Goal: Task Accomplishment & Management: Manage account settings

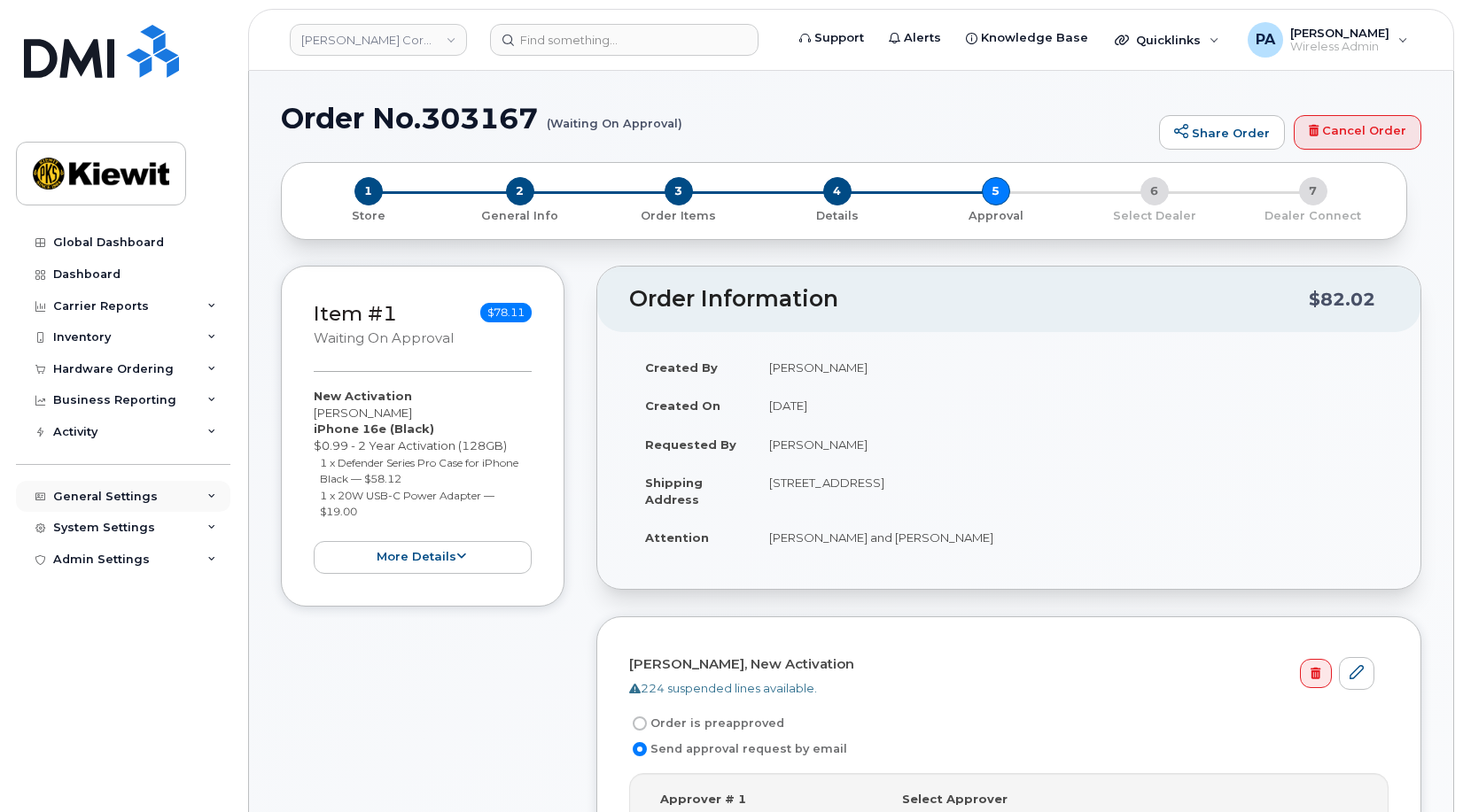
click at [75, 495] on div "General Settings" at bounding box center [105, 497] width 104 height 14
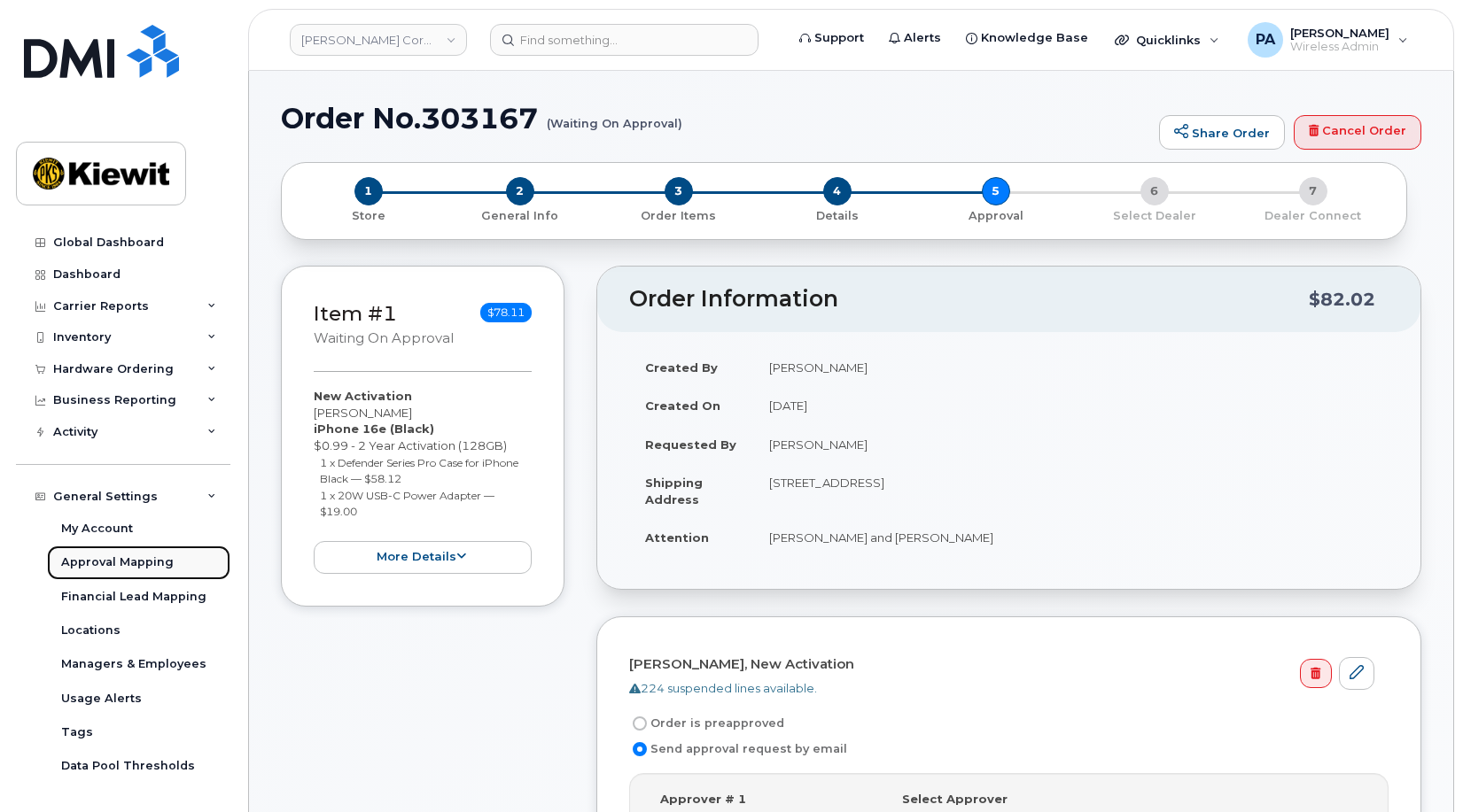
click at [90, 561] on div "Approval Mapping" at bounding box center [117, 562] width 112 height 16
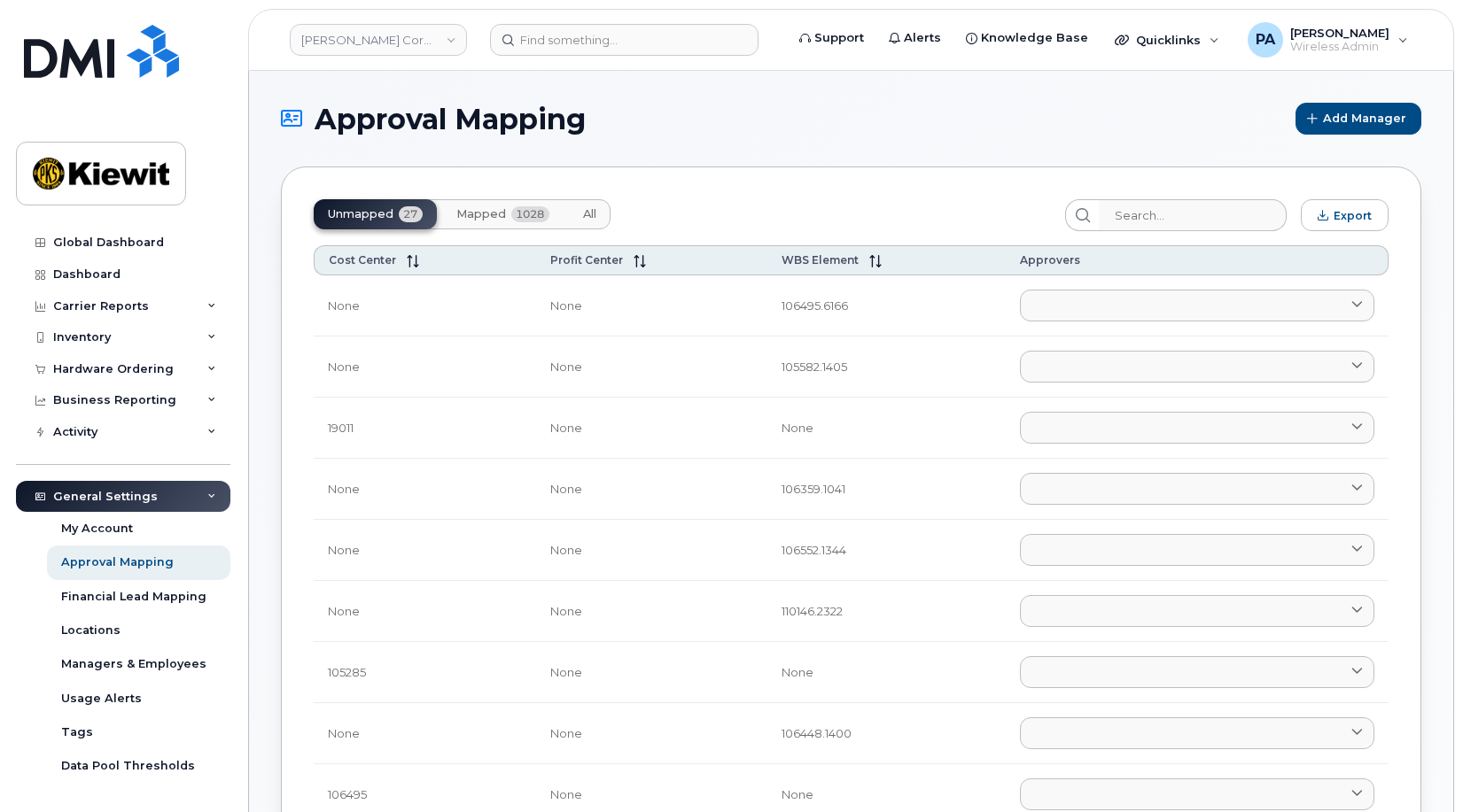
click at [604, 212] on button "All" at bounding box center [590, 215] width 41 height 31
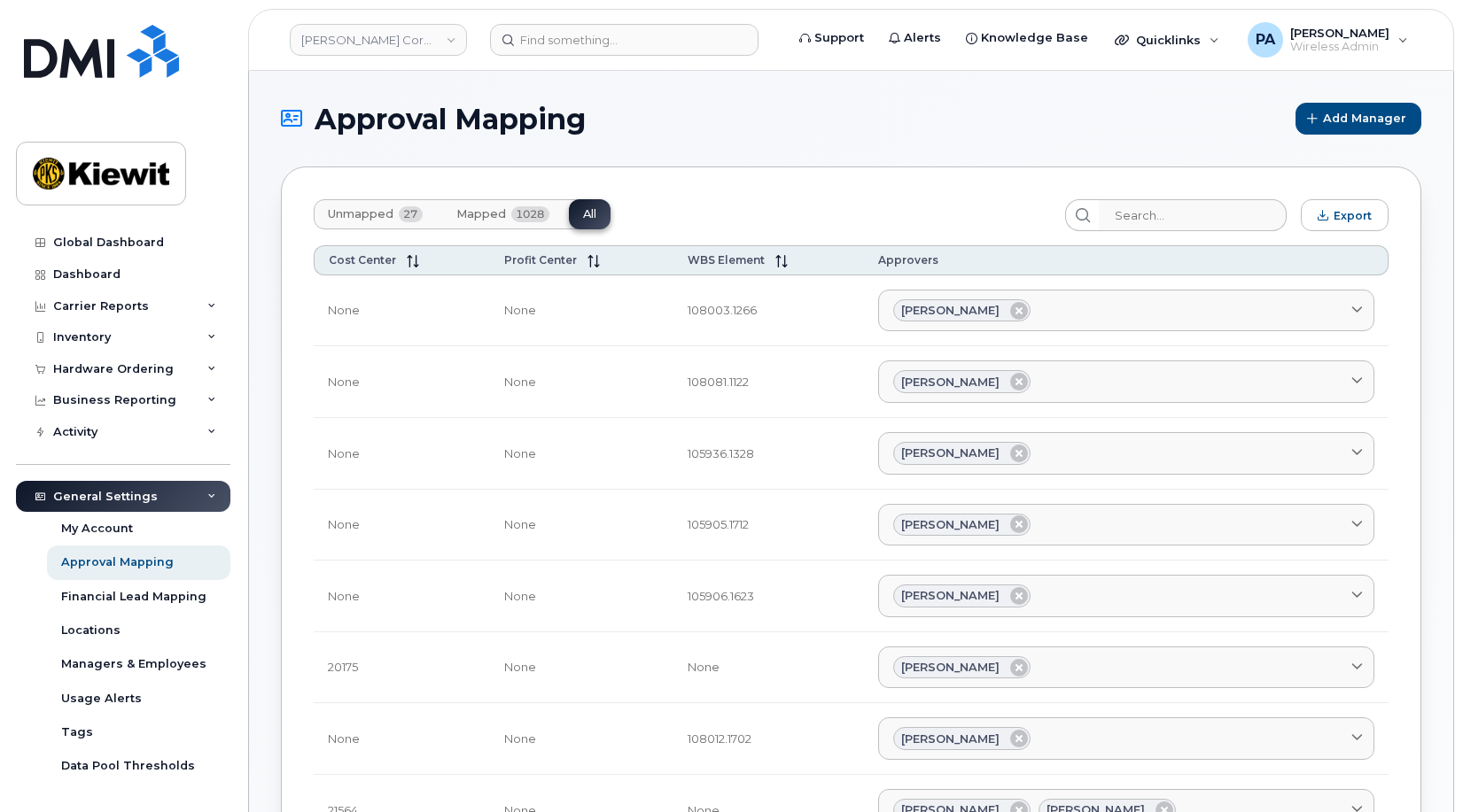
click at [347, 201] on button "Unmapped 27" at bounding box center [375, 215] width 123 height 31
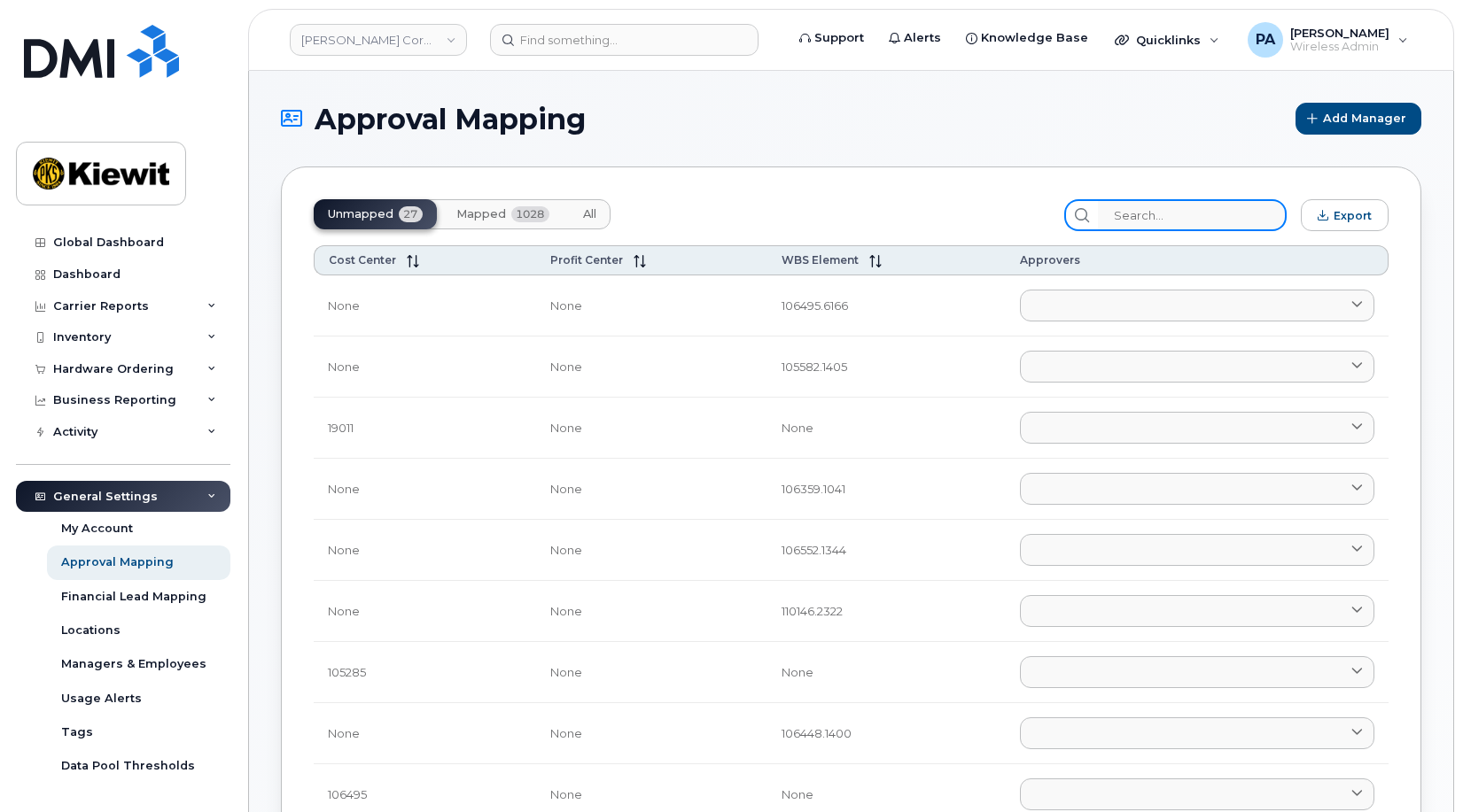
click at [1189, 217] on input "search" at bounding box center [1192, 216] width 189 height 31
click at [804, 254] on span "WBS Element" at bounding box center [820, 260] width 77 height 14
click at [343, 255] on span "Cost Center" at bounding box center [362, 260] width 67 height 14
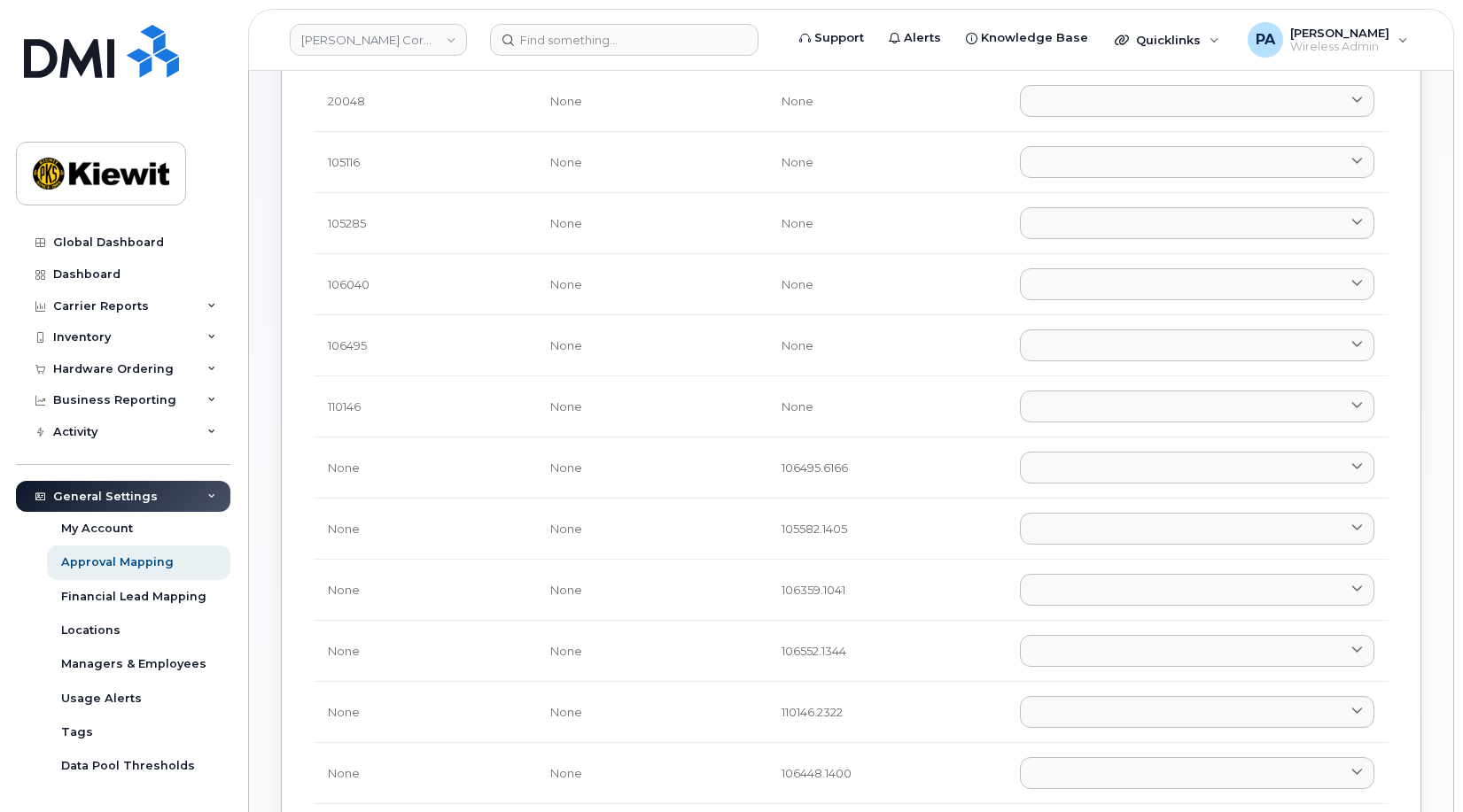
scroll to position [443, 0]
click at [76, 330] on div "Inventory" at bounding box center [123, 338] width 215 height 31
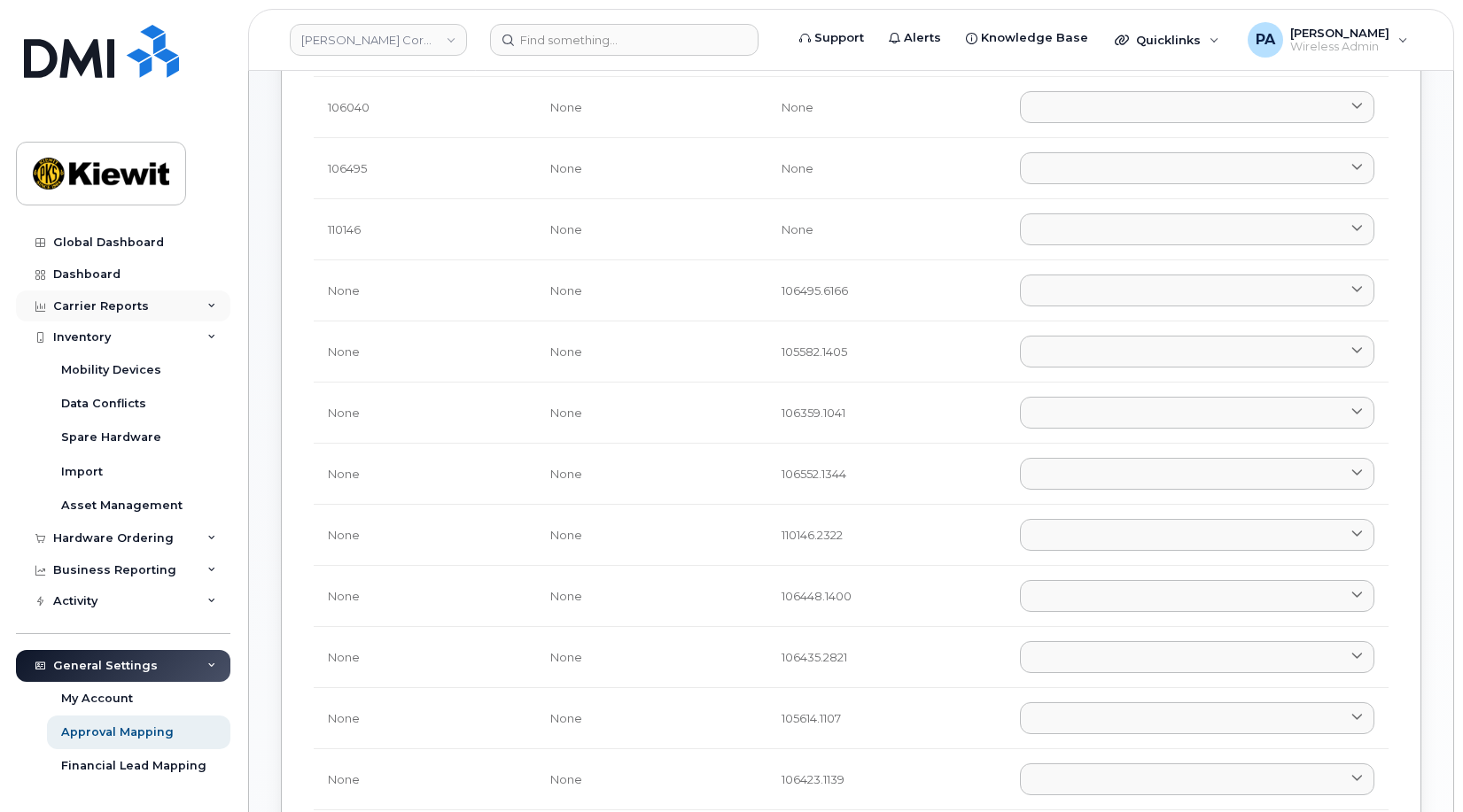
click at [122, 304] on div "Carrier Reports" at bounding box center [100, 306] width 95 height 14
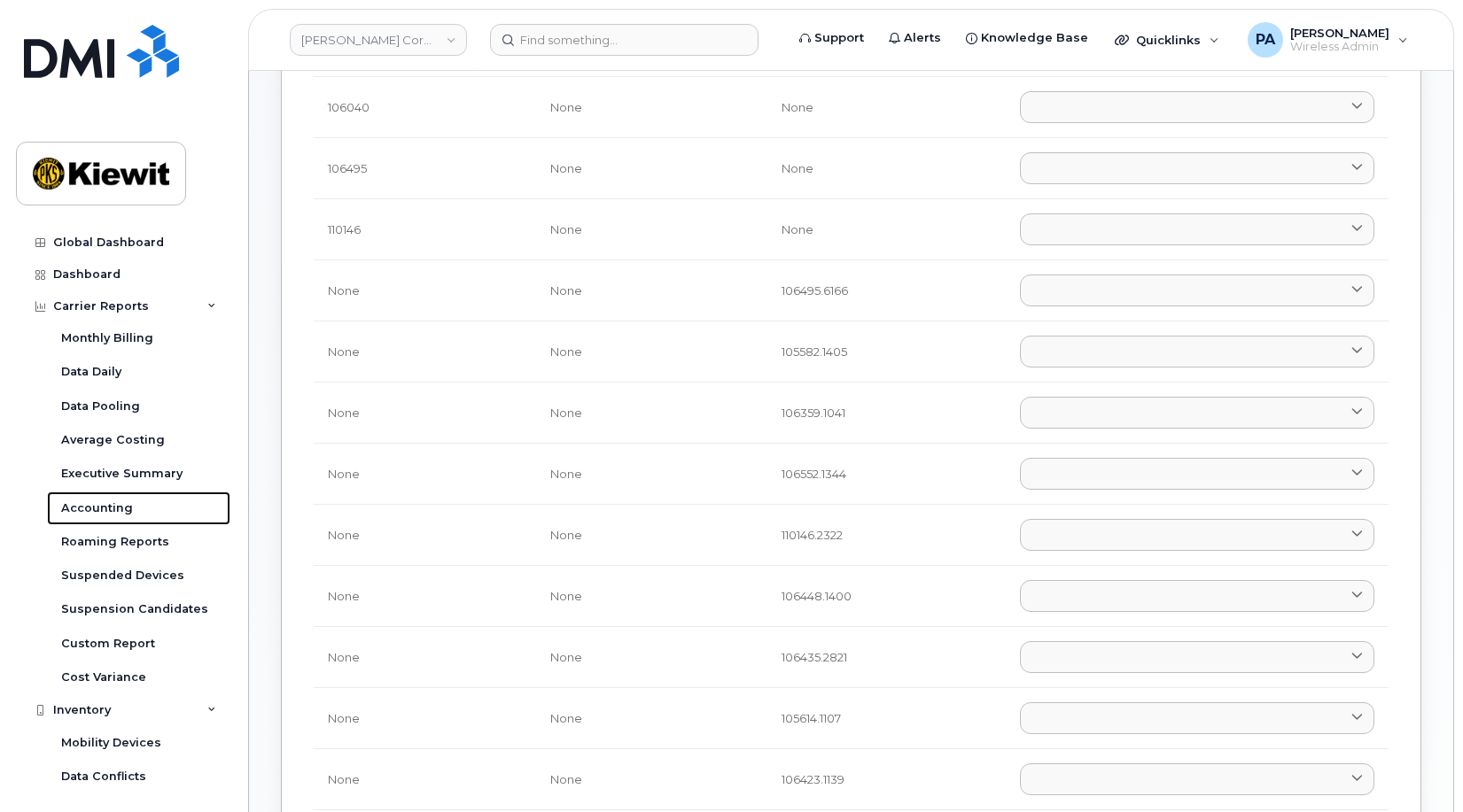
scroll to position [0, 0]
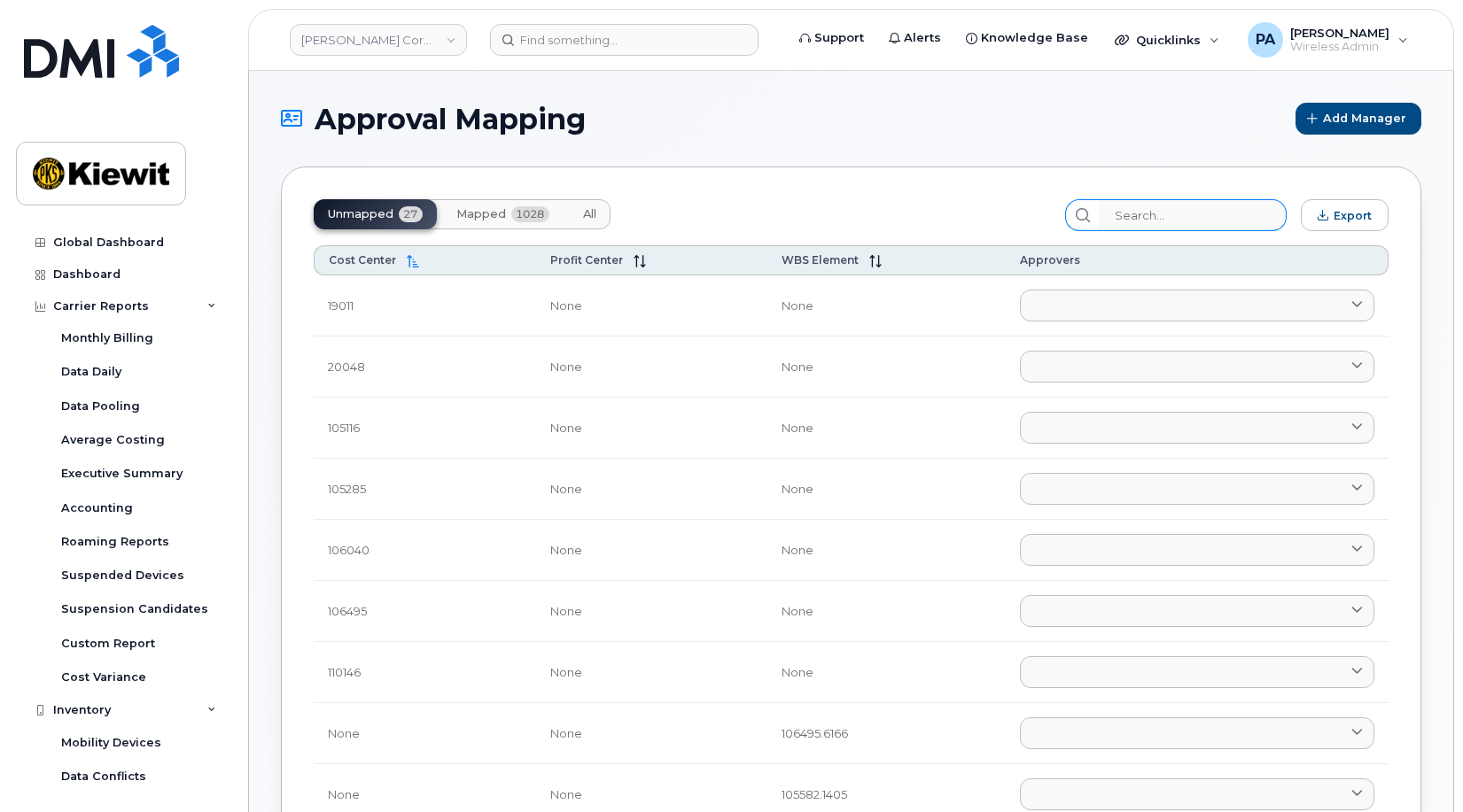
drag, startPoint x: 595, startPoint y: 218, endPoint x: 1177, endPoint y: 200, distance: 582.3
click at [595, 218] on span "All" at bounding box center [590, 215] width 14 height 14
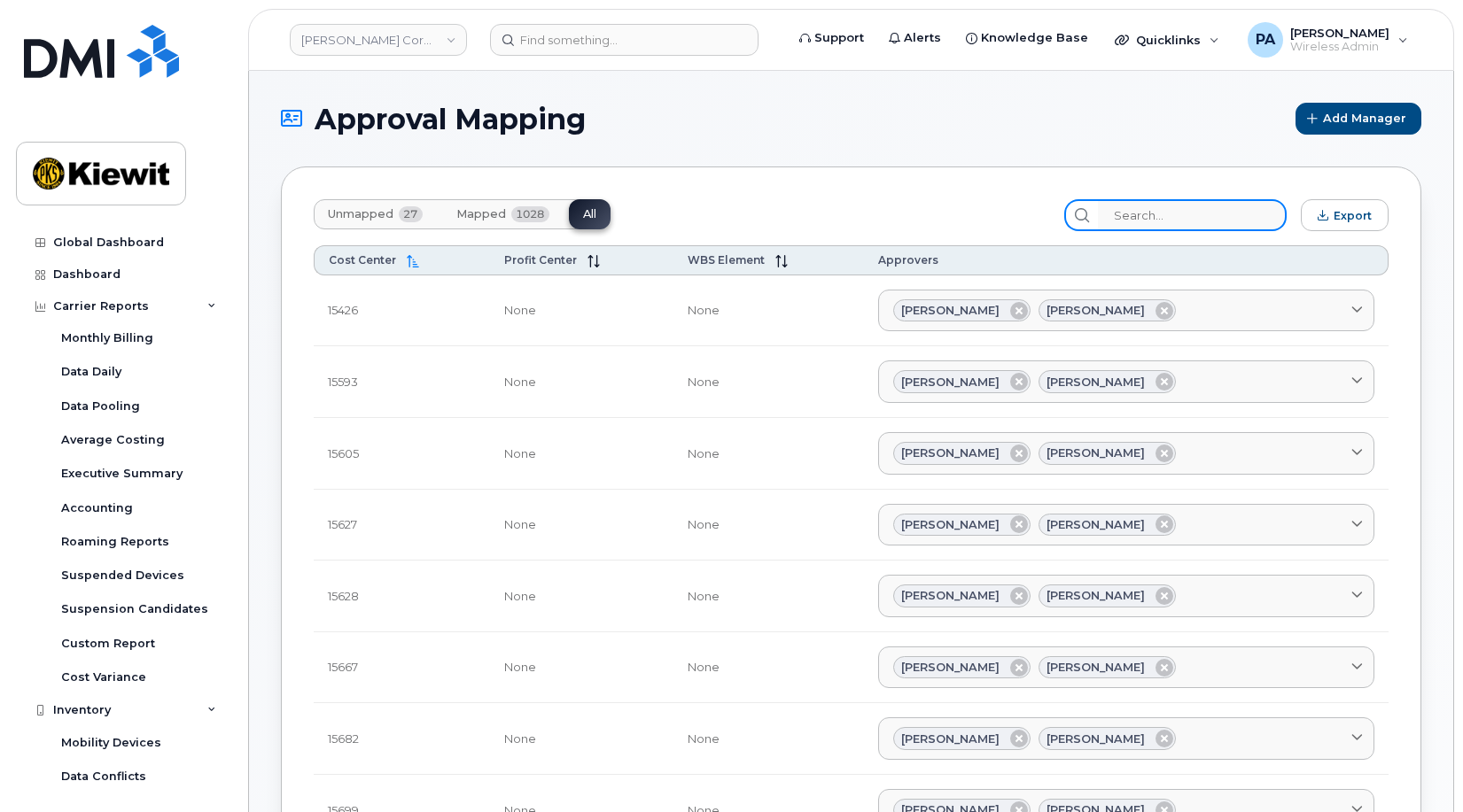
click at [1186, 218] on input "search" at bounding box center [1192, 216] width 189 height 31
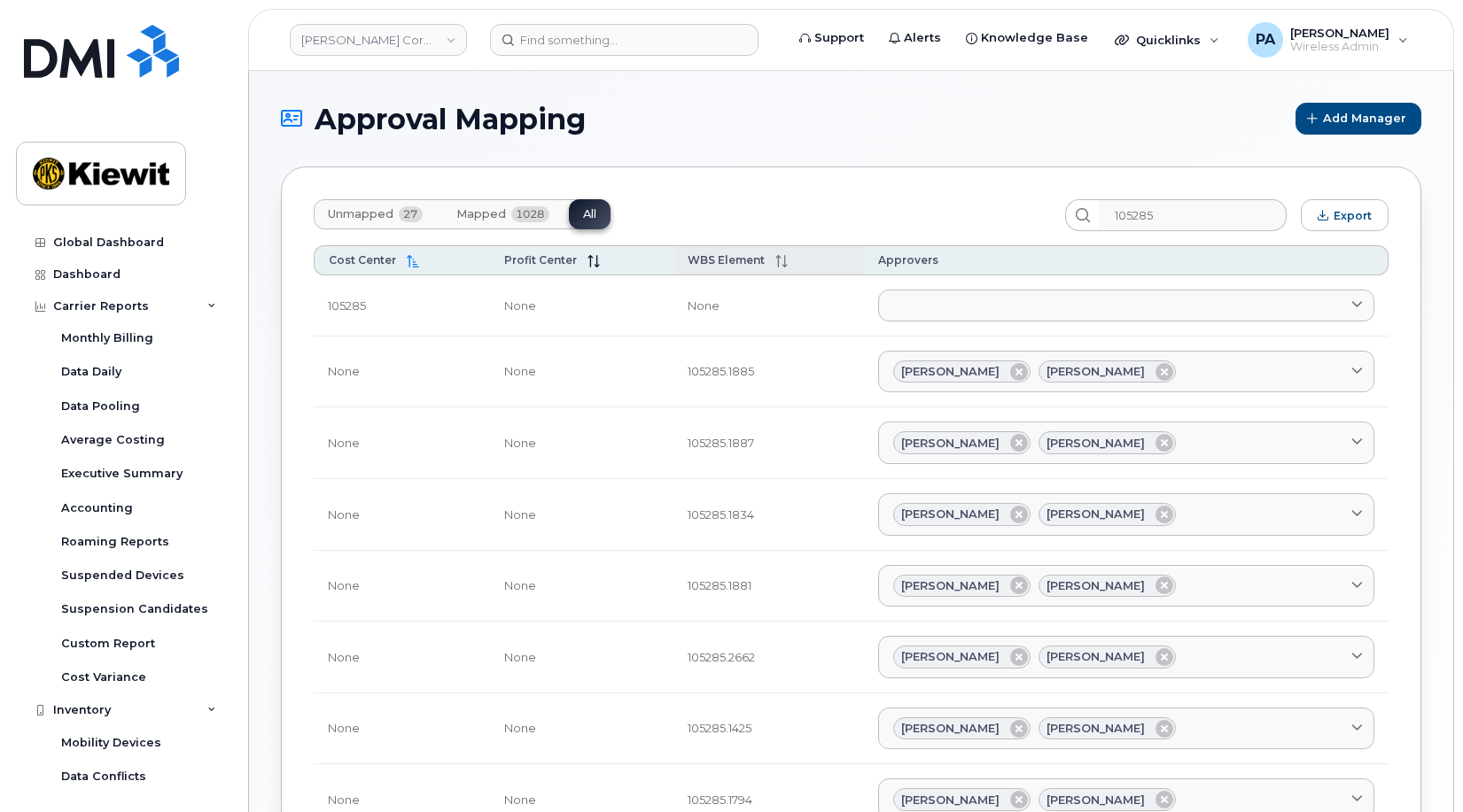
click at [724, 260] on span "WBS Element" at bounding box center [727, 260] width 77 height 14
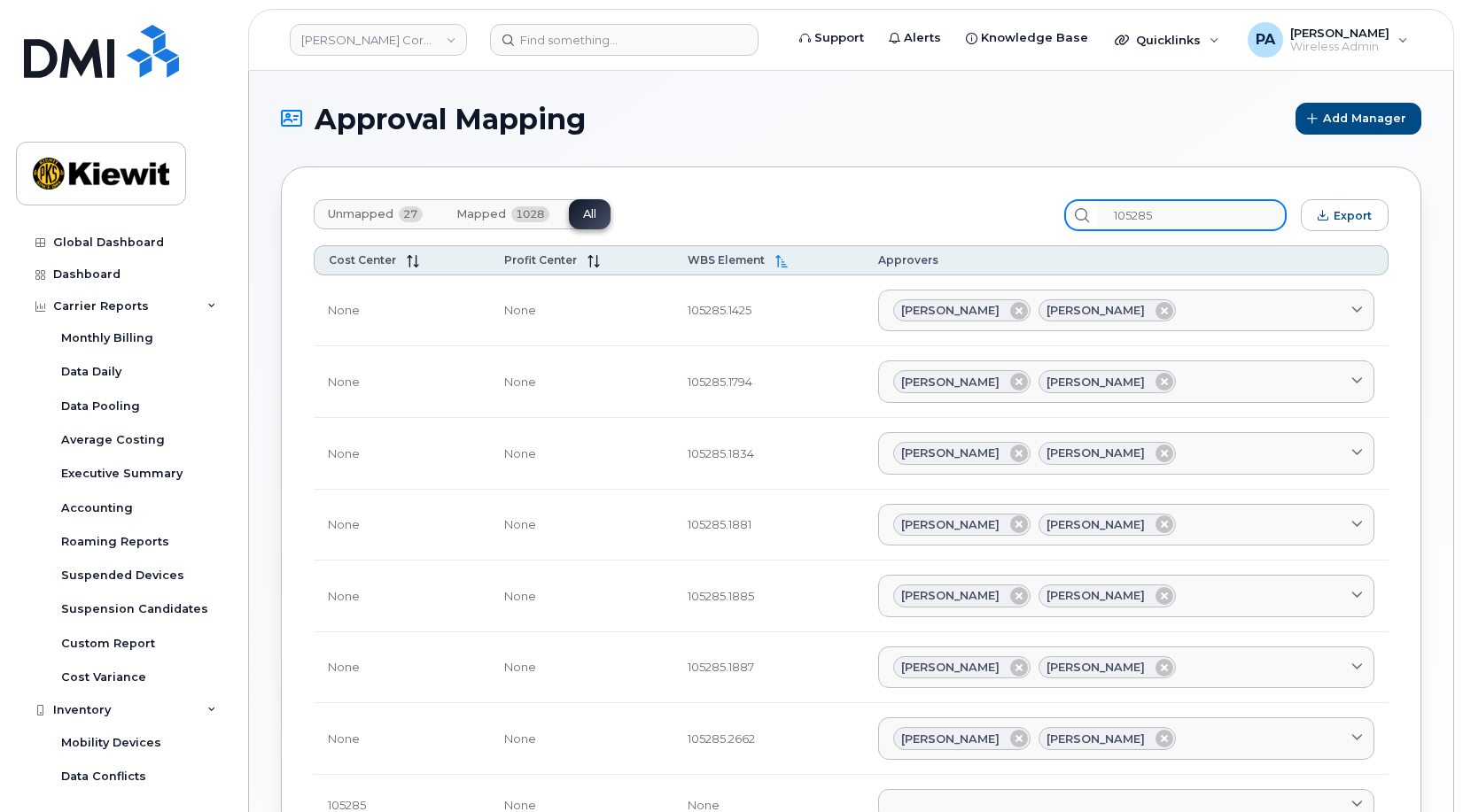
drag, startPoint x: 1170, startPoint y: 217, endPoint x: 936, endPoint y: 210, distance: 234.1
click at [951, 207] on div "Unmapped 27 Mapped 1028 All 105285 Export" at bounding box center [852, 216] width 1075 height 31
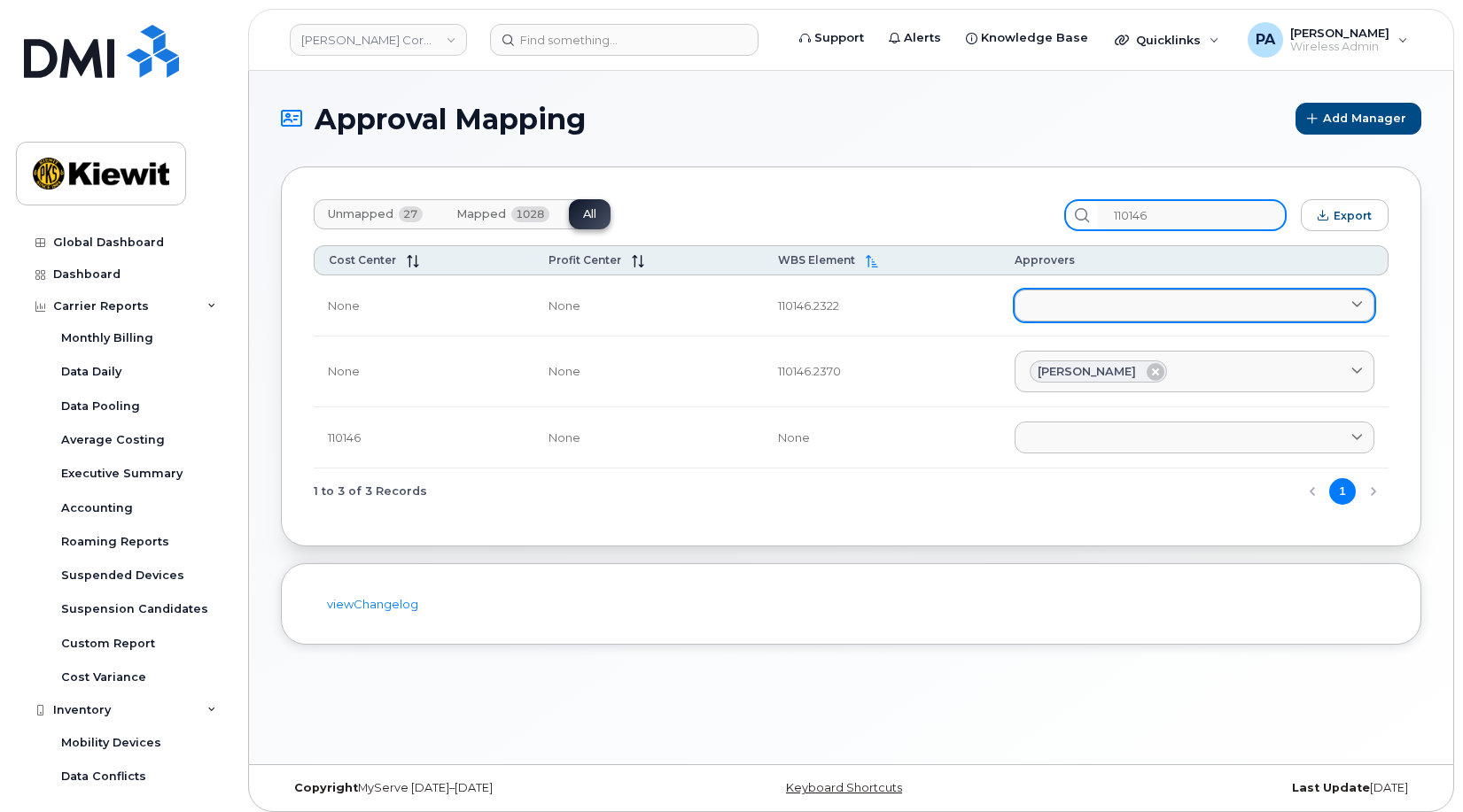
type input "110146"
click at [1107, 306] on link at bounding box center [1194, 305] width 359 height 31
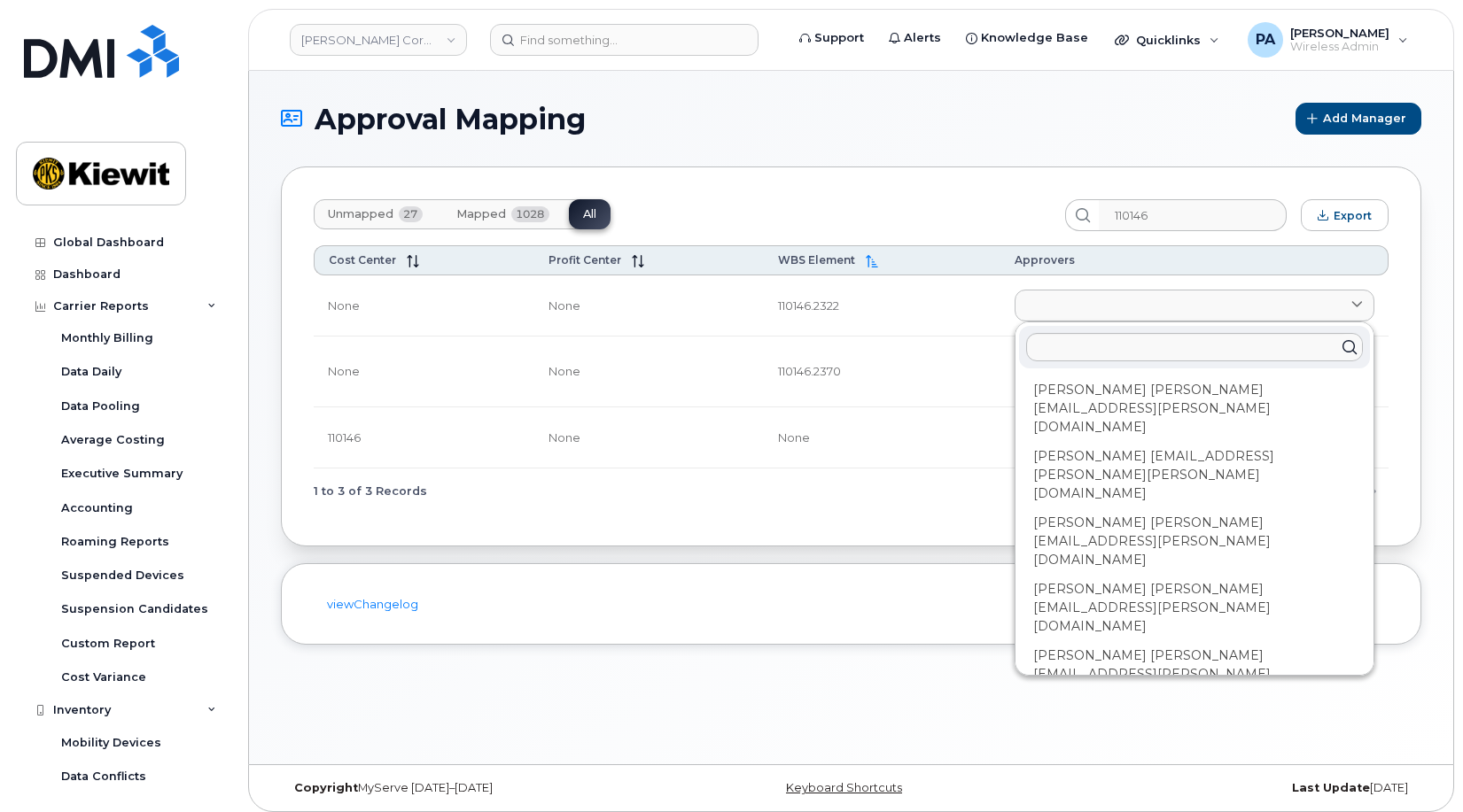
click at [958, 318] on td "110146.2322" at bounding box center [882, 306] width 237 height 61
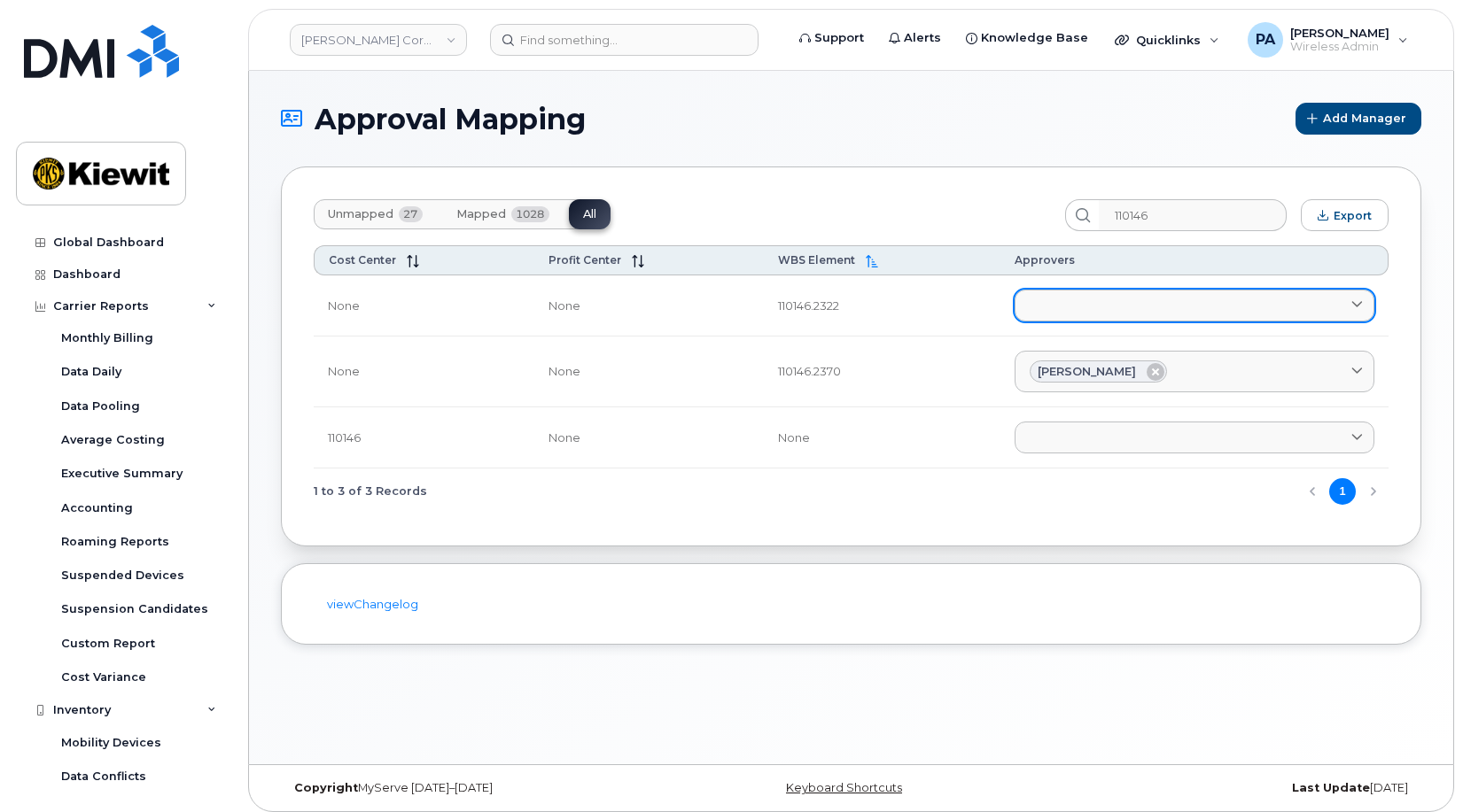
click at [1064, 315] on link at bounding box center [1194, 305] width 359 height 31
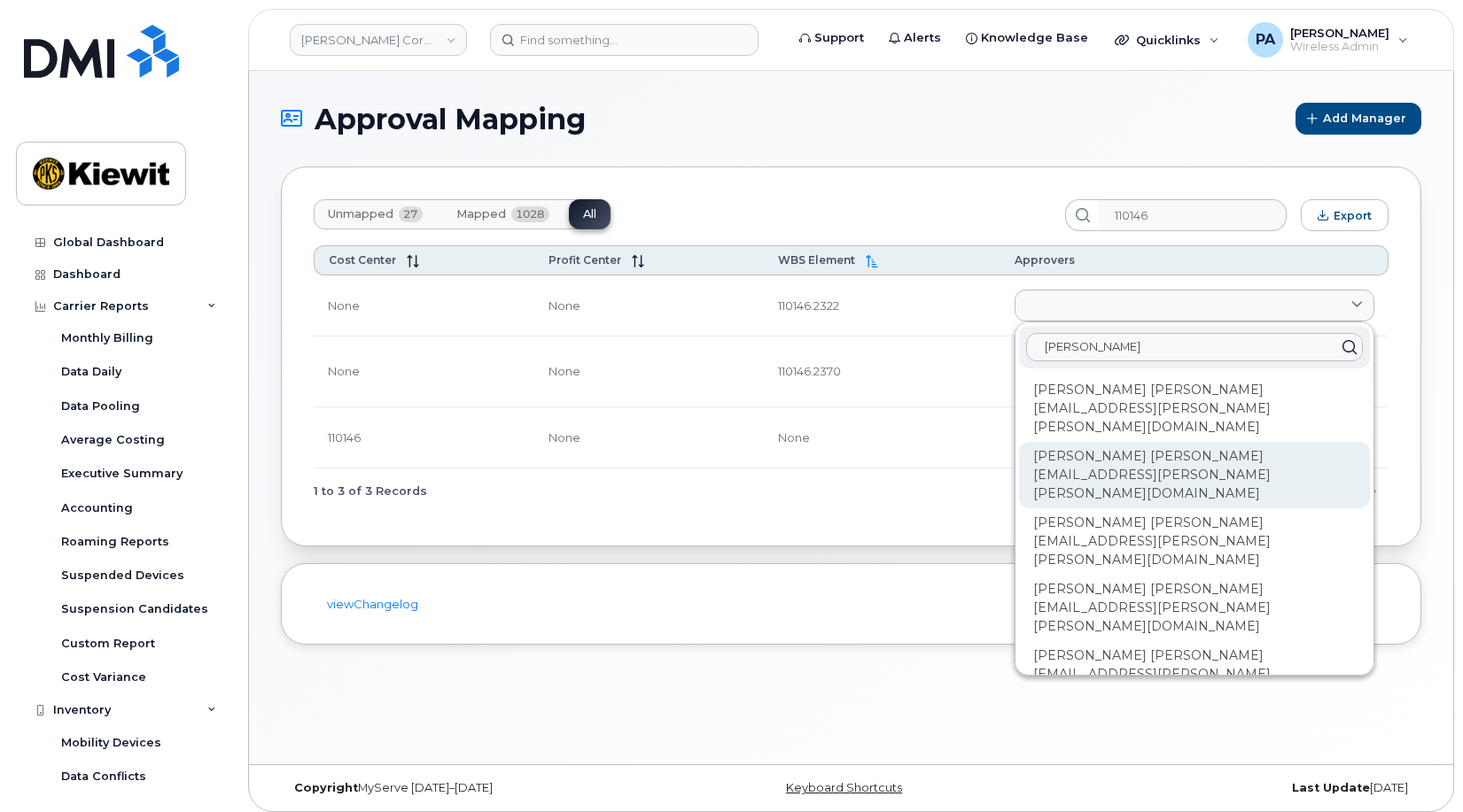
type input "kyle"
click at [1096, 442] on div "Kyle Hirschman KYLE.HIRSCHMAN@KIEWIT.COM" at bounding box center [1194, 475] width 350 height 67
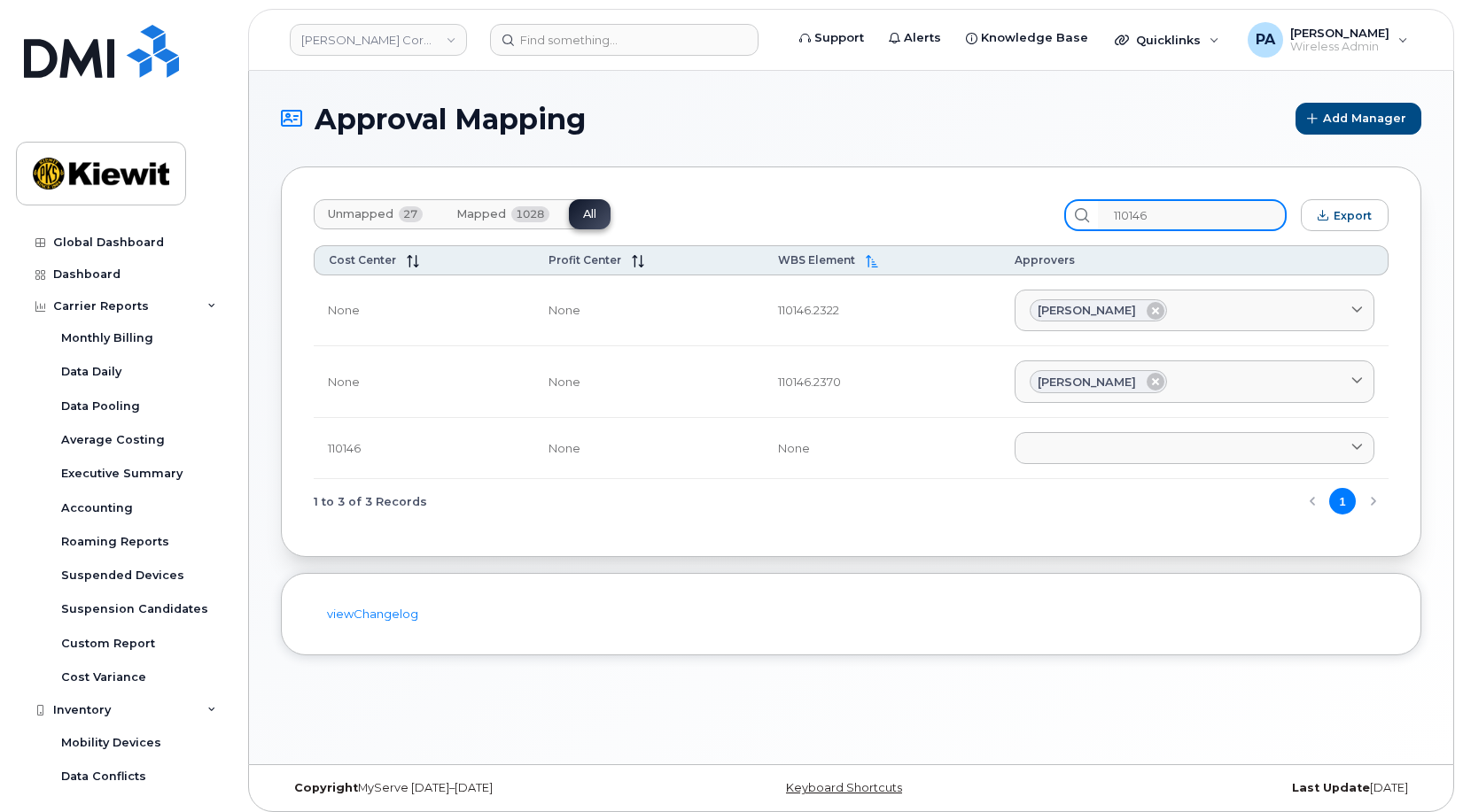
drag, startPoint x: 1194, startPoint y: 215, endPoint x: 911, endPoint y: 180, distance: 285.2
click at [911, 180] on div "Unmapped 27 Mapped 1028 All 110146 Export Cost Center Profit Center WBS Element…" at bounding box center [851, 361] width 1140 height 391
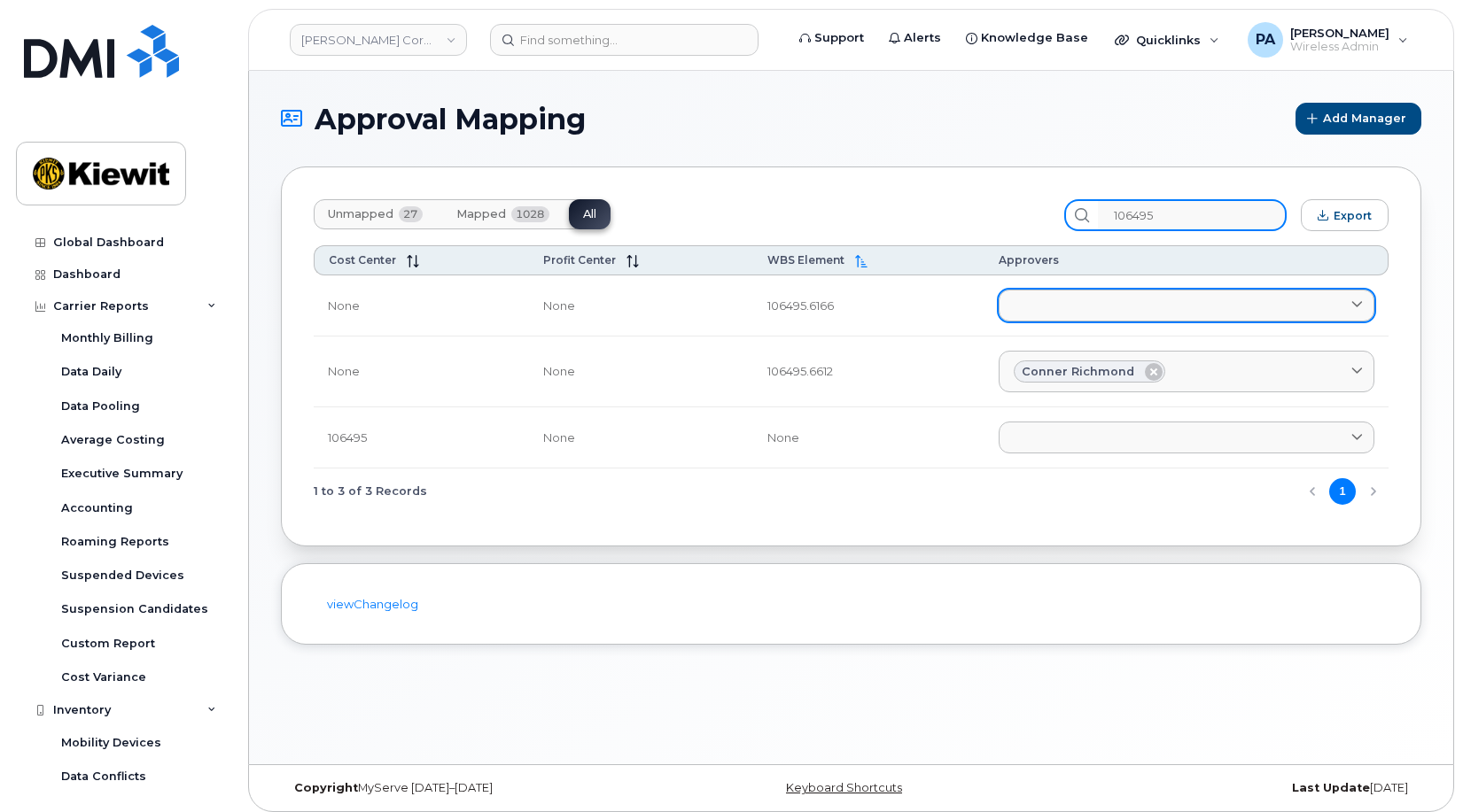
type input "106495"
click at [1053, 318] on link at bounding box center [1186, 305] width 376 height 31
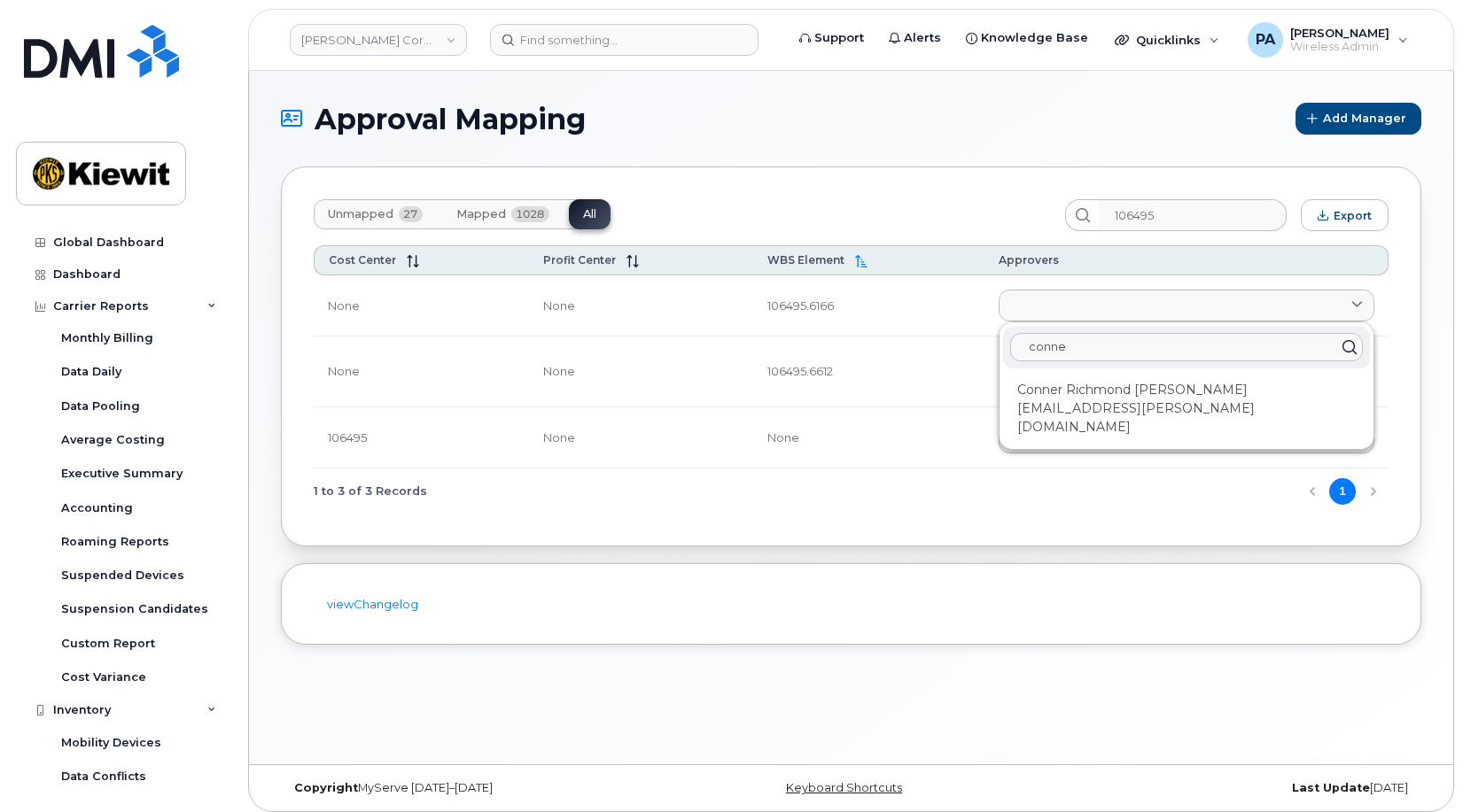
type input "conner"
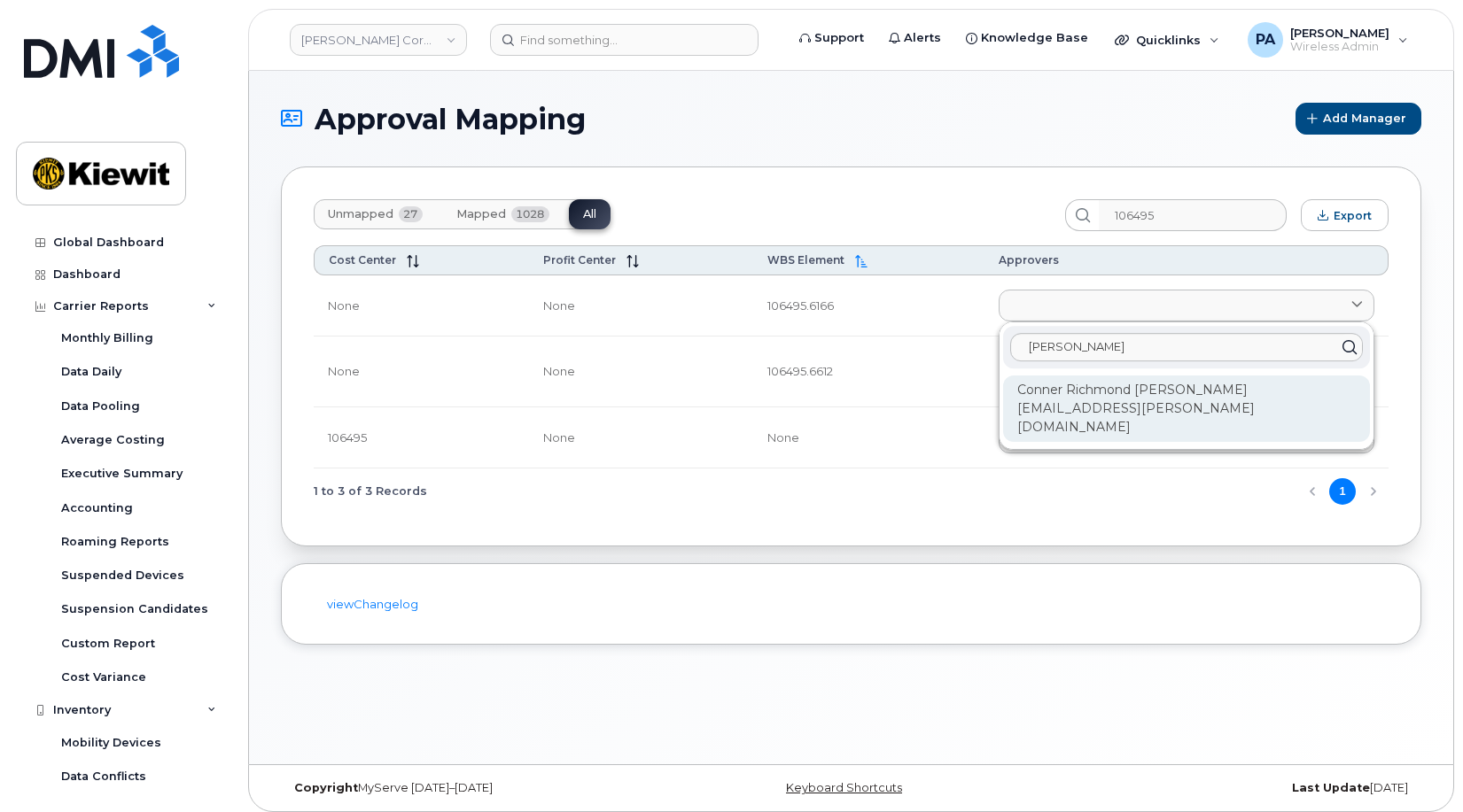
click at [1078, 404] on div "Conner Richmond CONNER.RICHMOND@KIEWIT.COM" at bounding box center [1186, 409] width 367 height 67
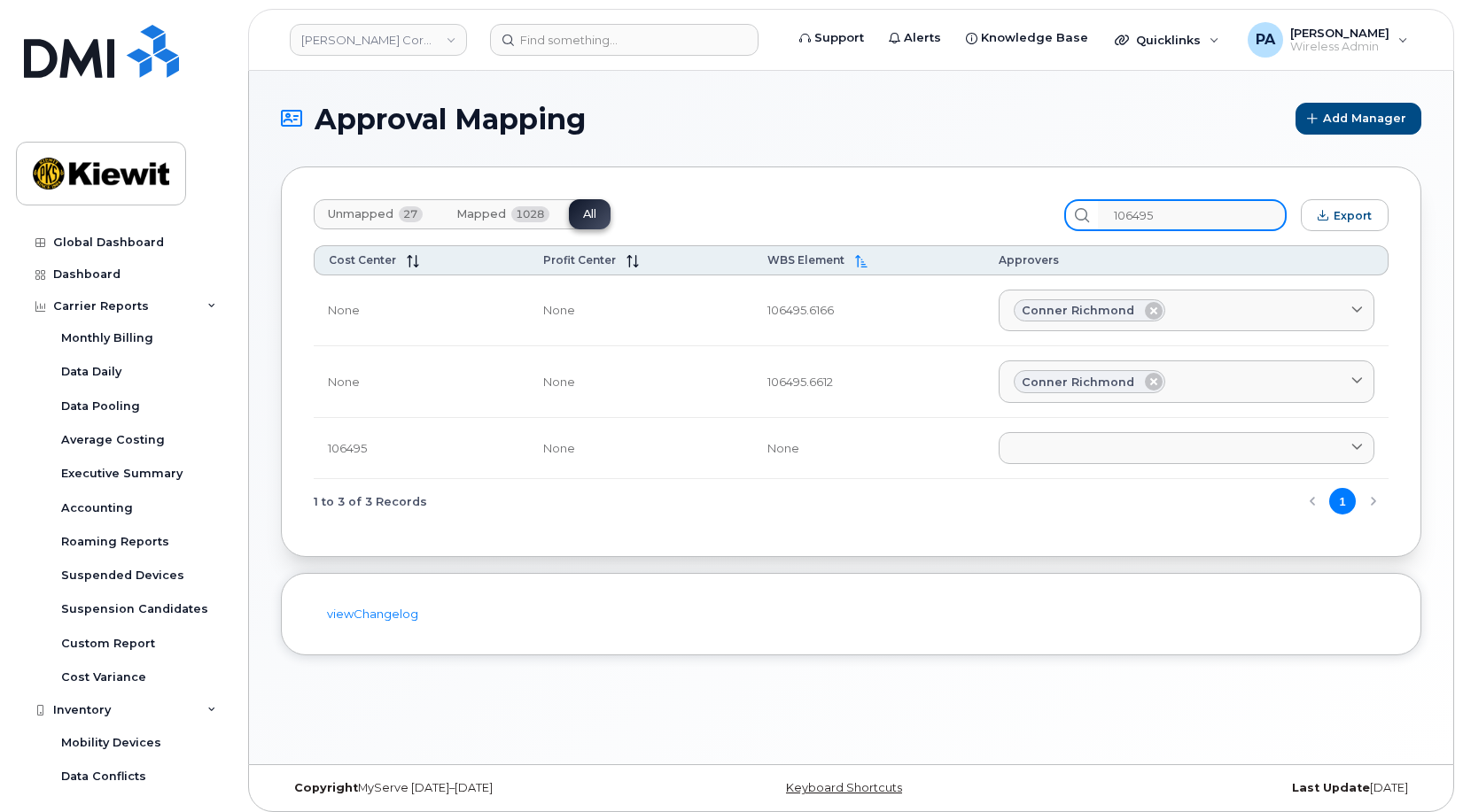
drag, startPoint x: 1198, startPoint y: 210, endPoint x: 992, endPoint y: 209, distance: 206.0
click at [992, 209] on div "Unmapped 27 Mapped 1028 All 106495 Export" at bounding box center [852, 216] width 1075 height 31
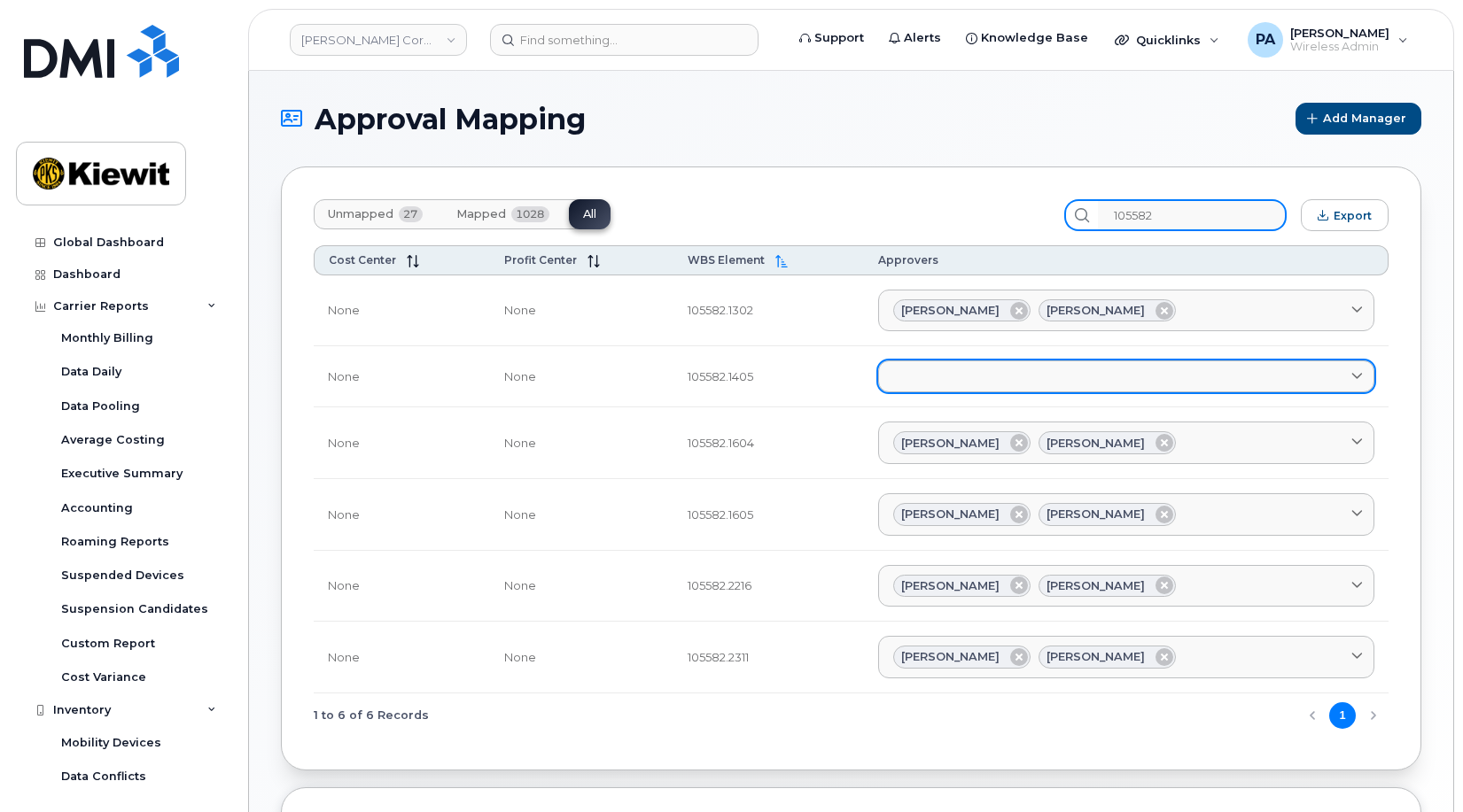
type input "105582"
click at [1006, 383] on link at bounding box center [1126, 376] width 496 height 31
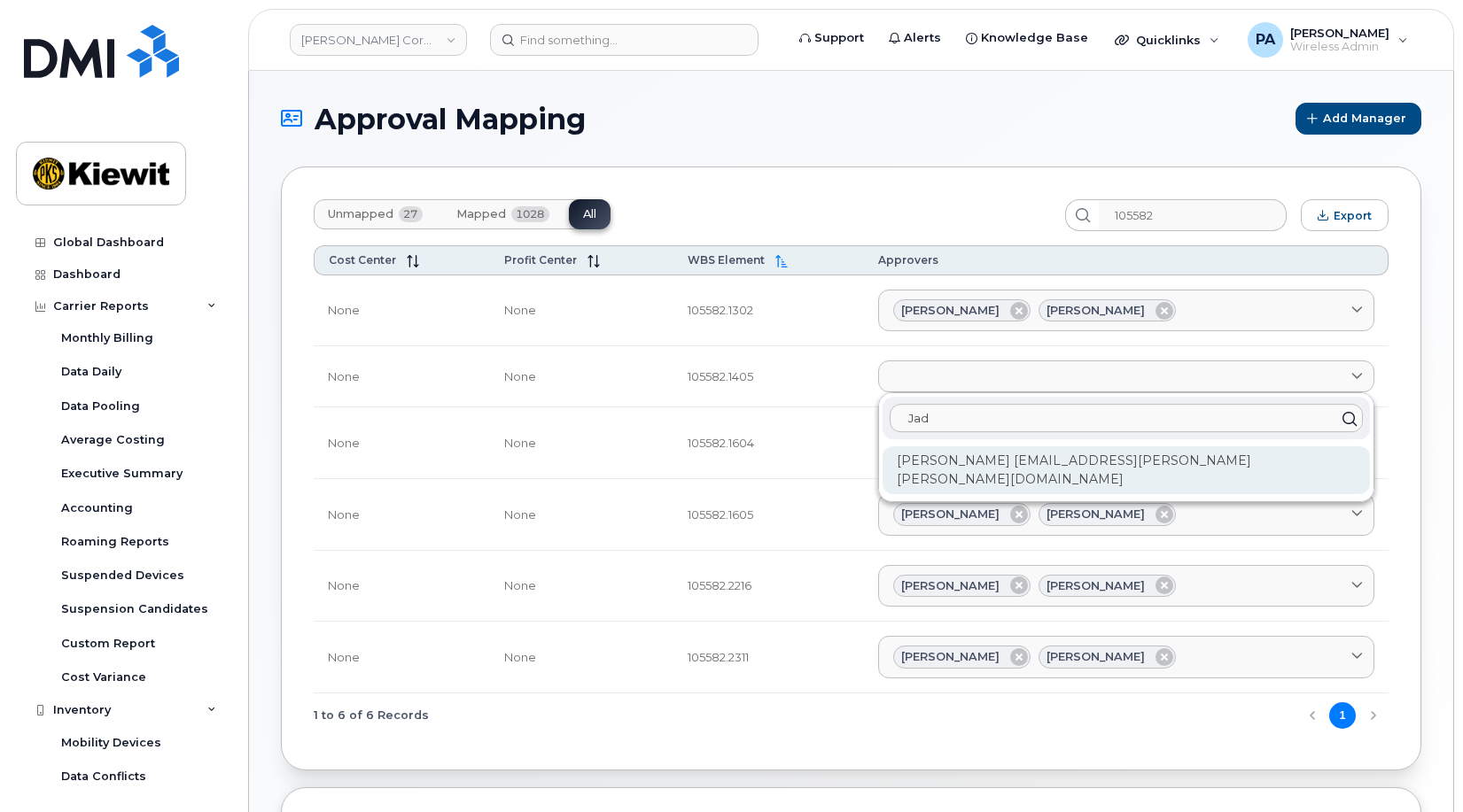
type input "Jad"
click at [1060, 462] on div "Jad Wright JAD.WRIGHT@KIEWIT.COM" at bounding box center [1126, 470] width 487 height 48
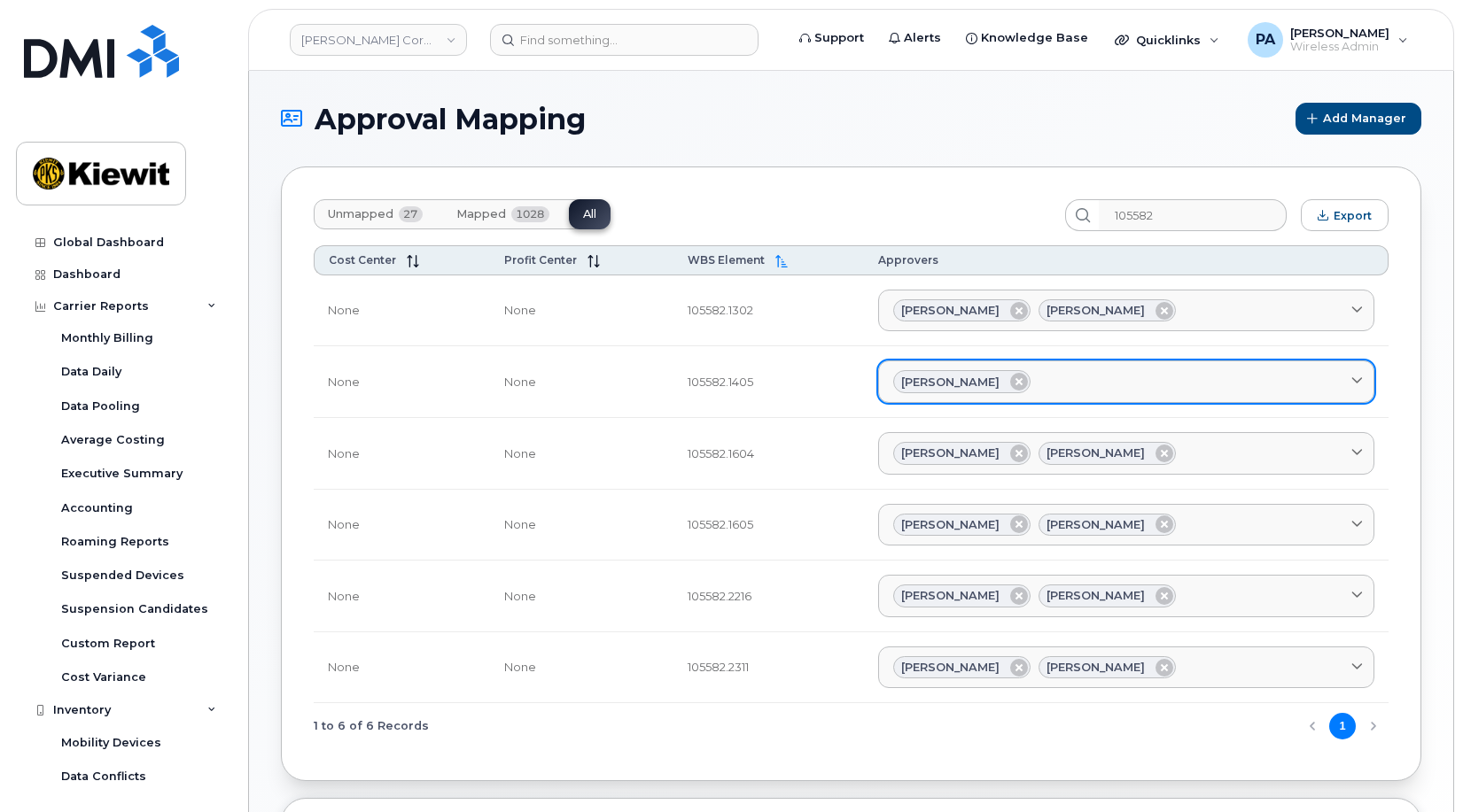
click at [1094, 380] on div "Jad Wright" at bounding box center [1125, 381] width 466 height 23
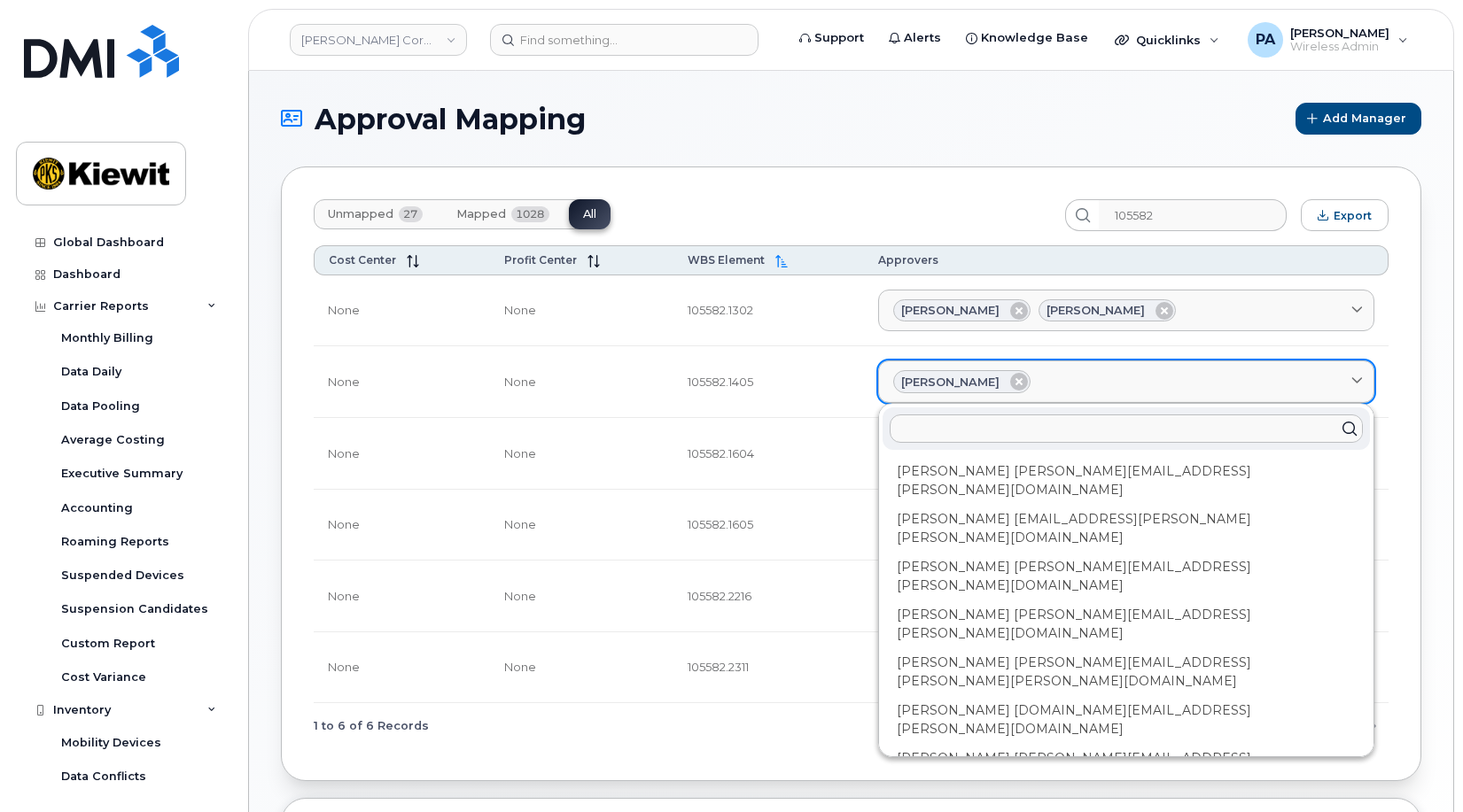
type input "L"
type input "Lu"
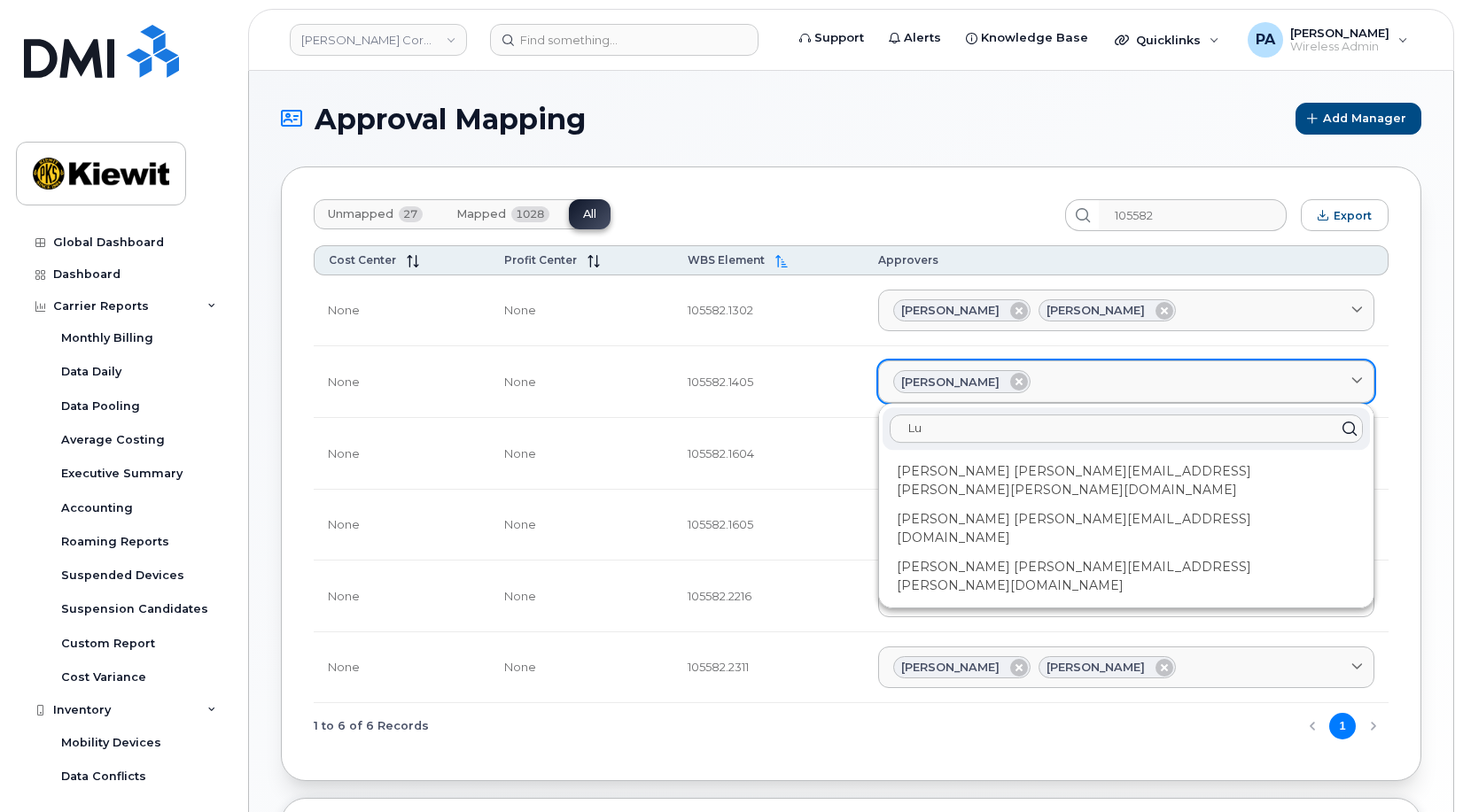
type input "Luk"
type input "Luke"
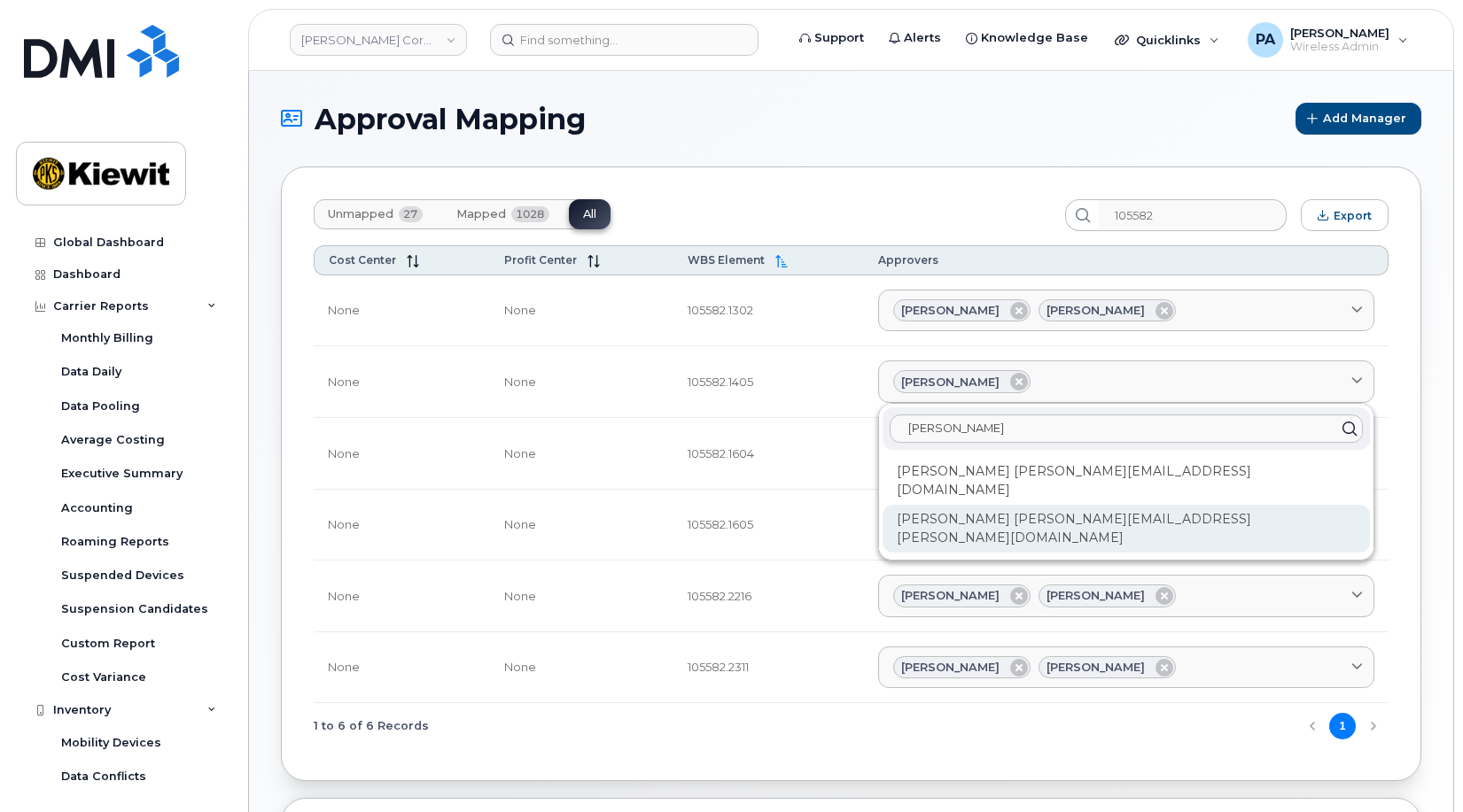
type input "Luke"
click at [1056, 505] on div "Luke Wiley LUKE.WILEY@TICUS.COM" at bounding box center [1126, 529] width 487 height 48
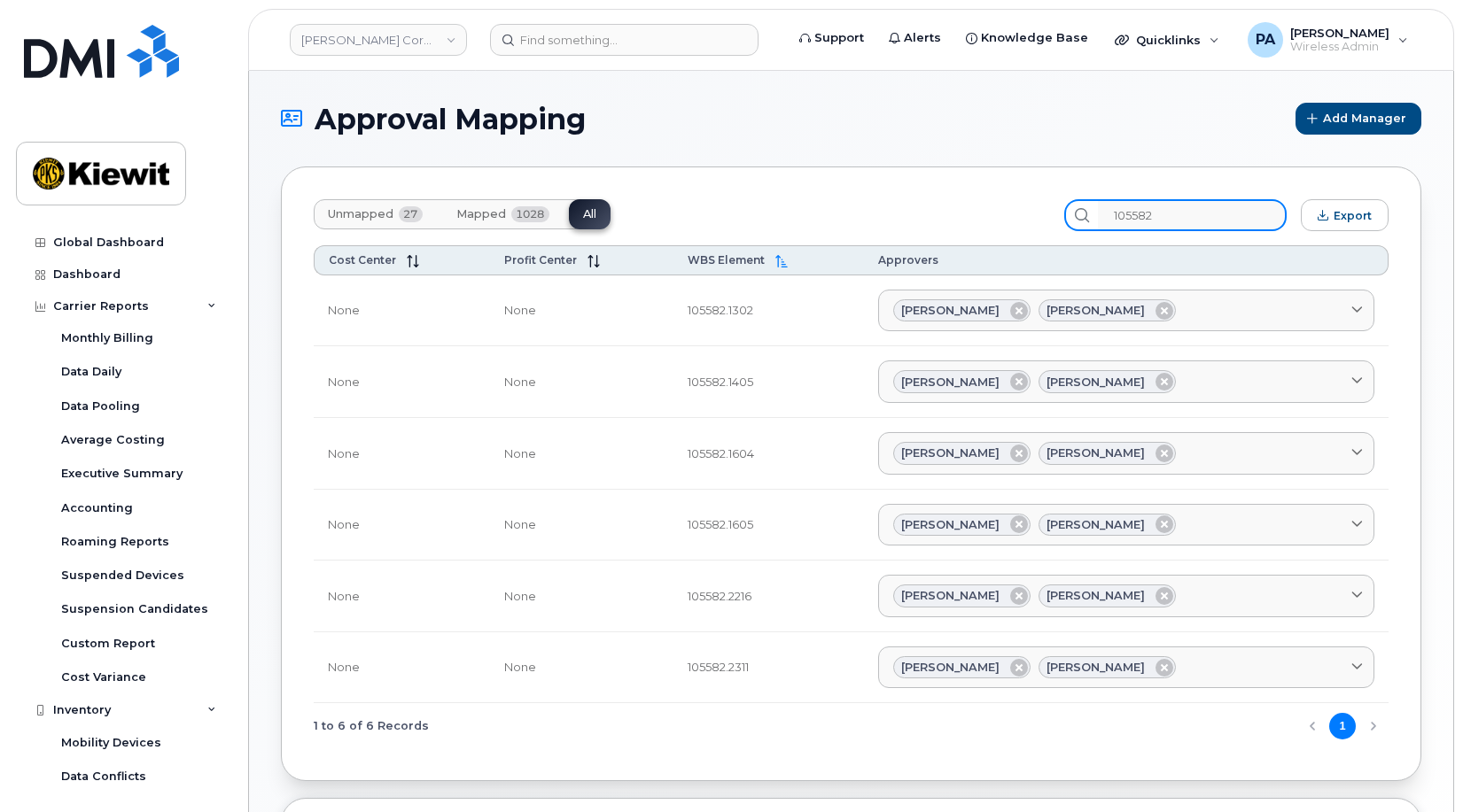
drag, startPoint x: 983, startPoint y: 201, endPoint x: 897, endPoint y: 160, distance: 95.3
click at [920, 171] on div "Unmapped 27 Mapped 1028 All 105582 Export Cost Center Profit Center WBS Element…" at bounding box center [851, 473] width 1140 height 615
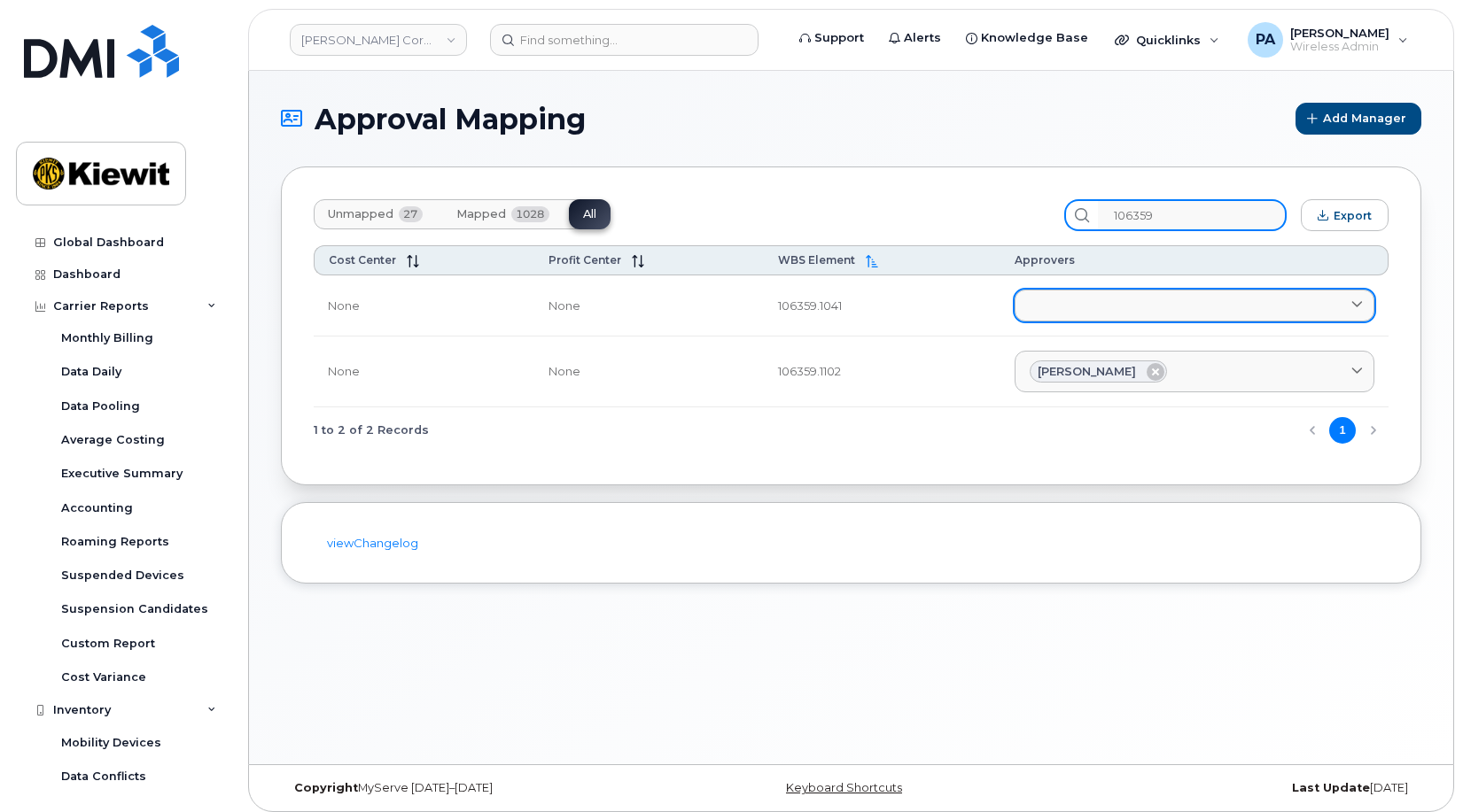
type input "106359"
click at [1076, 292] on link at bounding box center [1194, 305] width 359 height 31
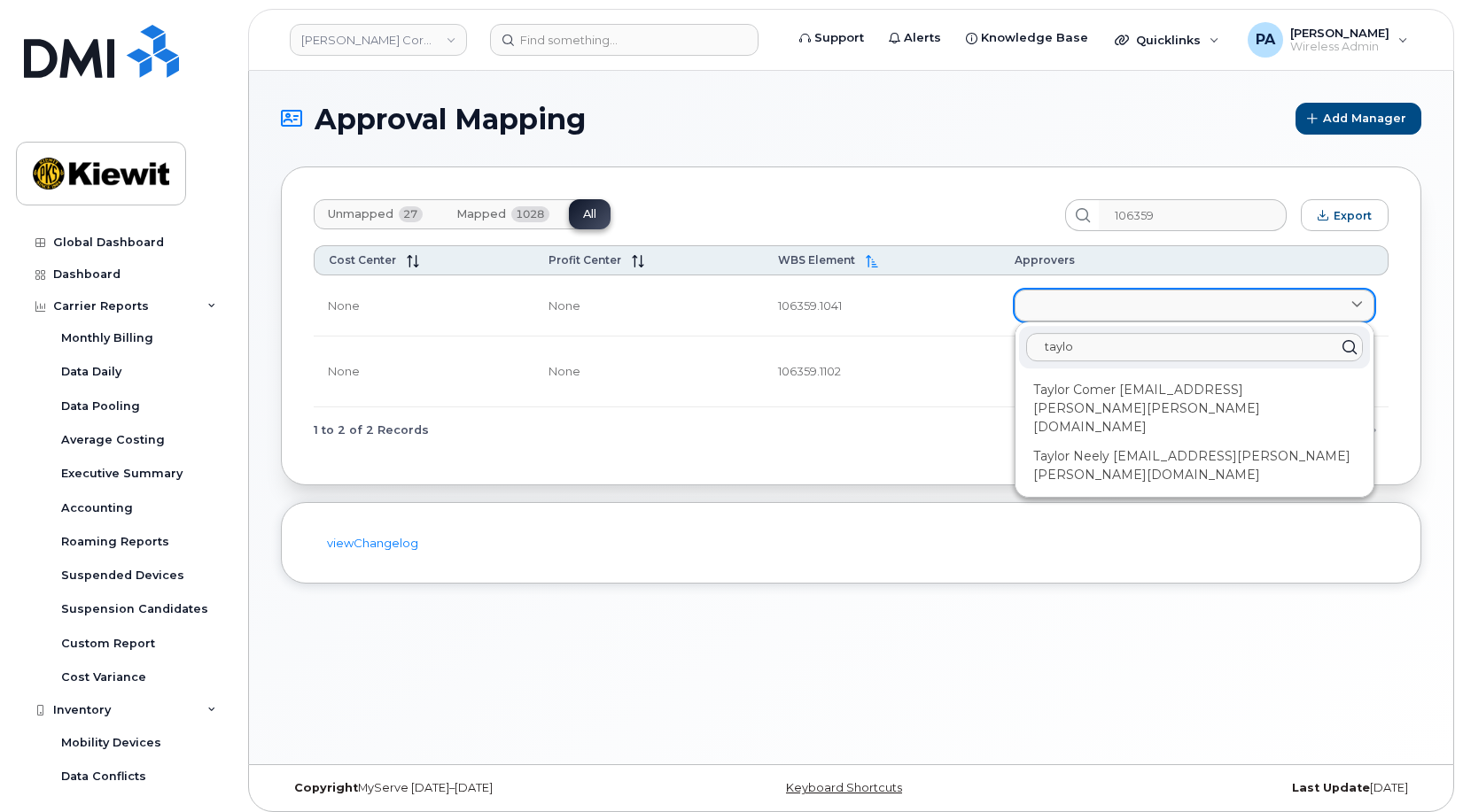
type input "taylor"
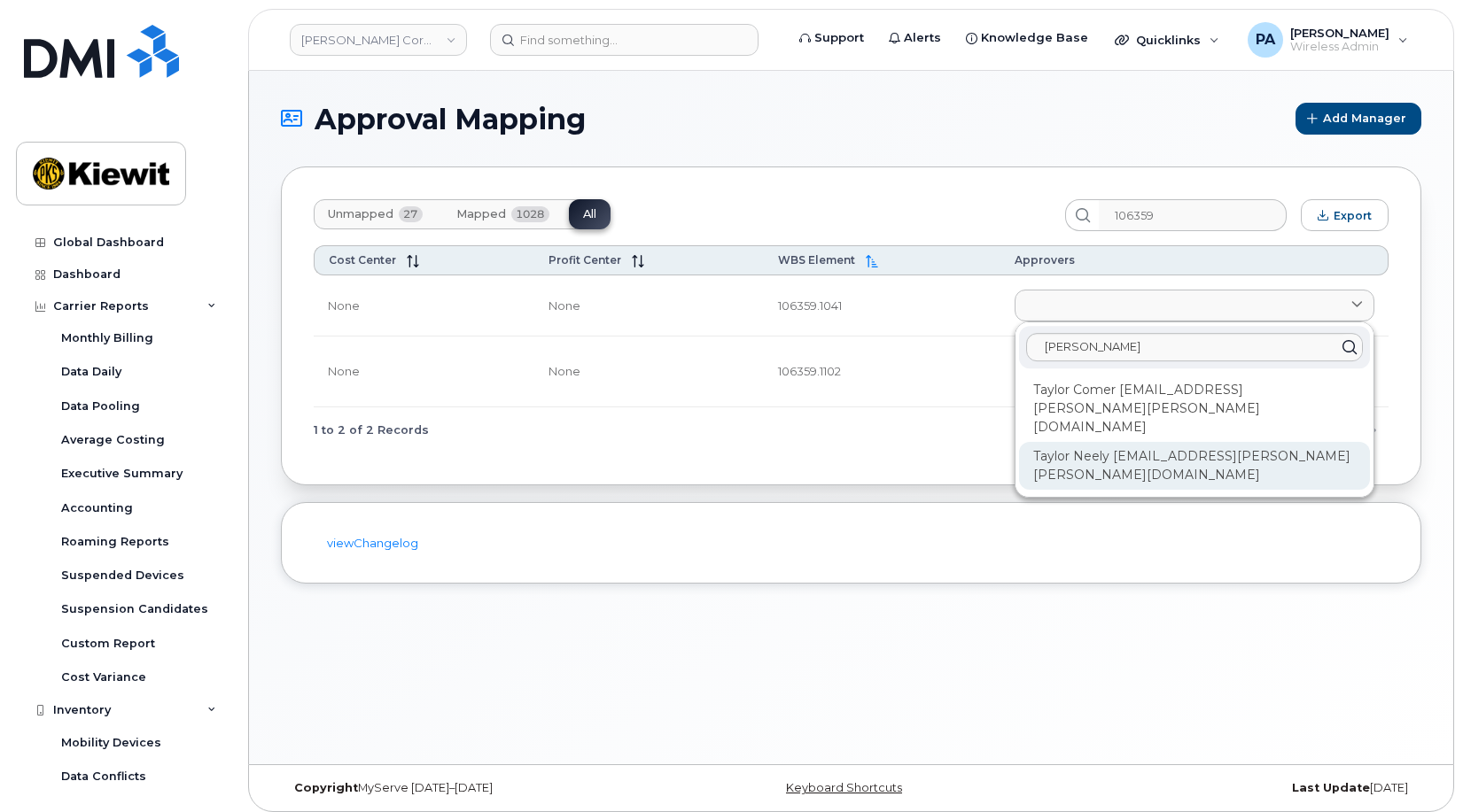
click at [1090, 442] on div "Taylor Neely TAYLOR.NEELY@KIEWIT.COM" at bounding box center [1194, 466] width 350 height 48
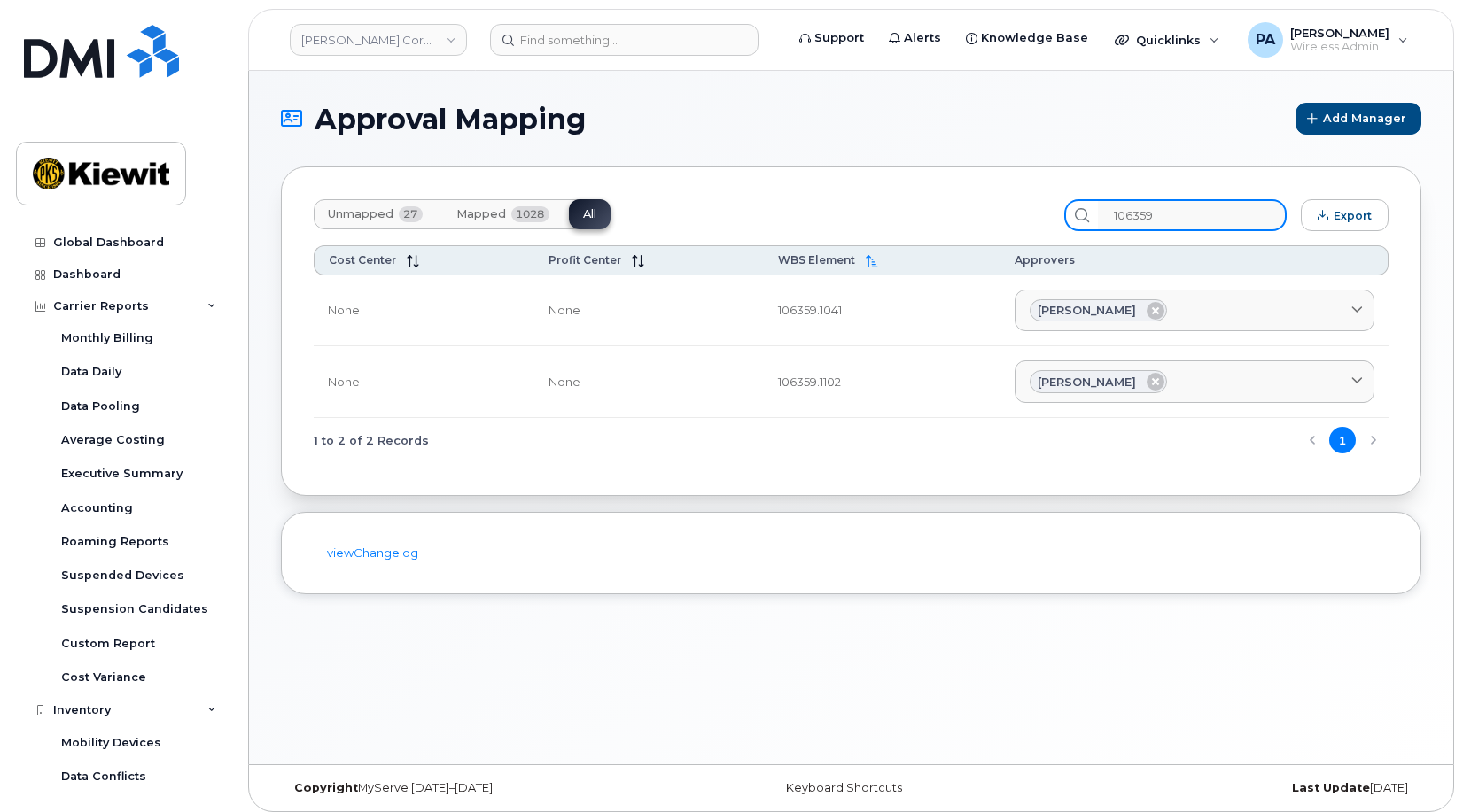
drag, startPoint x: 1187, startPoint y: 211, endPoint x: 883, endPoint y: 178, distance: 305.8
click at [945, 180] on div "Unmapped 27 Mapped 1028 All 106359 Export Cost Center Profit Center WBS Element…" at bounding box center [851, 331] width 1140 height 330
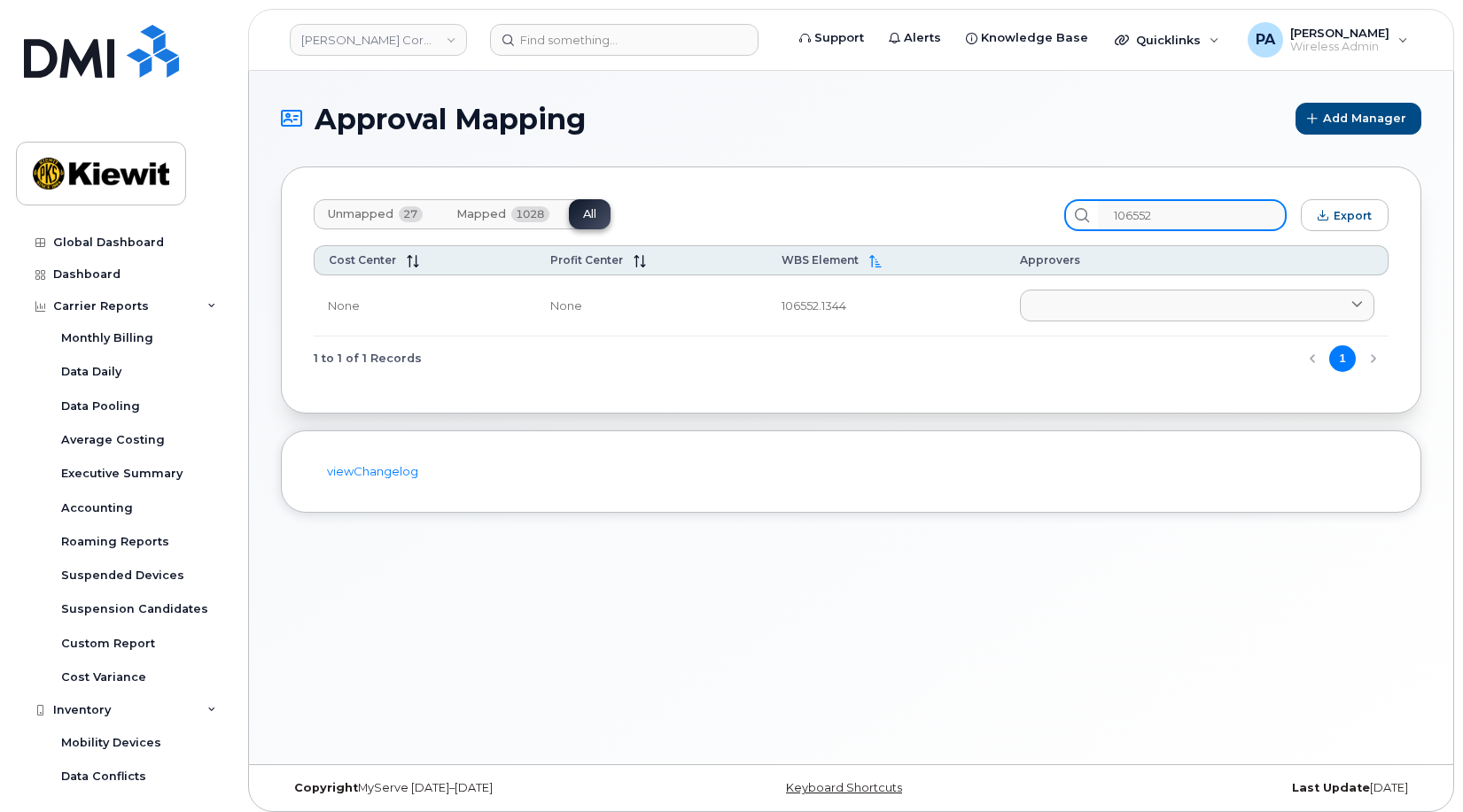
drag, startPoint x: 1175, startPoint y: 216, endPoint x: 604, endPoint y: 174, distance: 572.5
click at [604, 174] on div "Unmapped 27 Mapped 1028 All 106552 Export Cost Center Profit Center WBS Element…" at bounding box center [851, 289] width 1140 height 247
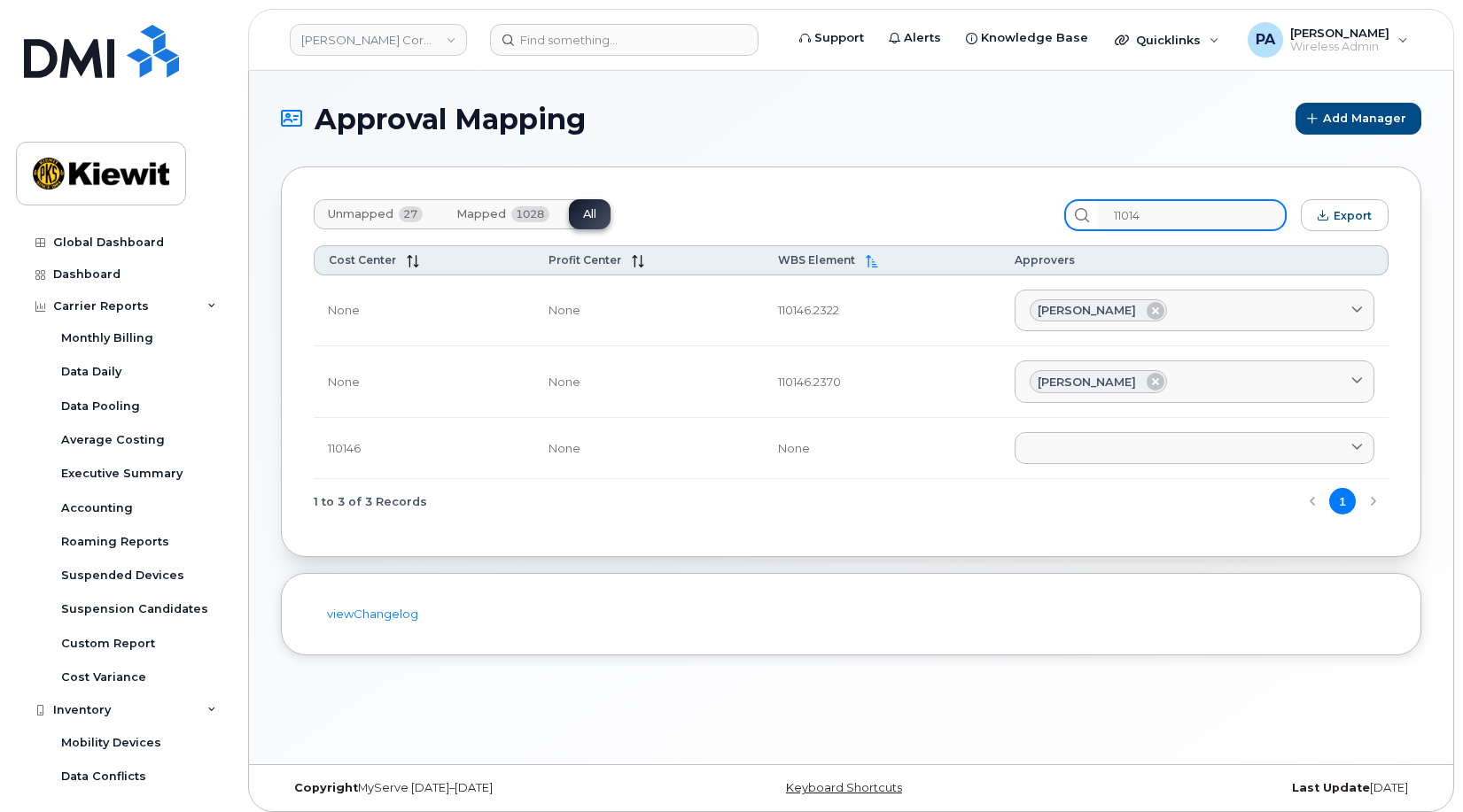
type input "110146"
drag, startPoint x: 1130, startPoint y: 216, endPoint x: 879, endPoint y: 176, distance: 254.2
click at [879, 176] on div "Unmapped 27 Mapped 1028 All 110146 Export Cost Center Profit Center WBS Element…" at bounding box center [851, 361] width 1140 height 391
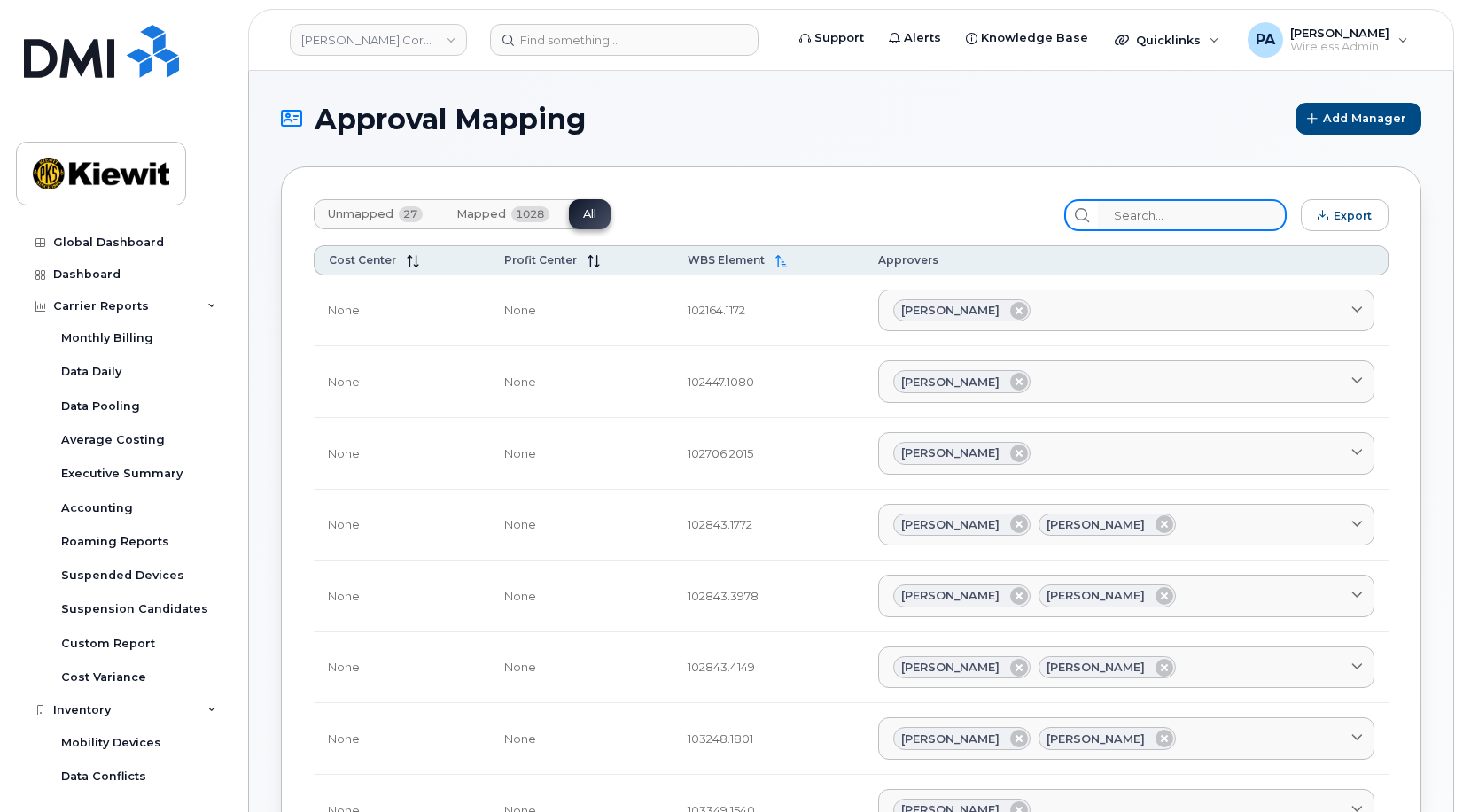
click at [1185, 213] on input "search" at bounding box center [1192, 216] width 189 height 31
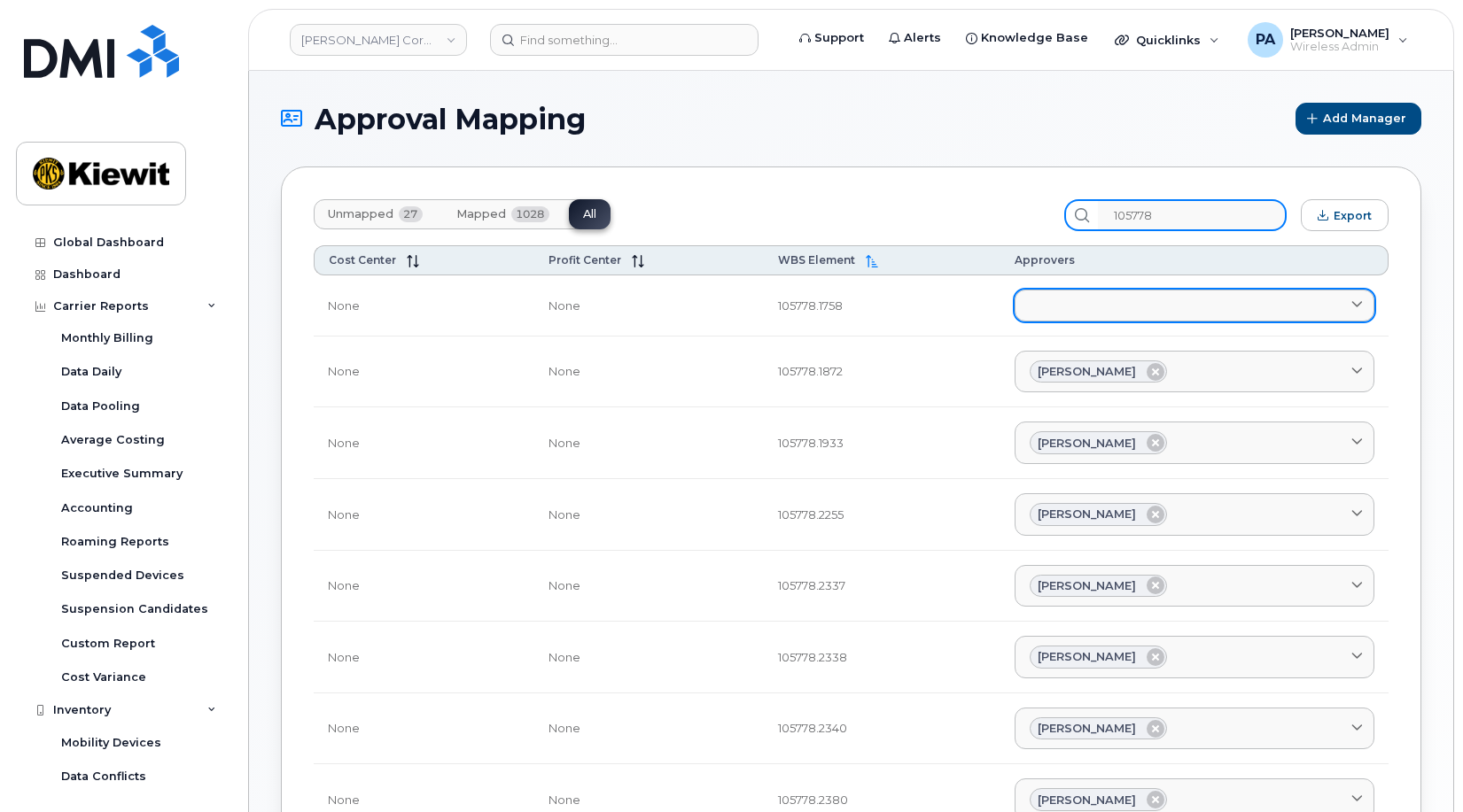
type input "105778"
click at [1127, 300] on link at bounding box center [1194, 305] width 359 height 31
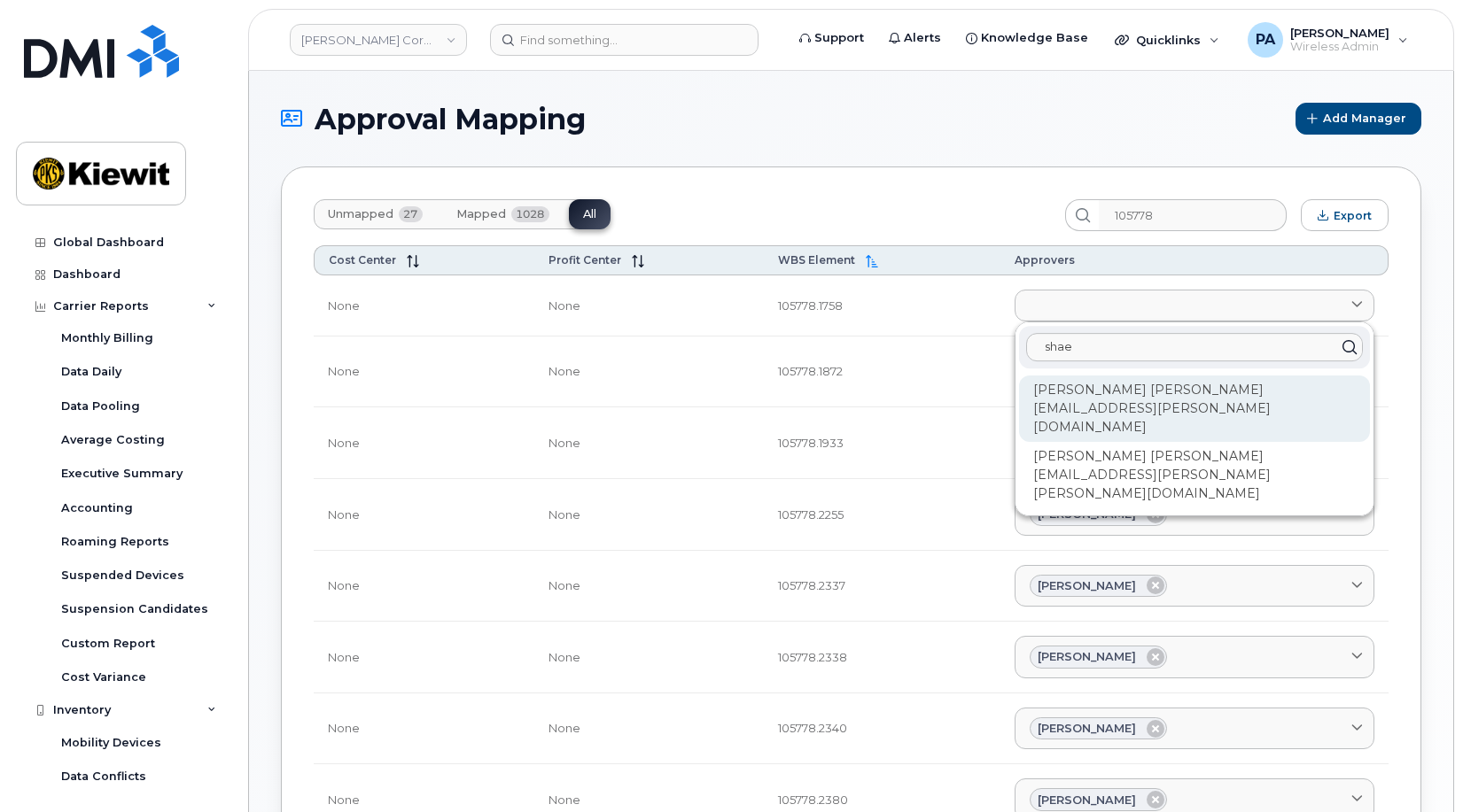
type input "shae"
click at [1076, 397] on div "Shaelyn Vaught SHAELYN.VAUGHT@KIEWIT.COM" at bounding box center [1194, 409] width 350 height 67
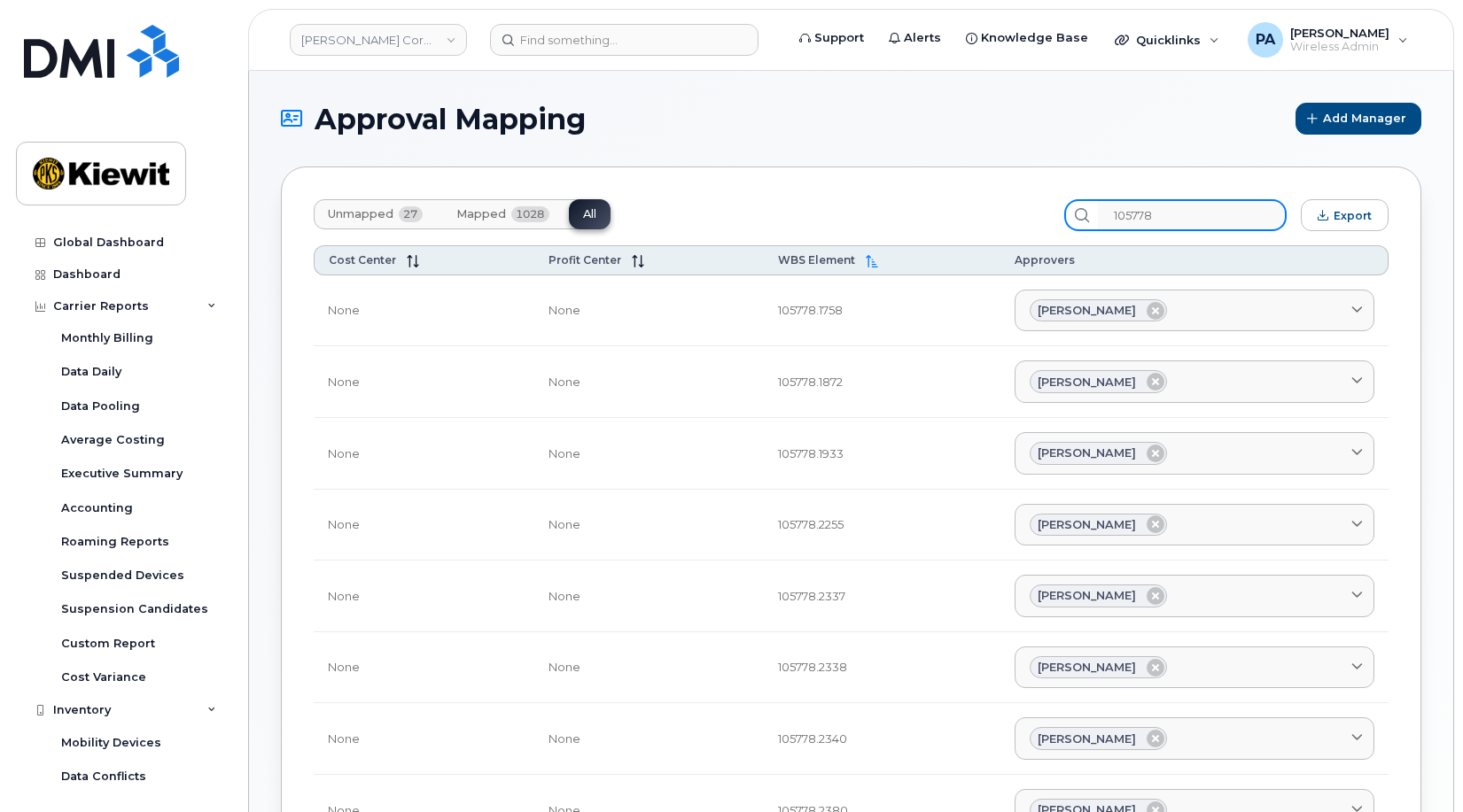
drag, startPoint x: 1106, startPoint y: 212, endPoint x: 903, endPoint y: 197, distance: 203.6
click at [903, 197] on div "Unmapped 27 Mapped 1028 All 105778 Export Cost Center Profit Center WBS Element…" at bounding box center [851, 652] width 1140 height 971
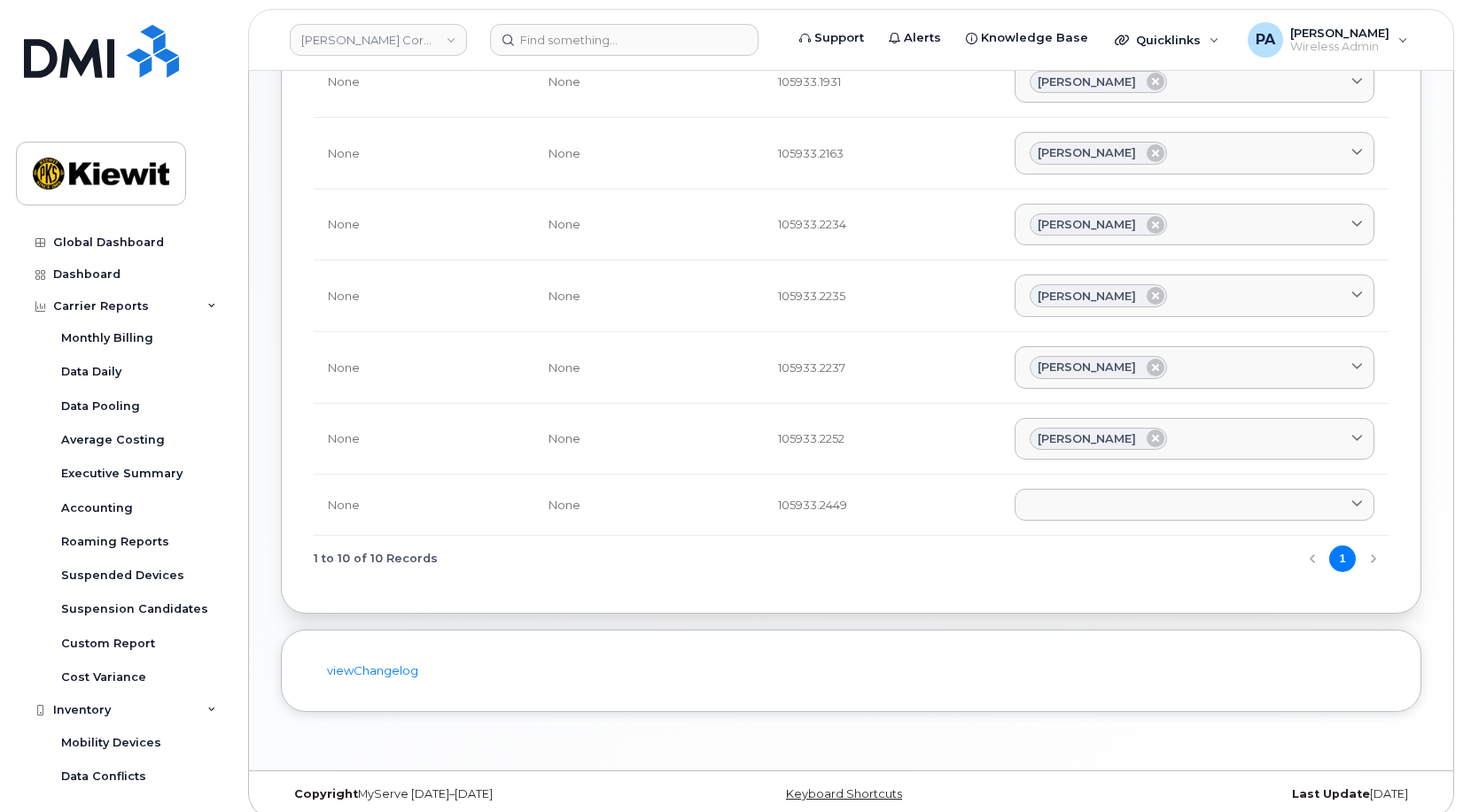
scroll to position [458, 0]
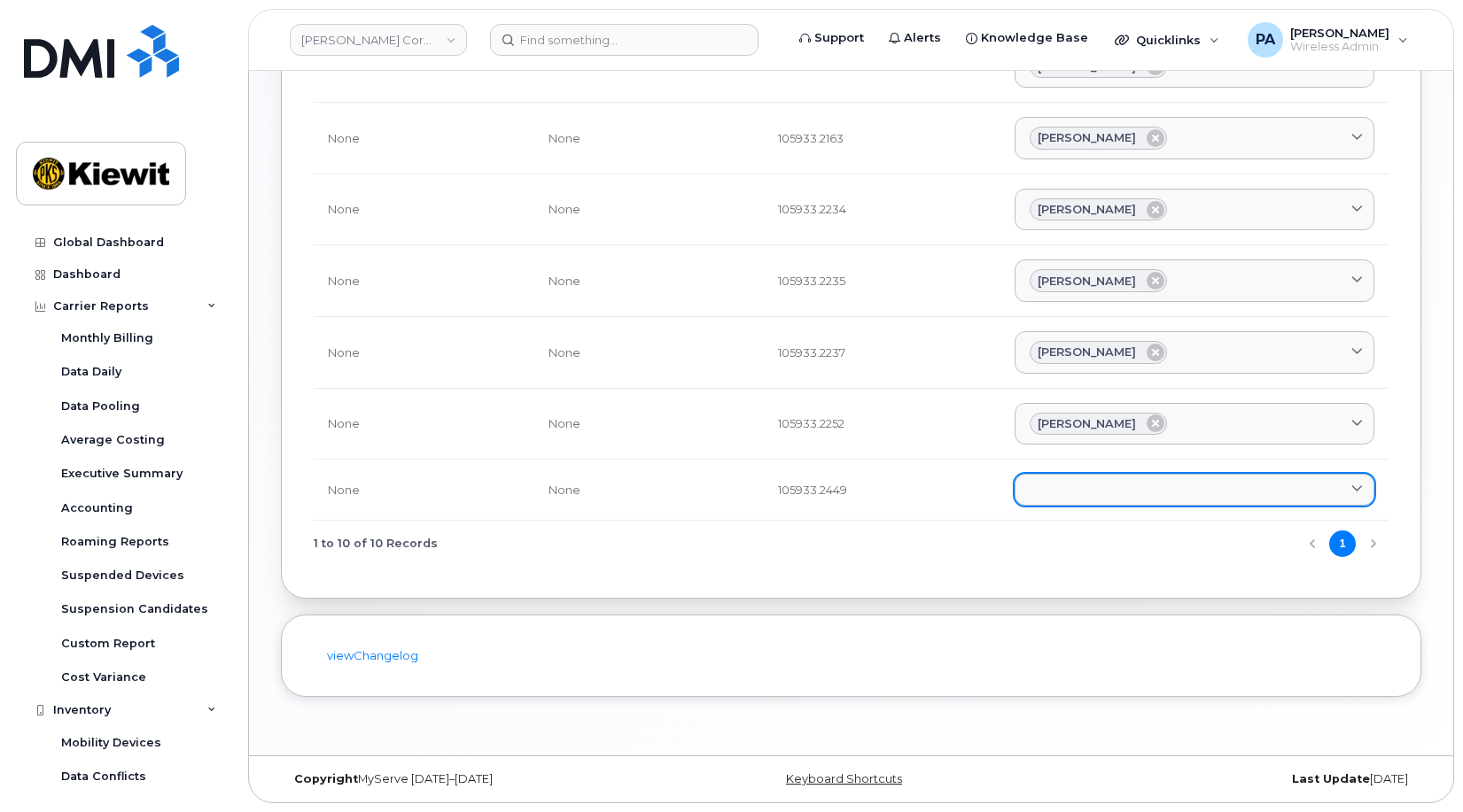
type input "105933"
click at [1094, 492] on link at bounding box center [1194, 490] width 359 height 31
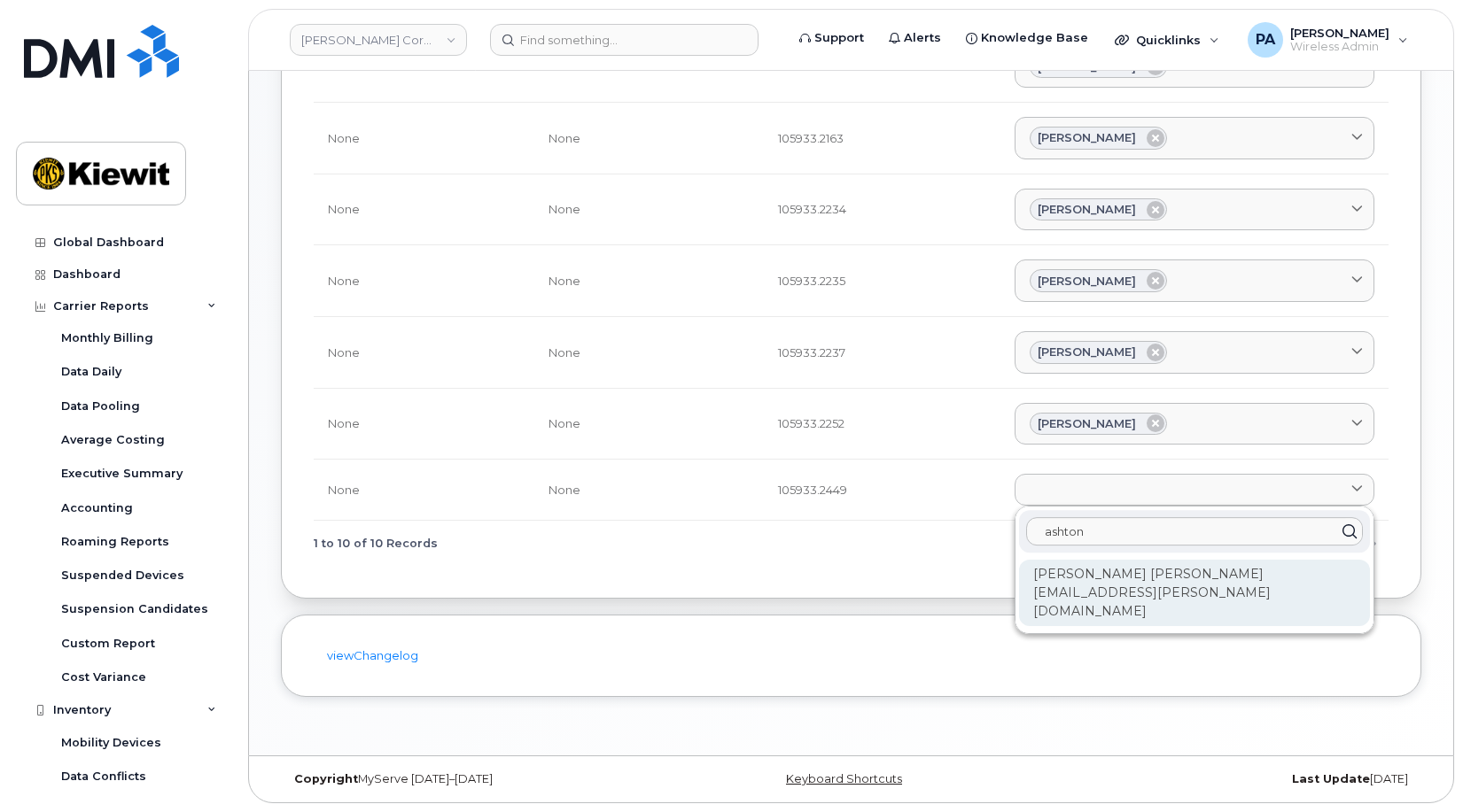
type input "ashton"
drag, startPoint x: 1125, startPoint y: 587, endPoint x: 1233, endPoint y: 278, distance: 327.3
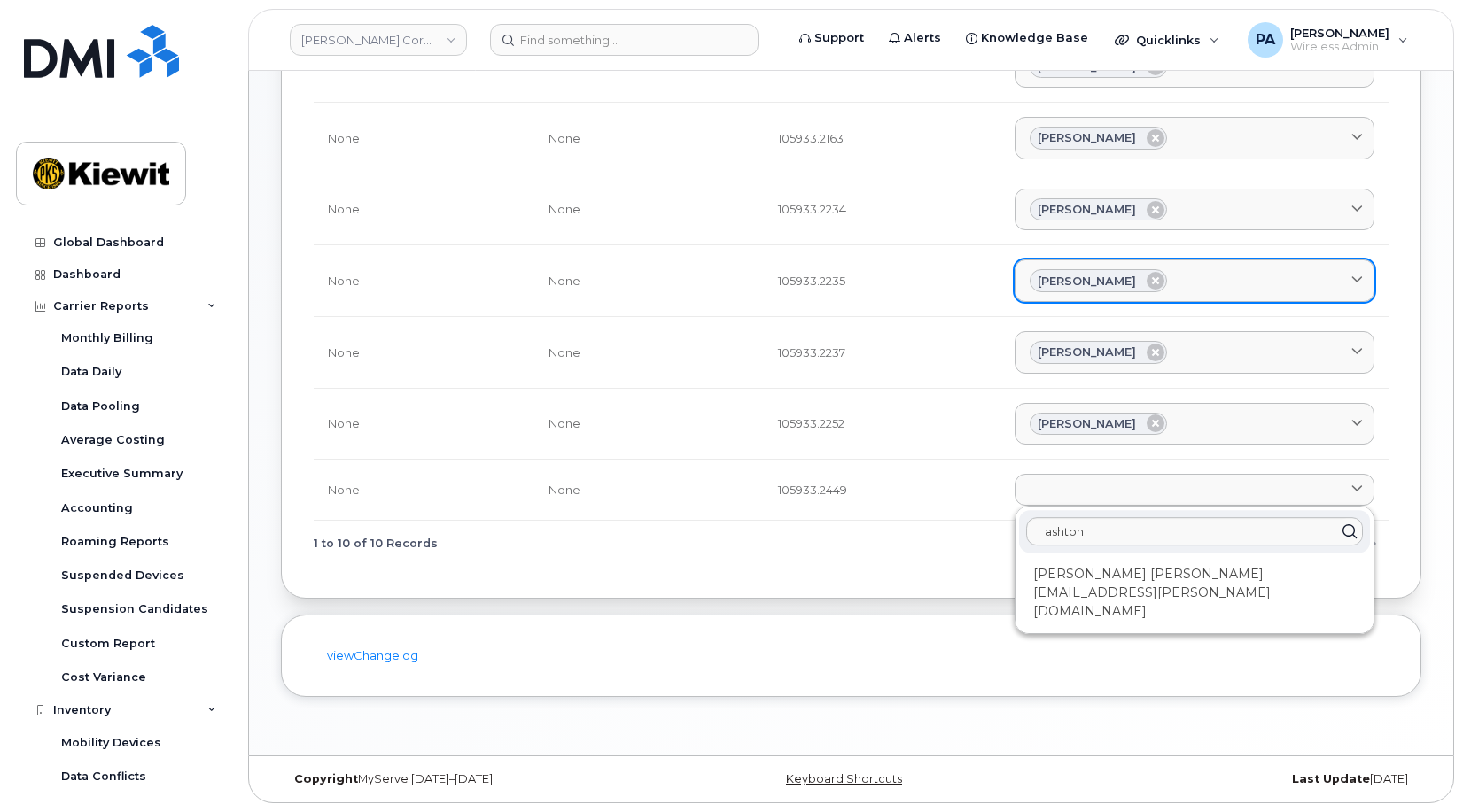
click at [1125, 587] on div "Ashton Meyer ASHTON.MEYER@KIEWIT.COM" at bounding box center [1194, 593] width 350 height 67
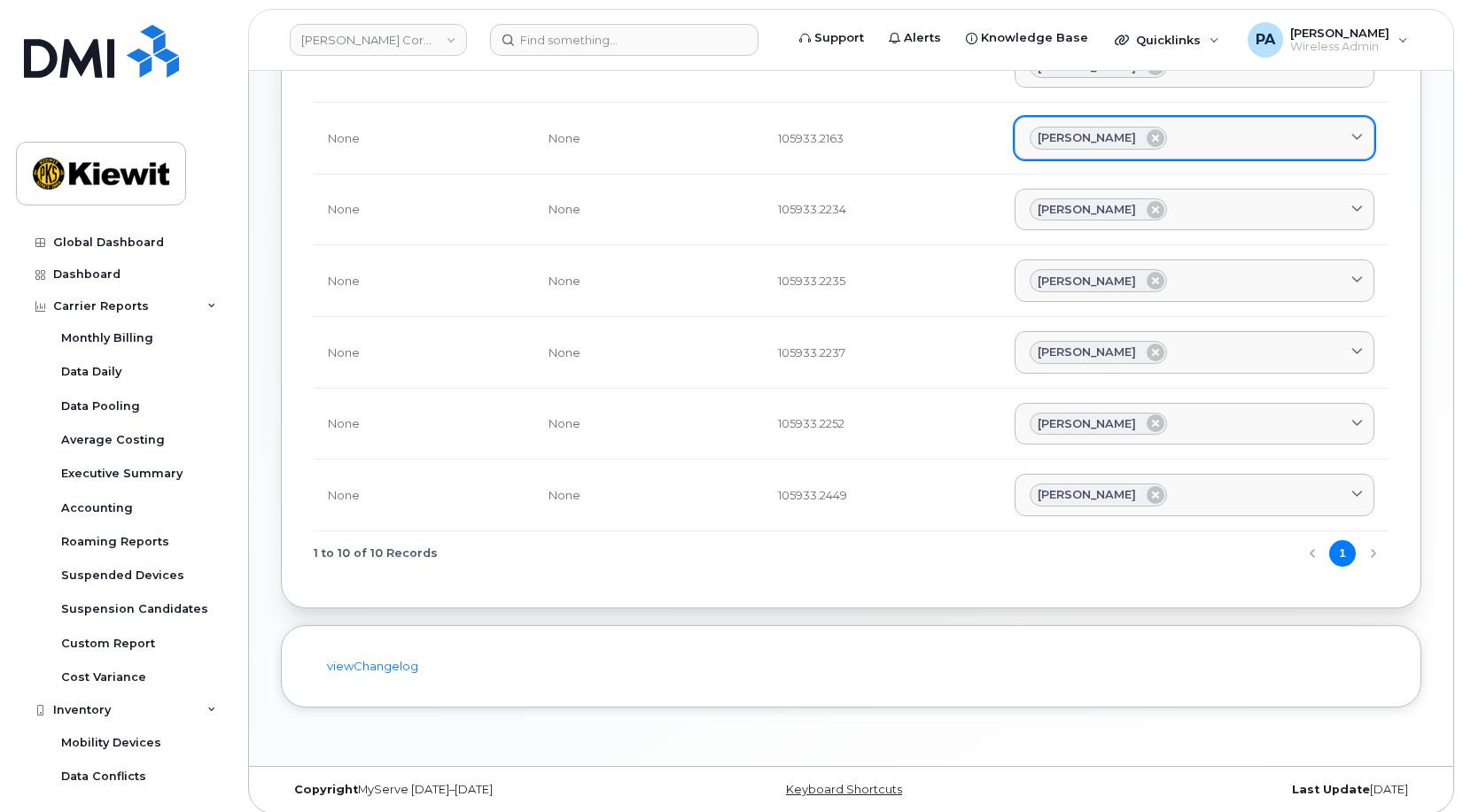
scroll to position [0, 0]
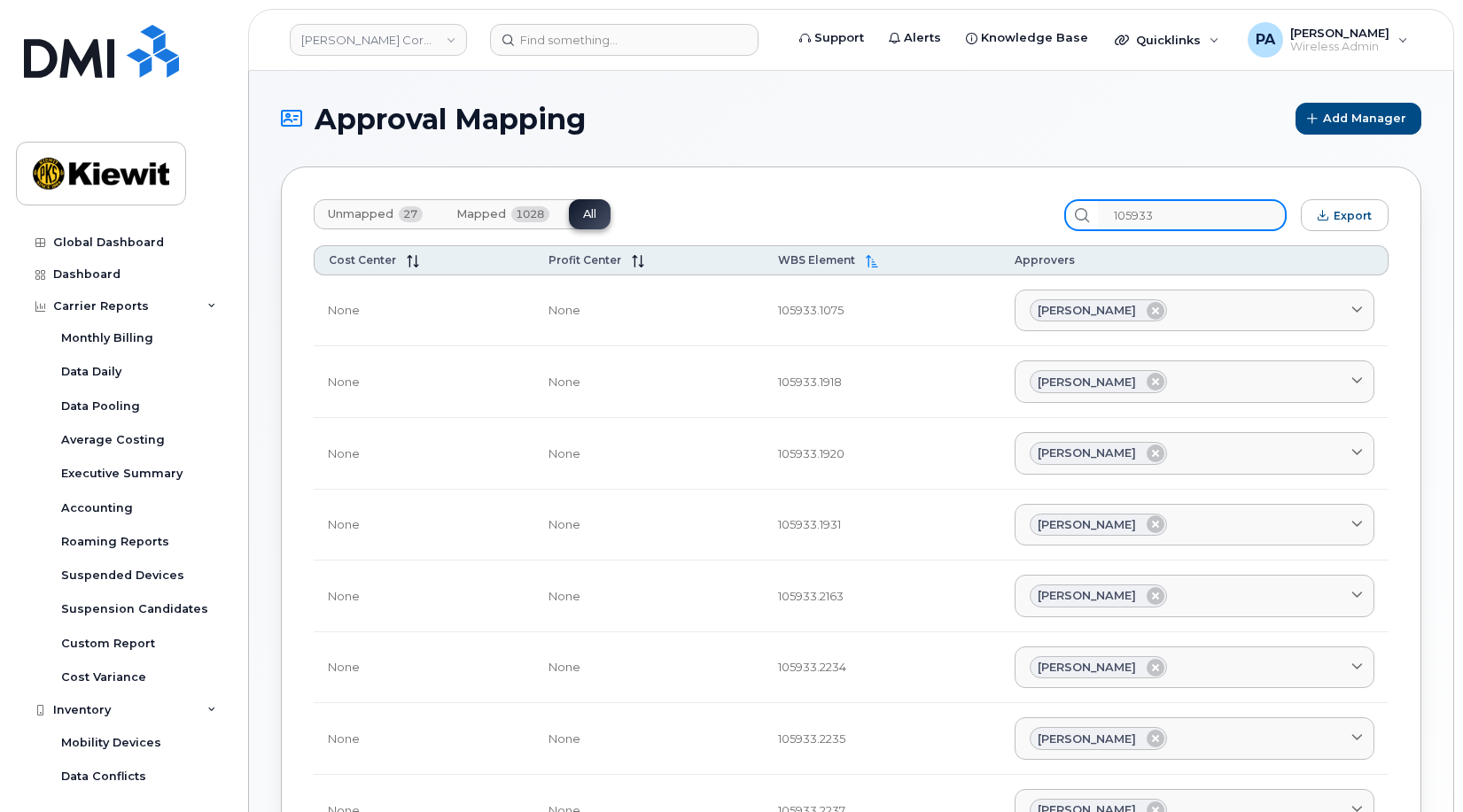
drag, startPoint x: 1200, startPoint y: 213, endPoint x: 965, endPoint y: 190, distance: 236.1
click at [965, 190] on div "Unmapped 27 Mapped 1028 All 105933 Export Cost Center Profit Center WBS Element…" at bounding box center [851, 616] width 1140 height 901
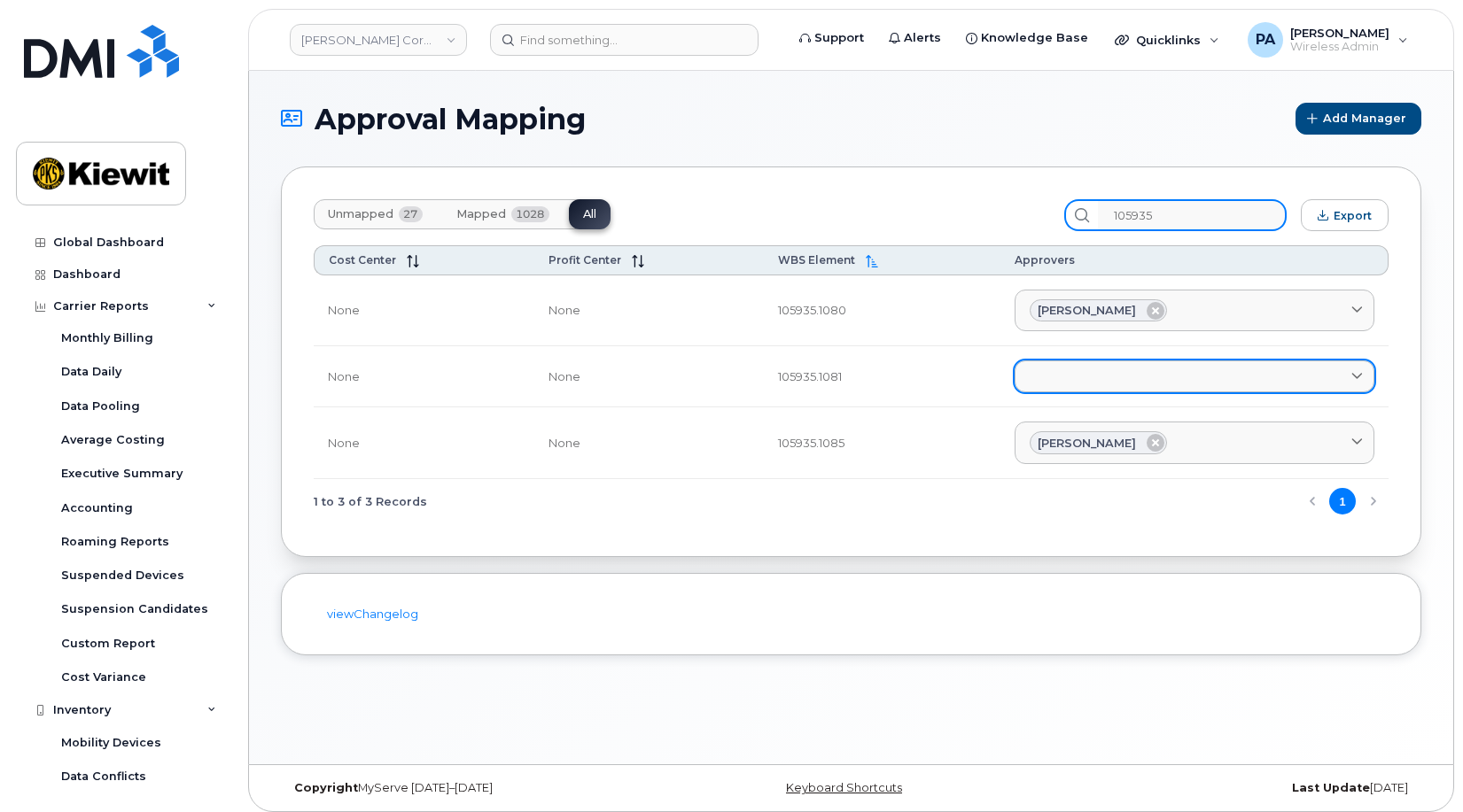
type input "105935"
click at [1106, 372] on link at bounding box center [1194, 376] width 359 height 31
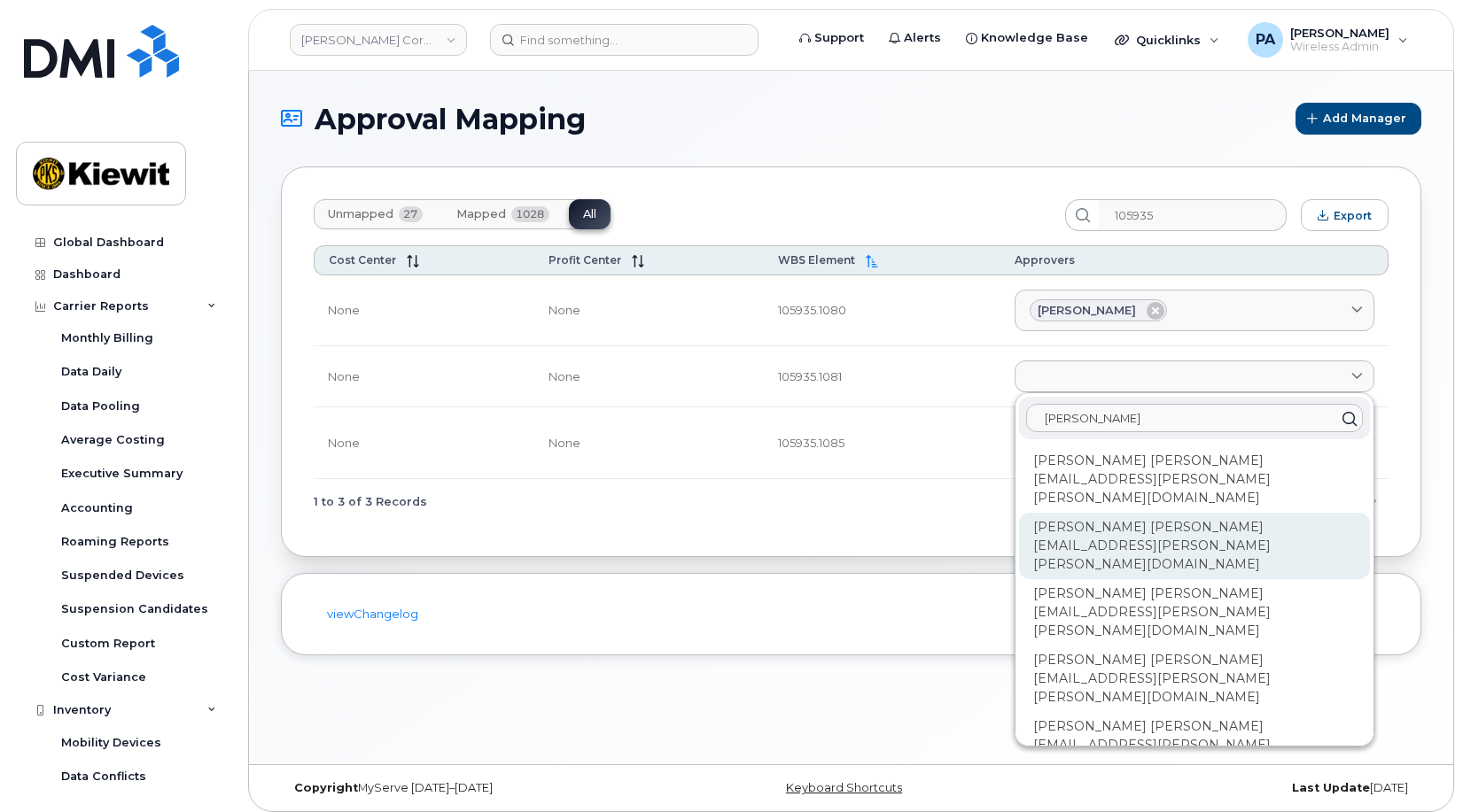
type input "kyle"
click at [1091, 513] on div "Kyle Hirschman KYLE.HIRSCHMAN@KIEWIT.COM" at bounding box center [1194, 546] width 350 height 67
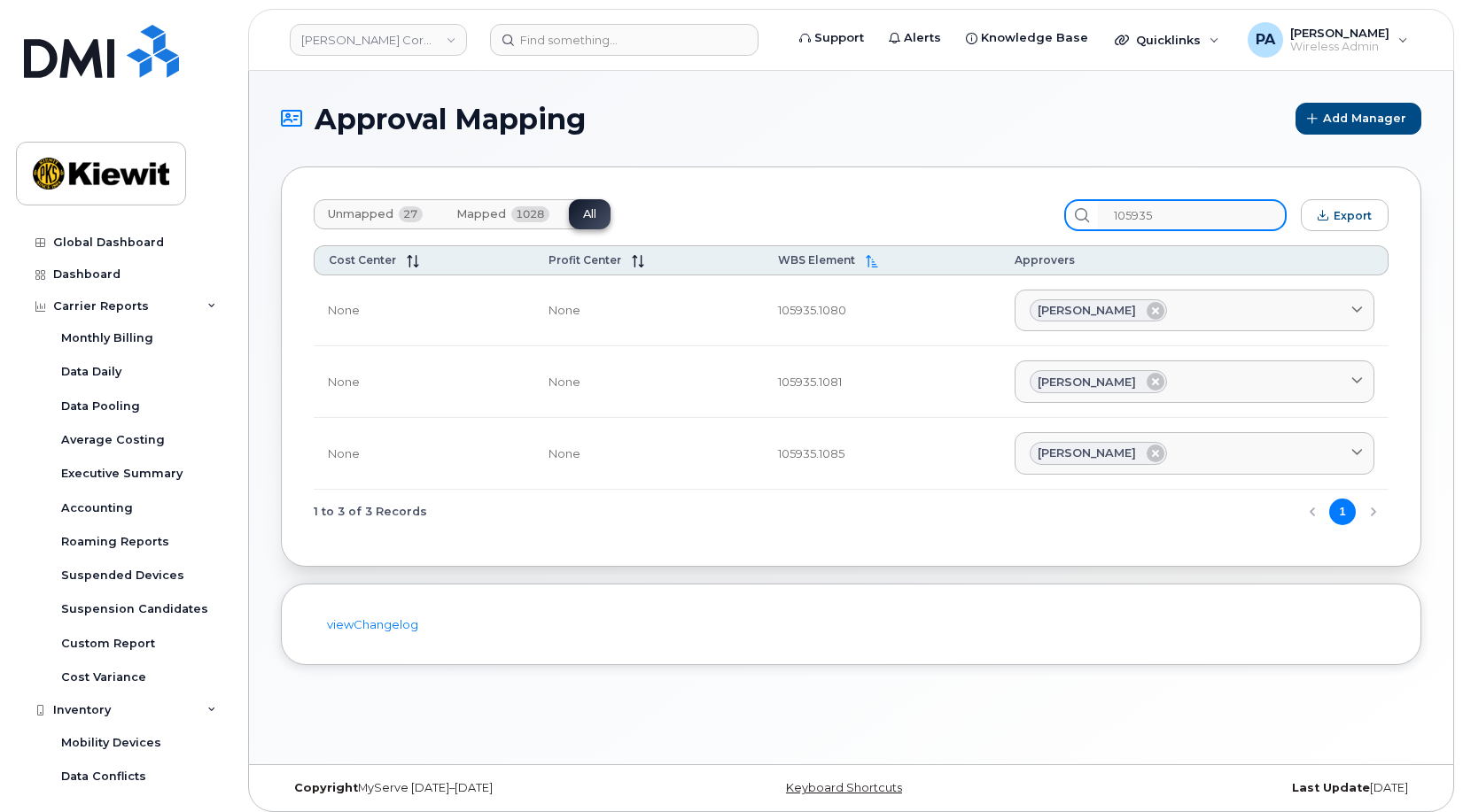
drag, startPoint x: 1173, startPoint y: 212, endPoint x: 1015, endPoint y: 191, distance: 159.4
click at [1019, 192] on div "Unmapped 27 Mapped 1028 All 105935 Export Cost Center Profit Center WBS Element…" at bounding box center [851, 366] width 1140 height 401
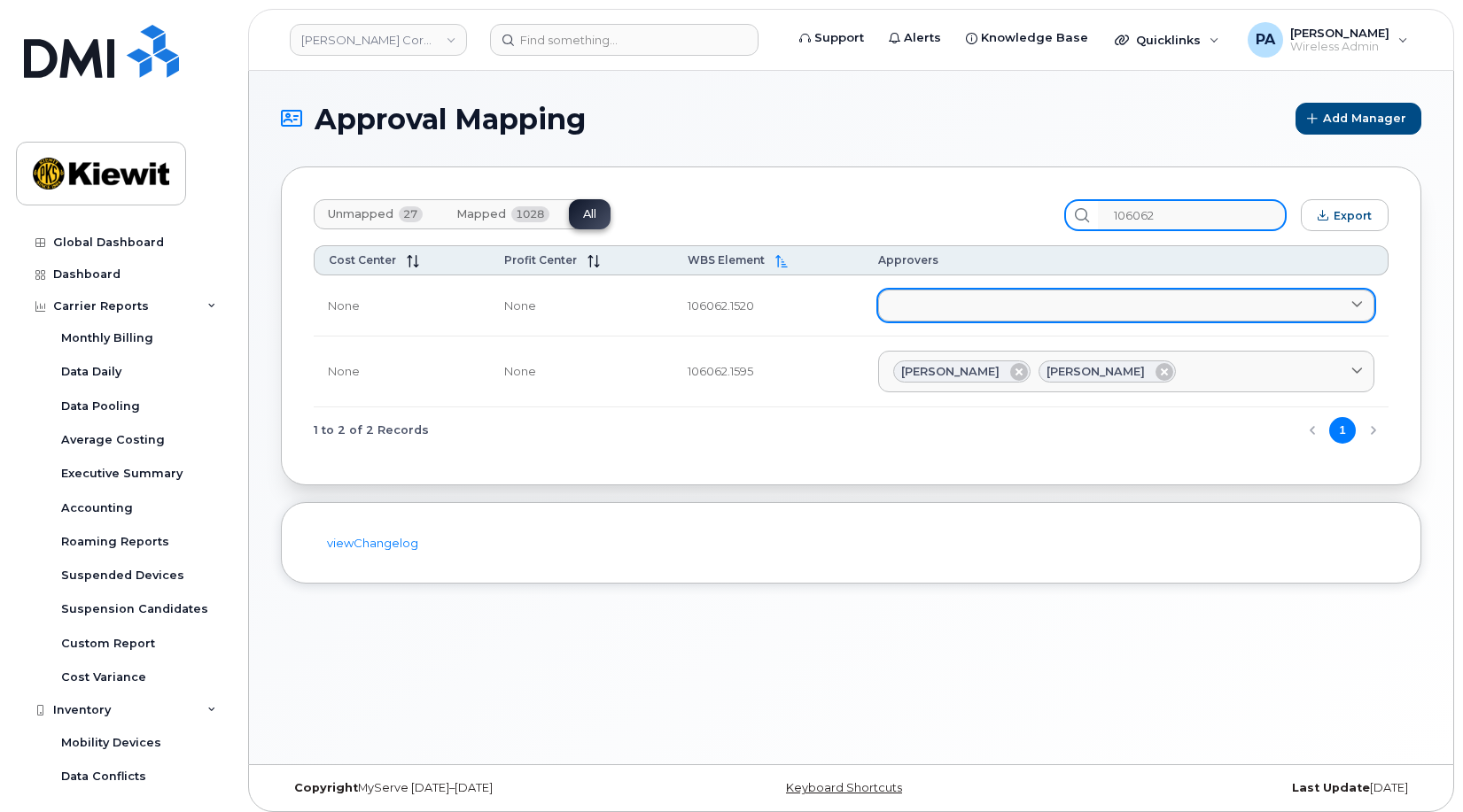
type input "106062"
click at [954, 294] on link at bounding box center [1126, 305] width 496 height 31
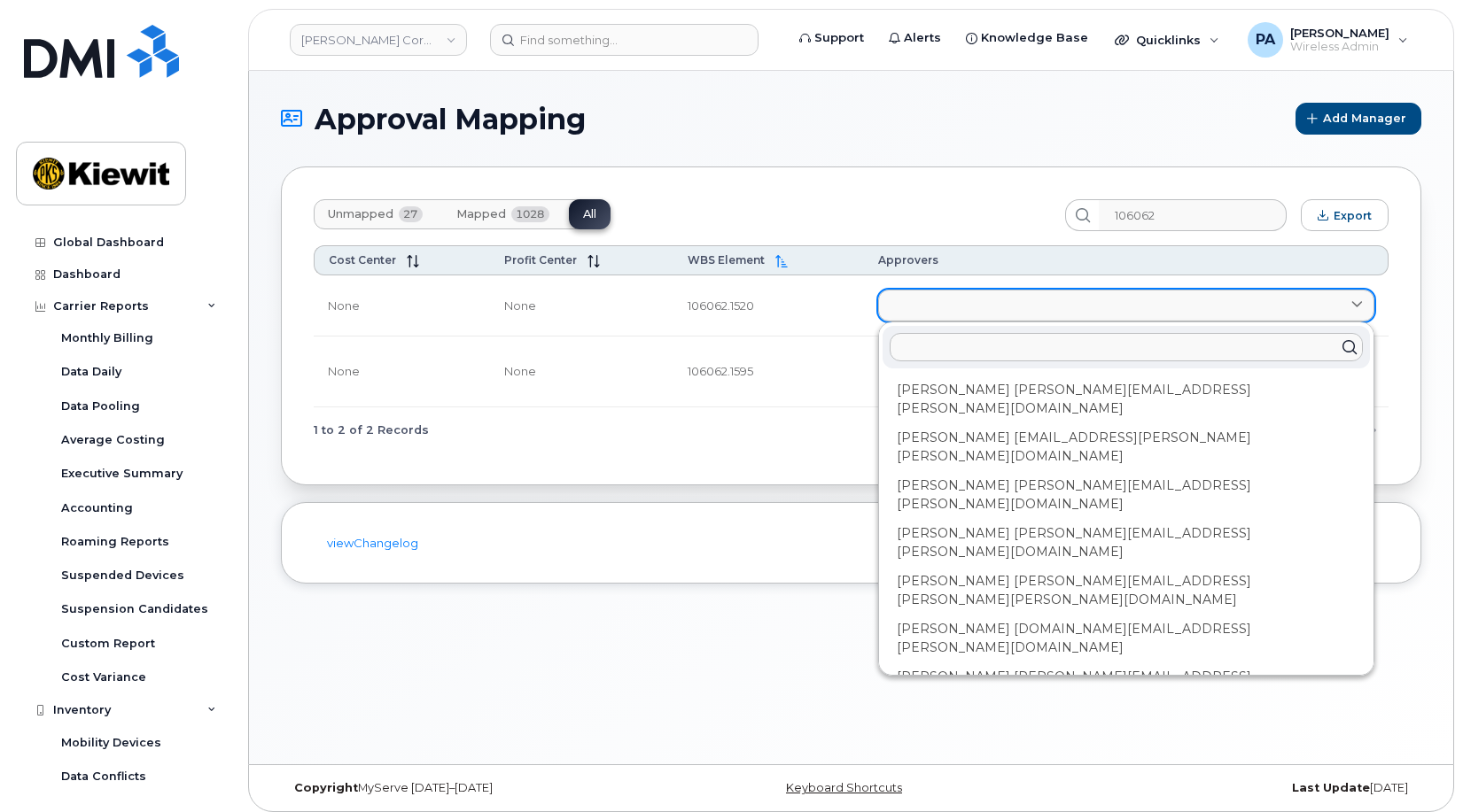
type input "K"
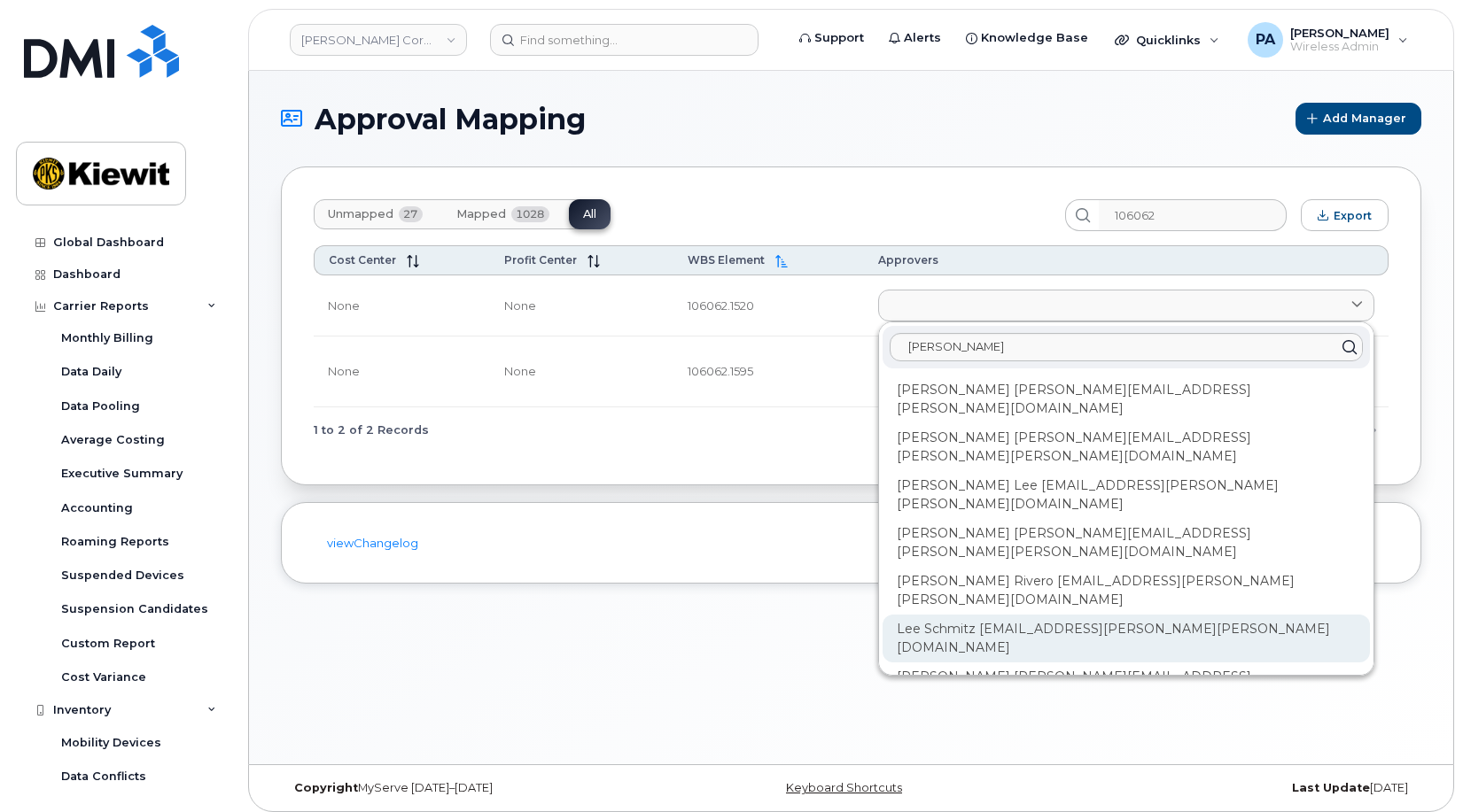
click at [981, 615] on div "Lee Schmitz LEE.SCHMITZ@KIEWIT.COM" at bounding box center [1126, 639] width 487 height 48
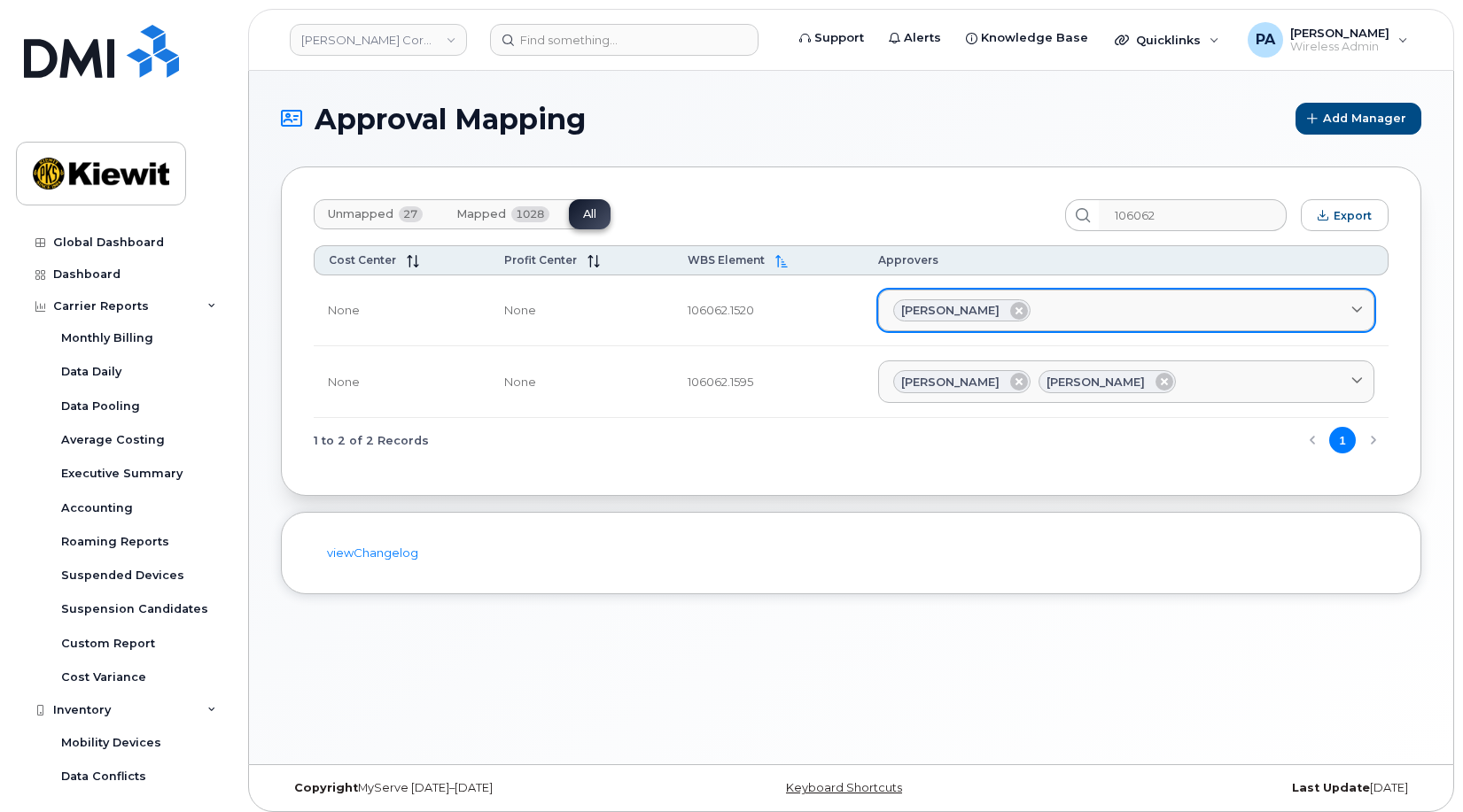
click at [1068, 306] on div "Lee Schmitz" at bounding box center [1125, 310] width 466 height 23
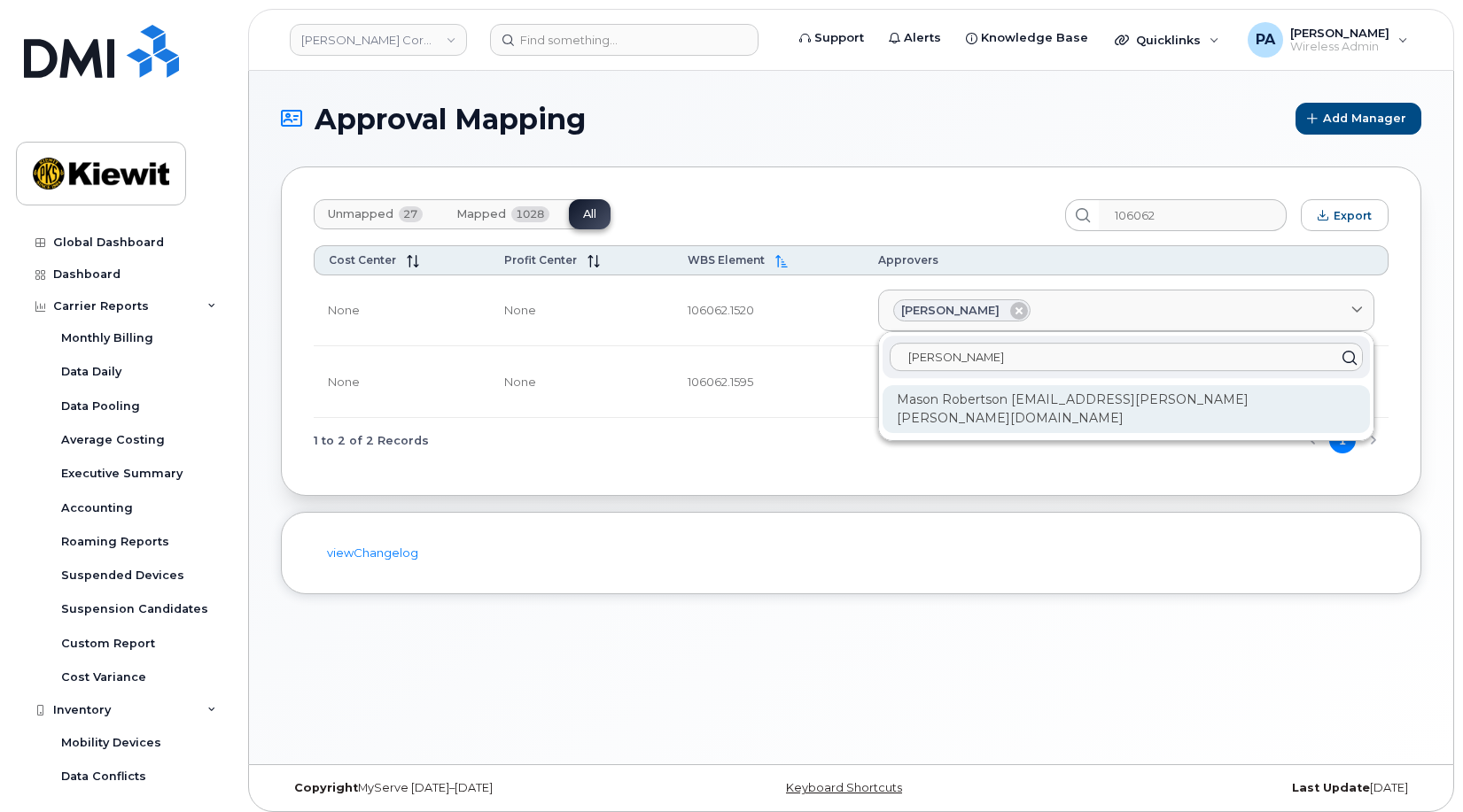
type input "mason r"
click at [1022, 399] on div "Mason Robertson MASON.ROBERTSON@KIEWIT.COM" at bounding box center [1126, 409] width 487 height 48
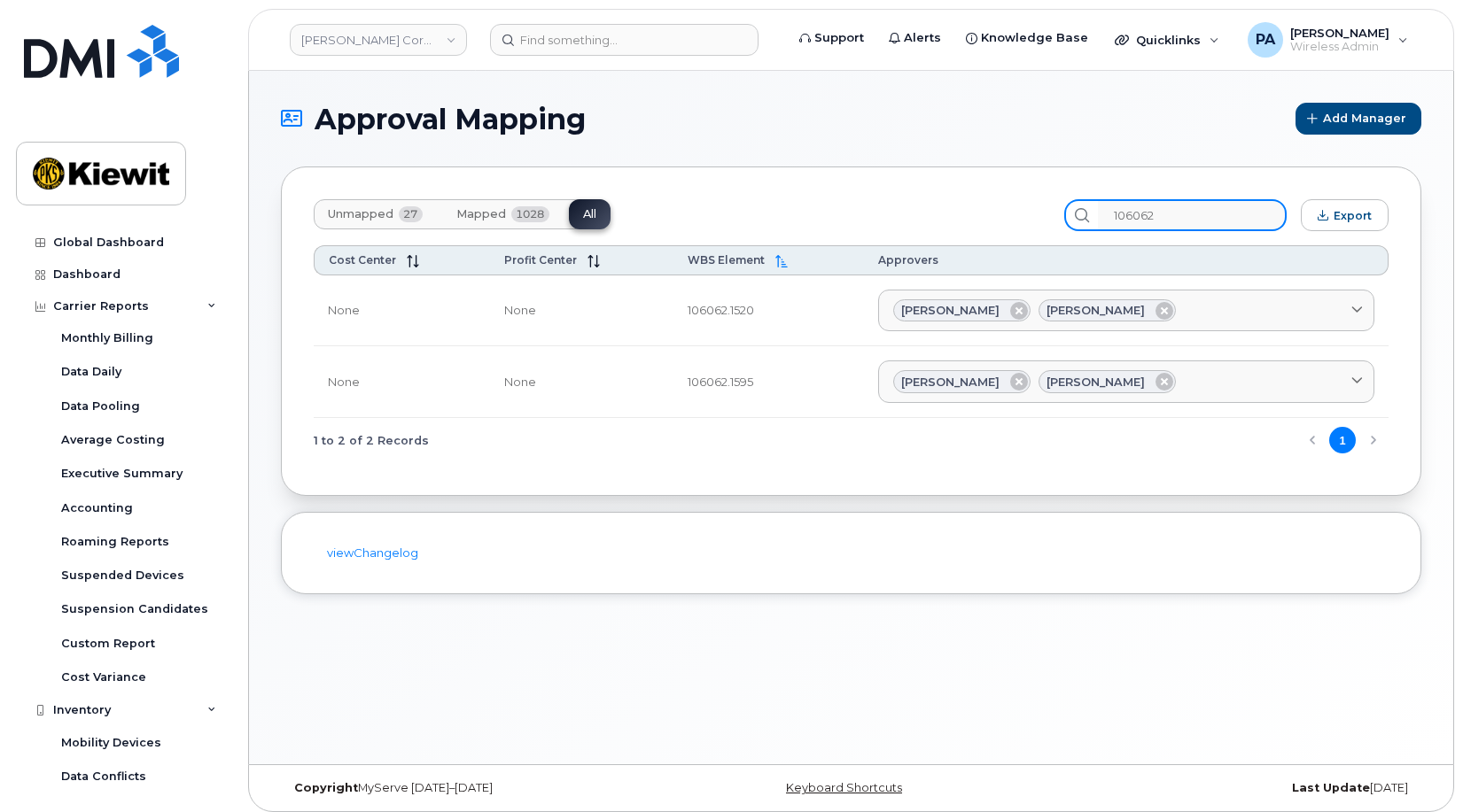
drag, startPoint x: 1210, startPoint y: 216, endPoint x: 753, endPoint y: 207, distance: 457.1
click at [759, 208] on div "Unmapped 27 Mapped 1028 All 106062 Export" at bounding box center [852, 216] width 1075 height 31
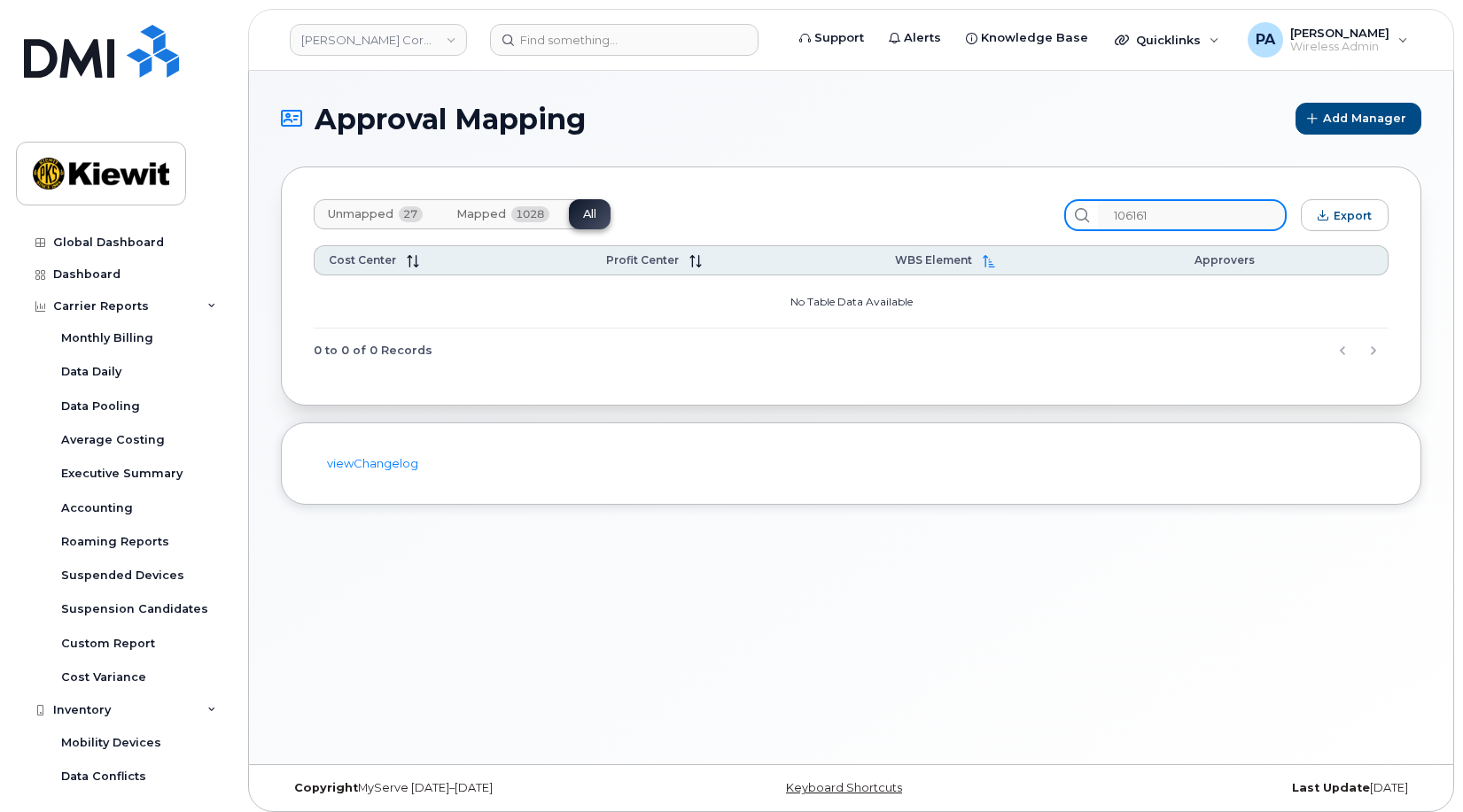
drag, startPoint x: 1223, startPoint y: 217, endPoint x: 990, endPoint y: 209, distance: 233.1
click at [992, 209] on div "Unmapped 27 Mapped 1028 All 106161 Export" at bounding box center [852, 216] width 1075 height 31
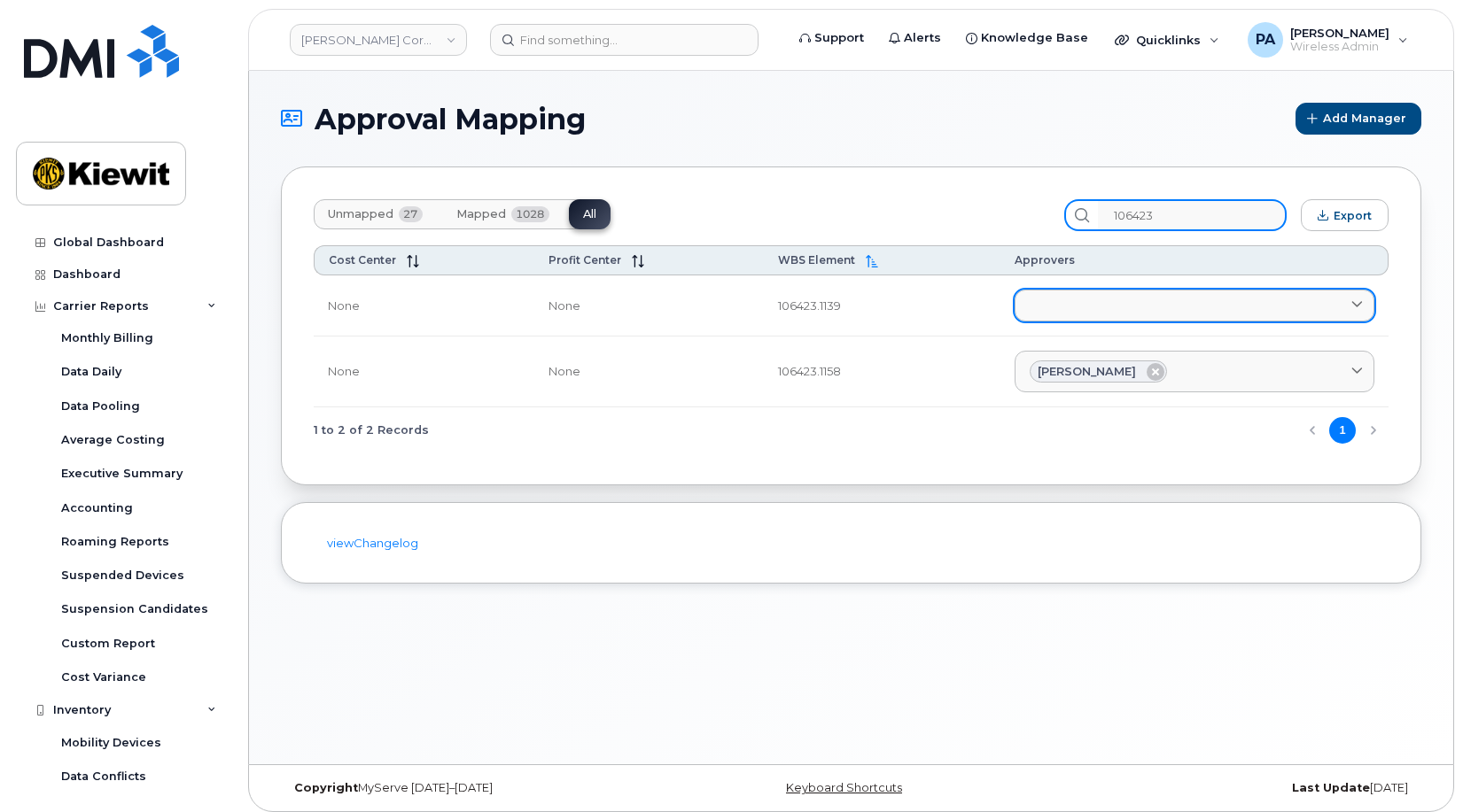
type input "106423"
click at [1096, 302] on link at bounding box center [1194, 305] width 359 height 31
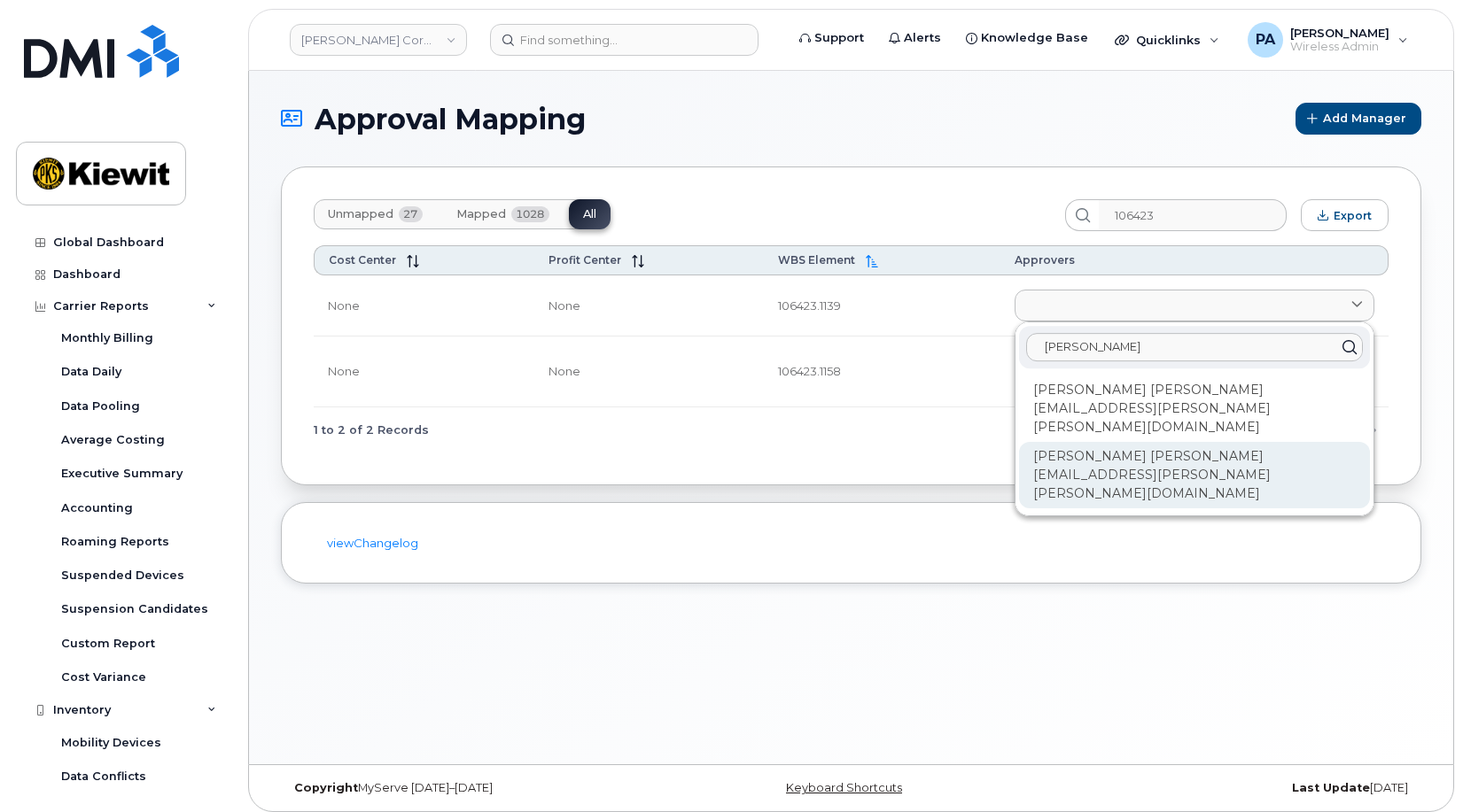
type input "peter"
click at [1086, 442] on div "Peter Tollefson PETER.TOLLEFSON@KIEWIT.COM" at bounding box center [1194, 475] width 350 height 67
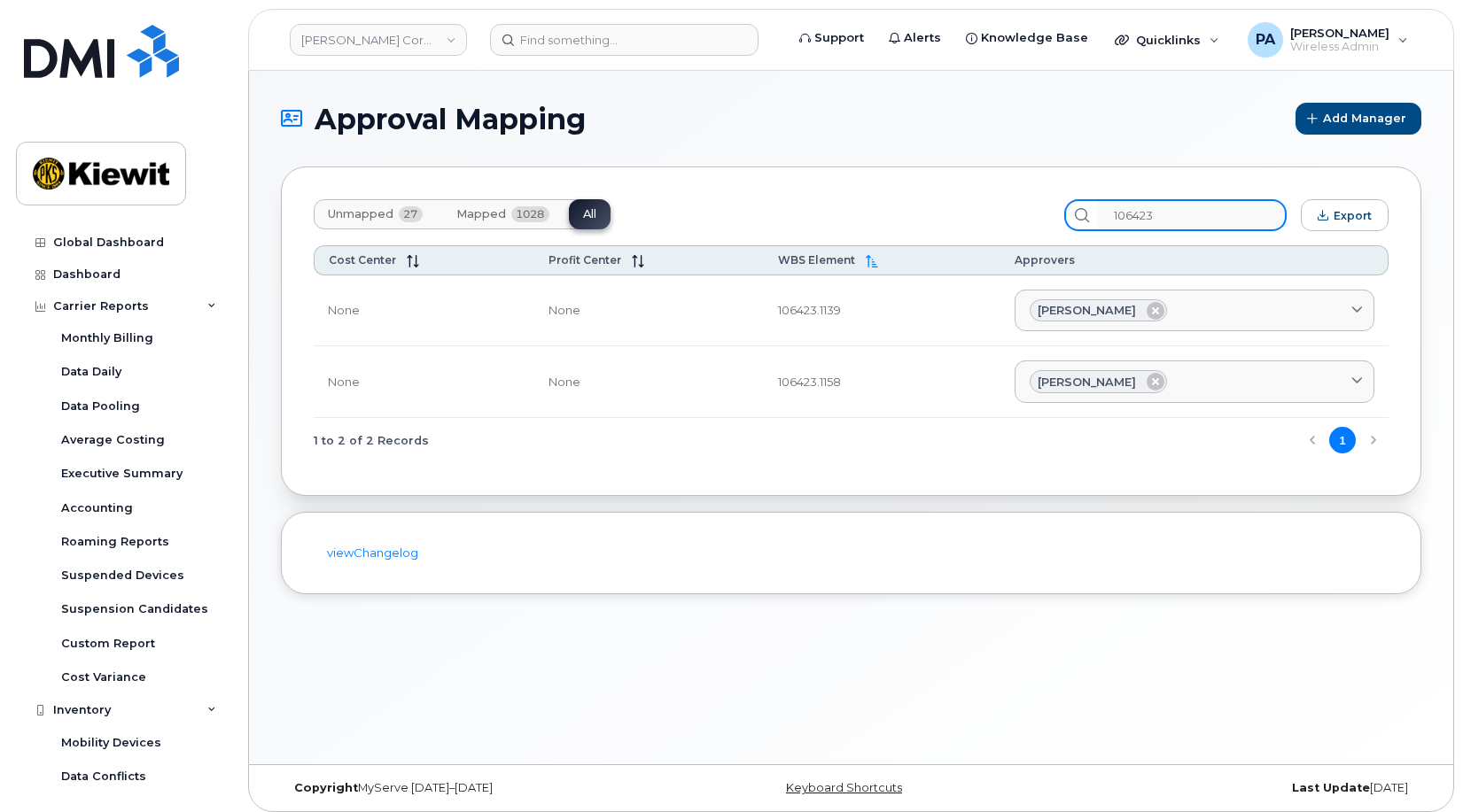
drag, startPoint x: 1032, startPoint y: 210, endPoint x: 964, endPoint y: 190, distance: 70.9
click at [966, 191] on div "Unmapped 27 Mapped 1028 All 106423 Export Cost Center Profit Center WBS Element…" at bounding box center [851, 331] width 1140 height 330
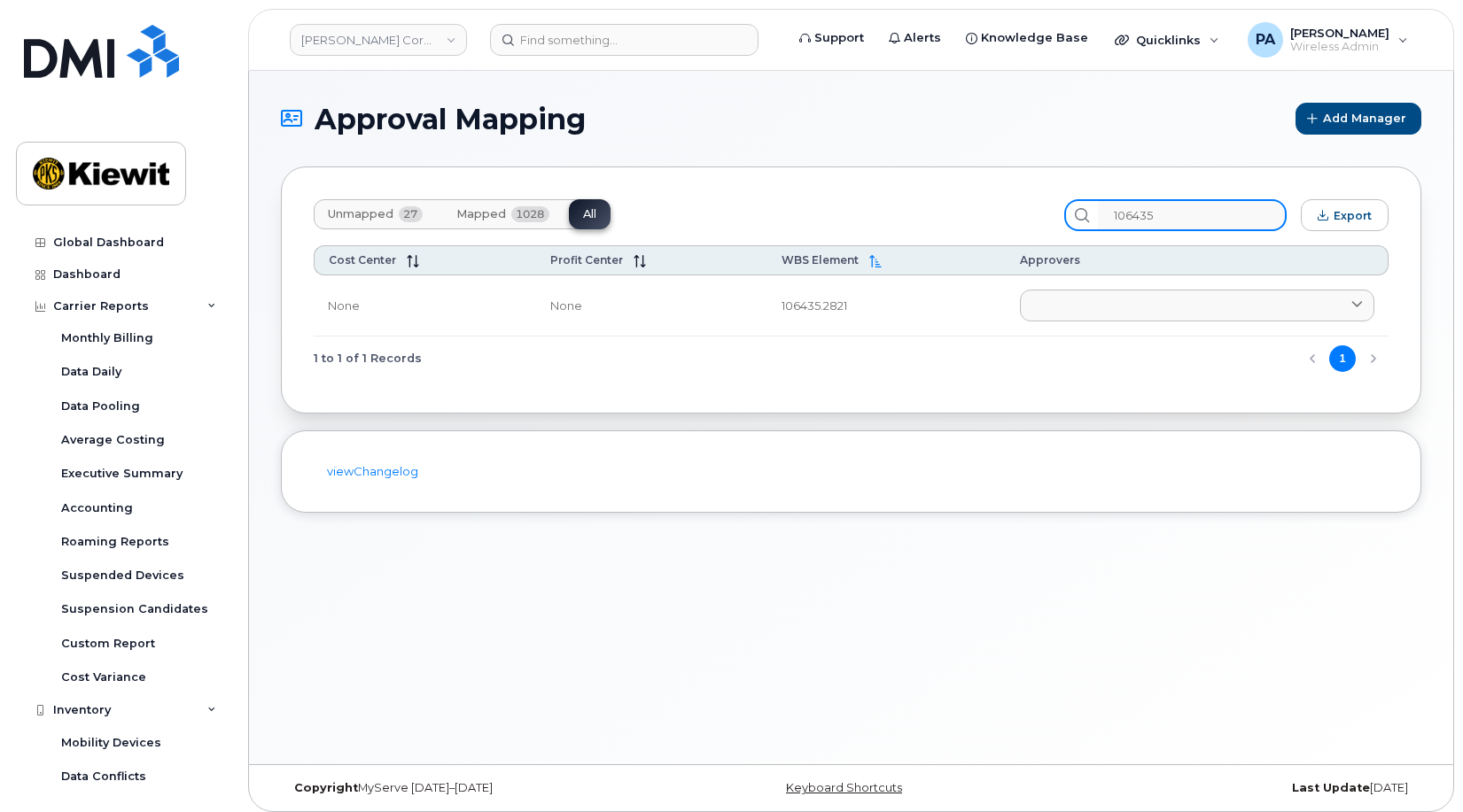
drag, startPoint x: 1183, startPoint y: 219, endPoint x: 970, endPoint y: 209, distance: 213.2
click at [971, 209] on div "Unmapped 27 Mapped 1028 All 106435 Export" at bounding box center [852, 216] width 1075 height 31
drag, startPoint x: 1211, startPoint y: 219, endPoint x: 882, endPoint y: 214, distance: 329.0
click at [885, 213] on div "Unmapped 27 Mapped 1028 All 106447 Export" at bounding box center [852, 216] width 1075 height 31
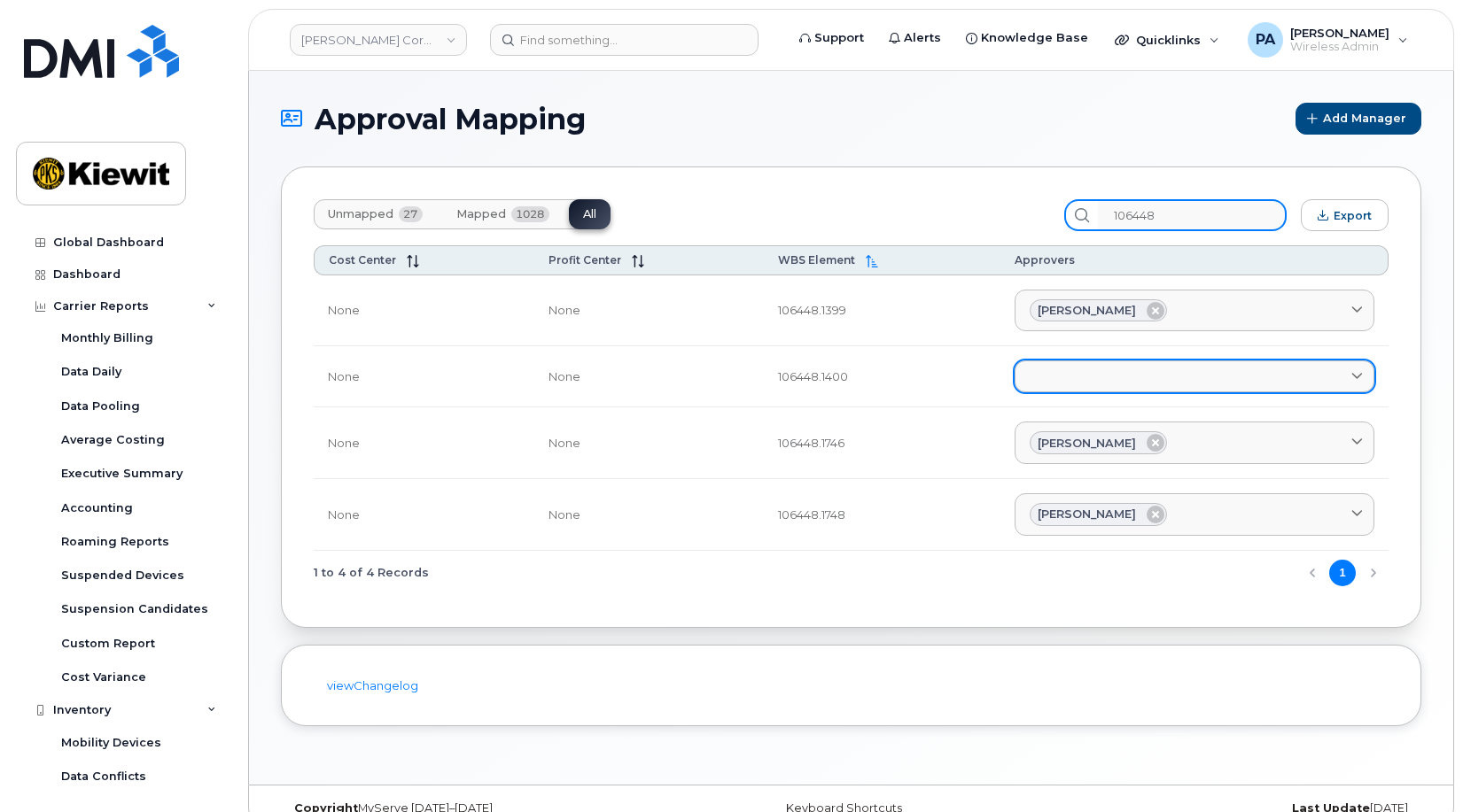
type input "106448"
click at [1144, 376] on link at bounding box center [1194, 376] width 359 height 31
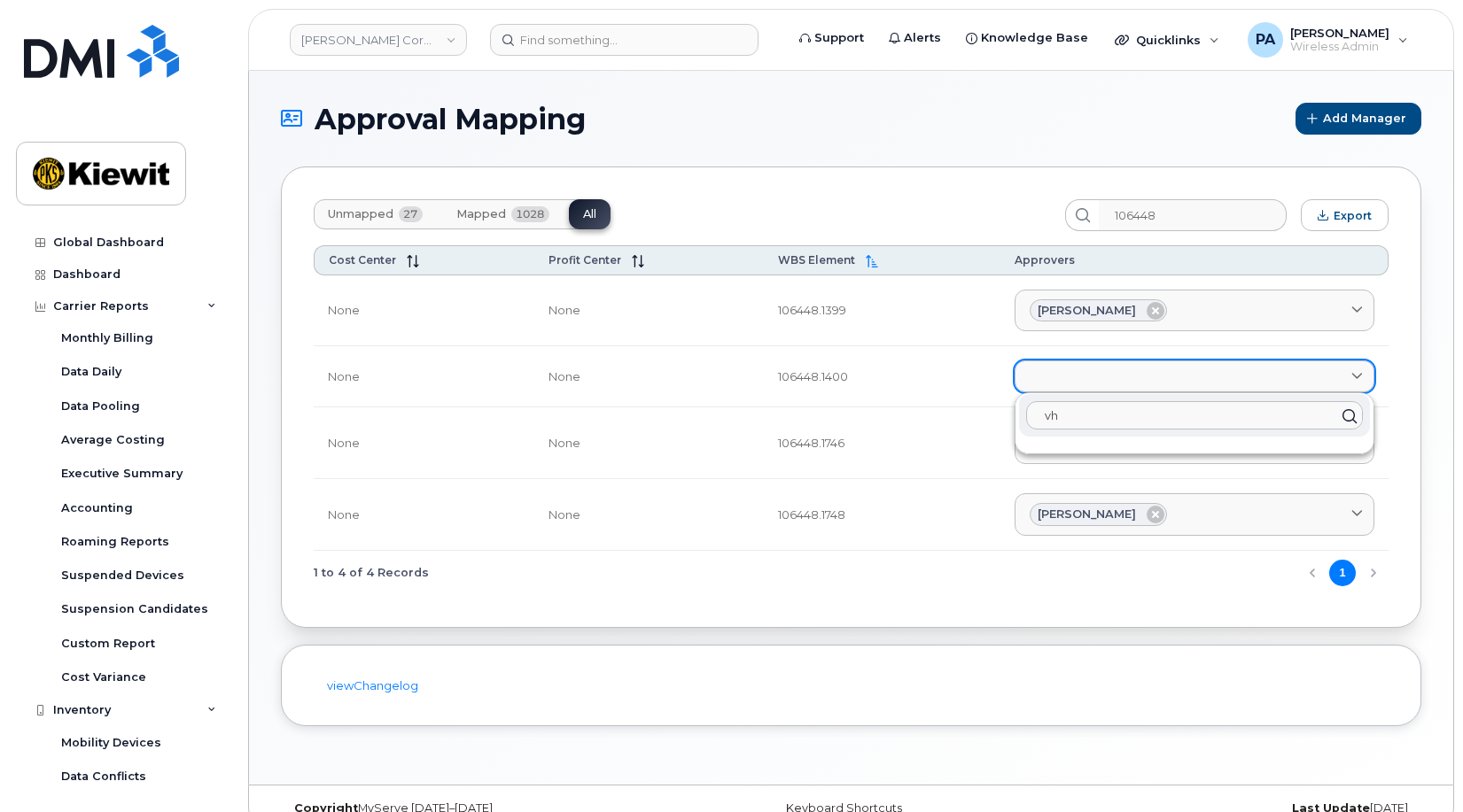
type input "v"
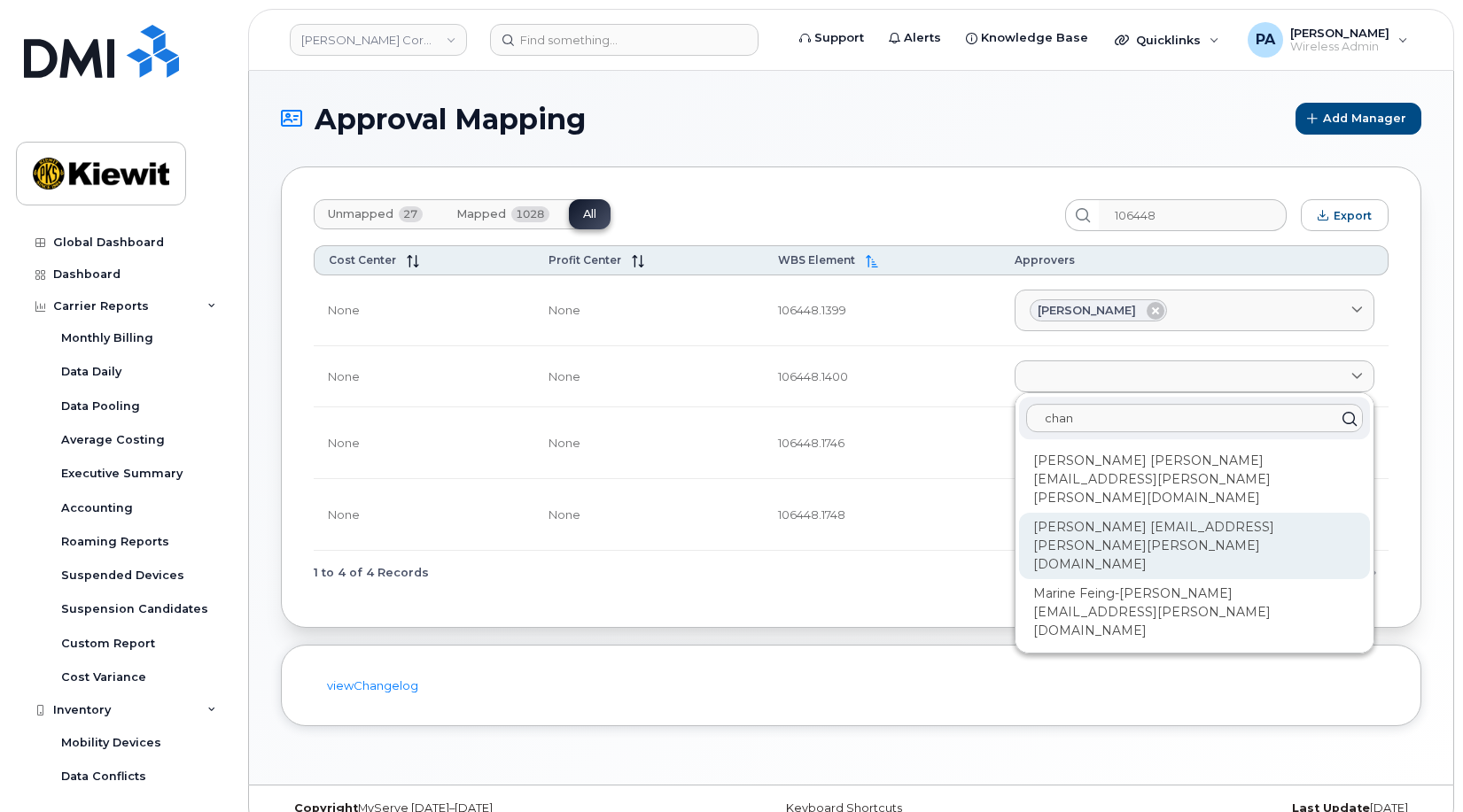
type input "chan"
click at [1115, 513] on div "Katy Chan-Vien KATY.CHAN-VIEN@KIEWIT.COM" at bounding box center [1194, 546] width 350 height 67
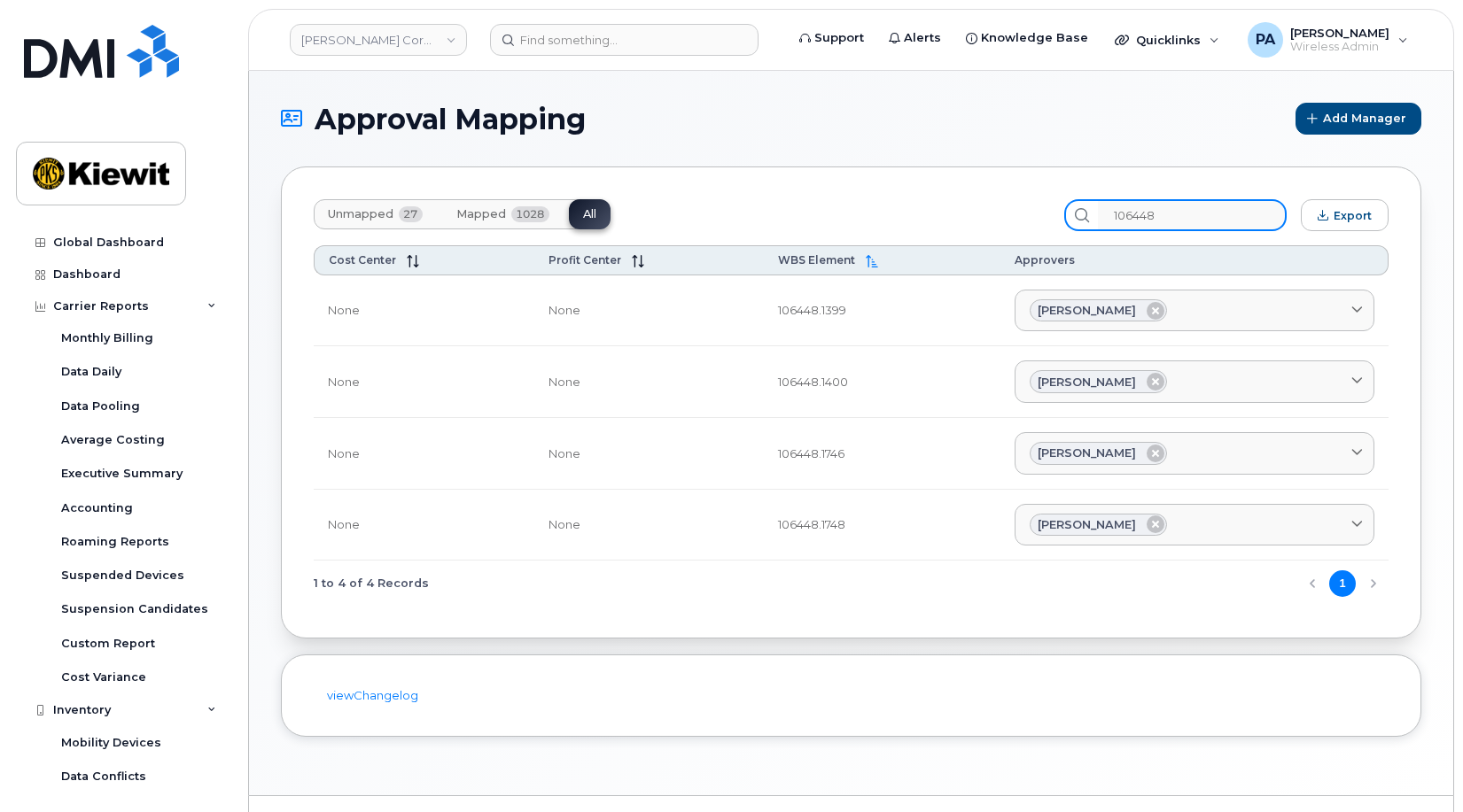
drag, startPoint x: 1145, startPoint y: 223, endPoint x: 1013, endPoint y: 221, distance: 132.0
click at [1015, 222] on div "Unmapped 27 Mapped 1028 All 106448 Export" at bounding box center [852, 216] width 1075 height 31
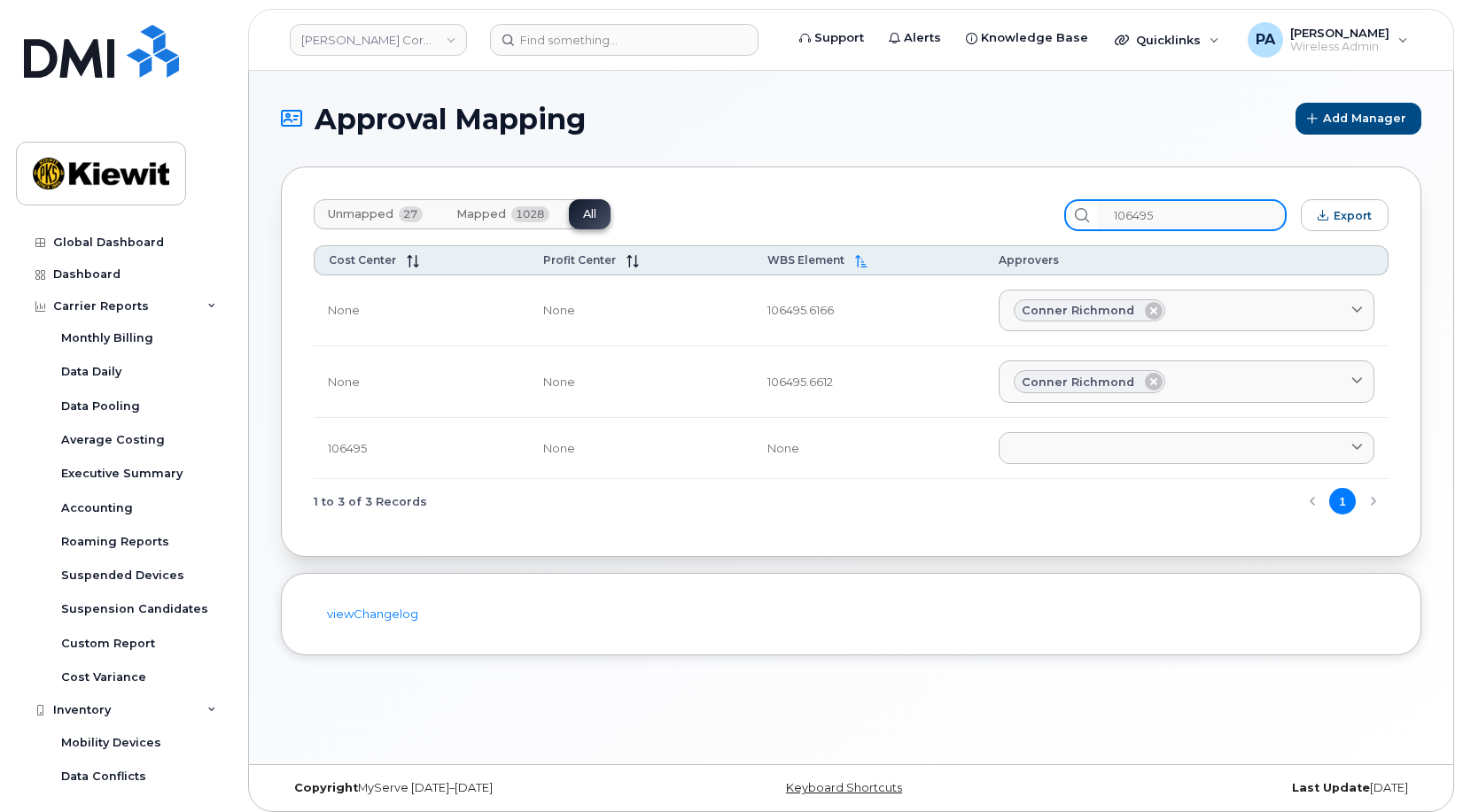
drag, startPoint x: 1174, startPoint y: 210, endPoint x: 778, endPoint y: 219, distance: 396.1
click at [788, 218] on div "Unmapped 27 Mapped 1028 All 106495 Export" at bounding box center [852, 216] width 1075 height 31
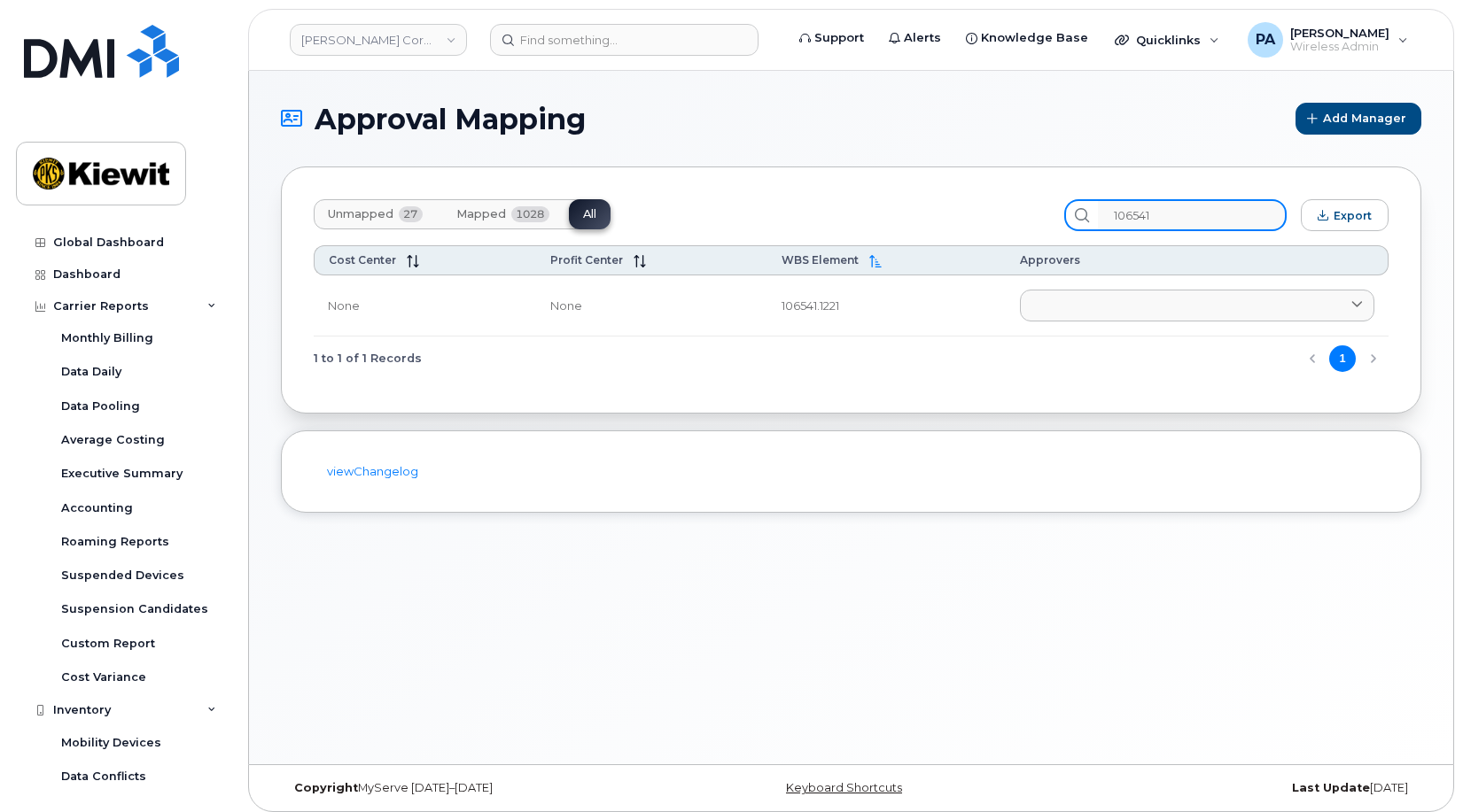
drag, startPoint x: 1186, startPoint y: 219, endPoint x: 942, endPoint y: 203, distance: 244.5
click at [956, 208] on div "Unmapped 27 Mapped 1028 All 106541 Export" at bounding box center [852, 216] width 1075 height 31
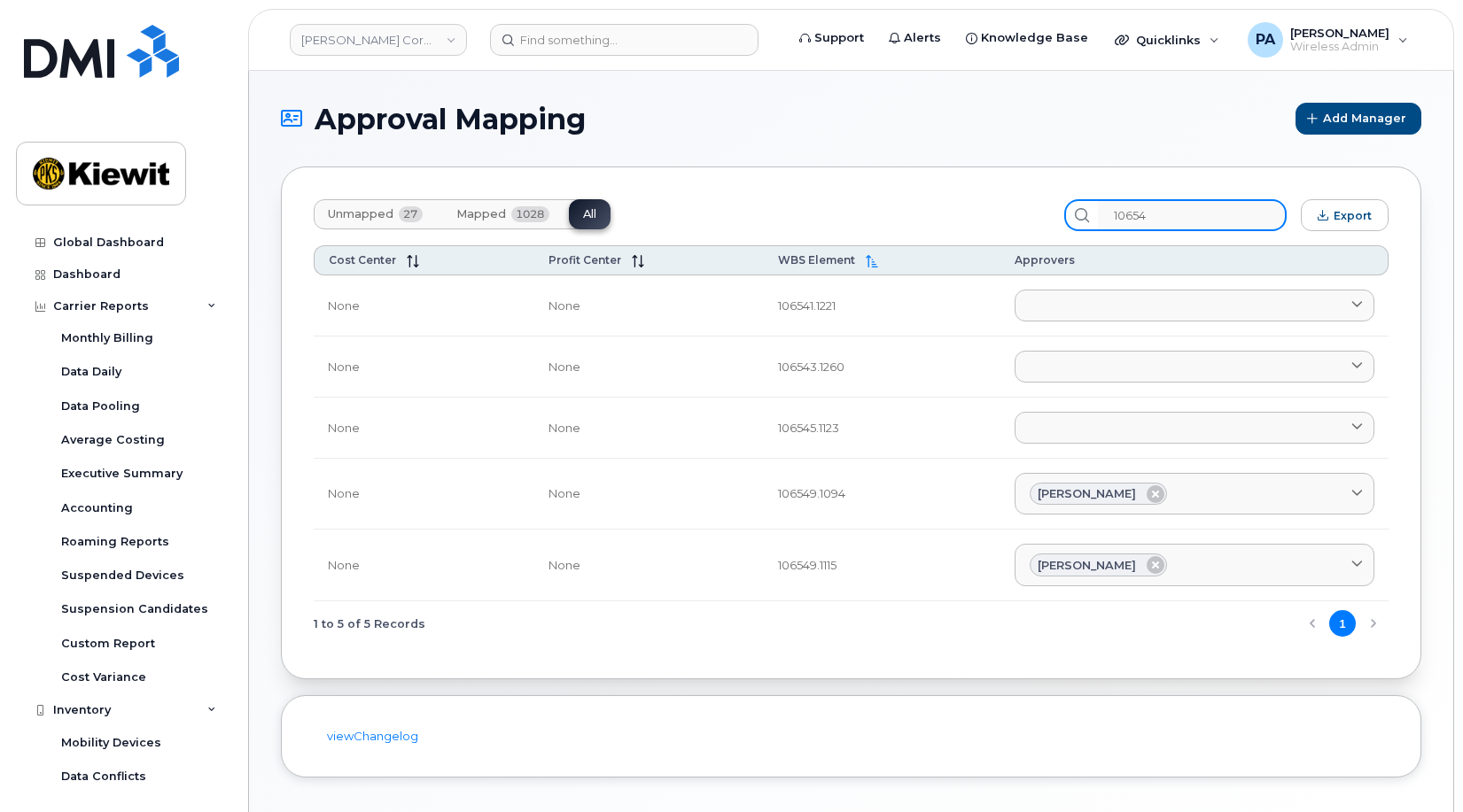
type input "106543"
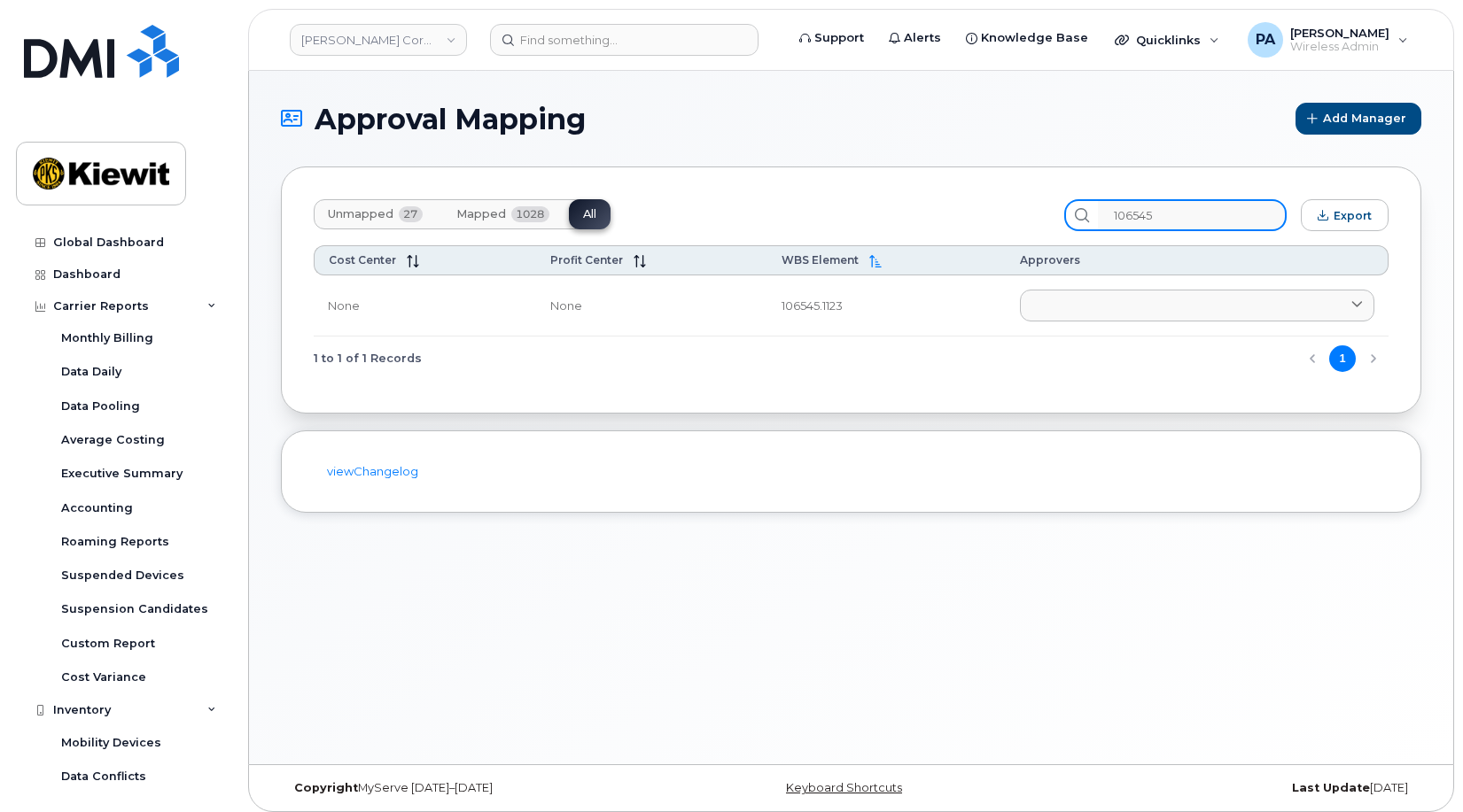
type input "106545"
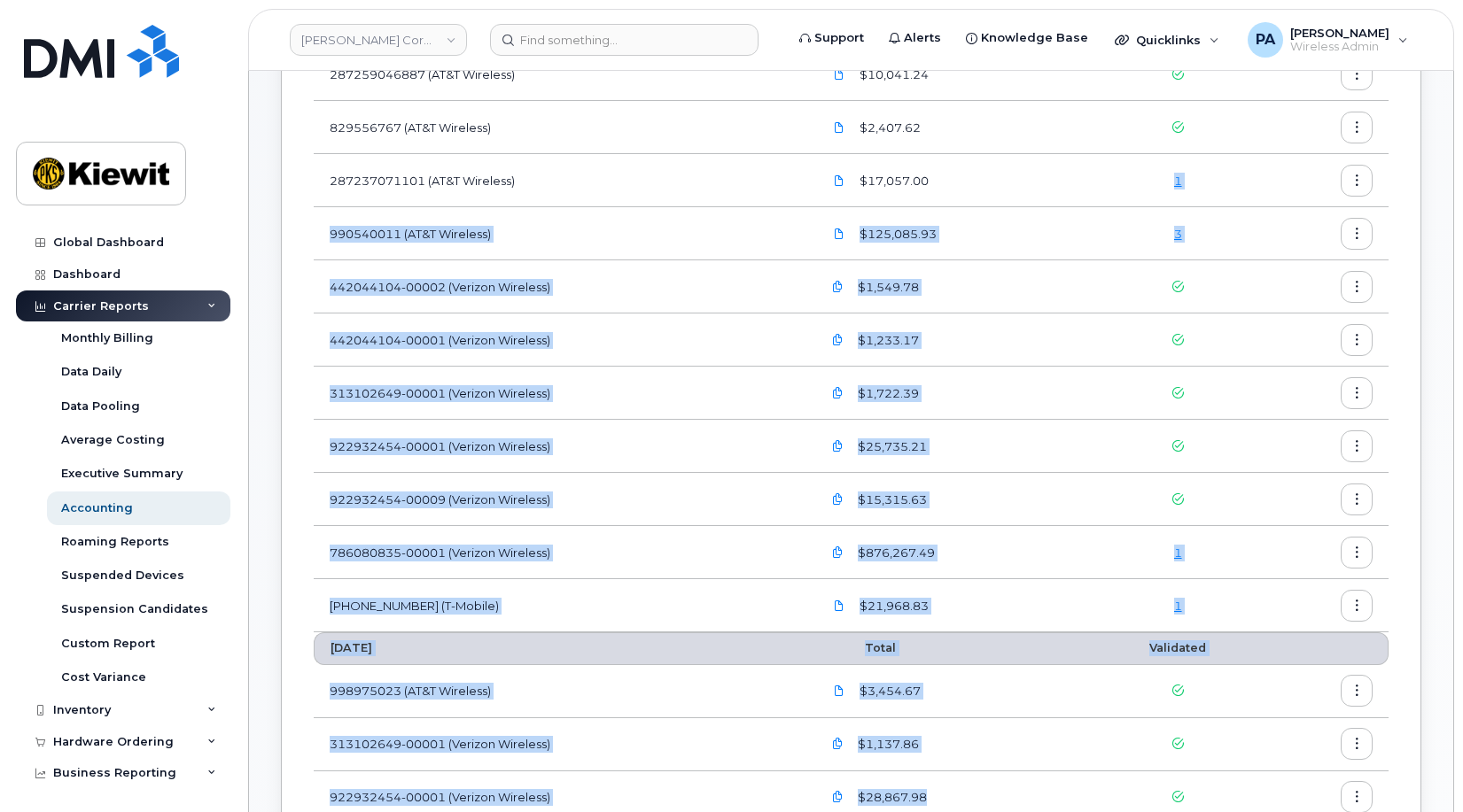
scroll to position [338, 0]
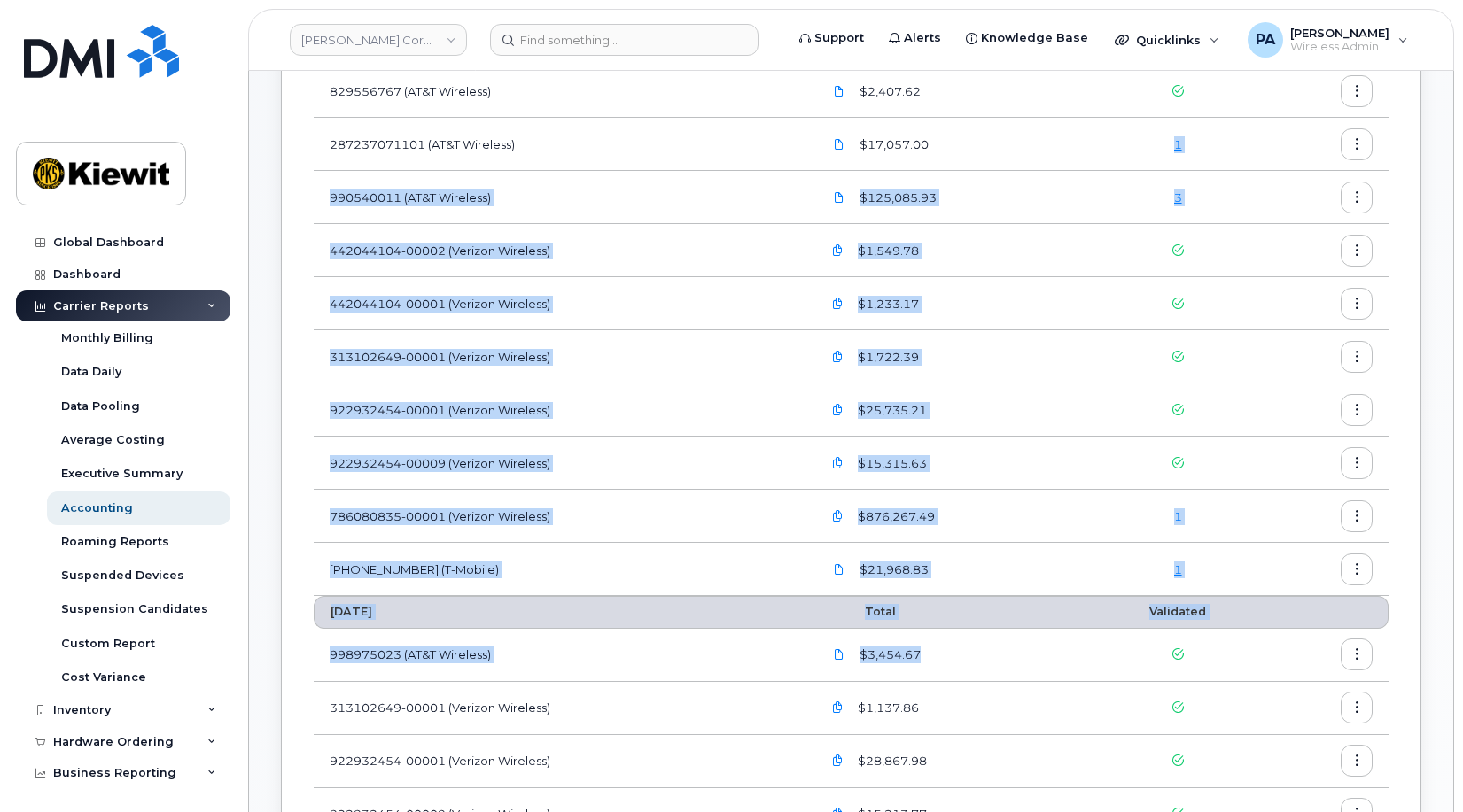
drag, startPoint x: 1116, startPoint y: 281, endPoint x: 1331, endPoint y: 653, distance: 429.7
drag, startPoint x: 1331, startPoint y: 653, endPoint x: 1262, endPoint y: 519, distance: 150.7
click at [1262, 519] on td "1" at bounding box center [1178, 517] width 173 height 53
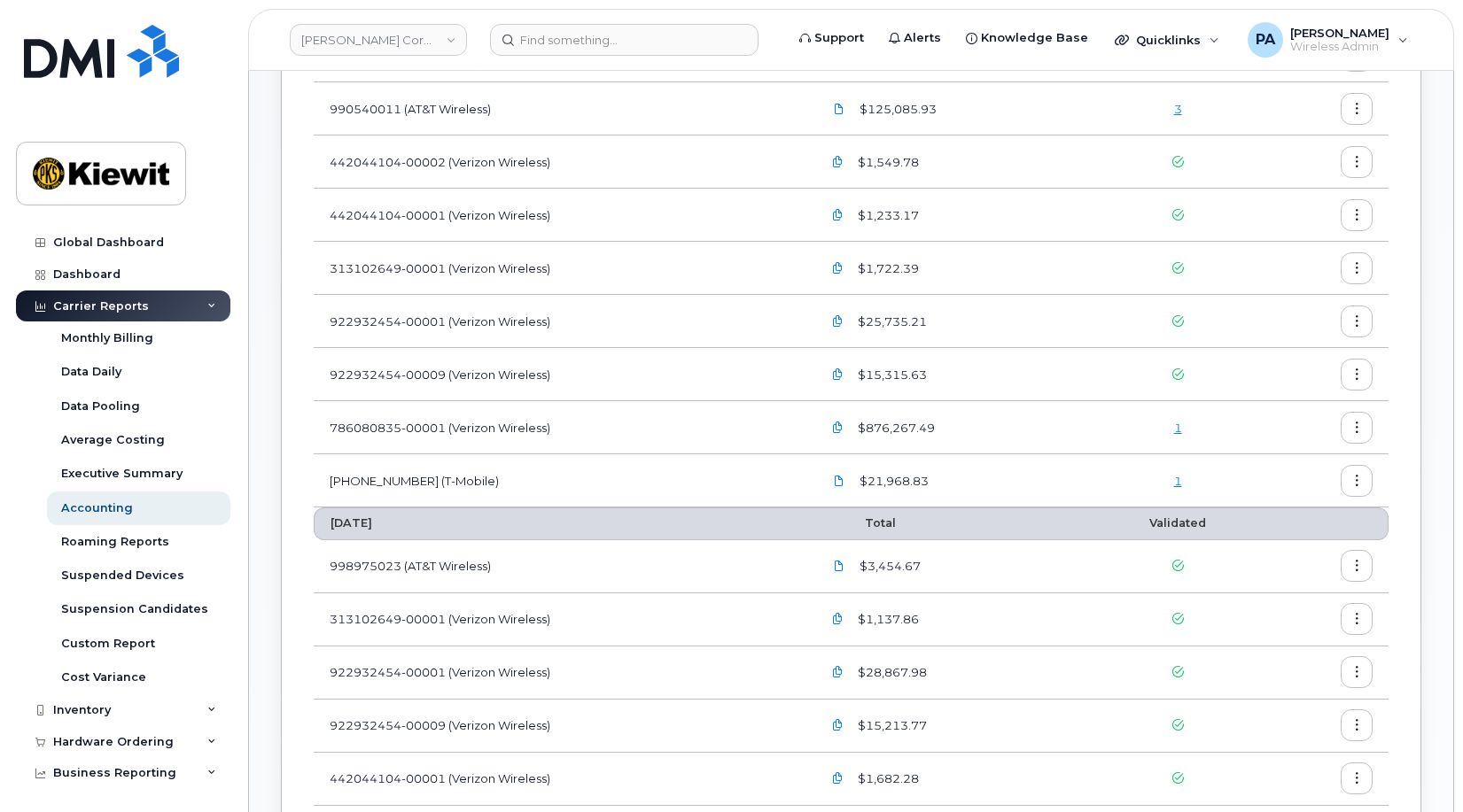
scroll to position [0, 0]
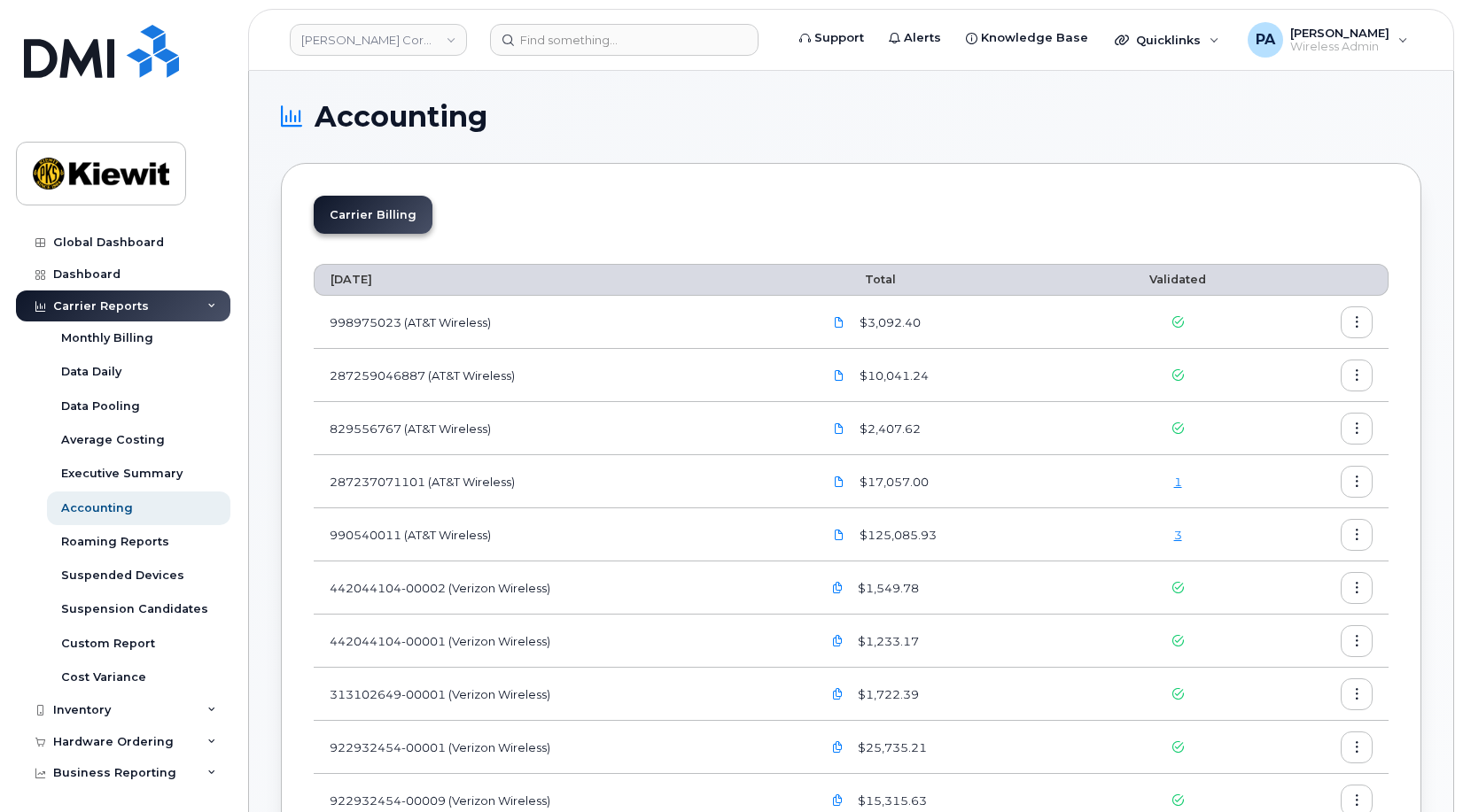
click at [1178, 535] on link "3" at bounding box center [1178, 534] width 8 height 14
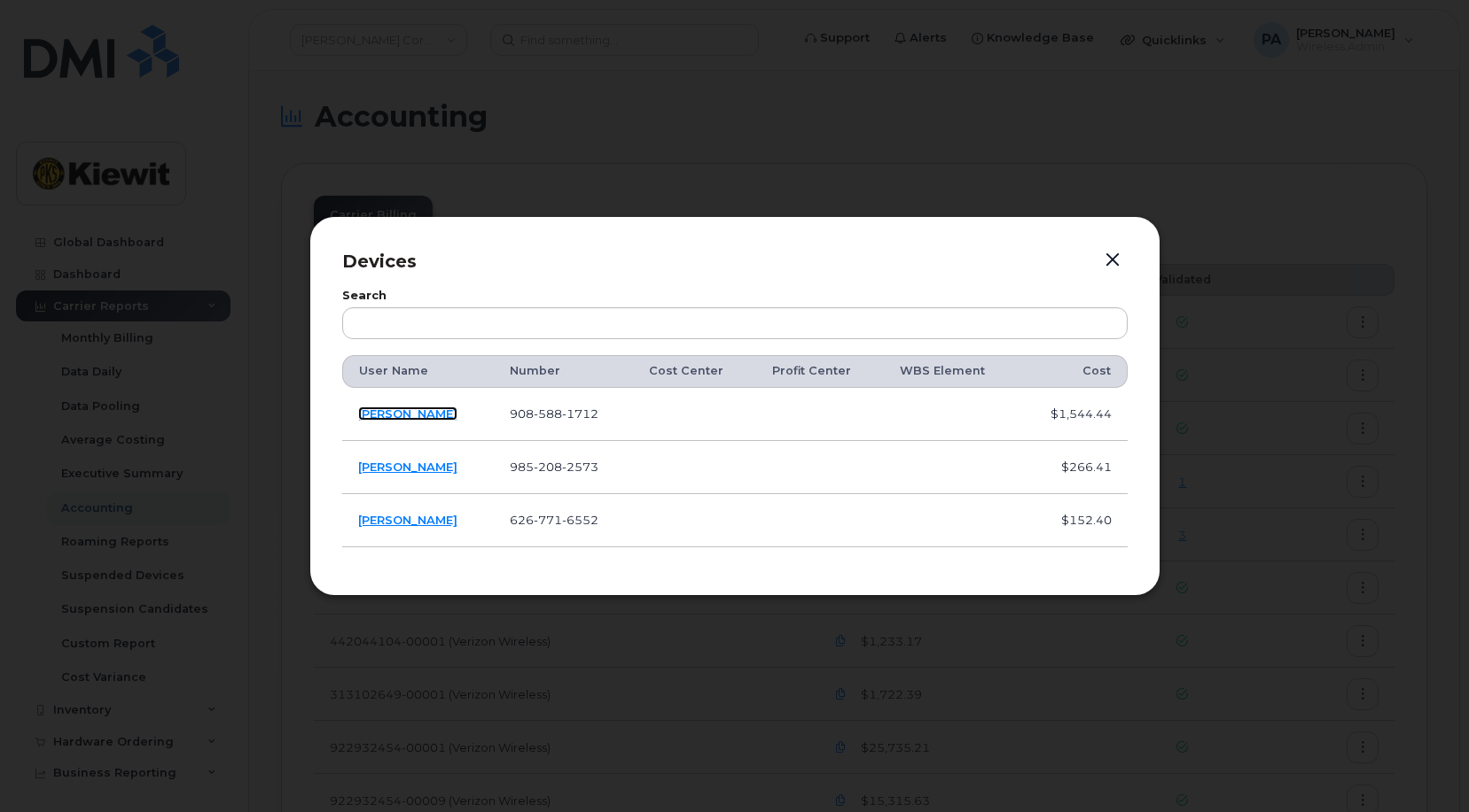
click at [402, 415] on link "Chris Hynes" at bounding box center [408, 413] width 99 height 14
click at [684, 158] on div at bounding box center [734, 406] width 1469 height 812
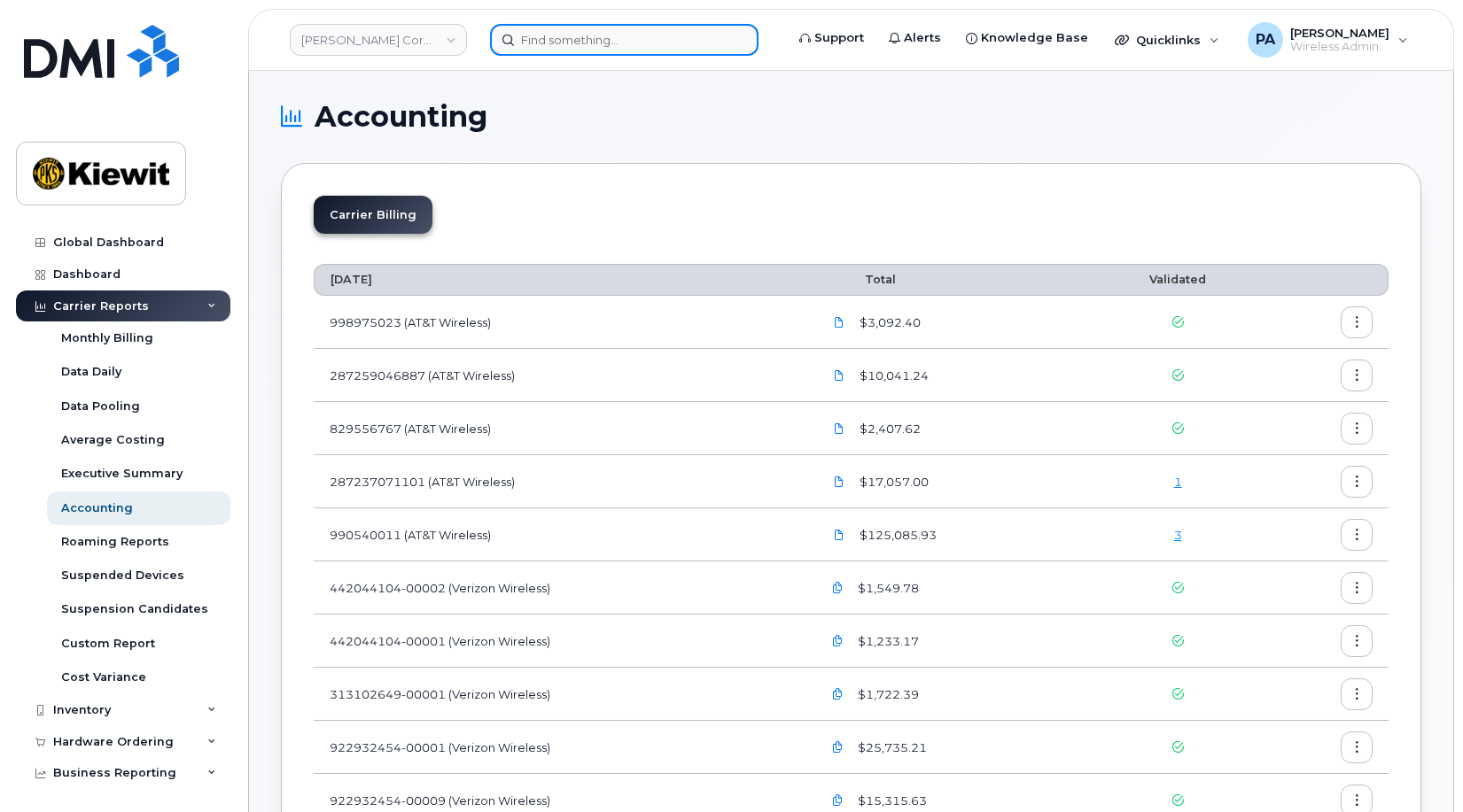
click at [555, 35] on input at bounding box center [624, 39] width 269 height 31
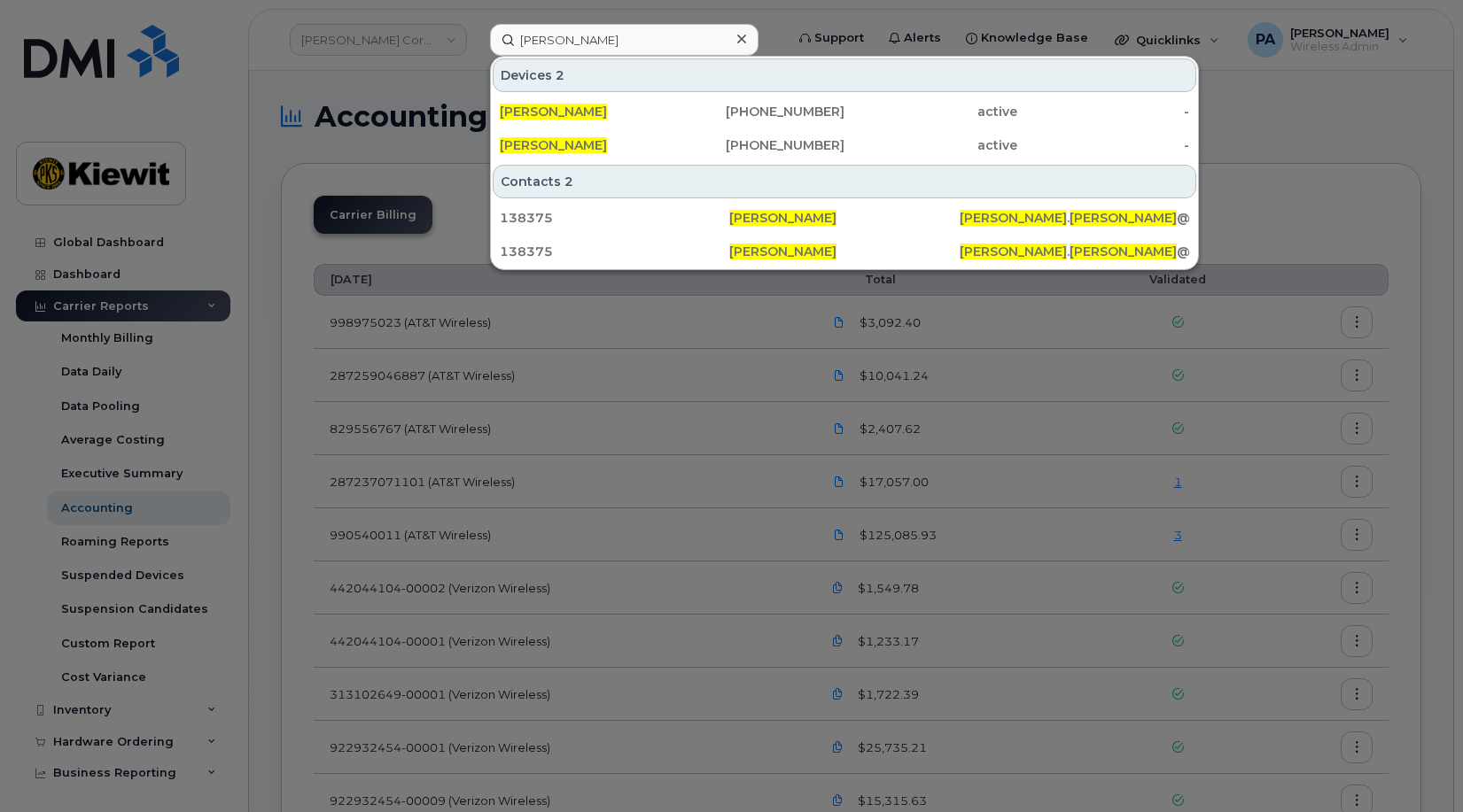
click at [795, 36] on div at bounding box center [732, 406] width 1463 height 812
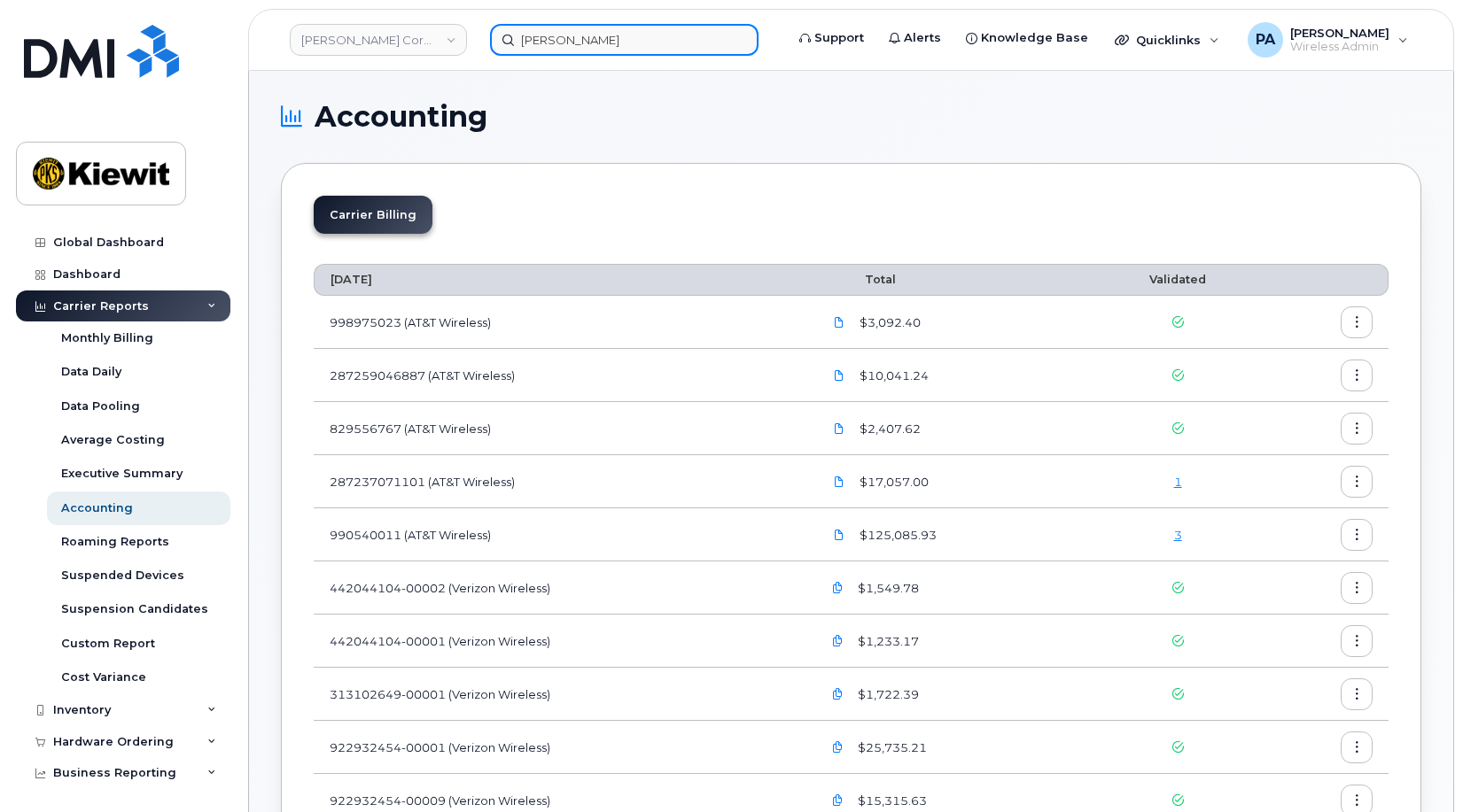
click at [551, 40] on input "chad jessen" at bounding box center [624, 39] width 269 height 31
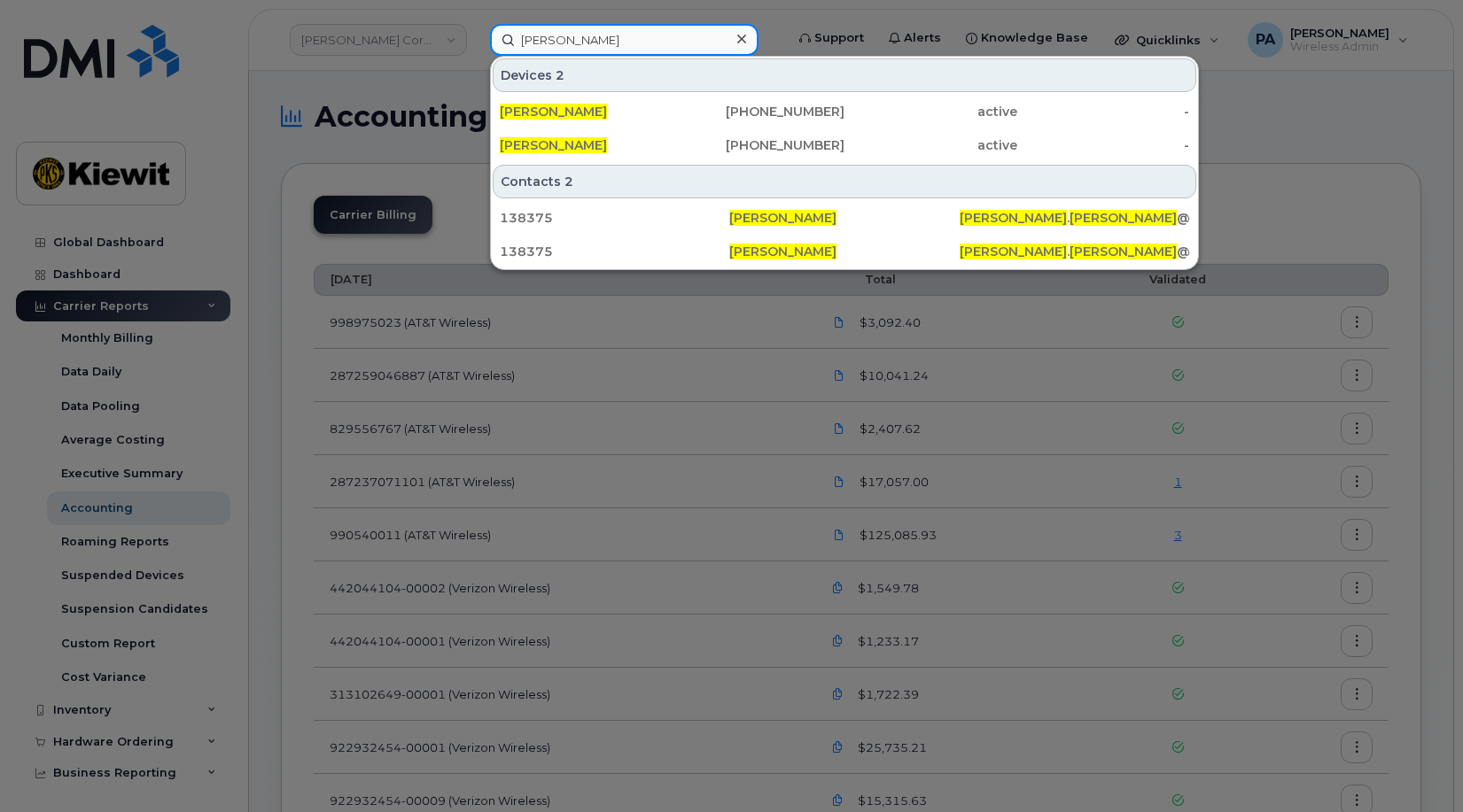
drag, startPoint x: 692, startPoint y: 40, endPoint x: 501, endPoint y: 52, distance: 191.4
click at [501, 52] on input "chad jessen" at bounding box center [624, 39] width 269 height 31
paste input "6184100247"
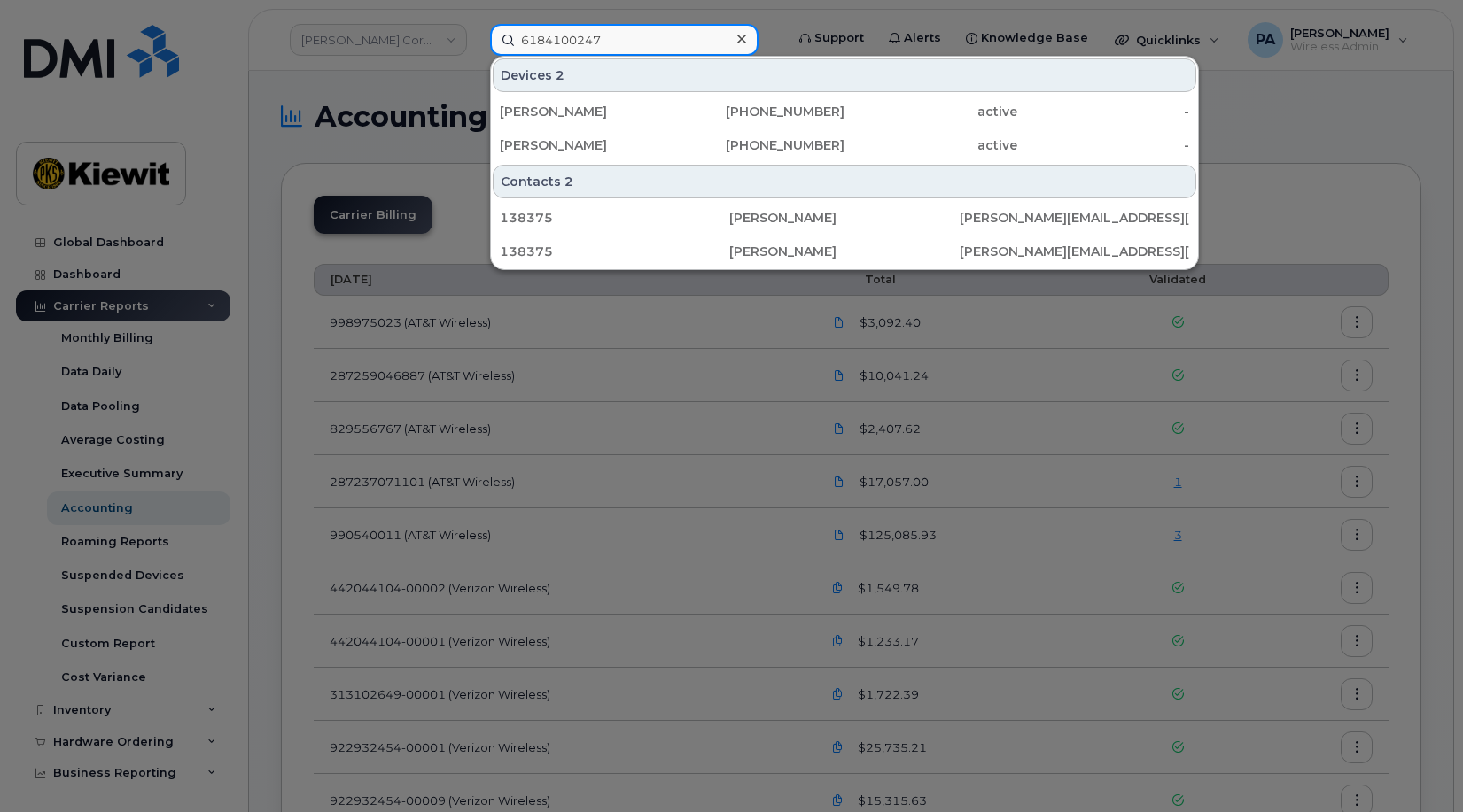
type input "6184100247"
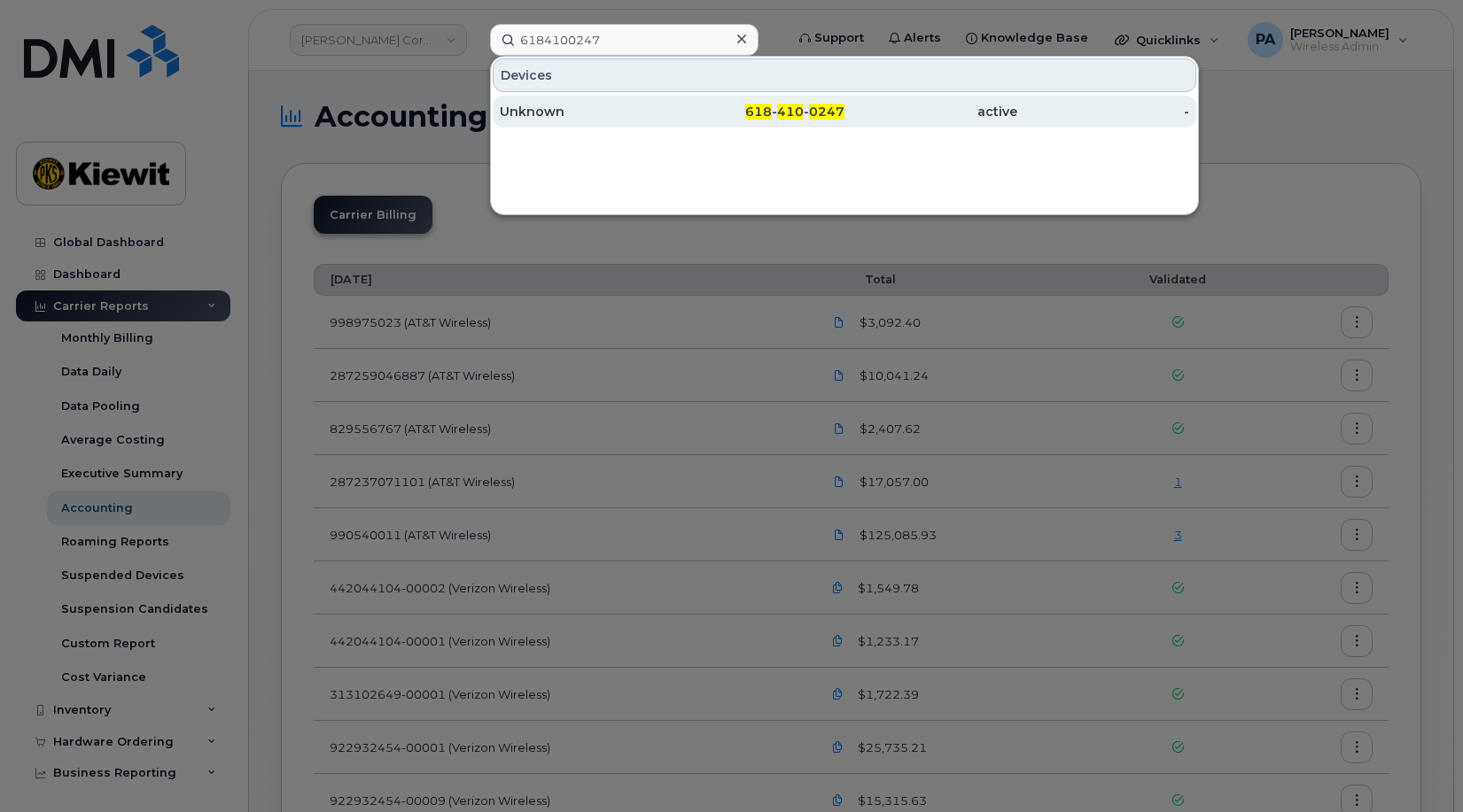
click at [592, 116] on div "Unknown" at bounding box center [587, 111] width 173 height 18
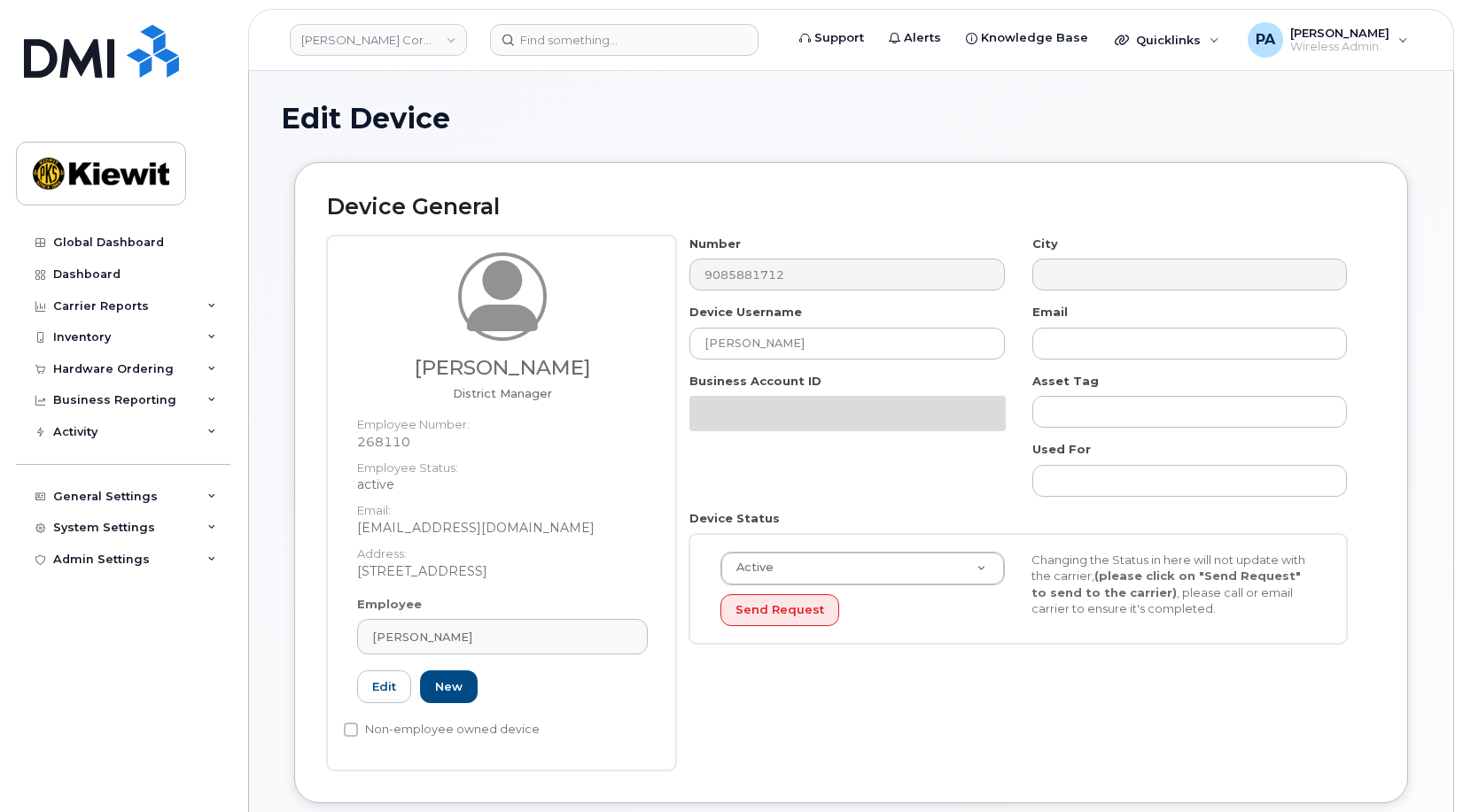
select select "29584743"
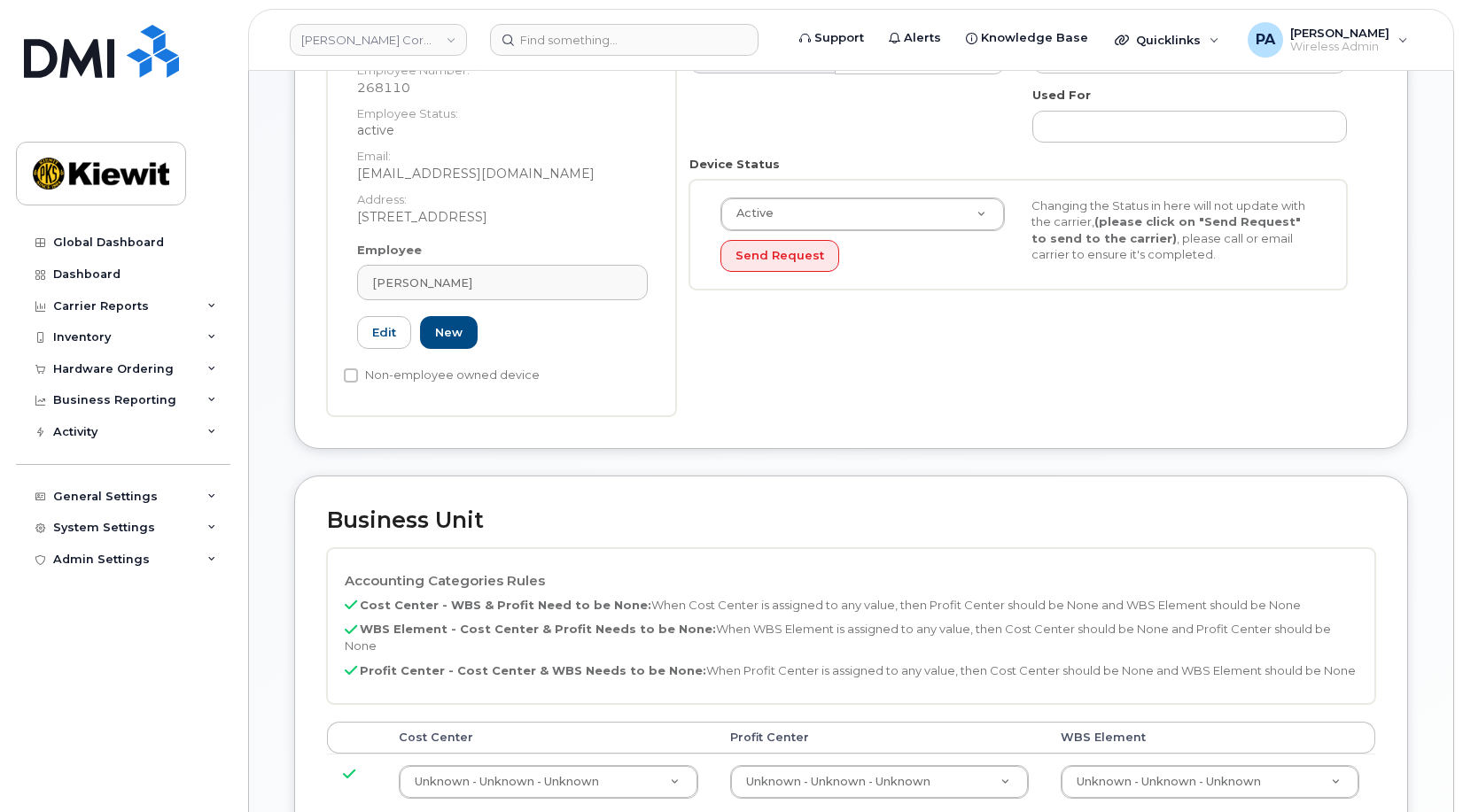
scroll to position [709, 0]
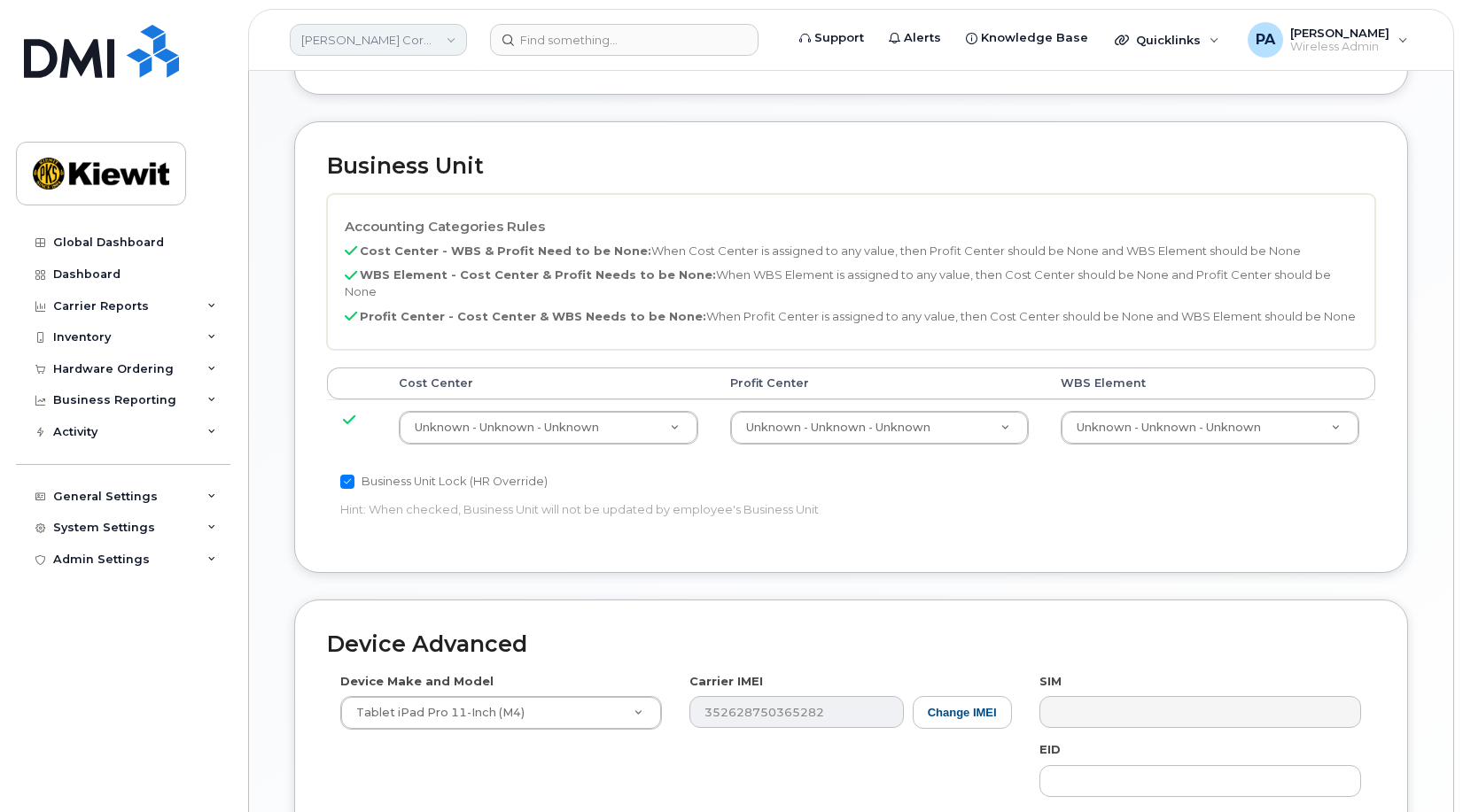
click at [386, 40] on link "[PERSON_NAME] Corporation" at bounding box center [378, 39] width 177 height 31
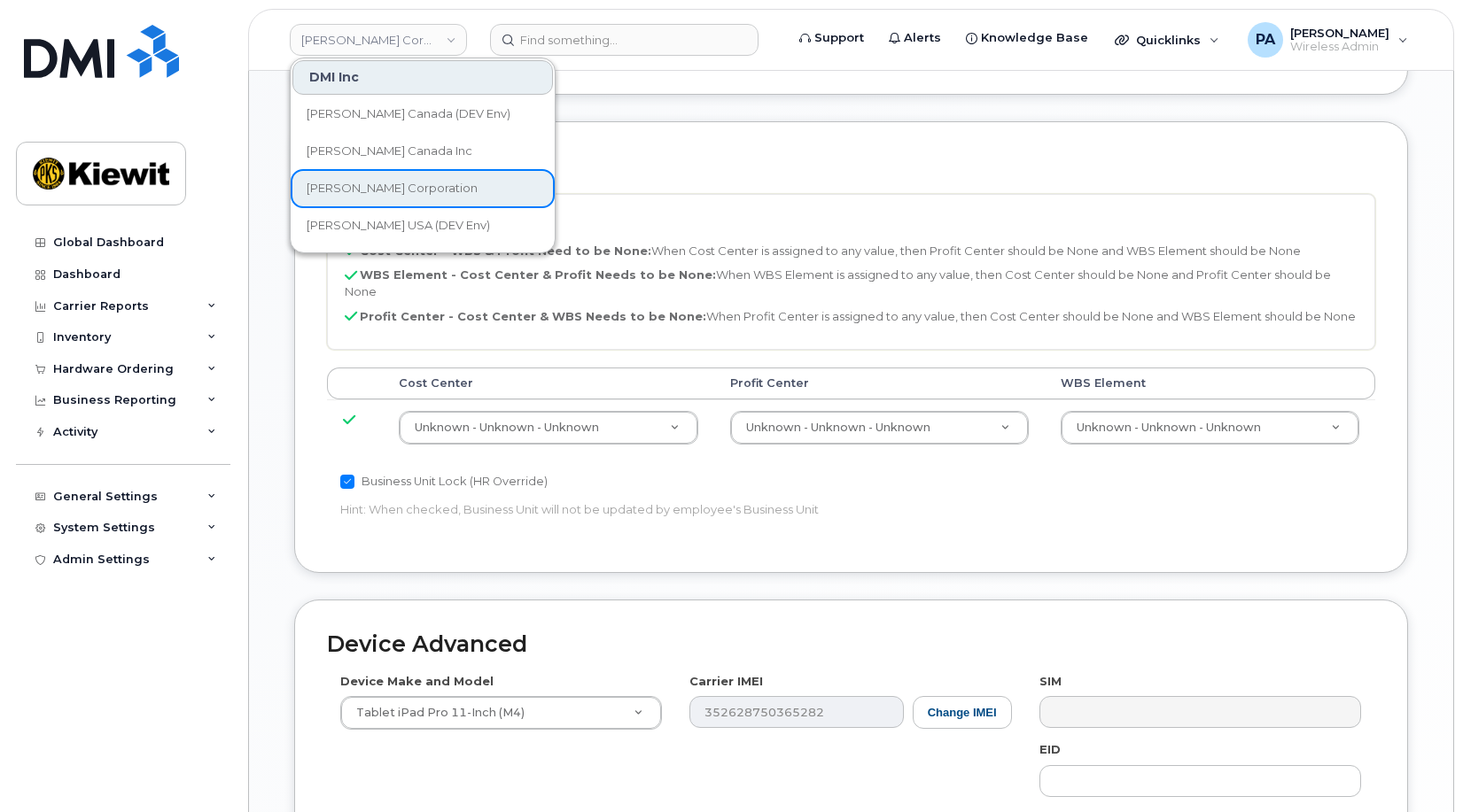
click at [679, 191] on div "Business Unit Accounting Categories Rules Cost Center - WBS & Profit Need to be…" at bounding box center [851, 346] width 1113 height 452
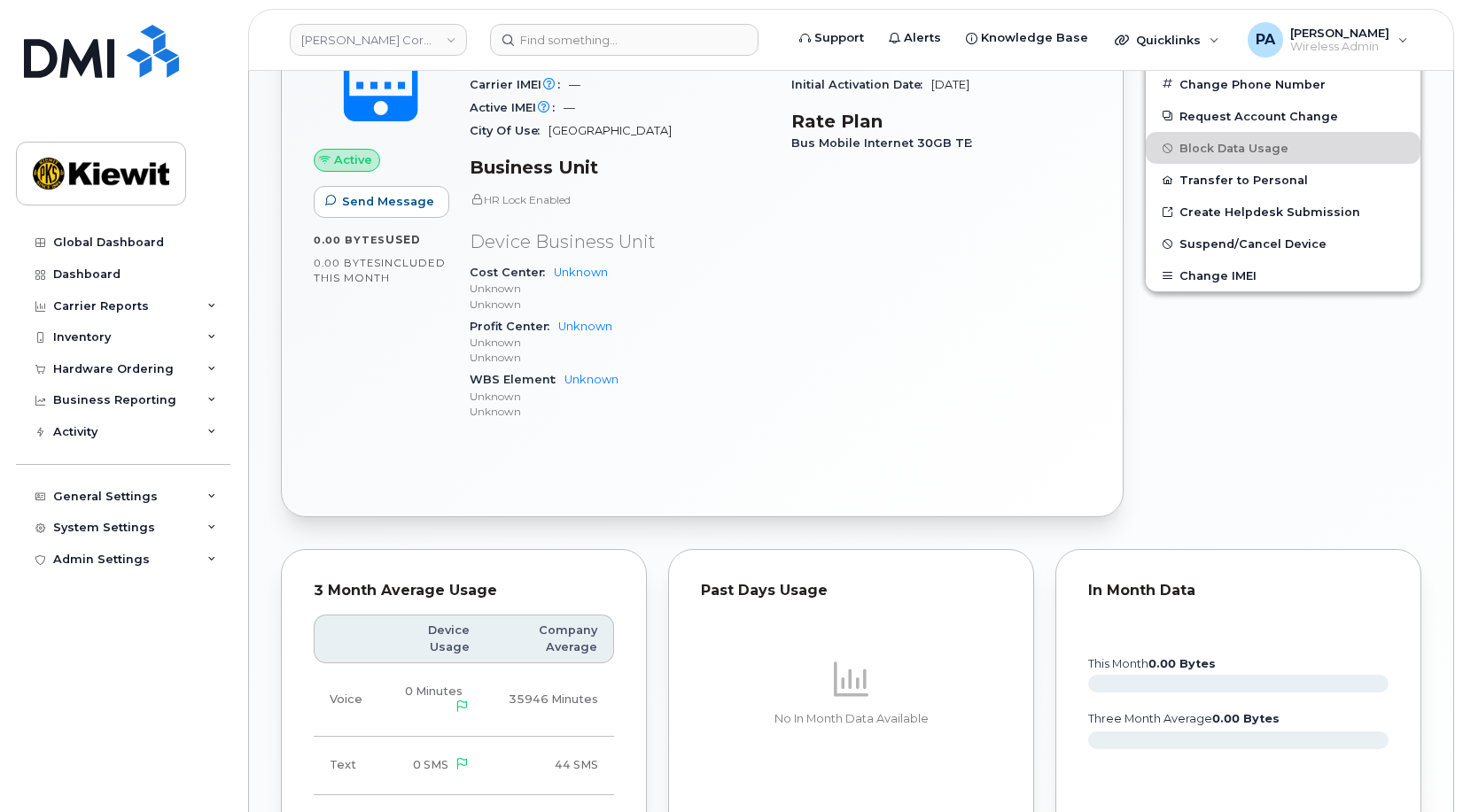
scroll to position [259, 0]
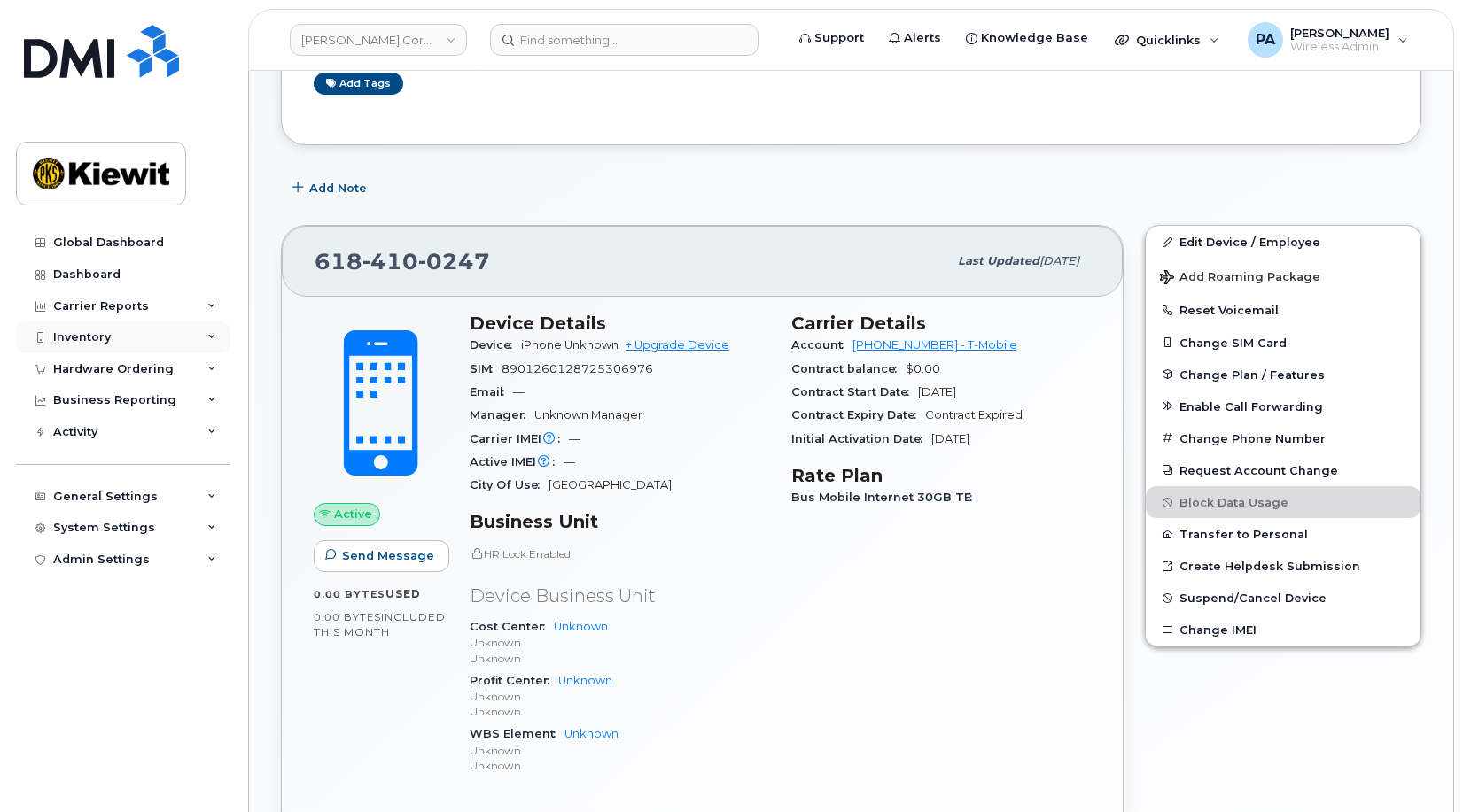
click at [95, 338] on div "Inventory" at bounding box center [82, 338] width 58 height 14
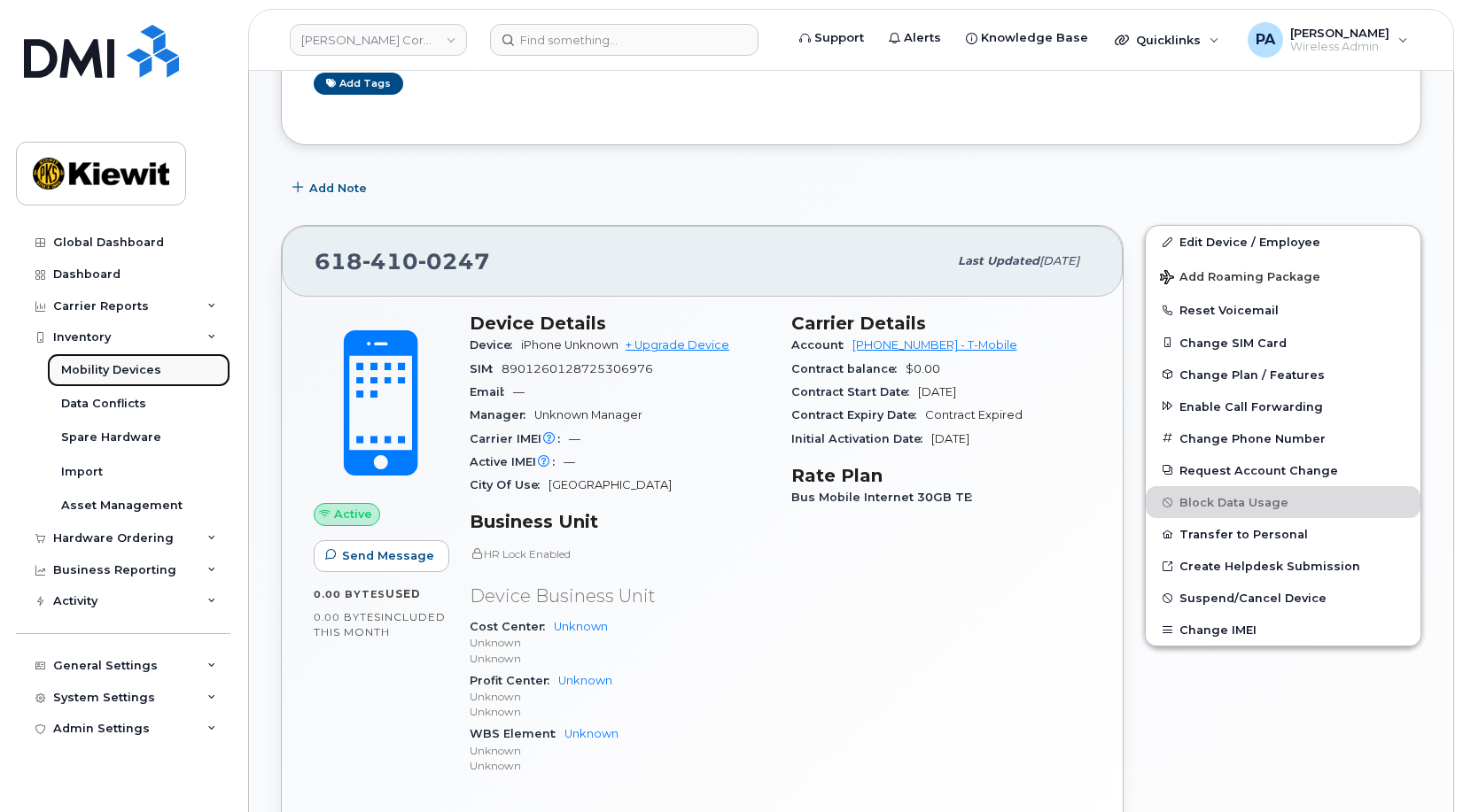
click at [101, 371] on div "Mobility Devices" at bounding box center [111, 370] width 100 height 16
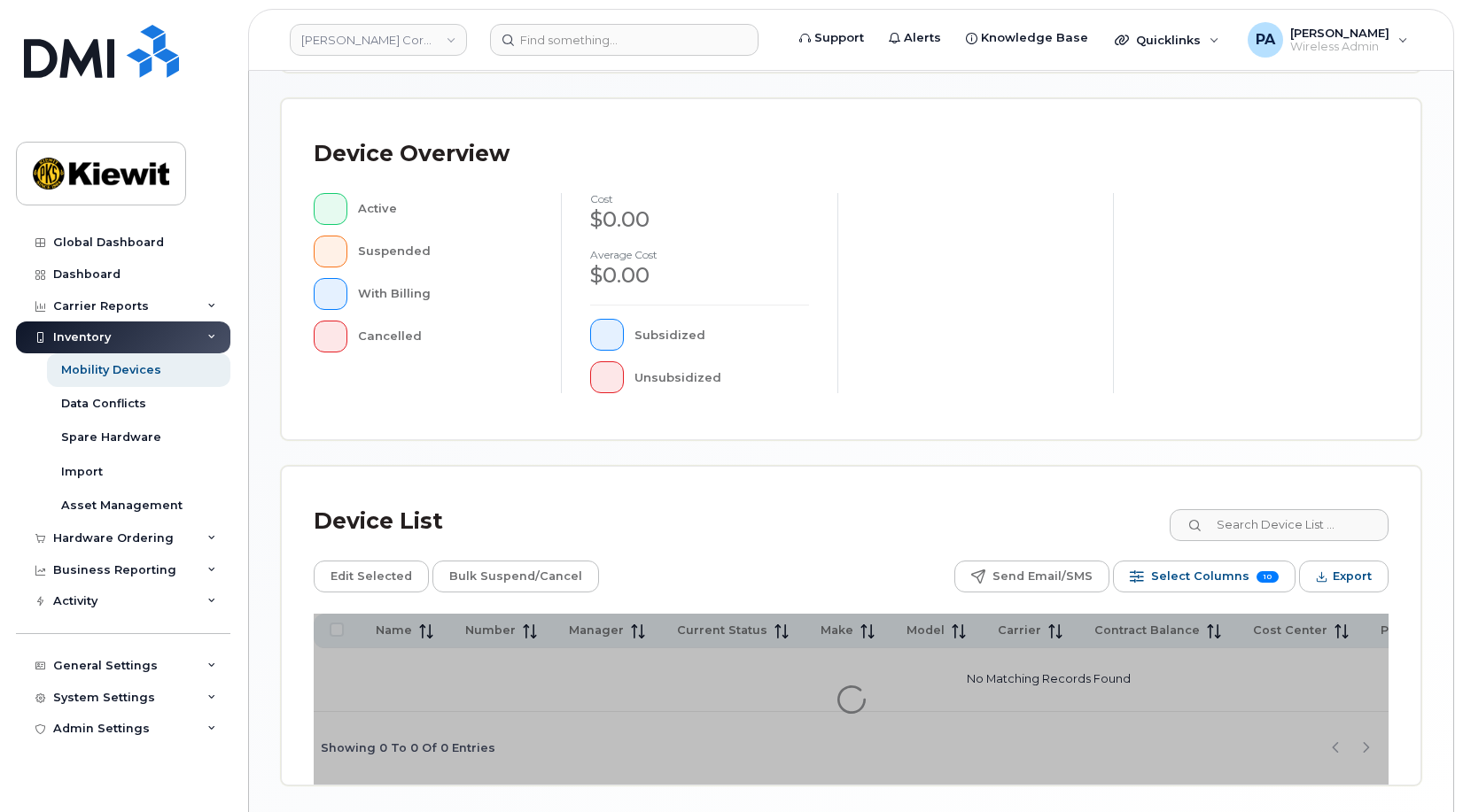
scroll to position [510, 0]
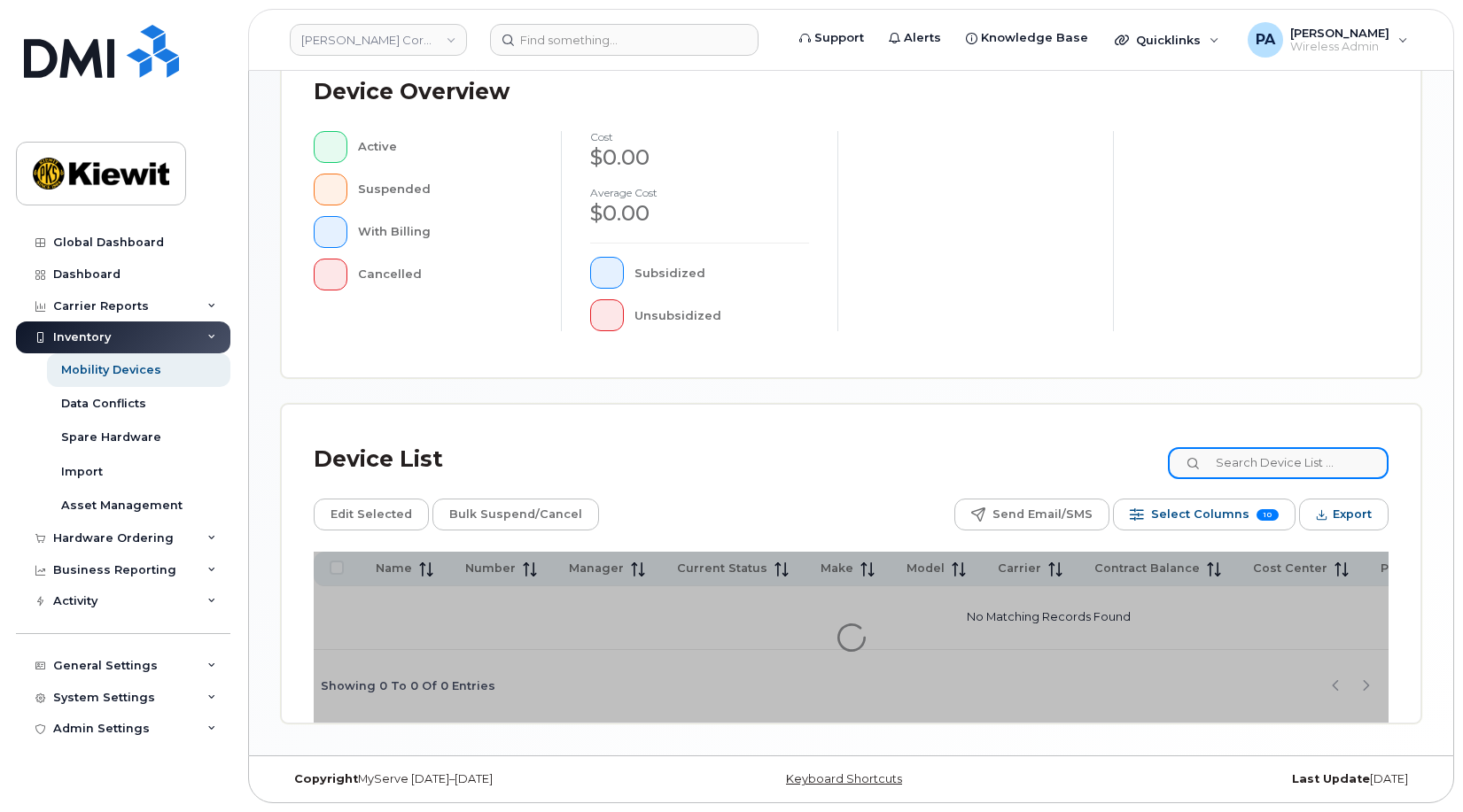
click at [1295, 466] on input at bounding box center [1278, 464] width 221 height 31
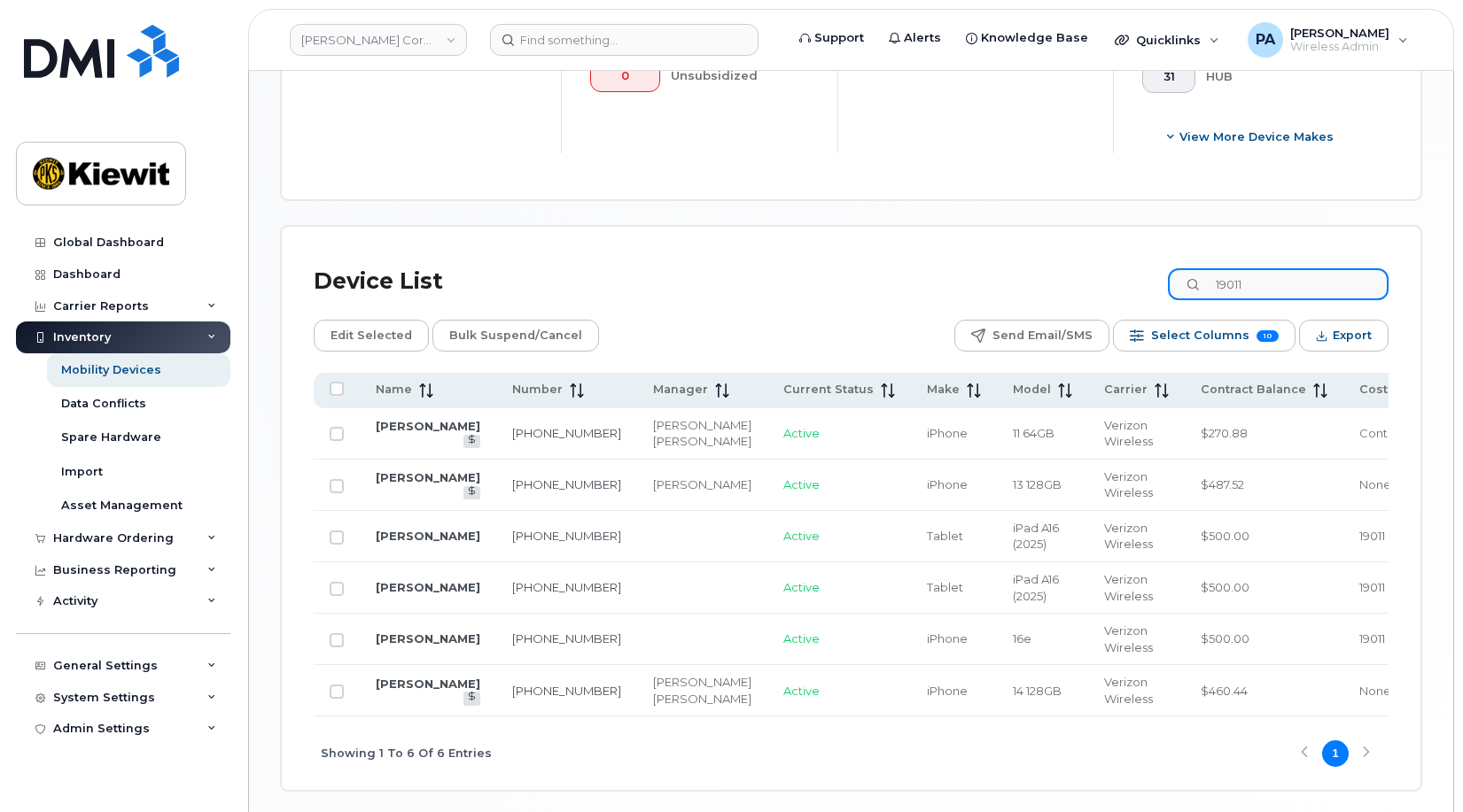
scroll to position [865, 0]
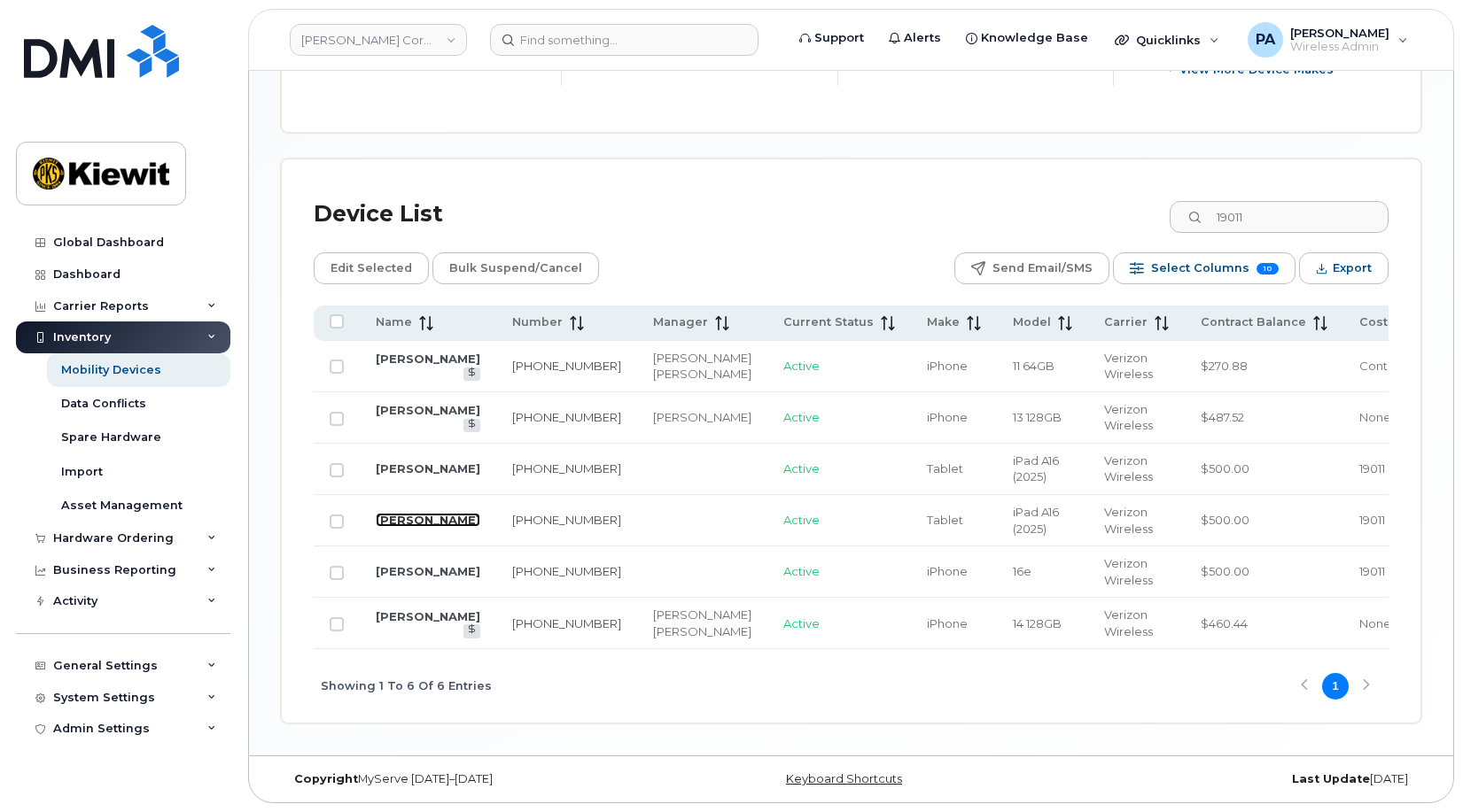
drag, startPoint x: 395, startPoint y: 529, endPoint x: 386, endPoint y: 534, distance: 10.3
drag, startPoint x: 1225, startPoint y: 189, endPoint x: 1077, endPoint y: 181, distance: 148.2
click at [1077, 191] on div "Device List 19011" at bounding box center [852, 214] width 1075 height 46
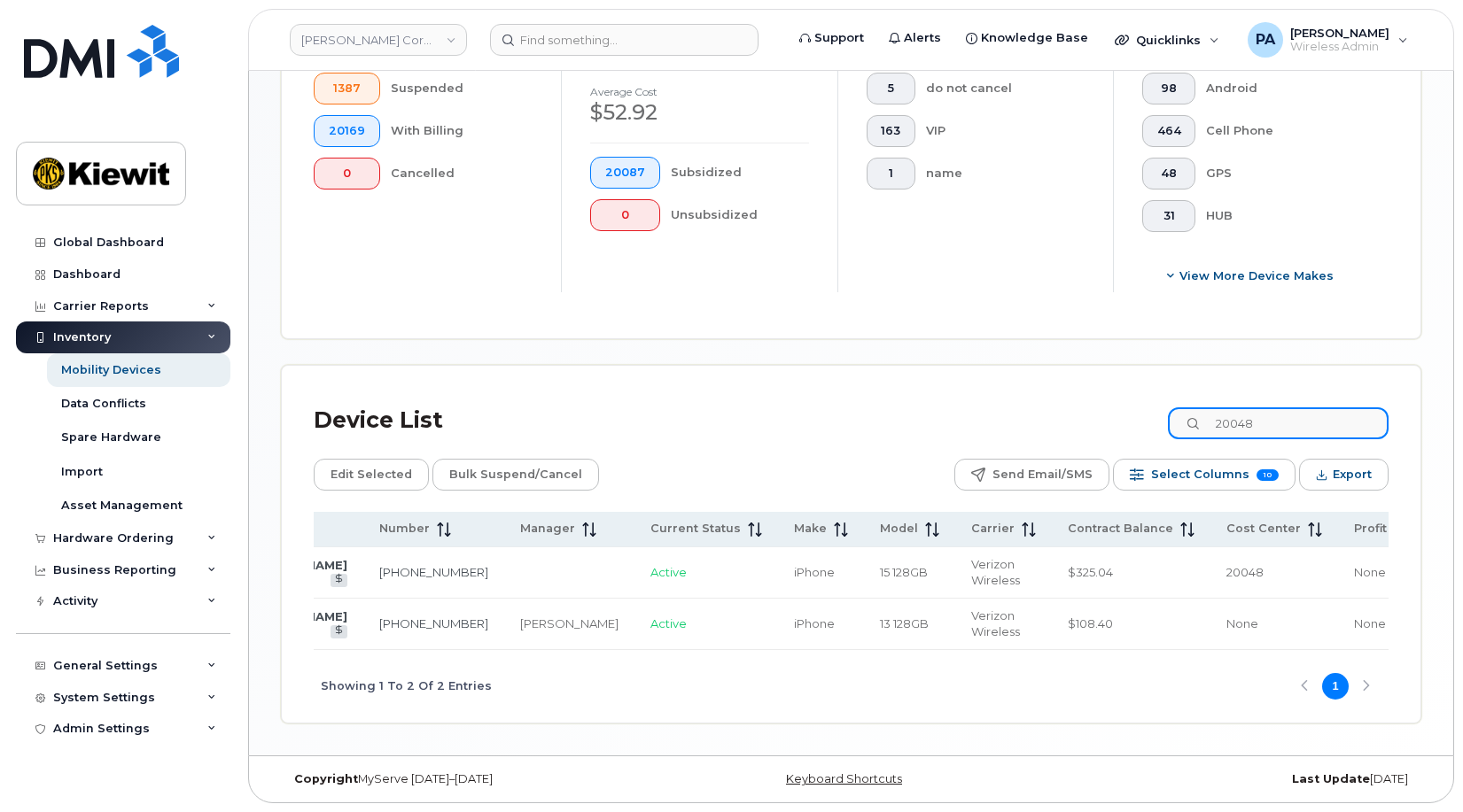
scroll to position [0, 0]
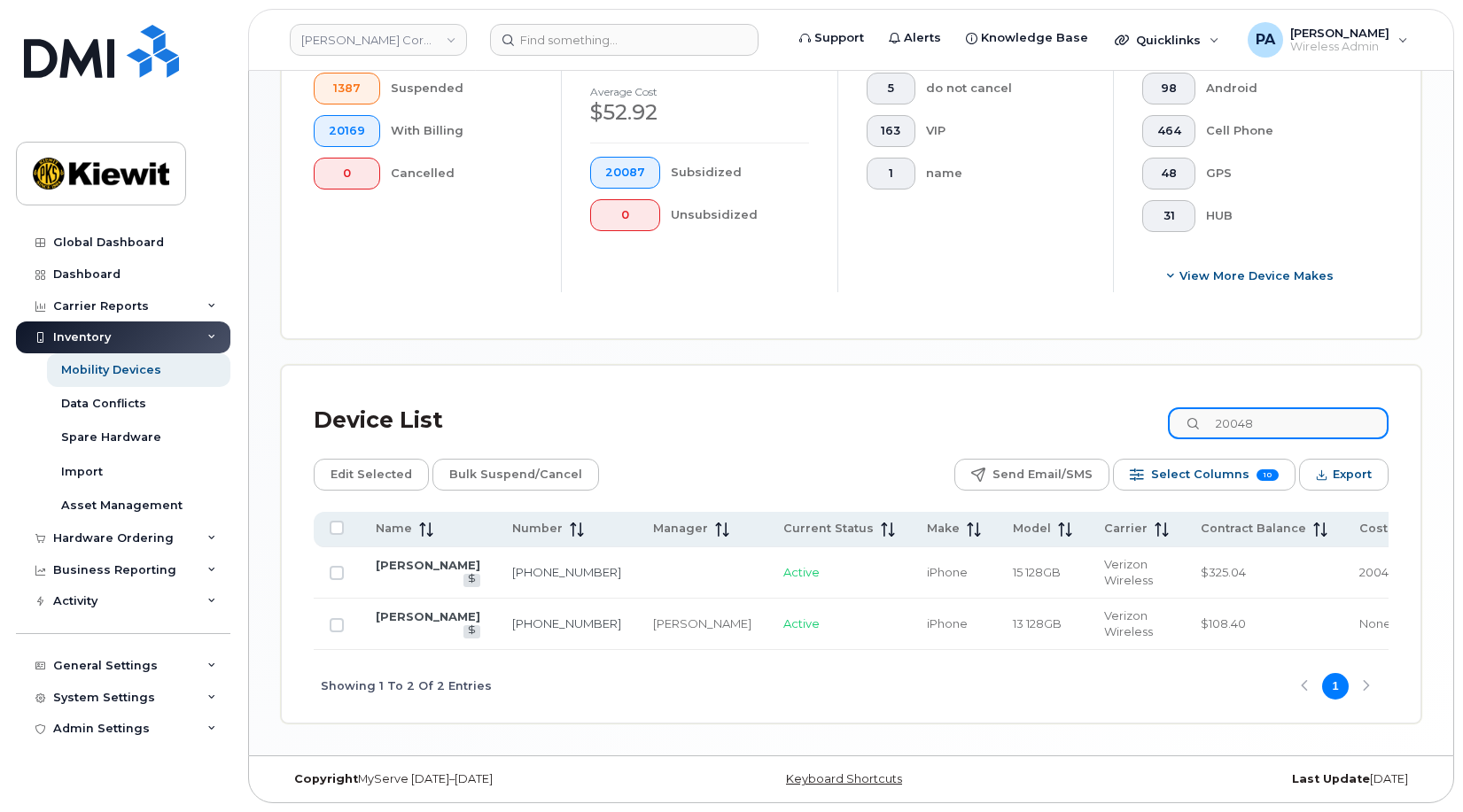
drag, startPoint x: 1318, startPoint y: 396, endPoint x: 917, endPoint y: 374, distance: 401.6
click at [917, 374] on div "Device List 20048 Edit Selected Bulk Suspend/Cancel Send Email/SMS Select Colum…" at bounding box center [851, 545] width 1139 height 358
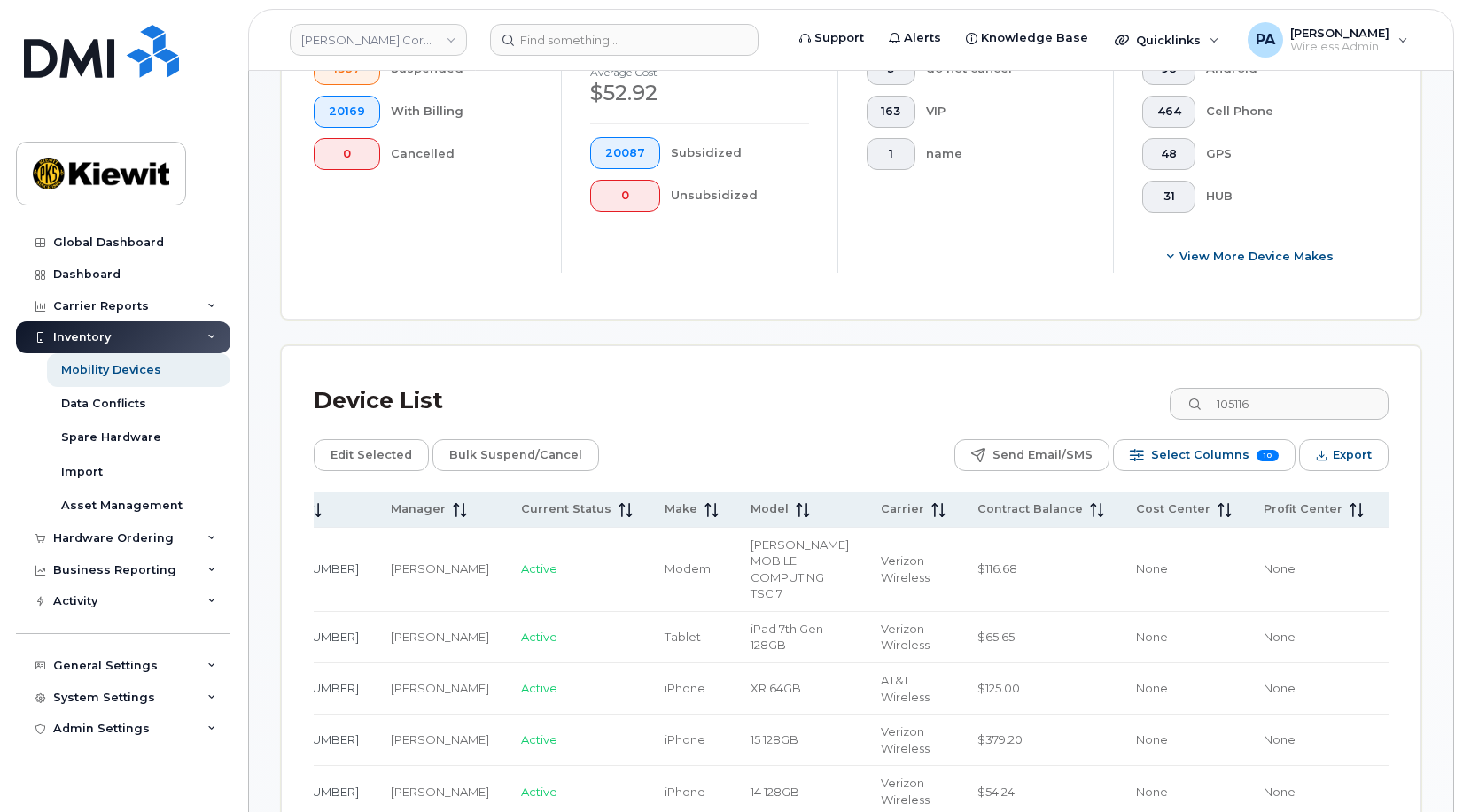
scroll to position [0, 329]
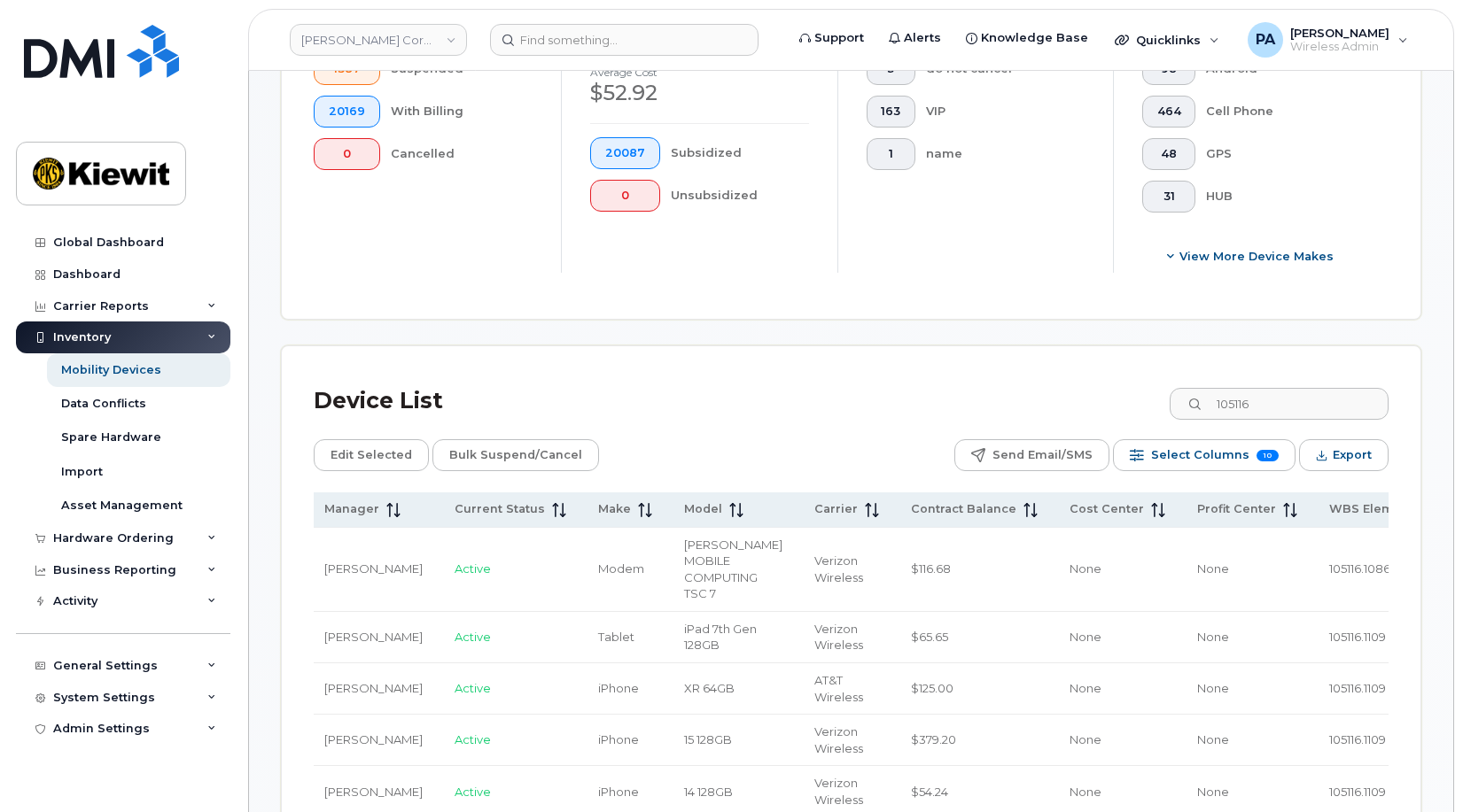
drag, startPoint x: 1368, startPoint y: 635, endPoint x: 1380, endPoint y: 634, distance: 12.0
click at [1380, 634] on tr "BRIAN PURCELL 206-327-0872 Carole Stoltz Active Tablet iPad 7th Gen 128GB Veriz…" at bounding box center [793, 638] width 1615 height 51
click at [1069, 501] on span "Cost Center" at bounding box center [1107, 509] width 75 height 16
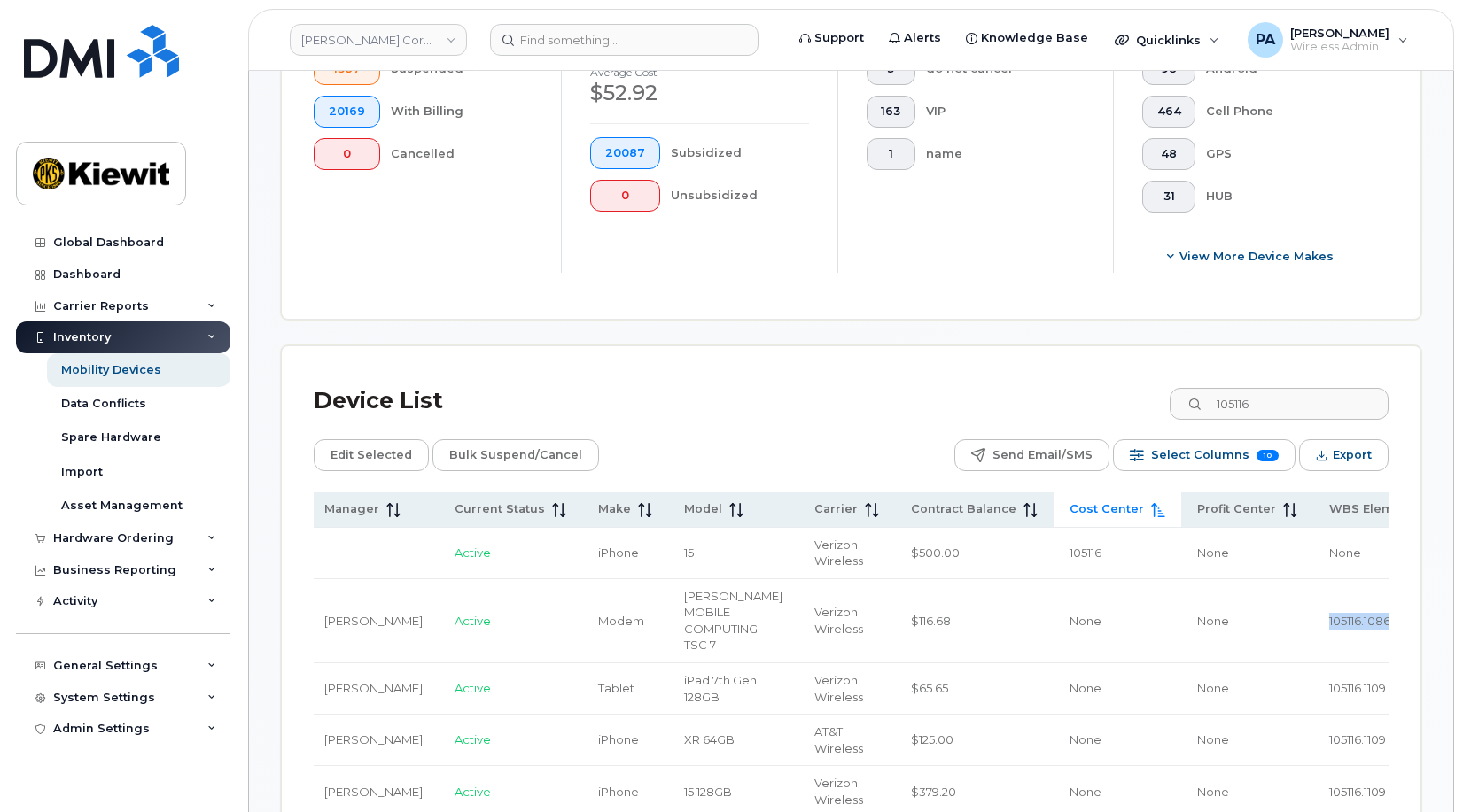
drag, startPoint x: 1263, startPoint y: 618, endPoint x: 1175, endPoint y: 619, distance: 88.0
click at [1313, 619] on td "105116.1086" at bounding box center [1382, 622] width 138 height 85
drag, startPoint x: 1175, startPoint y: 619, endPoint x: 1181, endPoint y: 688, distance: 69.3
click at [1313, 688] on td "105116.1109" at bounding box center [1382, 689] width 138 height 51
copy span "105116.1109"
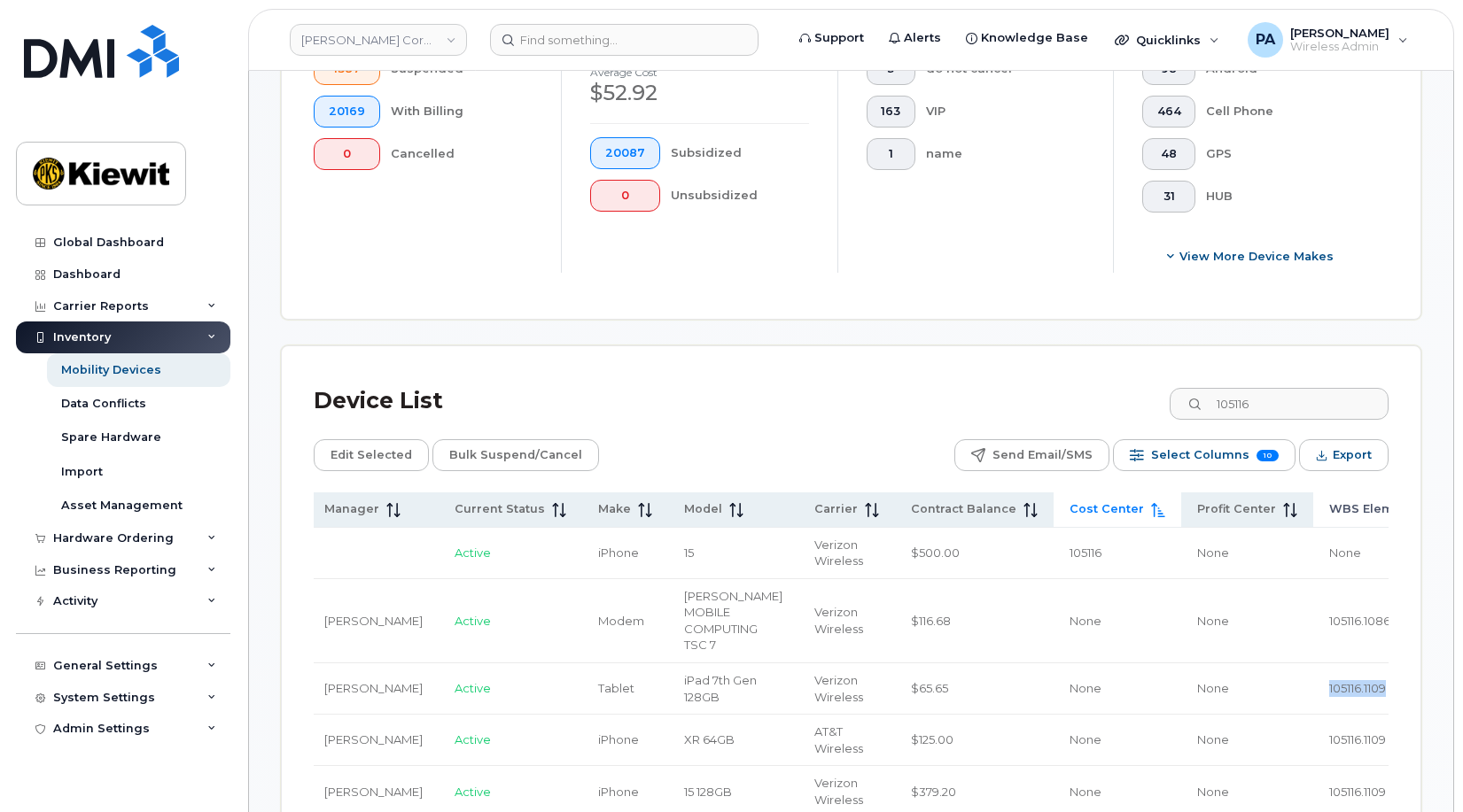
click at [1329, 506] on span "WBS Element" at bounding box center [1371, 509] width 85 height 16
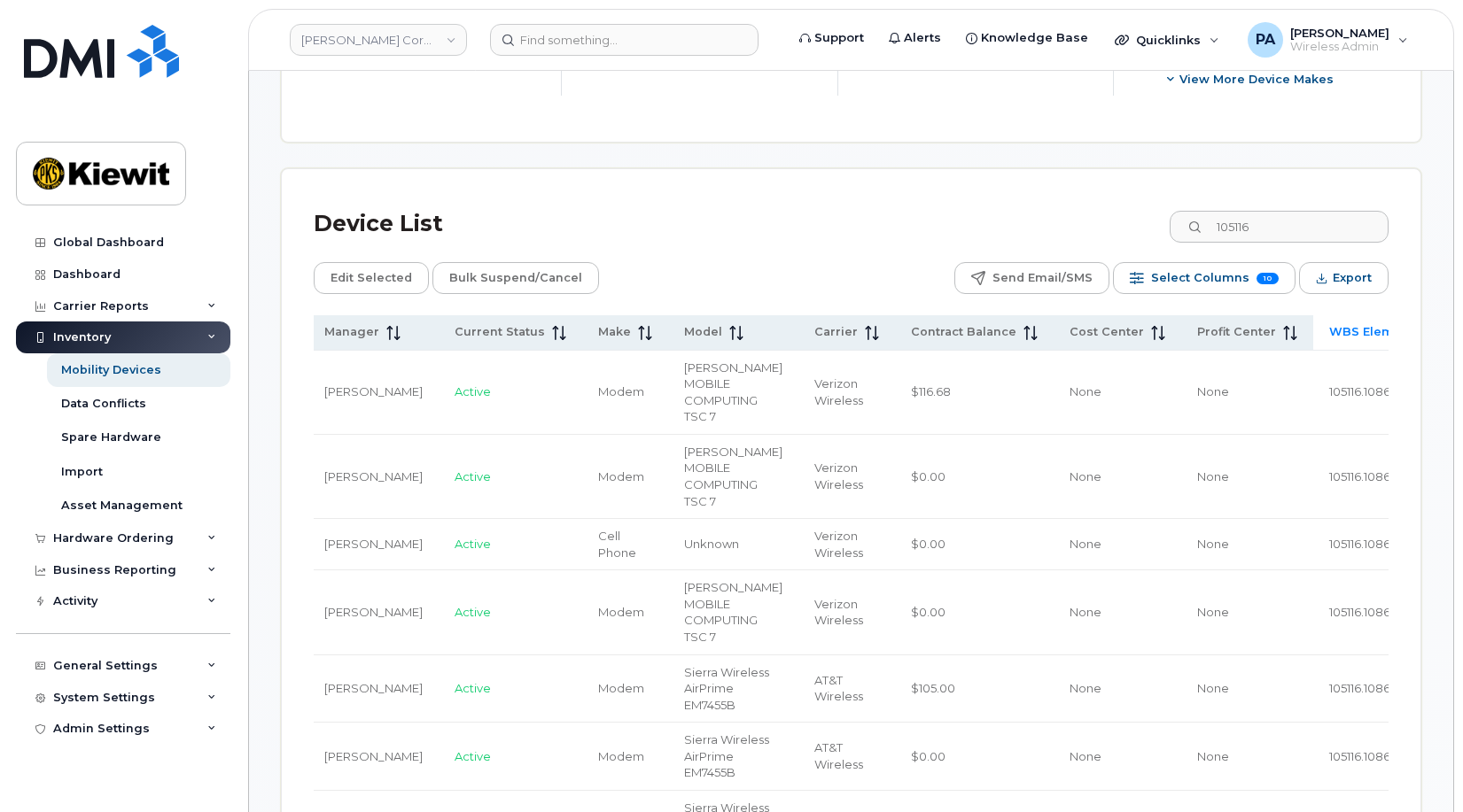
scroll to position [568, 0]
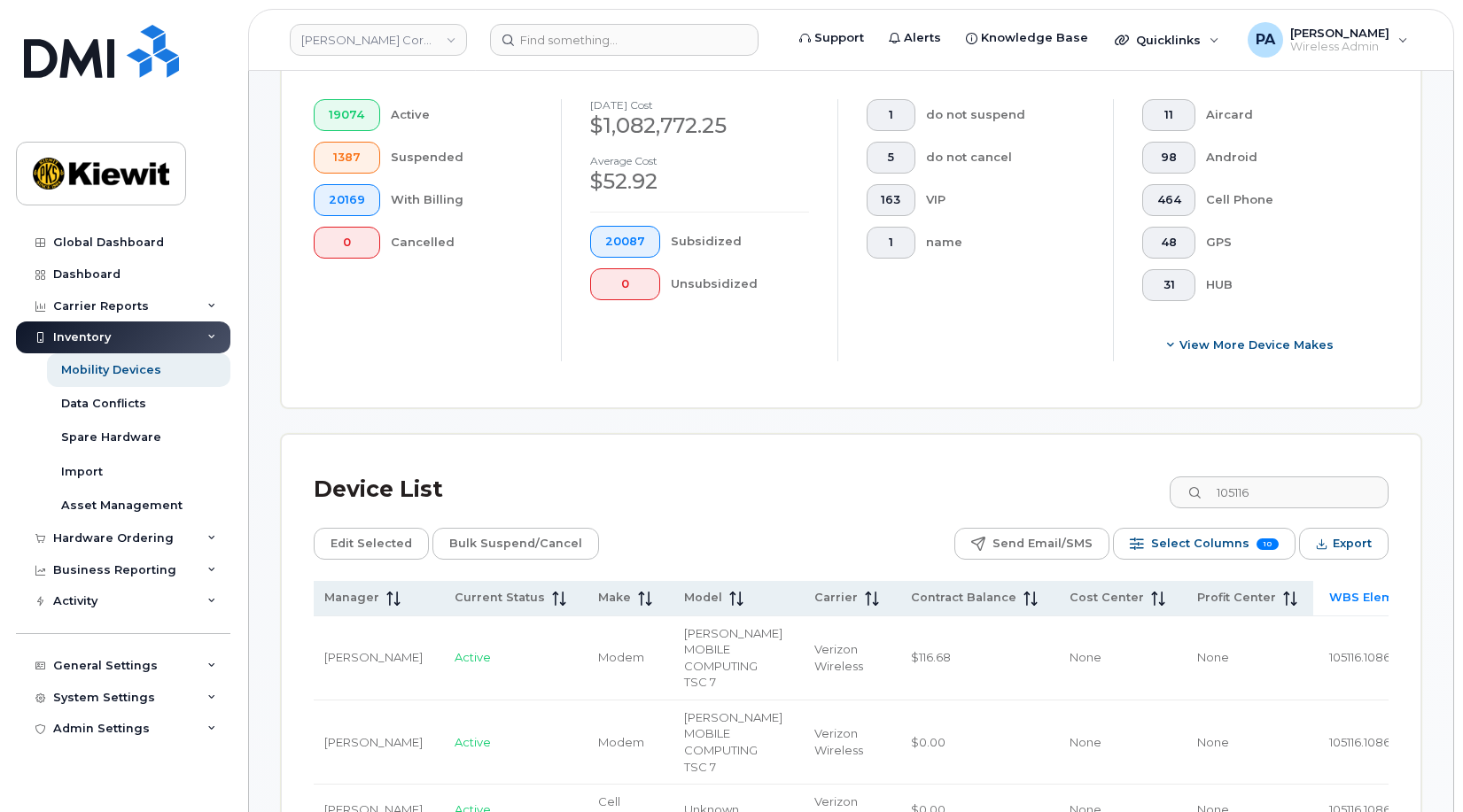
click at [1329, 599] on span "WBS Element" at bounding box center [1371, 598] width 85 height 16
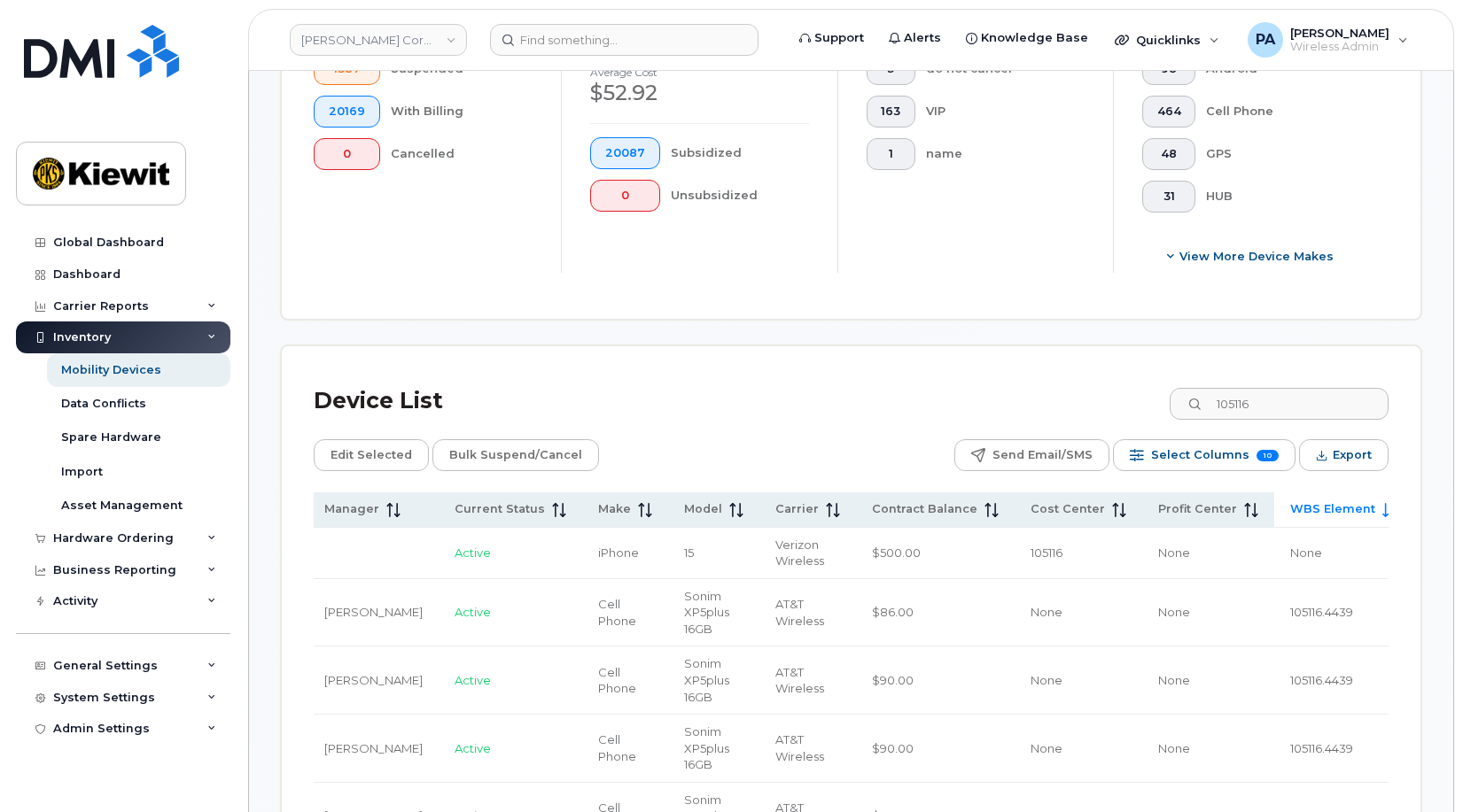
scroll to position [745, 0]
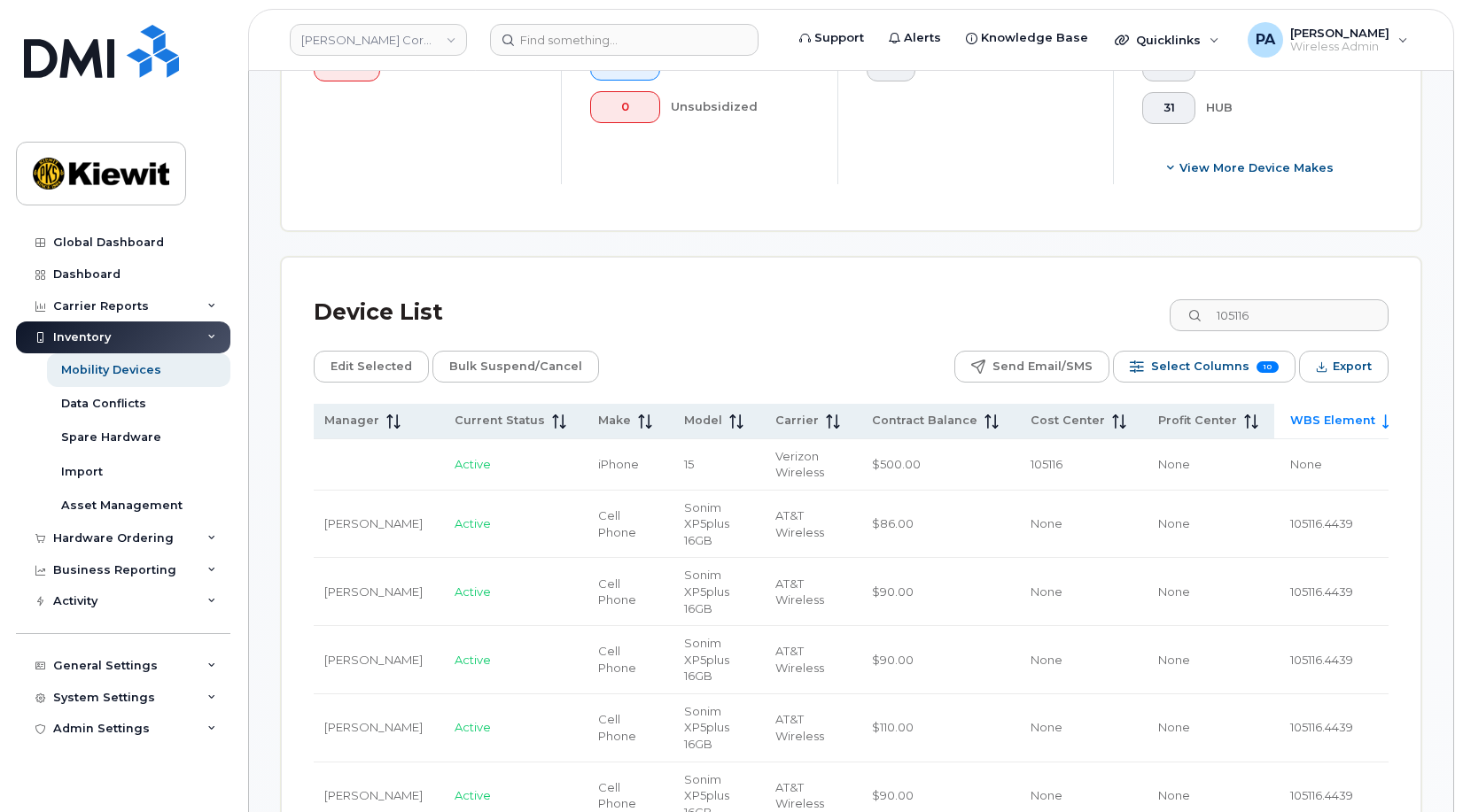
click at [1291, 415] on span "WBS Element" at bounding box center [1333, 420] width 85 height 16
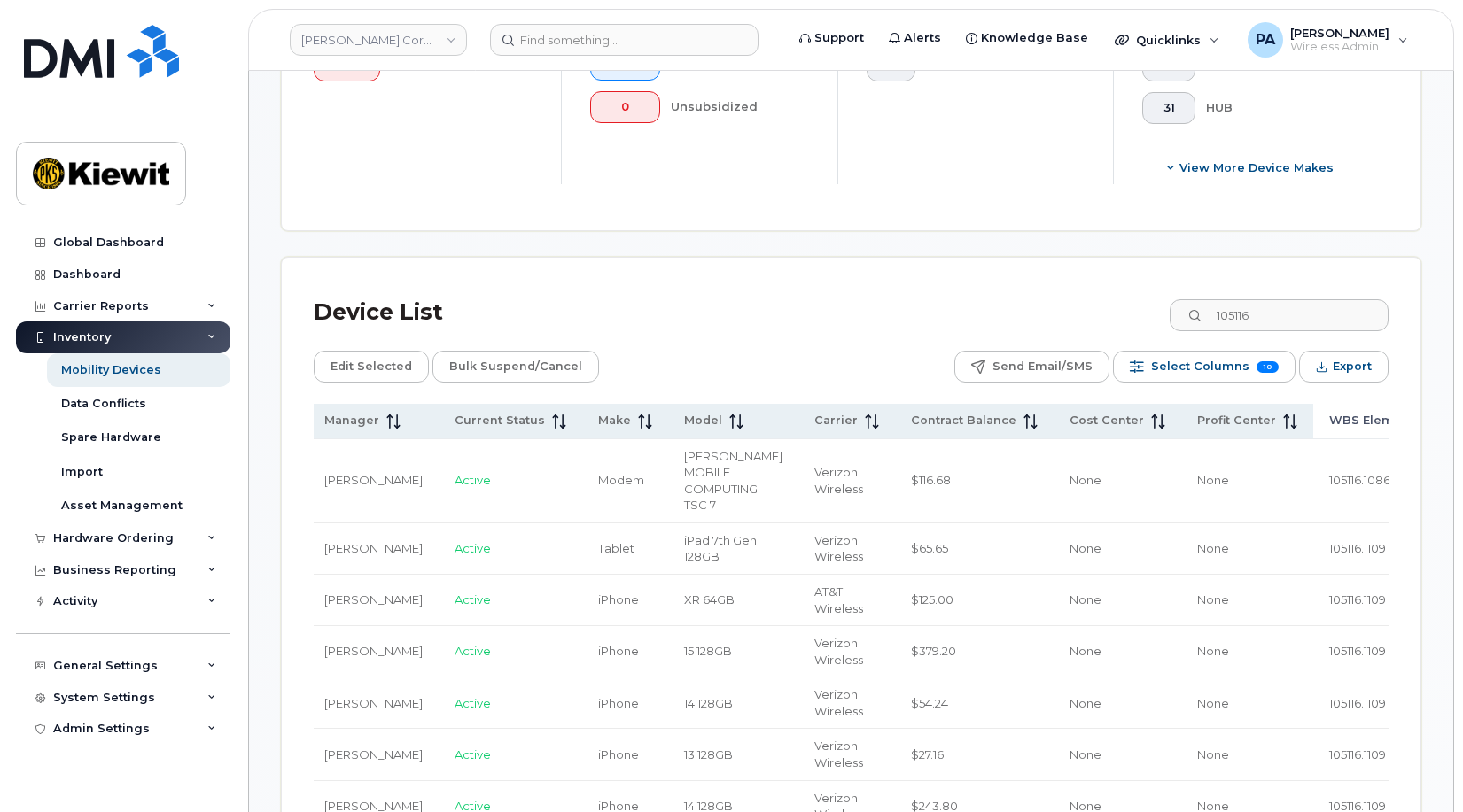
click at [1329, 423] on span "WBS Element" at bounding box center [1371, 420] width 85 height 16
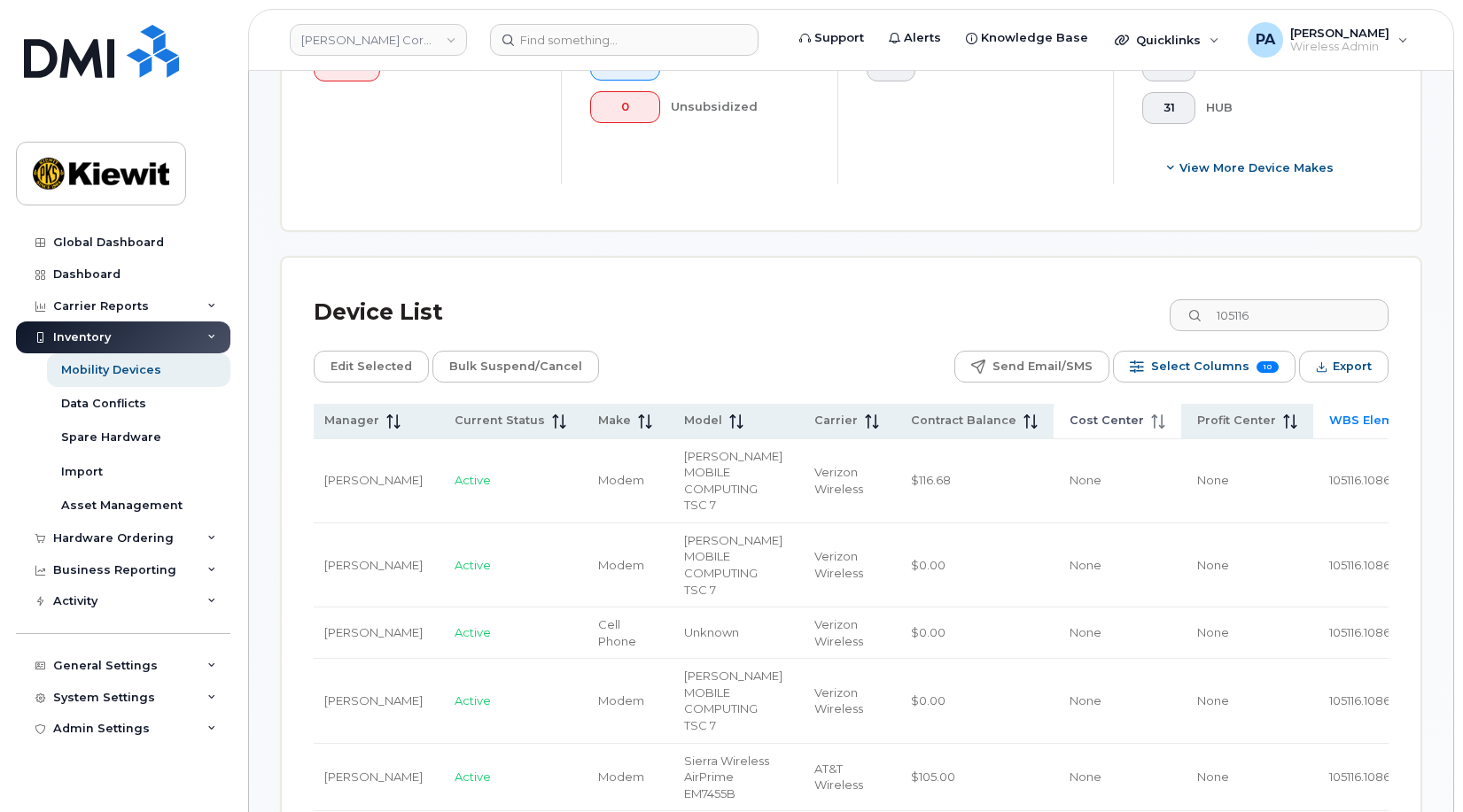
click at [1069, 421] on span "Cost Center" at bounding box center [1107, 420] width 75 height 16
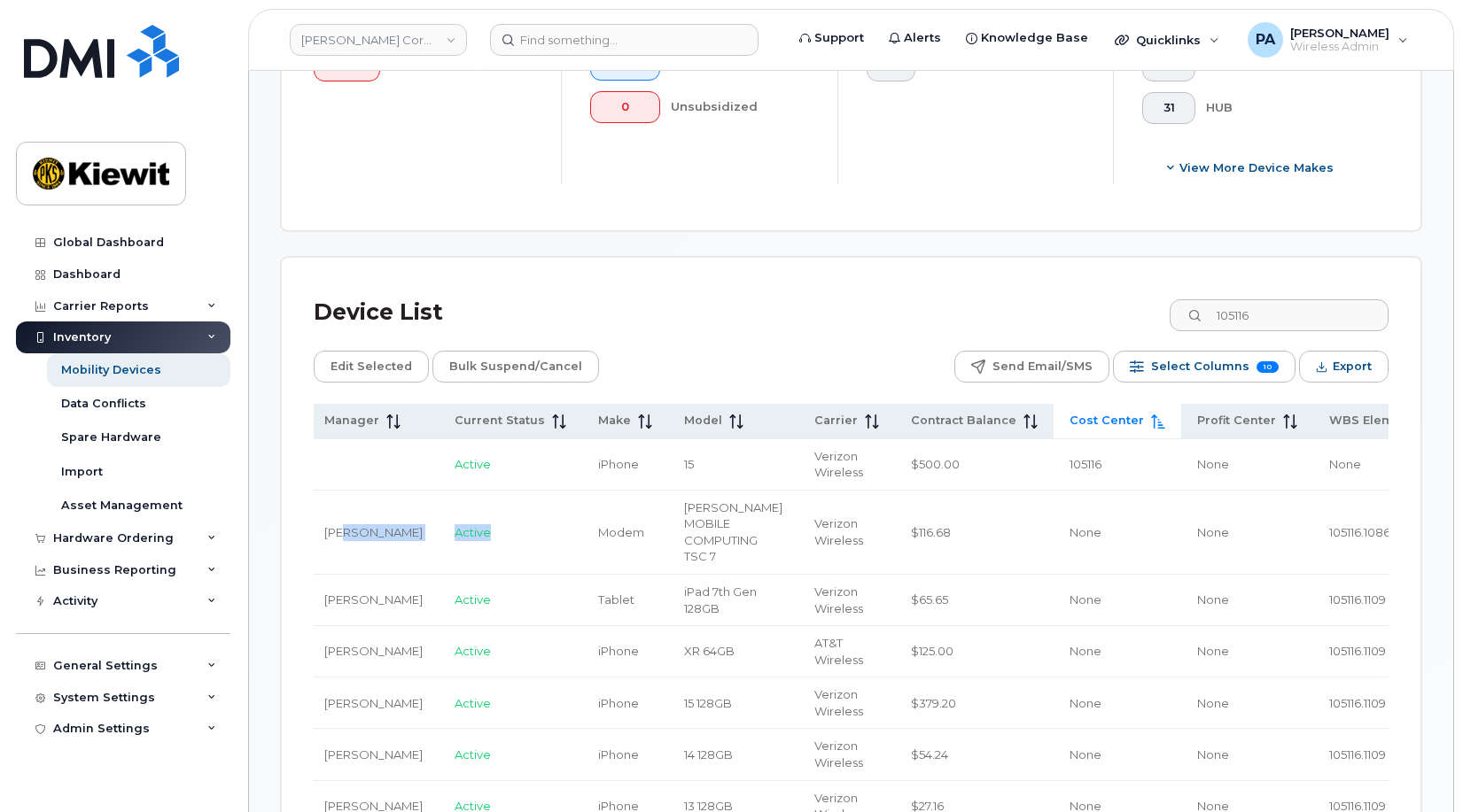
scroll to position [0, 0]
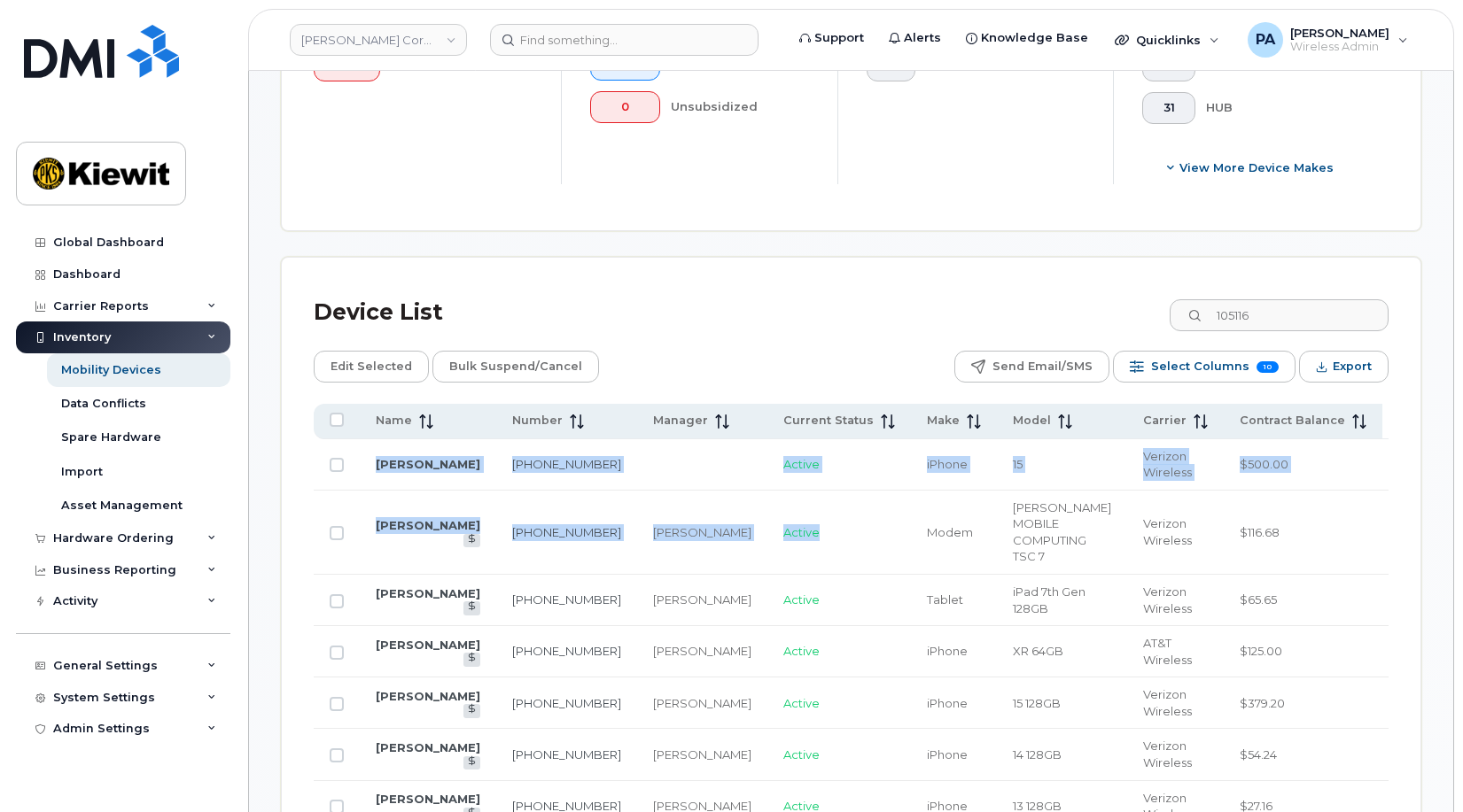
drag, startPoint x: 405, startPoint y: 505, endPoint x: 256, endPoint y: 503, distance: 149.0
click at [653, 536] on div "Carole Stoltz" at bounding box center [702, 532] width 98 height 17
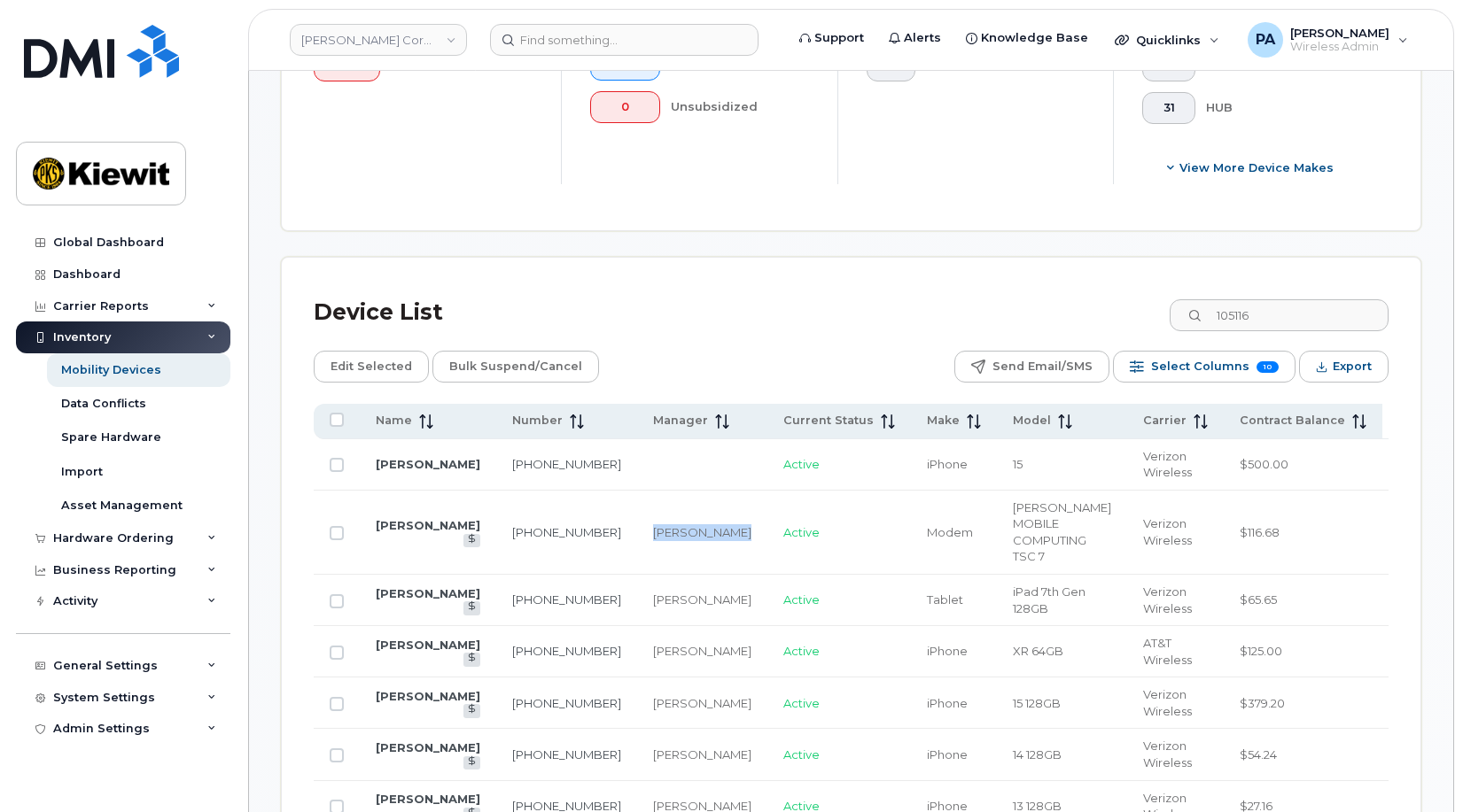
drag, startPoint x: 653, startPoint y: 535, endPoint x: 585, endPoint y: 531, distance: 68.1
click at [637, 531] on td "Carole Stoltz" at bounding box center [702, 533] width 130 height 85
copy div "Carole Stoltz"
drag, startPoint x: 1221, startPoint y: 312, endPoint x: 952, endPoint y: 288, distance: 270.1
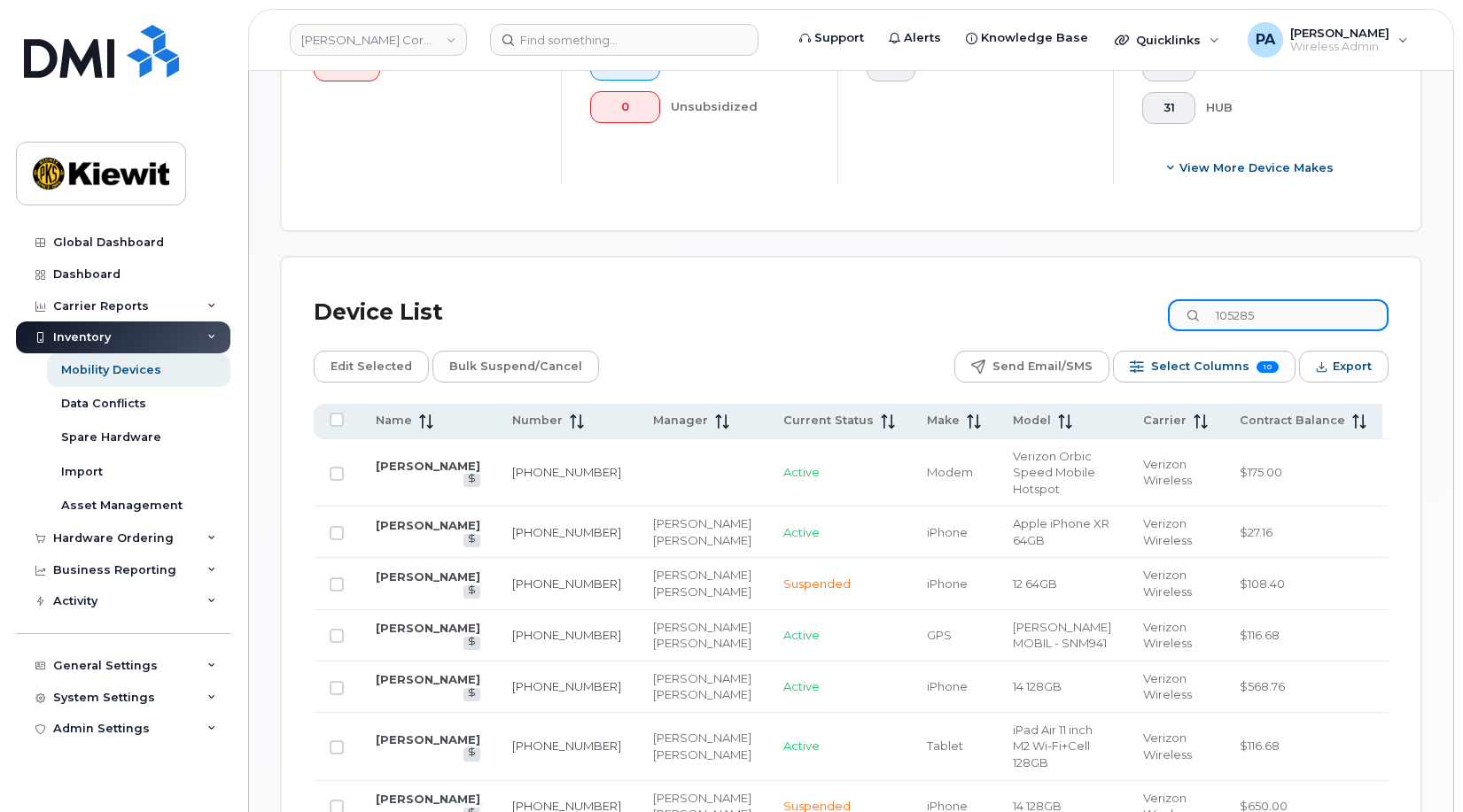
type input "105285"
drag, startPoint x: 1321, startPoint y: 621, endPoint x: 1406, endPoint y: 614, distance: 85.3
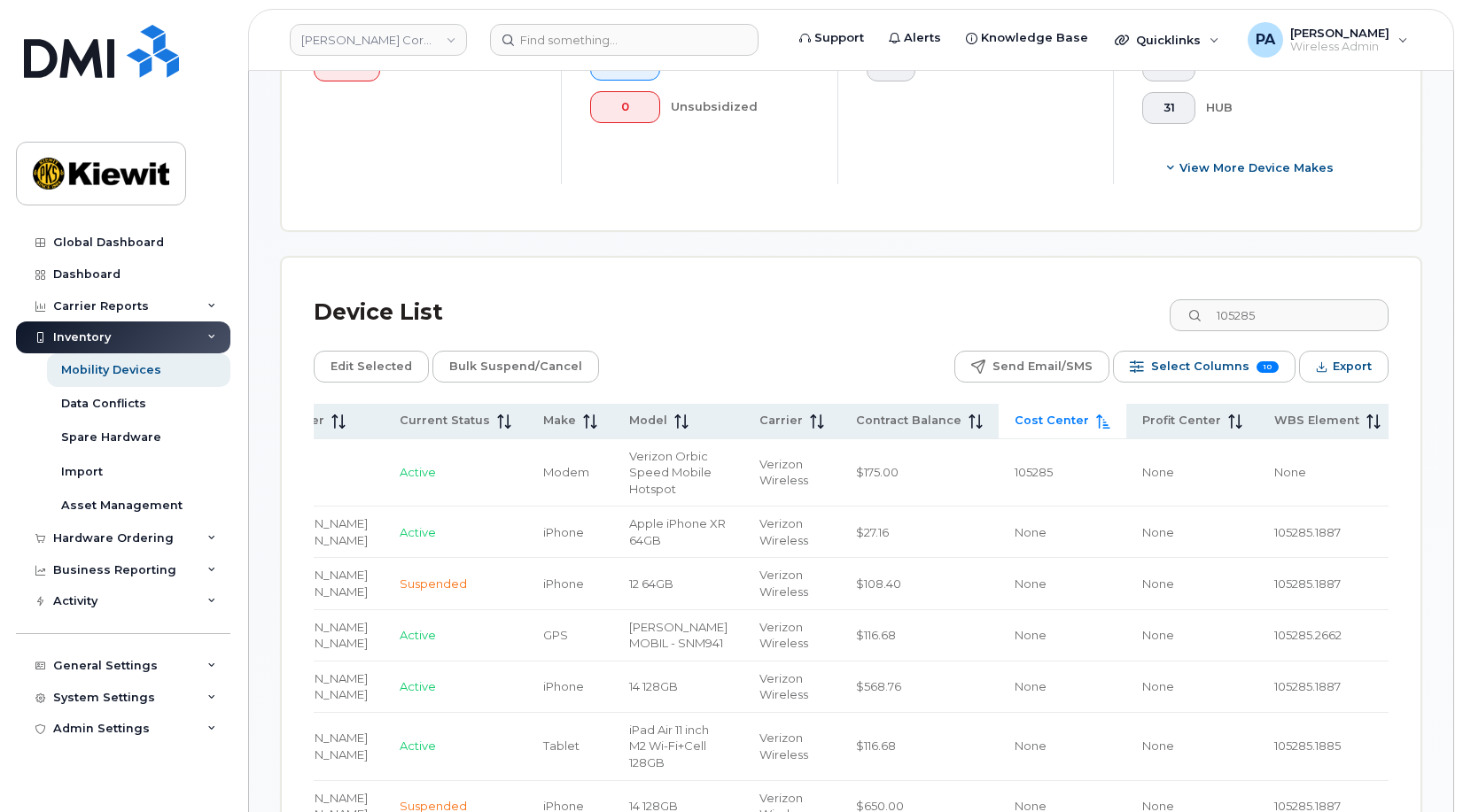
scroll to position [0, 398]
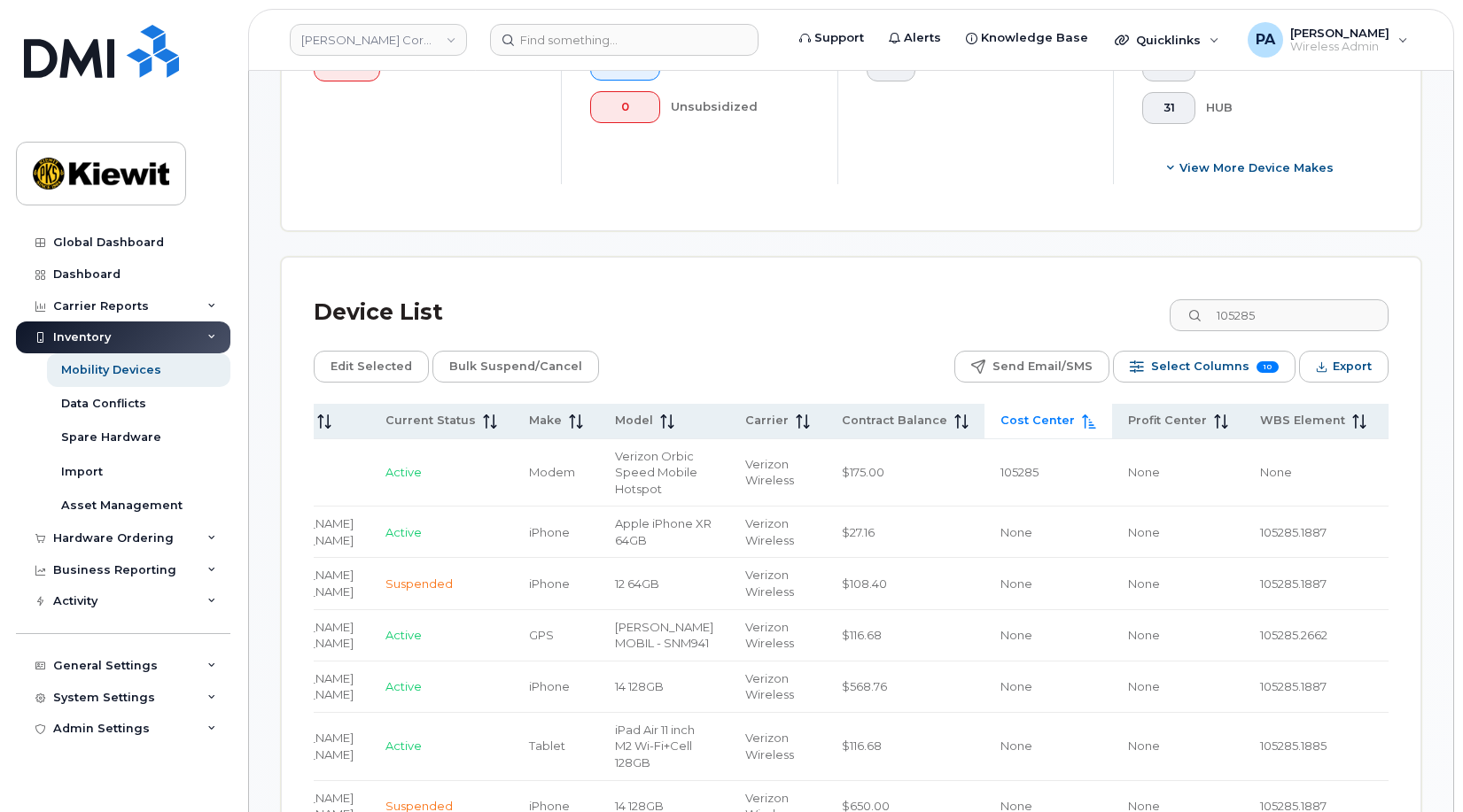
drag, startPoint x: 1406, startPoint y: 614, endPoint x: 1392, endPoint y: 601, distance: 19.1
click at [1260, 539] on span "105285.1887" at bounding box center [1294, 532] width 67 height 14
click at [1260, 425] on span "WBS Element" at bounding box center [1303, 420] width 85 height 16
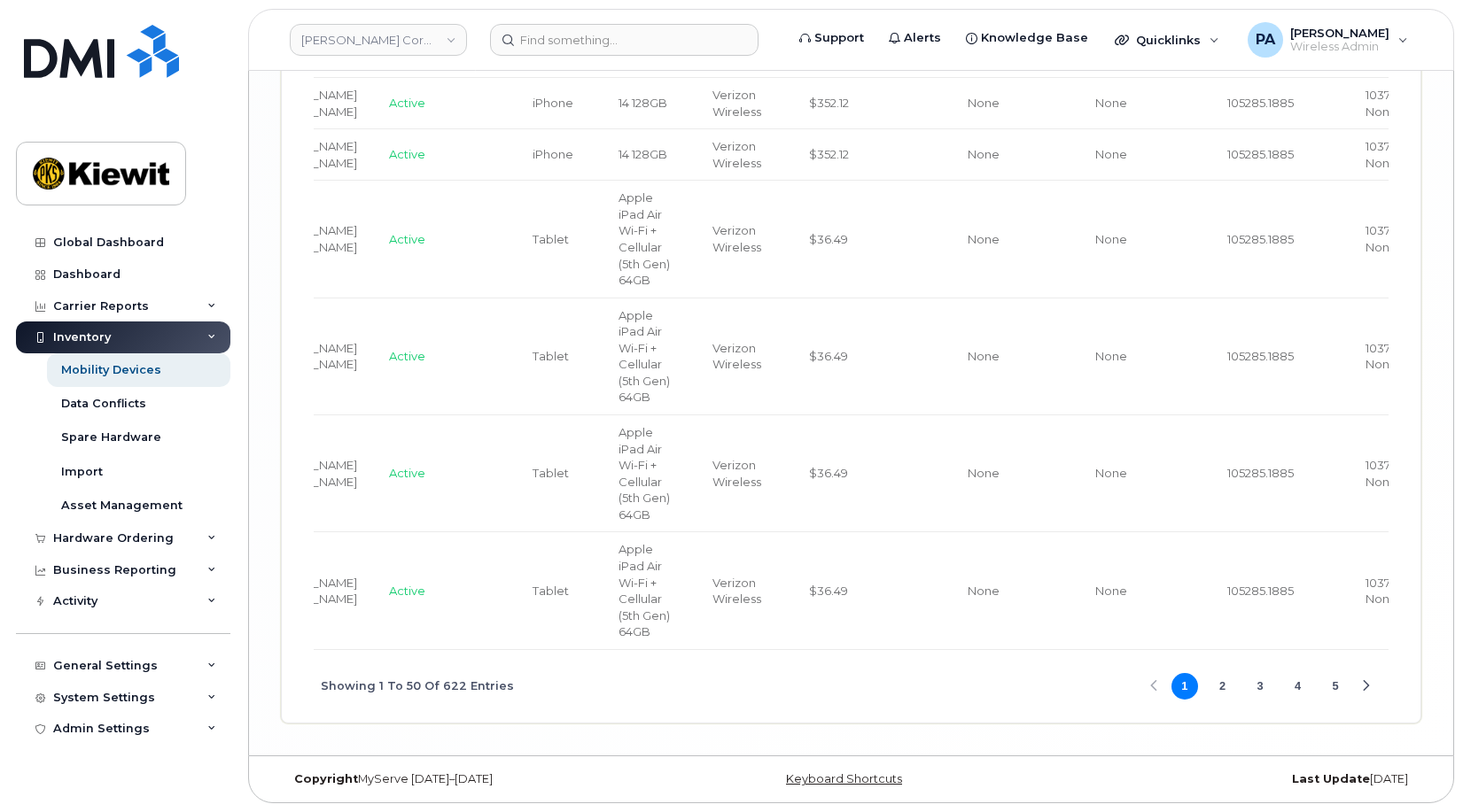
scroll to position [4940, 0]
click at [1221, 689] on button "2" at bounding box center [1222, 686] width 27 height 27
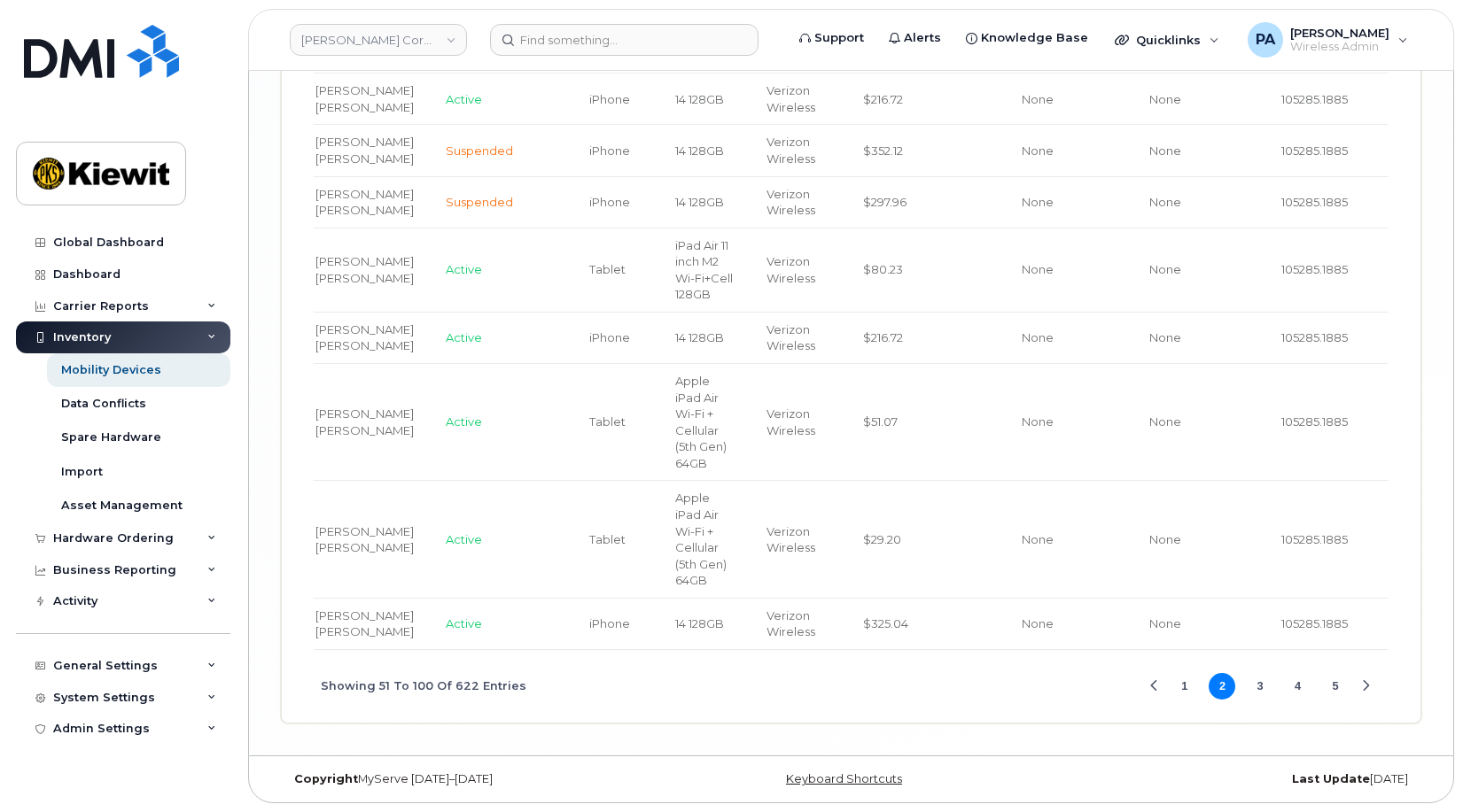
scroll to position [5253, 0]
click at [1293, 683] on button "4" at bounding box center [1298, 686] width 27 height 27
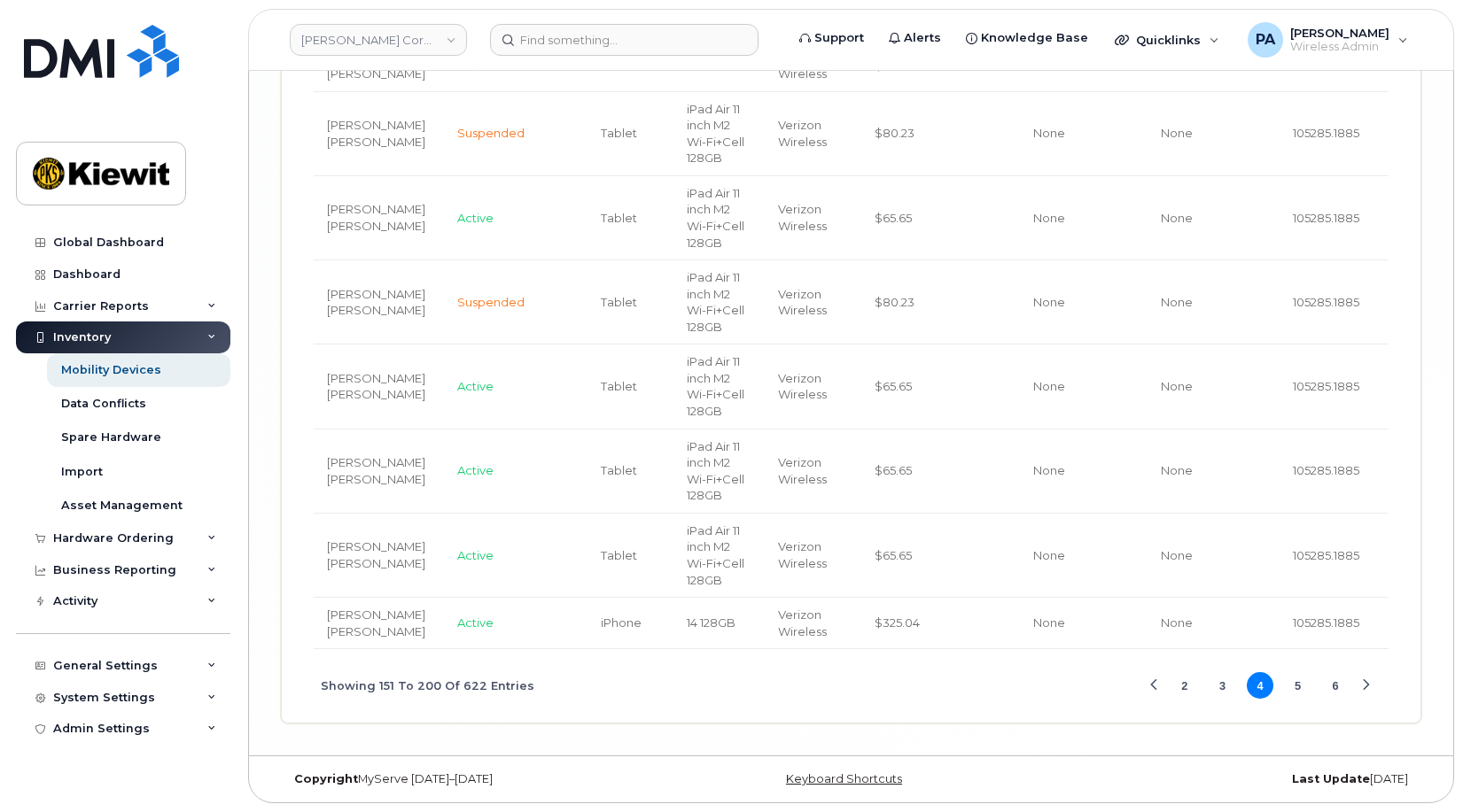
scroll to position [5532, 0]
click at [1299, 689] on button "5" at bounding box center [1298, 685] width 27 height 27
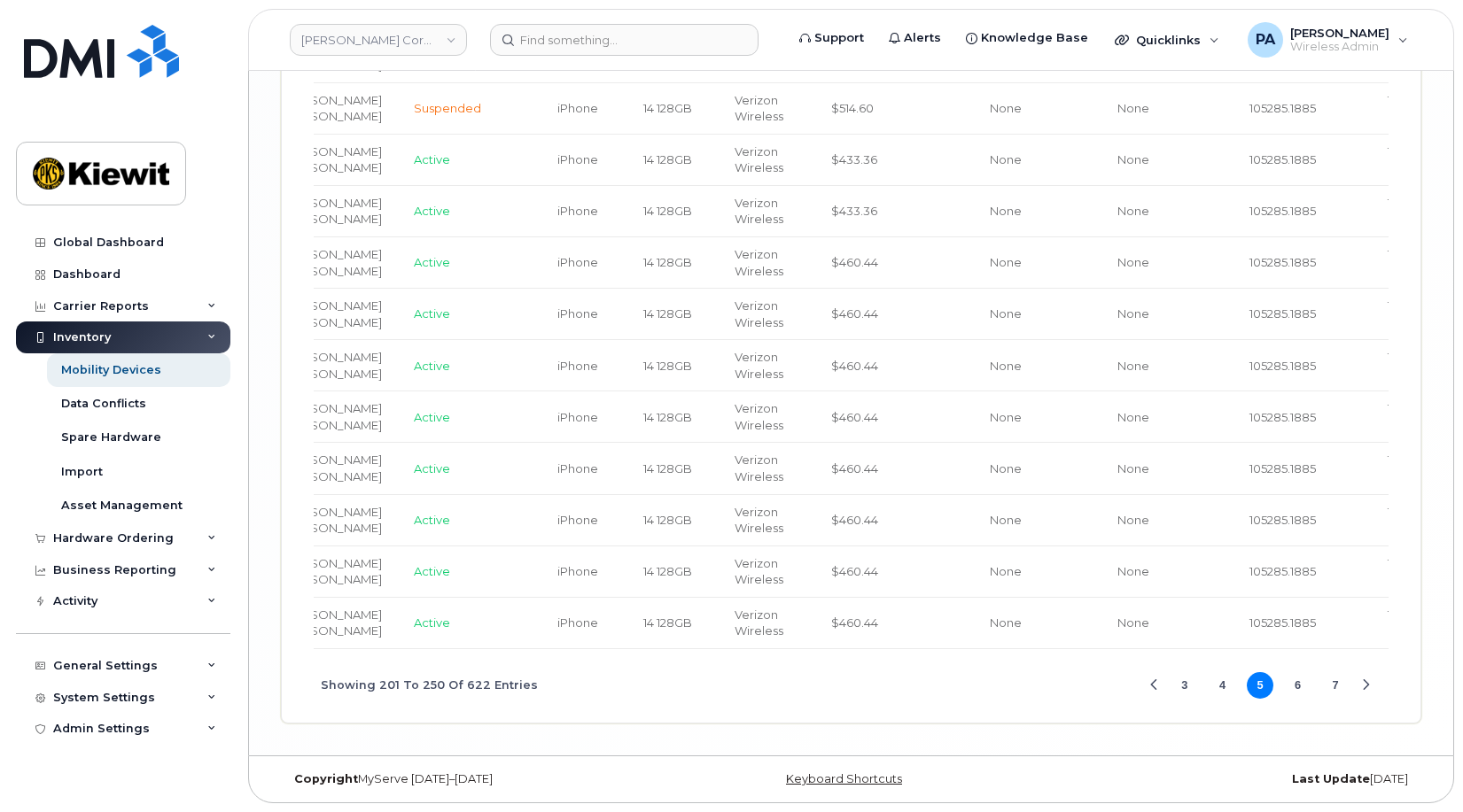
scroll to position [4990, 0]
click at [1300, 688] on button "6" at bounding box center [1298, 685] width 27 height 27
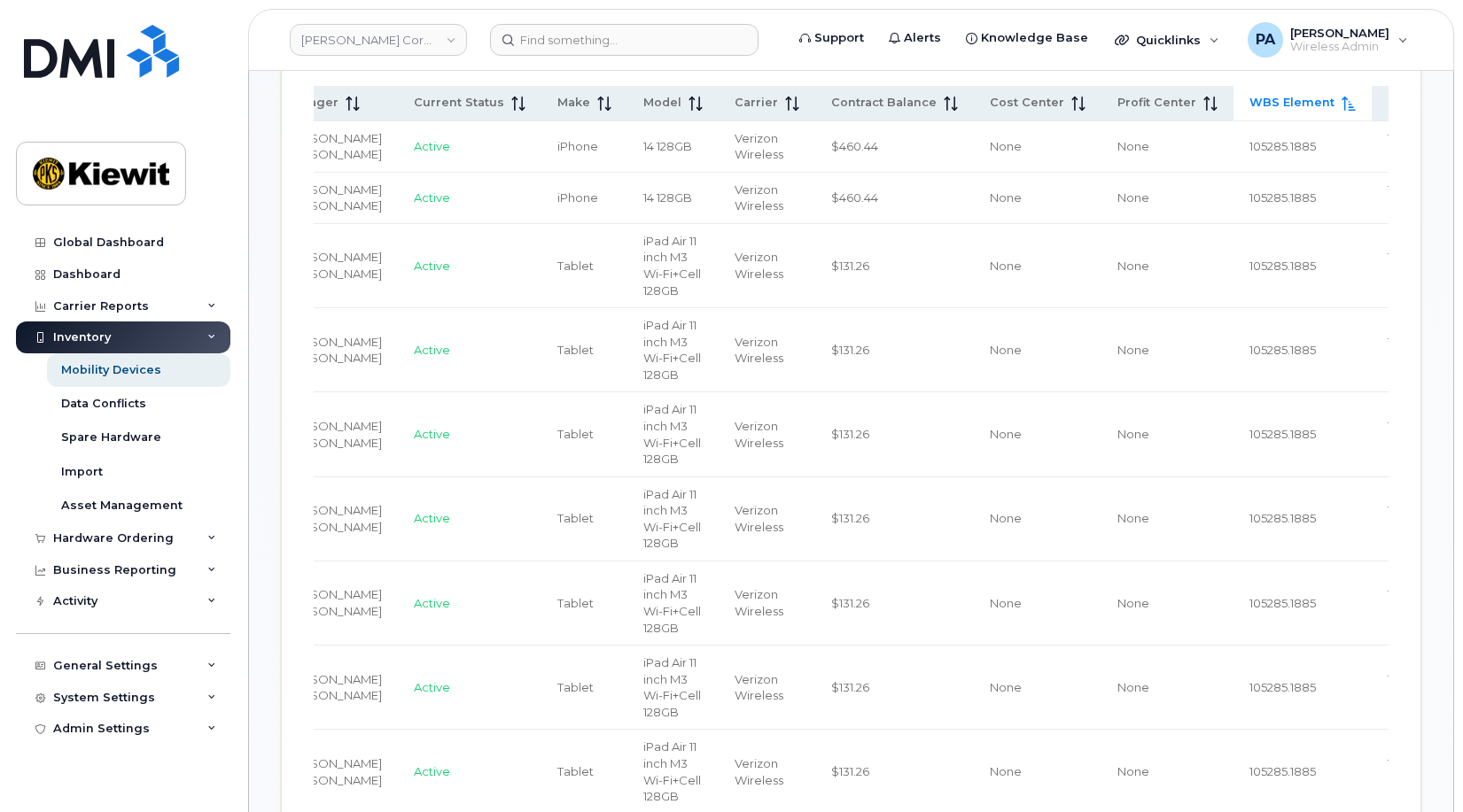
scroll to position [797, 0]
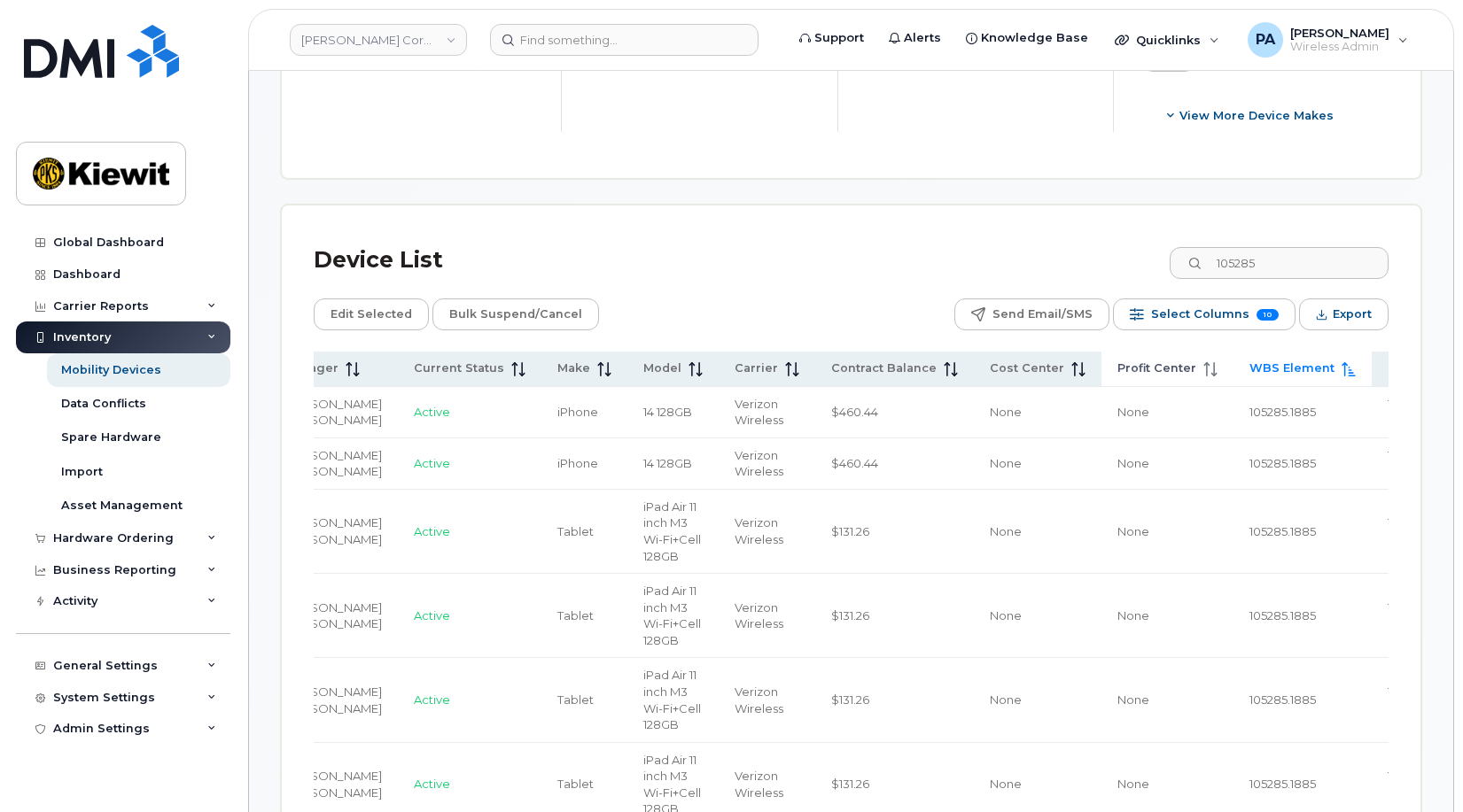
drag, startPoint x: 1096, startPoint y: 355, endPoint x: 1085, endPoint y: 362, distance: 13.0
click at [989, 375] on span "Cost Center" at bounding box center [1027, 368] width 75 height 16
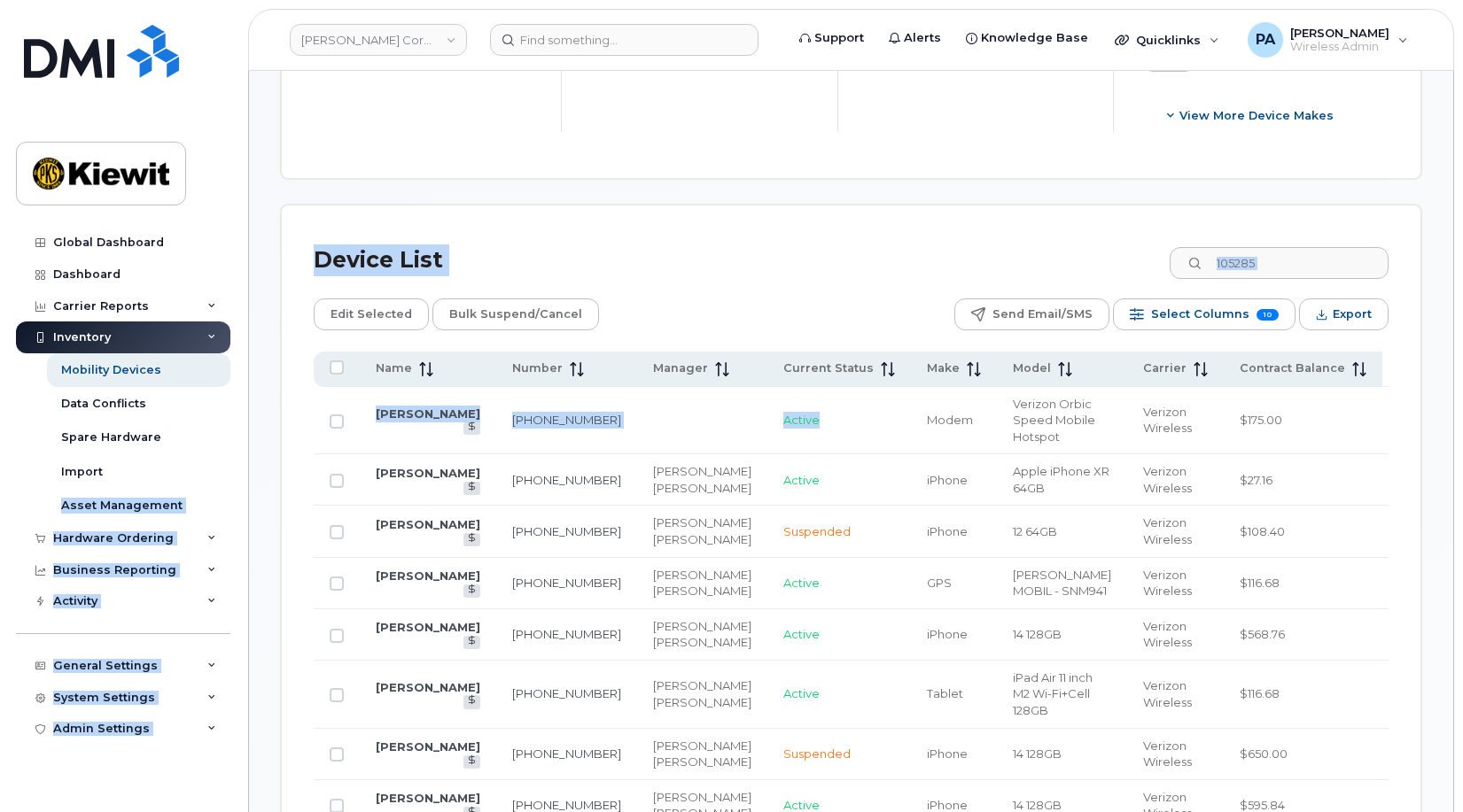
drag, startPoint x: 444, startPoint y: 479, endPoint x: 226, endPoint y: 456, distance: 219.2
drag, startPoint x: 226, startPoint y: 456, endPoint x: 413, endPoint y: 439, distance: 187.8
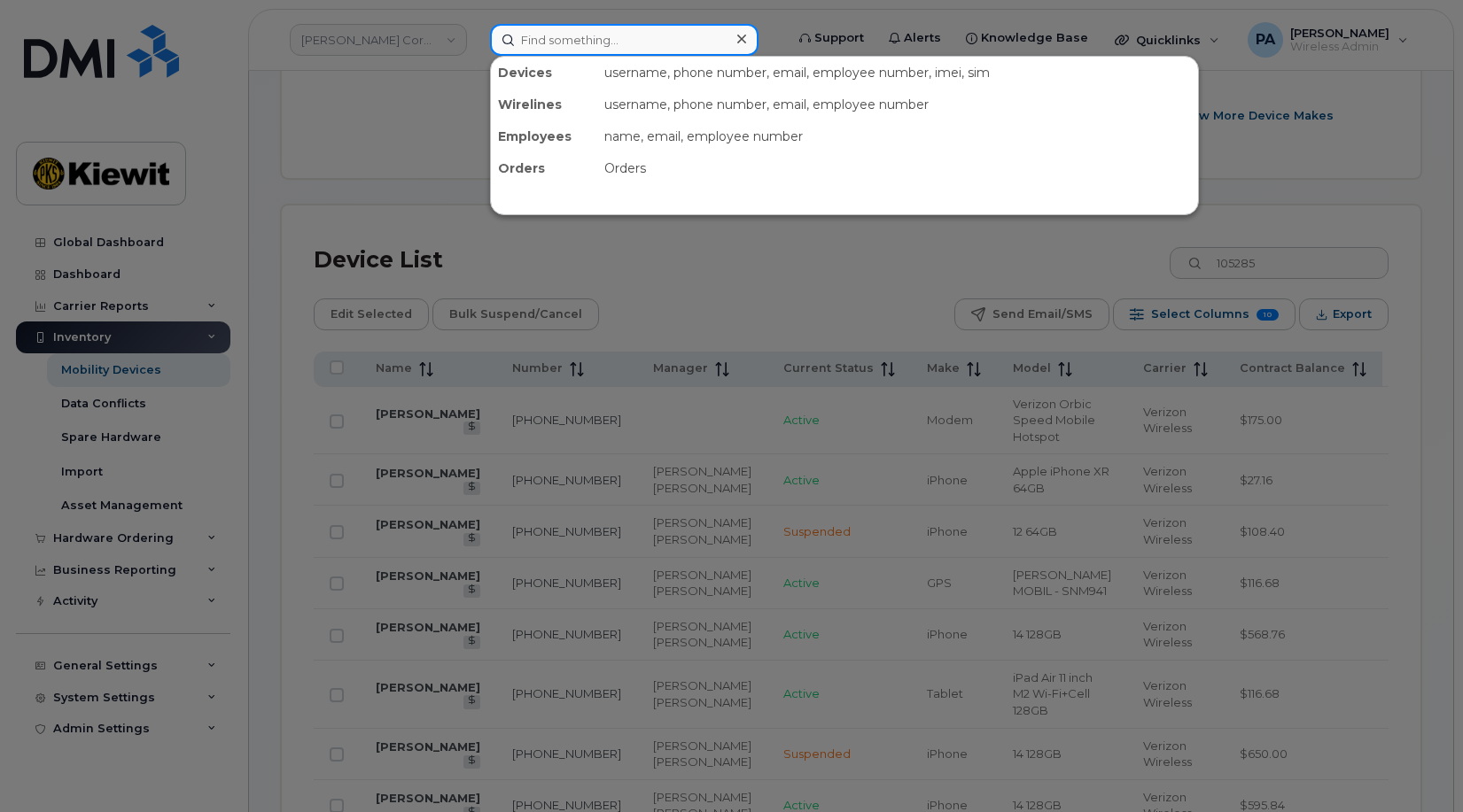
click at [568, 40] on input at bounding box center [624, 39] width 269 height 31
click at [395, 427] on div at bounding box center [732, 406] width 1463 height 812
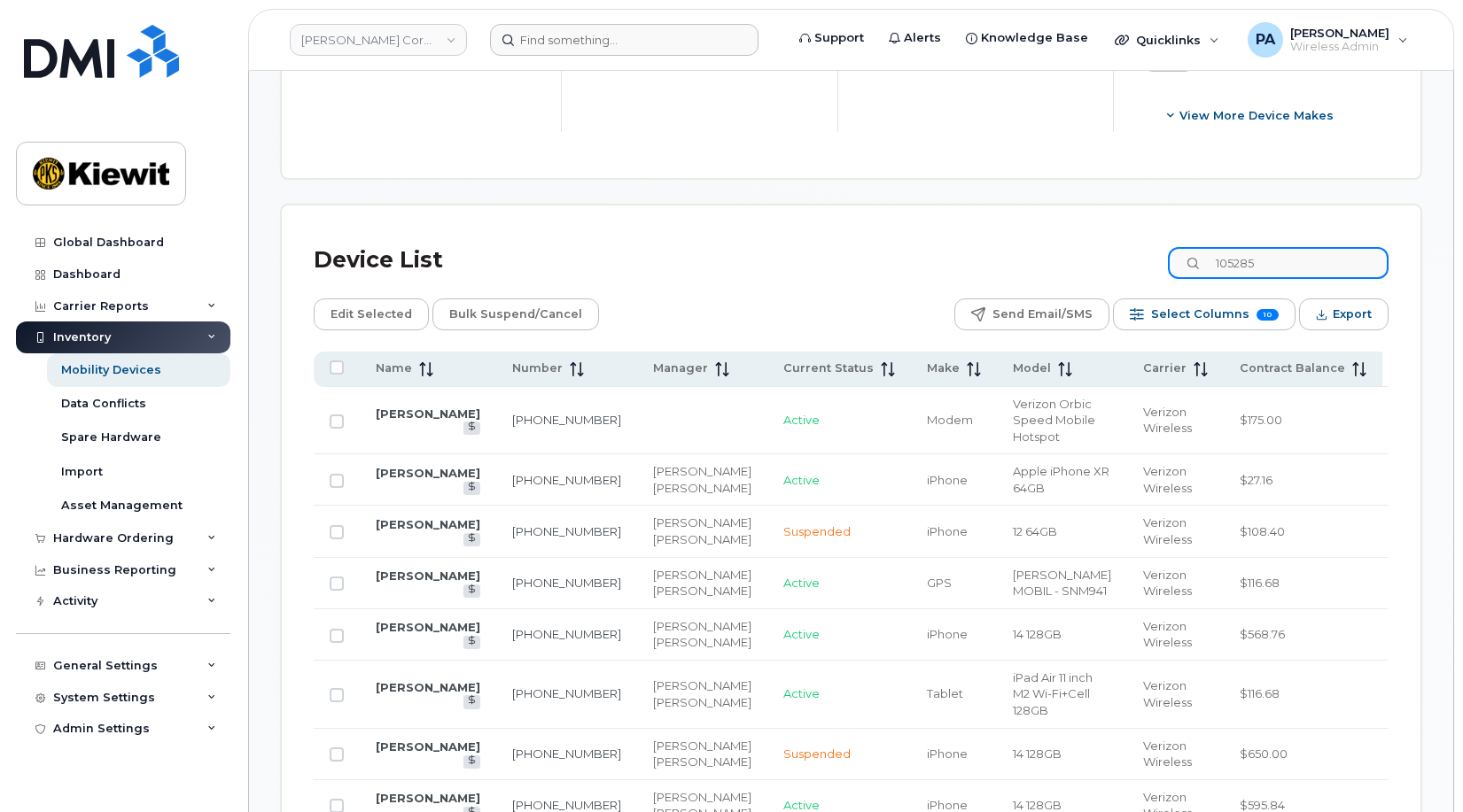
drag, startPoint x: 1283, startPoint y: 262, endPoint x: 1079, endPoint y: 256, distance: 204.1
click at [1080, 256] on div "Device List 105285" at bounding box center [852, 260] width 1075 height 46
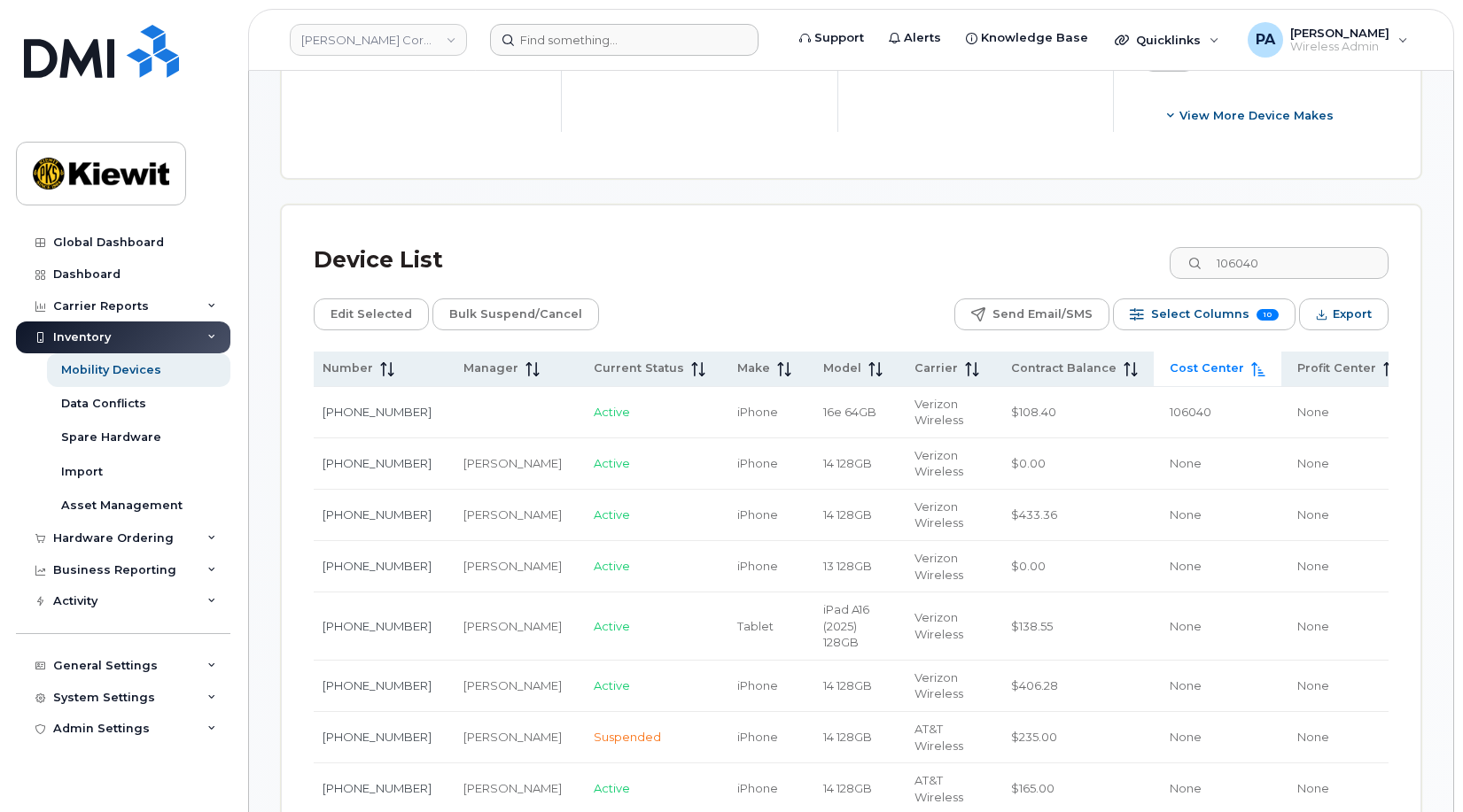
scroll to position [0, 389]
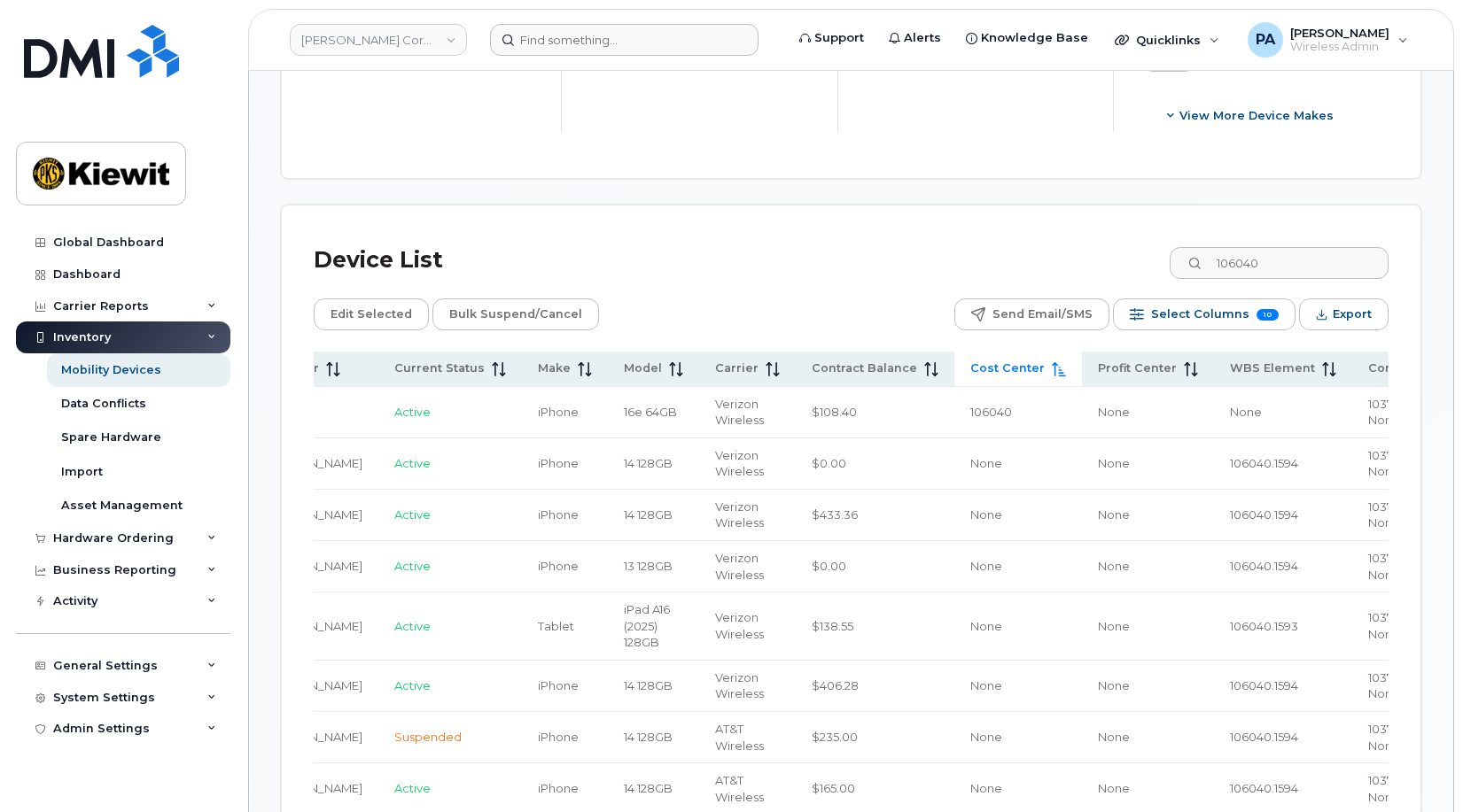
drag, startPoint x: 1343, startPoint y: 438, endPoint x: 1434, endPoint y: 431, distance: 91.3
click at [1214, 568] on td "106040.1594" at bounding box center [1283, 567] width 138 height 51
click at [1214, 569] on td "106040.1594" at bounding box center [1283, 567] width 138 height 51
click at [1230, 566] on span "106040.1594" at bounding box center [1263, 566] width 68 height 14
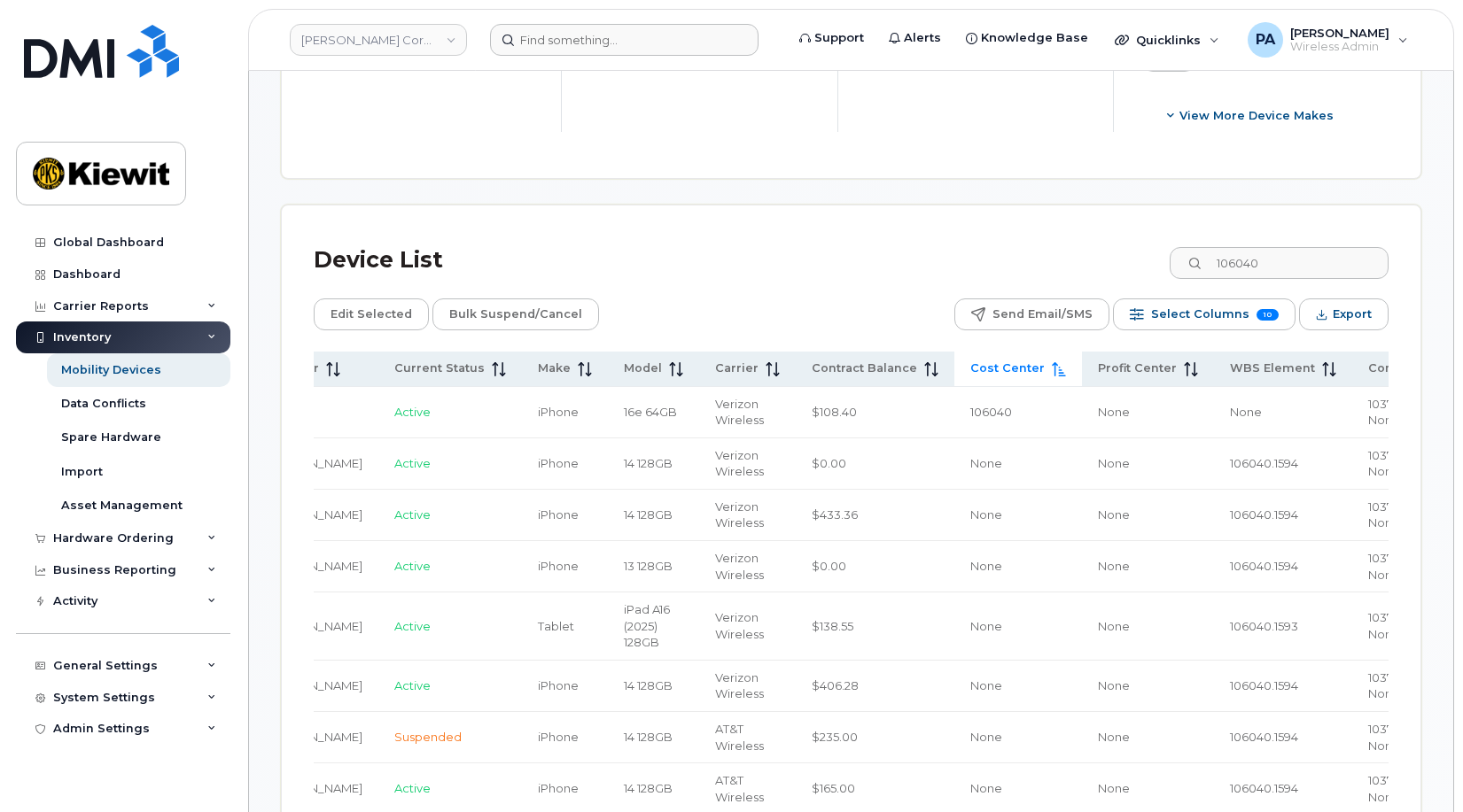
click at [1230, 566] on span "106040.1594" at bounding box center [1263, 566] width 68 height 14
click at [1230, 567] on span "106040.1594" at bounding box center [1263, 566] width 68 height 14
drag, startPoint x: 1129, startPoint y: 567, endPoint x: 1209, endPoint y: 572, distance: 80.2
click at [1214, 572] on td "106040.1594" at bounding box center [1283, 567] width 138 height 51
copy span "106040.1594"
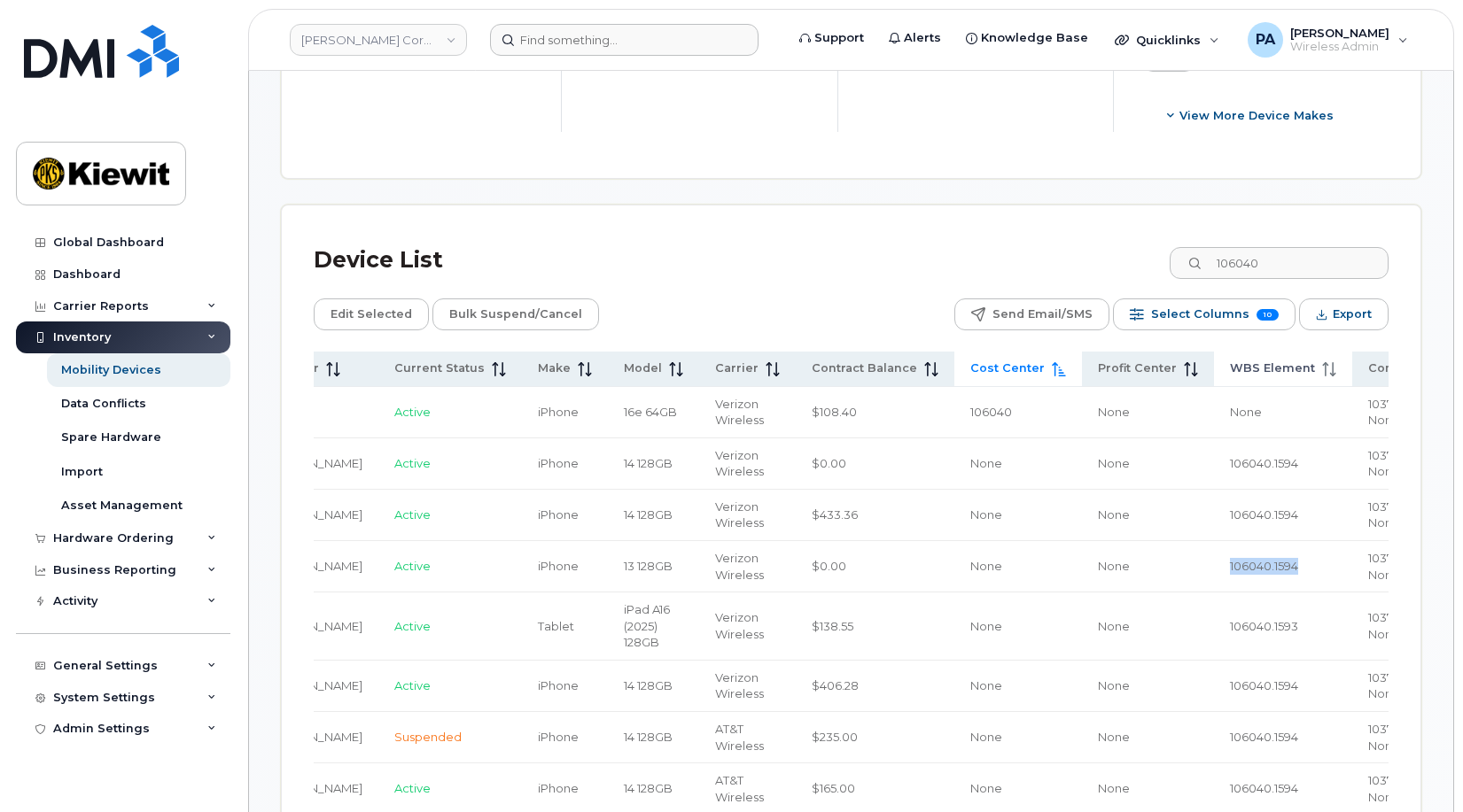
click at [1214, 359] on th "WBS Element" at bounding box center [1283, 368] width 138 height 34
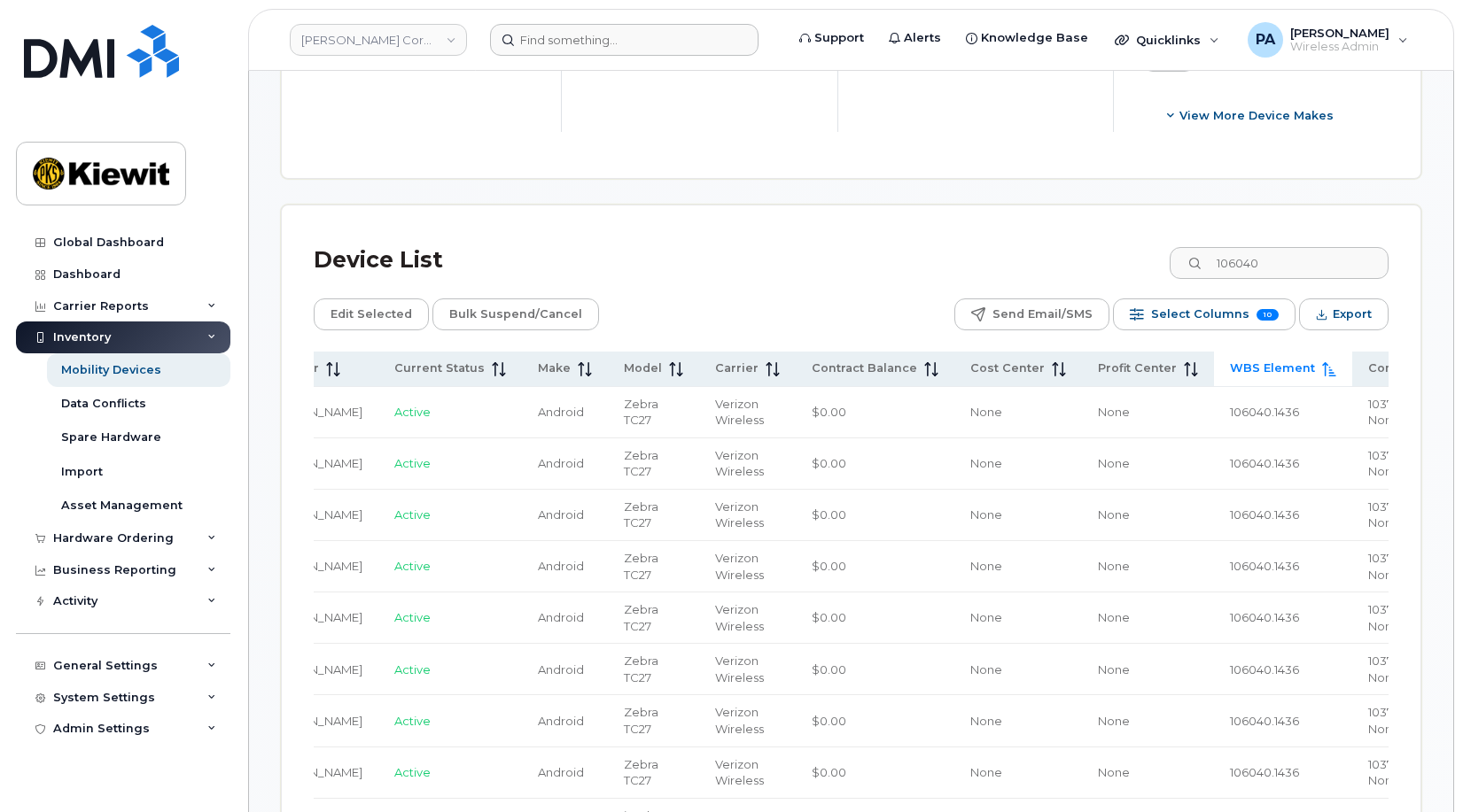
click at [1214, 359] on th "WBS Element" at bounding box center [1283, 368] width 138 height 34
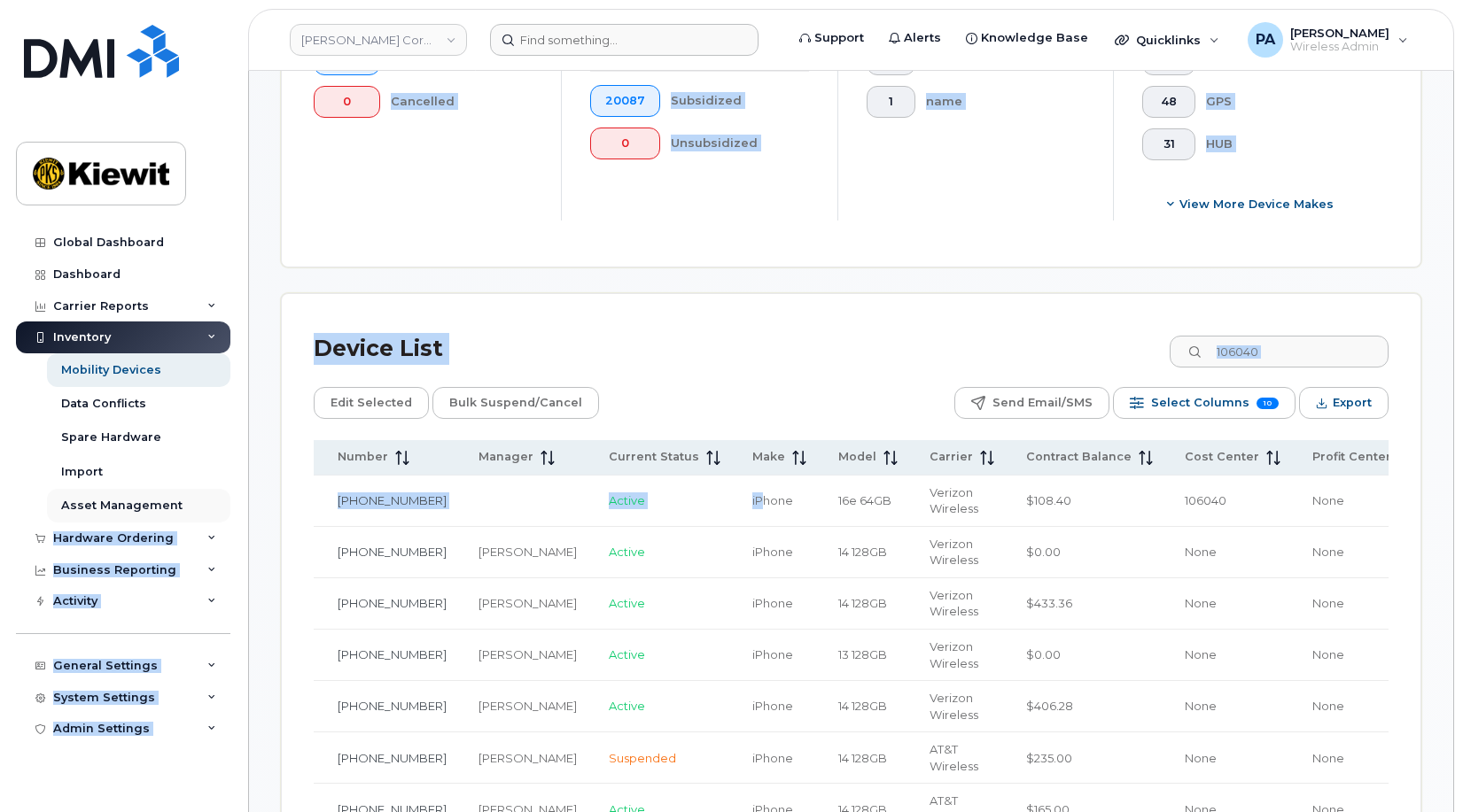
scroll to position [0, 0]
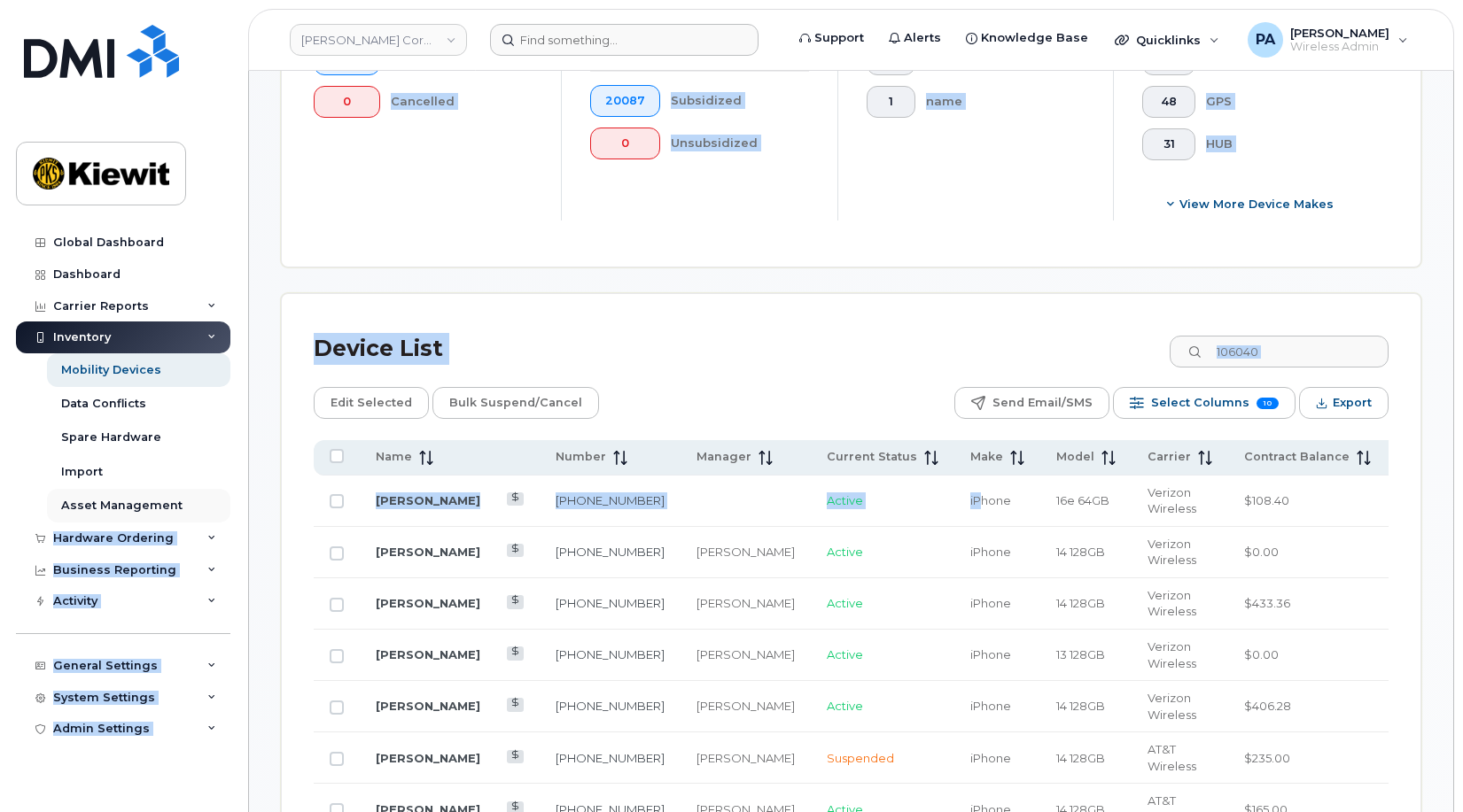
drag, startPoint x: 463, startPoint y: 501, endPoint x: 208, endPoint y: 498, distance: 255.0
click at [1287, 348] on input "106040" at bounding box center [1278, 351] width 221 height 31
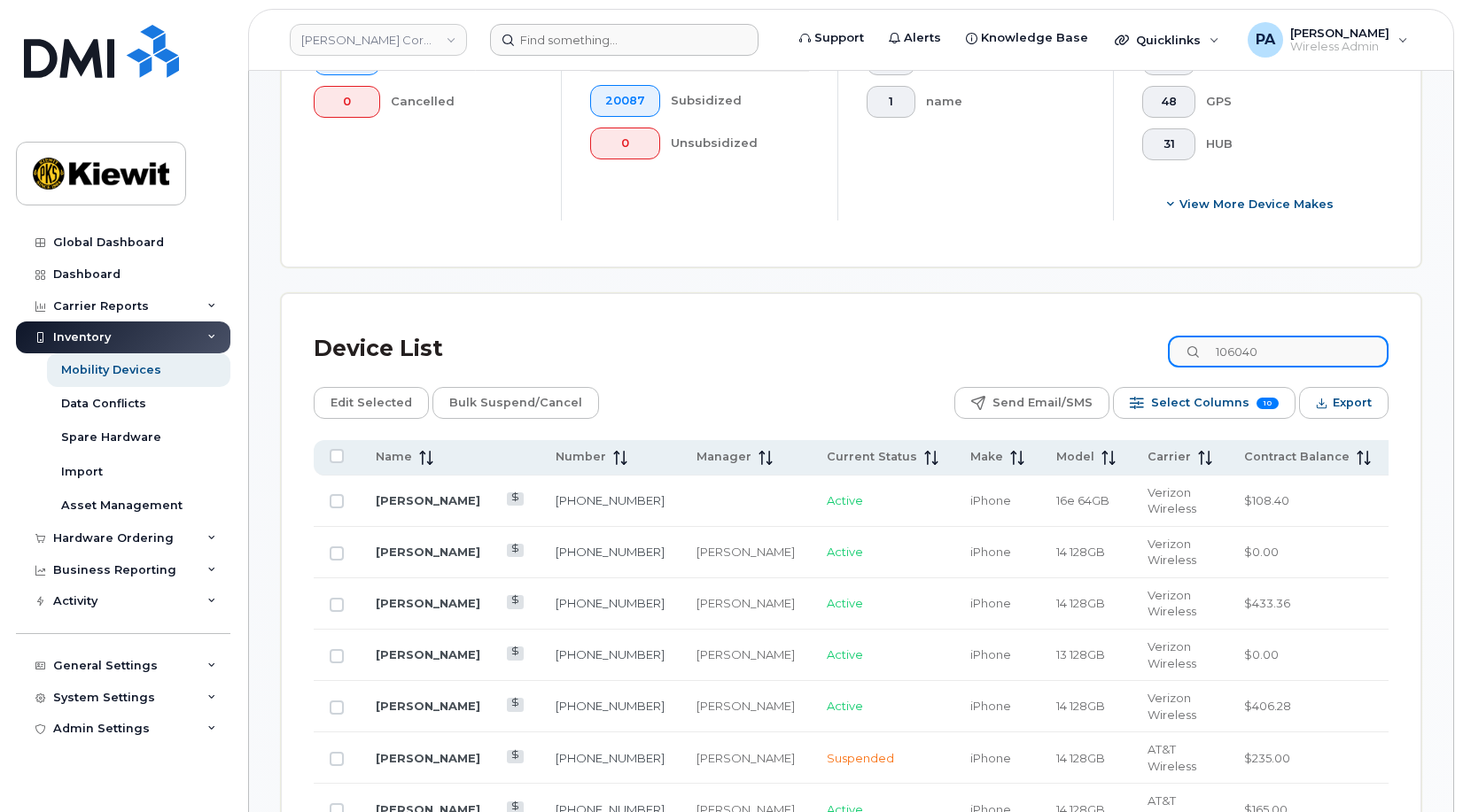
drag, startPoint x: 1313, startPoint y: 348, endPoint x: 1021, endPoint y: 354, distance: 292.1
click at [1021, 354] on div "Device List 106040" at bounding box center [852, 348] width 1075 height 46
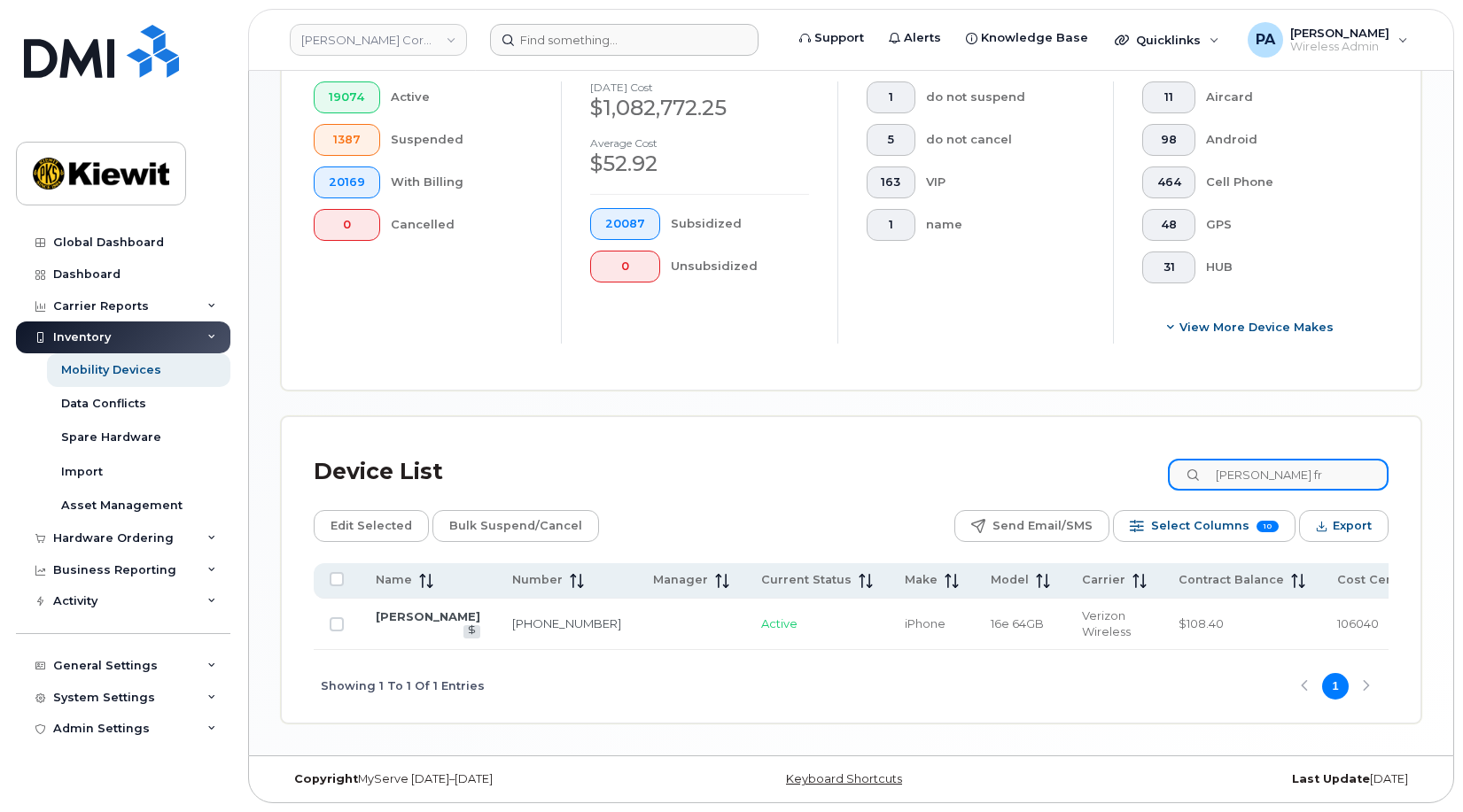
scroll to position [605, 0]
drag, startPoint x: 1087, startPoint y: 644, endPoint x: 1291, endPoint y: 629, distance: 204.6
click at [1291, 629] on tr "Dalton Friedrich 913-660-8790 Active iPhone 16e 64GB Verizon Wireless $108.40 1…" at bounding box center [1091, 625] width 1554 height 51
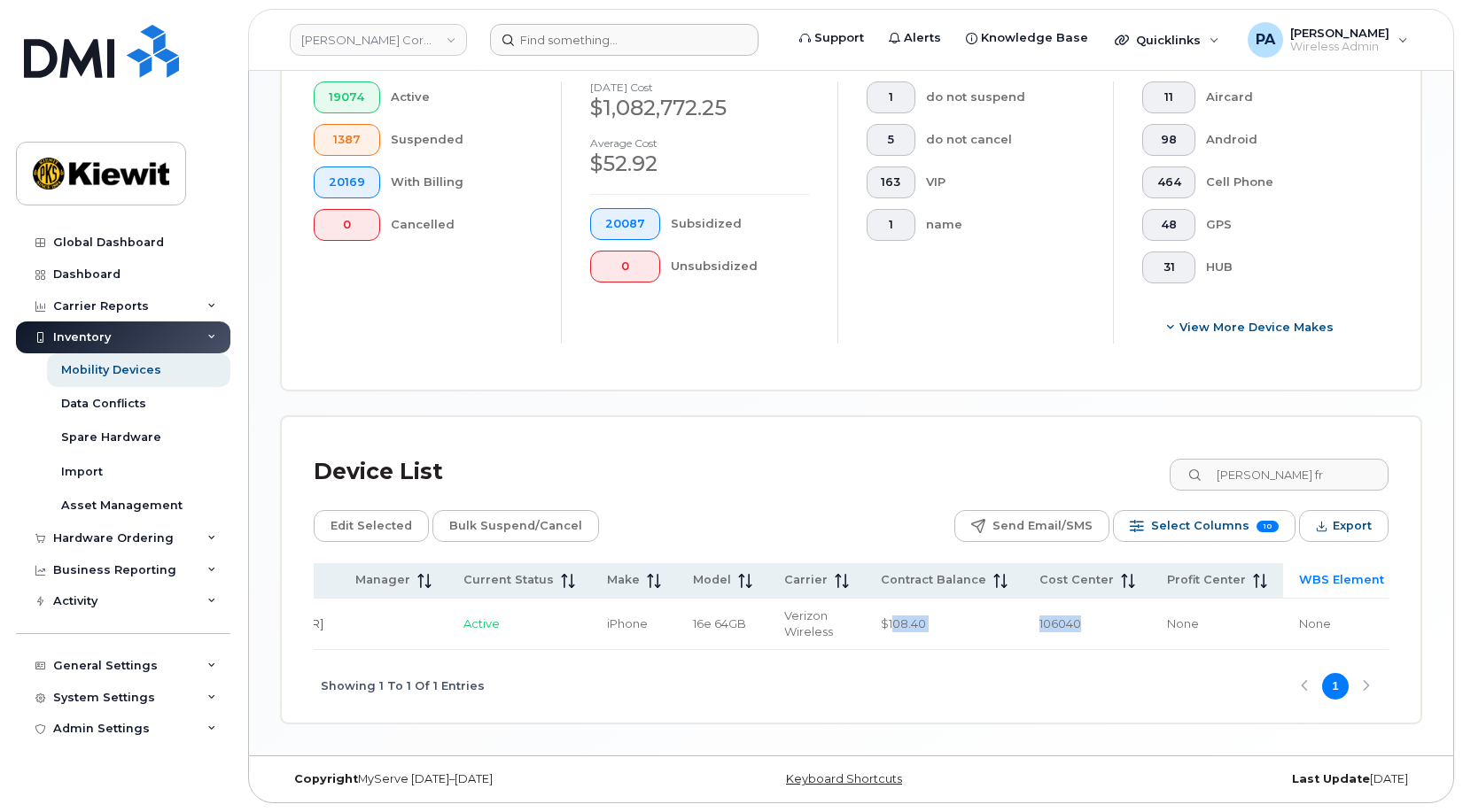
scroll to position [0, 0]
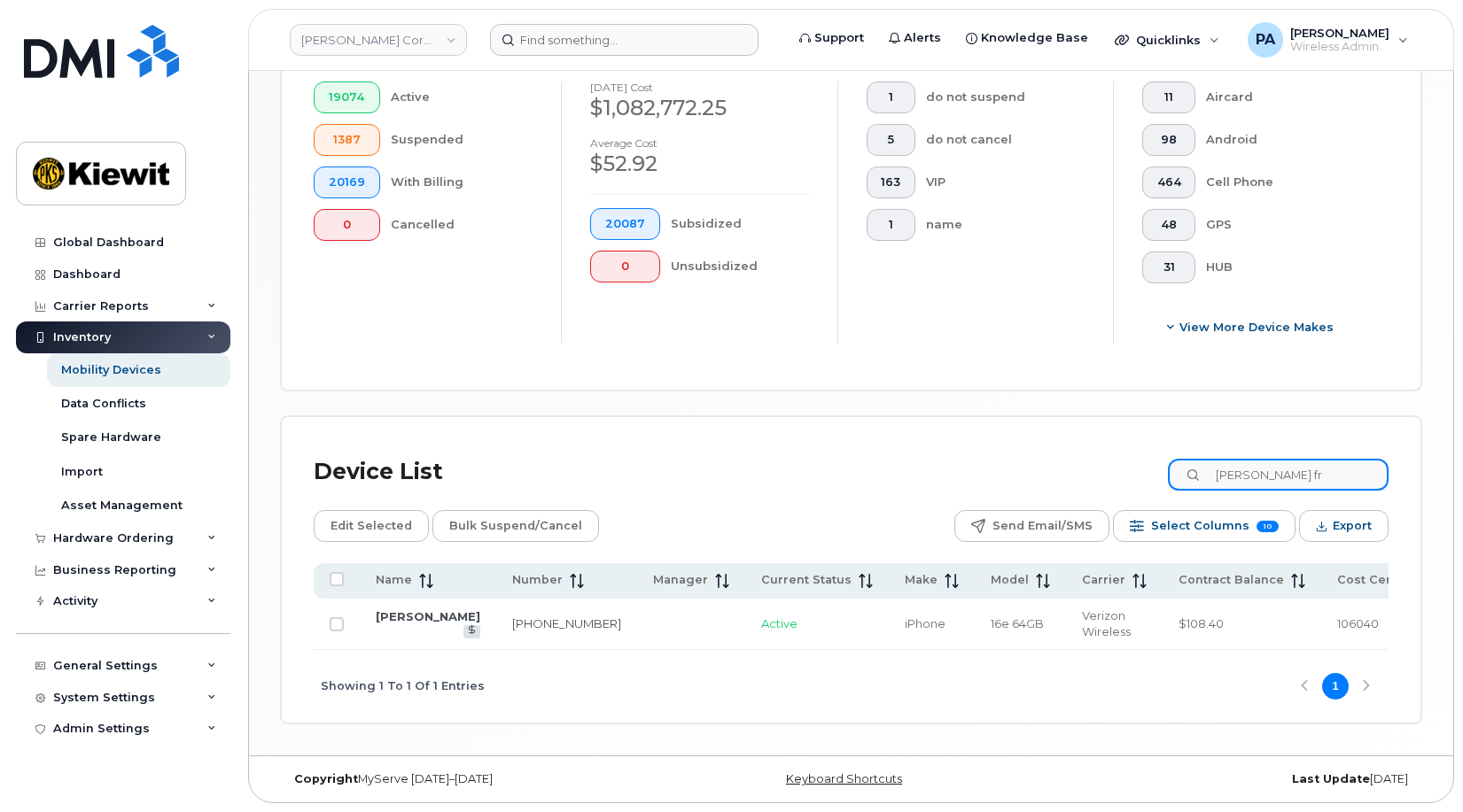
drag, startPoint x: 1304, startPoint y: 457, endPoint x: 901, endPoint y: 459, distance: 403.0
click at [901, 459] on div "Device List dalton fr" at bounding box center [852, 471] width 1075 height 46
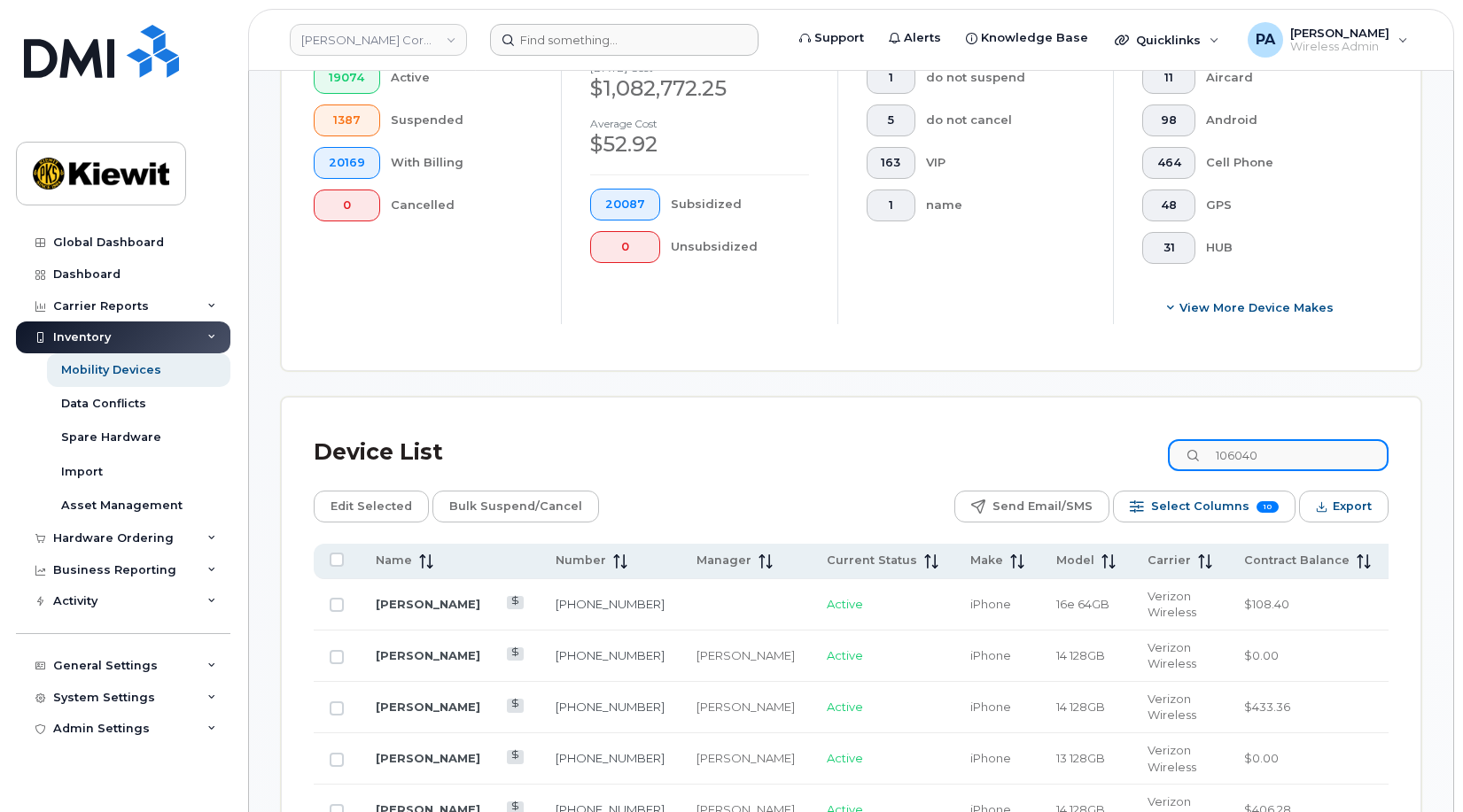
scroll to position [871, 0]
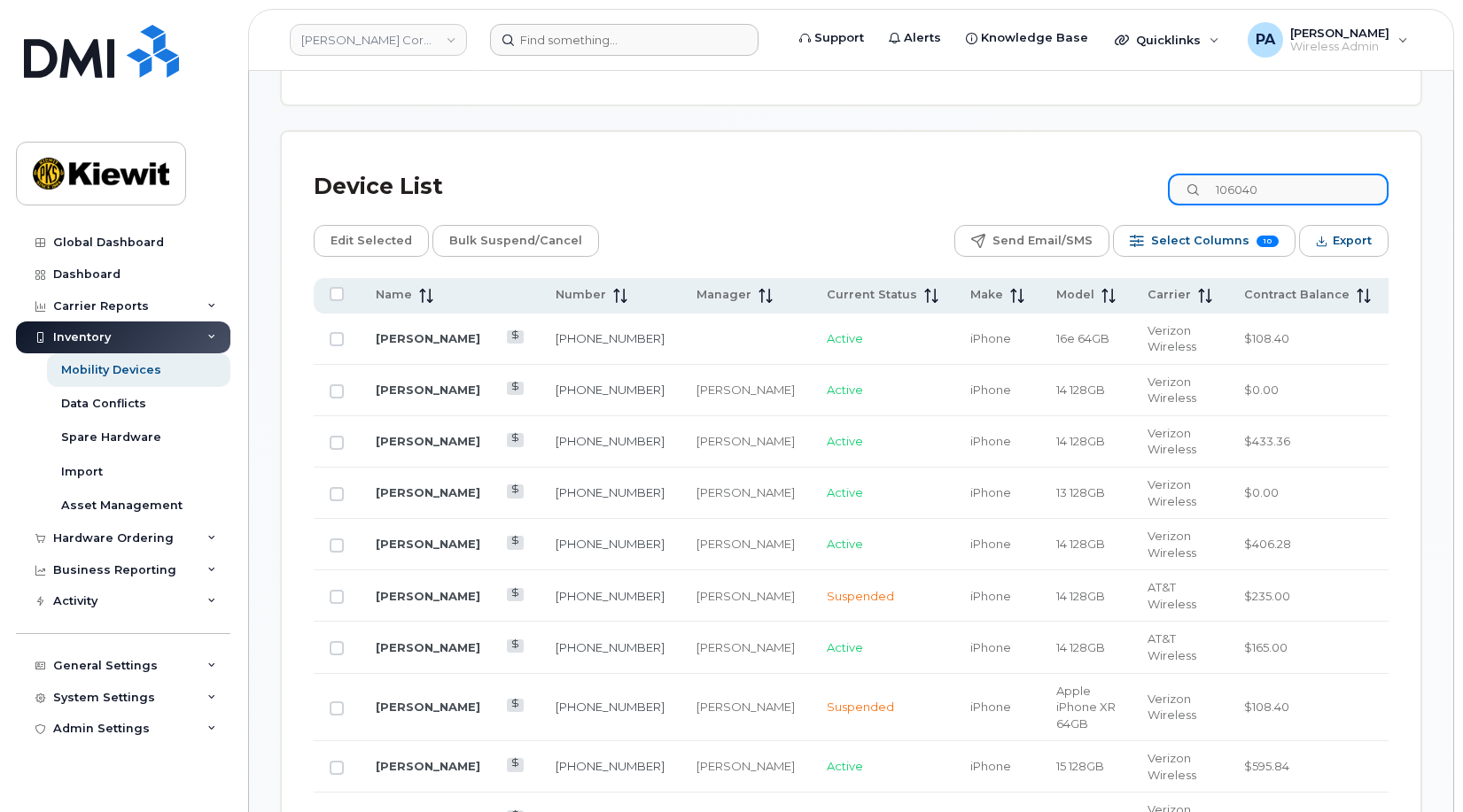
drag, startPoint x: 1331, startPoint y: 184, endPoint x: 1069, endPoint y: 183, distance: 262.0
click at [1069, 184] on div "Device List 106040" at bounding box center [852, 187] width 1075 height 46
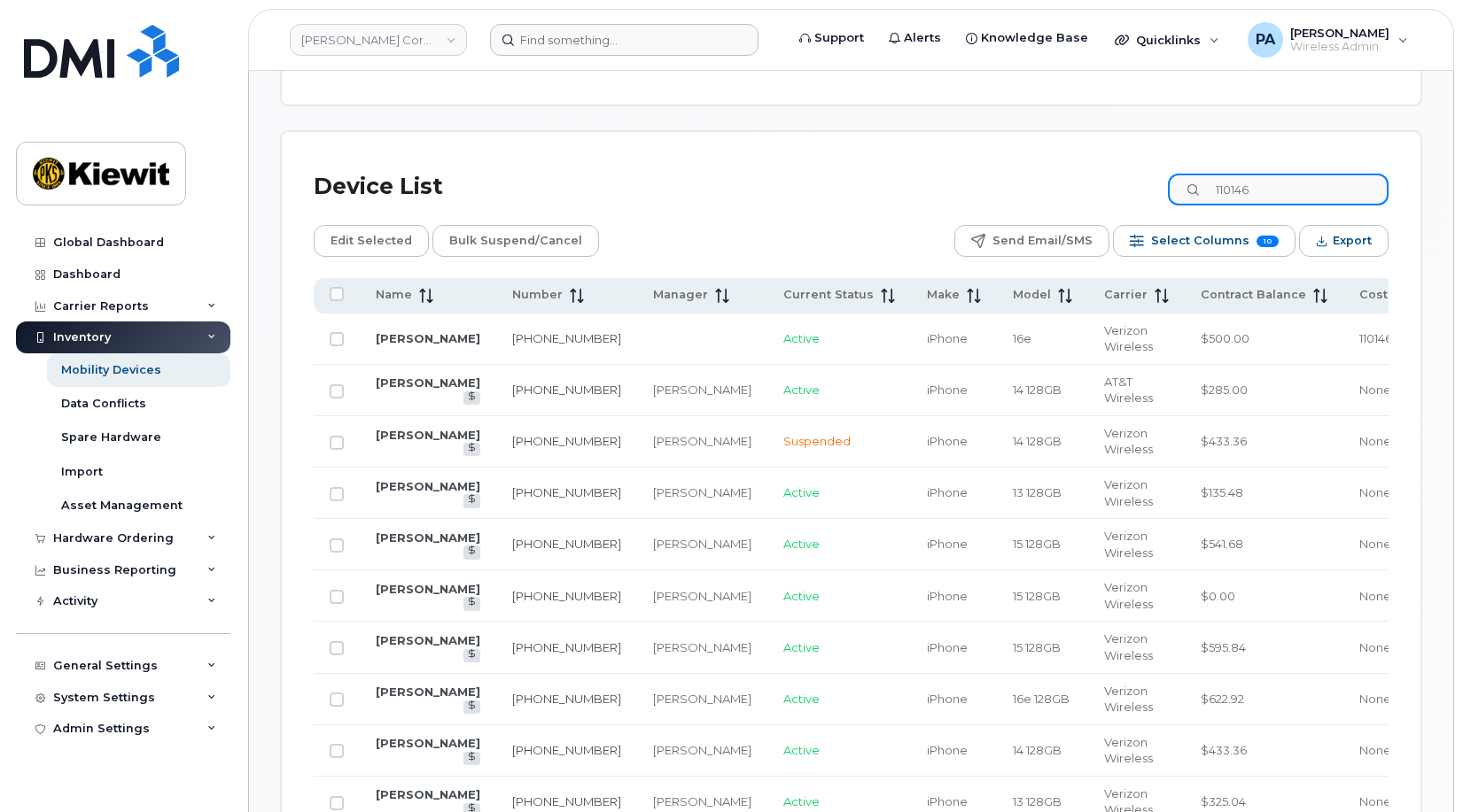
drag, startPoint x: 1309, startPoint y: 180, endPoint x: 1078, endPoint y: 162, distance: 231.7
click at [1097, 172] on div "Device List 110146" at bounding box center [852, 187] width 1075 height 46
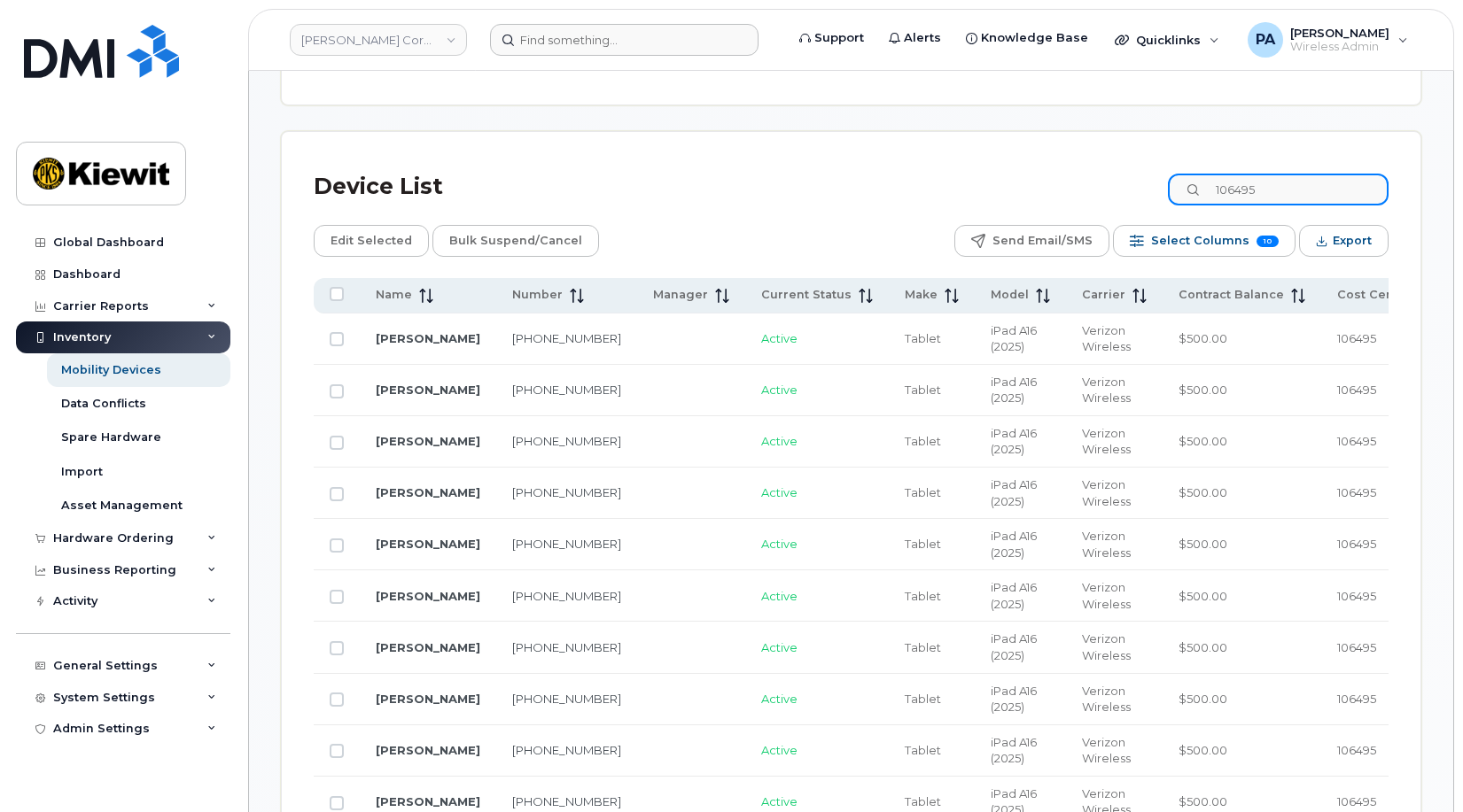
drag, startPoint x: 1298, startPoint y: 187, endPoint x: 1012, endPoint y: 178, distance: 286.1
click at [1015, 179] on div "Device List 106495" at bounding box center [852, 187] width 1075 height 46
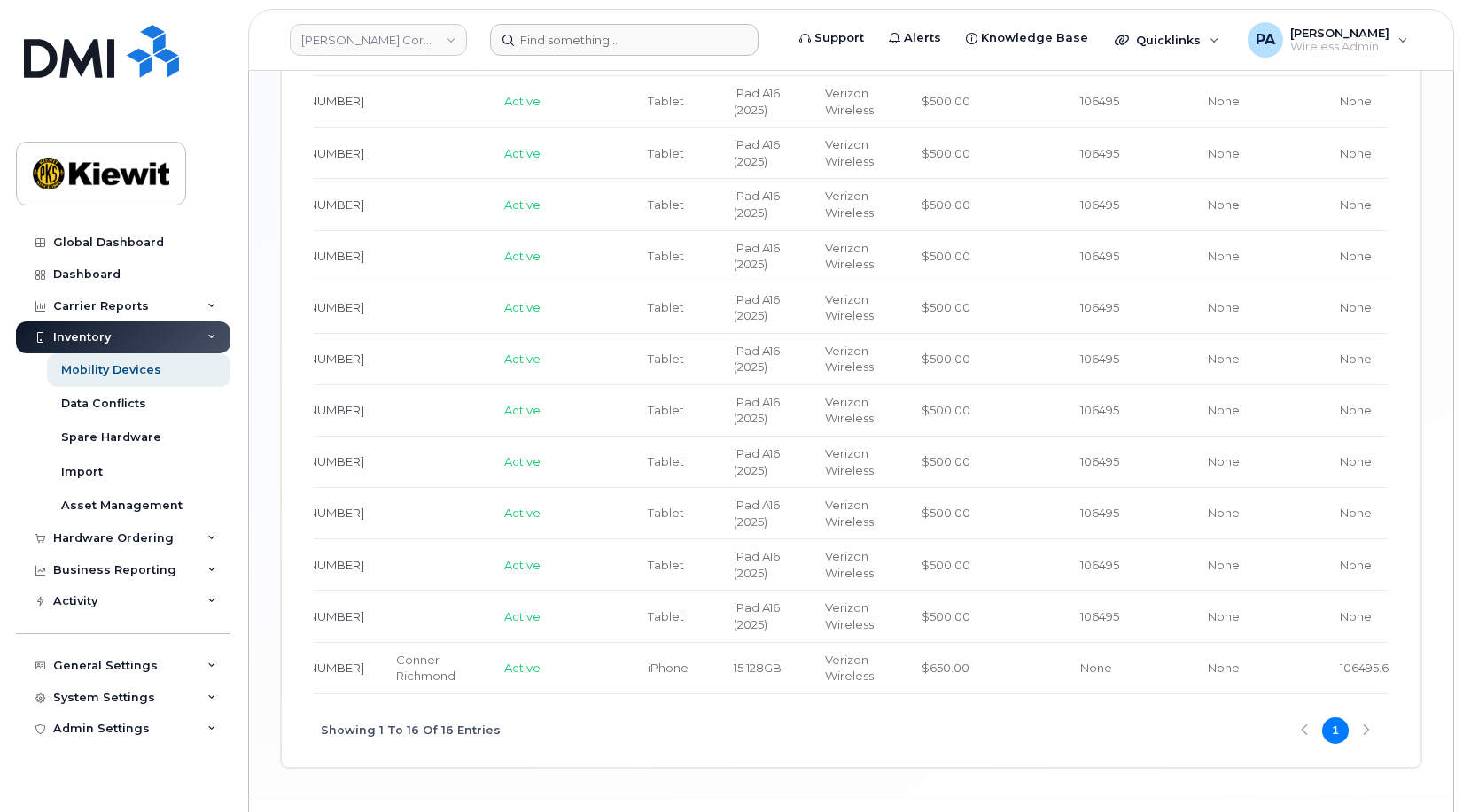
scroll to position [0, 264]
type input "dakota riggs"
drag, startPoint x: 1293, startPoint y: 671, endPoint x: 1212, endPoint y: 667, distance: 81.1
click at [1317, 667] on td "106495.6612" at bounding box center [1386, 669] width 138 height 51
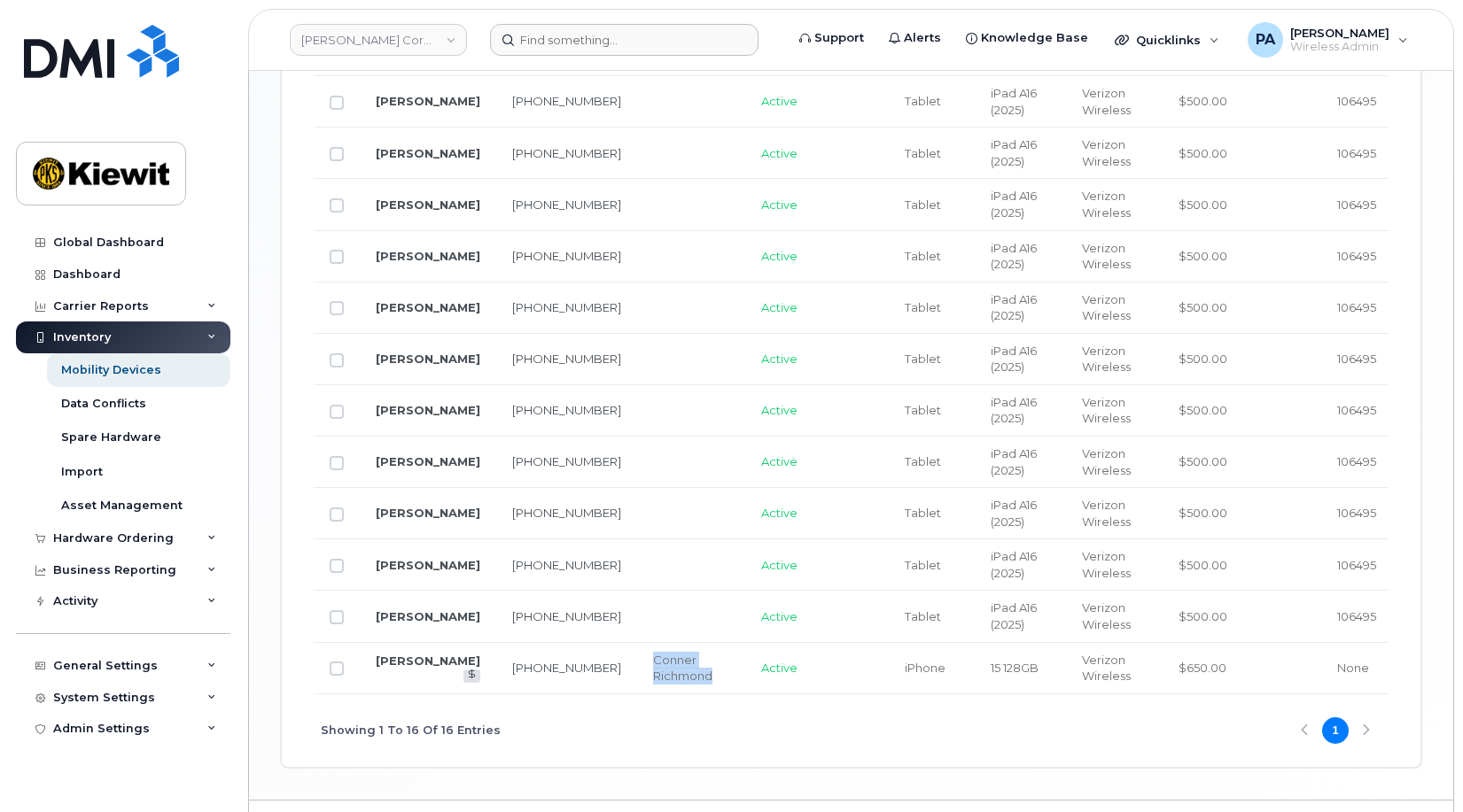
drag, startPoint x: 640, startPoint y: 679, endPoint x: 560, endPoint y: 658, distance: 82.7
click at [637, 658] on td "Conner Richmond" at bounding box center [691, 669] width 108 height 51
copy div "Conner Richmond"
click at [343, 612] on input "Row Unselected" at bounding box center [337, 617] width 14 height 14
checkbox input "true"
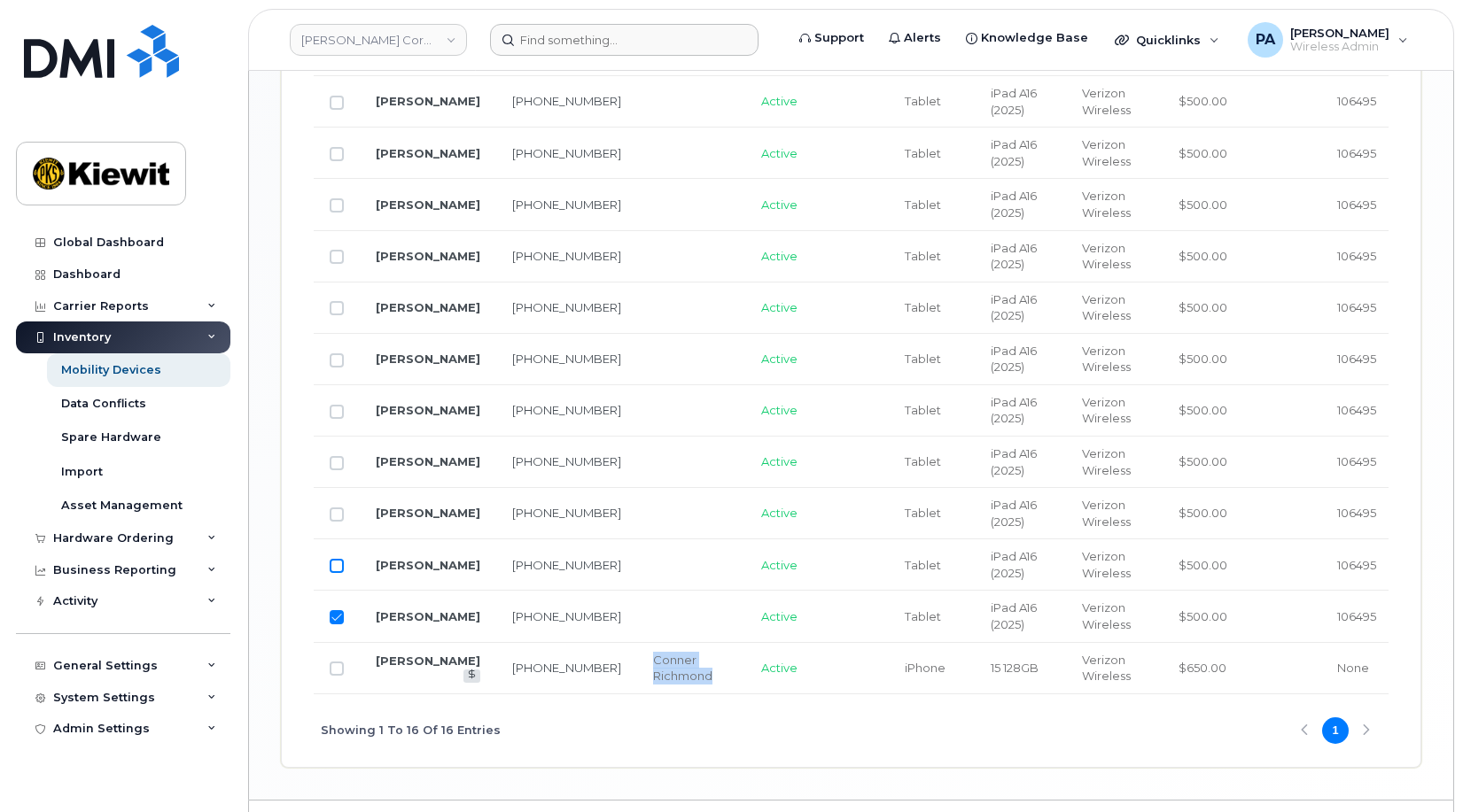
click at [339, 568] on input "Row Unselected" at bounding box center [337, 566] width 14 height 14
checkbox input "true"
click at [337, 518] on input "Row Unselected" at bounding box center [337, 515] width 14 height 14
checkbox input "true"
click at [335, 467] on input "Row Unselected" at bounding box center [337, 464] width 14 height 14
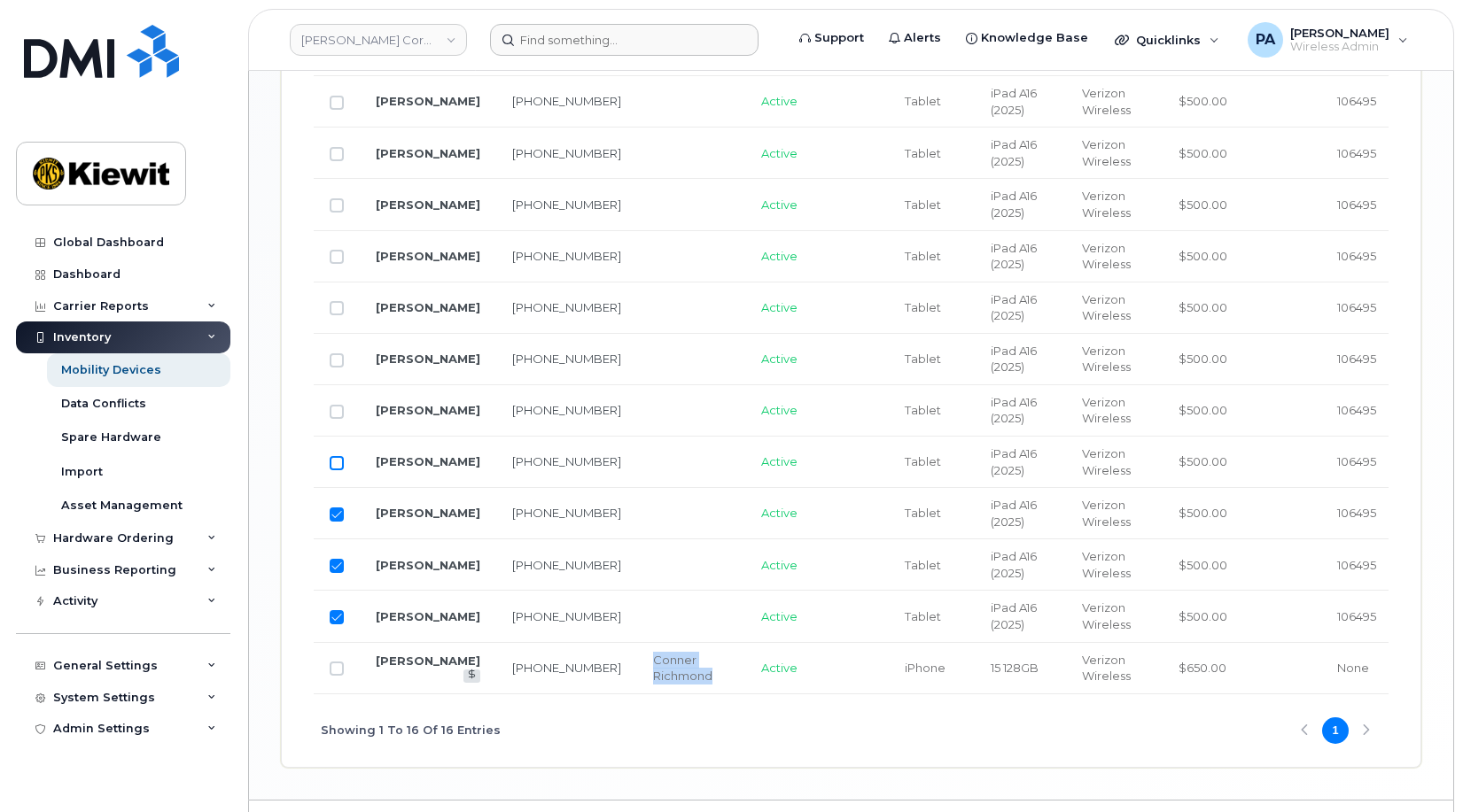
checkbox input "true"
click at [333, 407] on input "Row Unselected" at bounding box center [337, 411] width 14 height 14
checkbox input "true"
click at [342, 365] on input "Row Unselected" at bounding box center [337, 360] width 14 height 14
checkbox input "true"
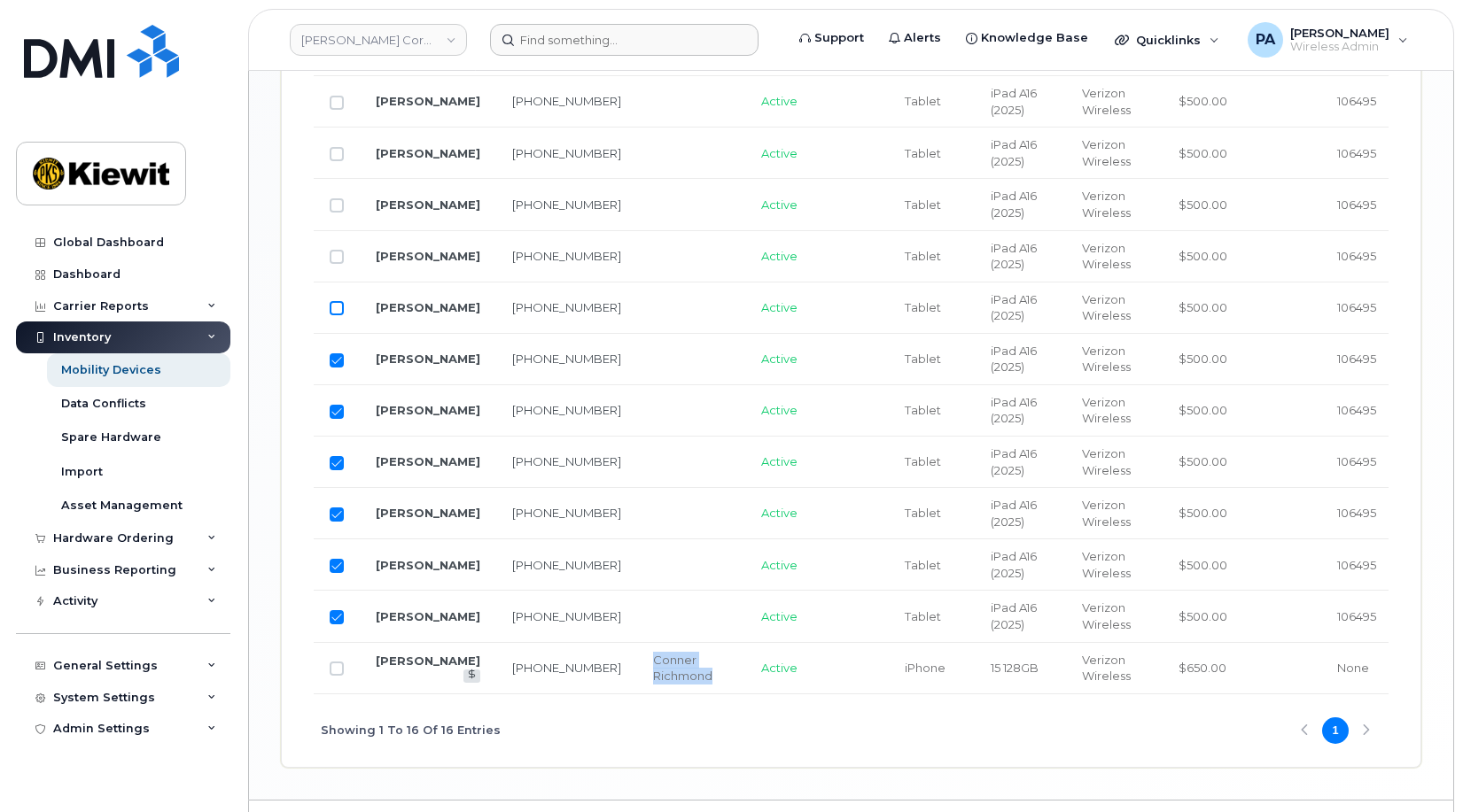
click at [330, 312] on input "Row Unselected" at bounding box center [337, 308] width 14 height 14
checkbox input "true"
click at [337, 243] on td at bounding box center [337, 257] width 46 height 51
click at [334, 206] on input "Row Unselected" at bounding box center [337, 206] width 14 height 14
checkbox input "true"
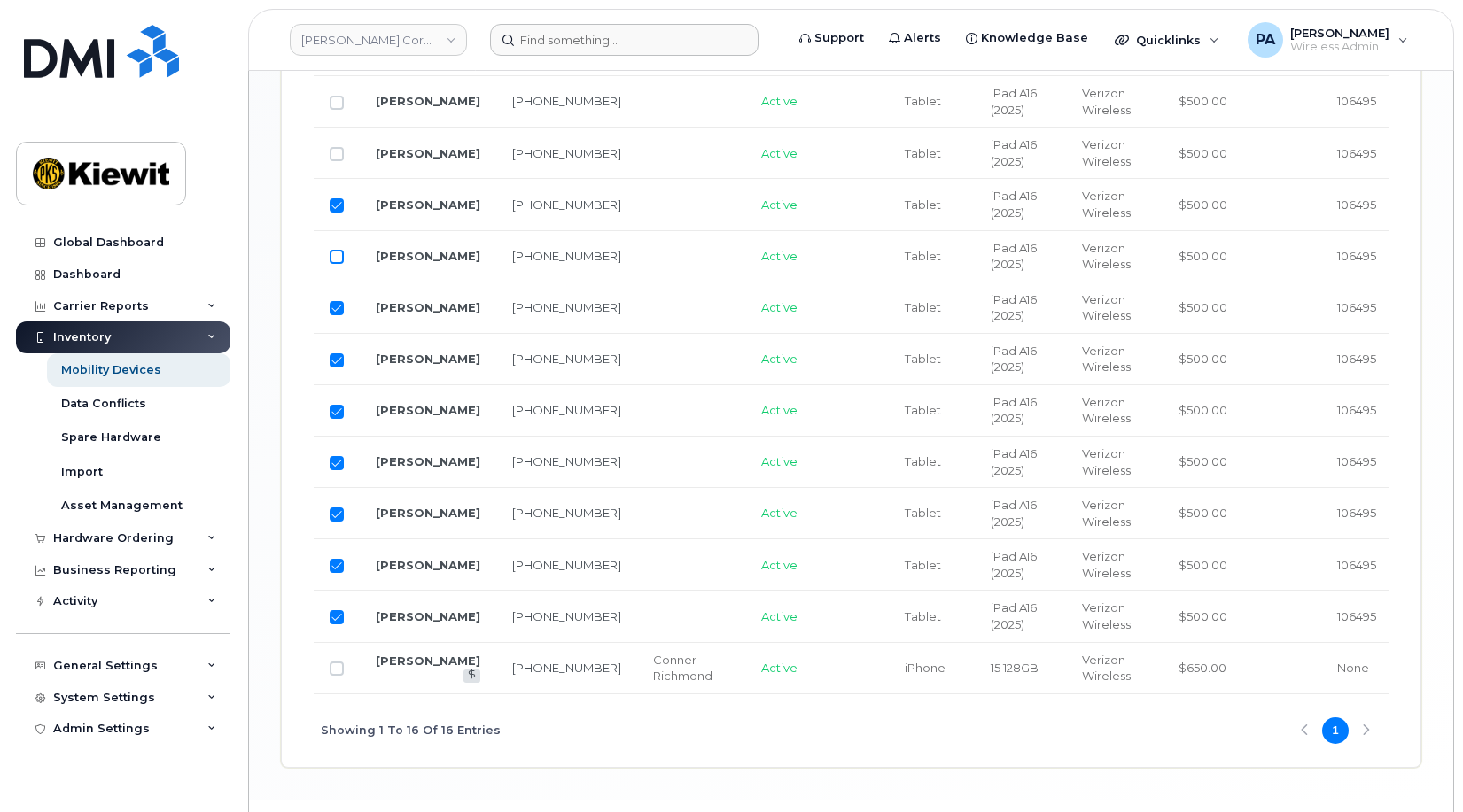
click at [334, 258] on input "Row Unselected" at bounding box center [337, 257] width 14 height 14
checkbox input "true"
click at [337, 154] on input "Row Unselected" at bounding box center [337, 154] width 14 height 14
checkbox input "true"
click at [342, 98] on input "Row Unselected" at bounding box center [337, 102] width 14 height 14
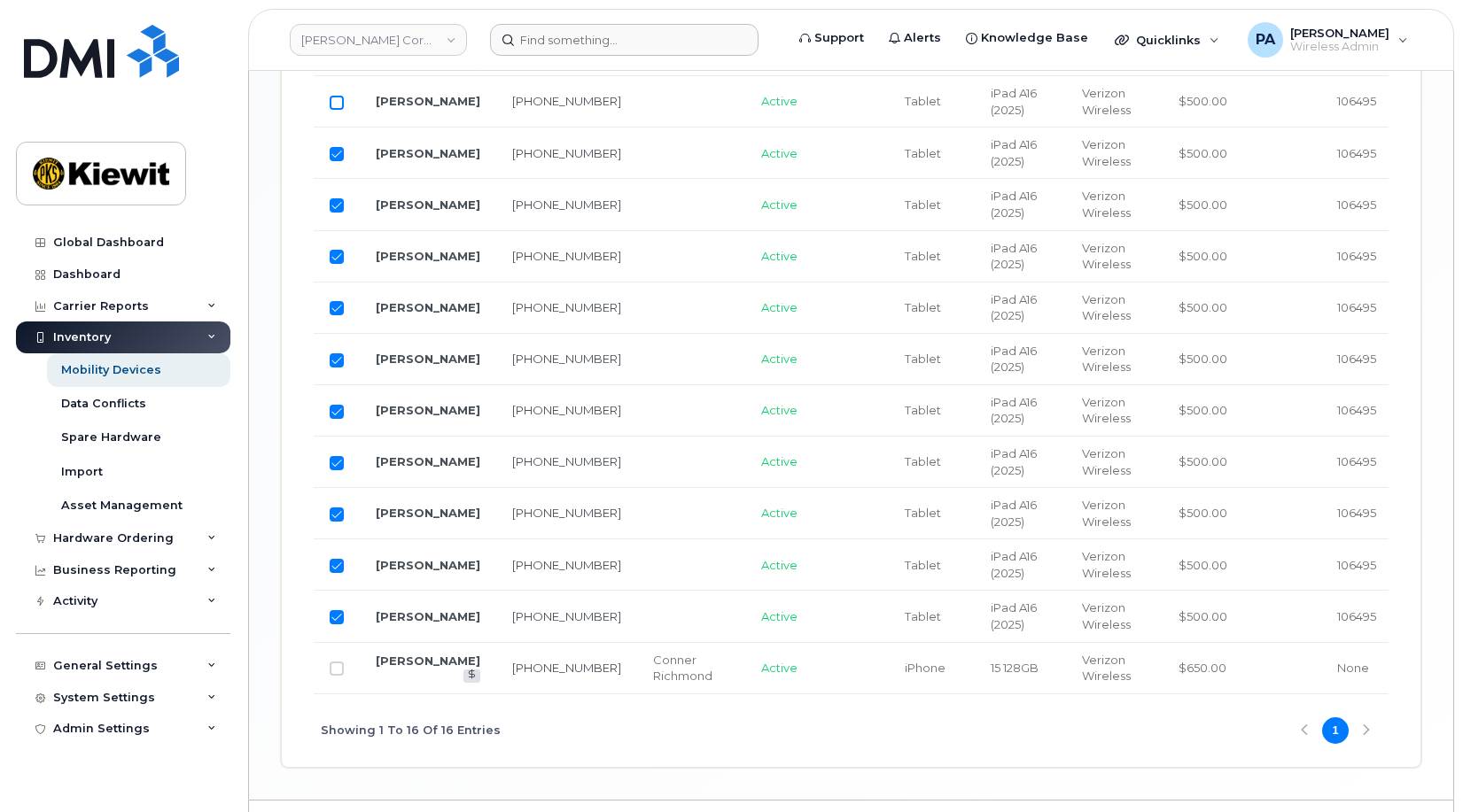
checkbox input "true"
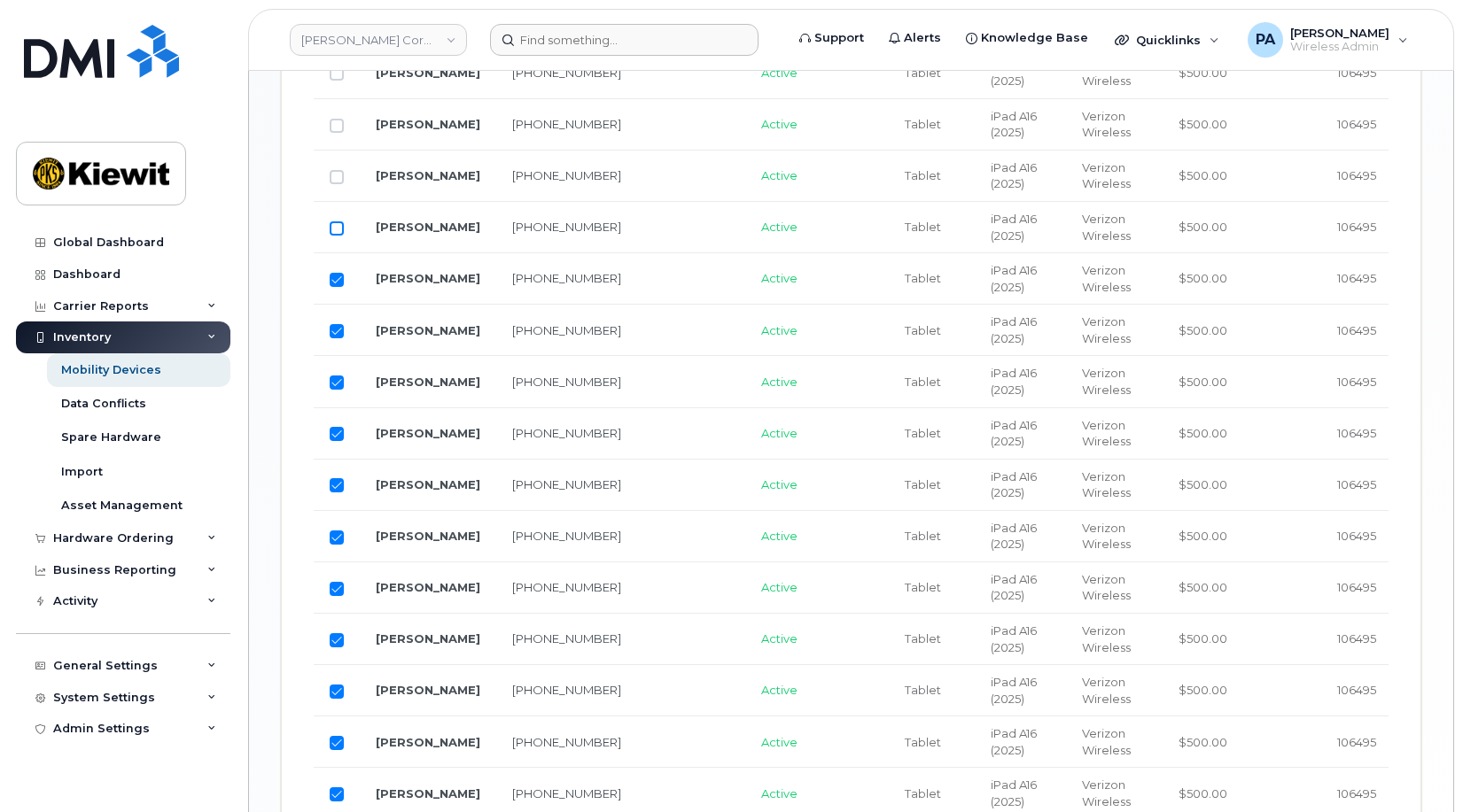
click at [335, 230] on input "Row Unselected" at bounding box center [337, 228] width 14 height 14
checkbox input "true"
click at [339, 172] on input "Row Unselected" at bounding box center [337, 177] width 14 height 14
checkbox input "true"
click at [338, 130] on input "Row Unselected" at bounding box center [337, 126] width 14 height 14
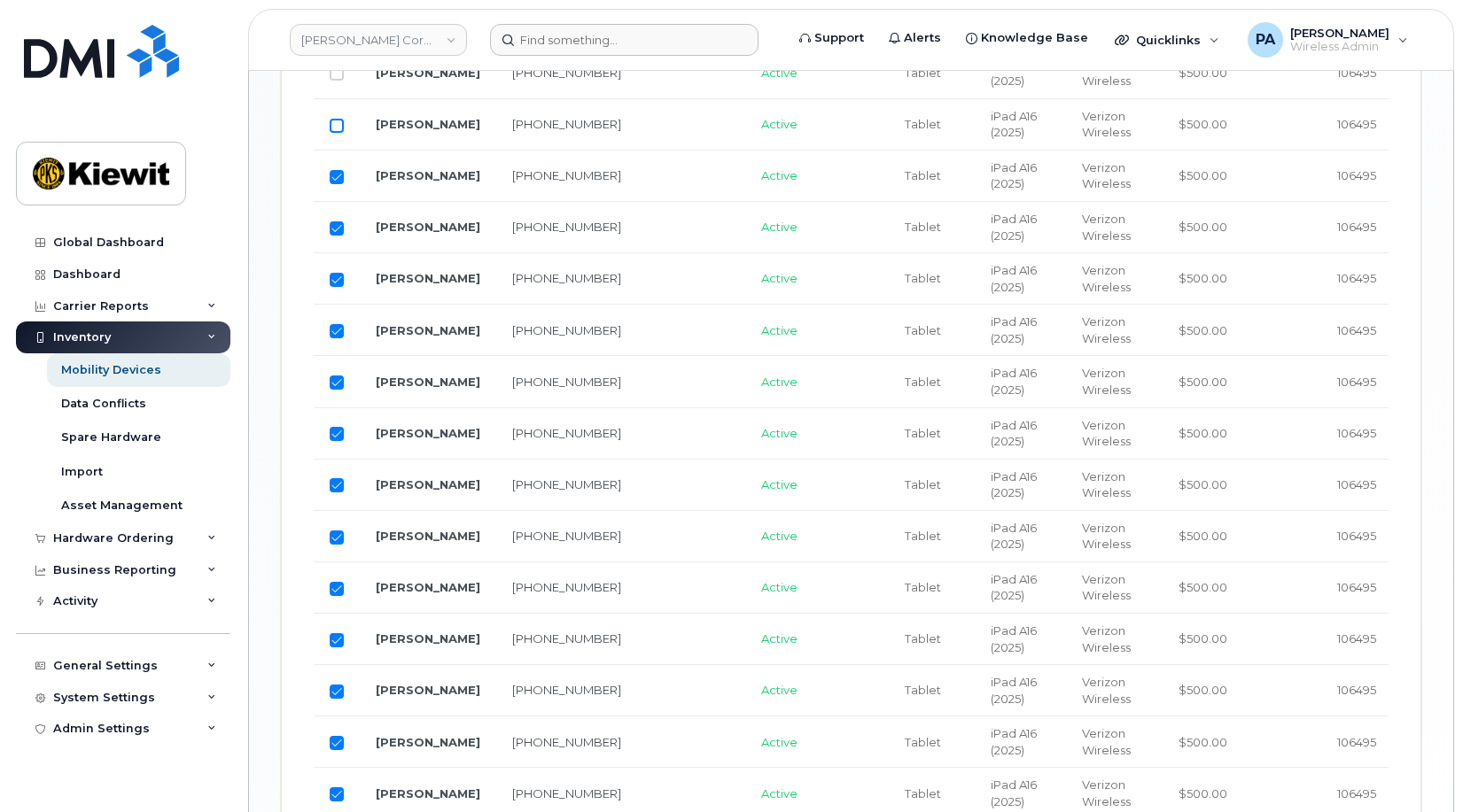
checkbox input "true"
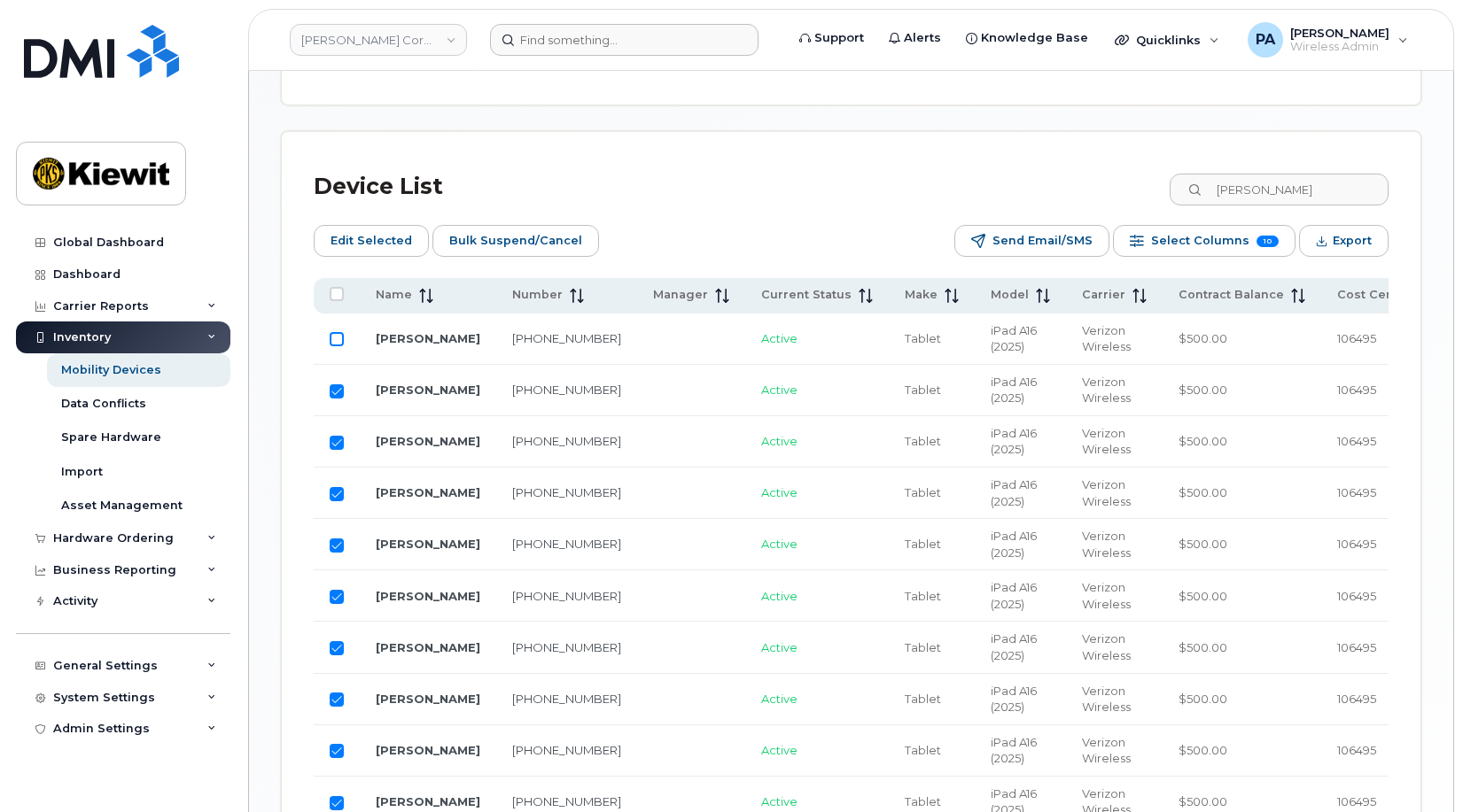
click at [342, 341] on input "Row Unselected" at bounding box center [337, 340] width 14 height 14
checkbox input "true"
click at [381, 247] on span "Edit Selected" at bounding box center [371, 240] width 82 height 27
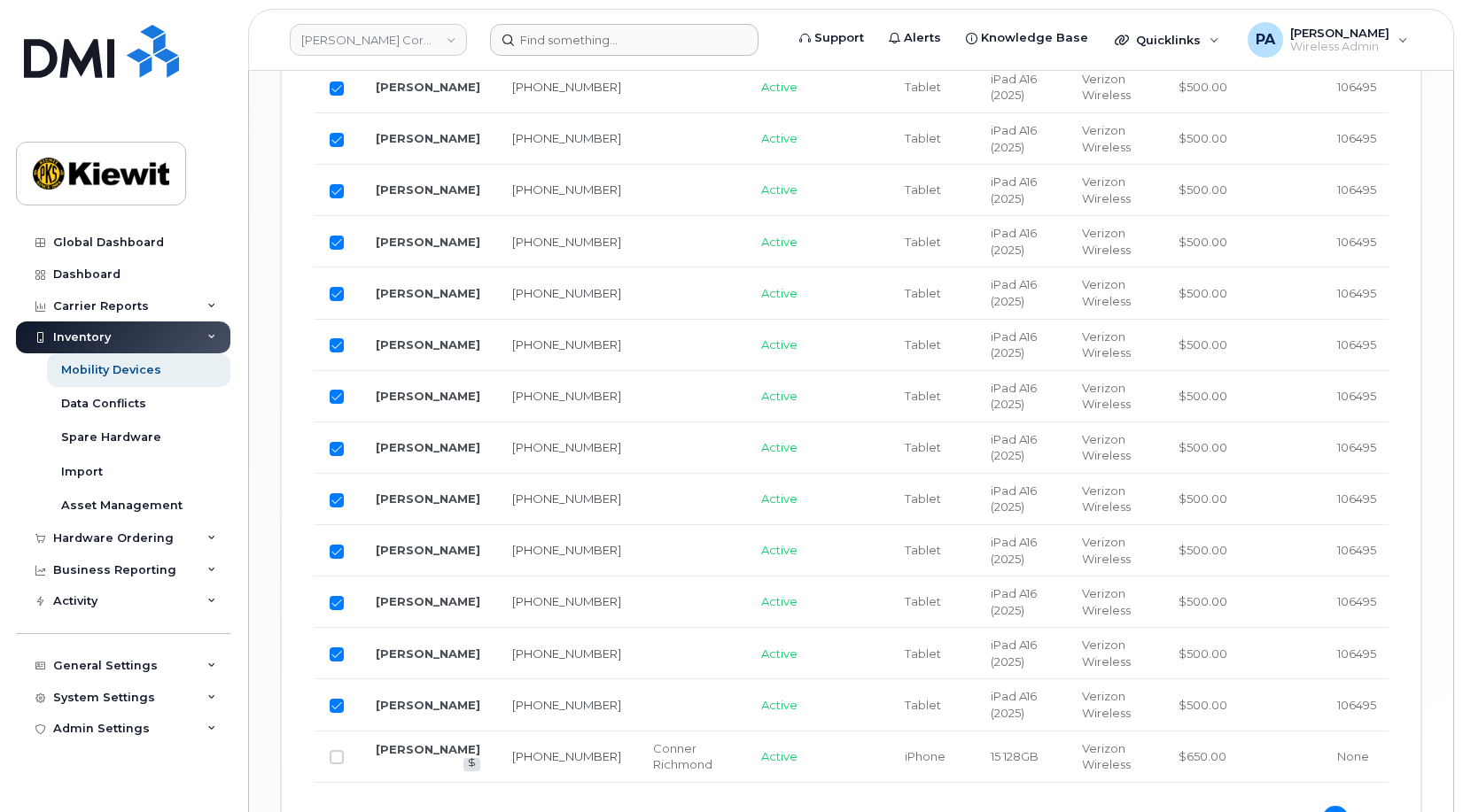
scroll to position [1363, 0]
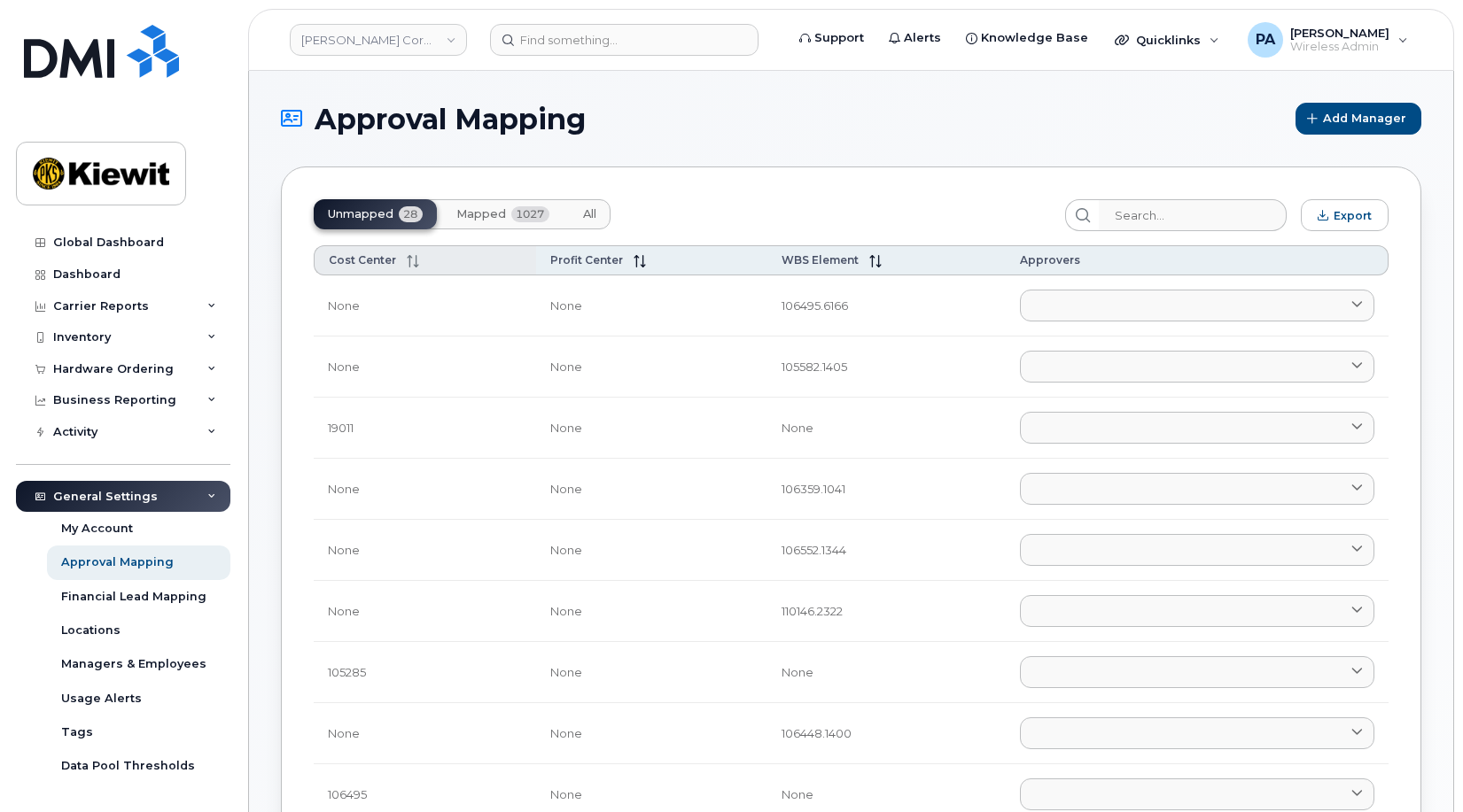
click at [368, 256] on span "Cost Center" at bounding box center [362, 260] width 67 height 14
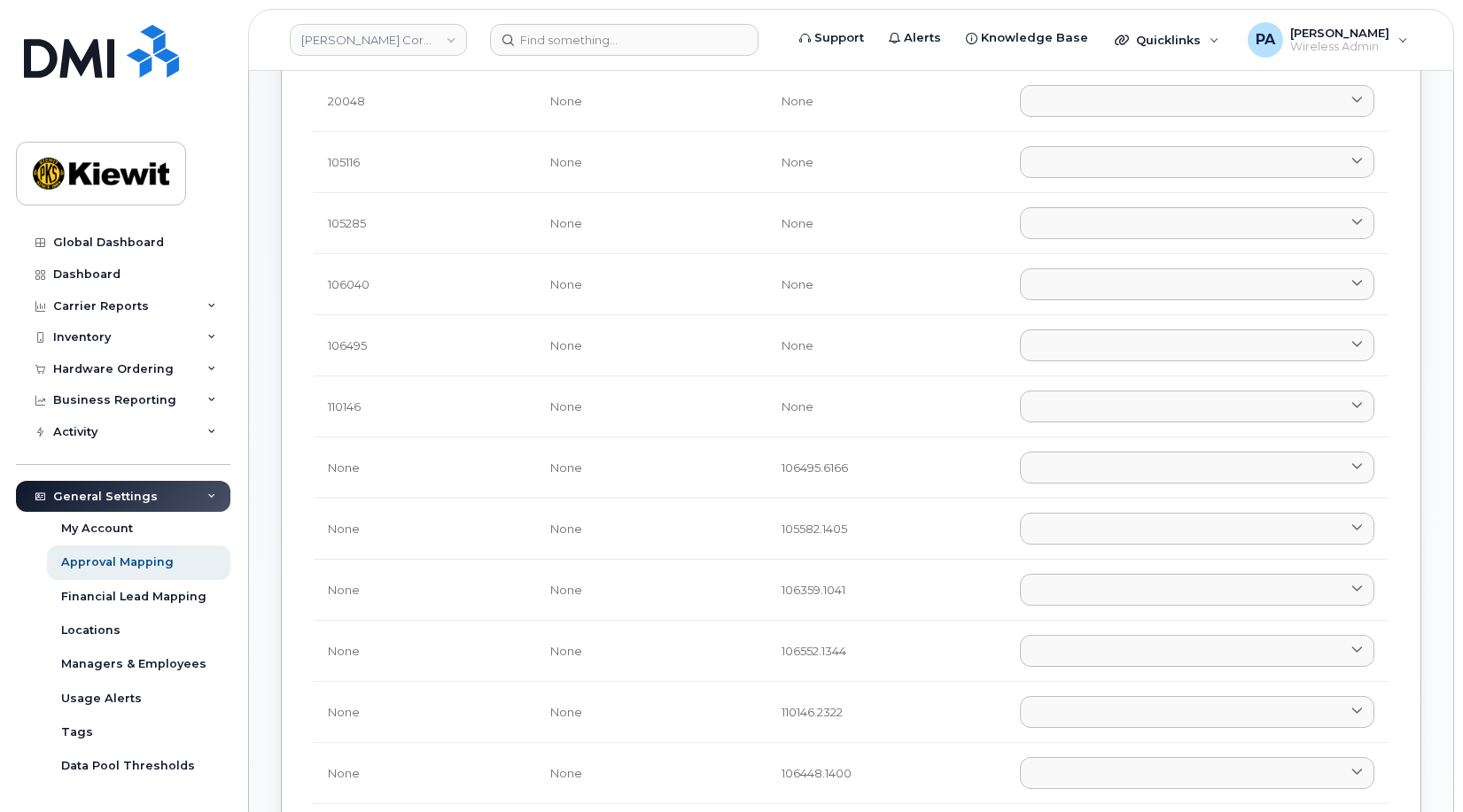
scroll to position [89, 0]
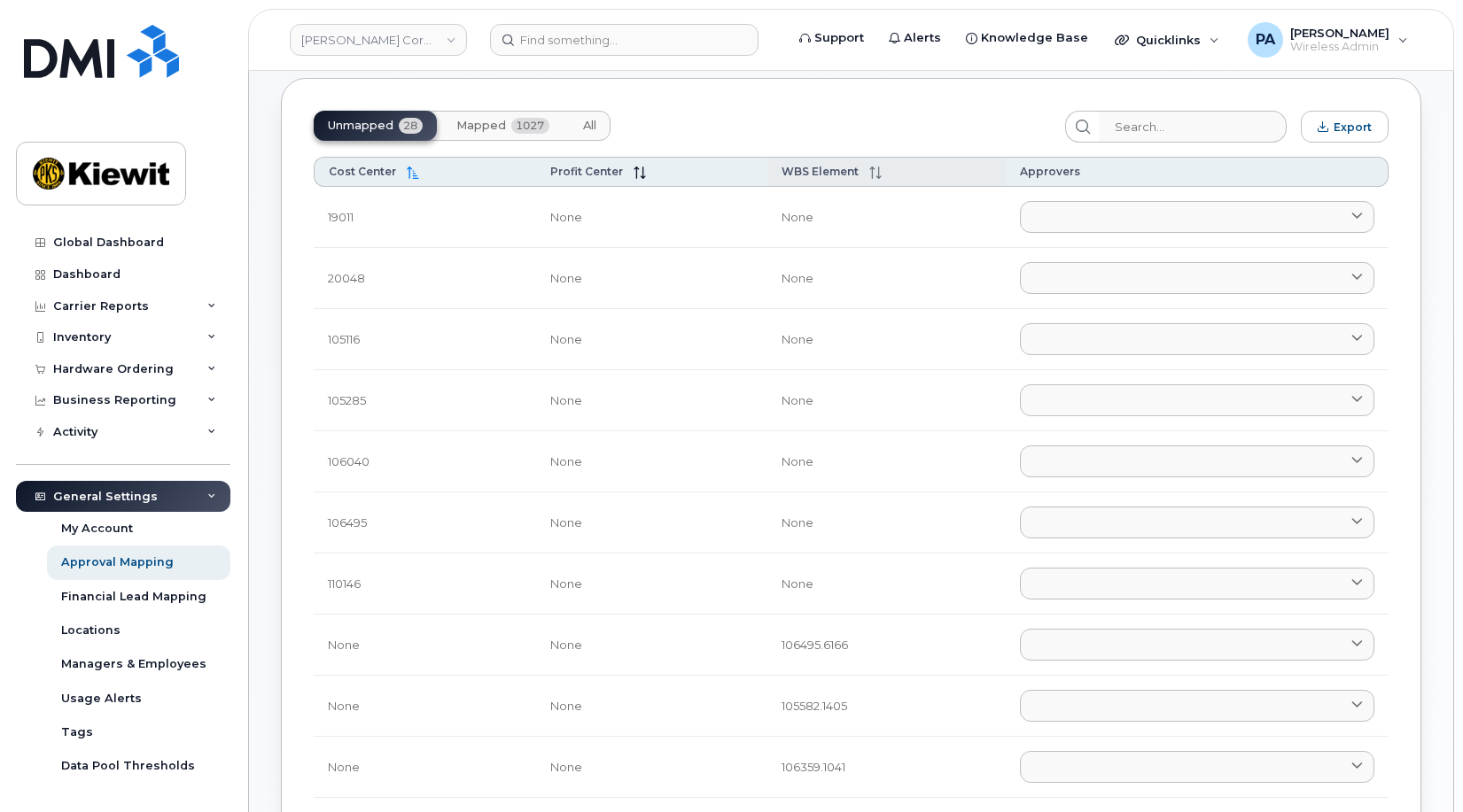
click at [850, 166] on span "WBS Element" at bounding box center [820, 171] width 77 height 14
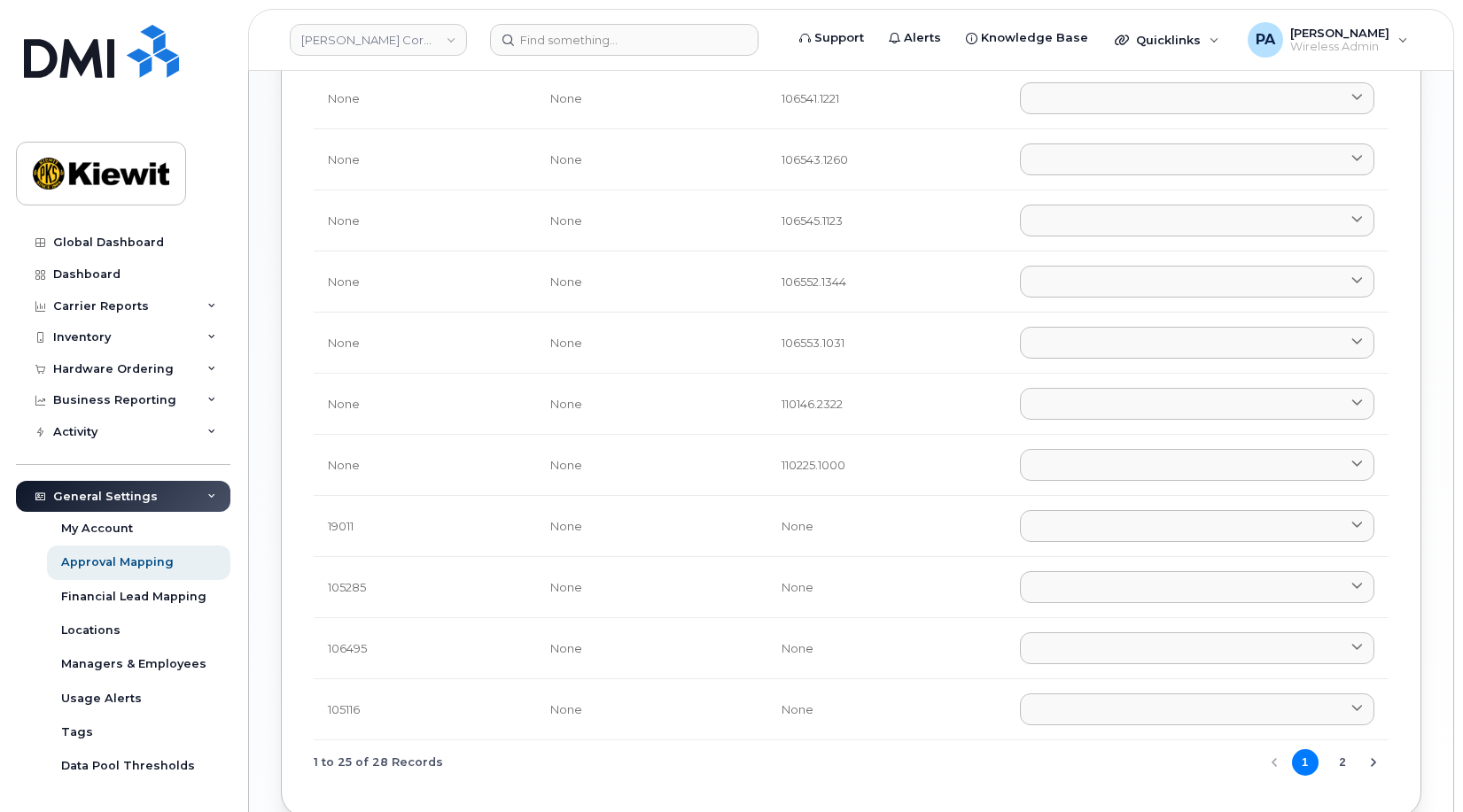
scroll to position [1152, 0]
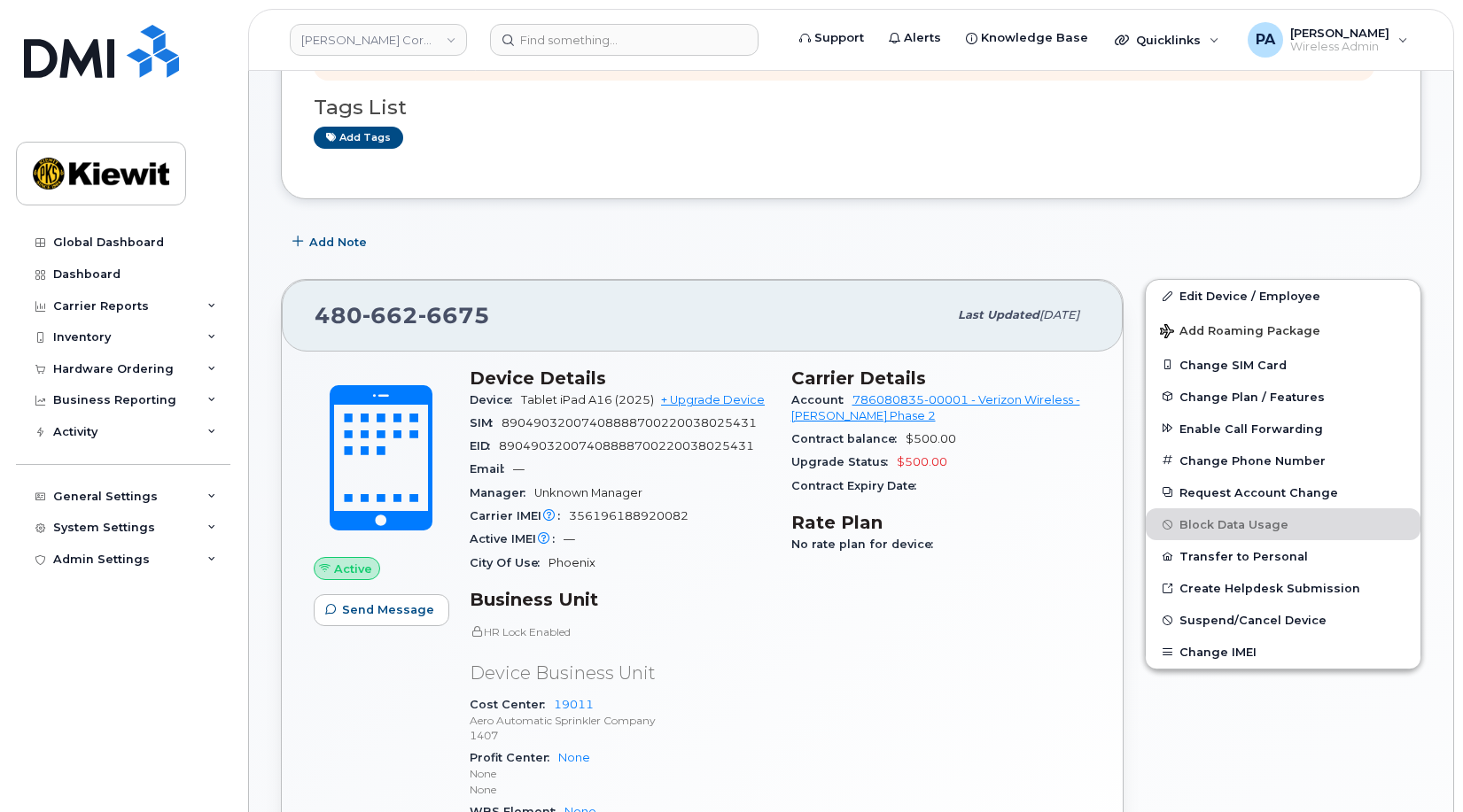
scroll to position [266, 0]
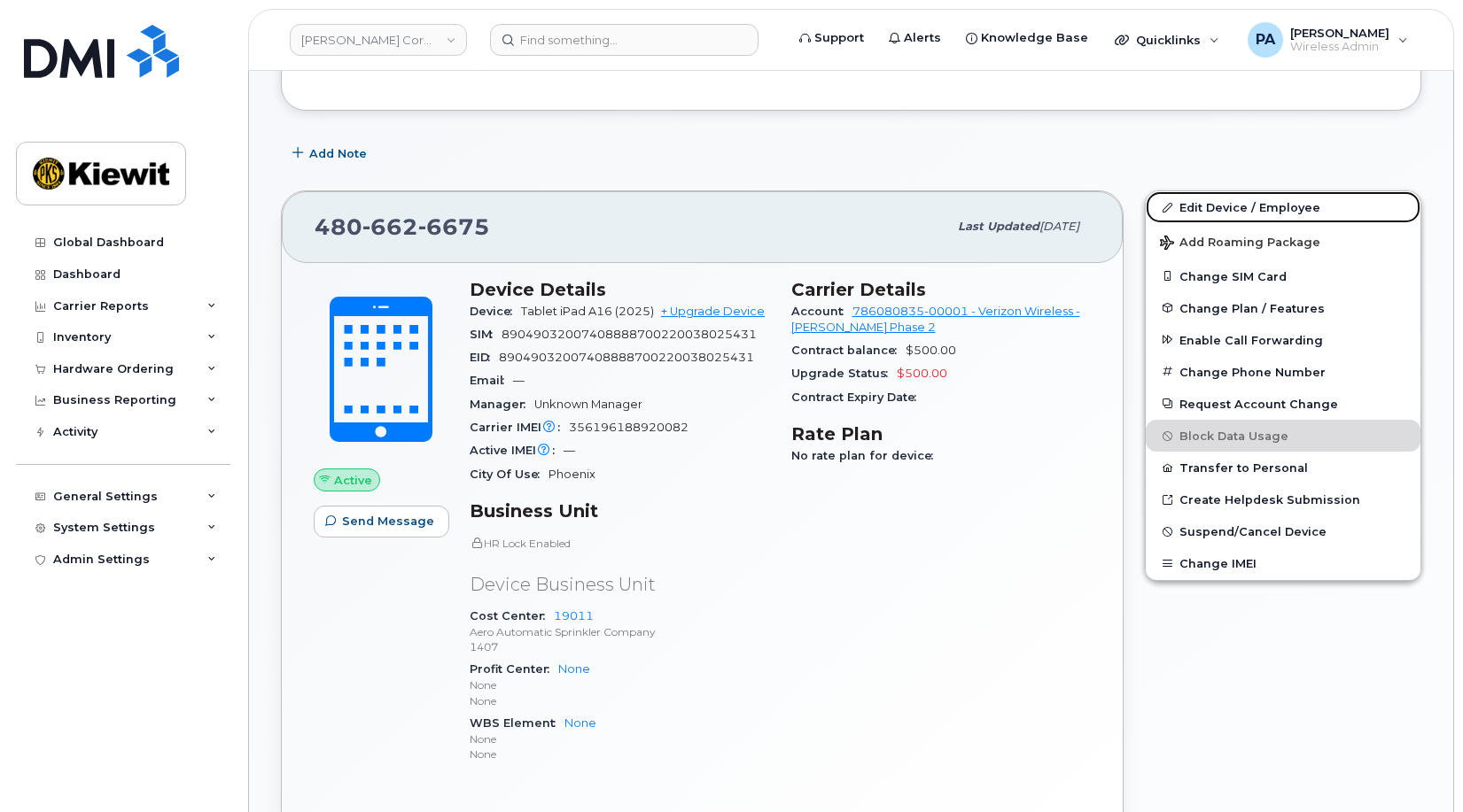
drag, startPoint x: 1242, startPoint y: 210, endPoint x: 634, endPoint y: 387, distance: 633.2
click at [1240, 210] on link "Edit Device / Employee" at bounding box center [1283, 207] width 275 height 31
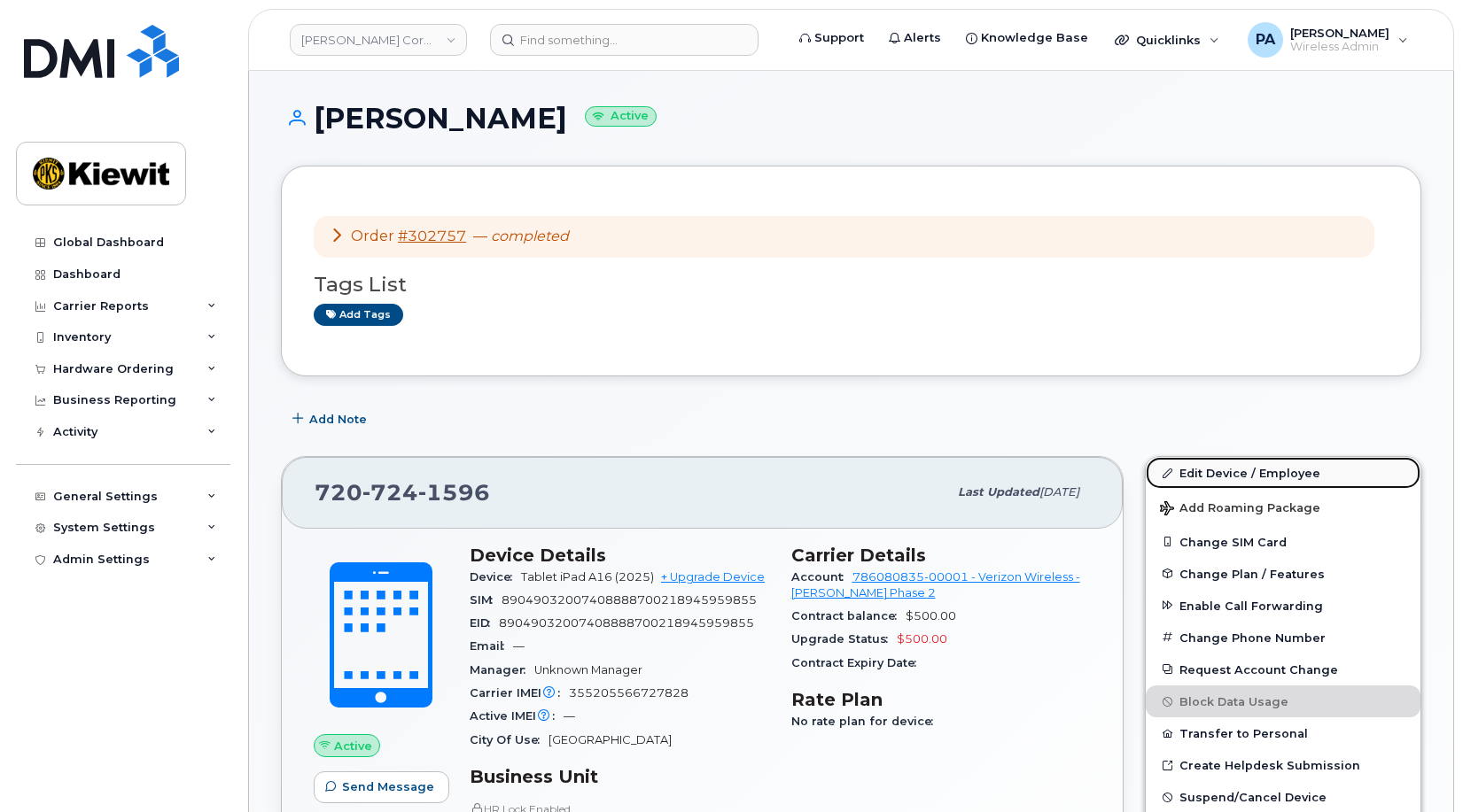
click at [1228, 470] on link "Edit Device / Employee" at bounding box center [1283, 472] width 275 height 31
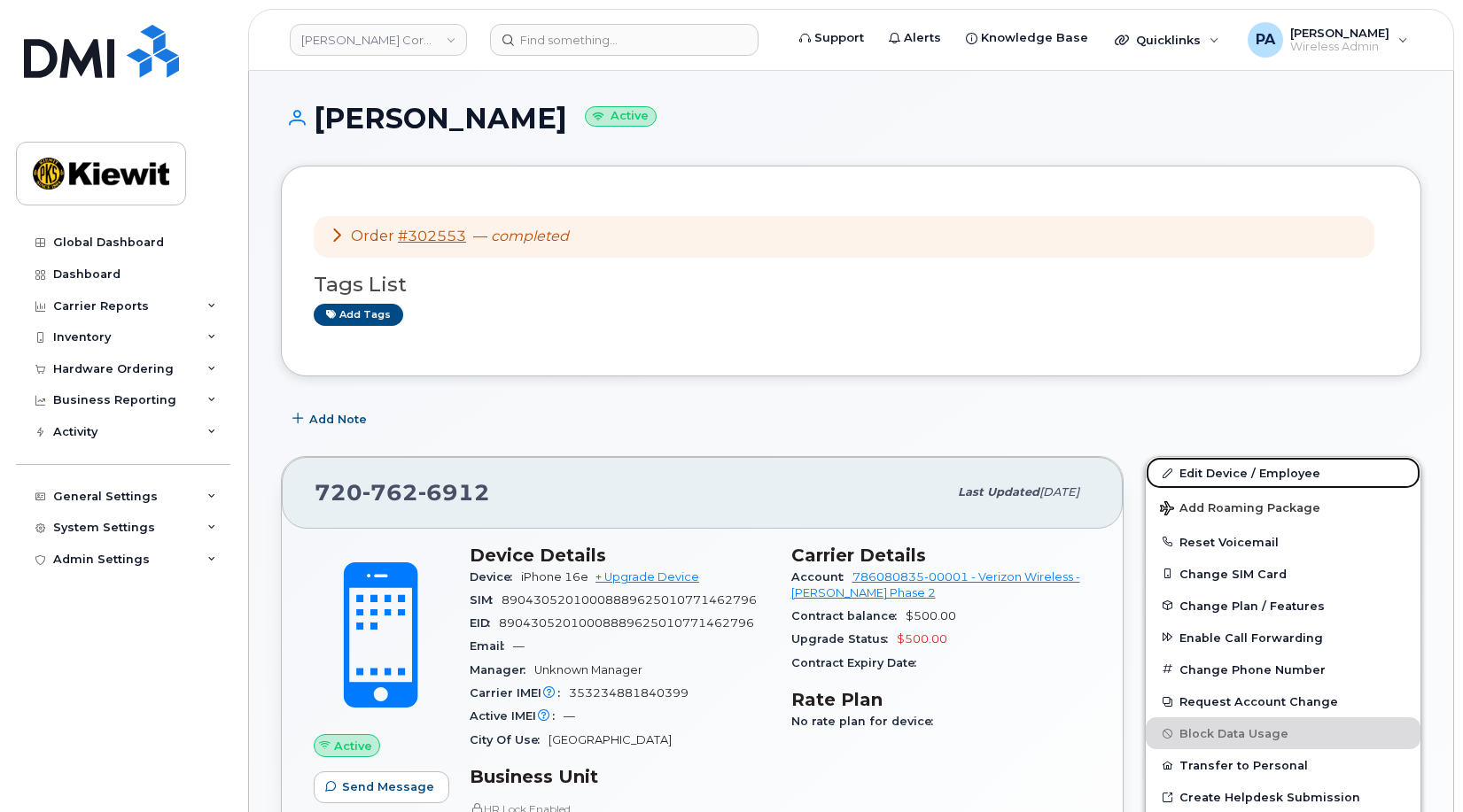
drag, startPoint x: 1228, startPoint y: 468, endPoint x: 691, endPoint y: 377, distance: 544.7
click at [1227, 468] on link "Edit Device / Employee" at bounding box center [1283, 472] width 275 height 31
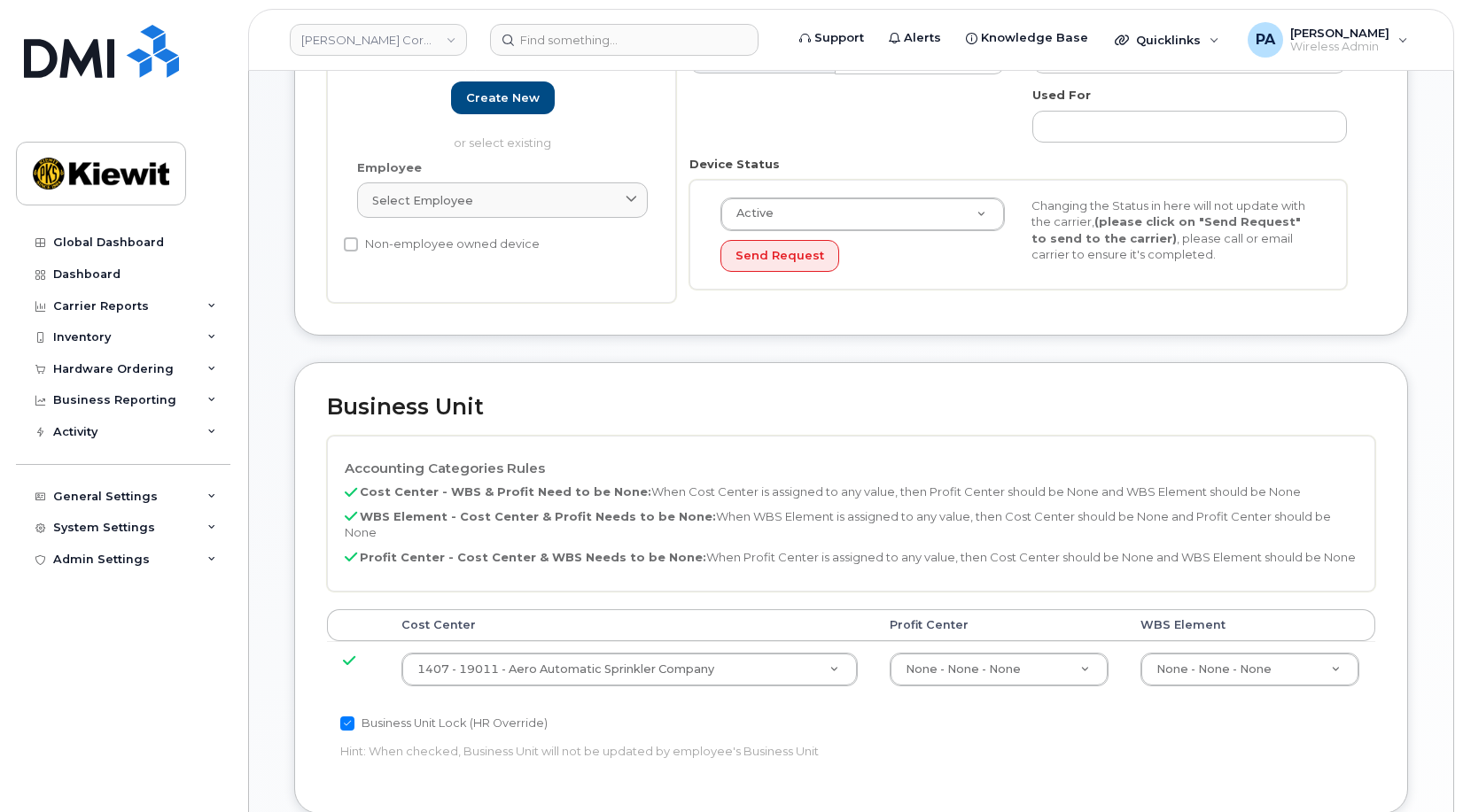
scroll to position [443, 0]
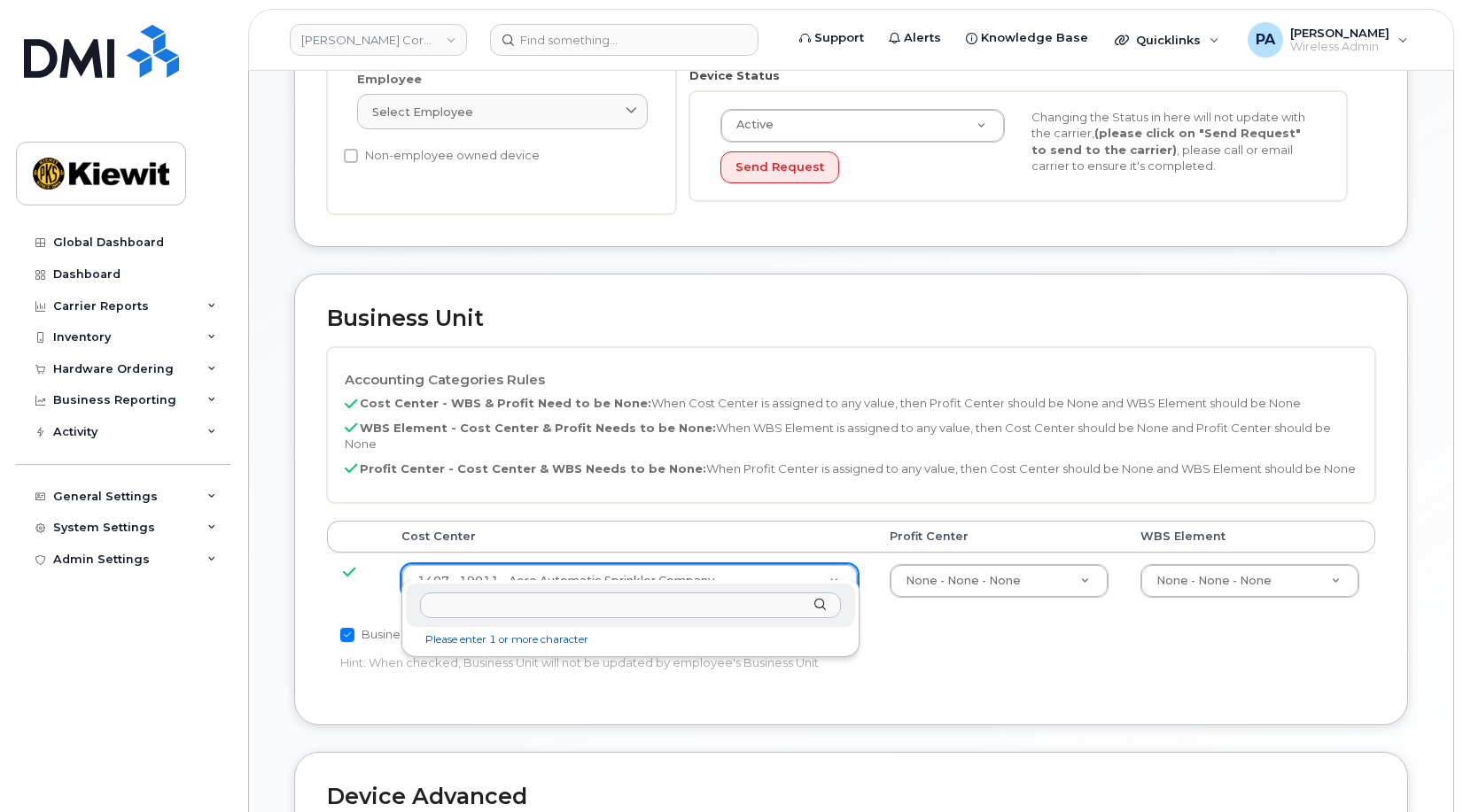
type input "s"
type input "aero"
type input "35235219"
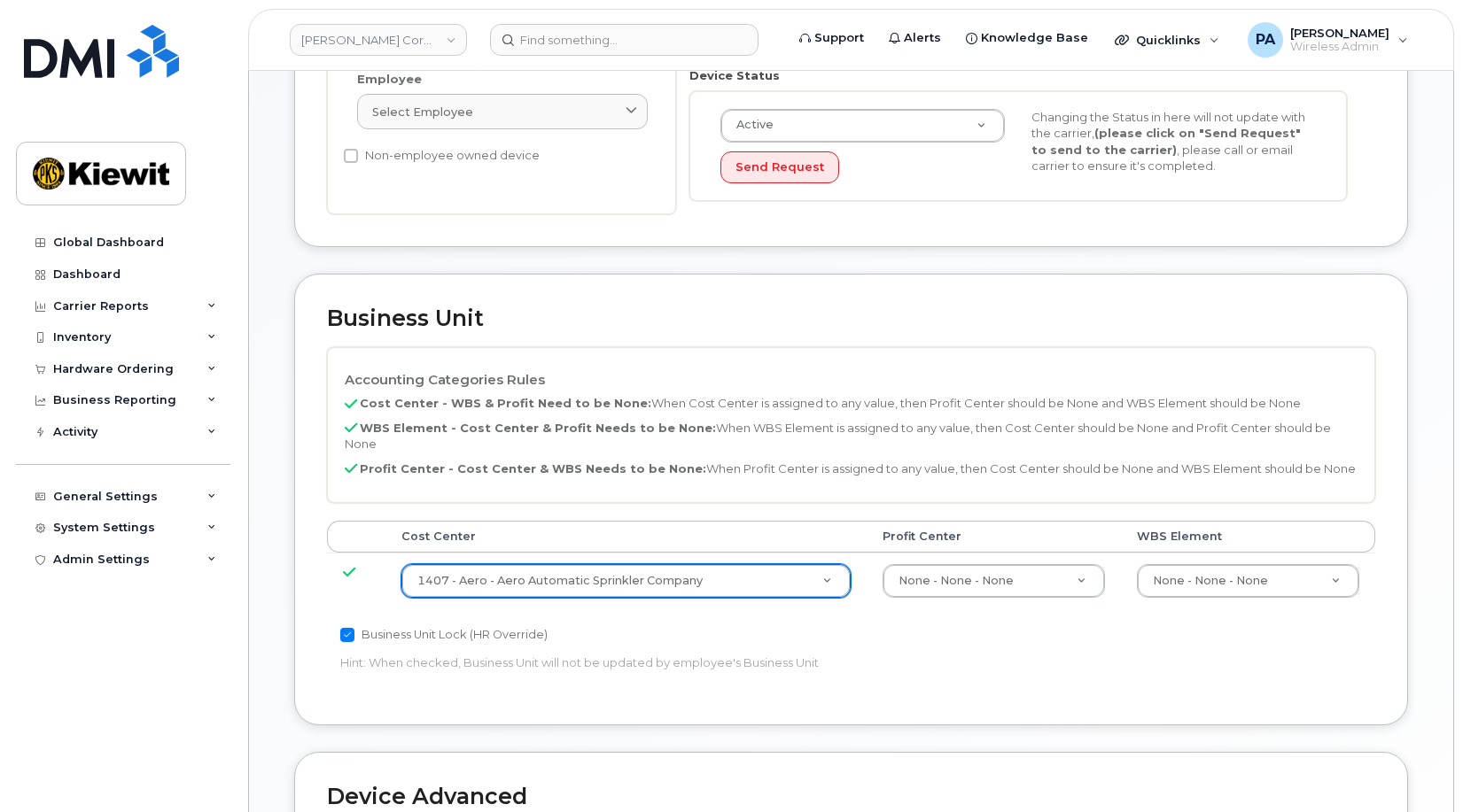
scroll to position [886, 0]
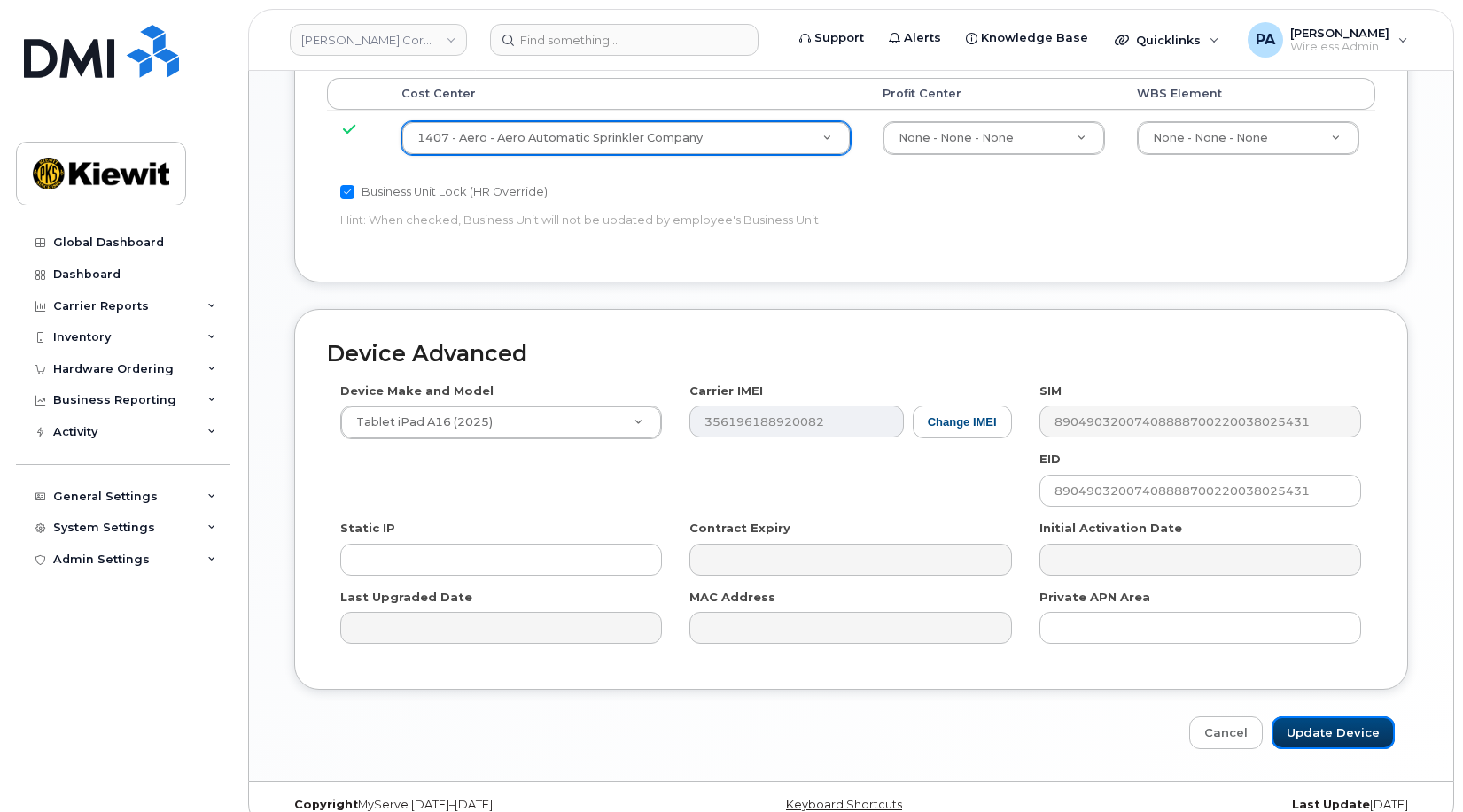
click at [1322, 722] on input "Update Device" at bounding box center [1333, 732] width 123 height 32
type input "Saving..."
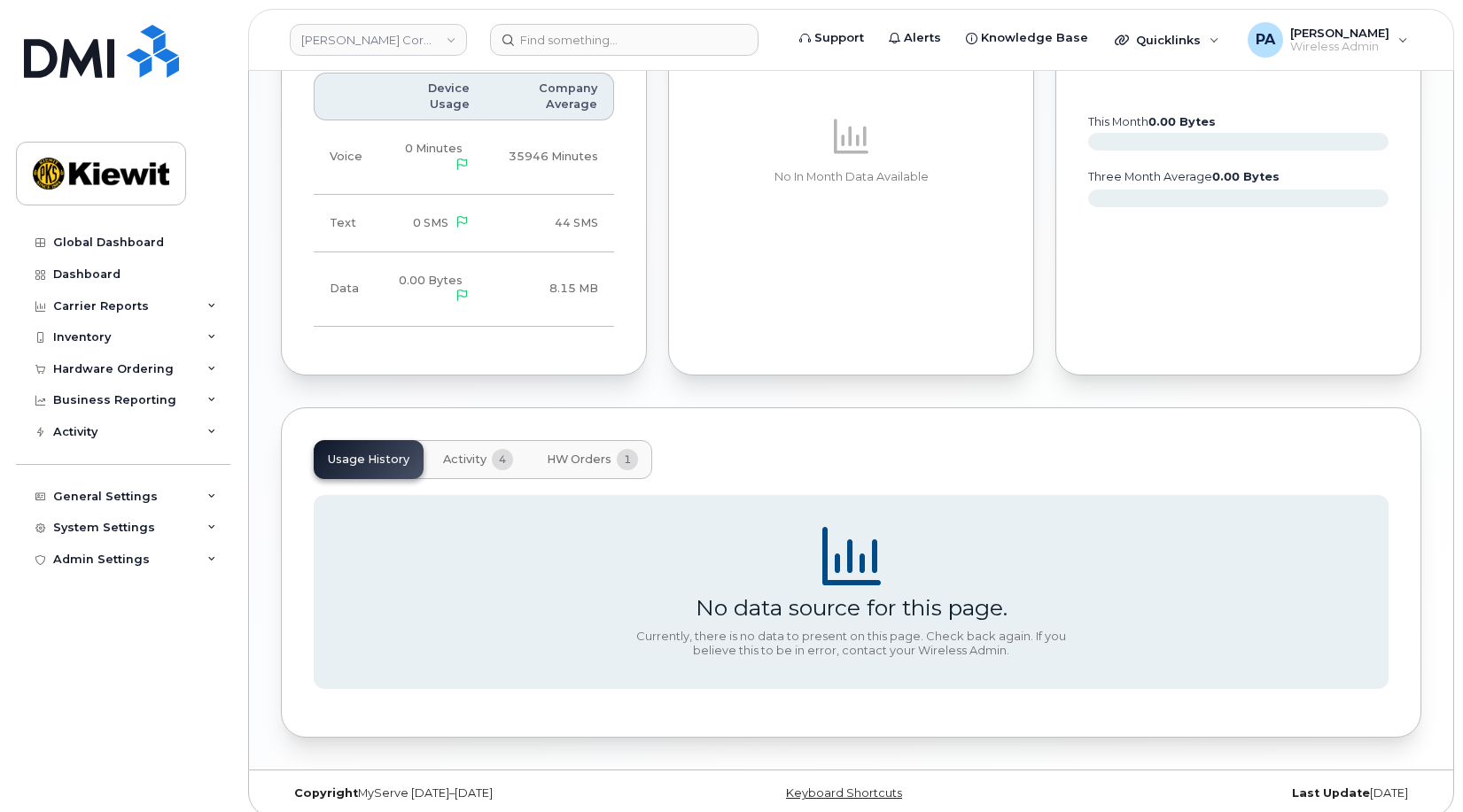
scroll to position [1166, 0]
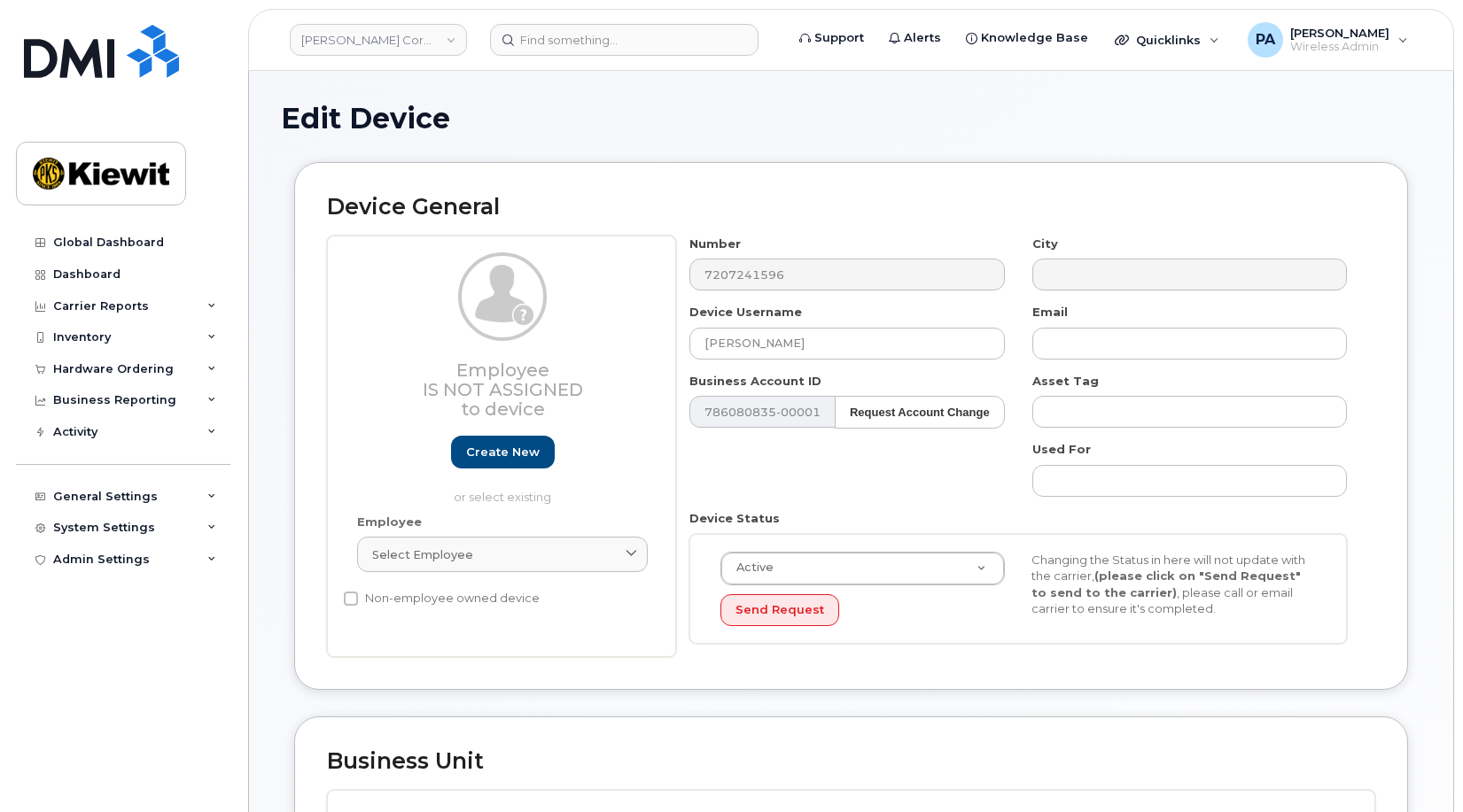
scroll to position [620, 0]
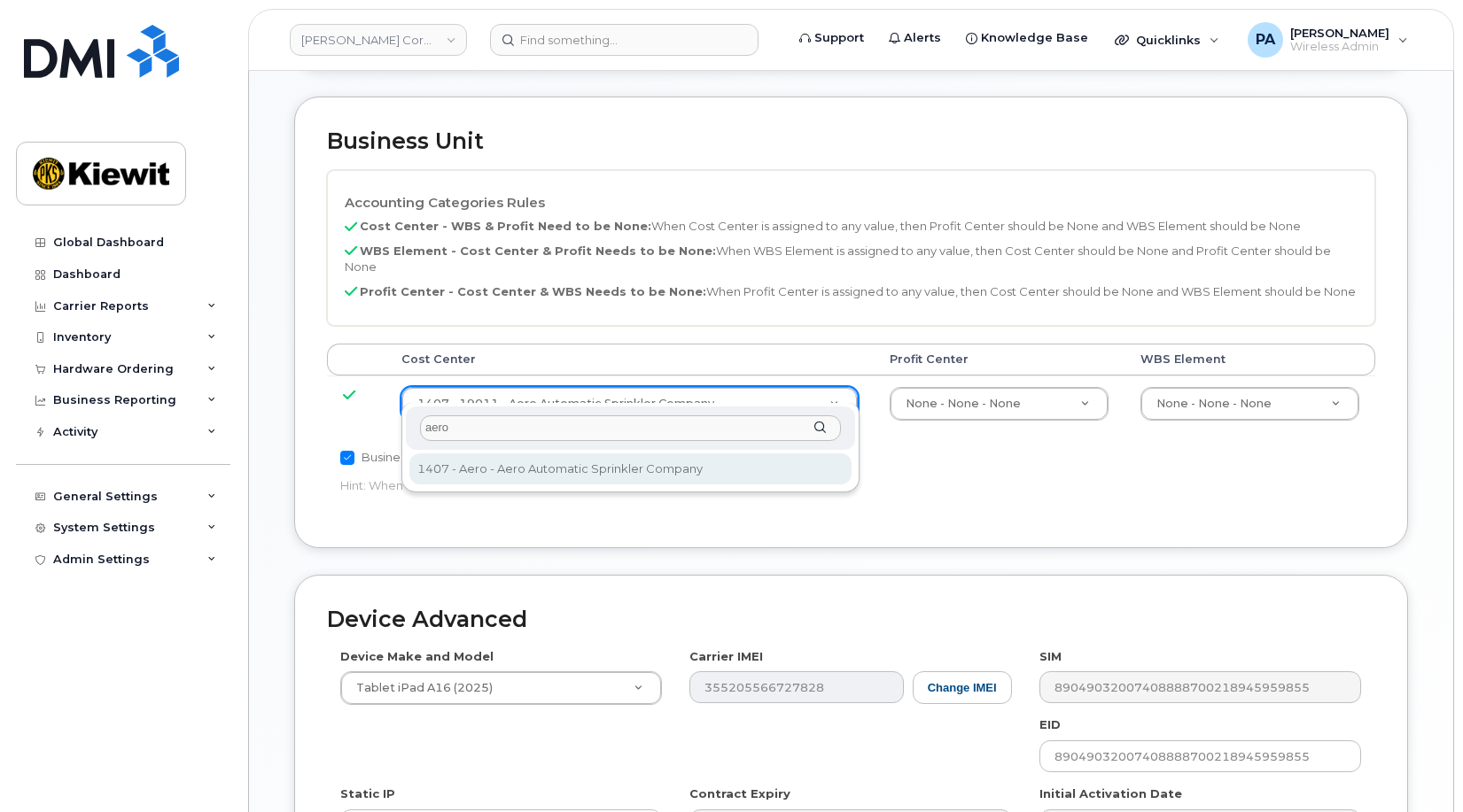
type input "aero"
type input "35235219"
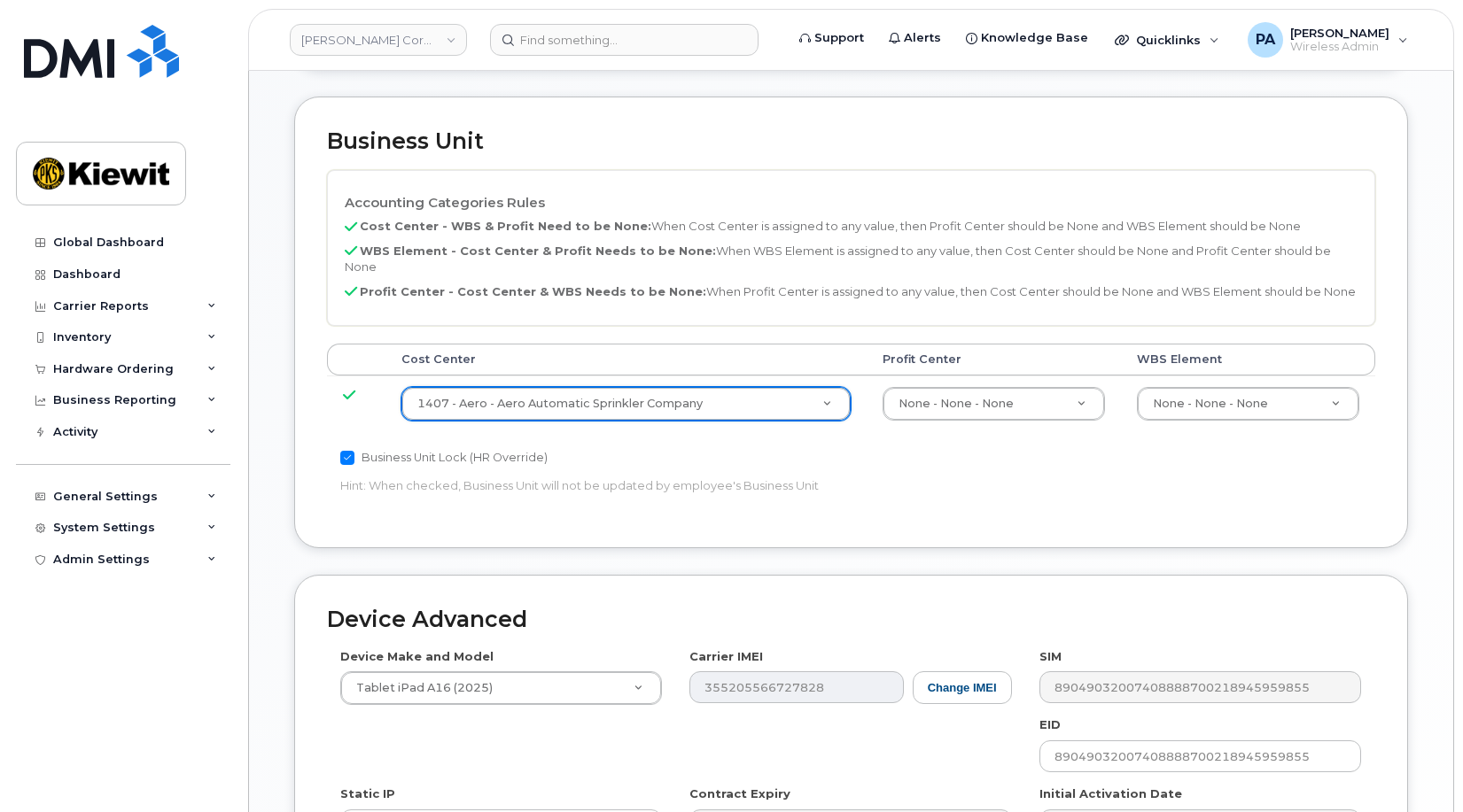
scroll to position [895, 0]
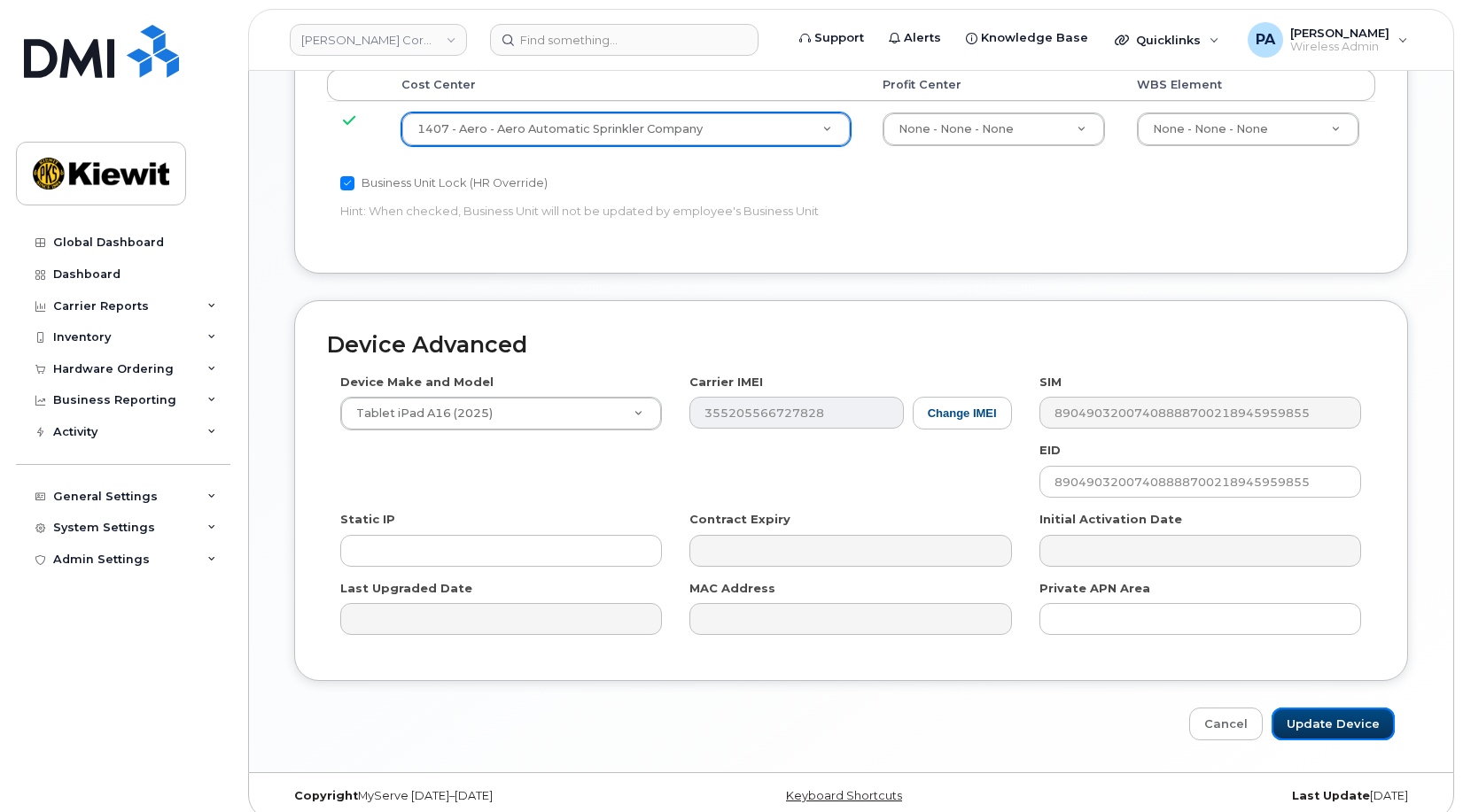
drag, startPoint x: 1342, startPoint y: 700, endPoint x: 873, endPoint y: 735, distance: 470.3
click at [1342, 708] on input "Update Device" at bounding box center [1333, 723] width 123 height 32
type input "Saving..."
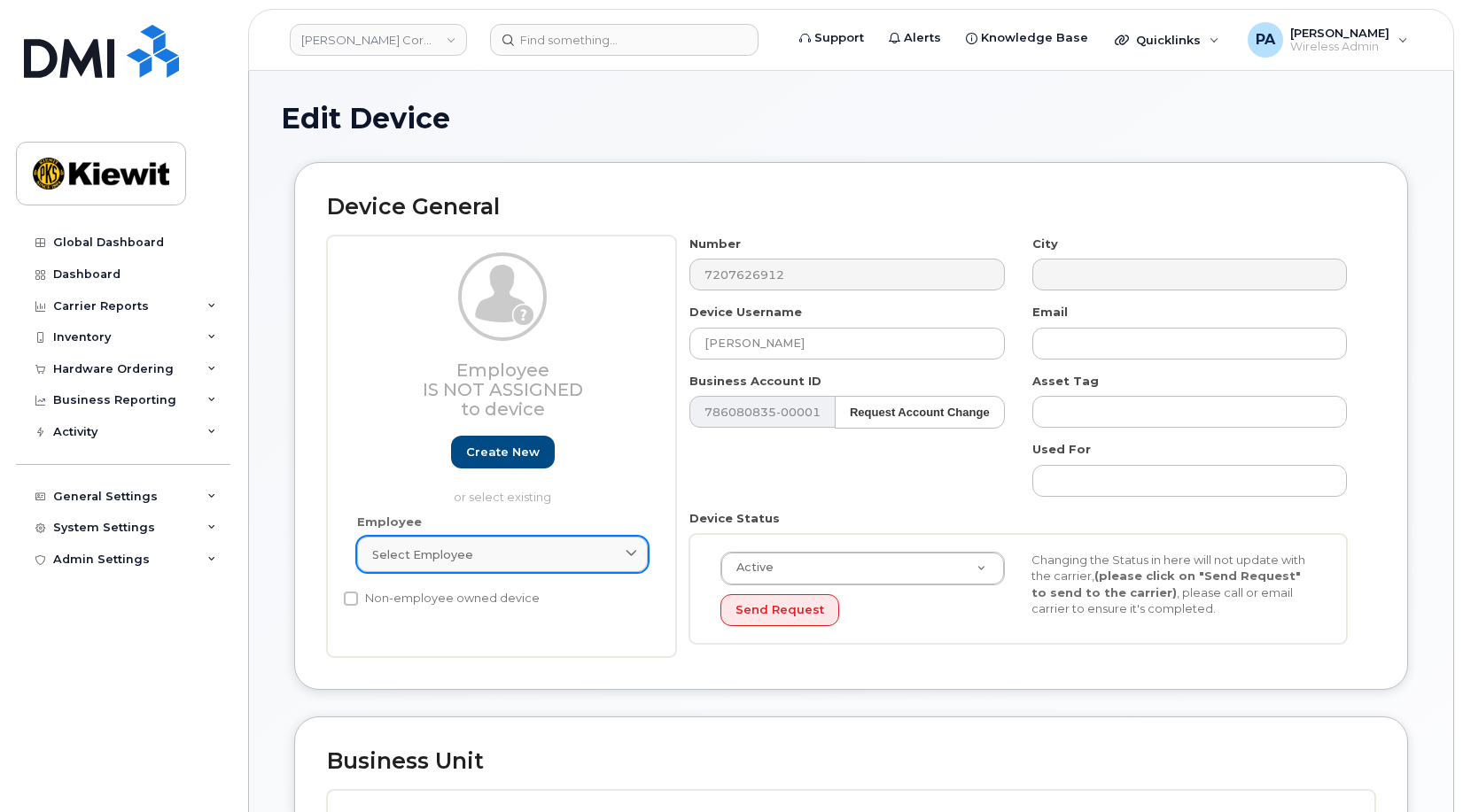
scroll to position [443, 0]
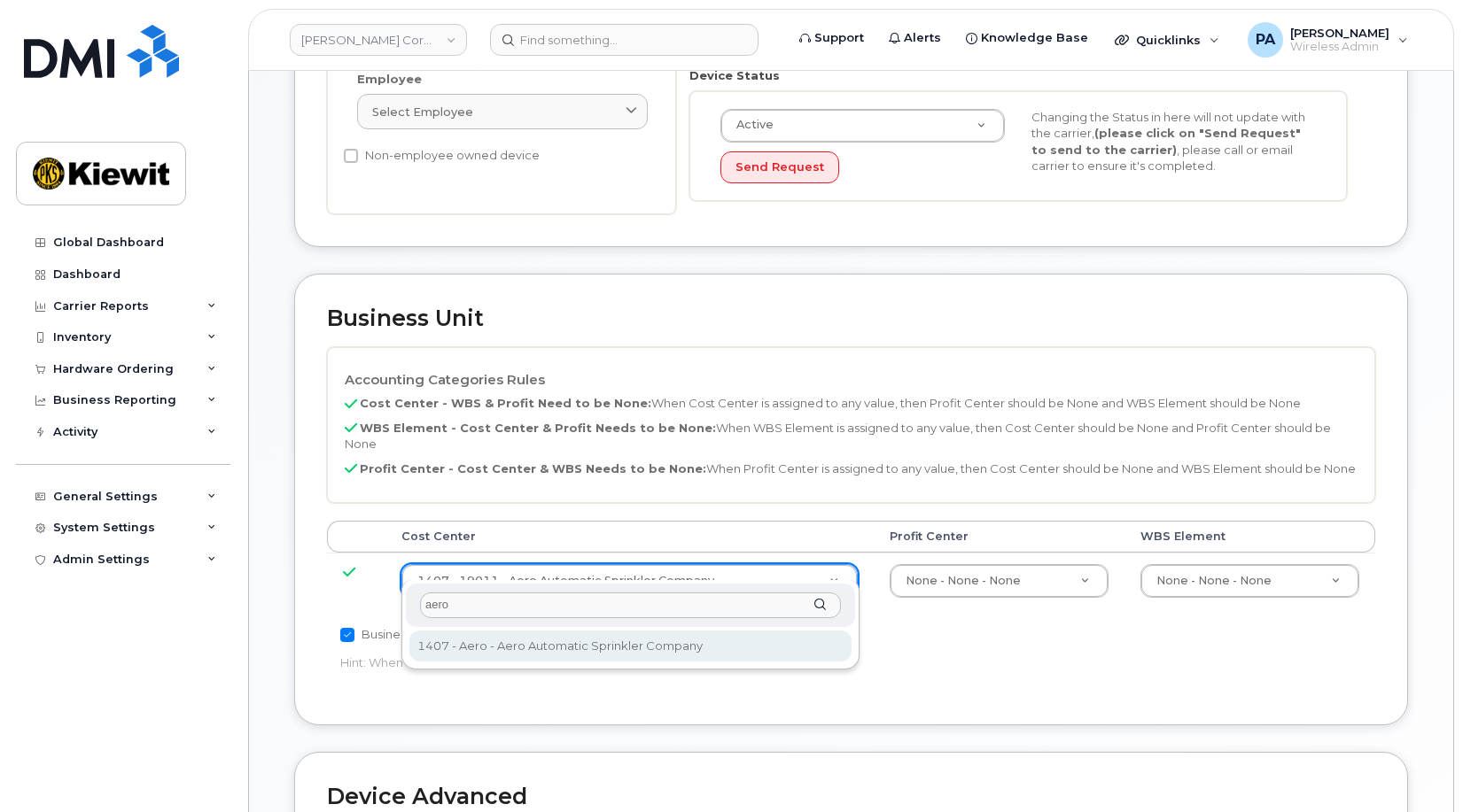
type input "aero"
type input "35235219"
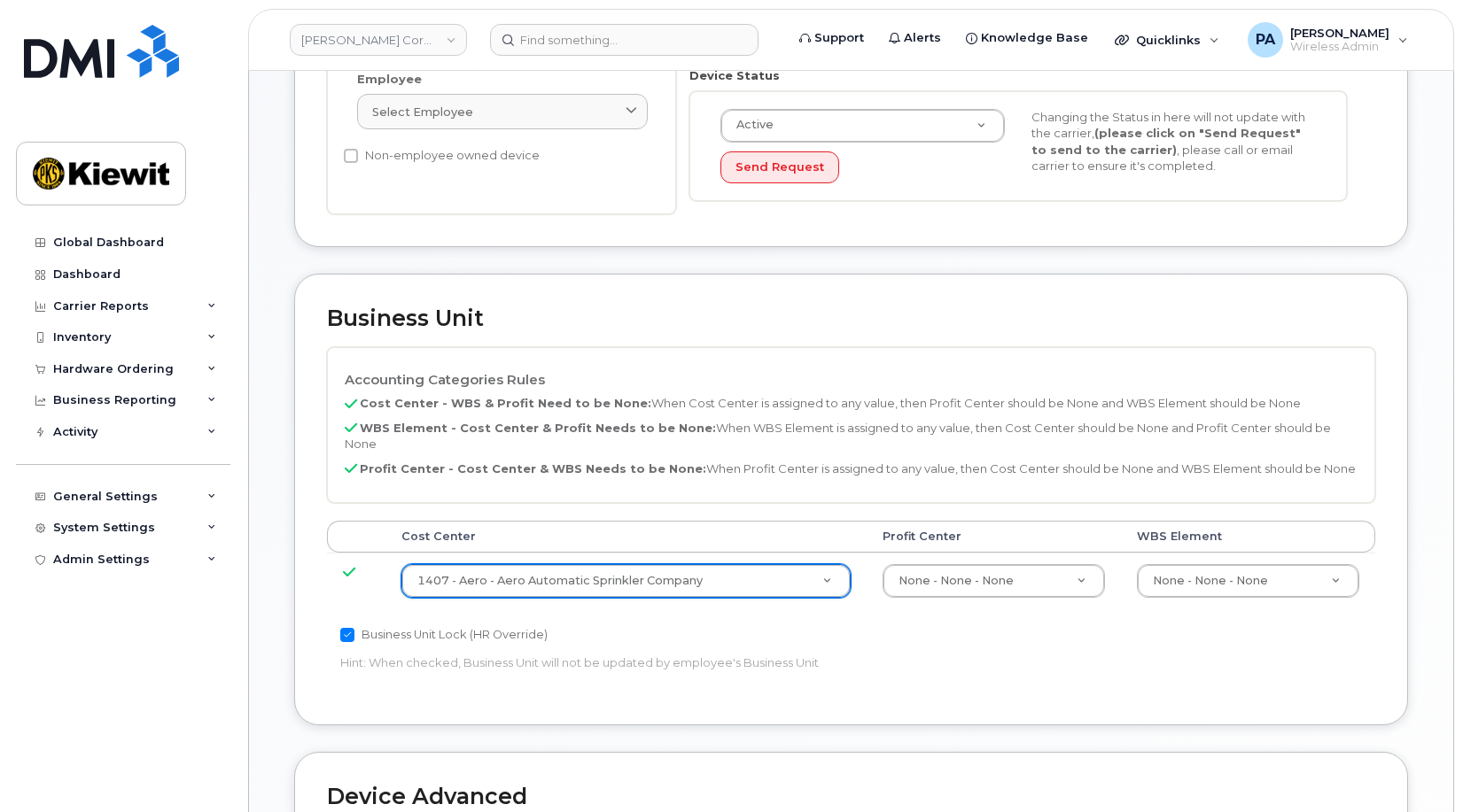
scroll to position [895, 0]
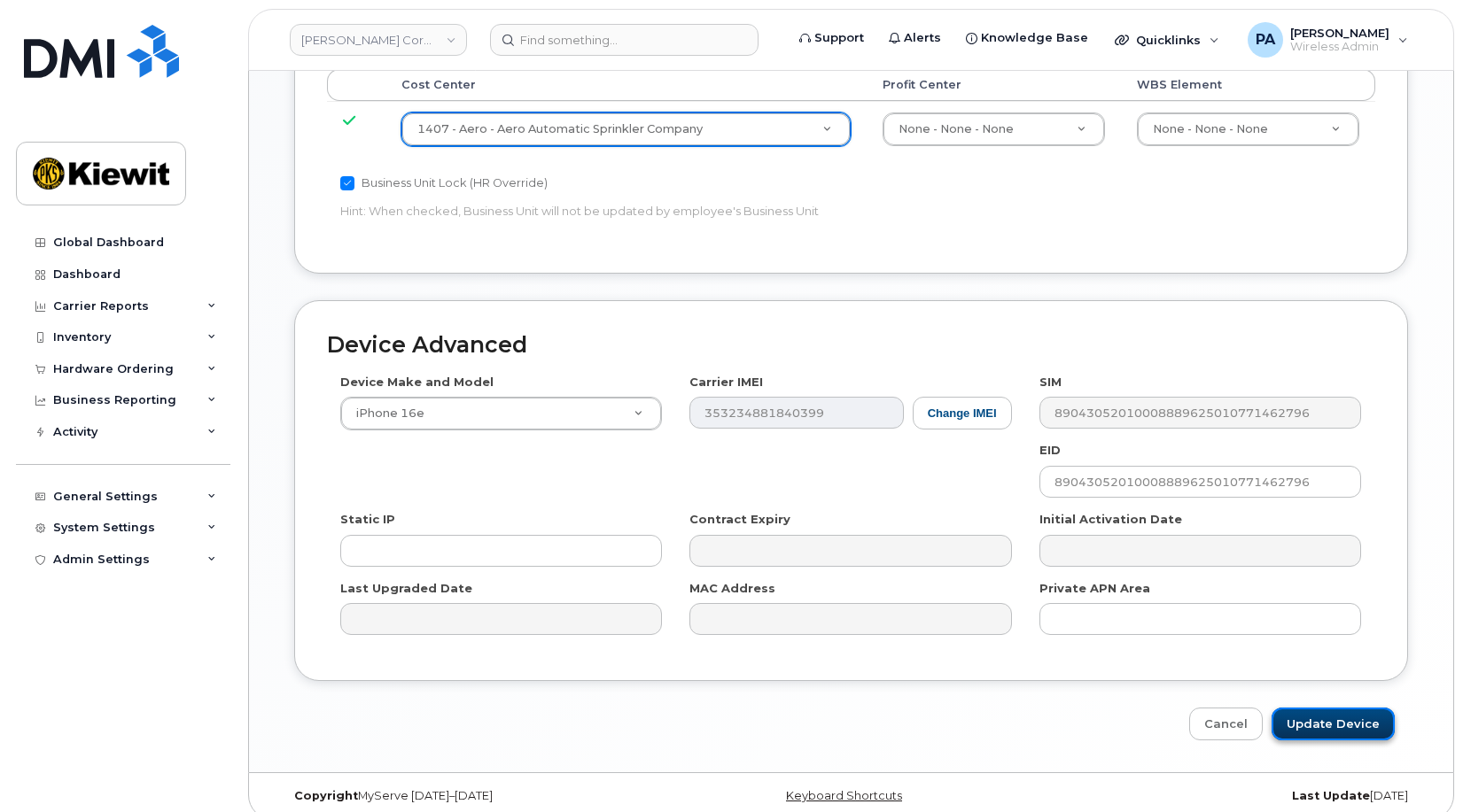
click at [1311, 710] on input "Update Device" at bounding box center [1333, 723] width 123 height 32
type input "Saving..."
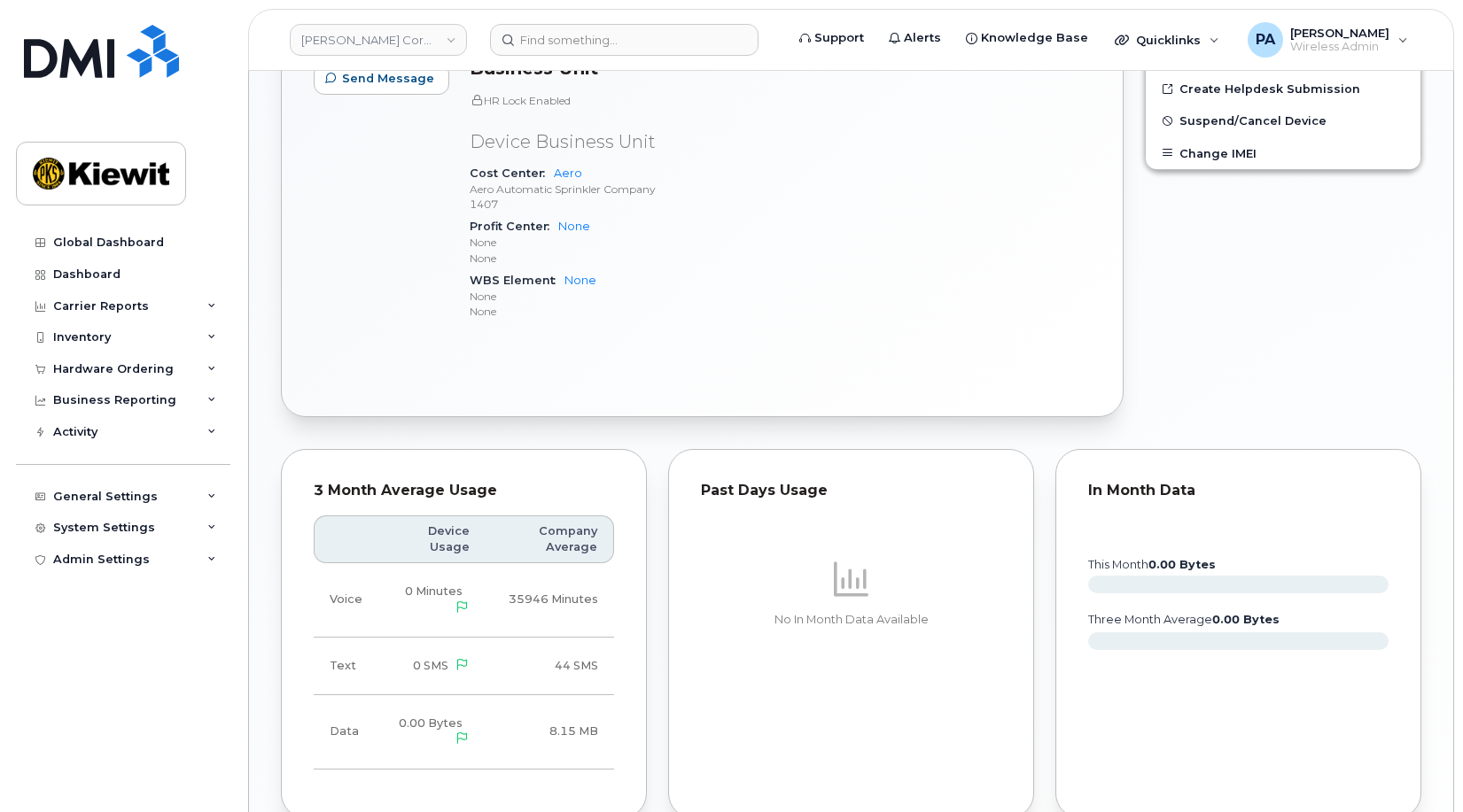
scroll to position [1166, 0]
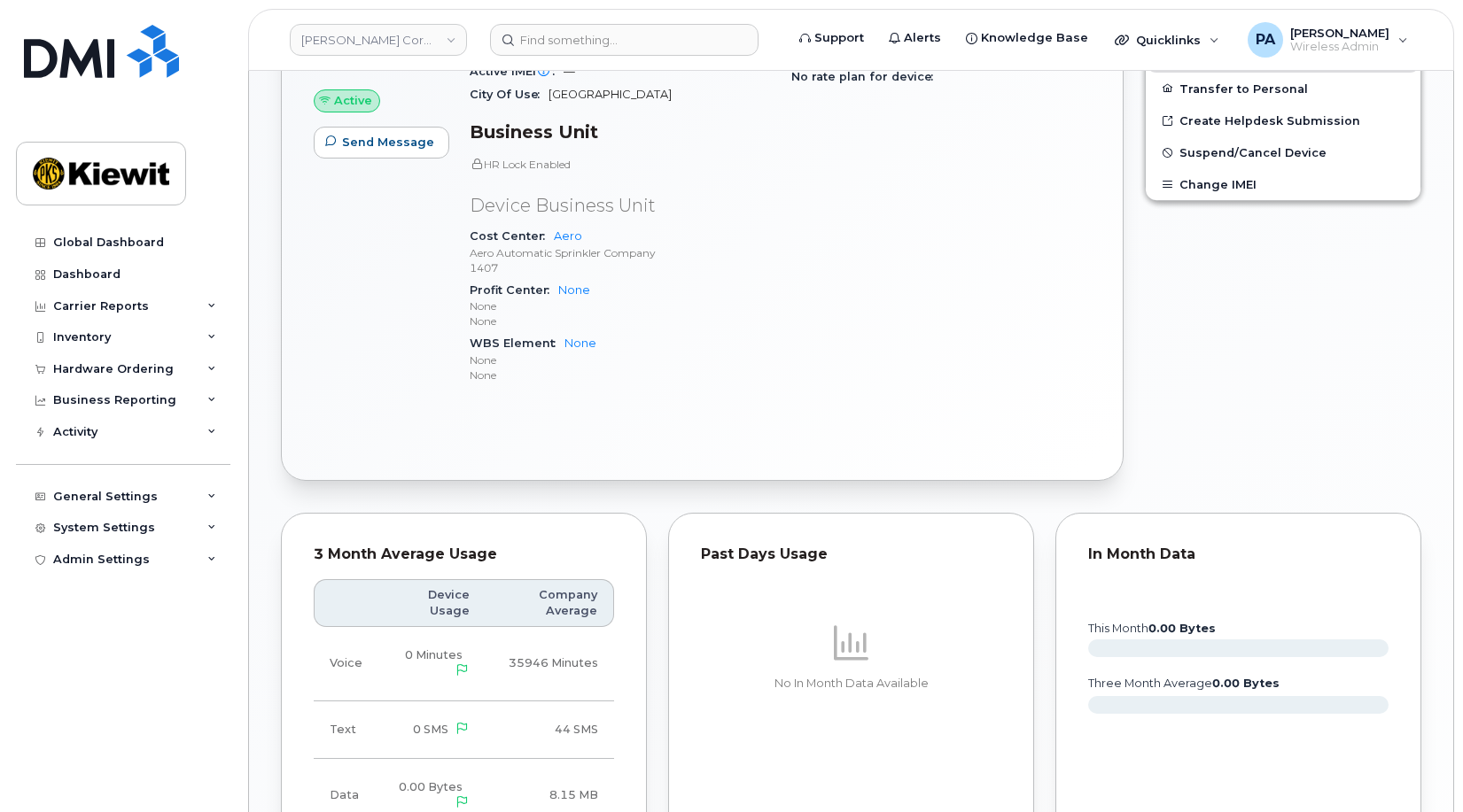
scroll to position [1141, 0]
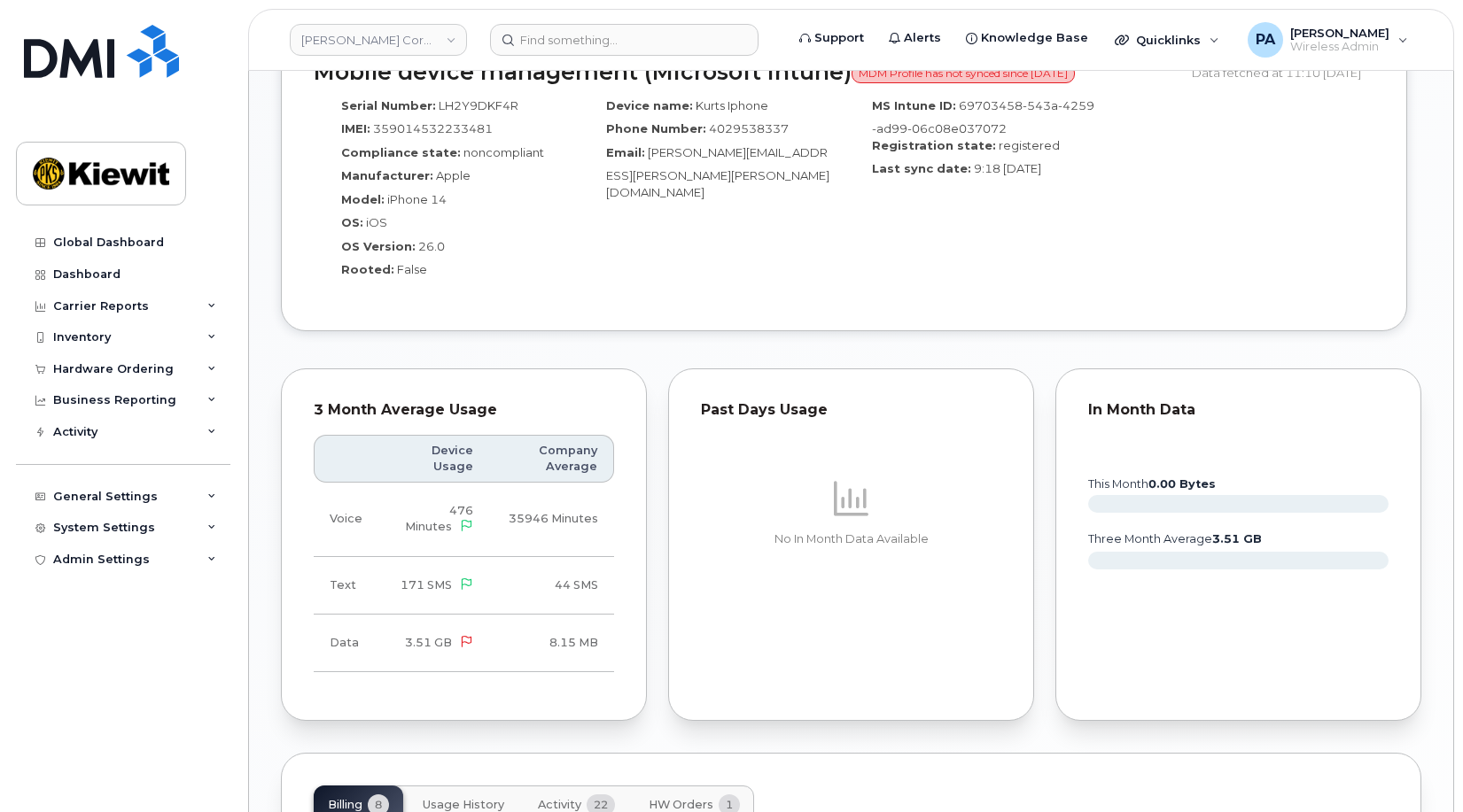
scroll to position [1506, 0]
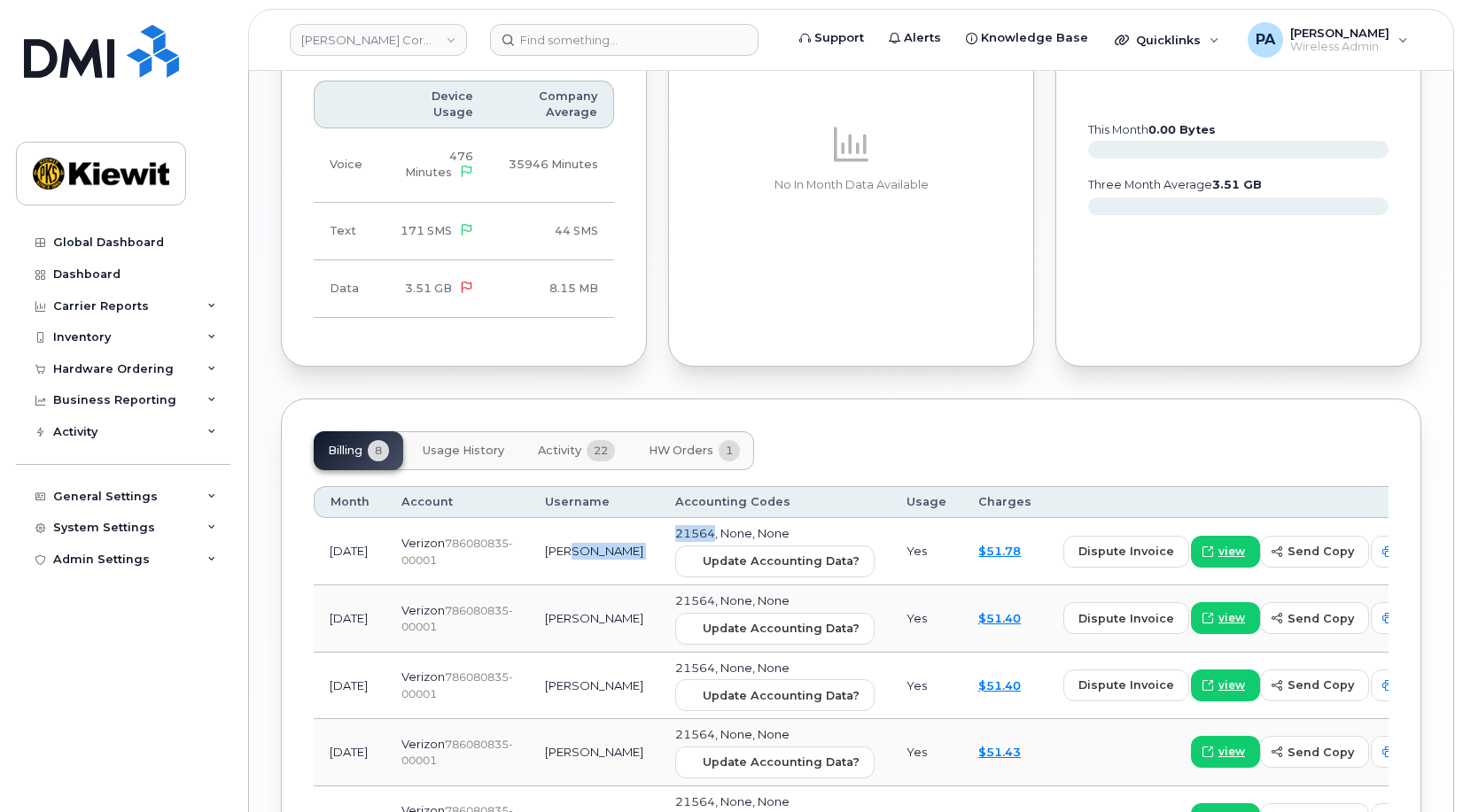
drag, startPoint x: 672, startPoint y: 518, endPoint x: 604, endPoint y: 513, distance: 68.2
click at [604, 519] on tr "[DATE] Verizon  786080835-00001 [PERSON_NAME] 21564, None, None Update Accounti…" at bounding box center [885, 552] width 1143 height 67
copy tr "[PERSON_NAME] 21564"
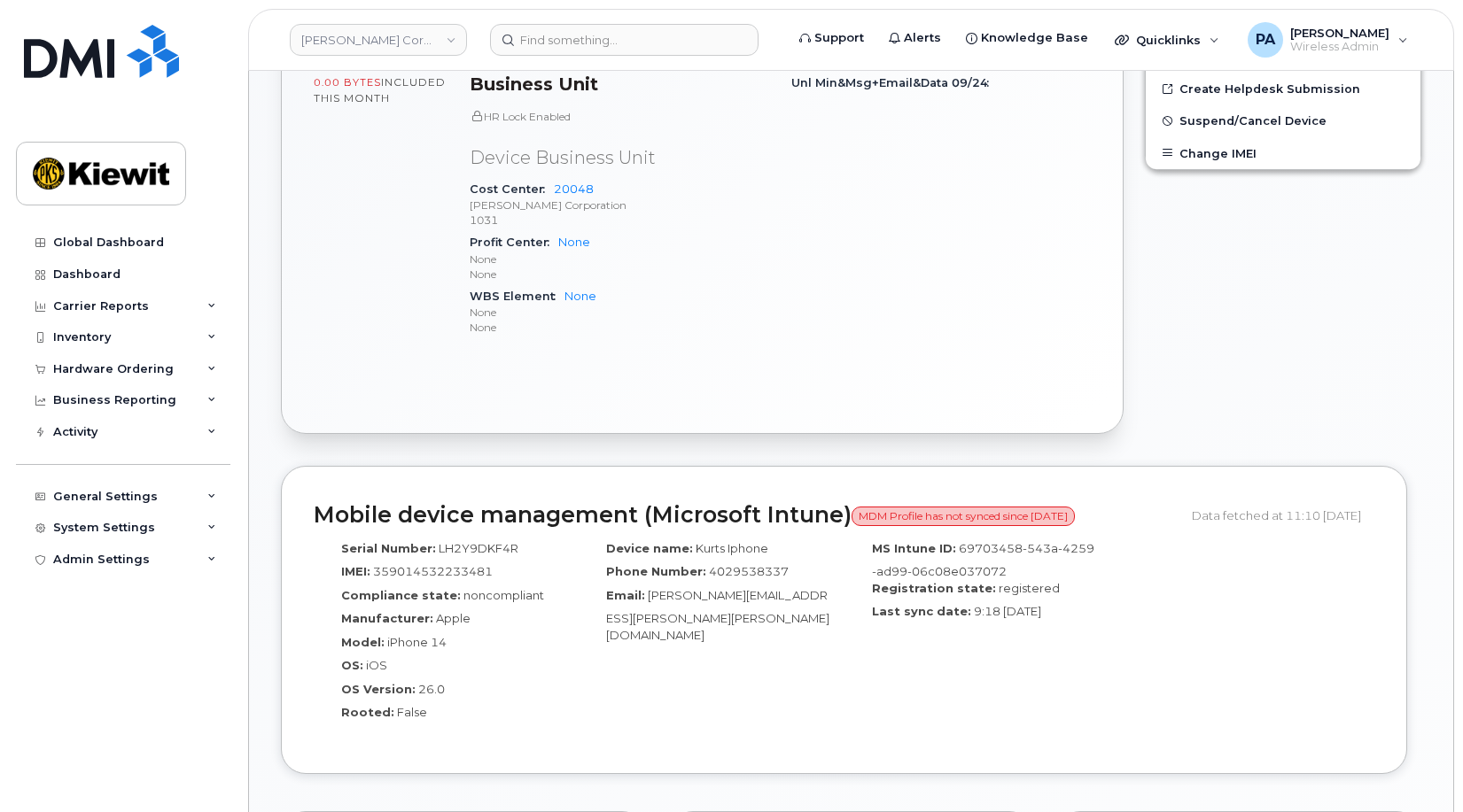
scroll to position [177, 0]
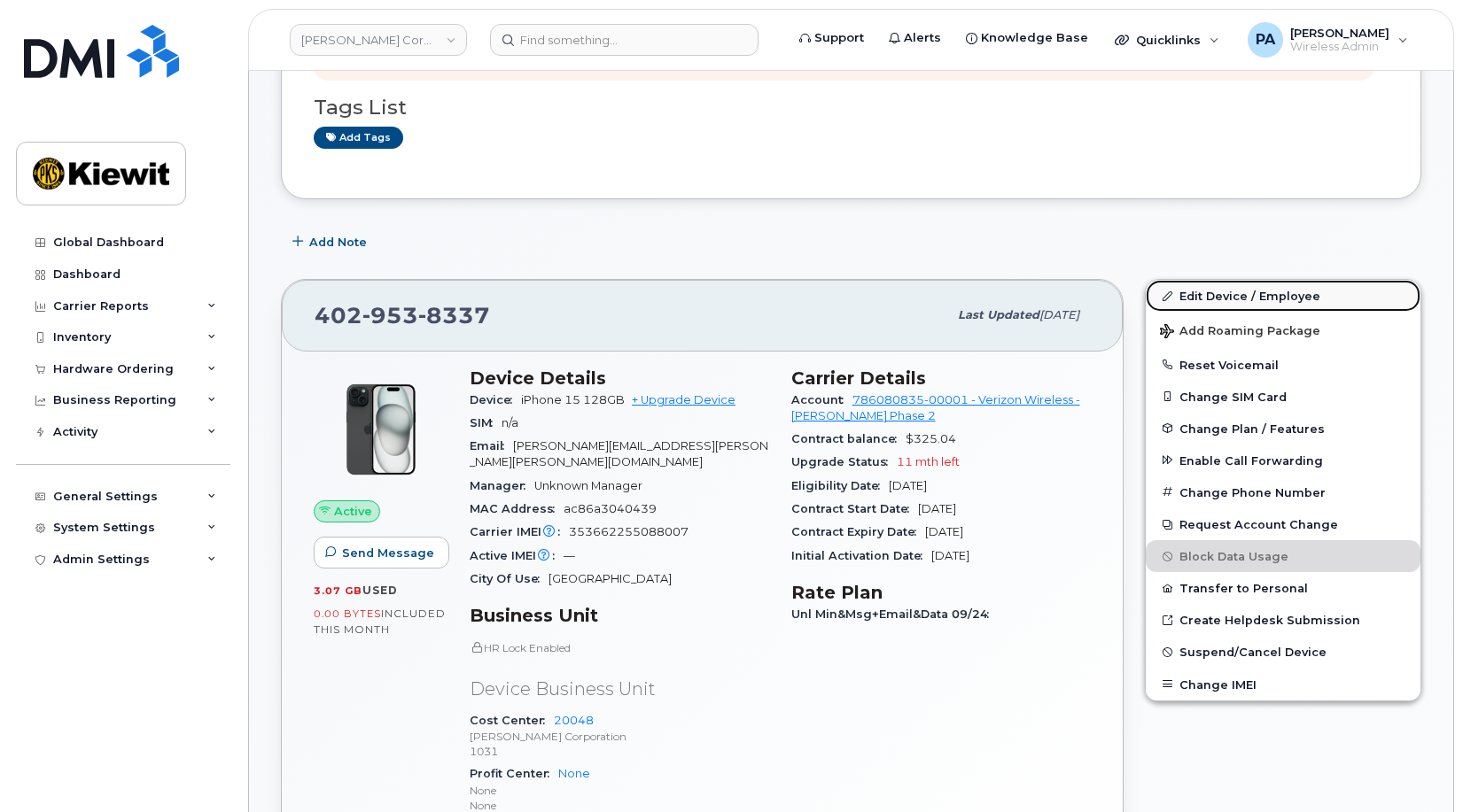
click at [1238, 291] on link "Edit Device / Employee" at bounding box center [1283, 295] width 275 height 31
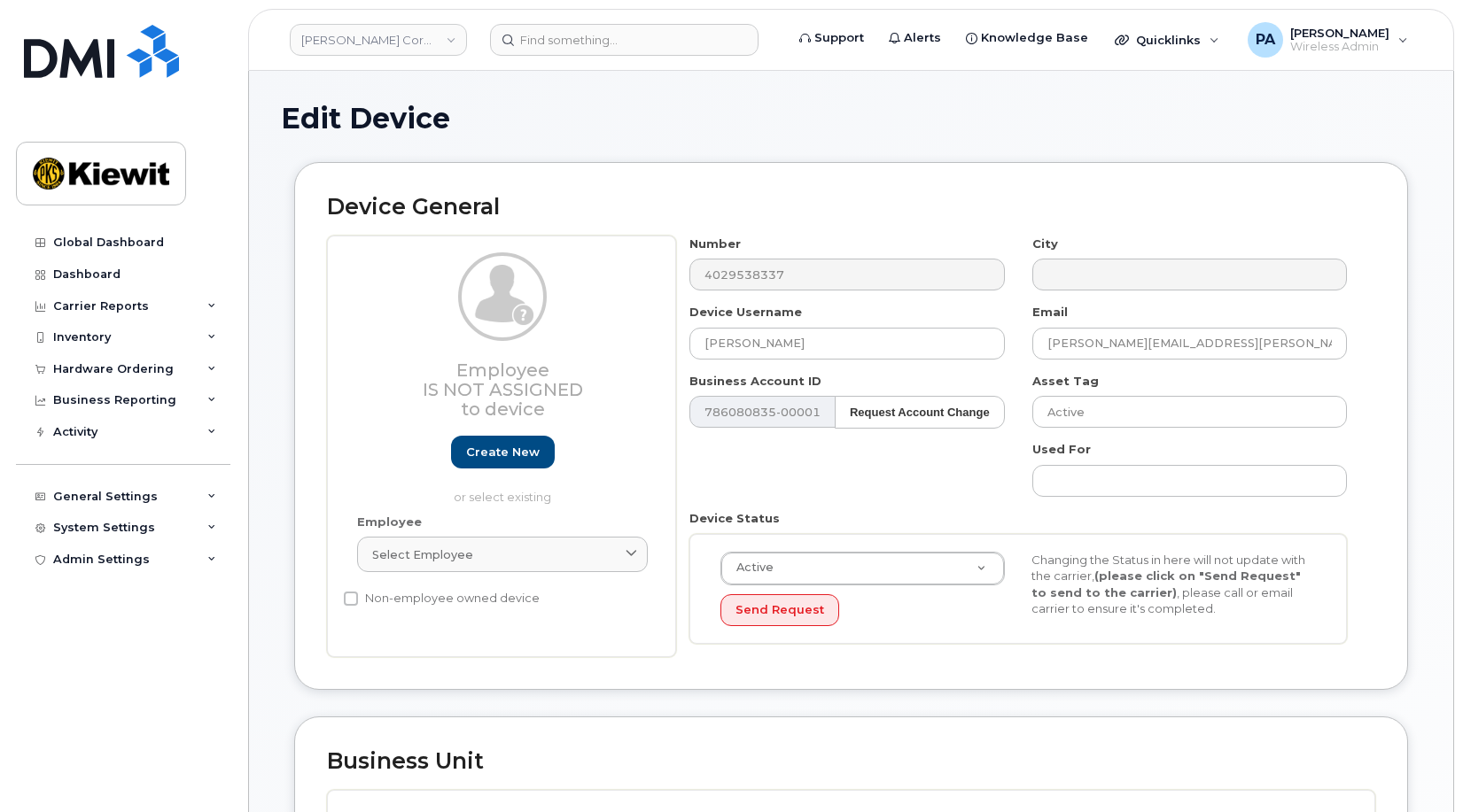
scroll to position [620, 0]
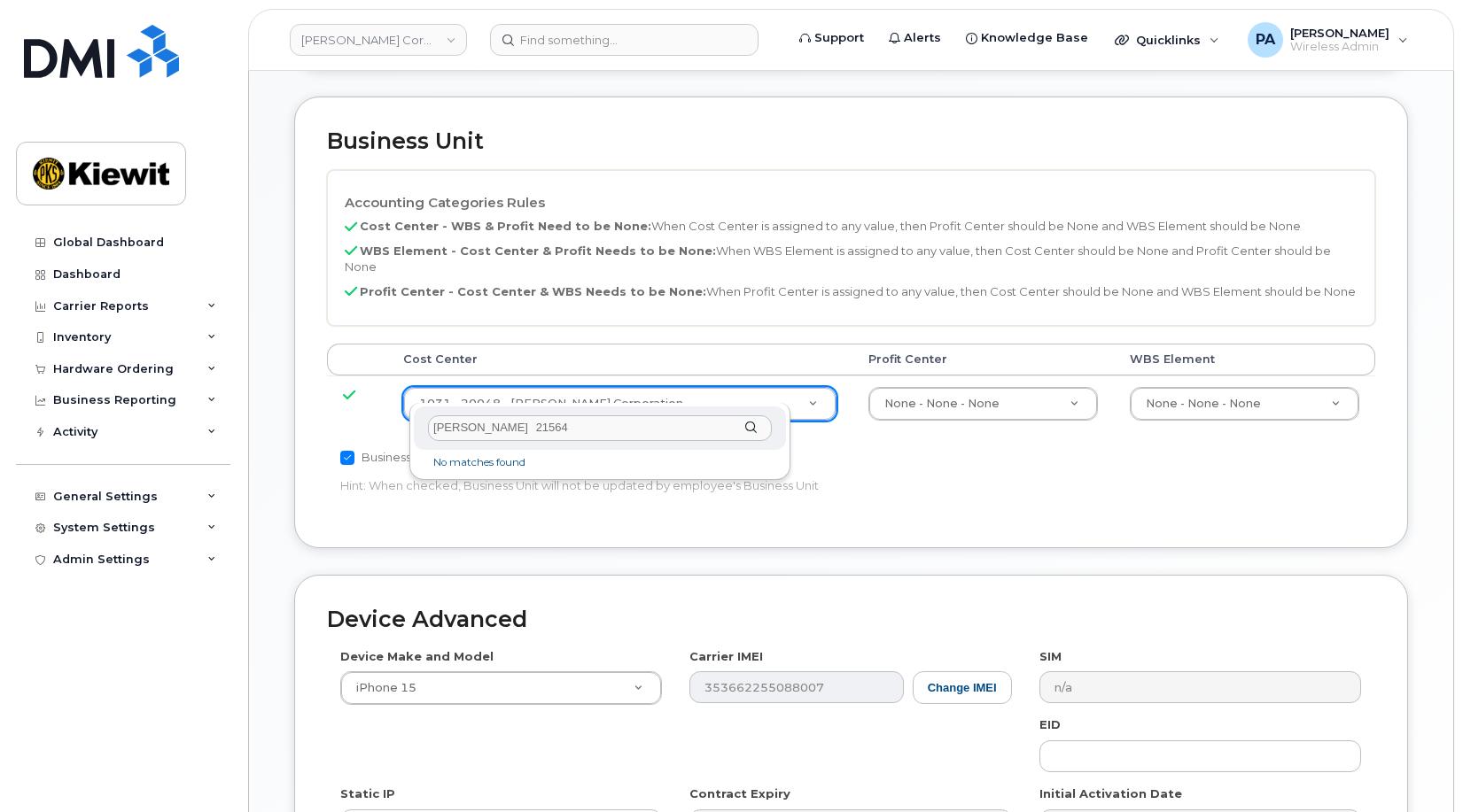
drag, startPoint x: 514, startPoint y: 424, endPoint x: 200, endPoint y: 451, distance: 315.2
click at [200, 452] on body "Kiewit Corporation Support Alerts Knowledge Base Quicklinks Suspend / Cancel De…" at bounding box center [732, 242] width 1463 height 1724
type input "21564"
type input "30347817"
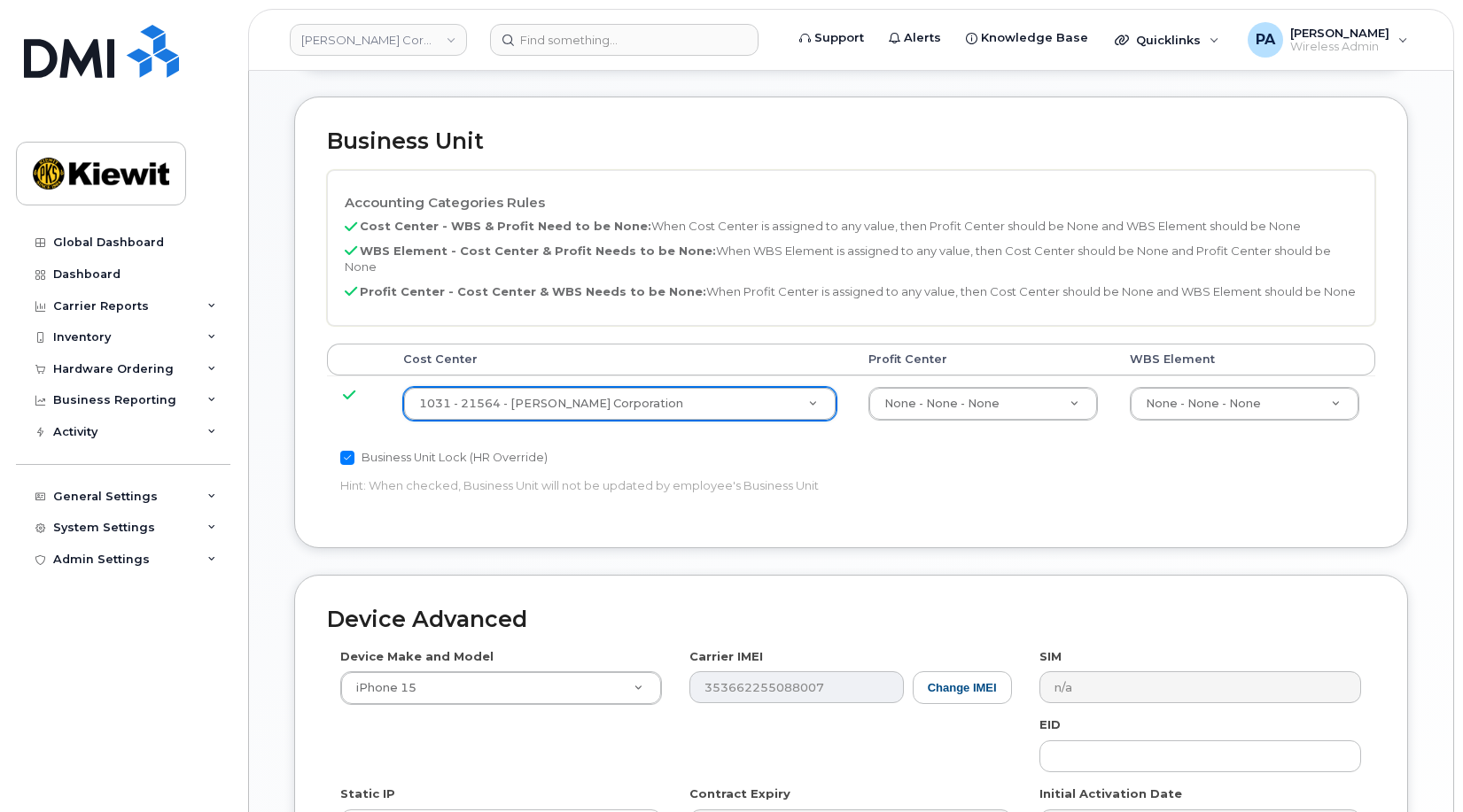
scroll to position [895, 0]
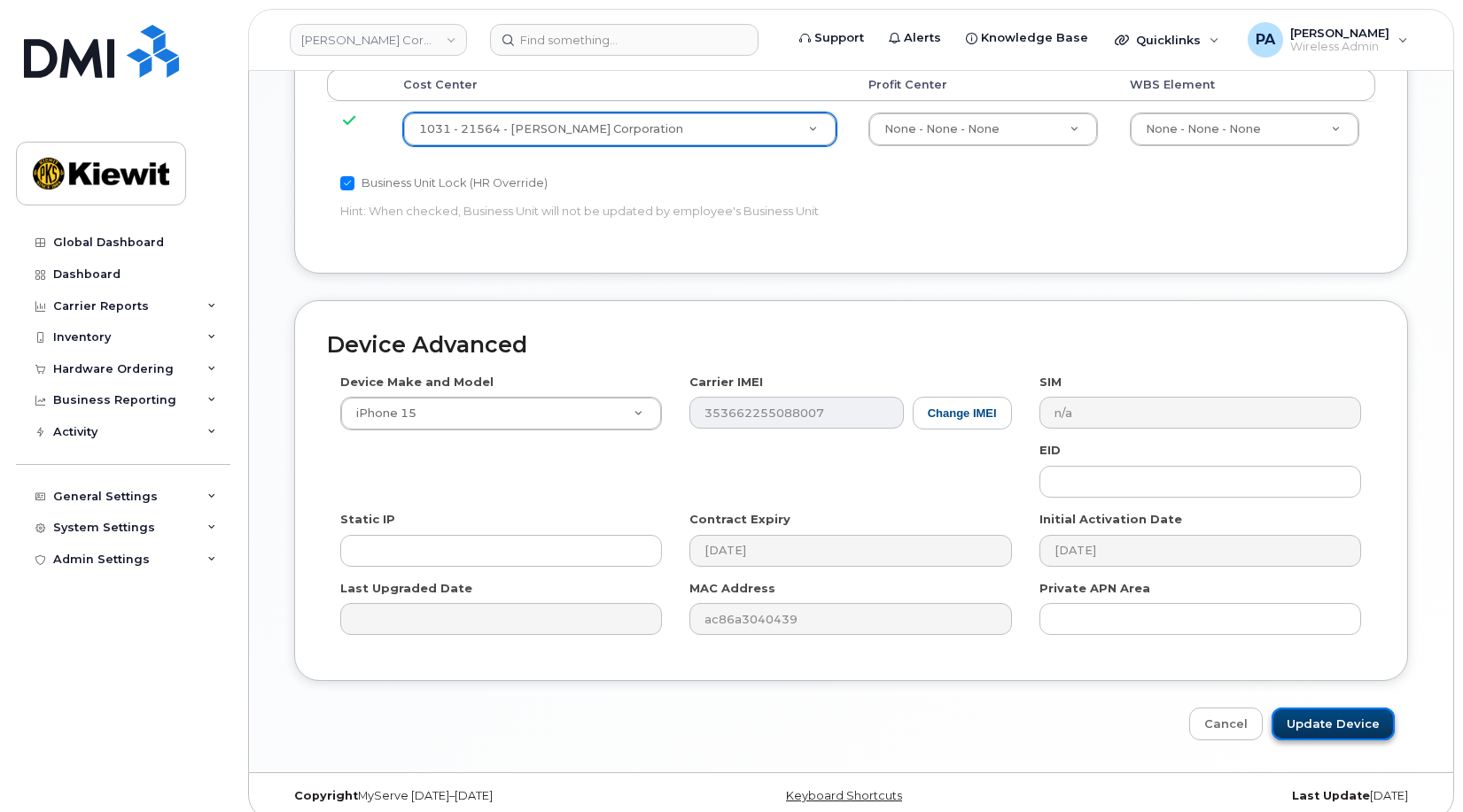
click at [1318, 708] on input "Update Device" at bounding box center [1333, 723] width 123 height 32
type input "Saving..."
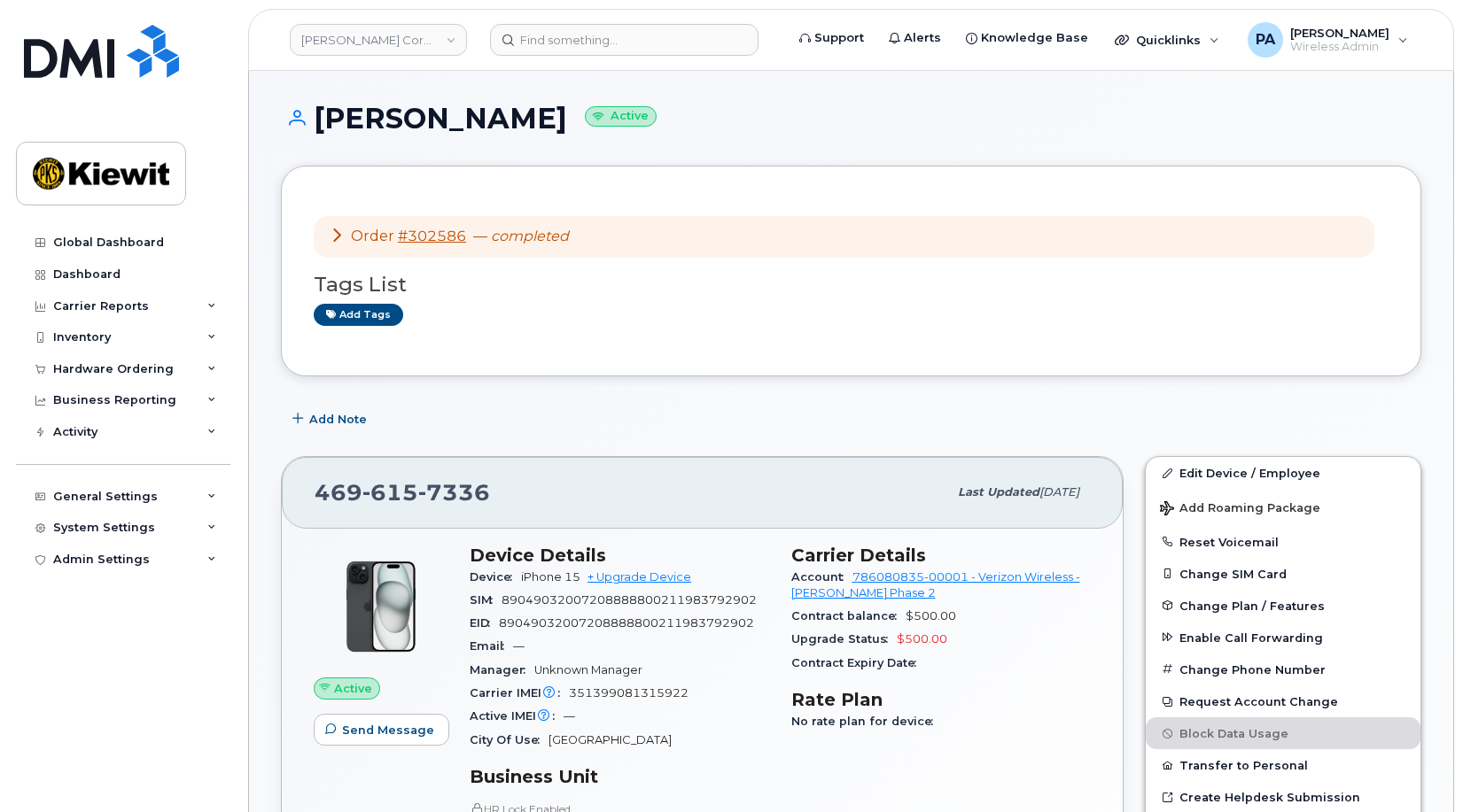
scroll to position [354, 0]
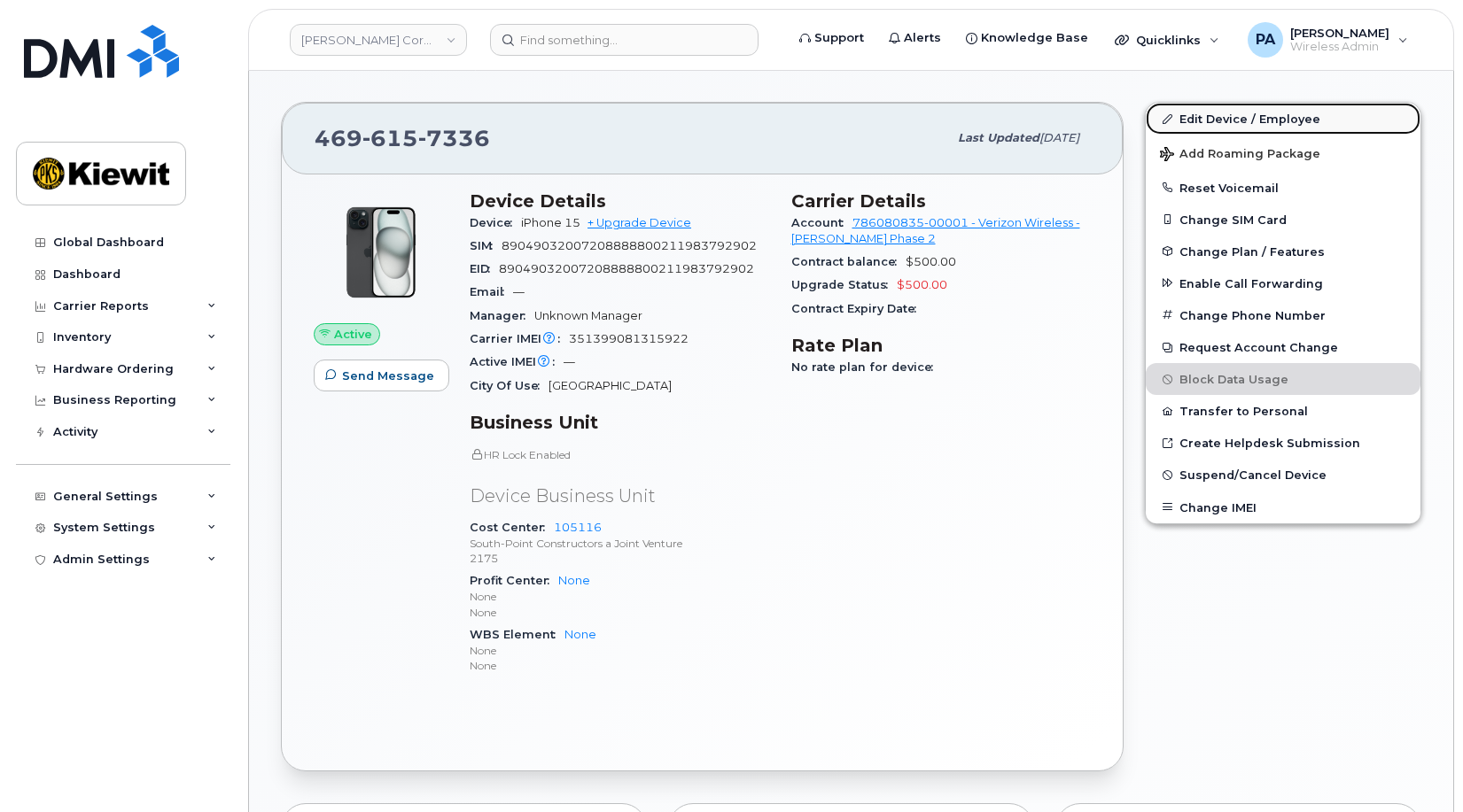
click at [1274, 120] on link "Edit Device / Employee" at bounding box center [1283, 118] width 275 height 31
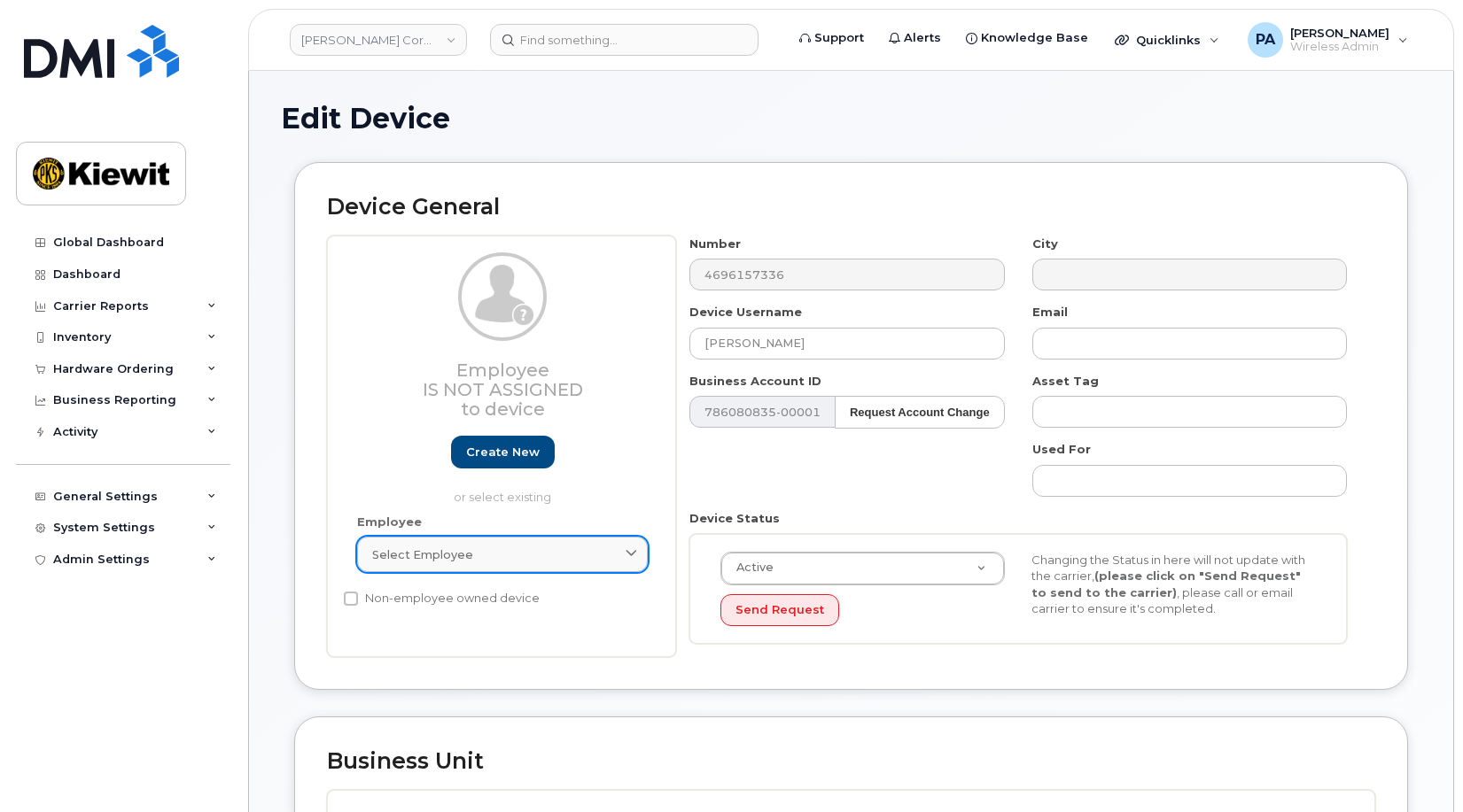
click at [526, 550] on div "Select employee" at bounding box center [502, 554] width 261 height 17
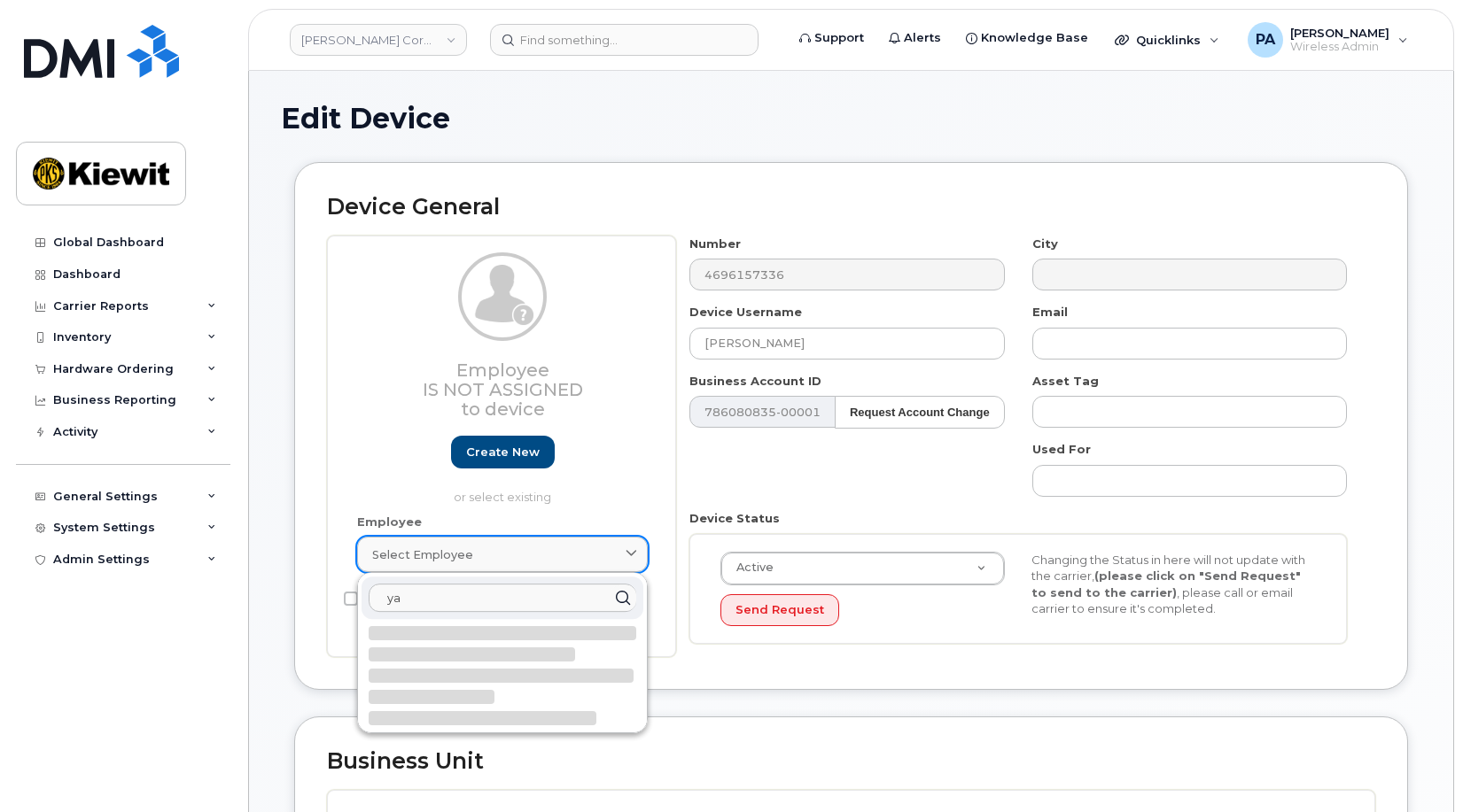
type input "y"
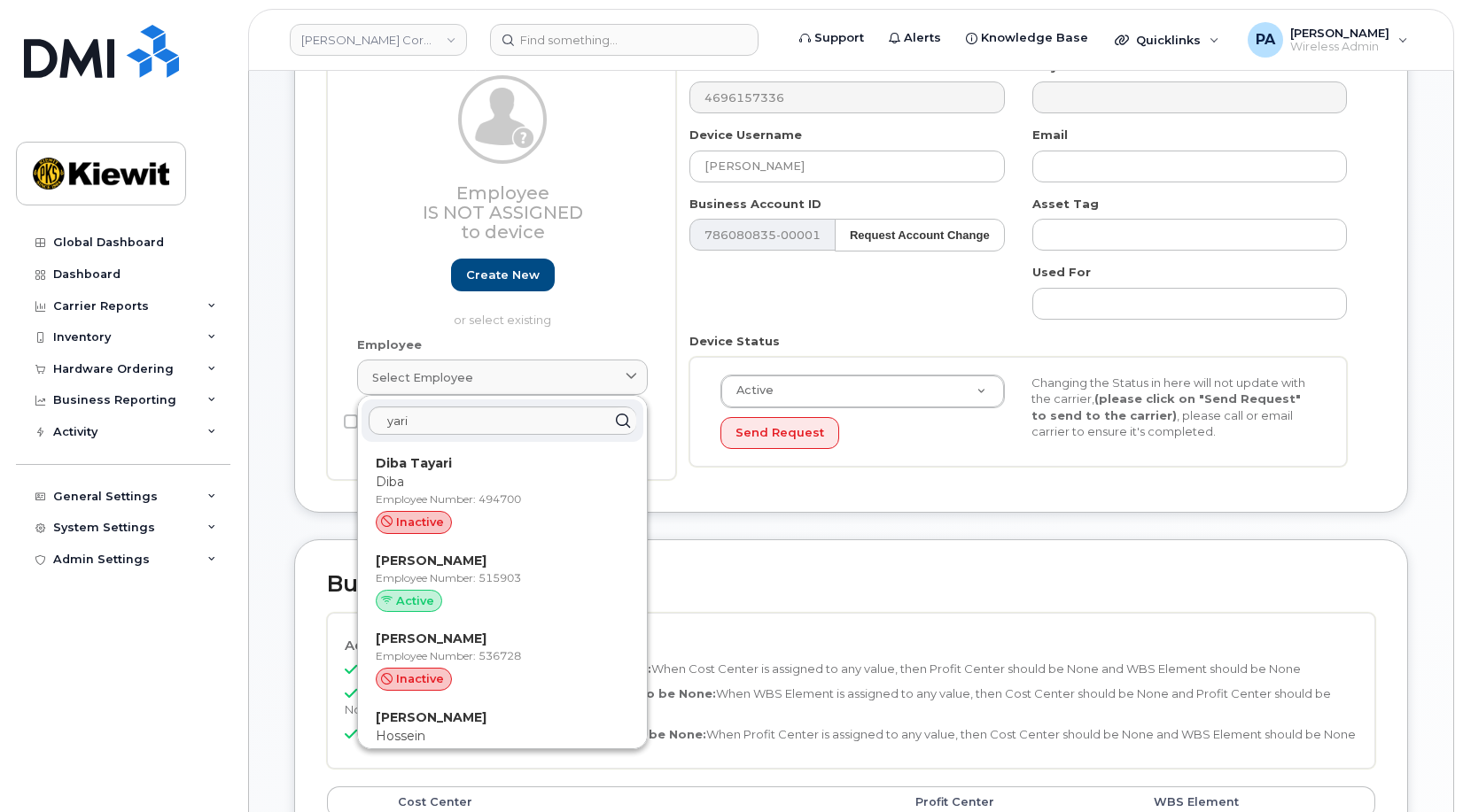
click at [860, 304] on div "Number 4696157336 City Device Username Yari Slaibe Email Business Account ID 78…" at bounding box center [1019, 269] width 685 height 422
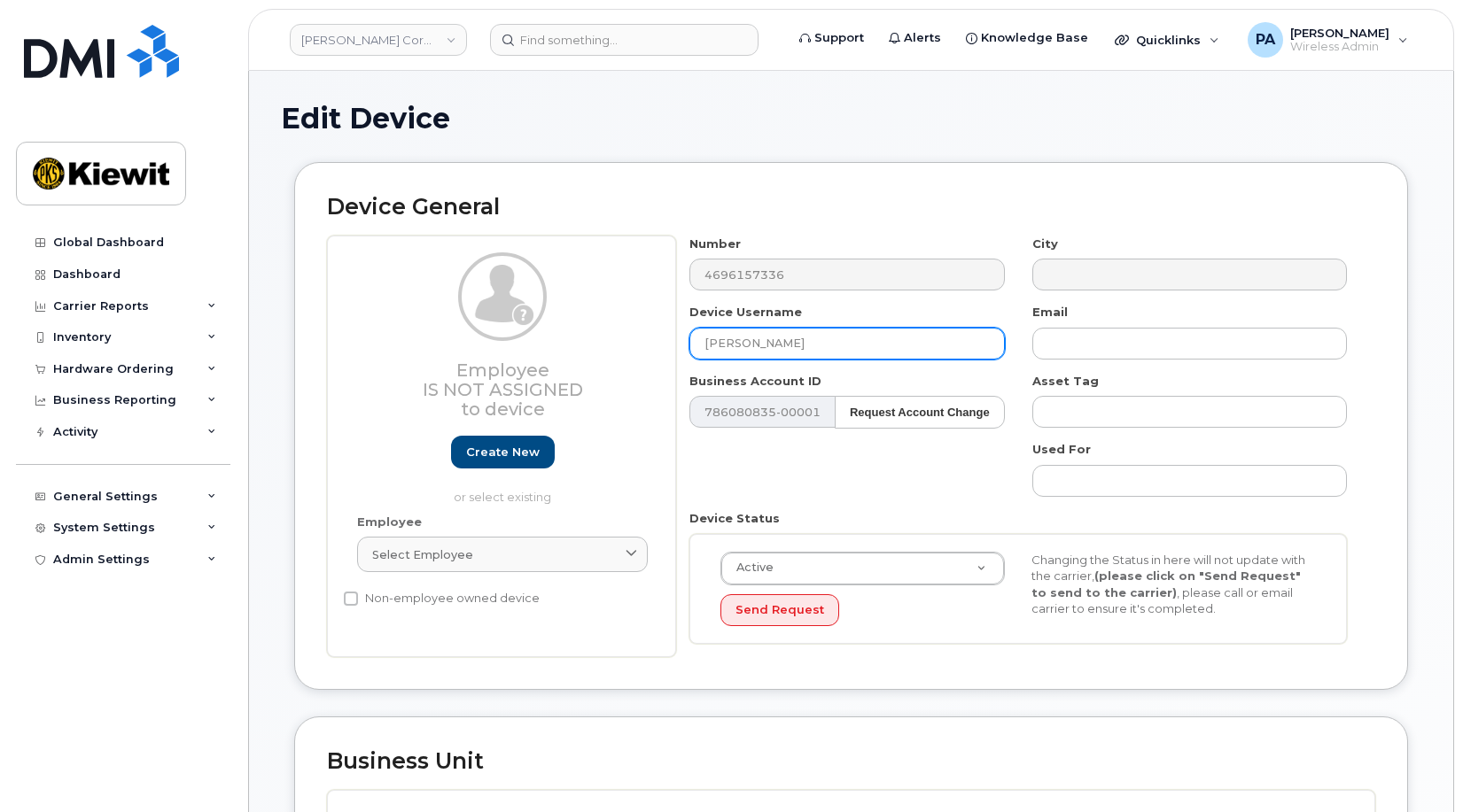
drag, startPoint x: 775, startPoint y: 341, endPoint x: 614, endPoint y: 345, distance: 161.0
click at [614, 345] on div "Employee Is not assigned to device Create new or select existing Employee Selec…" at bounding box center [851, 446] width 1049 height 422
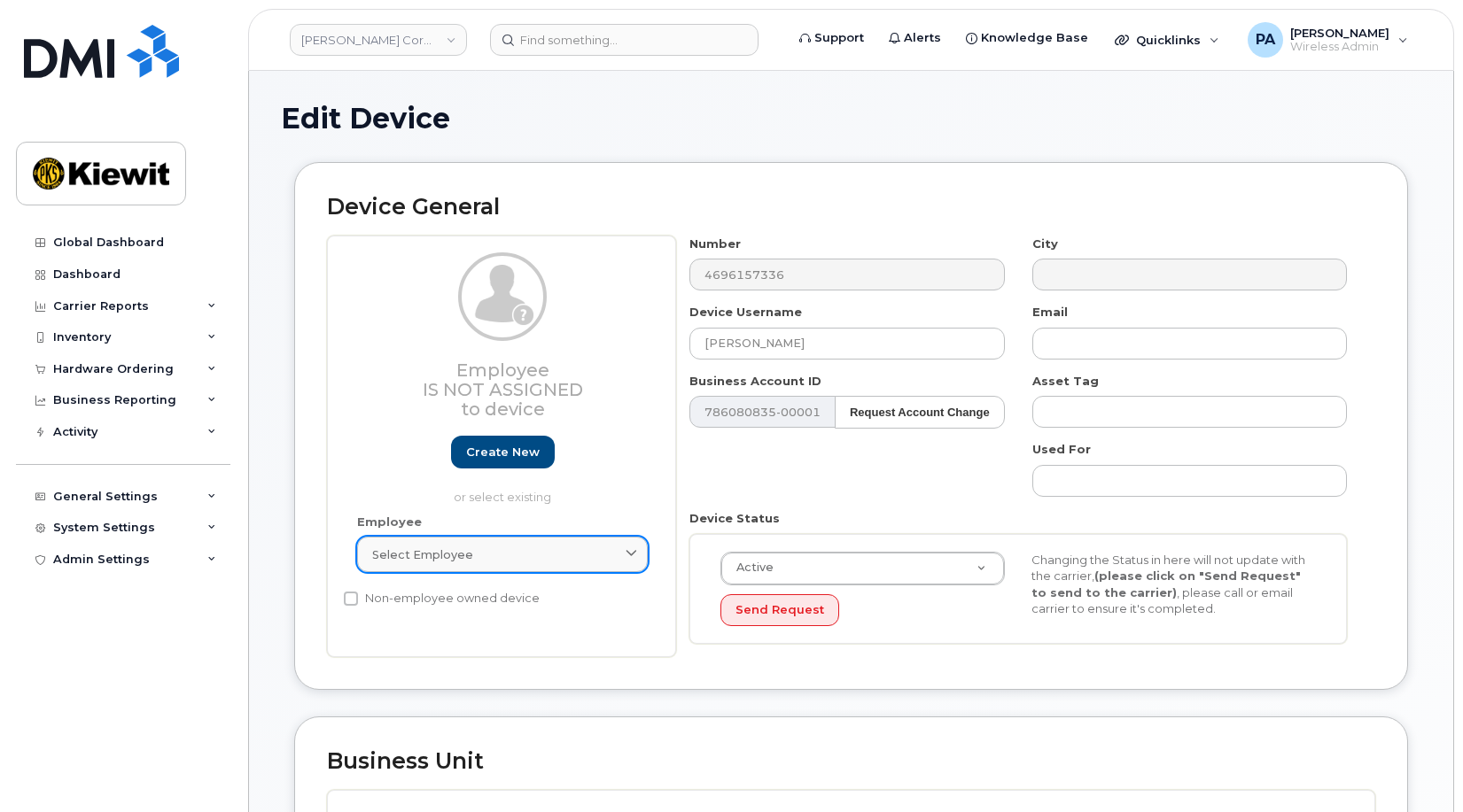
click at [554, 559] on div "Select employee" at bounding box center [502, 554] width 261 height 17
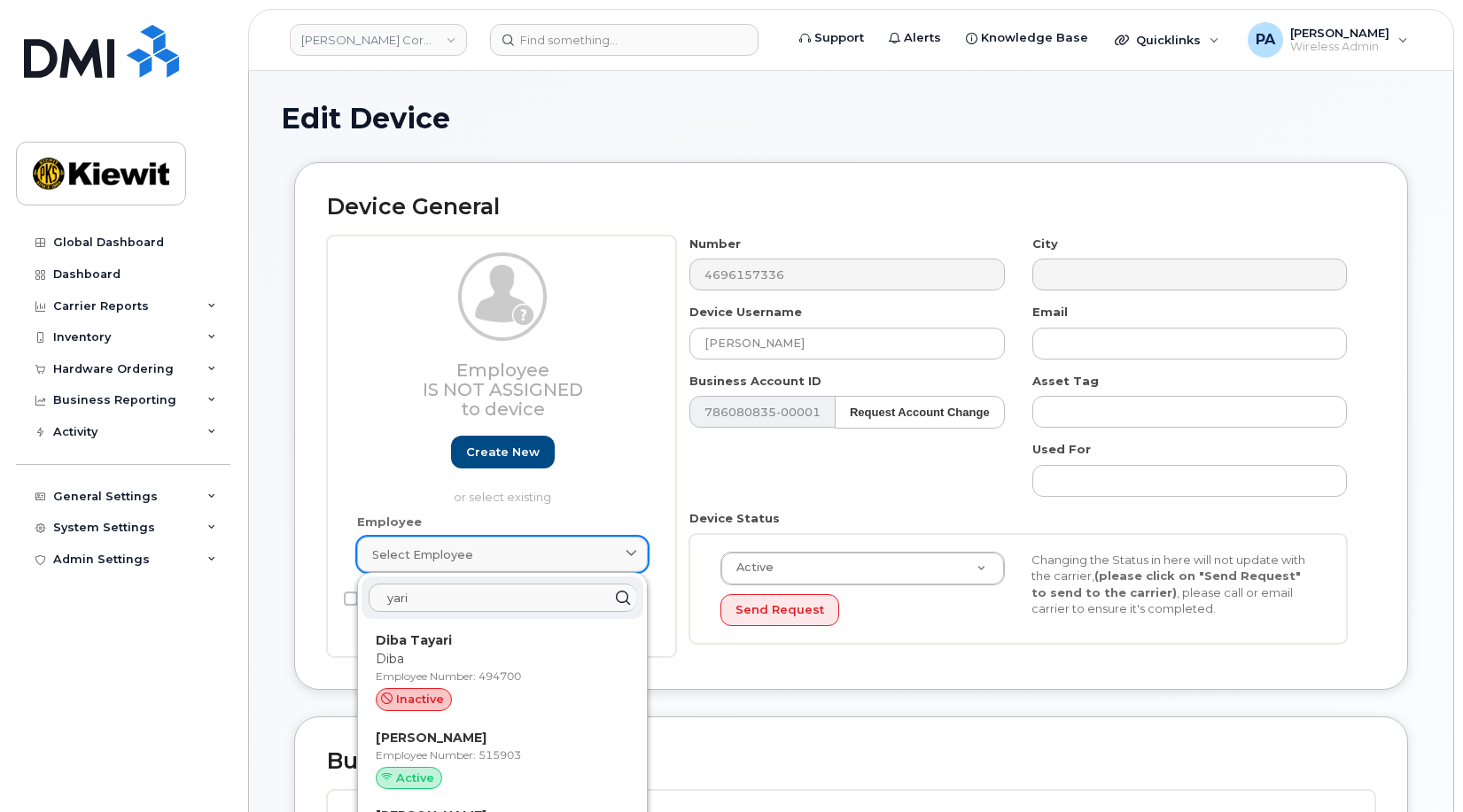
paste input "Yari Slaibe"
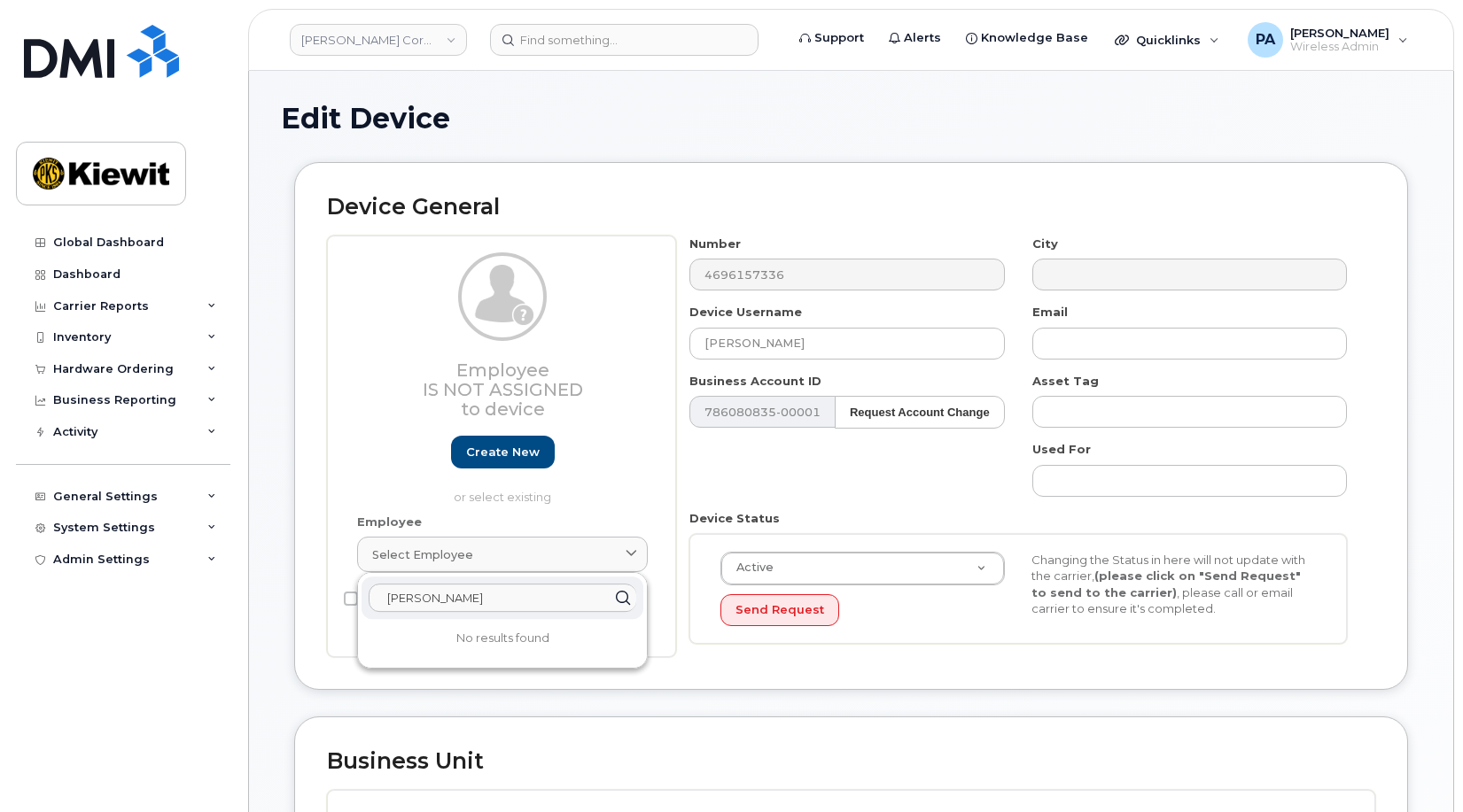
drag, startPoint x: 487, startPoint y: 596, endPoint x: 220, endPoint y: 607, distance: 267.2
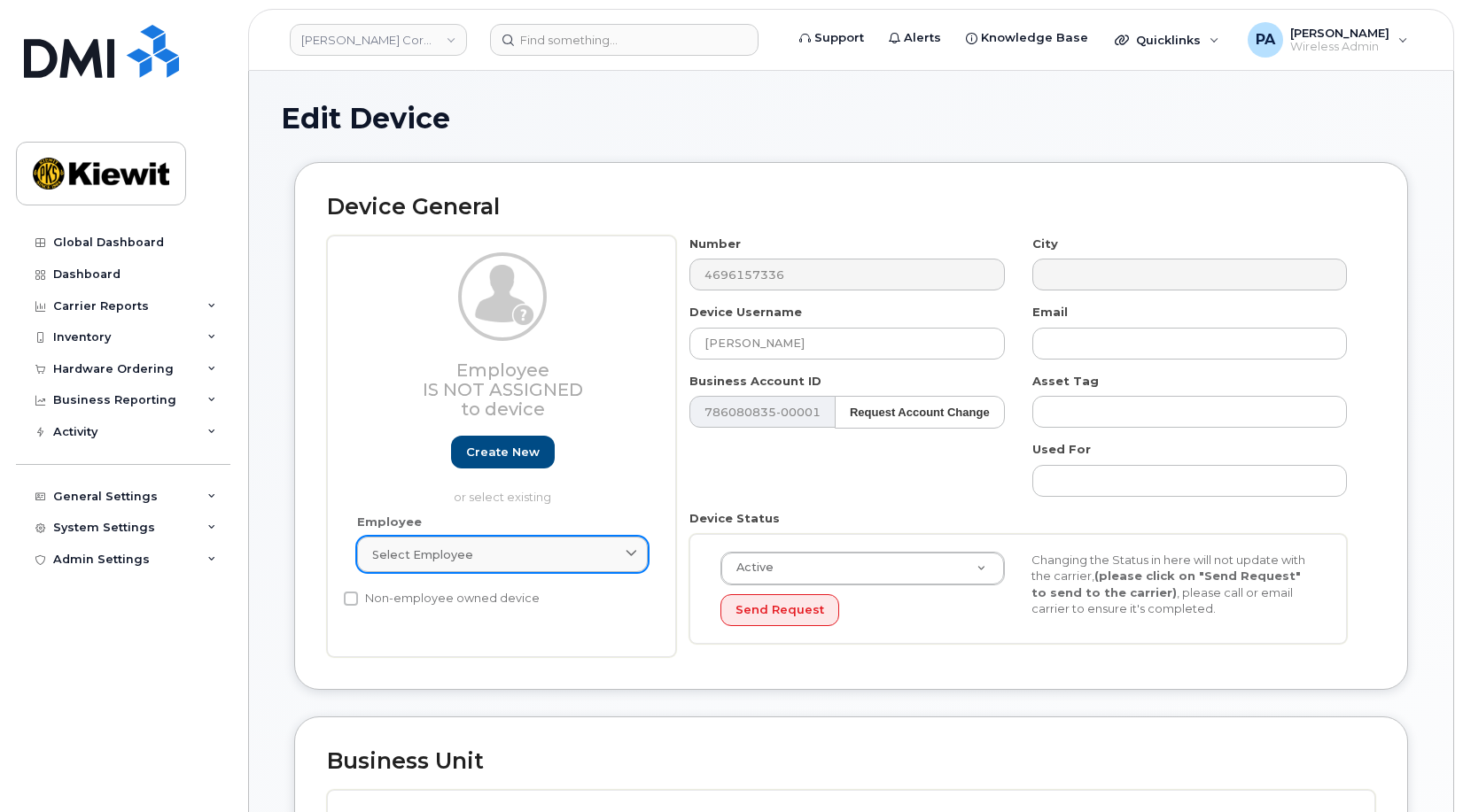
click at [490, 544] on link "Select employee" at bounding box center [502, 554] width 290 height 35
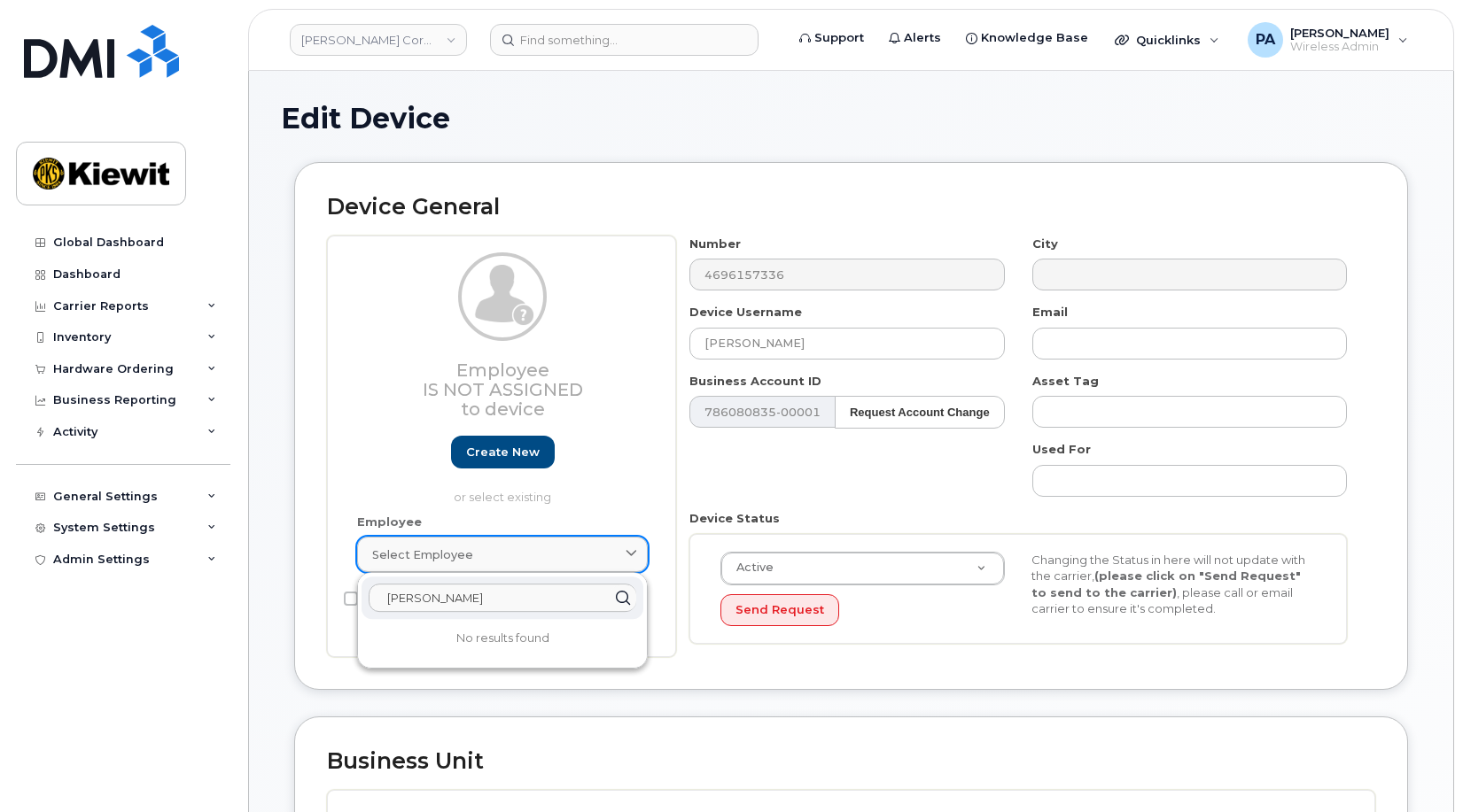
paste input "text"
type input "Slaibe"
click at [750, 480] on div "Number 4696157336 City Device Username Yari Slaibe Email Business Account ID 78…" at bounding box center [1019, 446] width 685 height 422
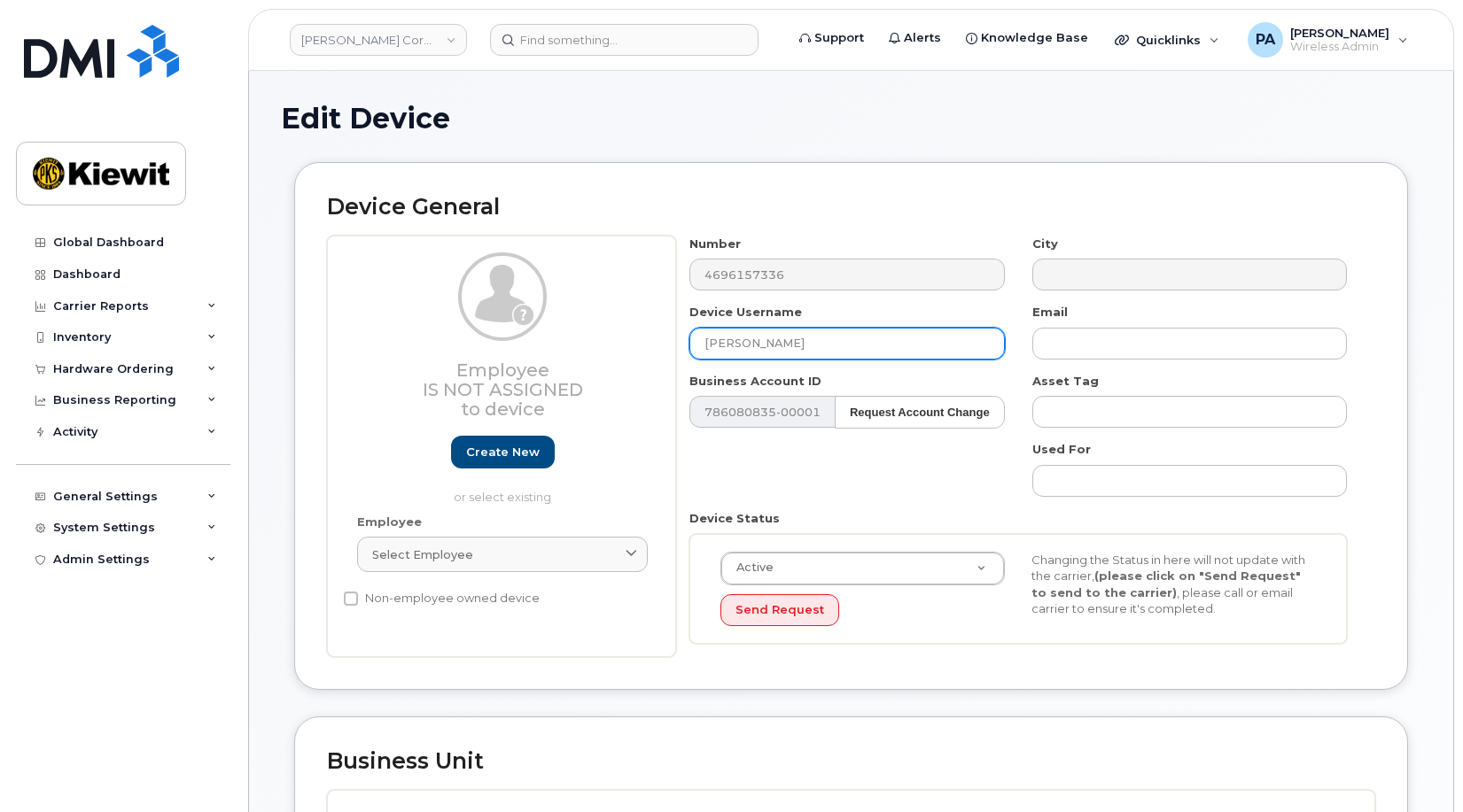
drag, startPoint x: 855, startPoint y: 353, endPoint x: 846, endPoint y: 351, distance: 9.2
click at [846, 351] on div "Number 4696157336 City Device Username Yari Slaibe Email Business Account ID 78…" at bounding box center [1019, 446] width 685 height 422
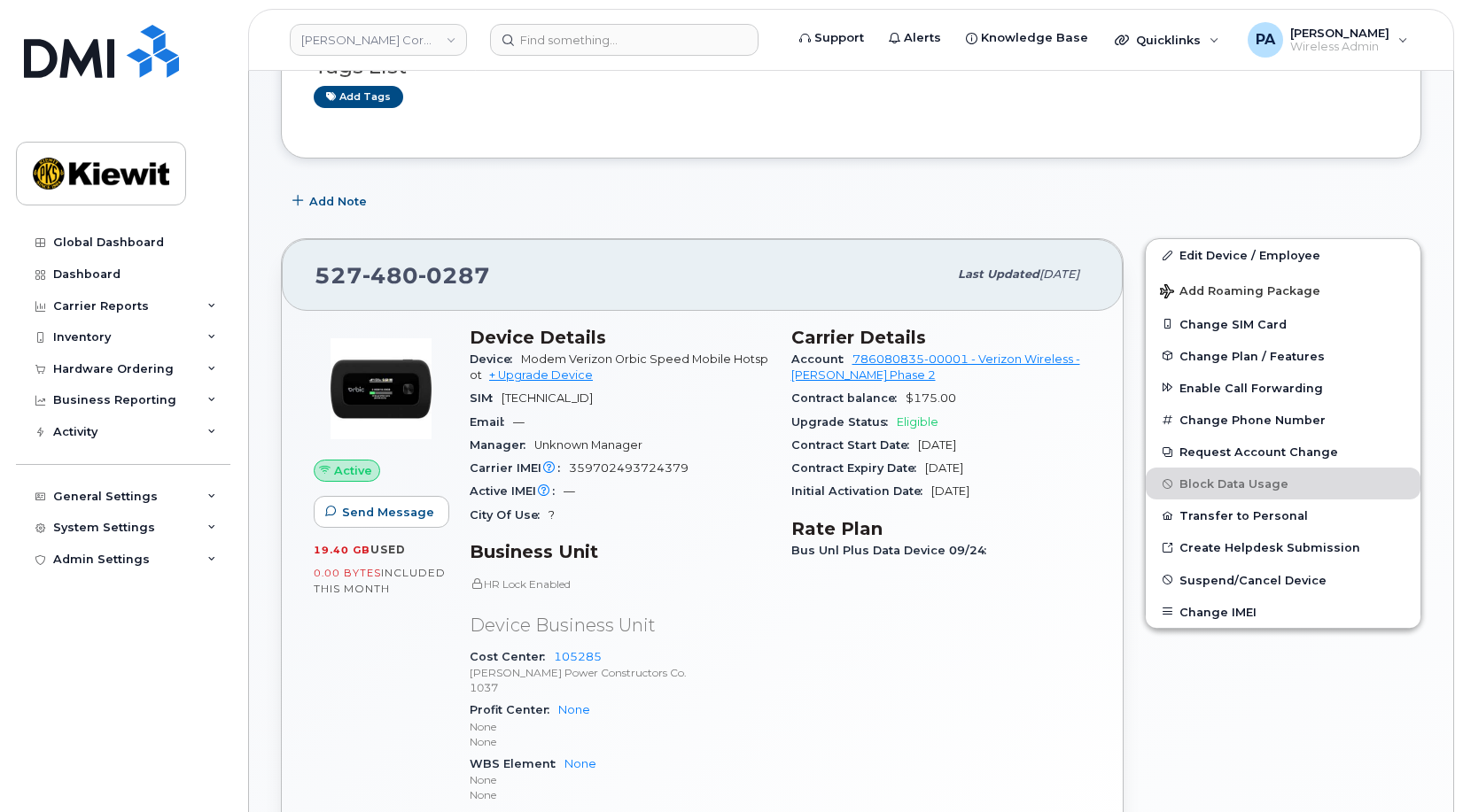
scroll to position [266, 0]
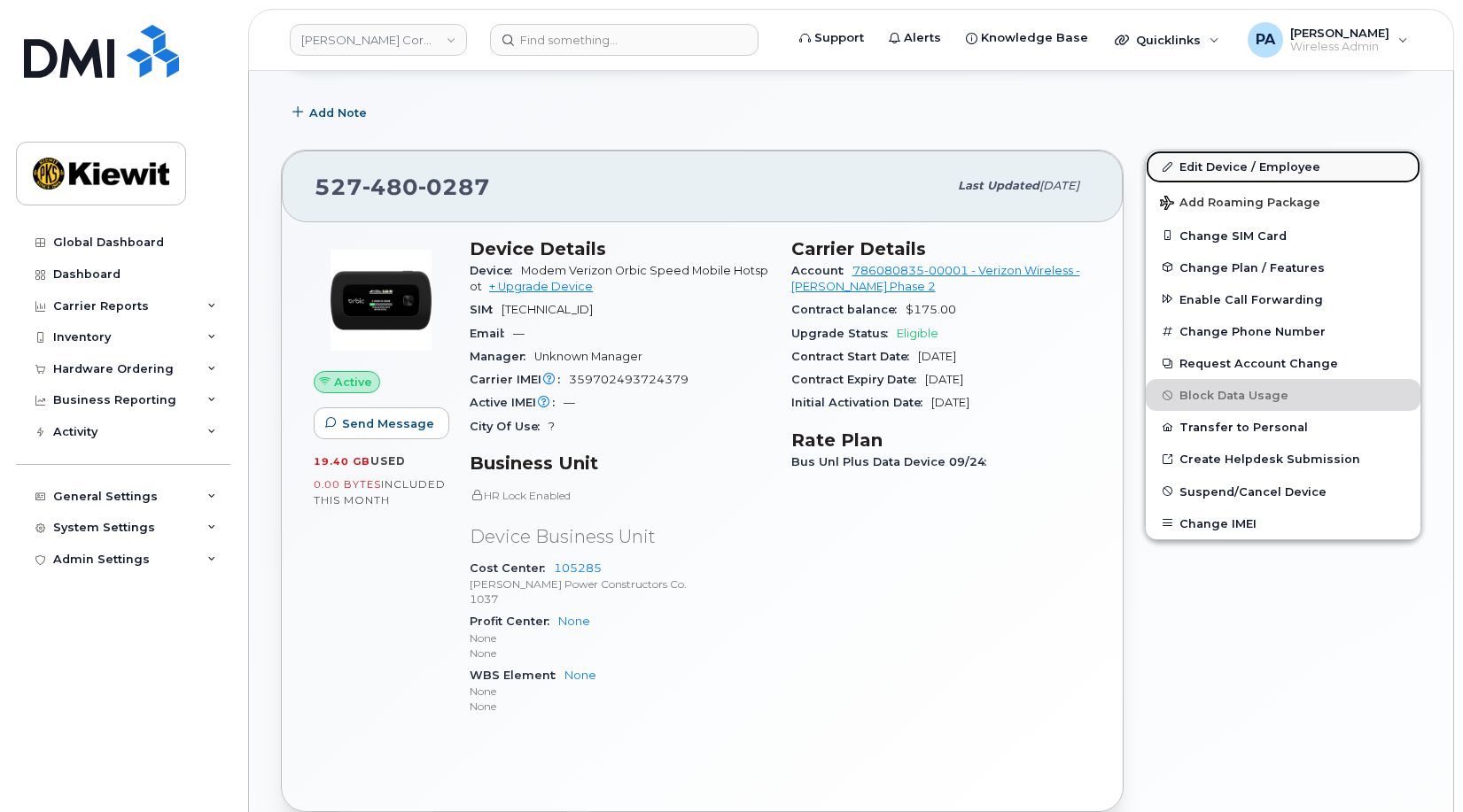
click at [1245, 159] on link "Edit Device / Employee" at bounding box center [1283, 166] width 275 height 31
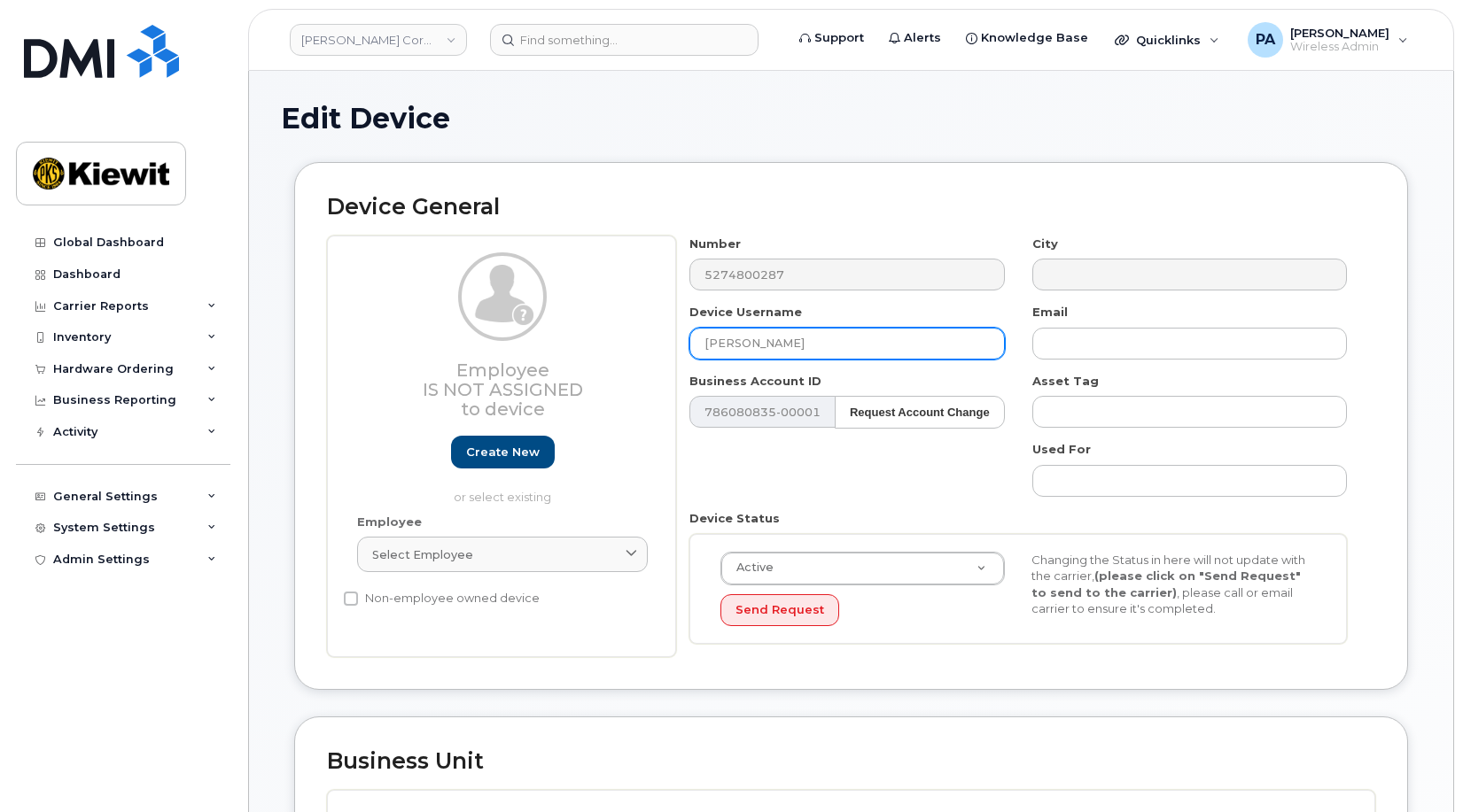
drag, startPoint x: 807, startPoint y: 347, endPoint x: 591, endPoint y: 336, distance: 216.3
click at [591, 336] on div "Employee Is not assigned to device Create new or select existing Employee Selec…" at bounding box center [851, 446] width 1049 height 422
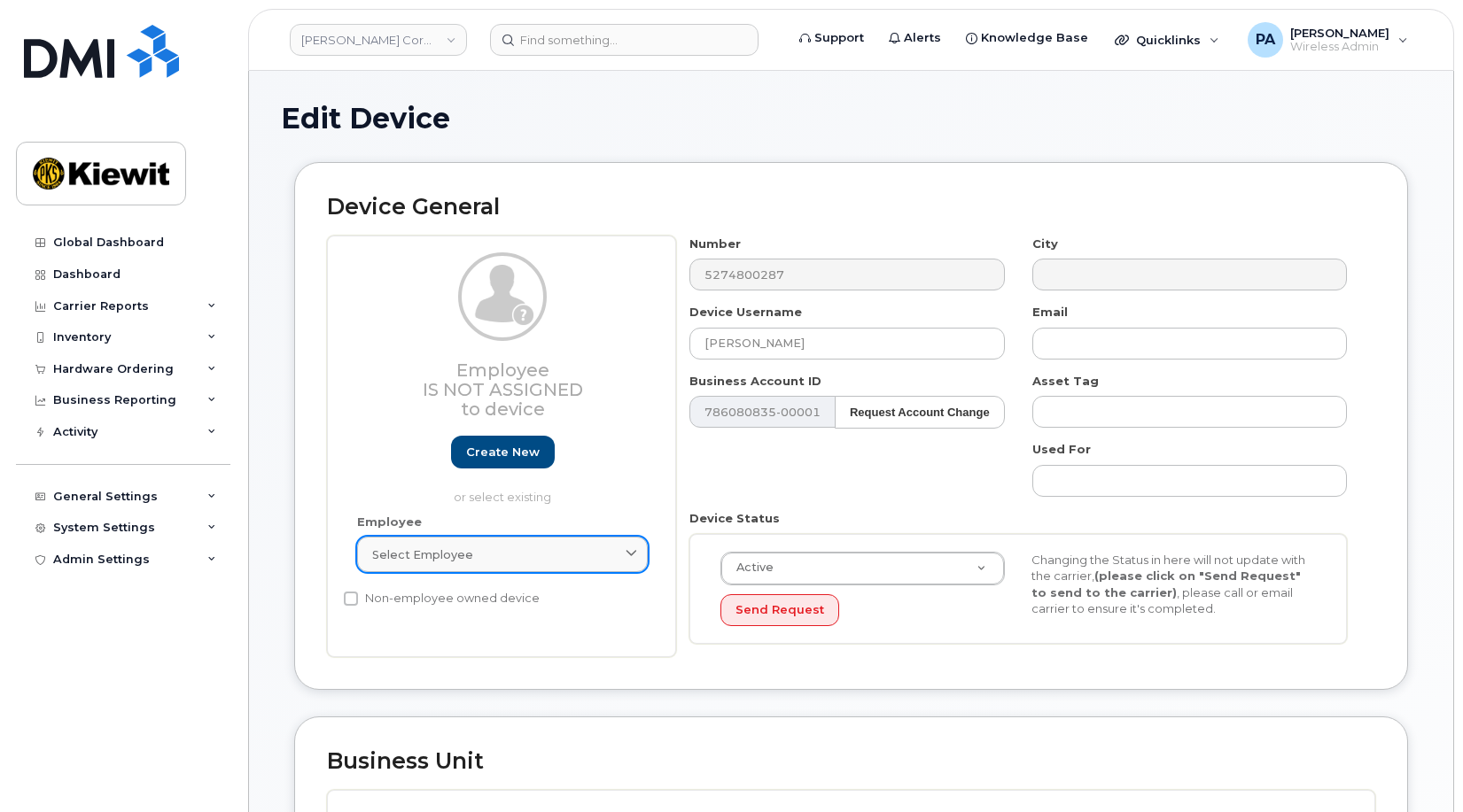
drag, startPoint x: 421, startPoint y: 557, endPoint x: 503, endPoint y: 549, distance: 82.4
click at [425, 556] on span "Select employee" at bounding box center [422, 554] width 101 height 17
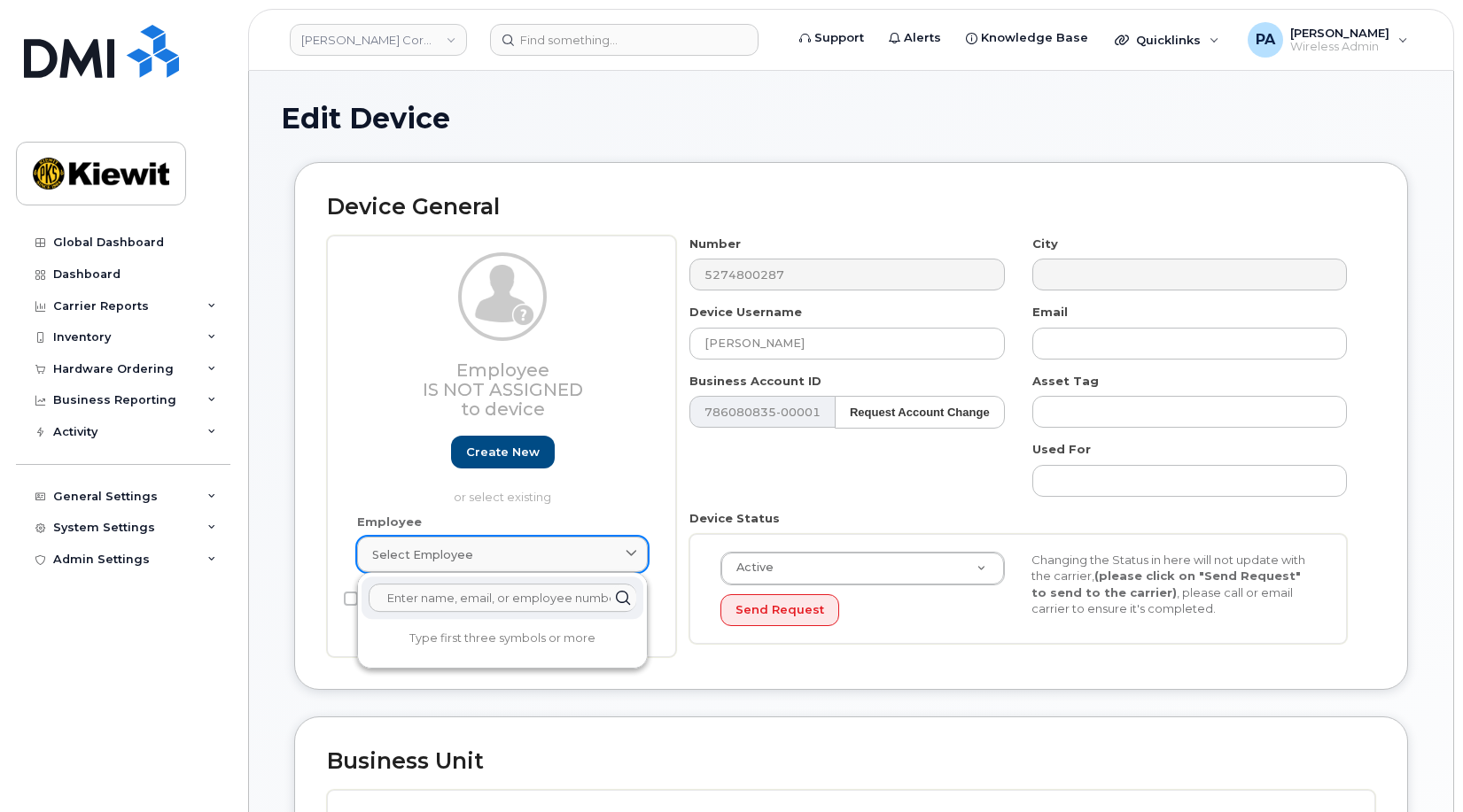
paste input "[PERSON_NAME]"
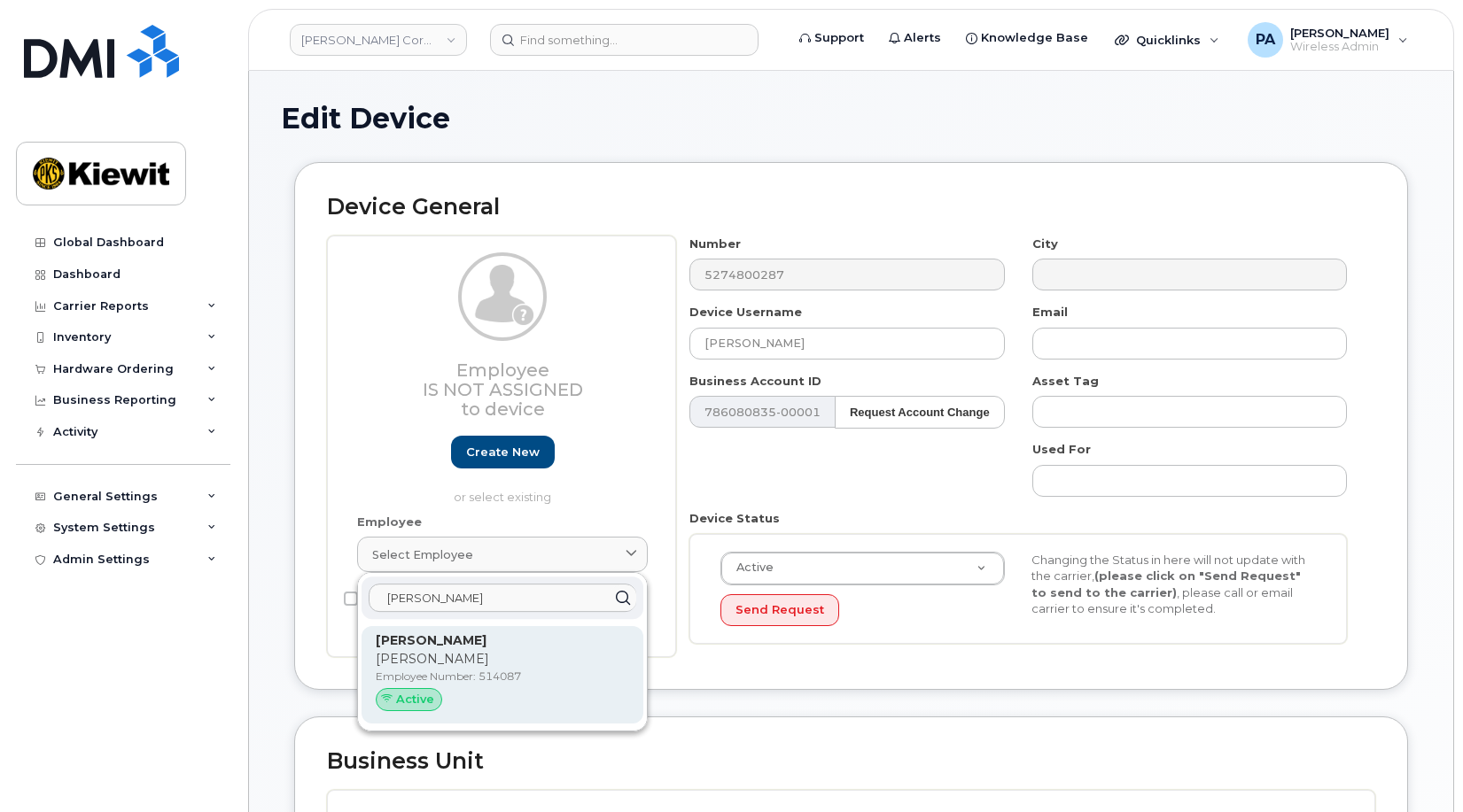
type input "[PERSON_NAME]"
click at [456, 657] on p "[PERSON_NAME]" at bounding box center [502, 659] width 253 height 19
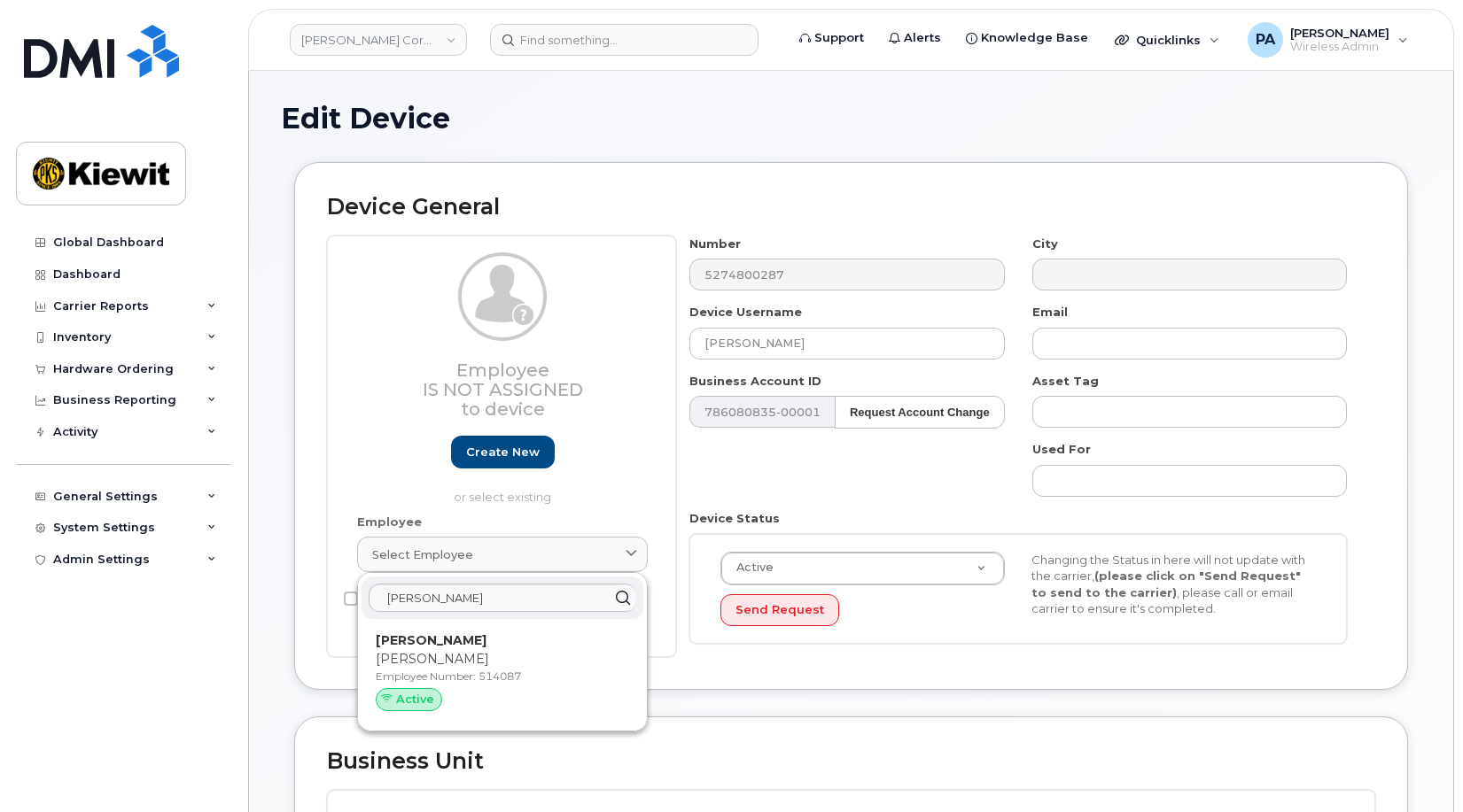
type input "514087"
type input "[PERSON_NAME]"
type input "[PERSON_NAME][EMAIL_ADDRESS][PERSON_NAME][PERSON_NAME][DOMAIN_NAME]"
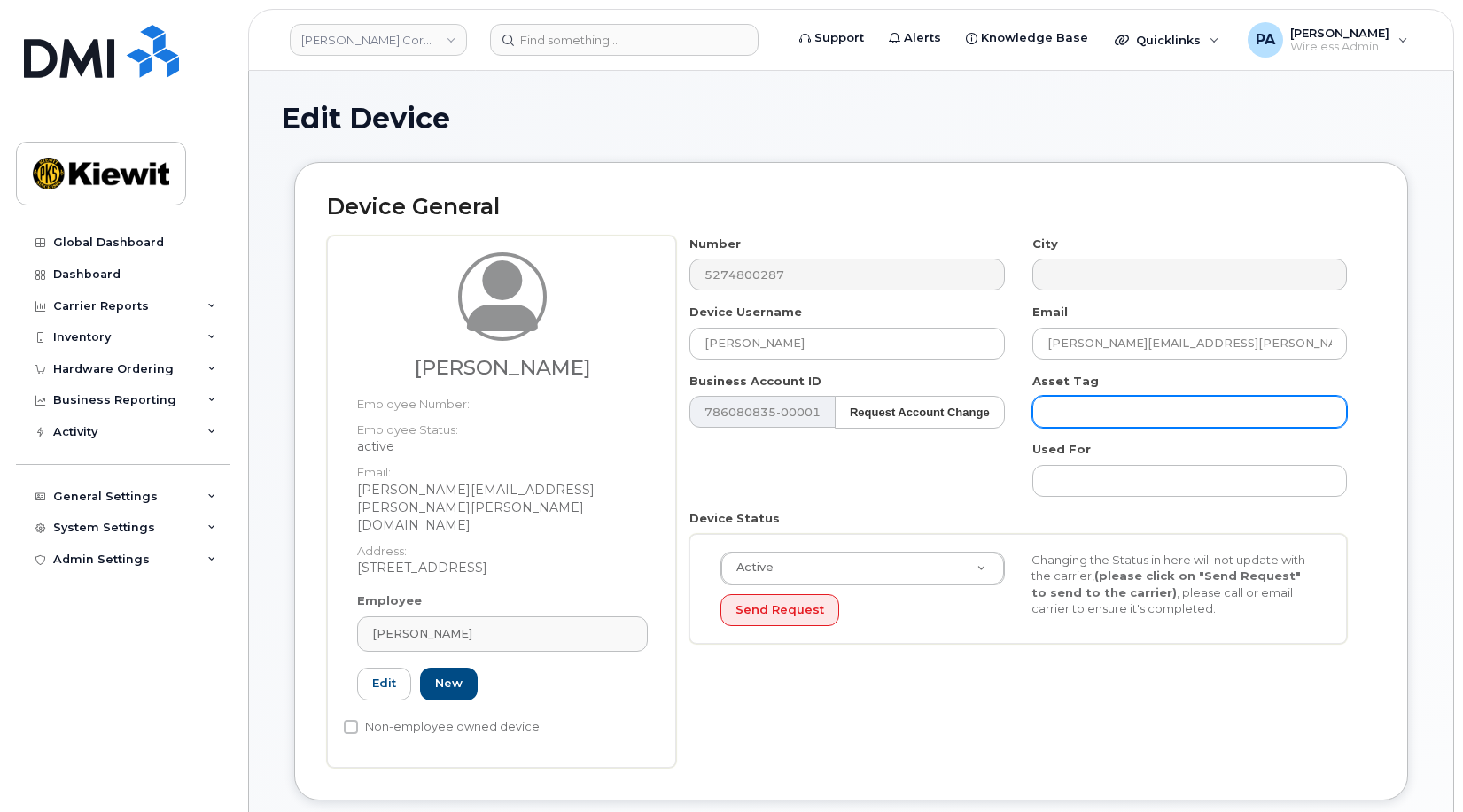
click at [1129, 400] on input "text" at bounding box center [1190, 411] width 315 height 31
type input "Saving..."
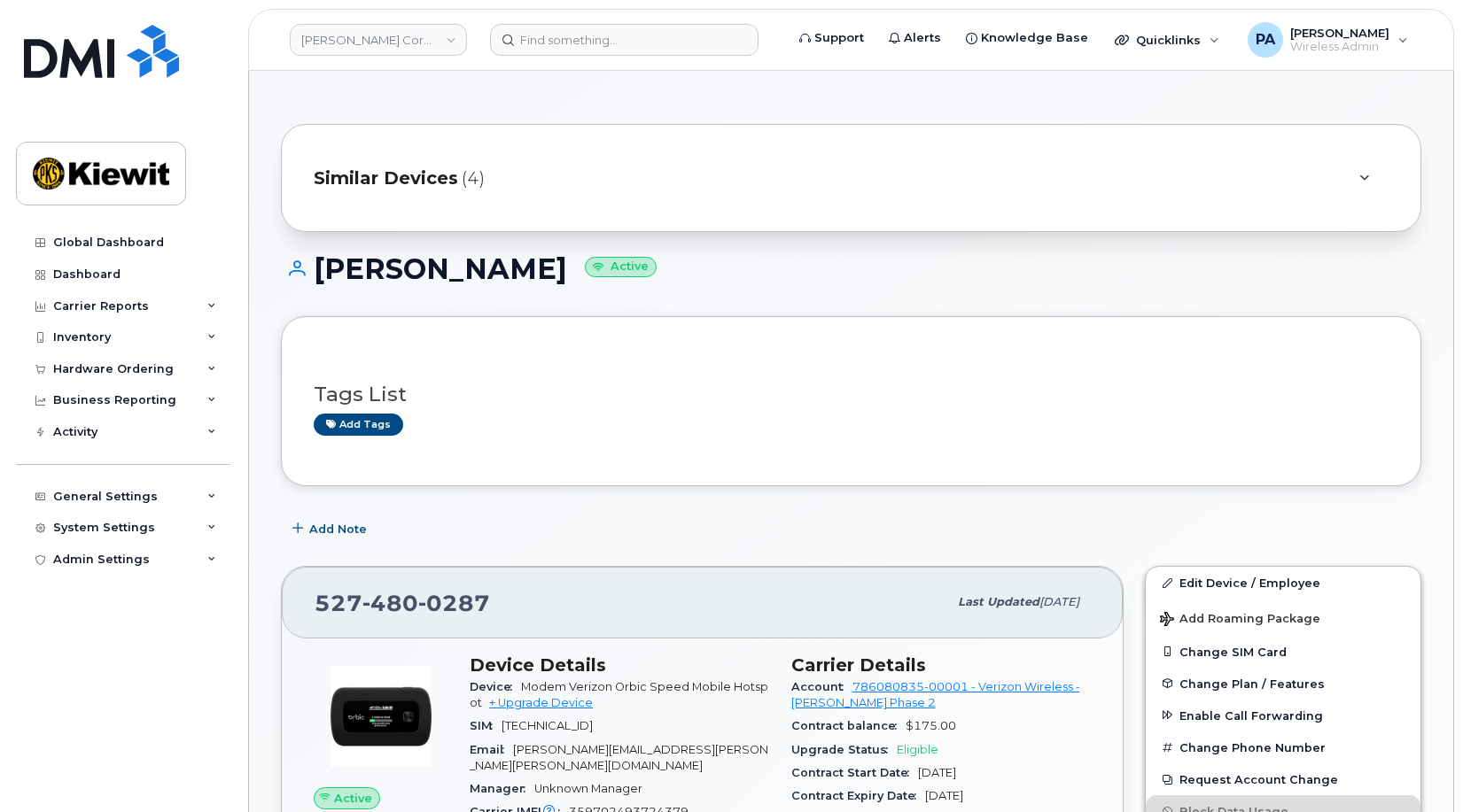
click at [455, 170] on span "Similar Devices" at bounding box center [386, 178] width 145 height 26
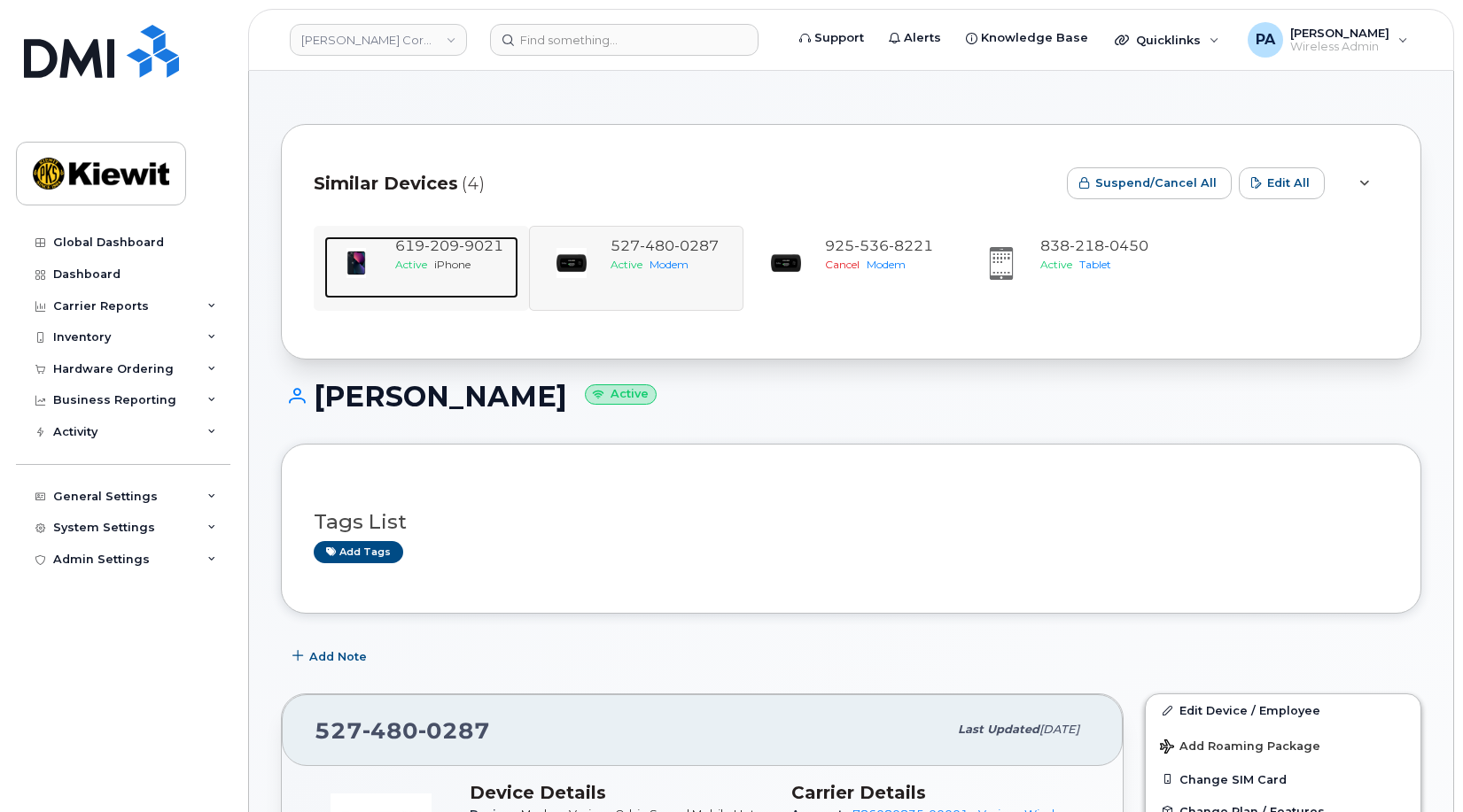
click at [466, 264] on span "iPhone" at bounding box center [452, 265] width 36 height 14
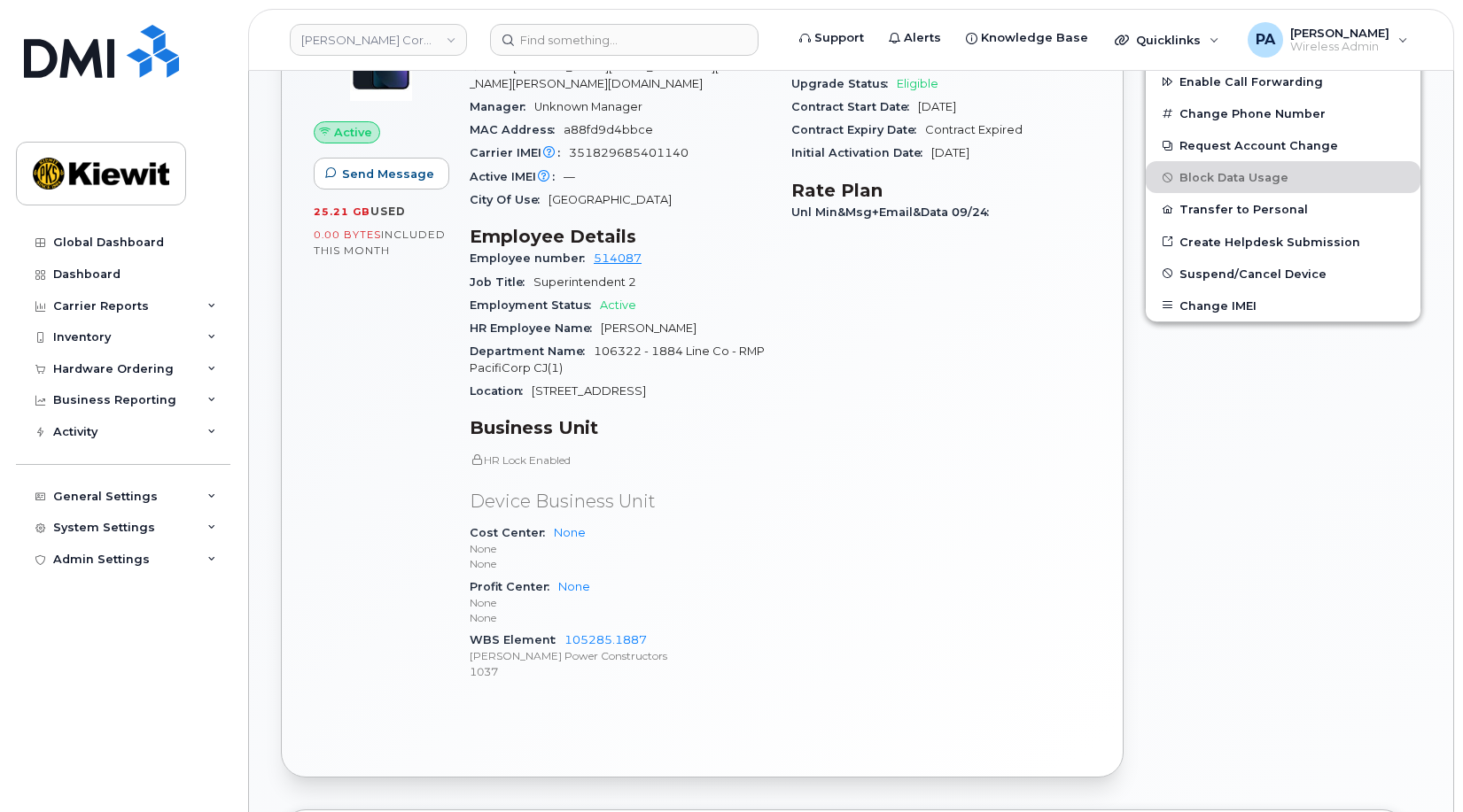
scroll to position [755, 0]
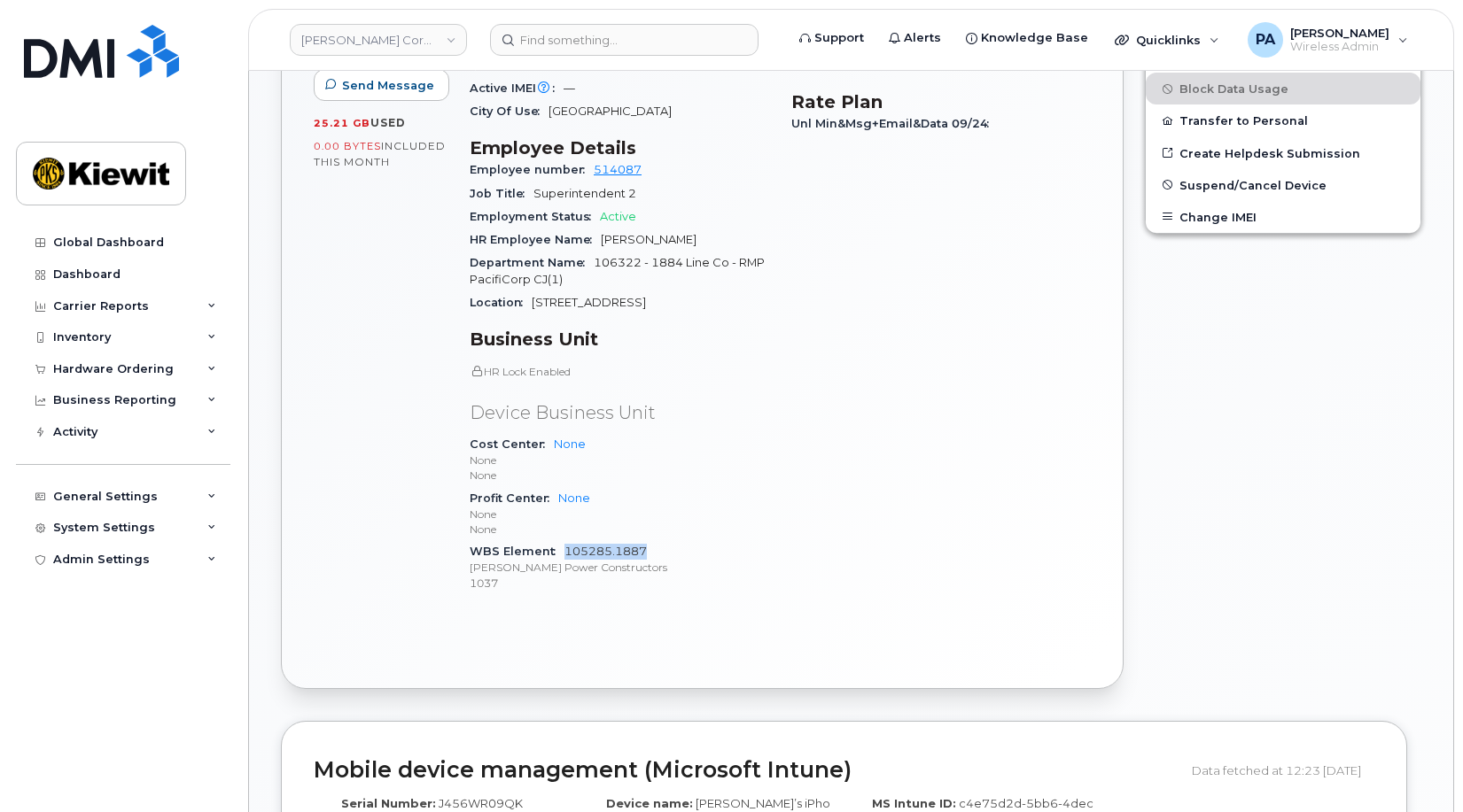
drag, startPoint x: 654, startPoint y: 535, endPoint x: 564, endPoint y: 538, distance: 90.0
click at [564, 540] on div "WBS Element 105285.1887 [PERSON_NAME] Power Constructors 1037" at bounding box center [619, 567] width 300 height 54
copy link "105285.1887"
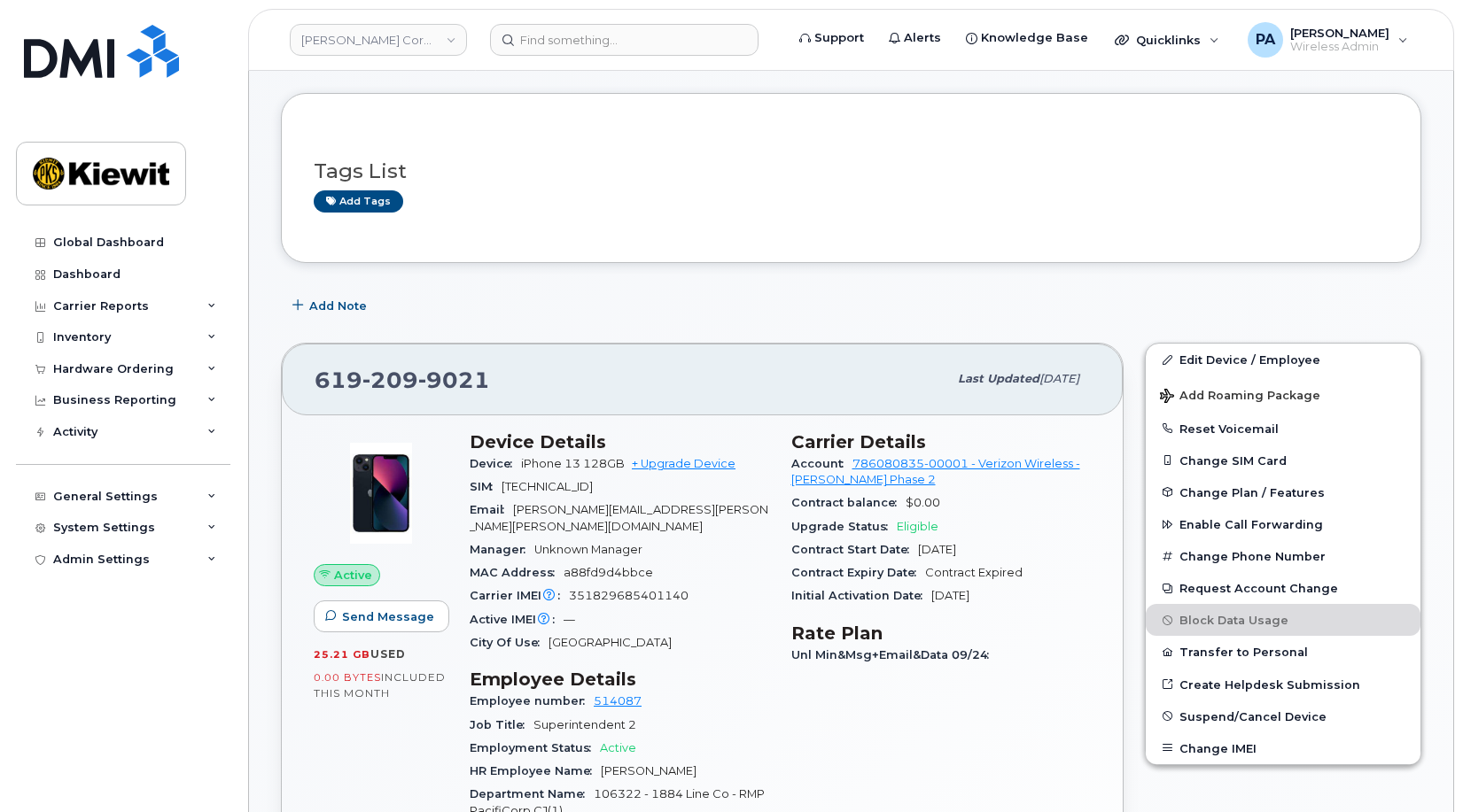
scroll to position [46, 0]
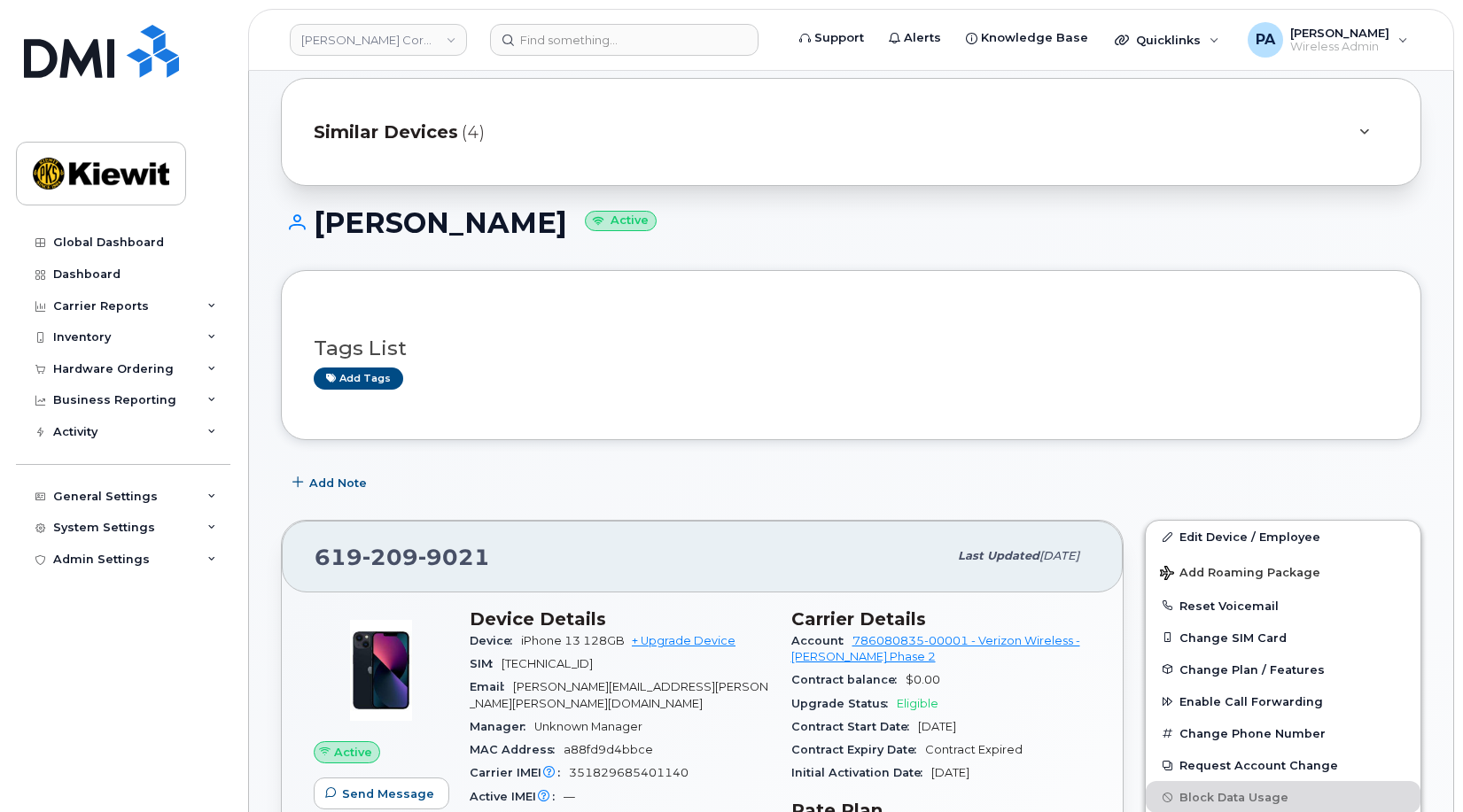
click at [445, 138] on span "Similar Devices" at bounding box center [386, 133] width 145 height 26
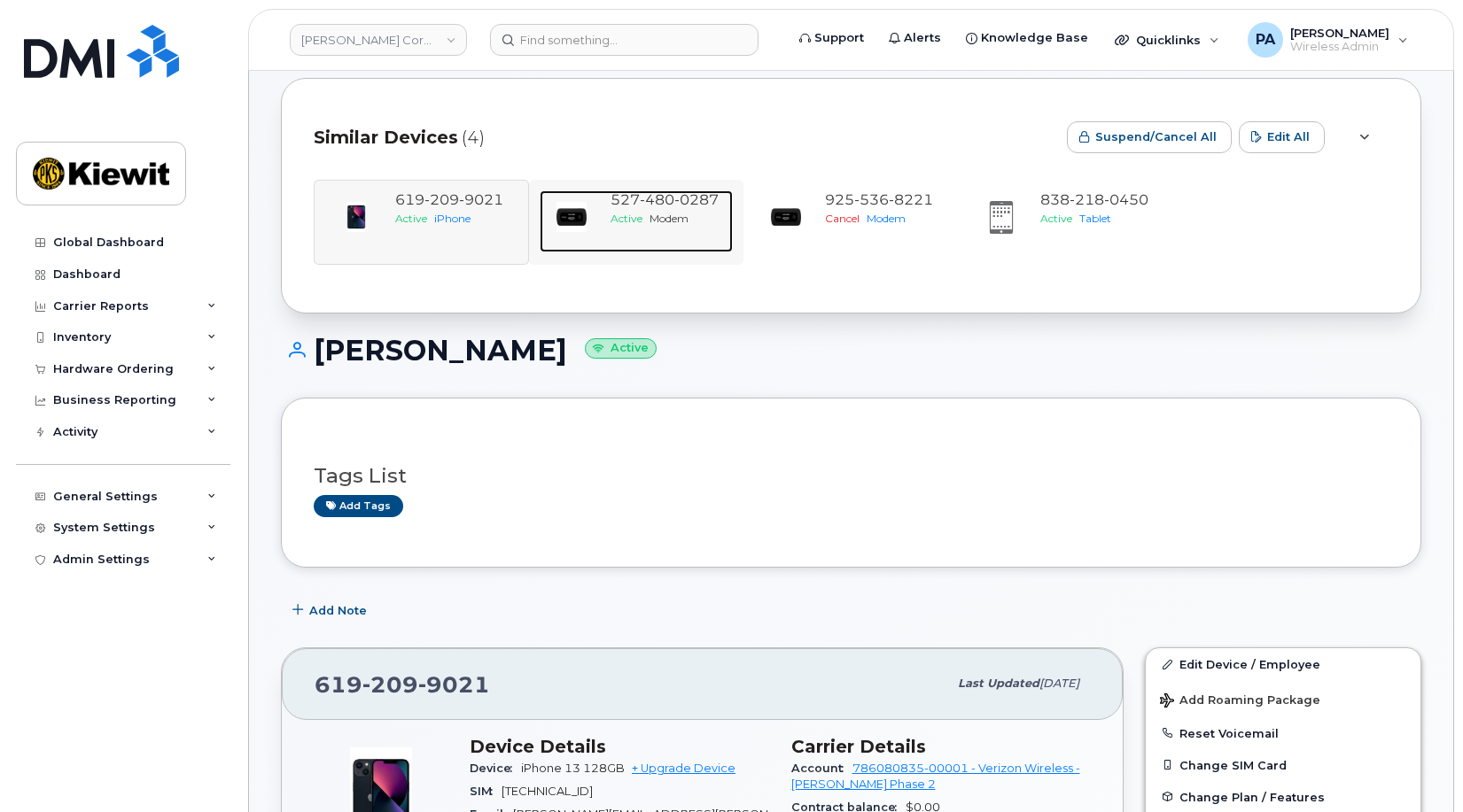
click at [682, 214] on span "Modem" at bounding box center [669, 219] width 39 height 14
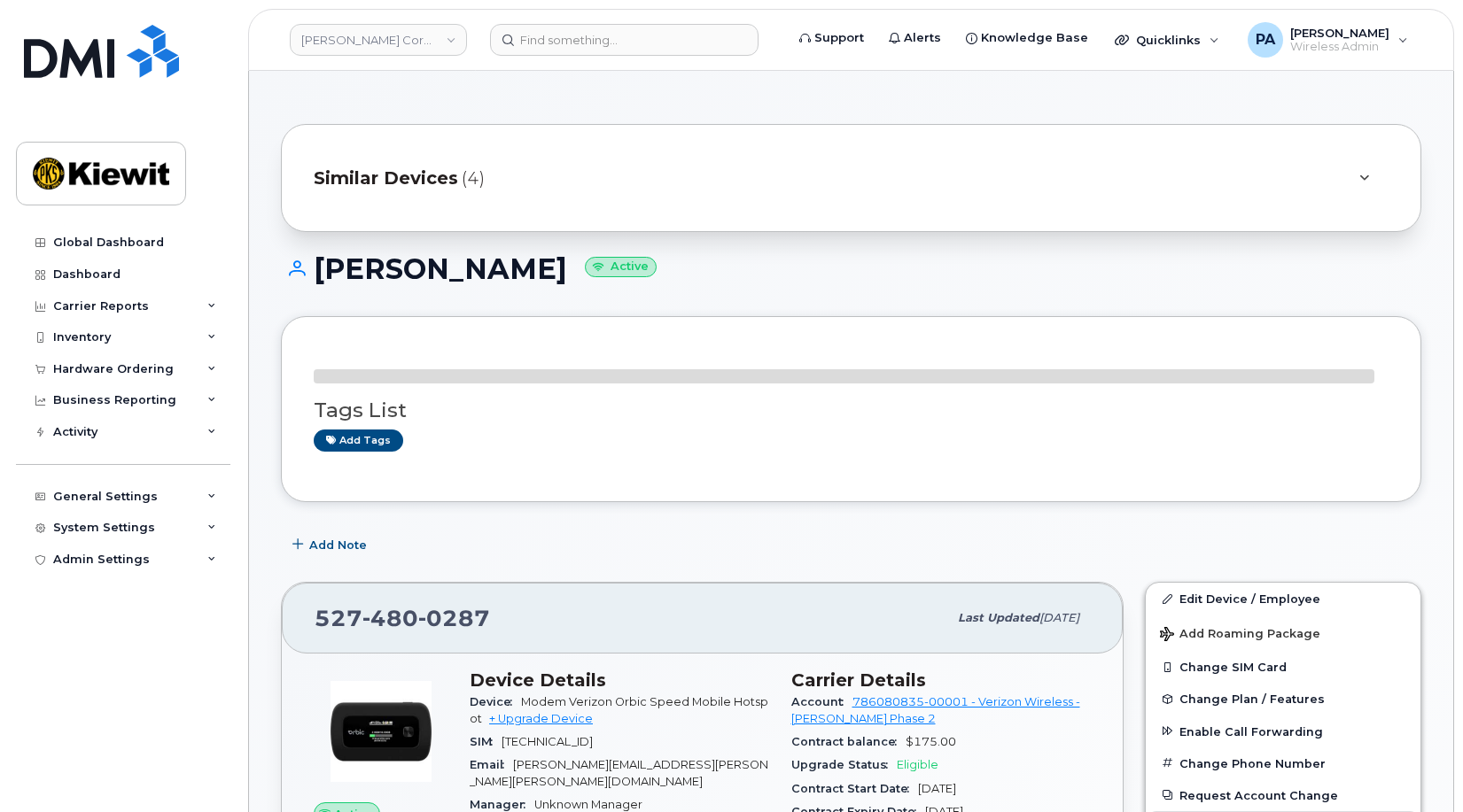
click at [1248, 445] on div "Add tags" at bounding box center [844, 441] width 1060 height 23
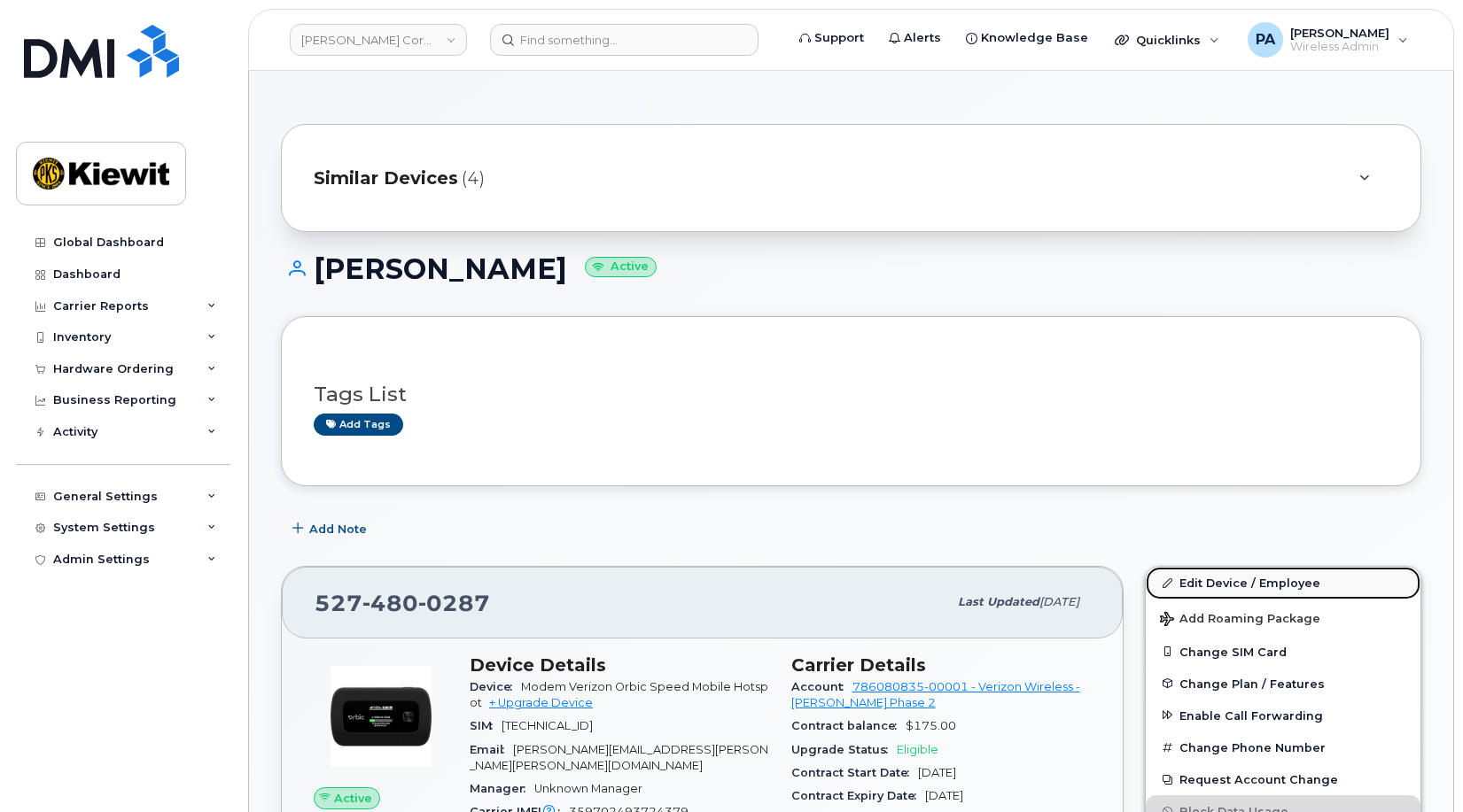
click at [1251, 583] on link "Edit Device / Employee" at bounding box center [1283, 583] width 275 height 31
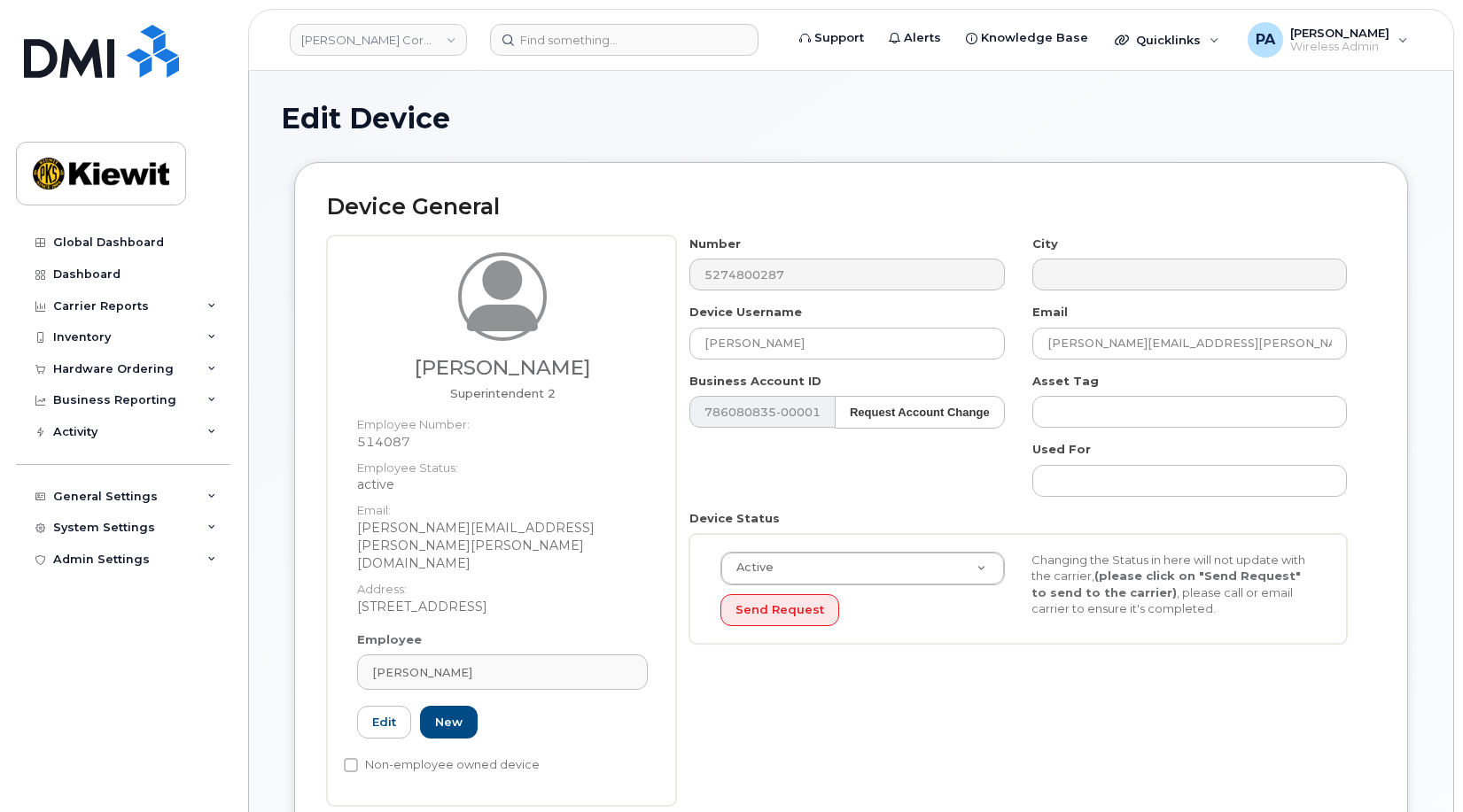
scroll to position [531, 0]
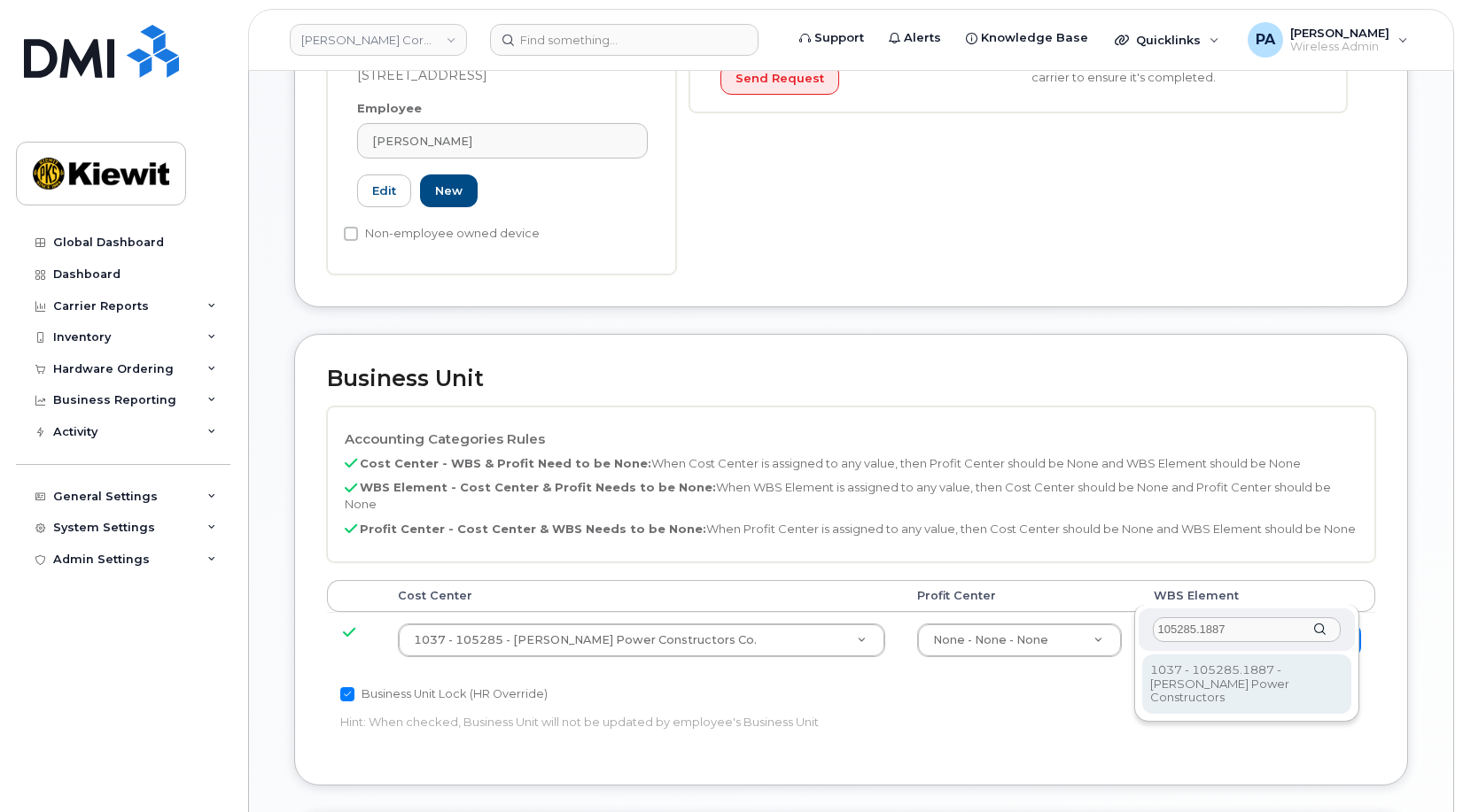
type input "105285.1887"
type input "29959505"
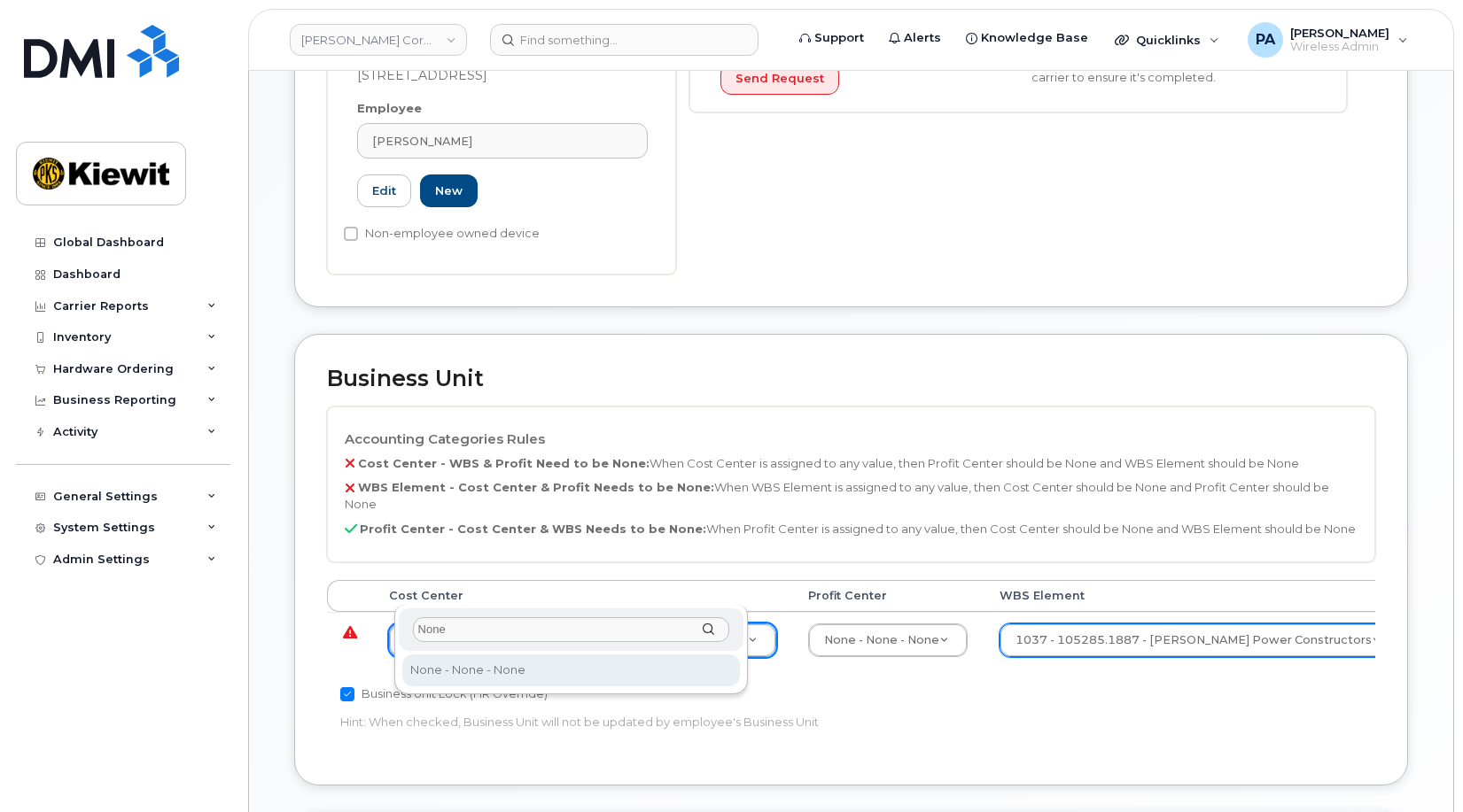
type input "None"
type input "29629358"
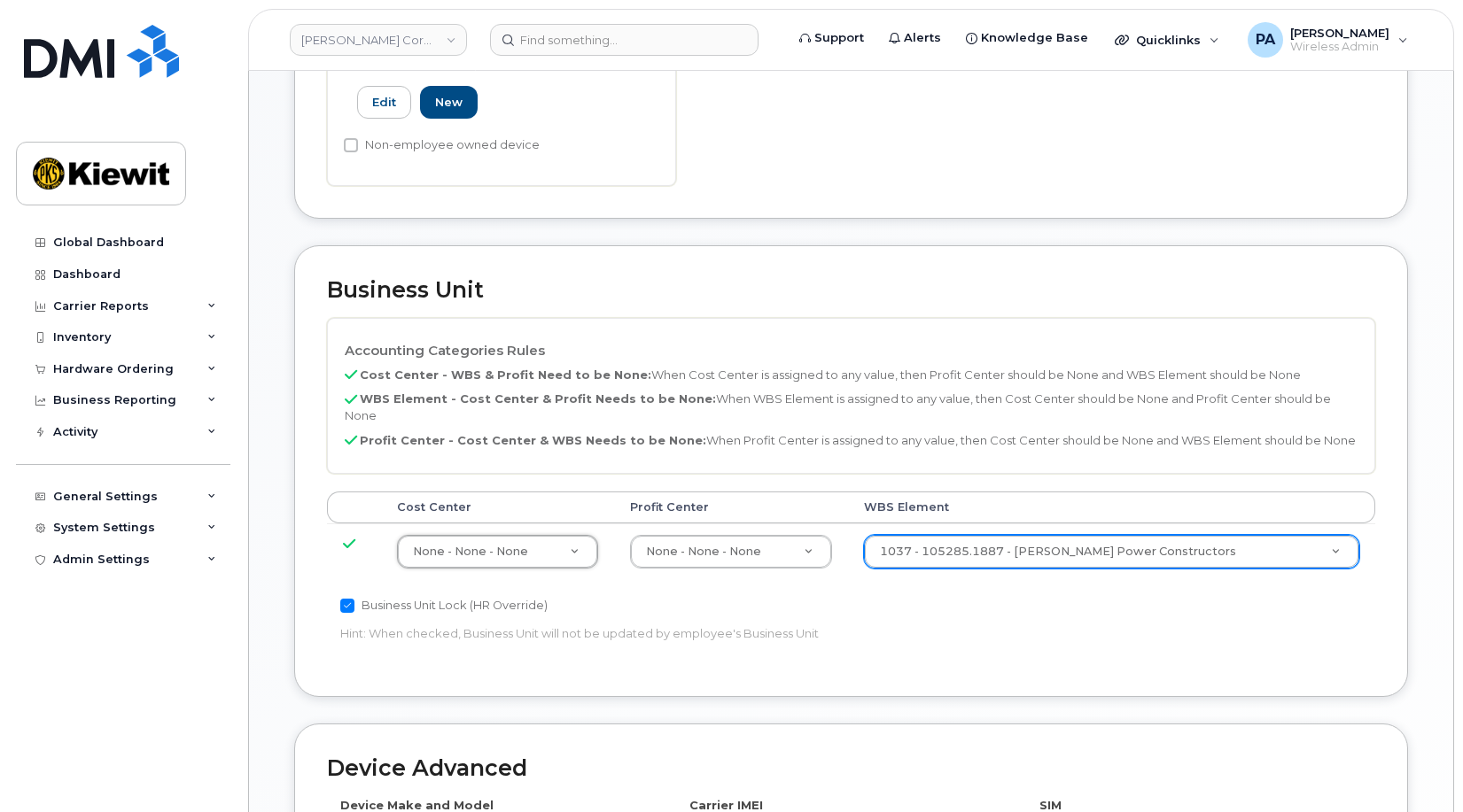
scroll to position [1008, 0]
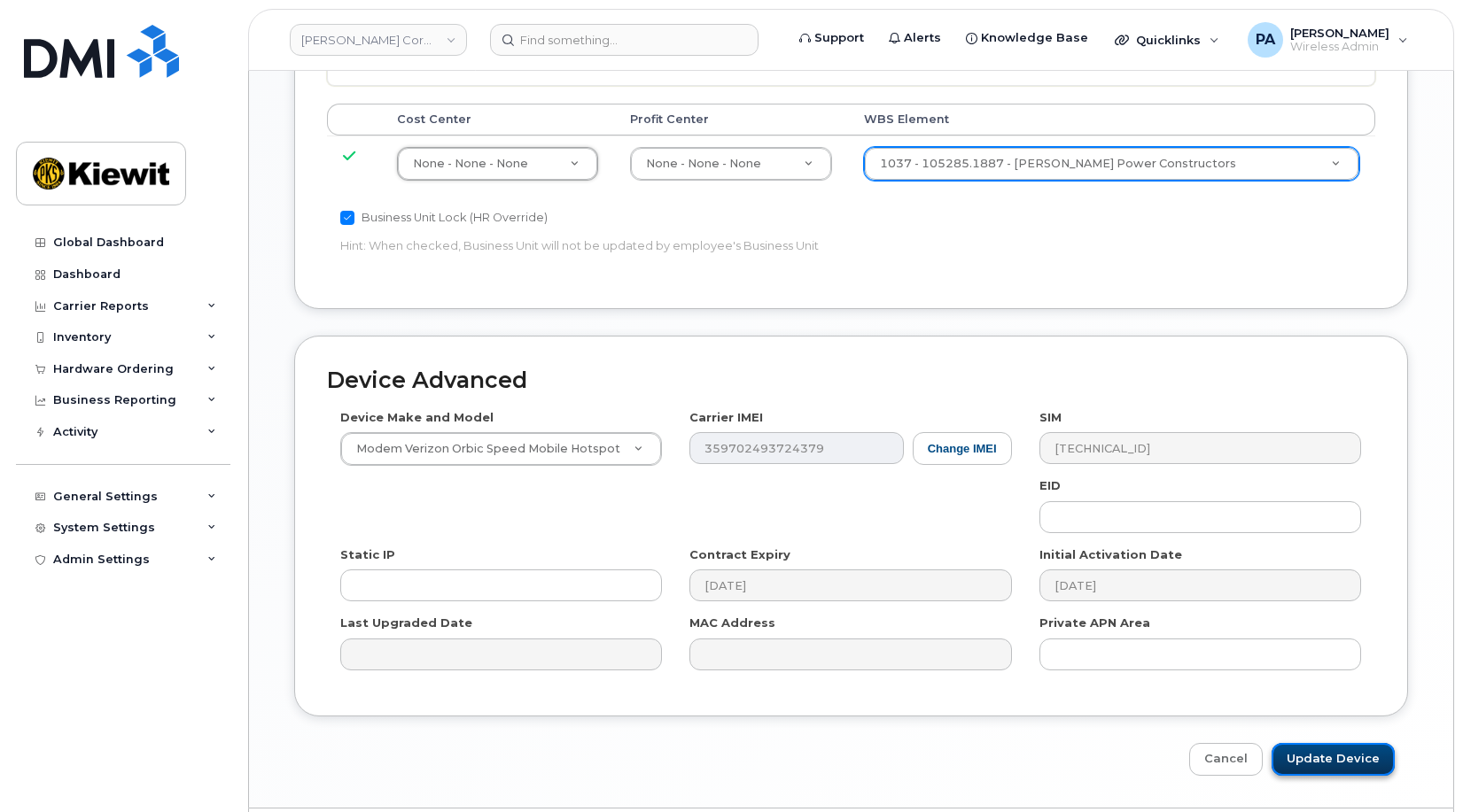
click at [1337, 743] on input "Update Device" at bounding box center [1333, 759] width 123 height 32
type input "Saving..."
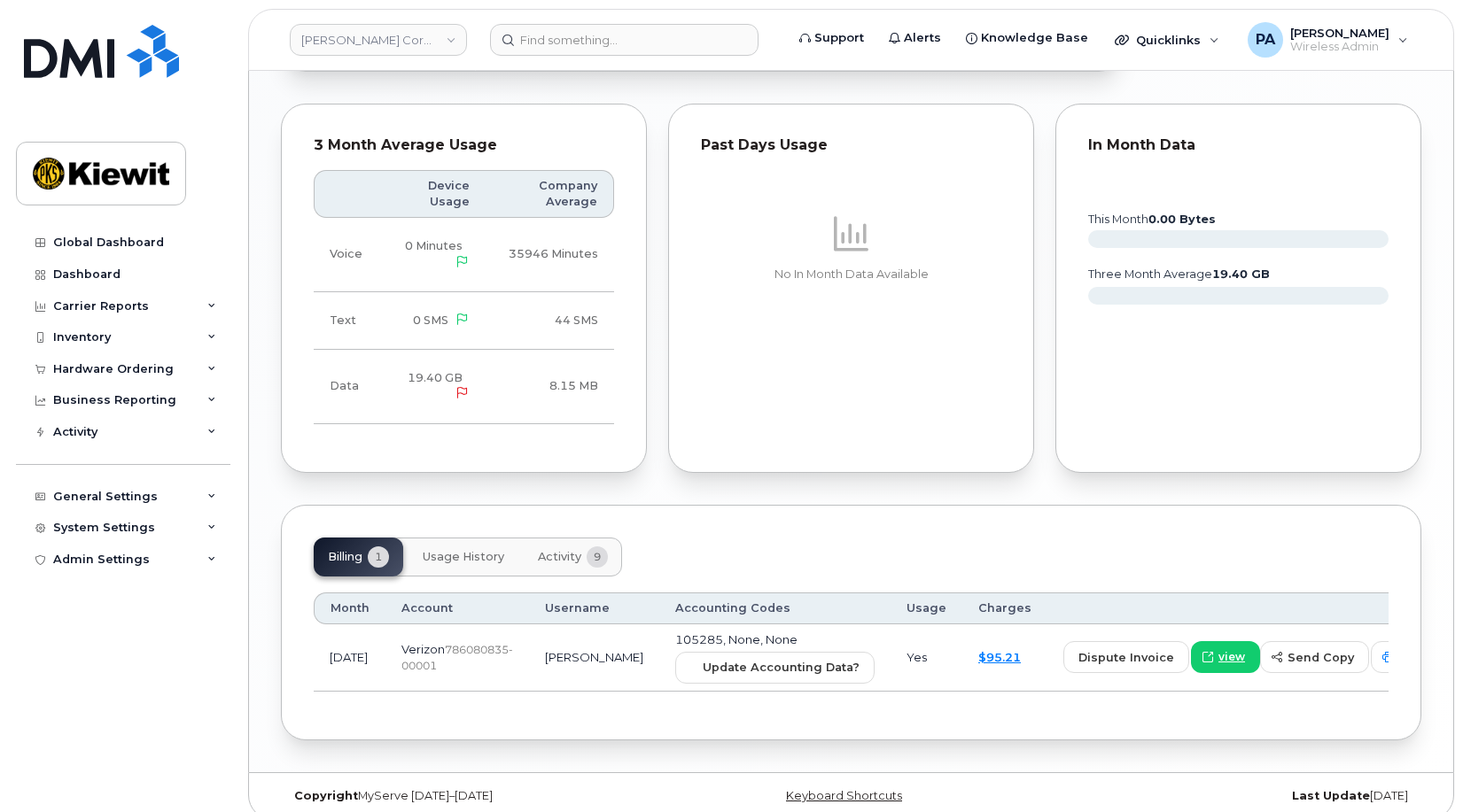
scroll to position [1365, 0]
click at [732, 658] on span "Update Accounting Data?" at bounding box center [781, 666] width 157 height 17
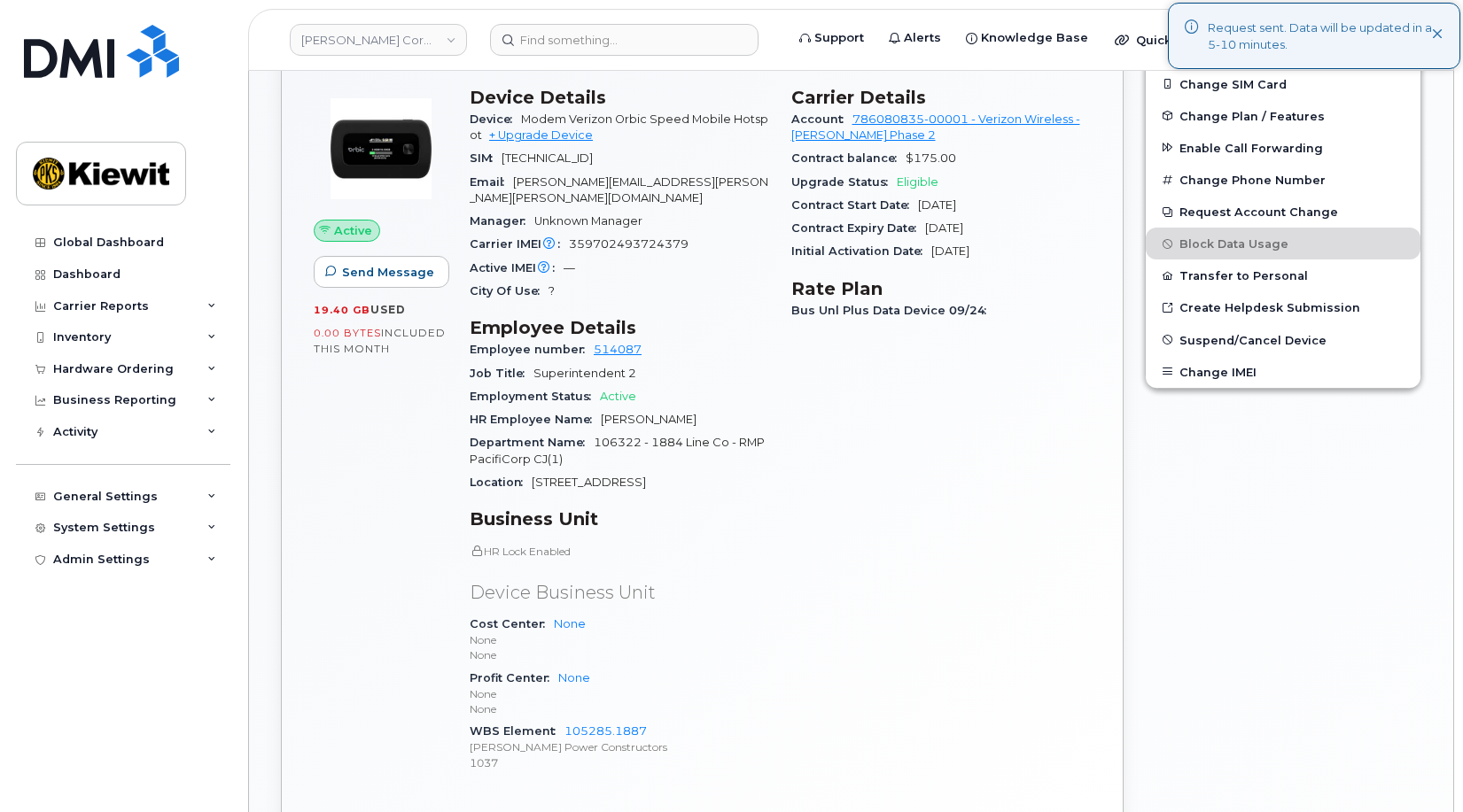
scroll to position [125, 0]
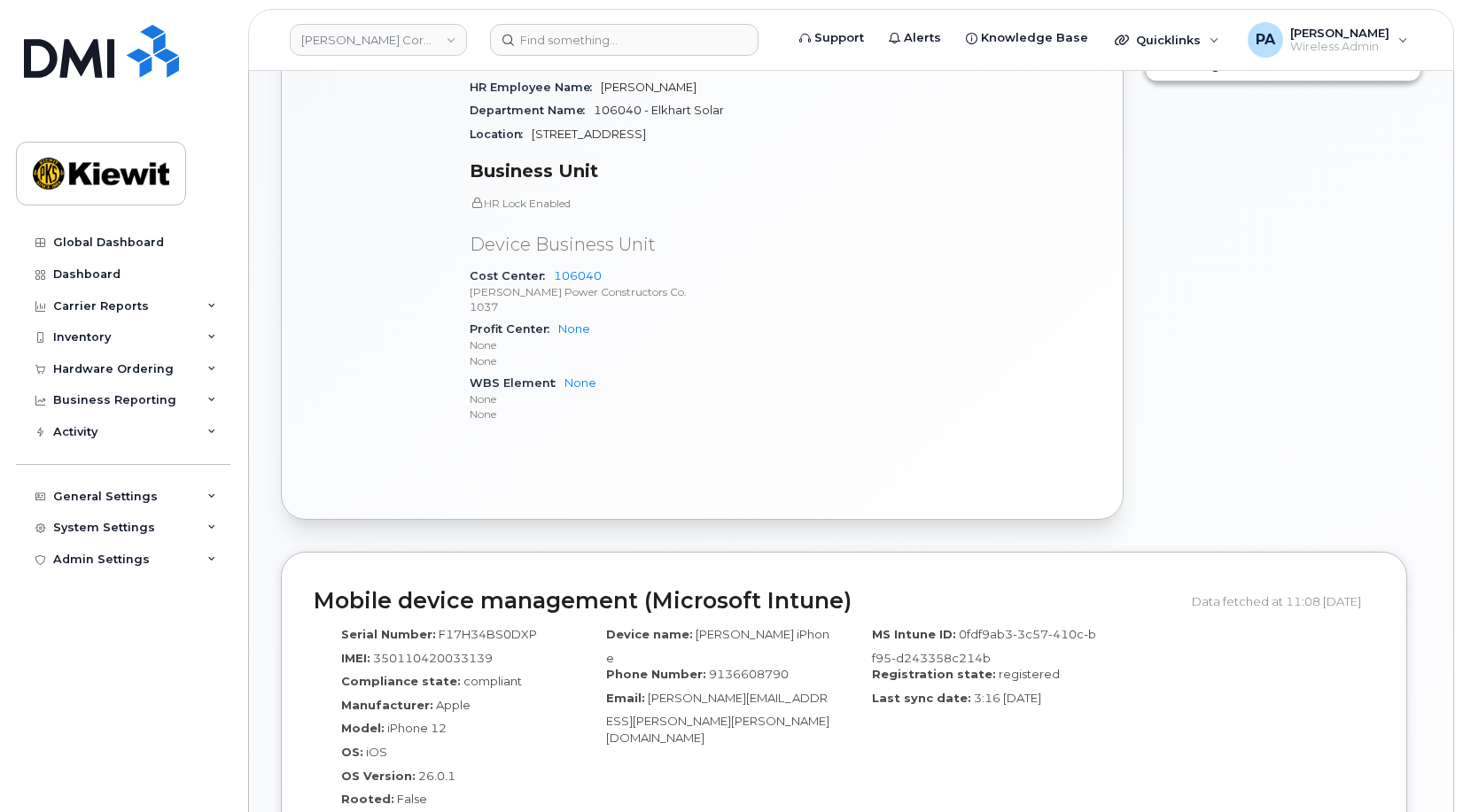
scroll to position [89, 0]
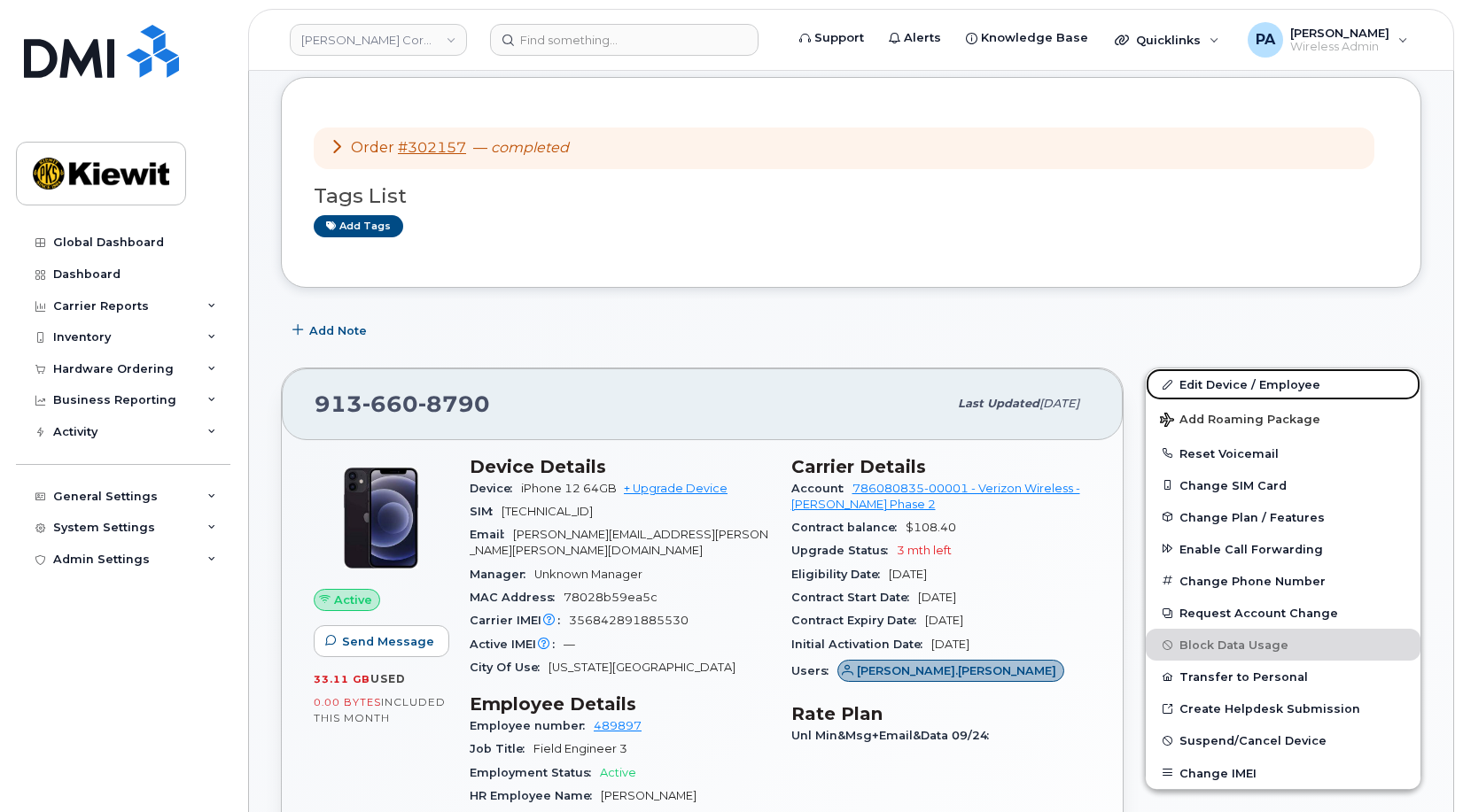
drag, startPoint x: 1250, startPoint y: 385, endPoint x: 839, endPoint y: 464, distance: 418.5
click at [1250, 385] on link "Edit Device / Employee" at bounding box center [1283, 384] width 275 height 31
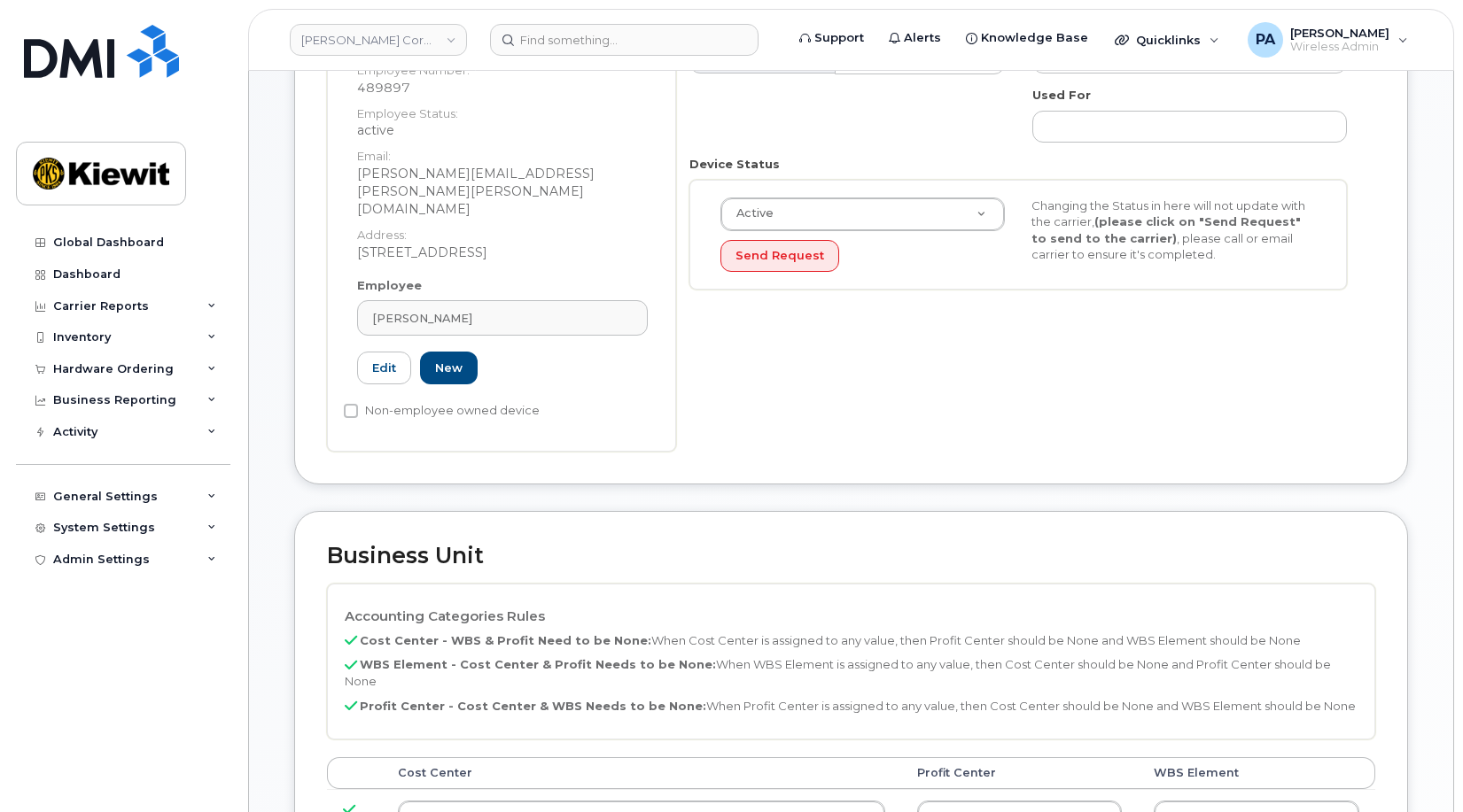
scroll to position [443, 0]
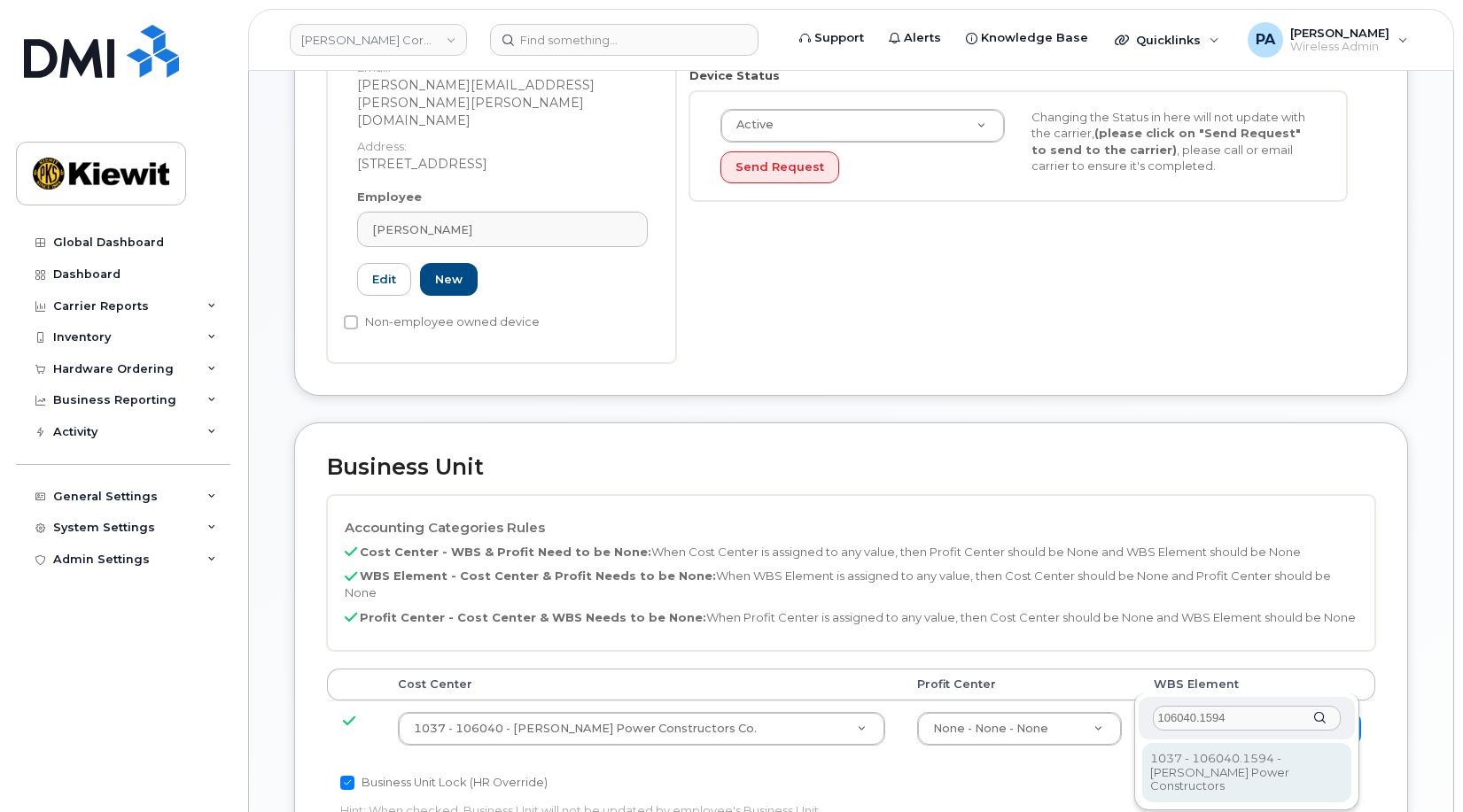
type input "106040.1594"
type input "29948772"
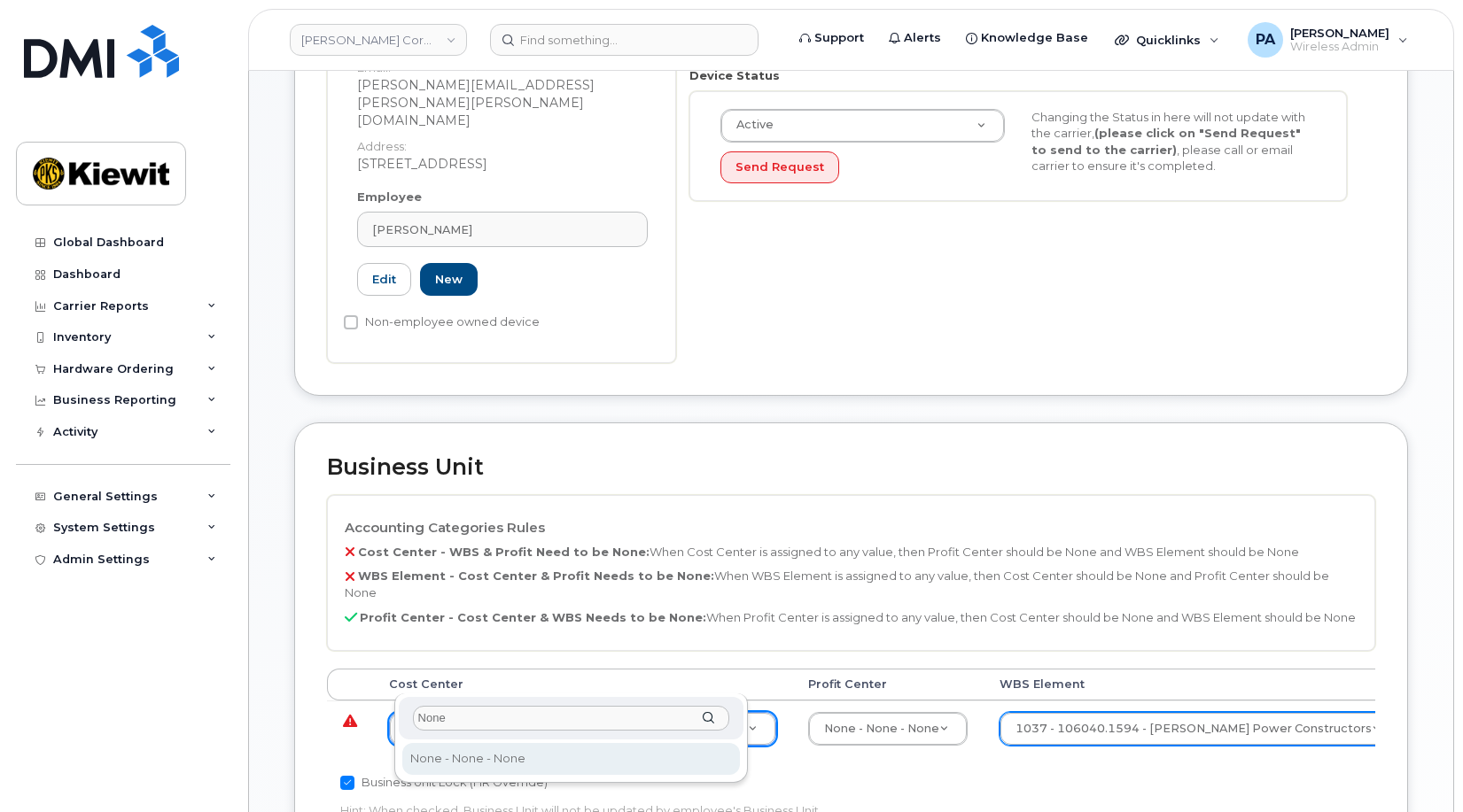
type input "None"
type input "29629358"
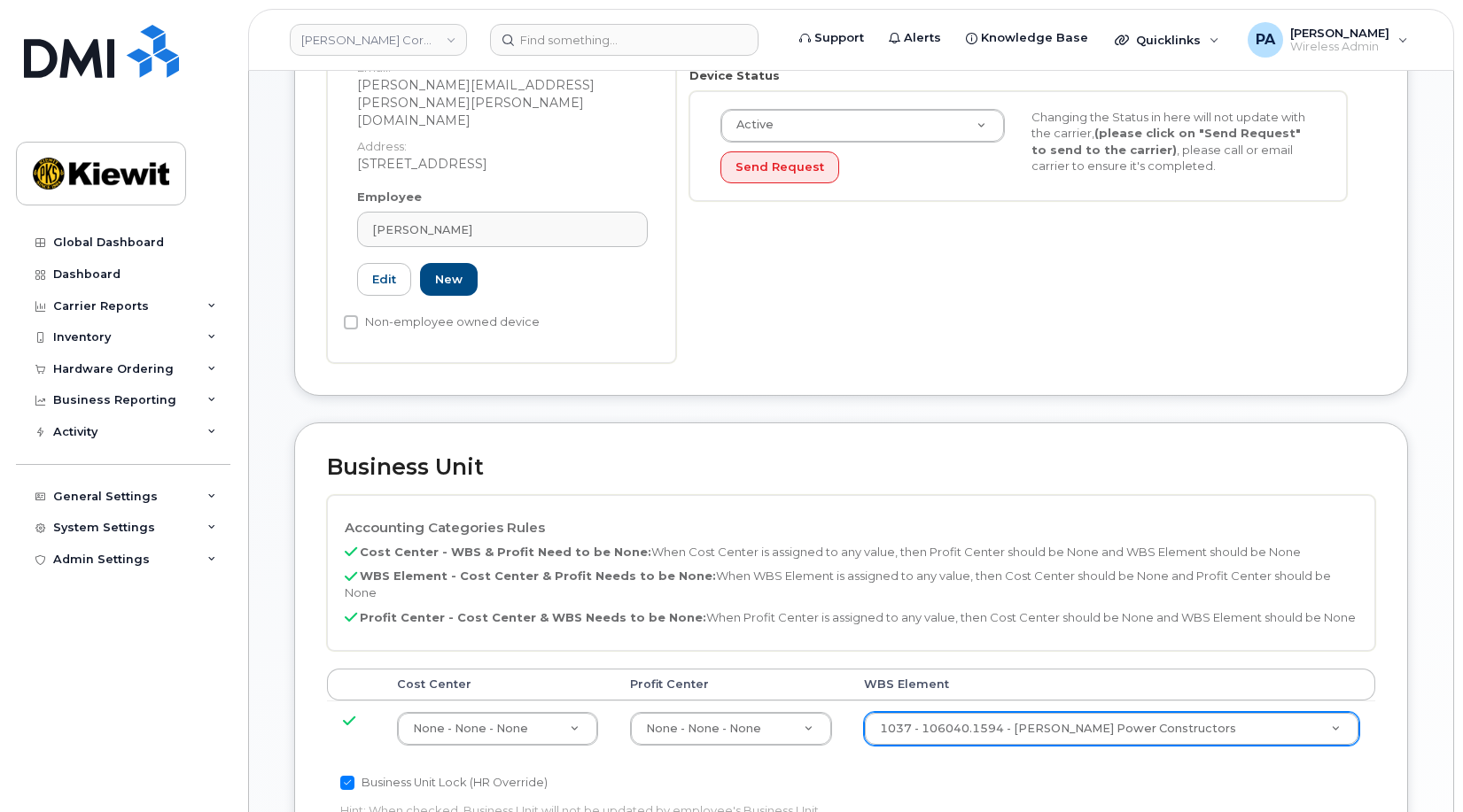
scroll to position [1008, 0]
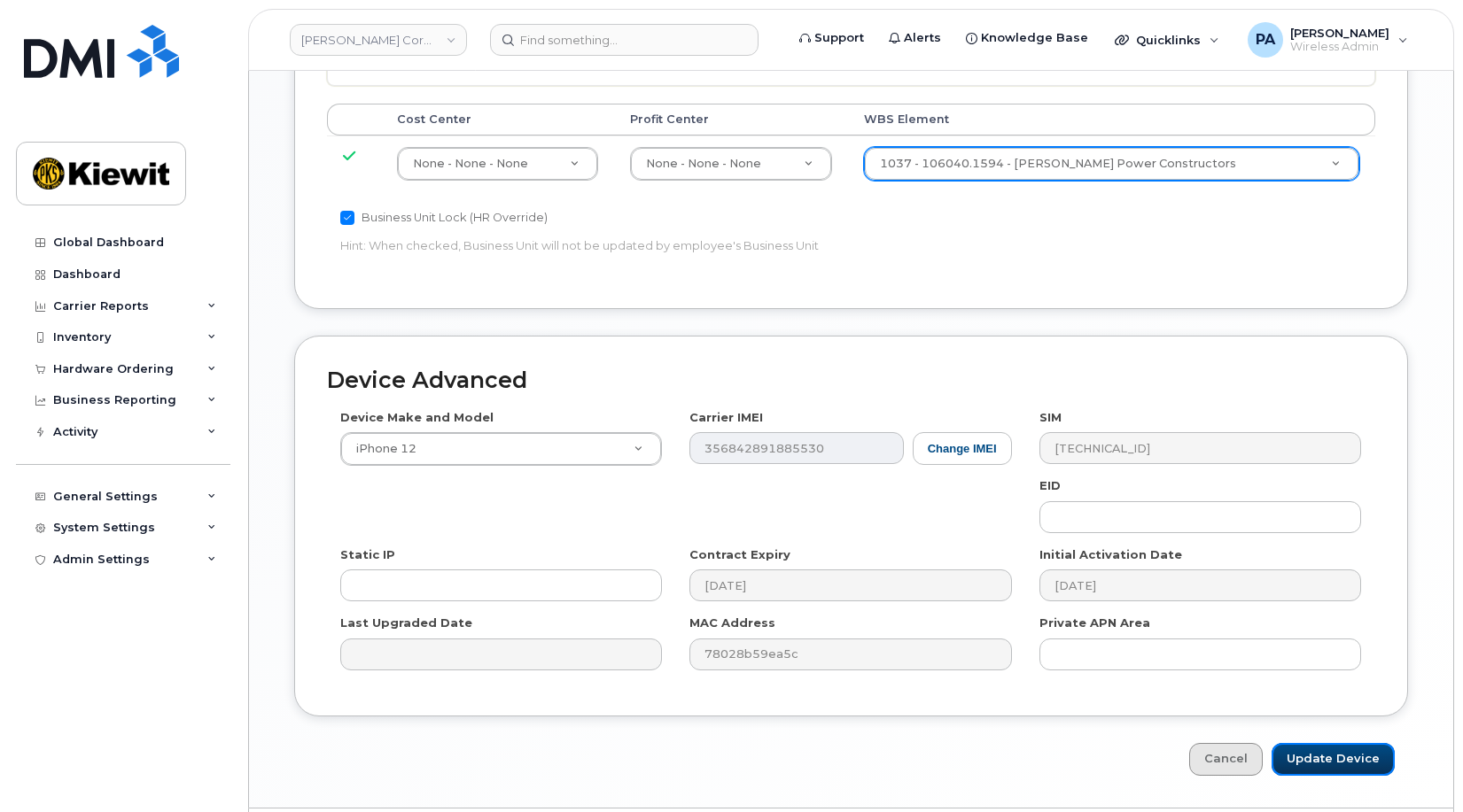
click at [1348, 743] on input "Update Device" at bounding box center [1333, 759] width 123 height 32
type input "Saving..."
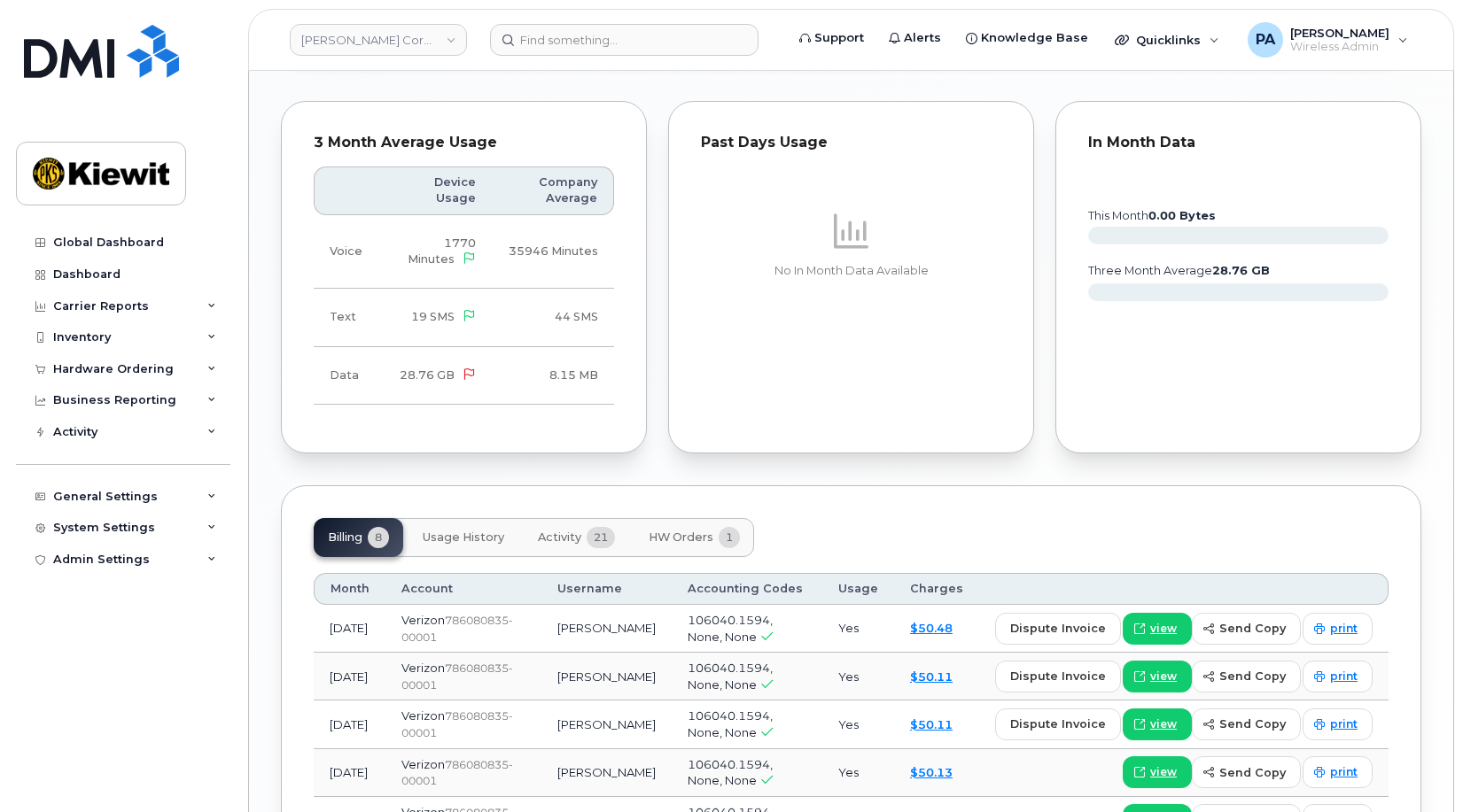
scroll to position [1893, 0]
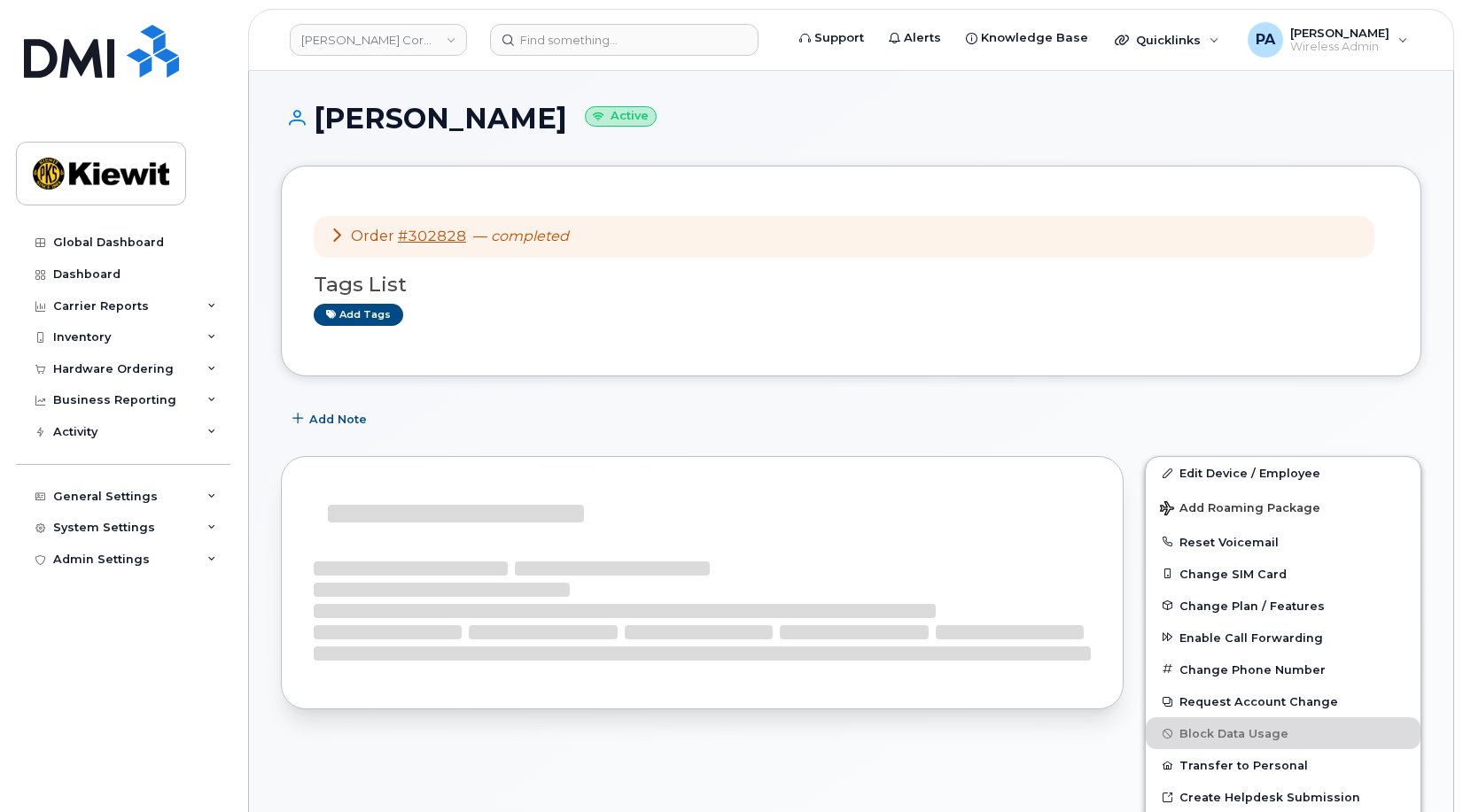
scroll to position [354, 0]
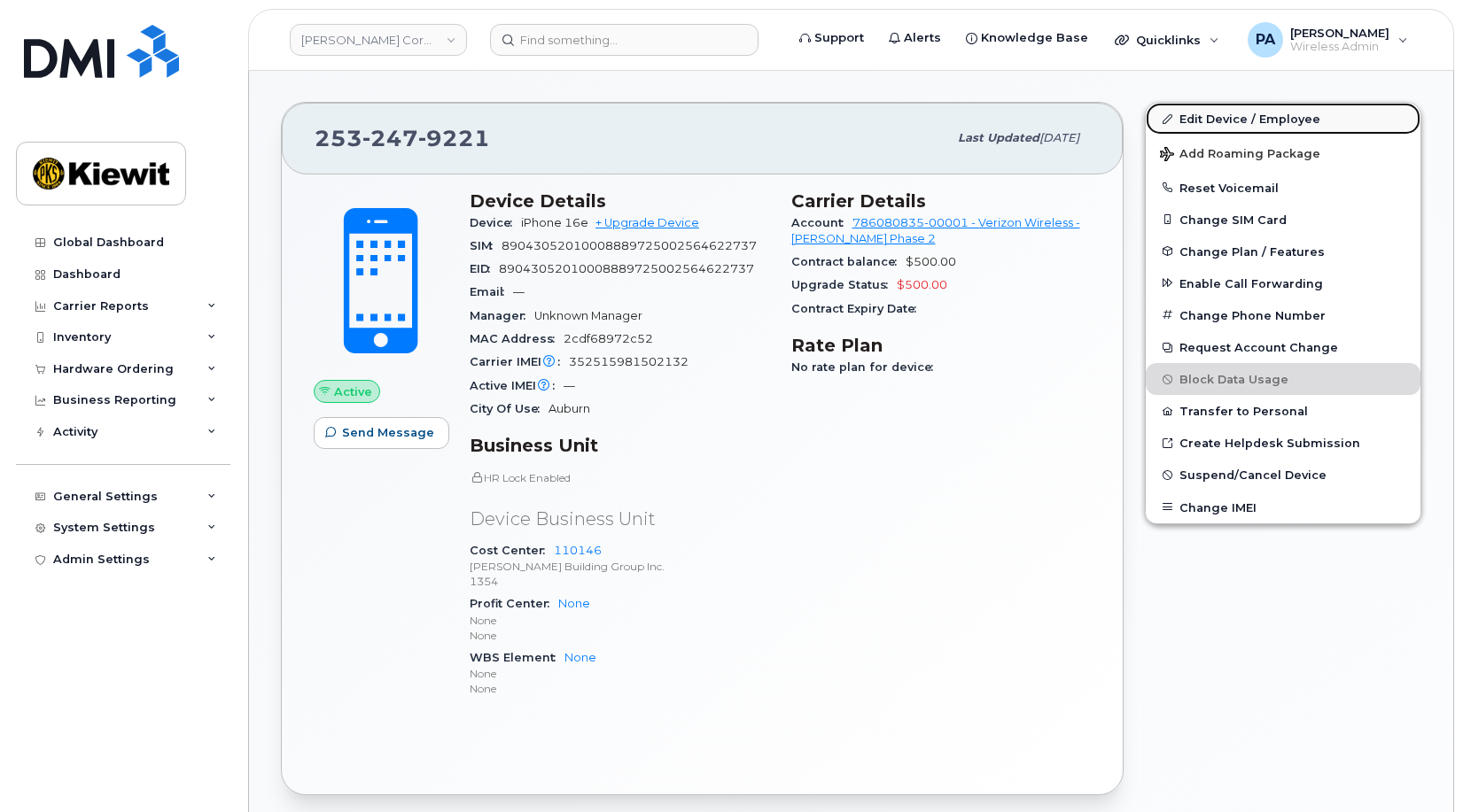
click at [1297, 113] on link "Edit Device / Employee" at bounding box center [1283, 118] width 275 height 31
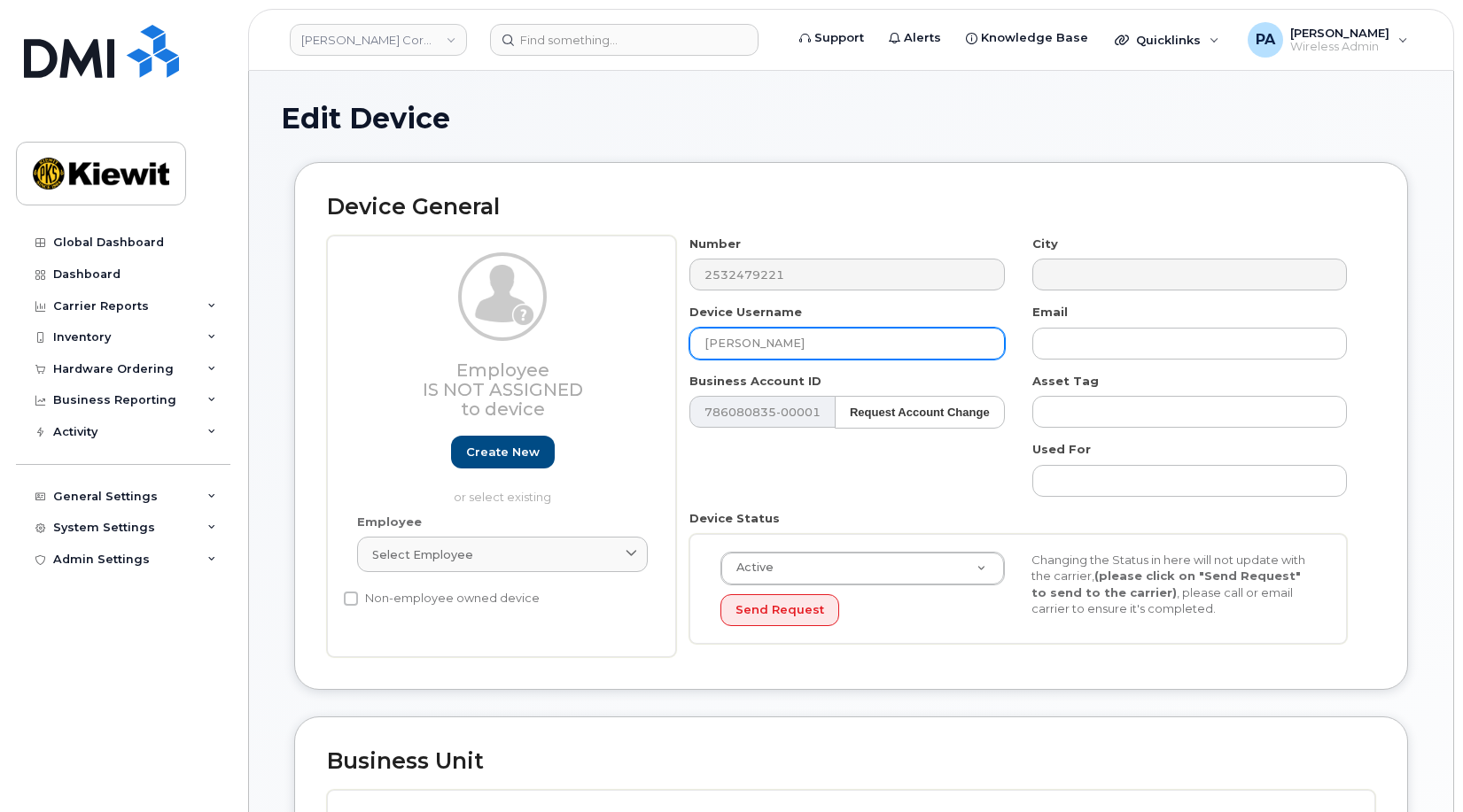
drag, startPoint x: 812, startPoint y: 346, endPoint x: 638, endPoint y: 342, distance: 174.0
click at [638, 342] on div "Employee Is not assigned to device Create new or select existing Employee Selec…" at bounding box center [851, 446] width 1049 height 422
click at [830, 344] on input "[PERSON_NAME]" at bounding box center [847, 344] width 315 height 31
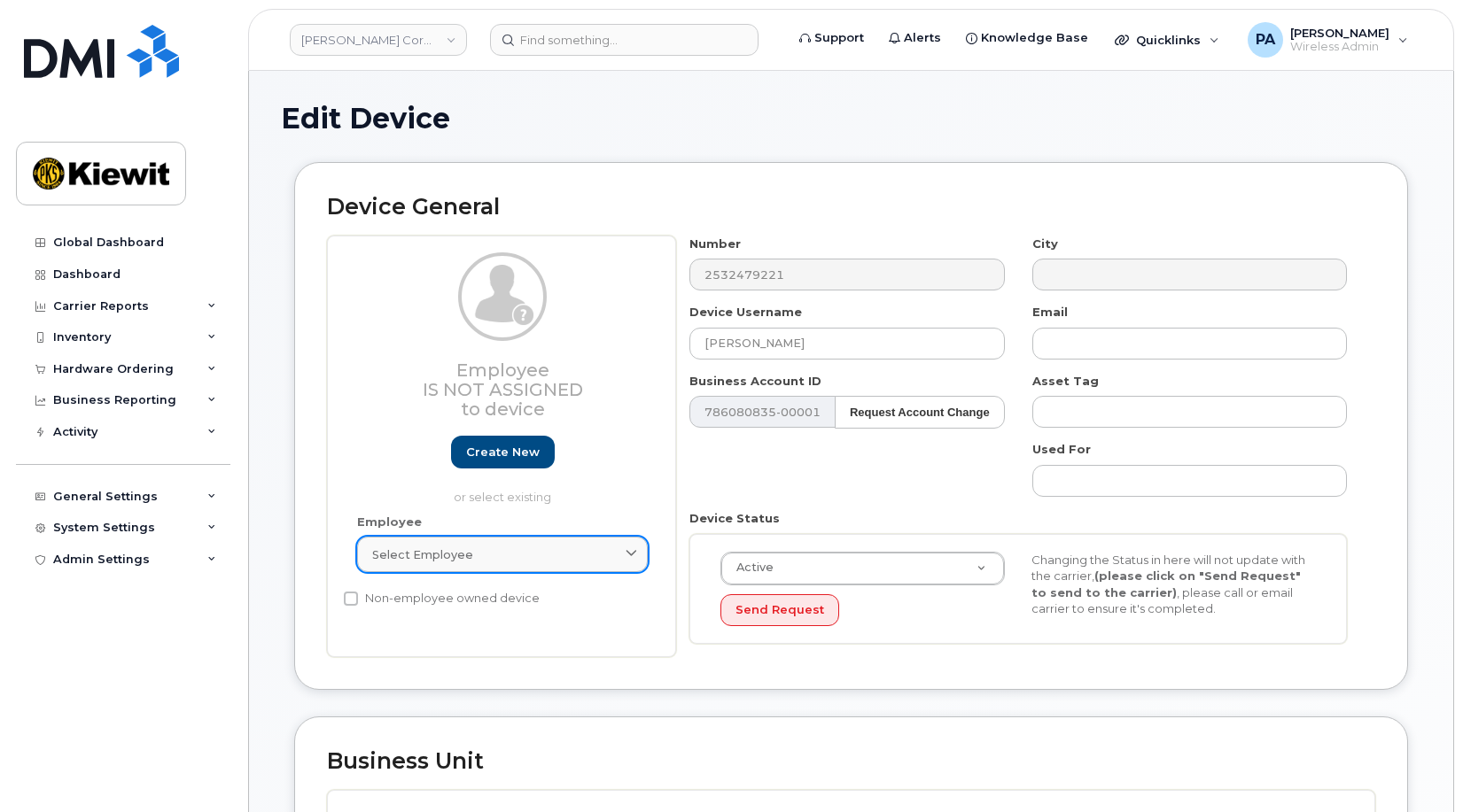
click at [412, 561] on span "Select employee" at bounding box center [422, 554] width 101 height 17
paste input "Cody Tully-Doyle"
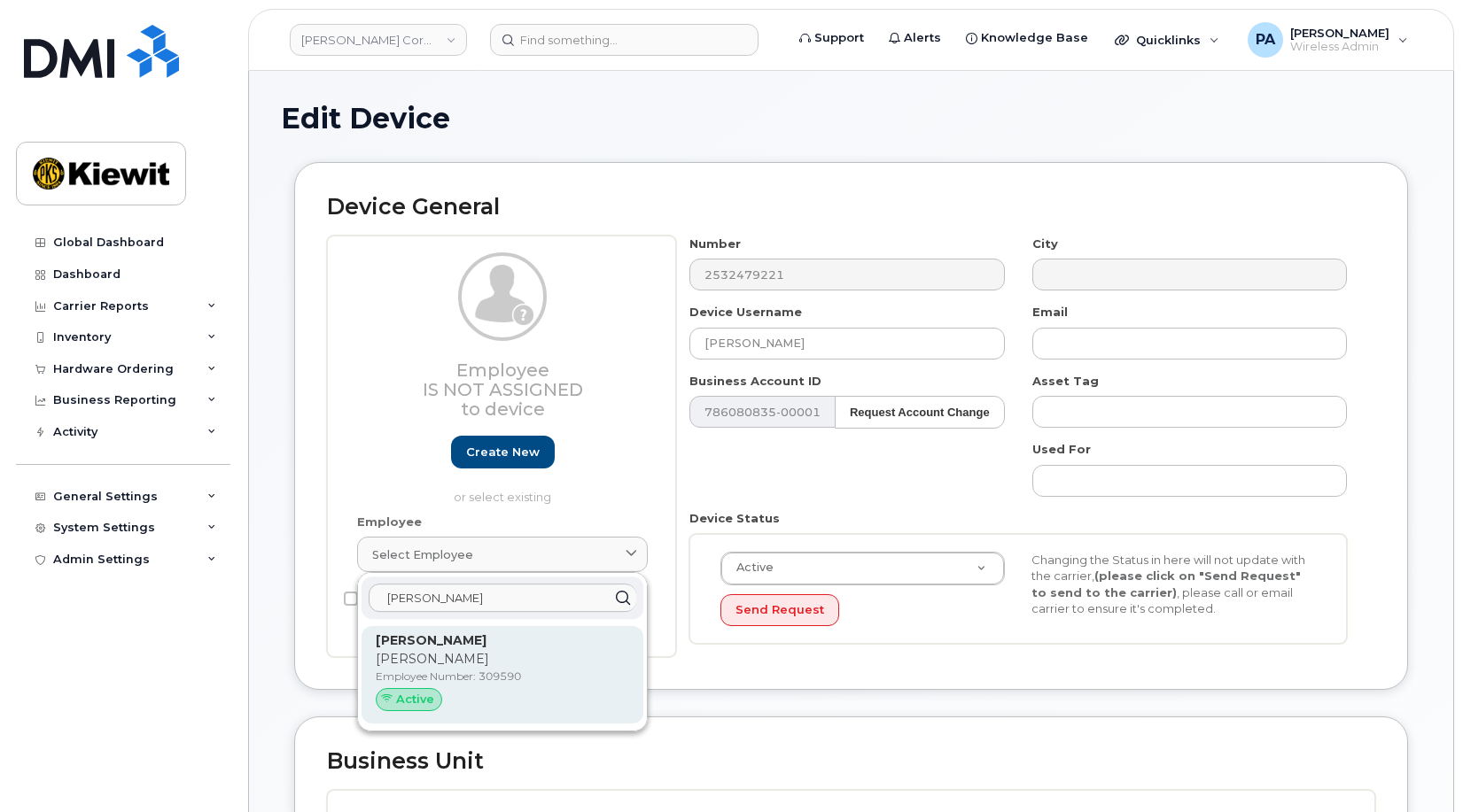
type input "Cody Tully-Doyle"
click at [458, 670] on p "Employee Number: 309590" at bounding box center [502, 677] width 253 height 16
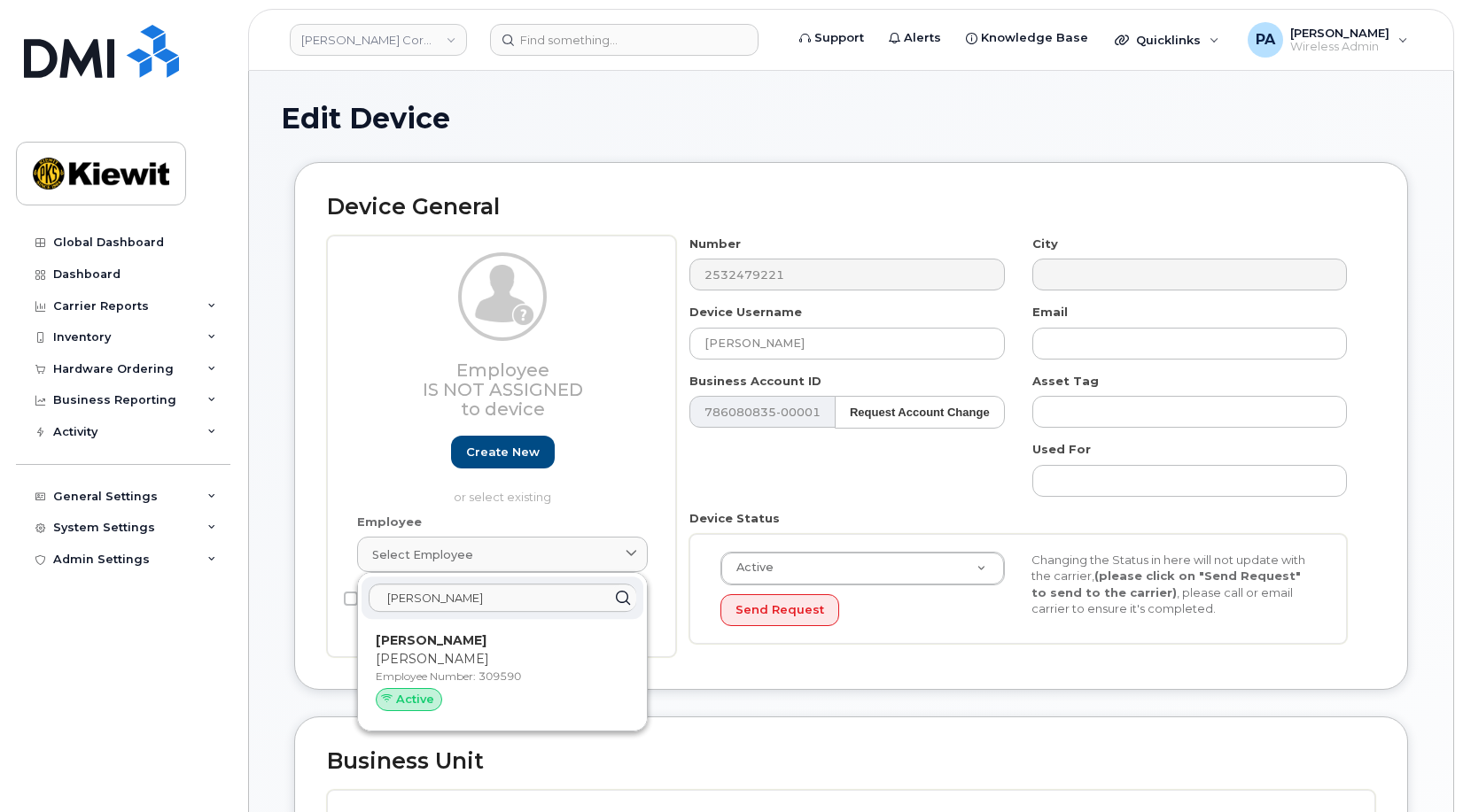
type input "309590"
type input "cody.tullydoyle@kiewit.com"
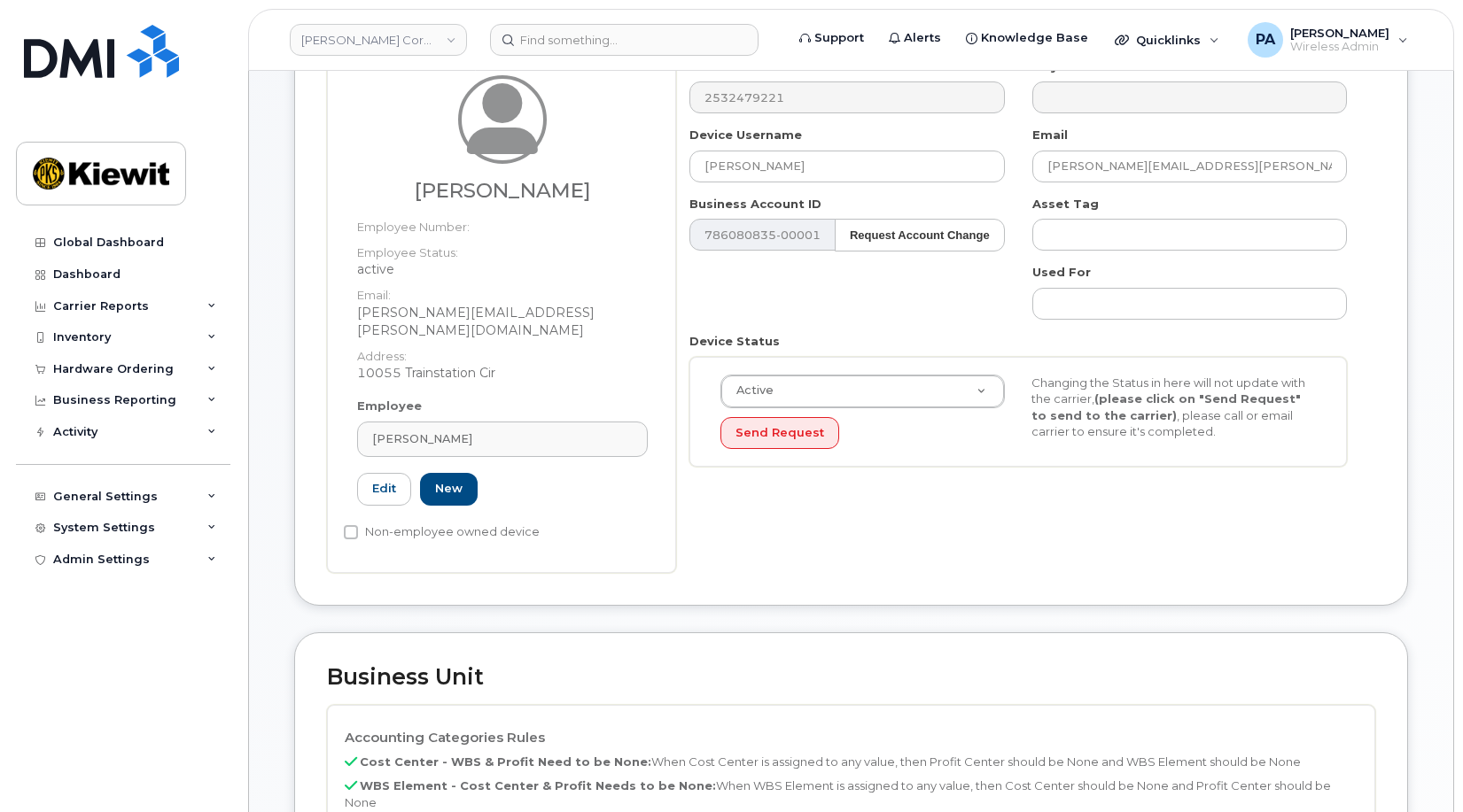
scroll to position [266, 0]
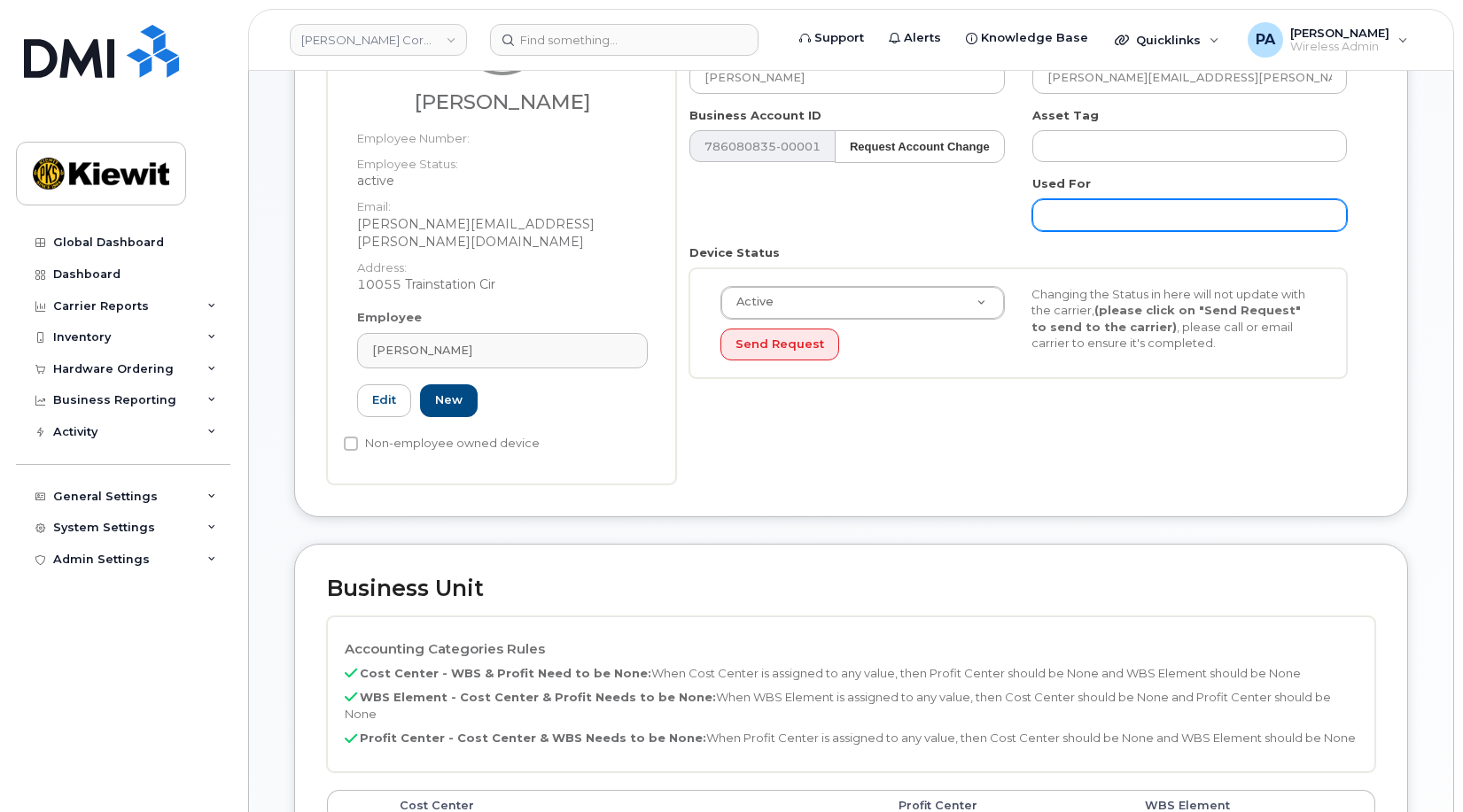
click at [1135, 219] on input "text" at bounding box center [1190, 216] width 315 height 31
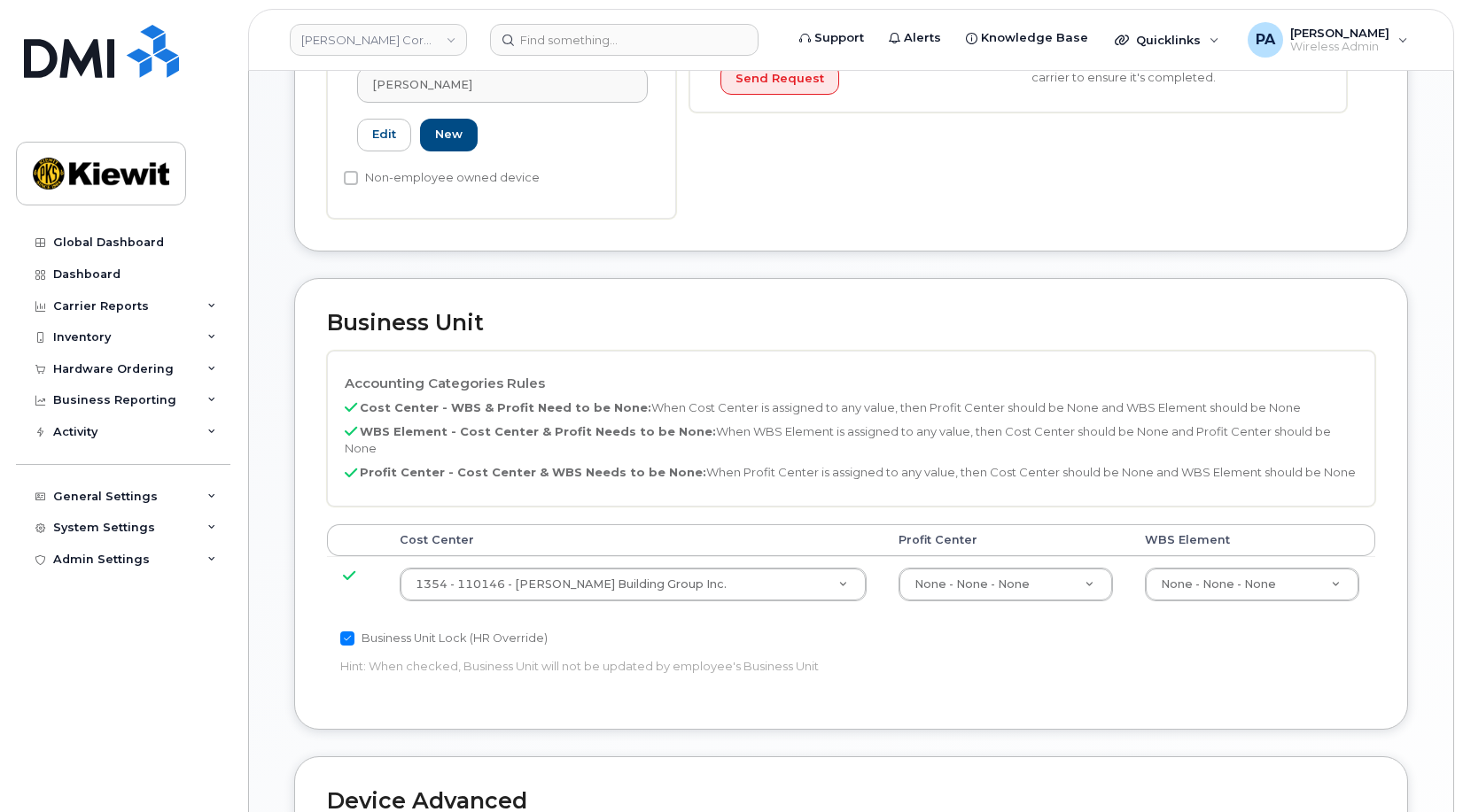
scroll to position [620, 0]
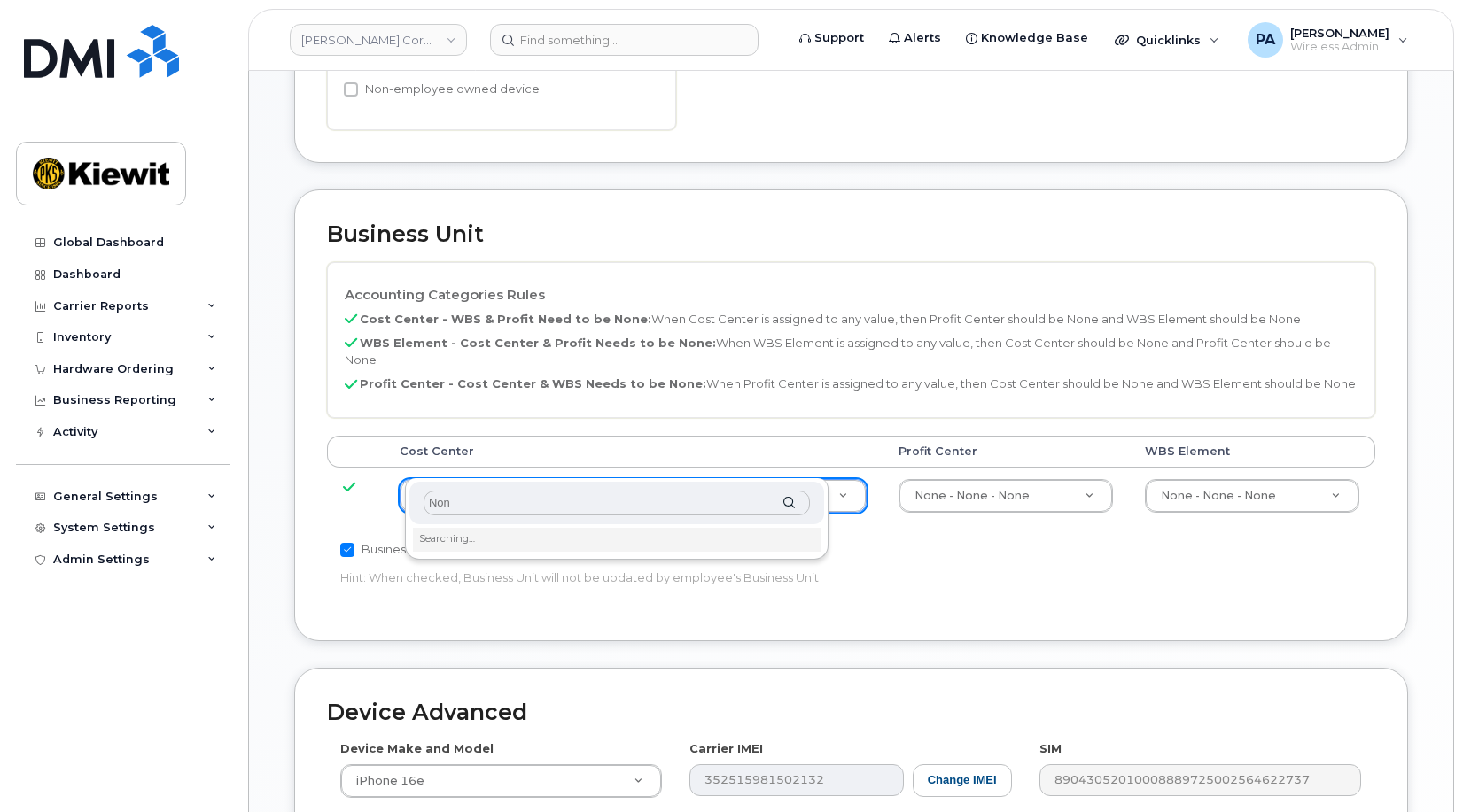
type input "None"
type input "29629358"
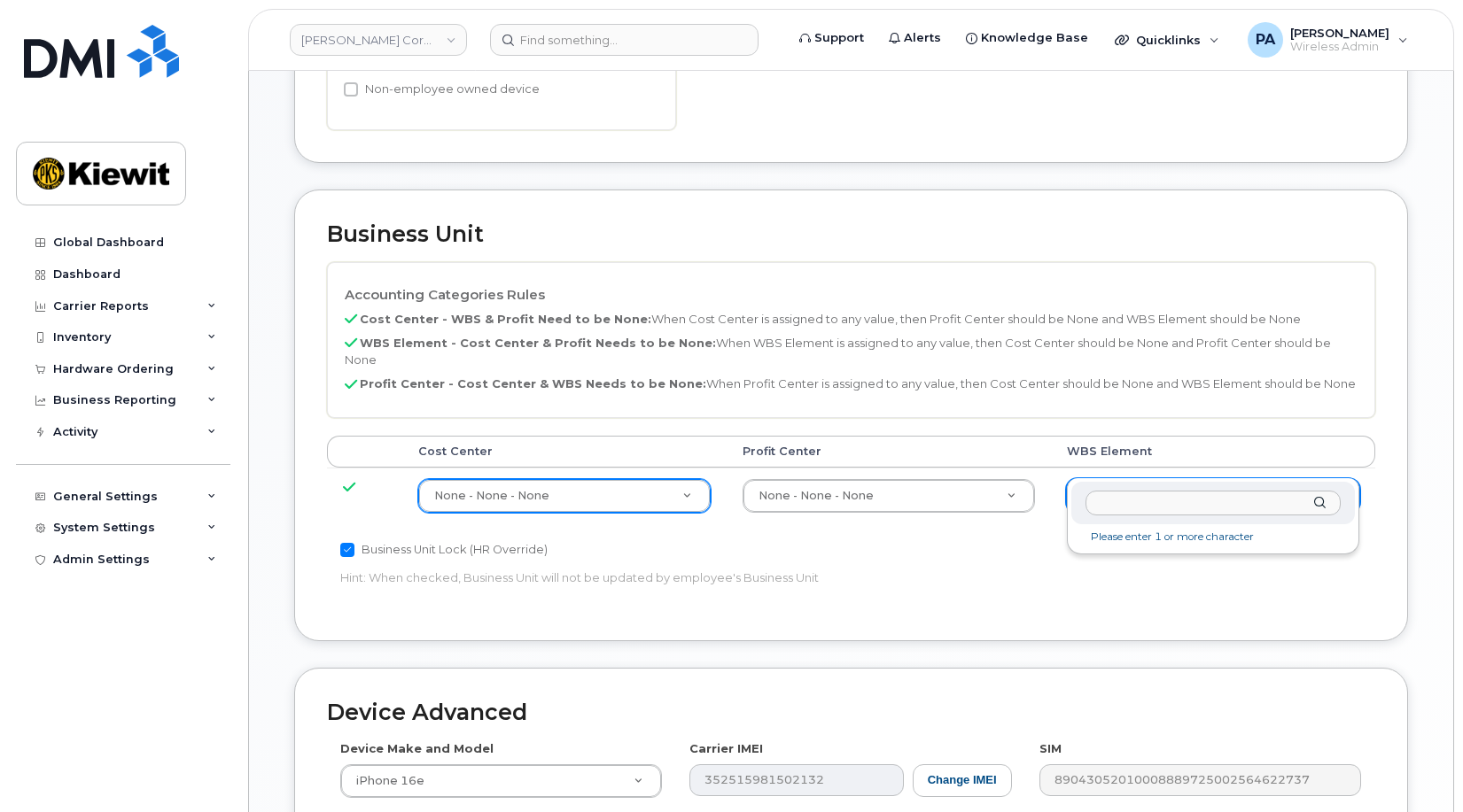
click at [1154, 510] on input "text" at bounding box center [1213, 504] width 255 height 26
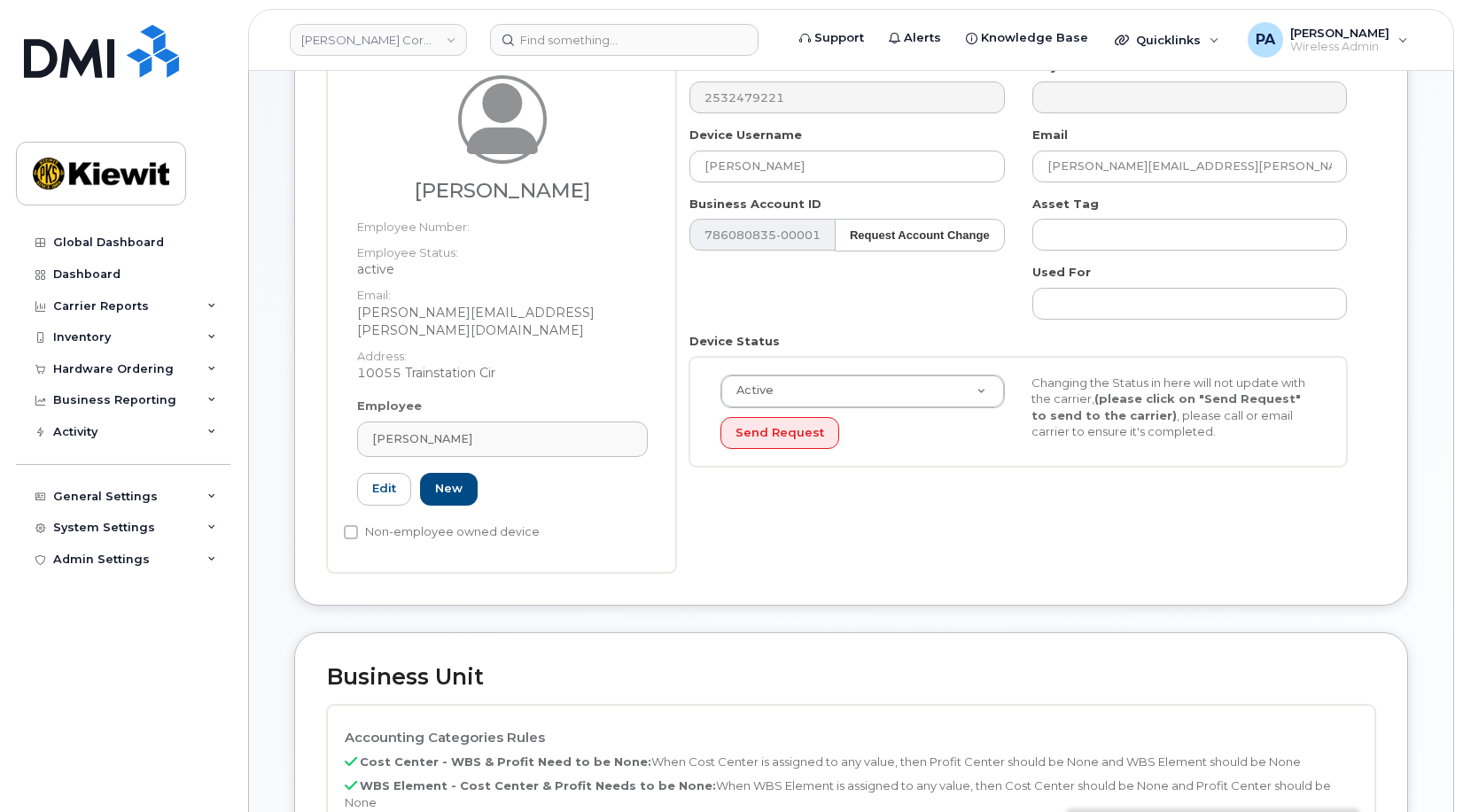
scroll to position [531, 0]
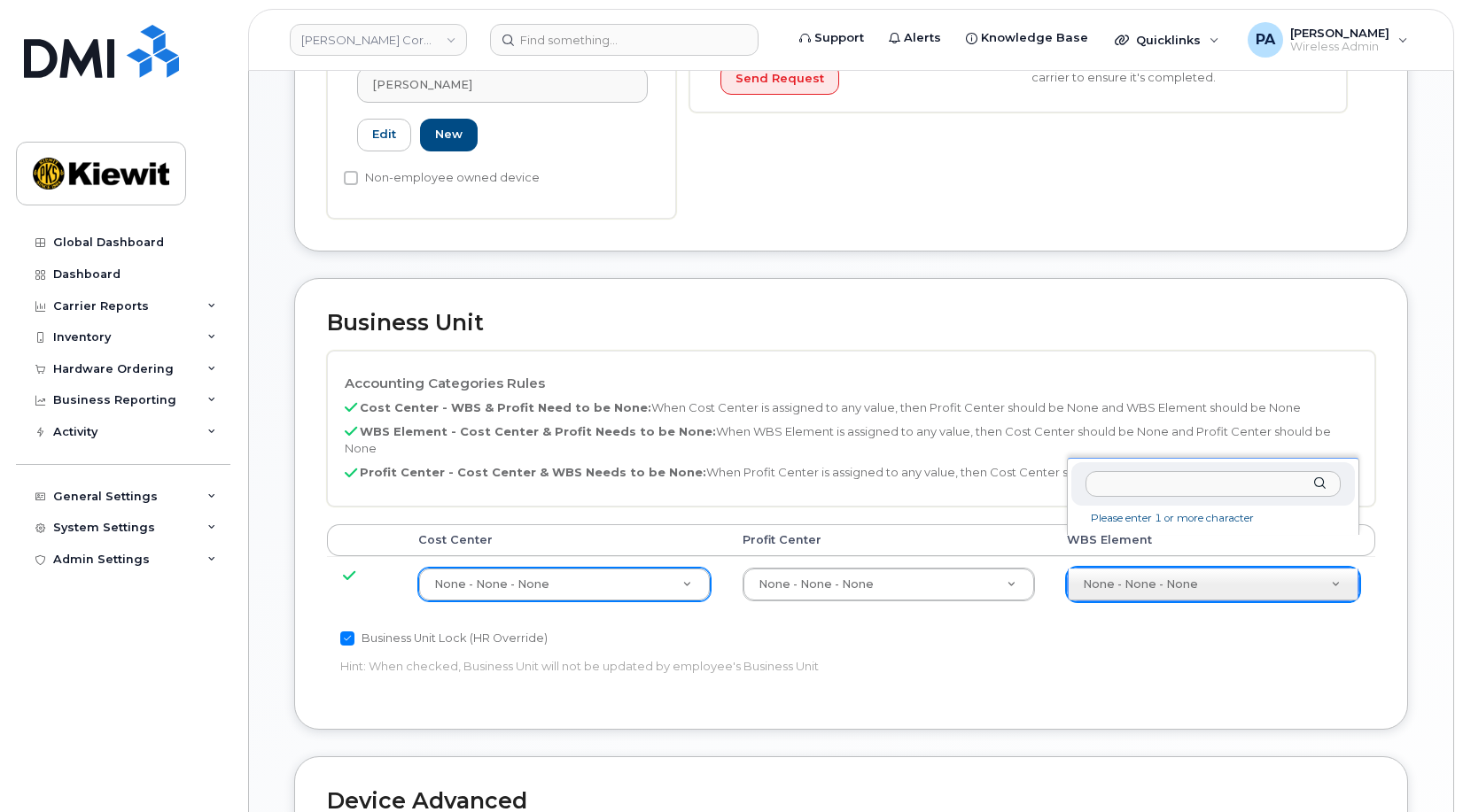
paste input "110146.2370"
type input "110146.2370"
type input "33808042"
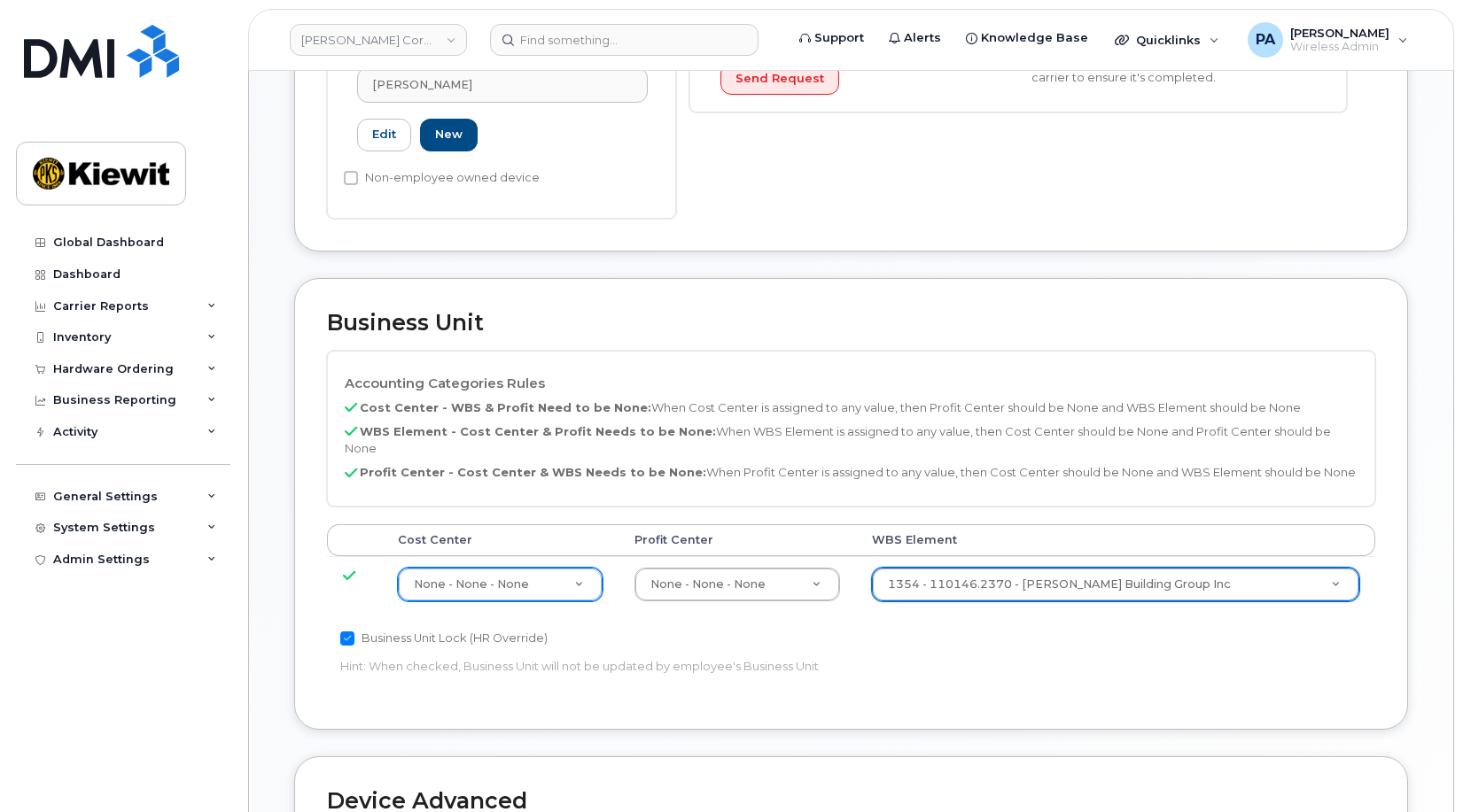
scroll to position [970, 0]
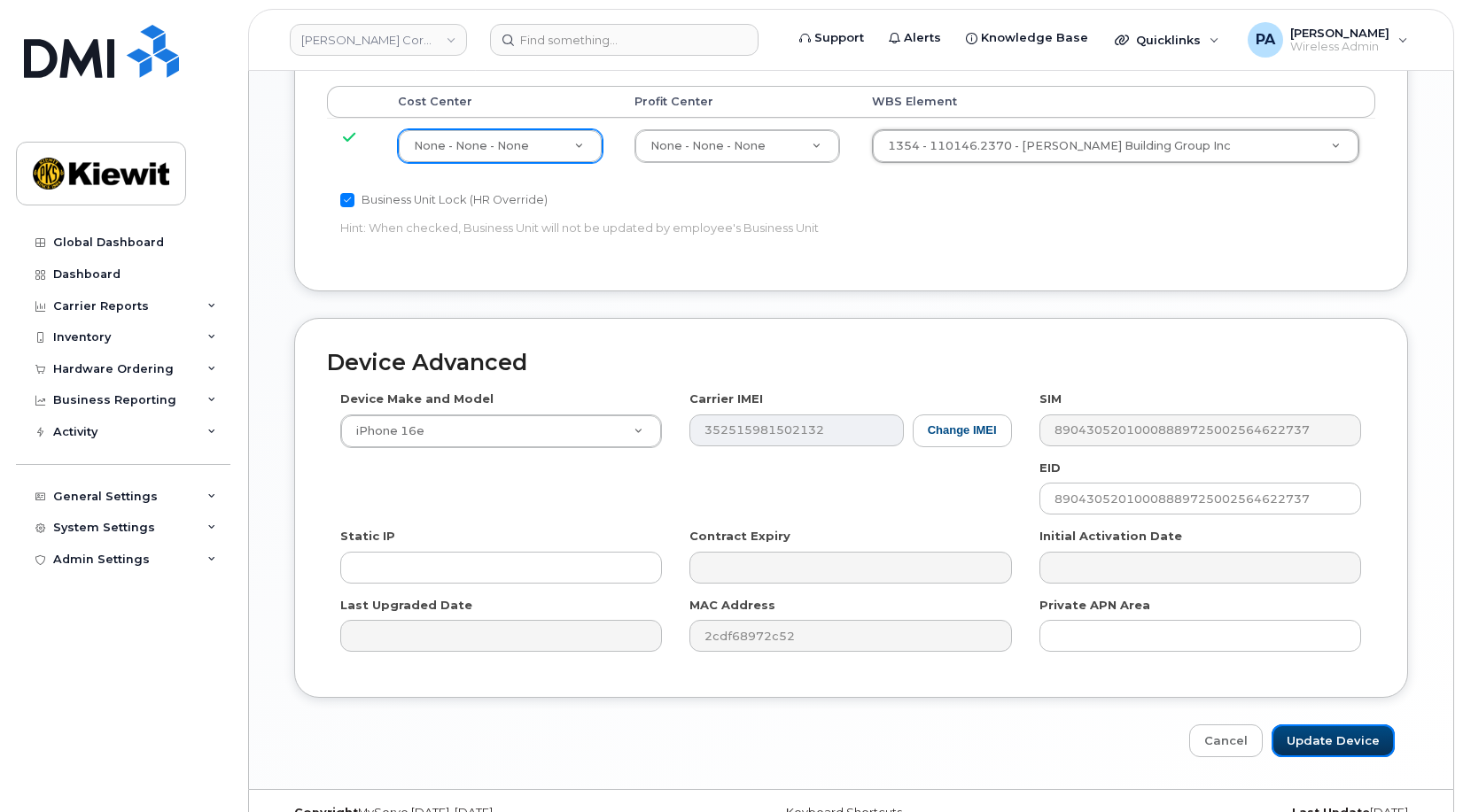
drag, startPoint x: 1320, startPoint y: 705, endPoint x: 959, endPoint y: 647, distance: 365.6
click at [1320, 724] on input "Update Device" at bounding box center [1333, 740] width 123 height 32
type input "Saving..."
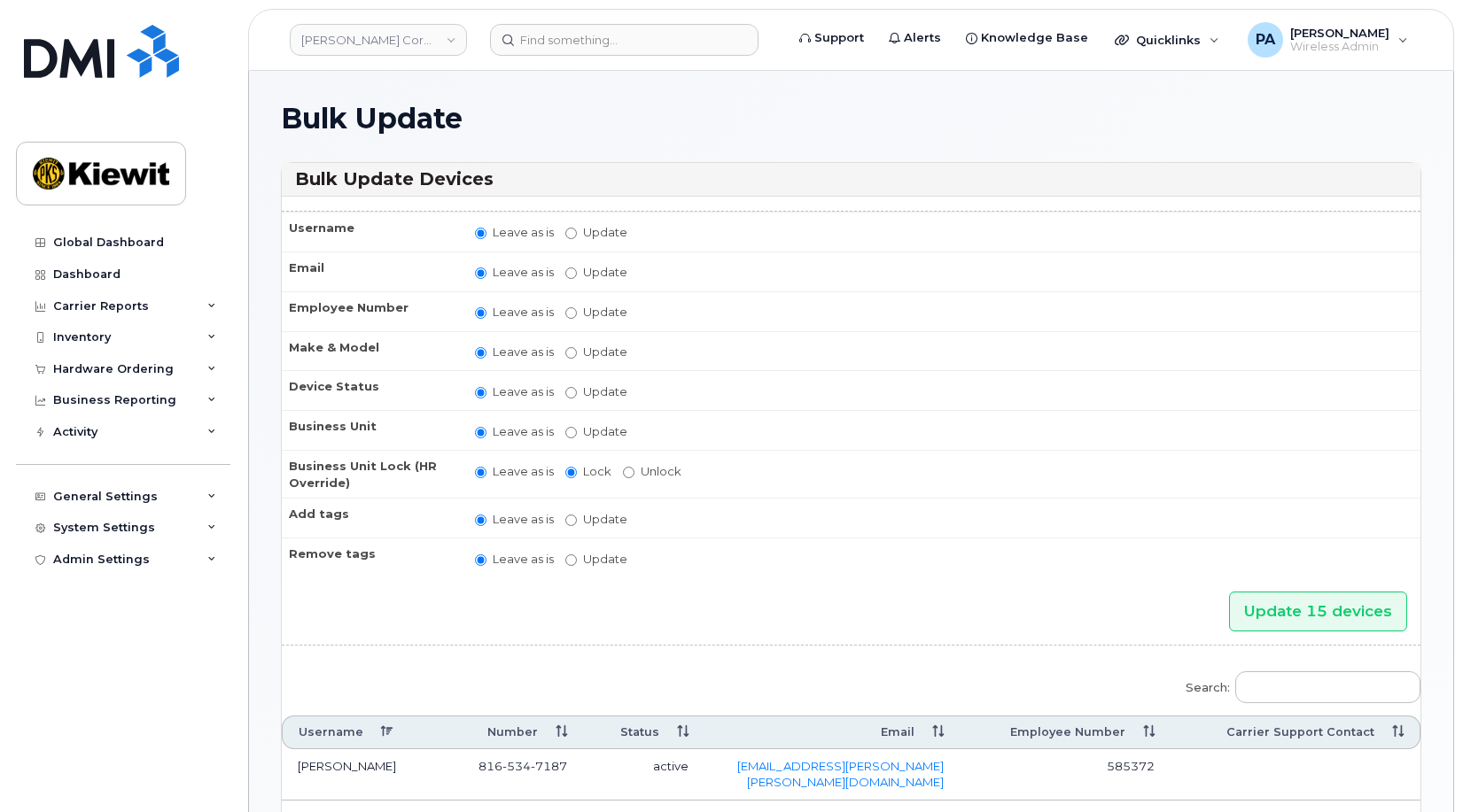
click at [577, 432] on label "Update" at bounding box center [596, 431] width 62 height 17
click at [577, 432] on input "Update" at bounding box center [571, 433] width 12 height 12
radio input "true"
radio input "false"
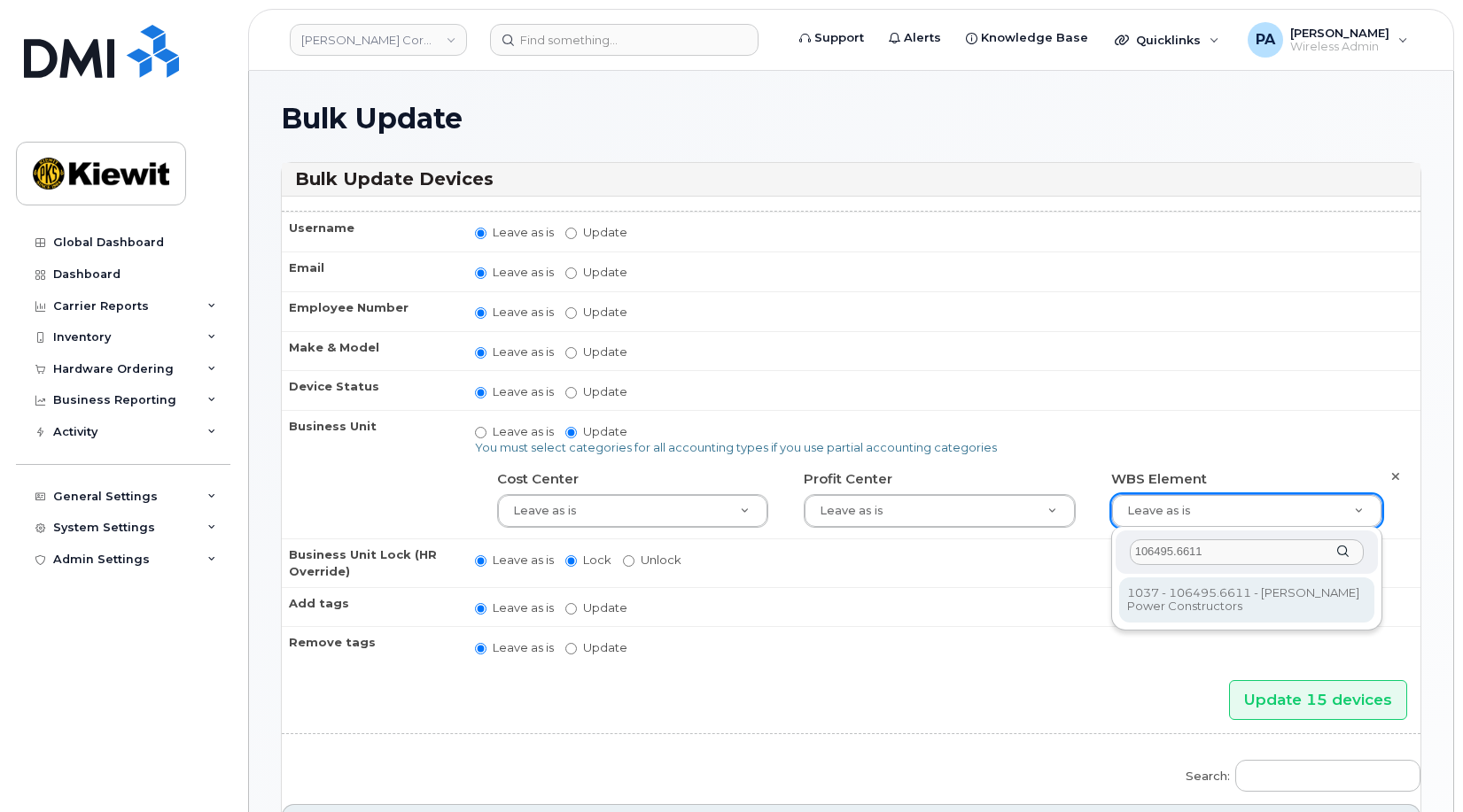
type input "106495.6611"
type input "35834204"
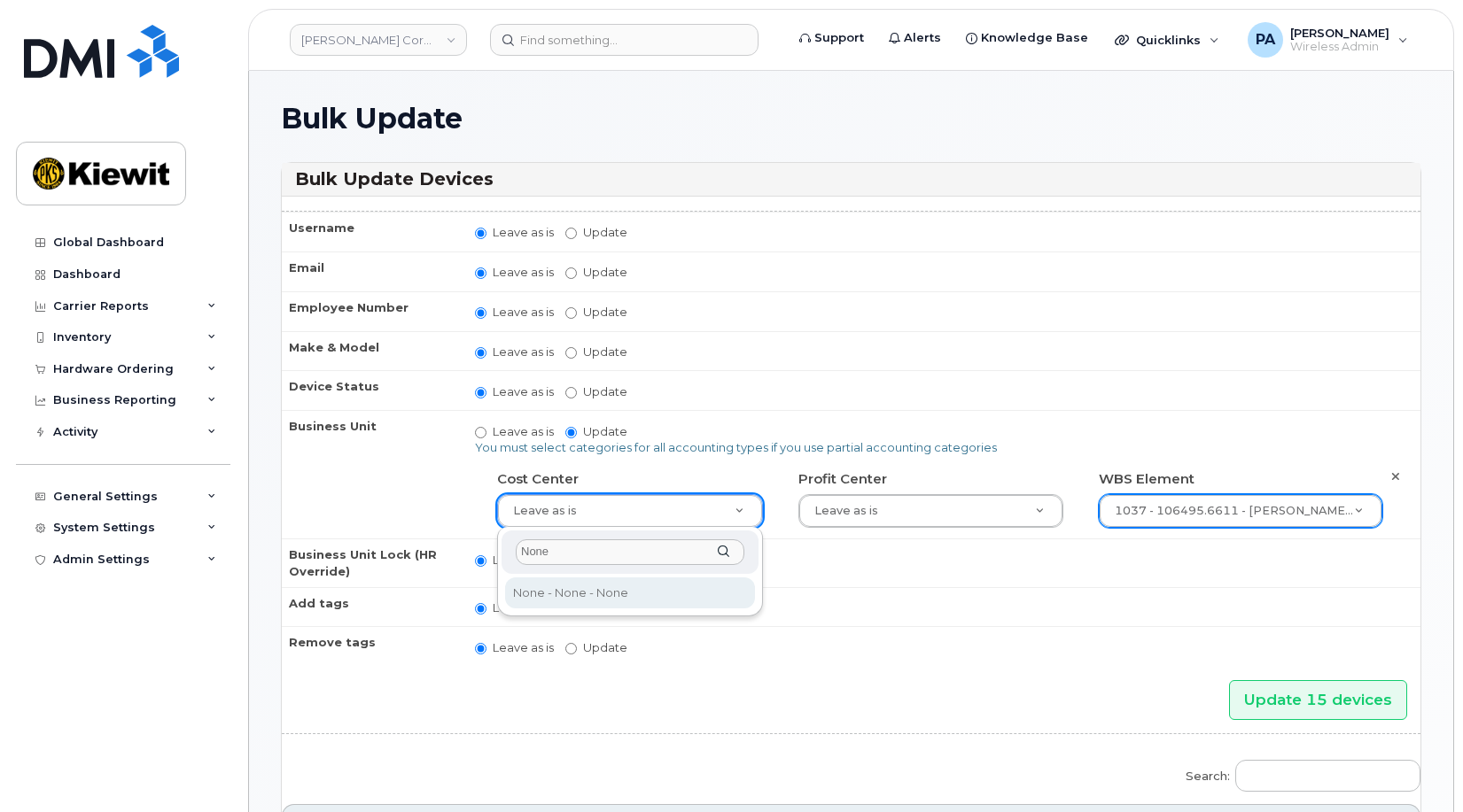
type input "None"
type input "29629358"
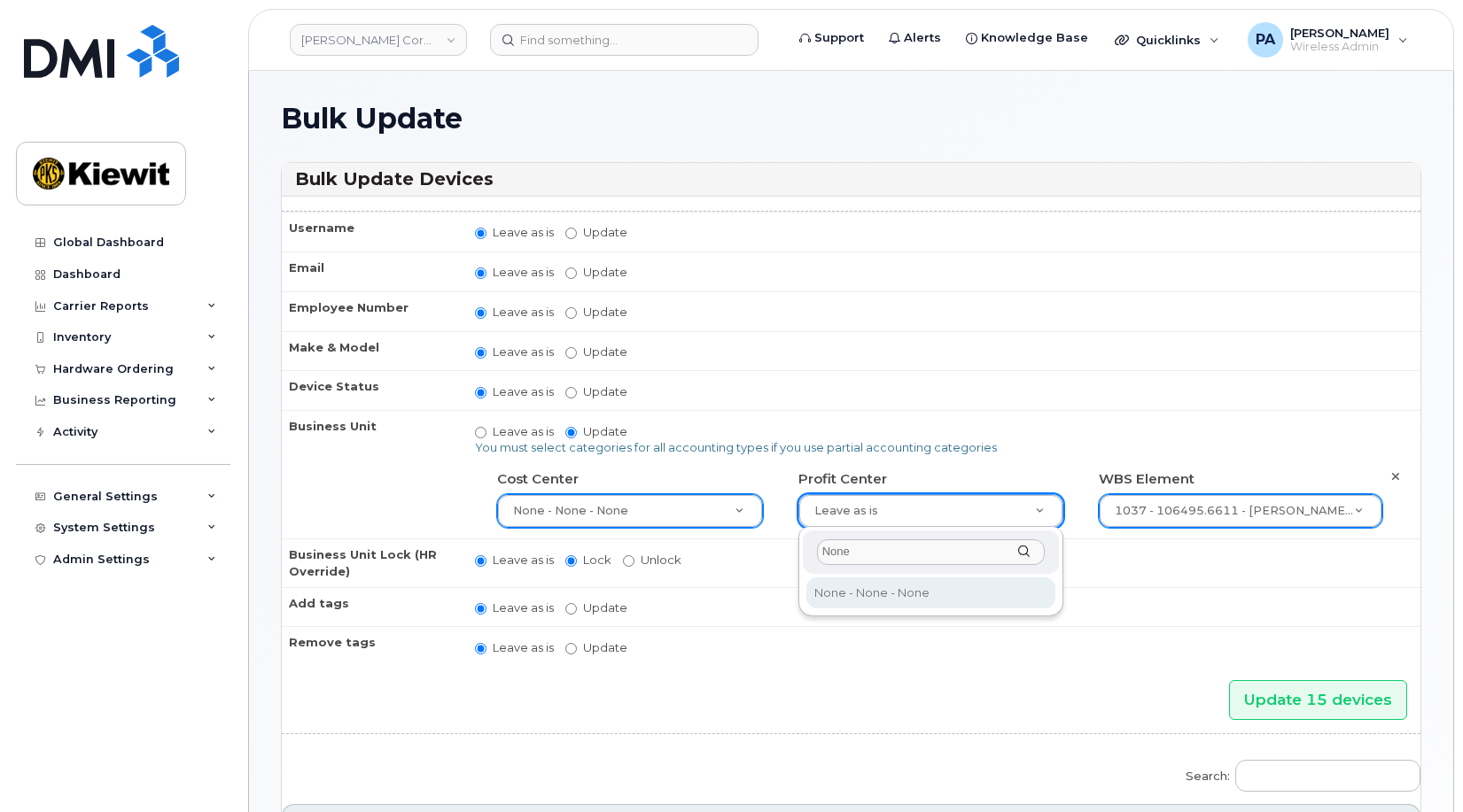
type input "None"
type input "29629357"
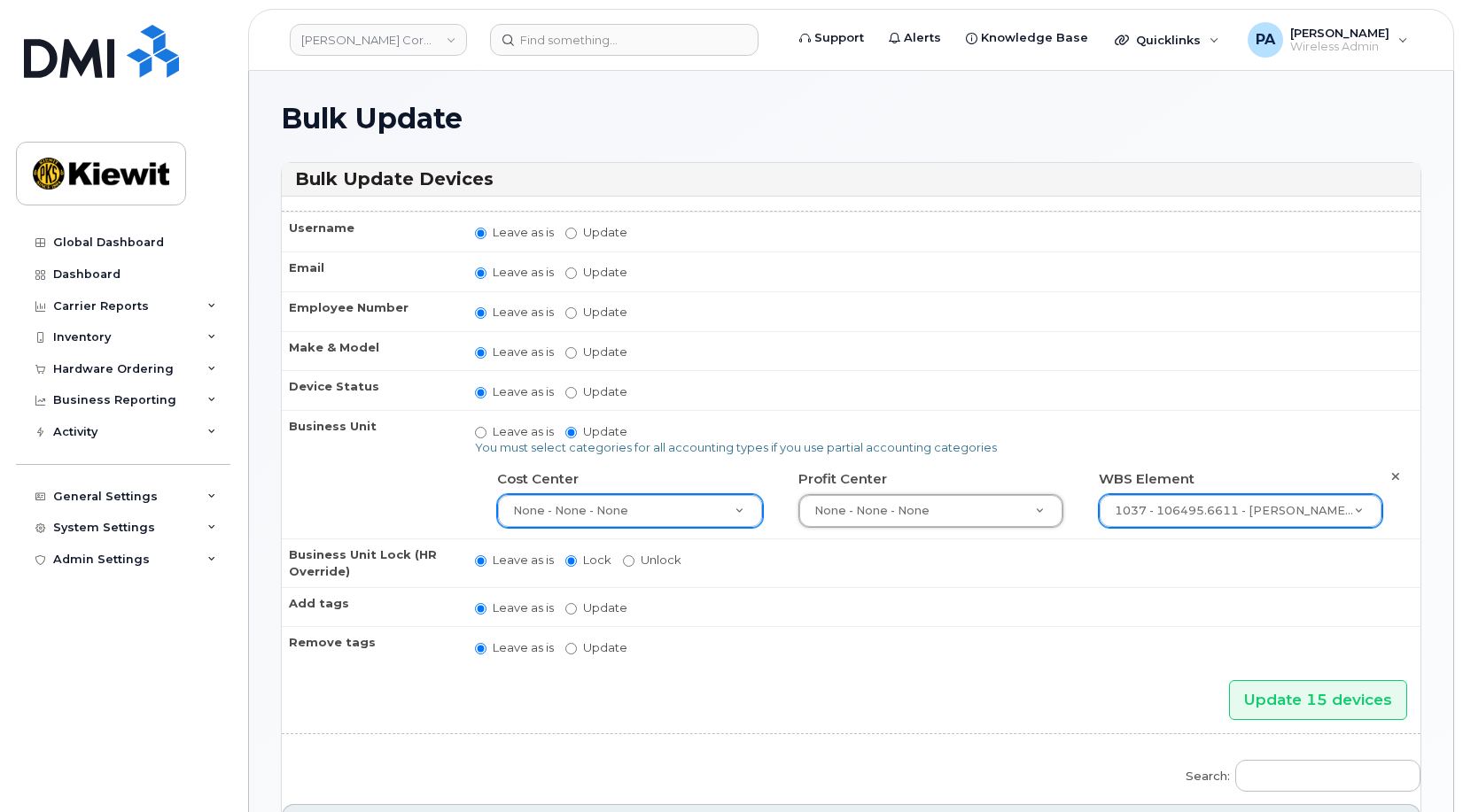
scroll to position [620, 0]
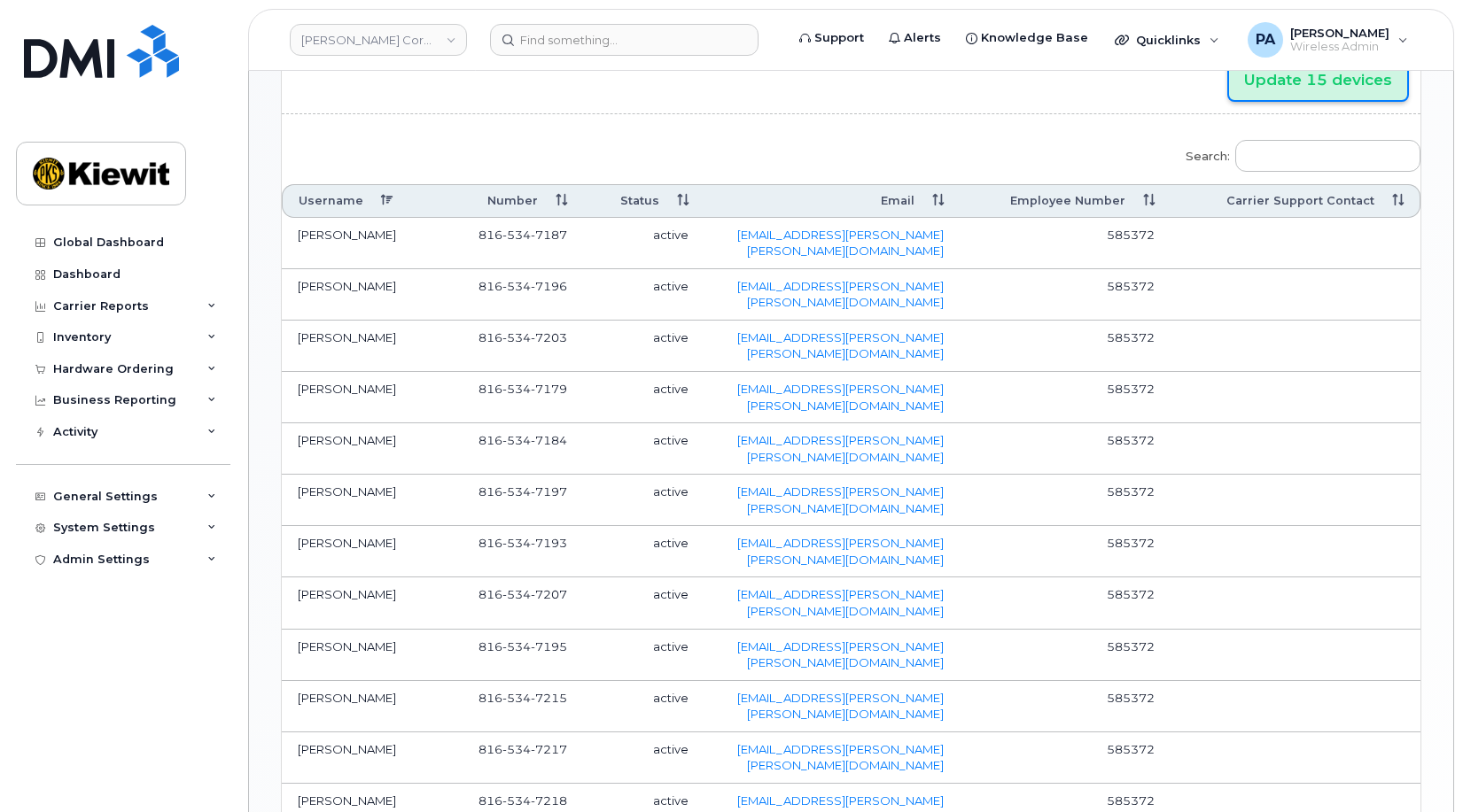
click at [1323, 82] on input "Update 15 devices" at bounding box center [1318, 80] width 178 height 40
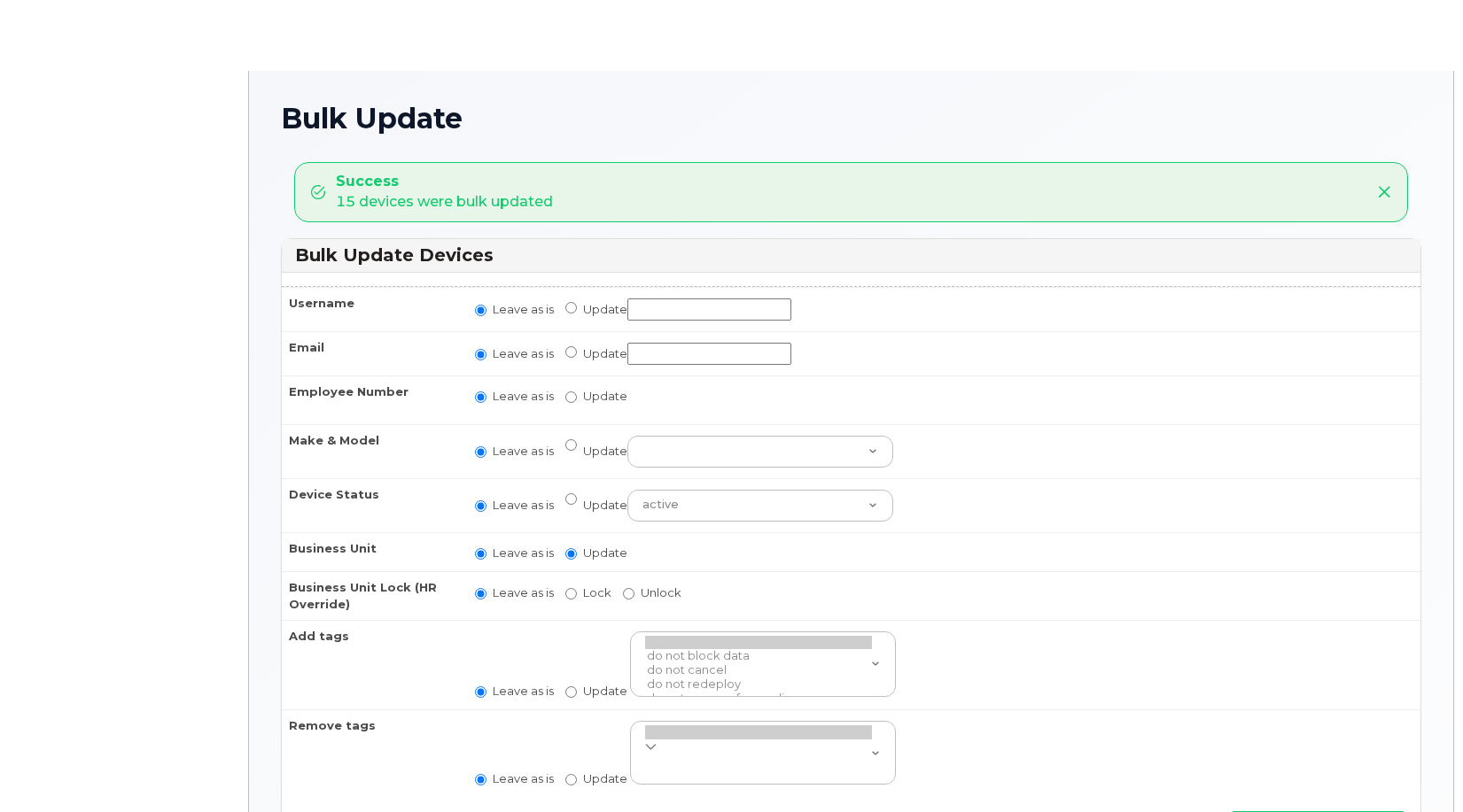
radio input "true"
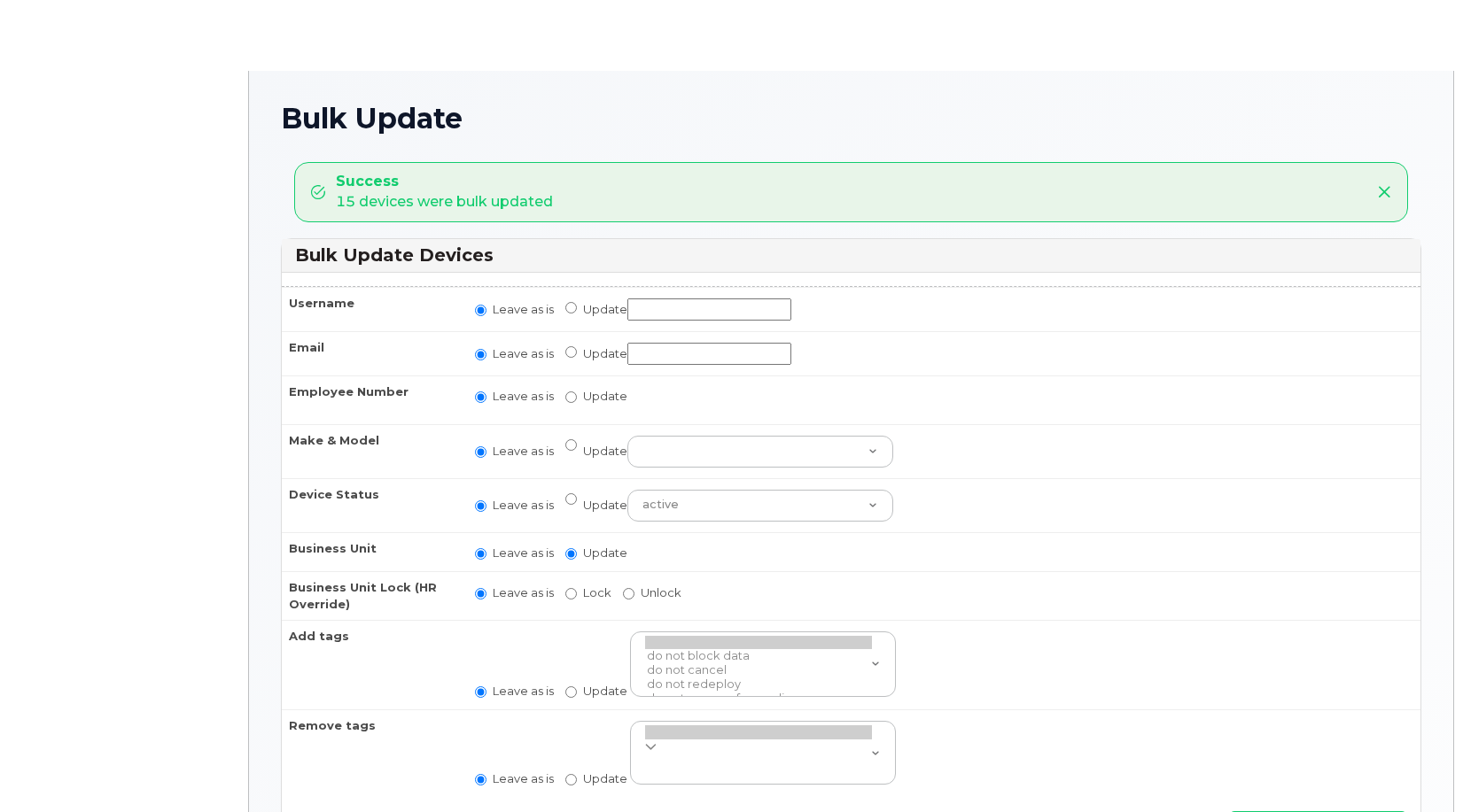
radio input "true"
type input "29629358,29629357,35834204"
radio input "true"
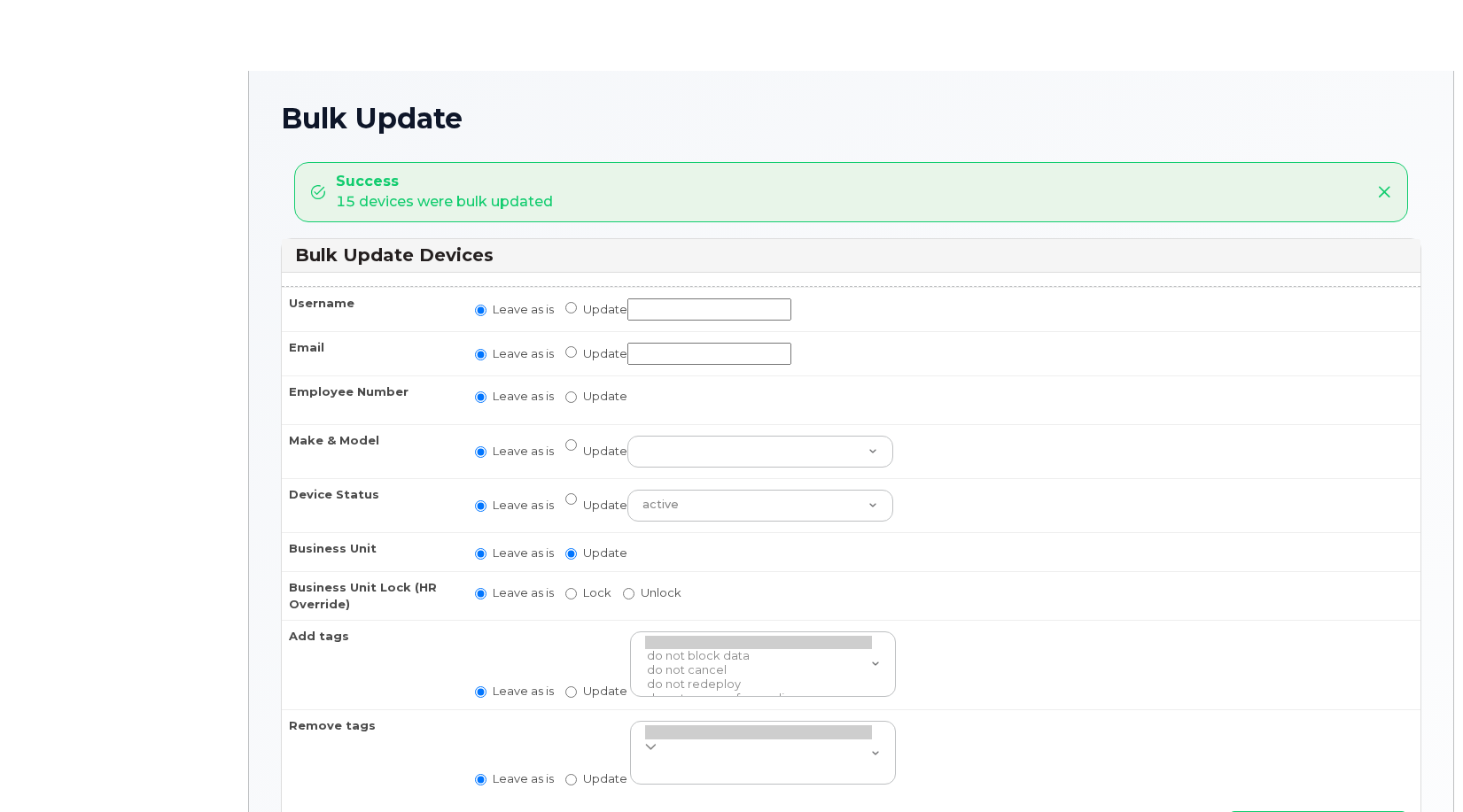
radio input "true"
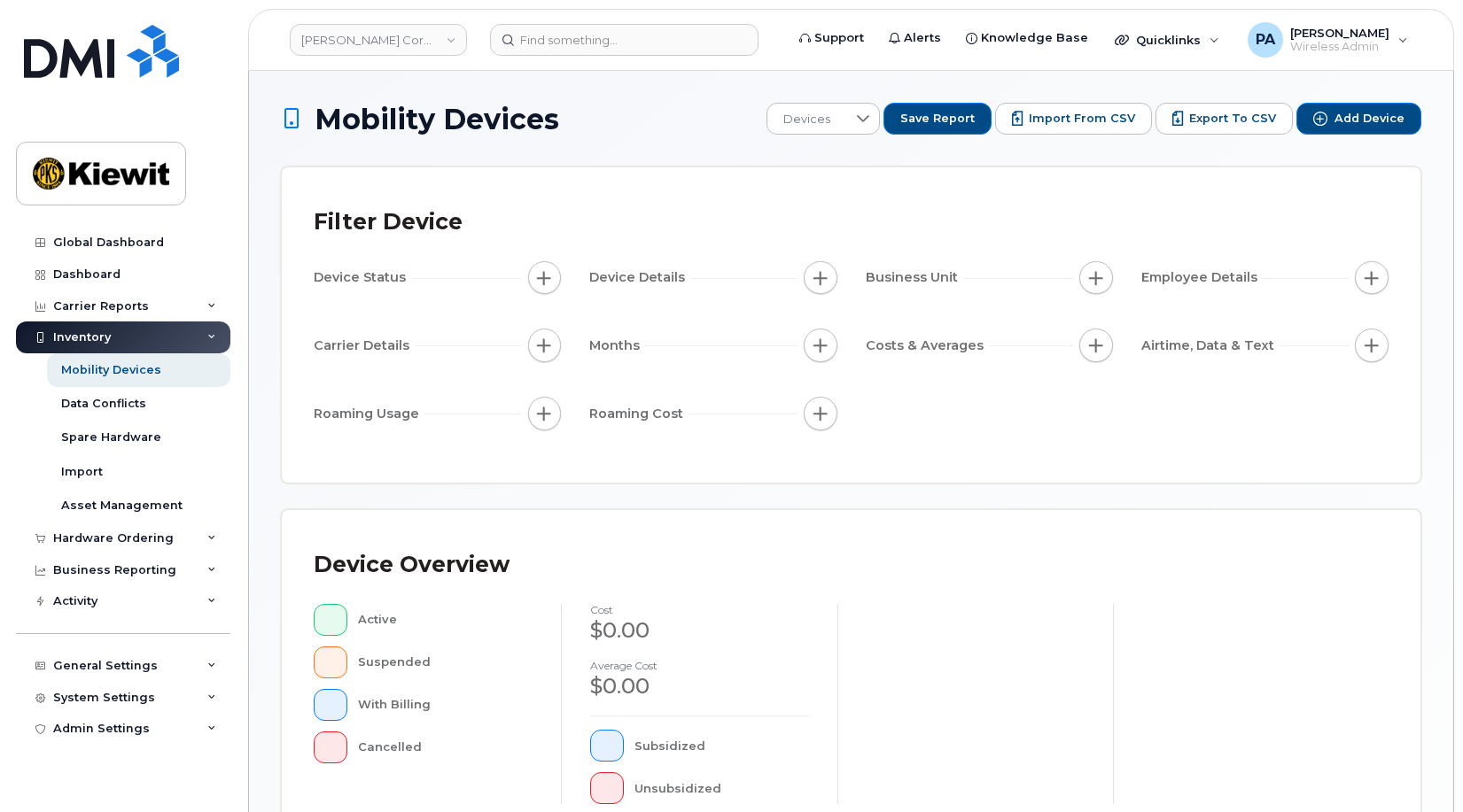
scroll to position [478, 0]
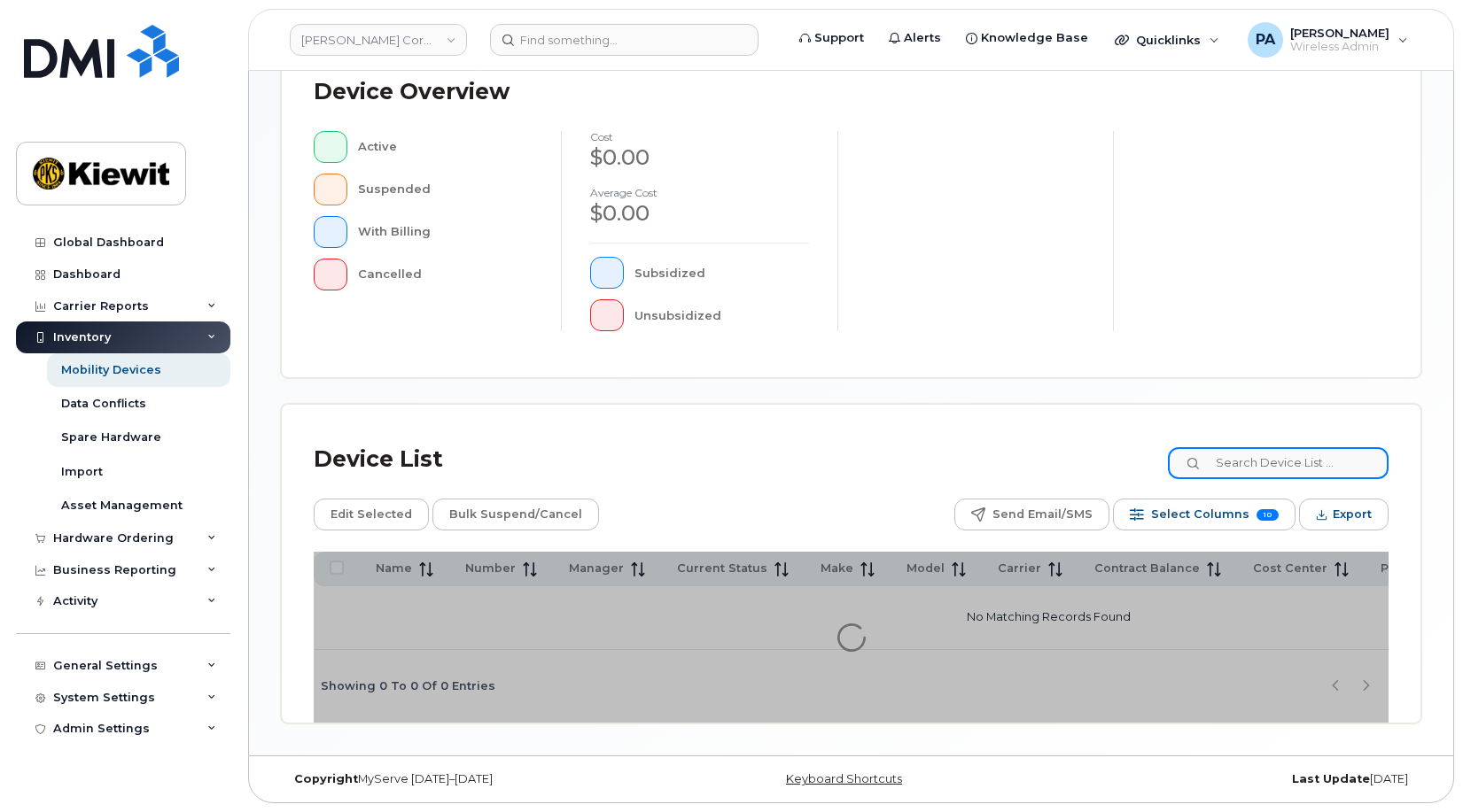
click at [1265, 460] on input at bounding box center [1278, 464] width 221 height 31
type input "1"
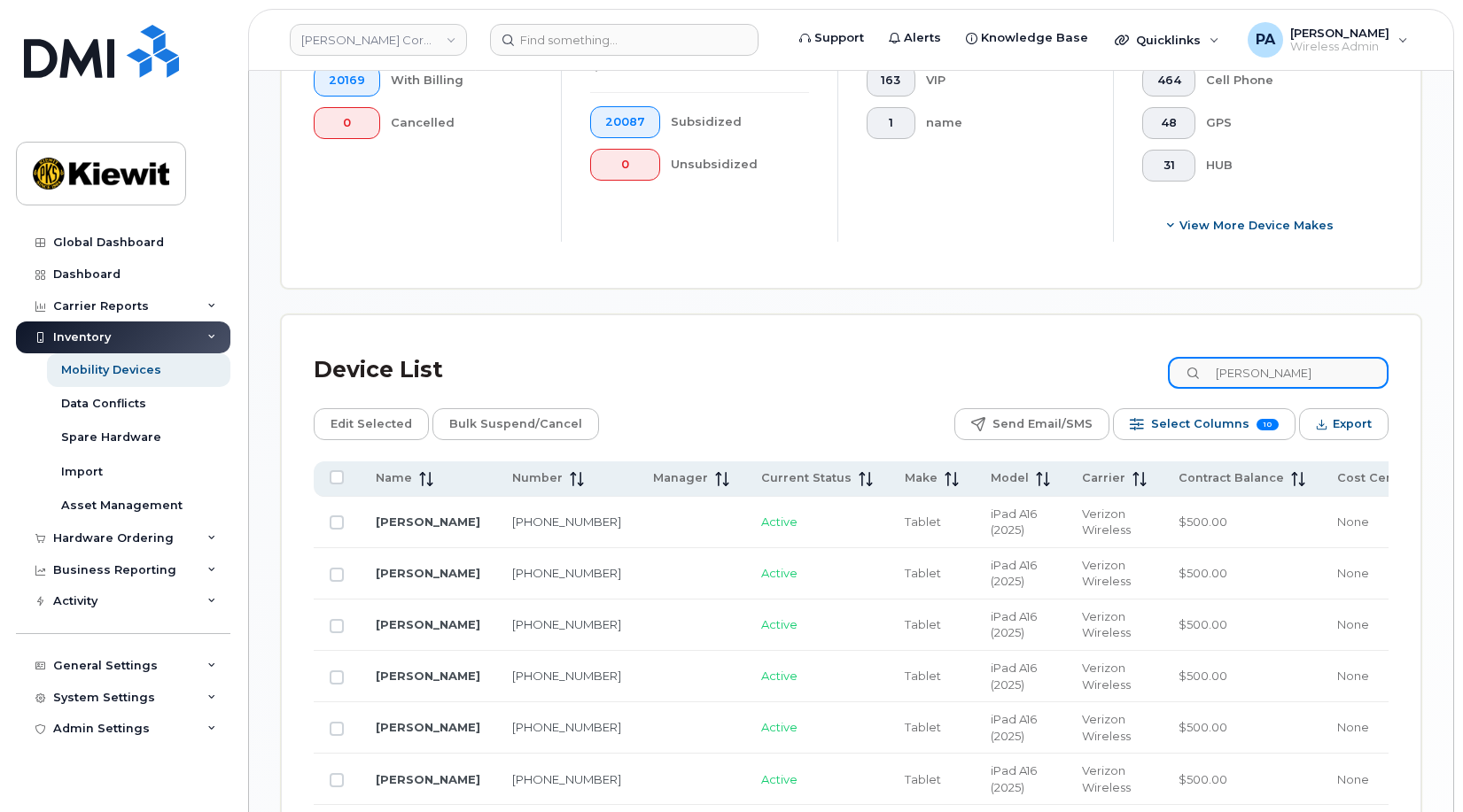
scroll to position [921, 0]
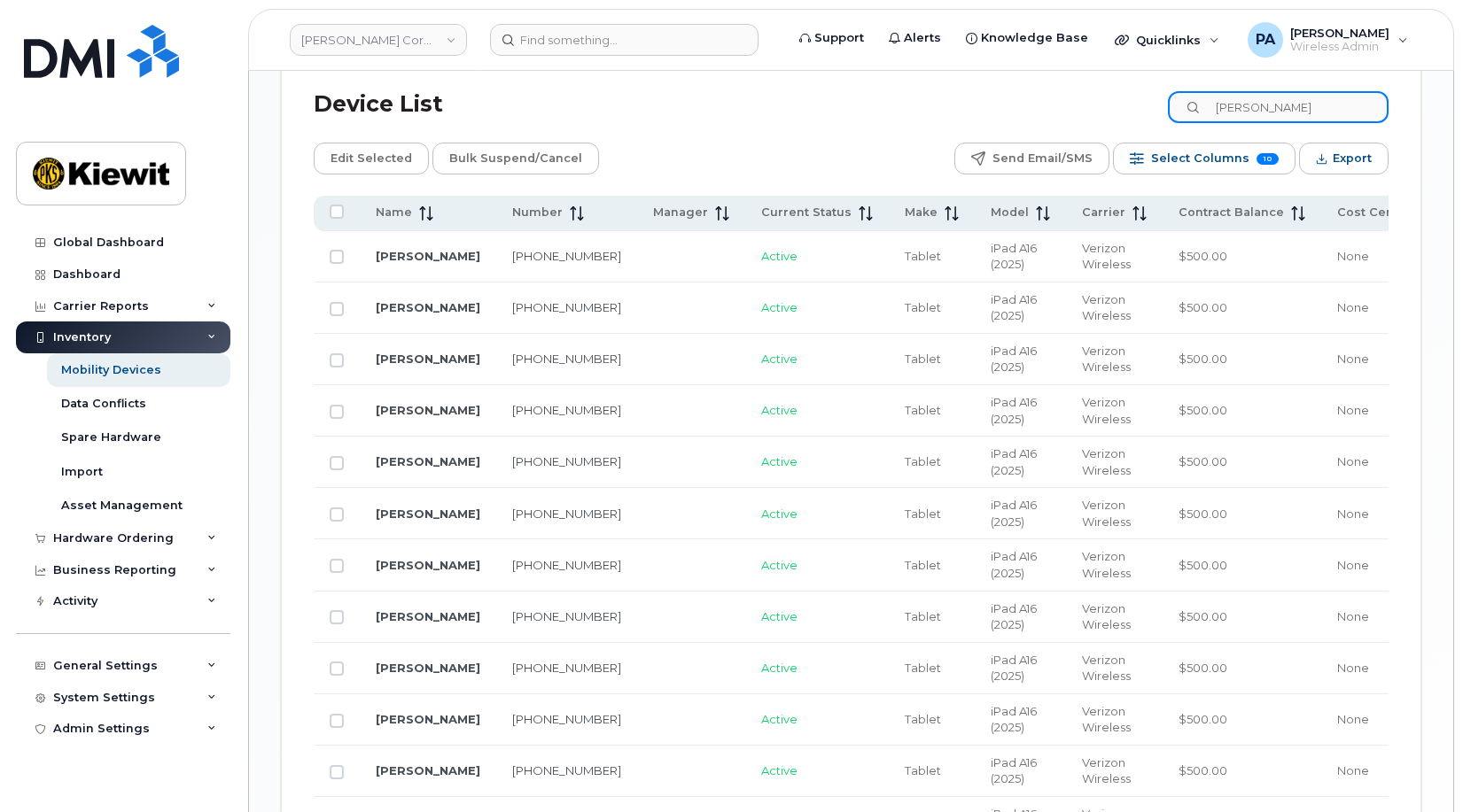
click at [1319, 107] on input "dakota riggs" at bounding box center [1278, 107] width 221 height 31
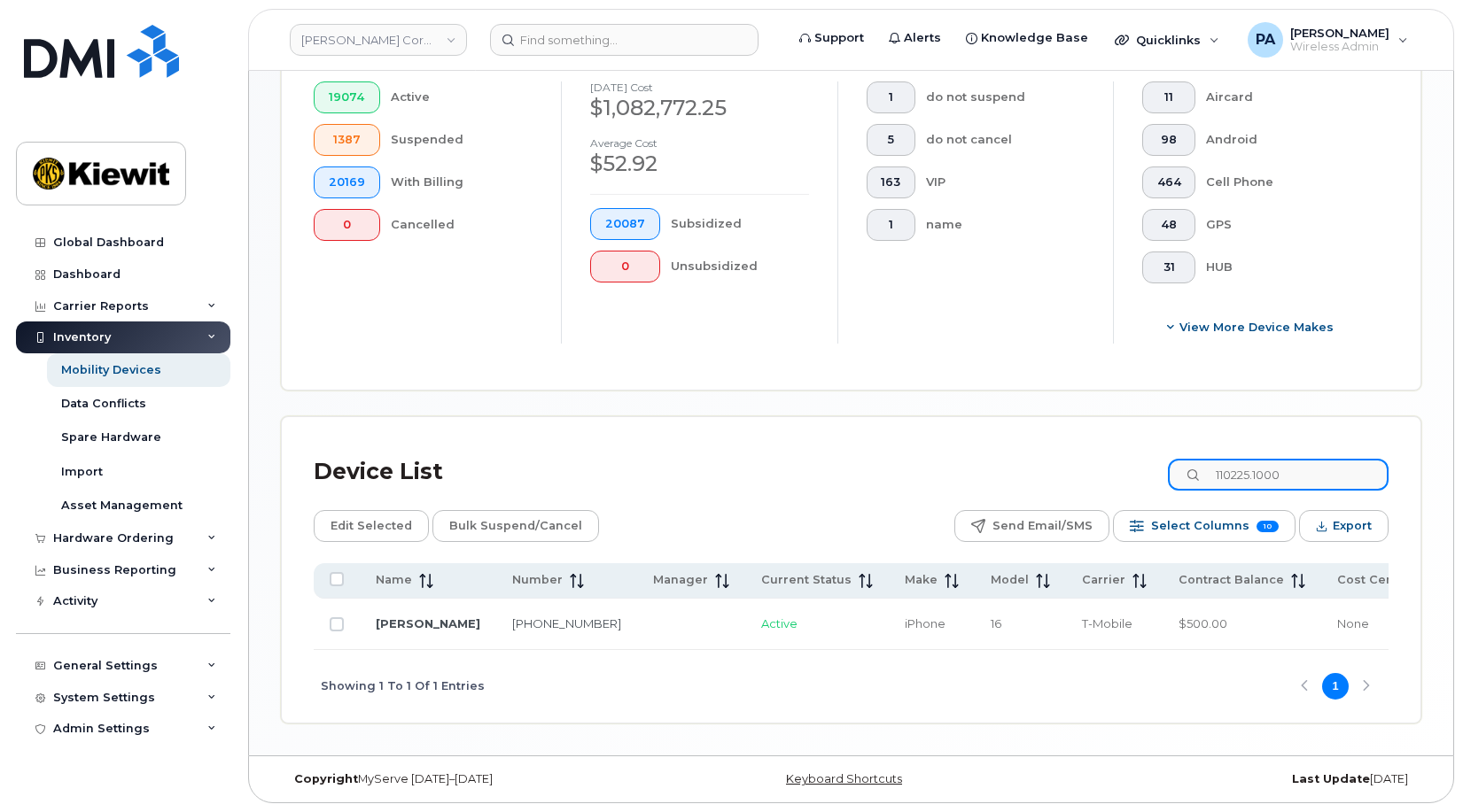
scroll to position [559, 0]
drag, startPoint x: 1321, startPoint y: 468, endPoint x: 1105, endPoint y: 477, distance: 216.2
click at [1105, 477] on div "Device List 110225.1000" at bounding box center [852, 471] width 1075 height 46
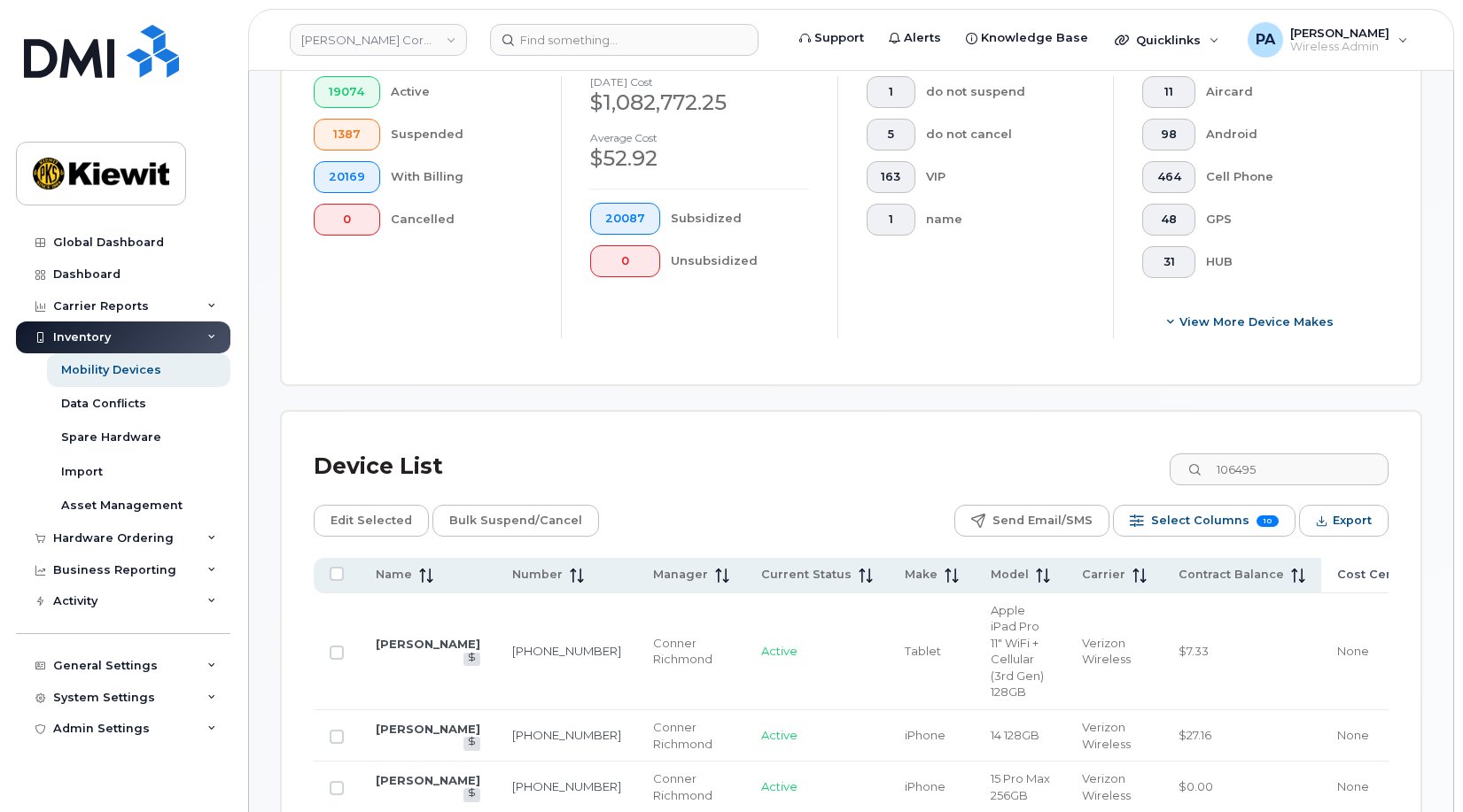
click at [1337, 574] on span "Cost Center" at bounding box center [1374, 575] width 75 height 16
drag, startPoint x: 1313, startPoint y: 474, endPoint x: 1040, endPoint y: 470, distance: 273.0
click at [1047, 472] on div "Device List 106495" at bounding box center [852, 467] width 1075 height 46
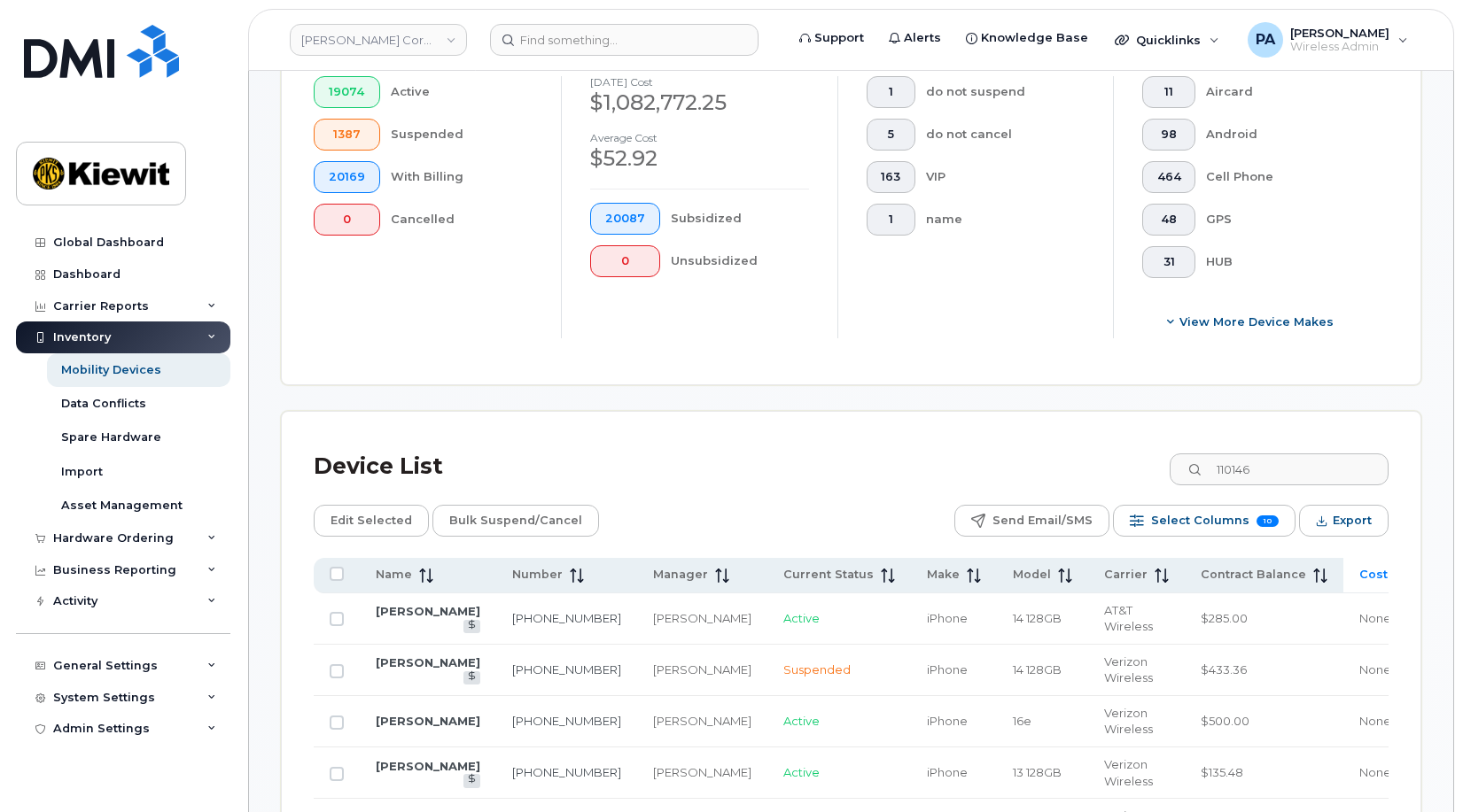
click at [1360, 581] on span "Cost Center" at bounding box center [1397, 575] width 75 height 16
drag, startPoint x: 1294, startPoint y: 473, endPoint x: 957, endPoint y: 447, distance: 338.0
click at [957, 447] on div "Device List 110146" at bounding box center [852, 467] width 1075 height 46
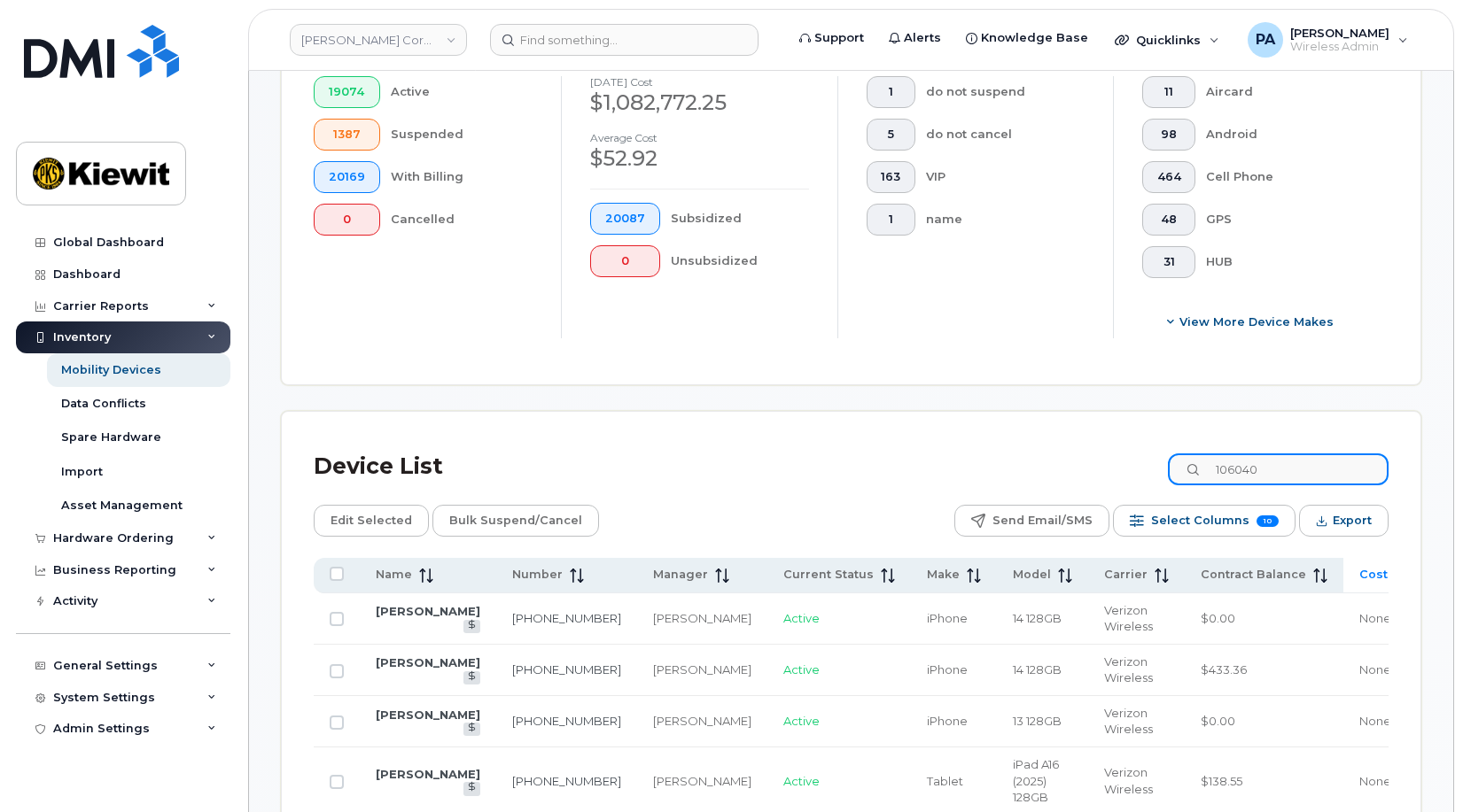
type input "106040"
click at [1360, 576] on span "Cost Center" at bounding box center [1397, 575] width 75 height 16
drag, startPoint x: 1329, startPoint y: 576, endPoint x: 393, endPoint y: 556, distance: 936.2
click at [1360, 574] on span "Cost Center" at bounding box center [1397, 575] width 75 height 16
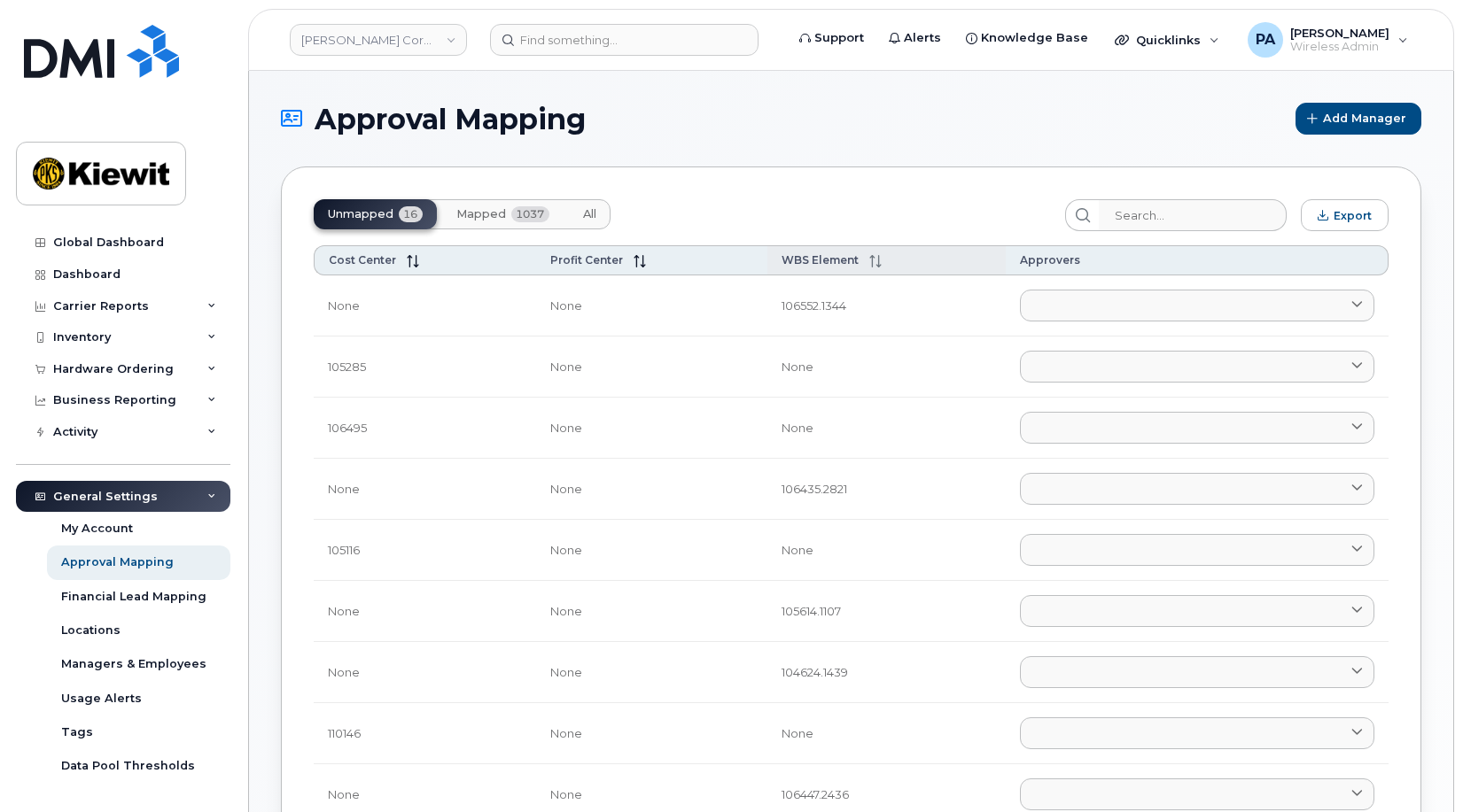
click at [846, 253] on span "WBS Element" at bounding box center [820, 260] width 77 height 14
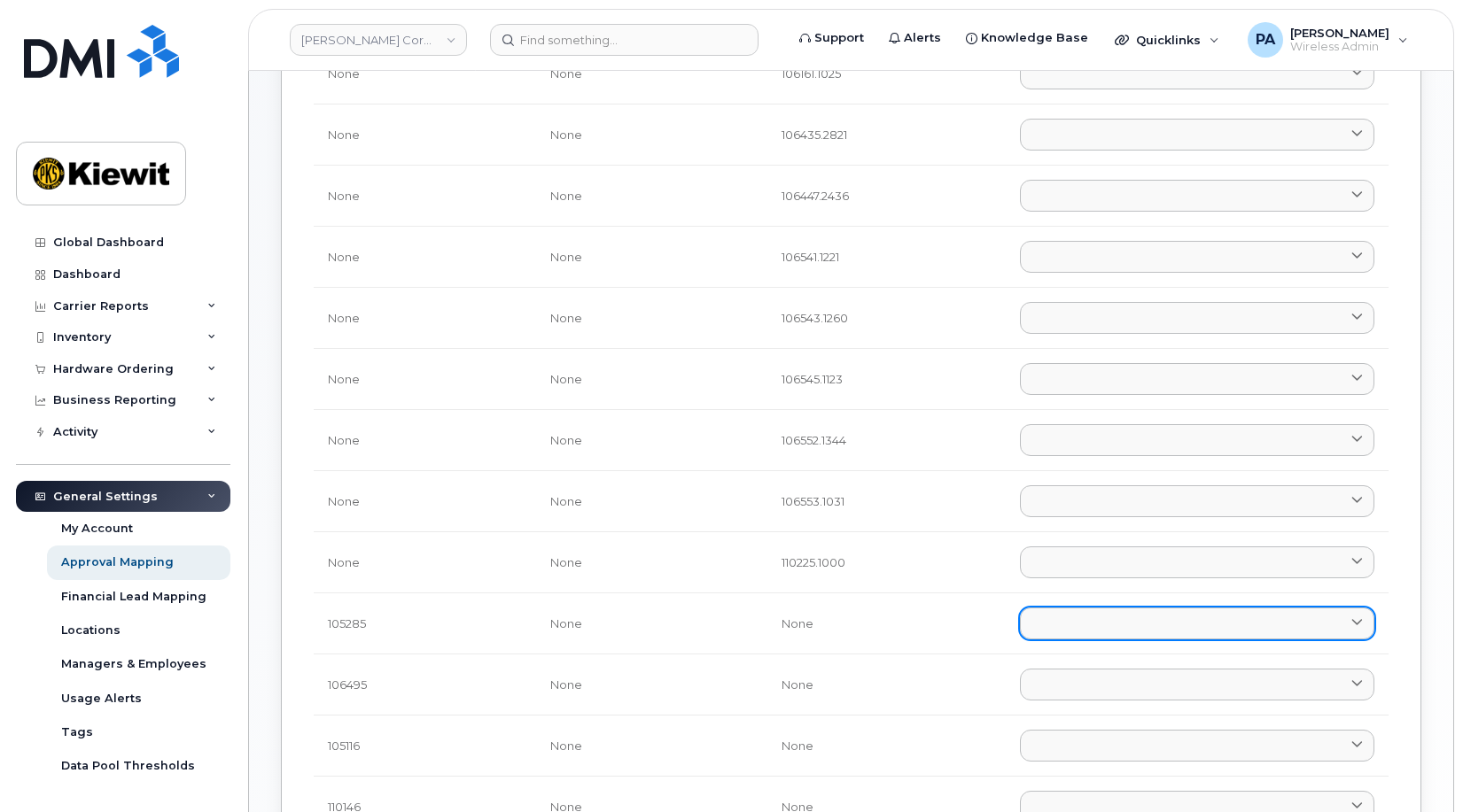
scroll to position [620, 0]
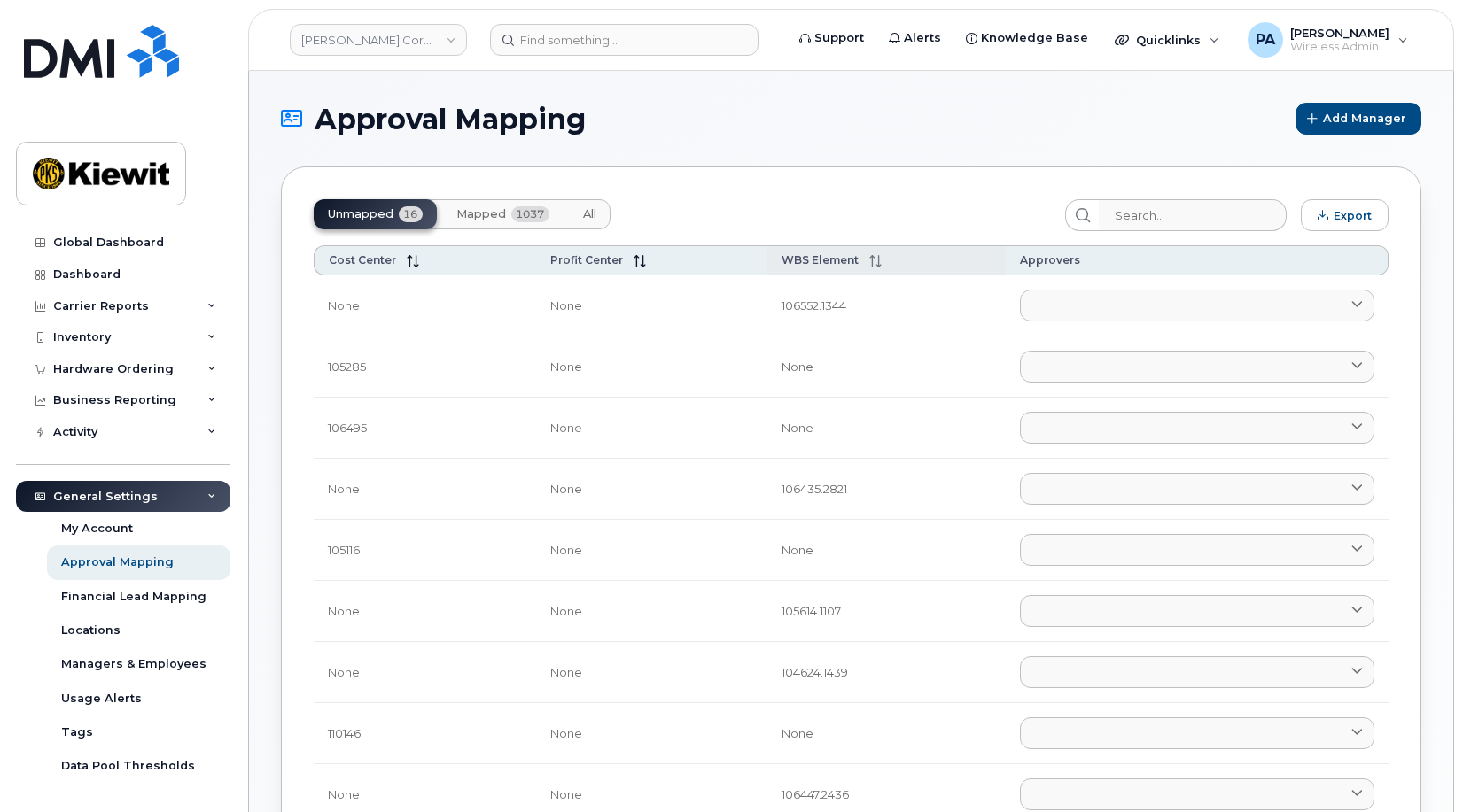
click at [797, 253] on th "WBS Element" at bounding box center [887, 260] width 239 height 31
click at [391, 256] on span "Cost Center" at bounding box center [362, 260] width 67 height 14
drag, startPoint x: 591, startPoint y: 214, endPoint x: 1026, endPoint y: 201, distance: 435.2
click at [591, 214] on span "All" at bounding box center [590, 215] width 14 height 14
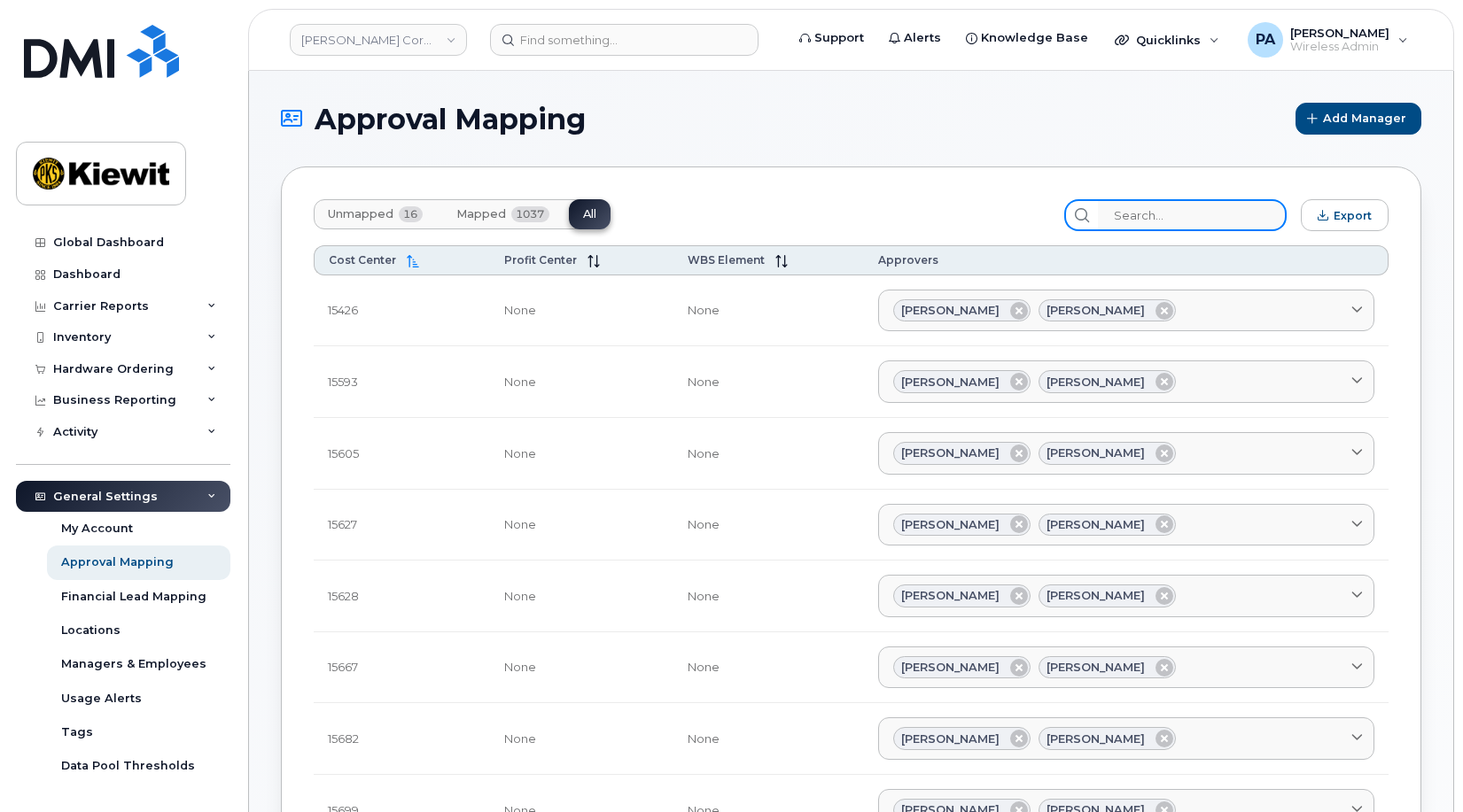
click at [1177, 220] on input "search" at bounding box center [1192, 216] width 189 height 31
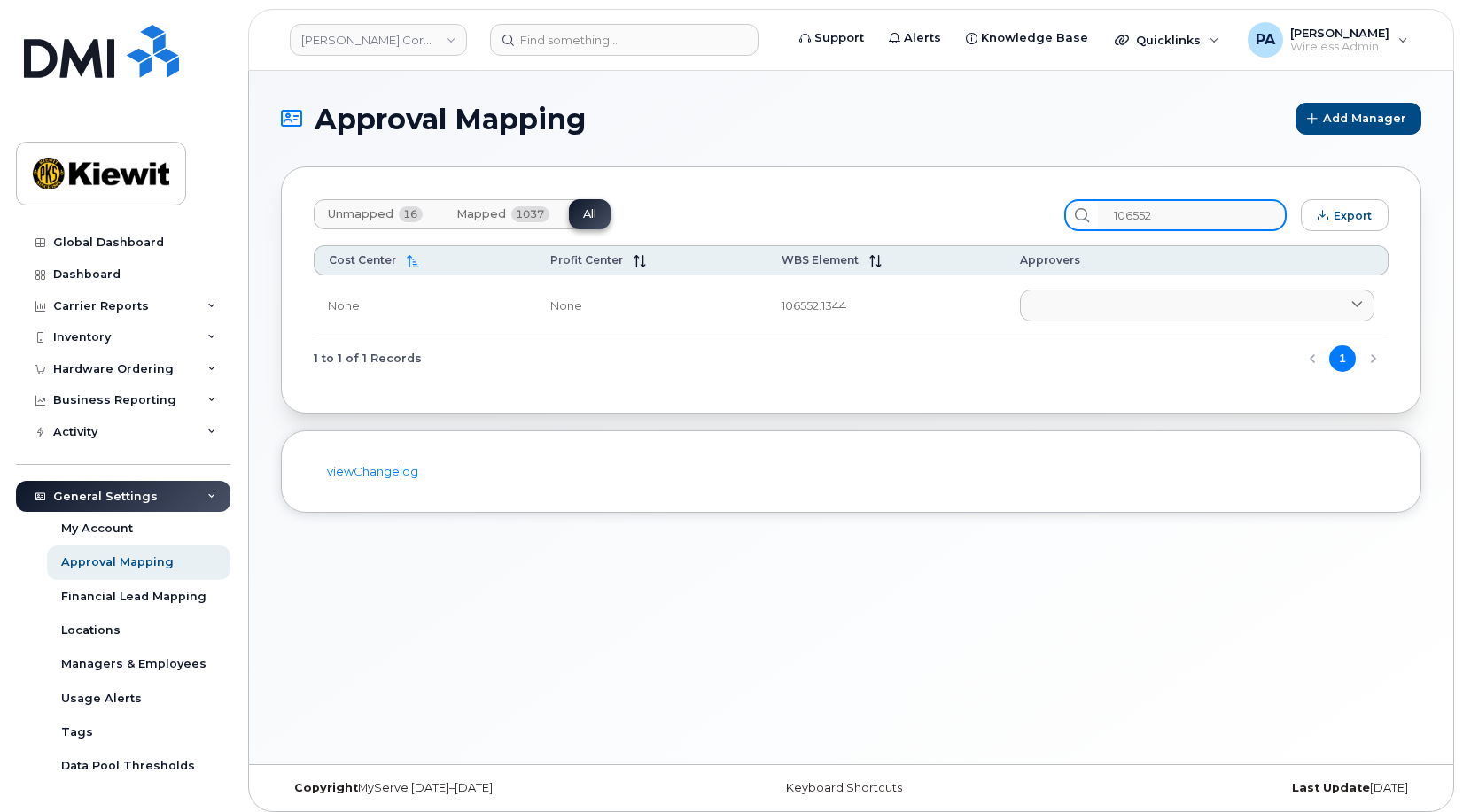
click at [1200, 223] on input "106552" at bounding box center [1192, 216] width 189 height 31
type input "1"
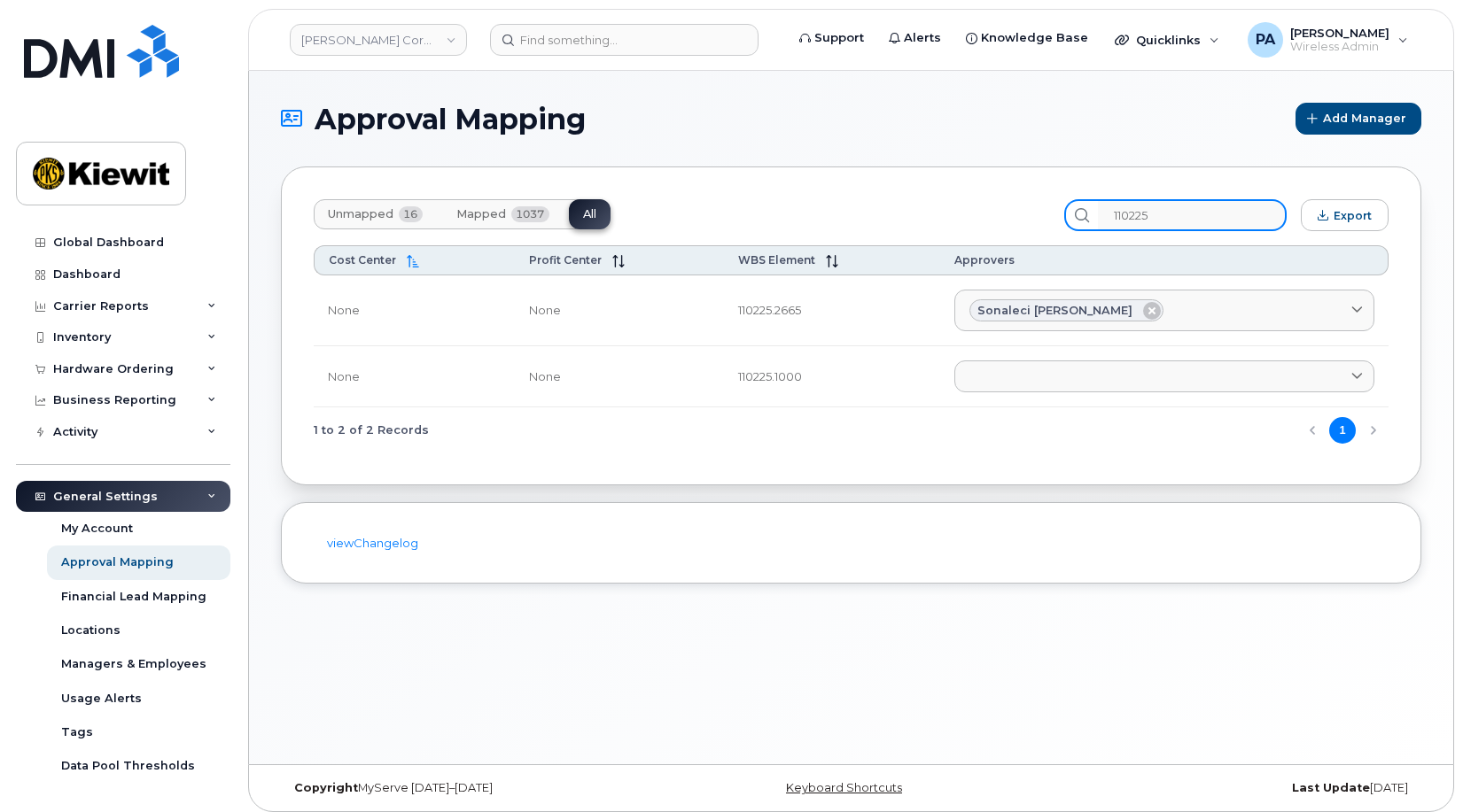
type input "110225"
drag, startPoint x: 848, startPoint y: 315, endPoint x: 759, endPoint y: 311, distance: 89.1
click at [759, 311] on td "110225.2665" at bounding box center [832, 311] width 217 height 72
copy td "110225.2665"
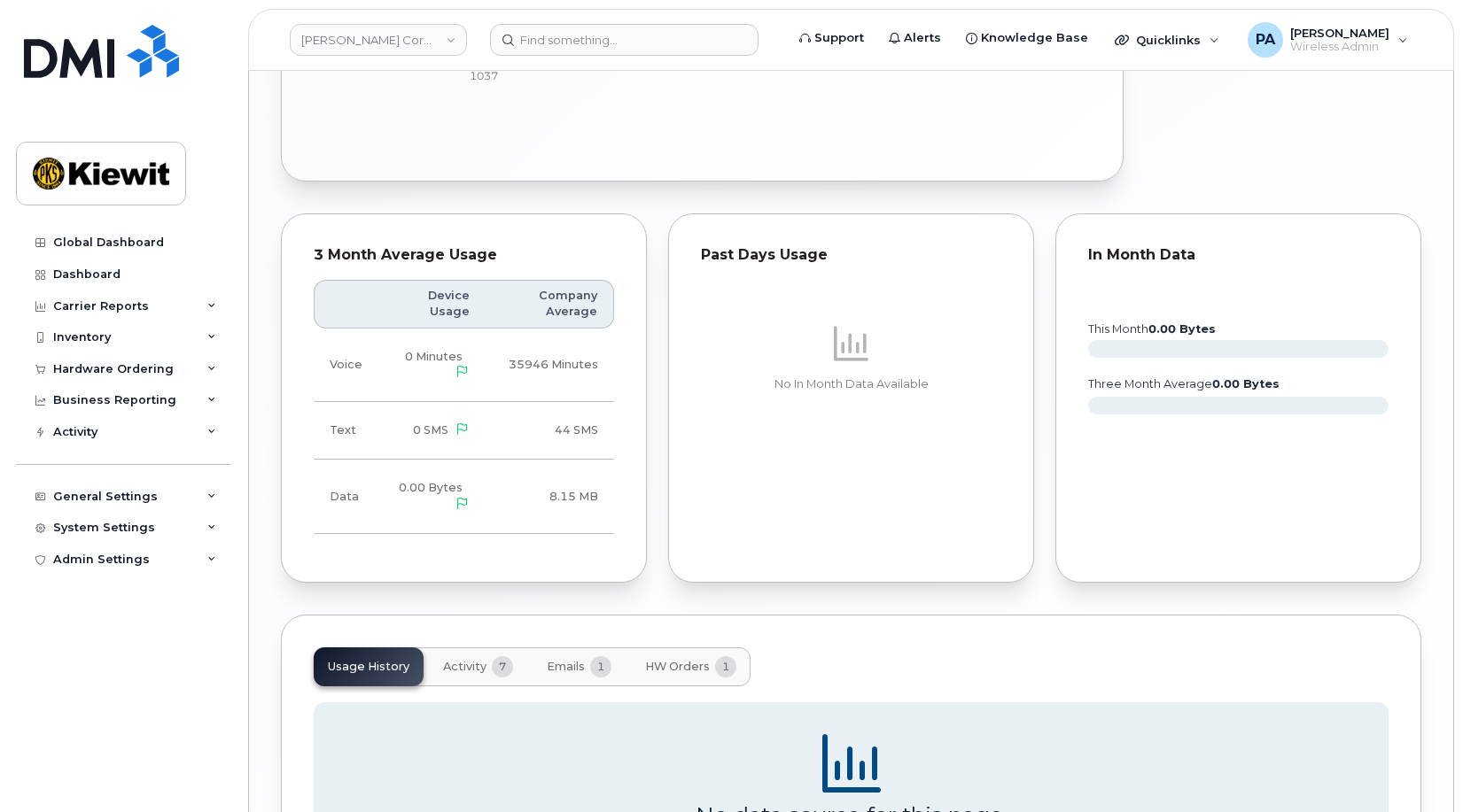
scroll to position [1508, 0]
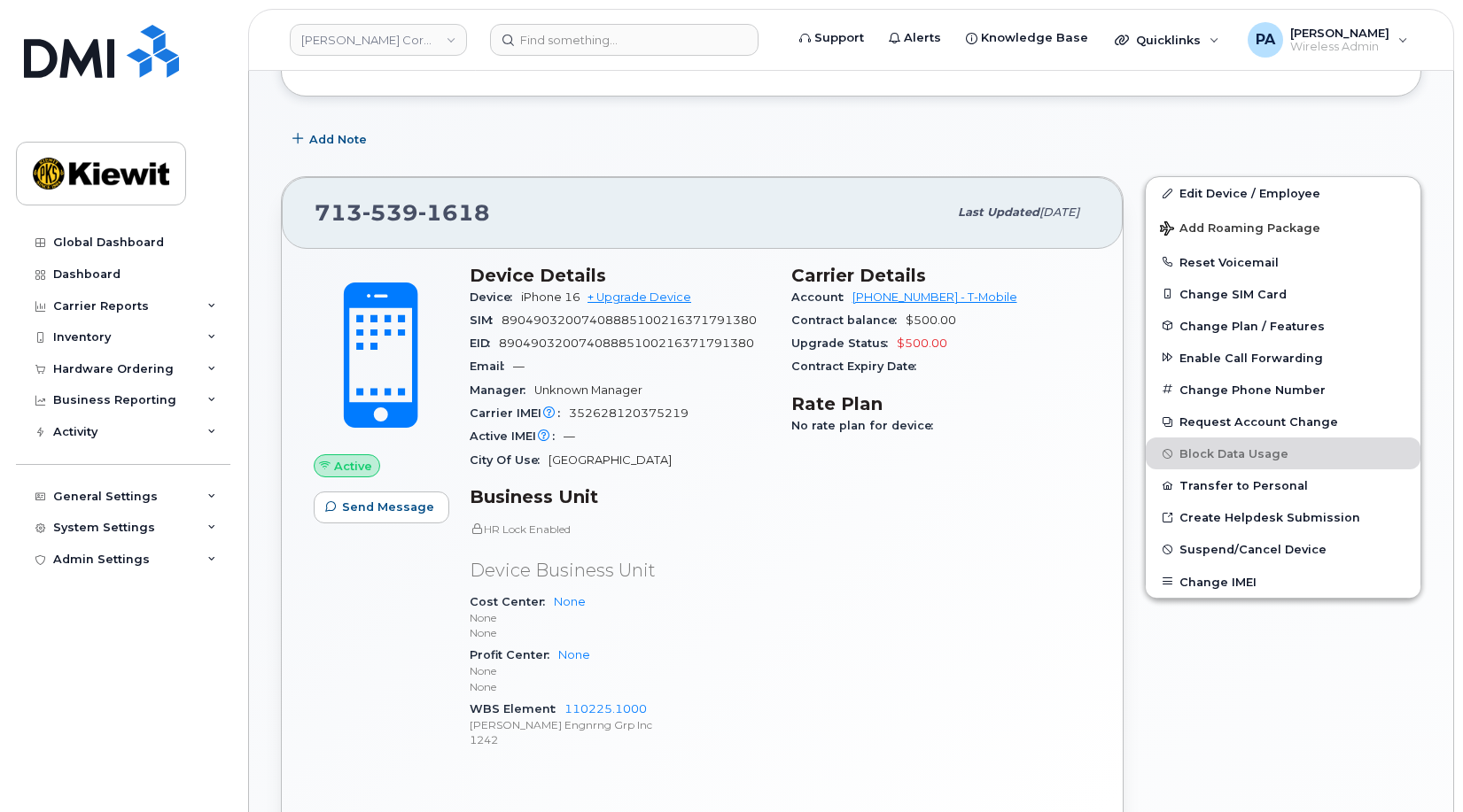
scroll to position [14, 0]
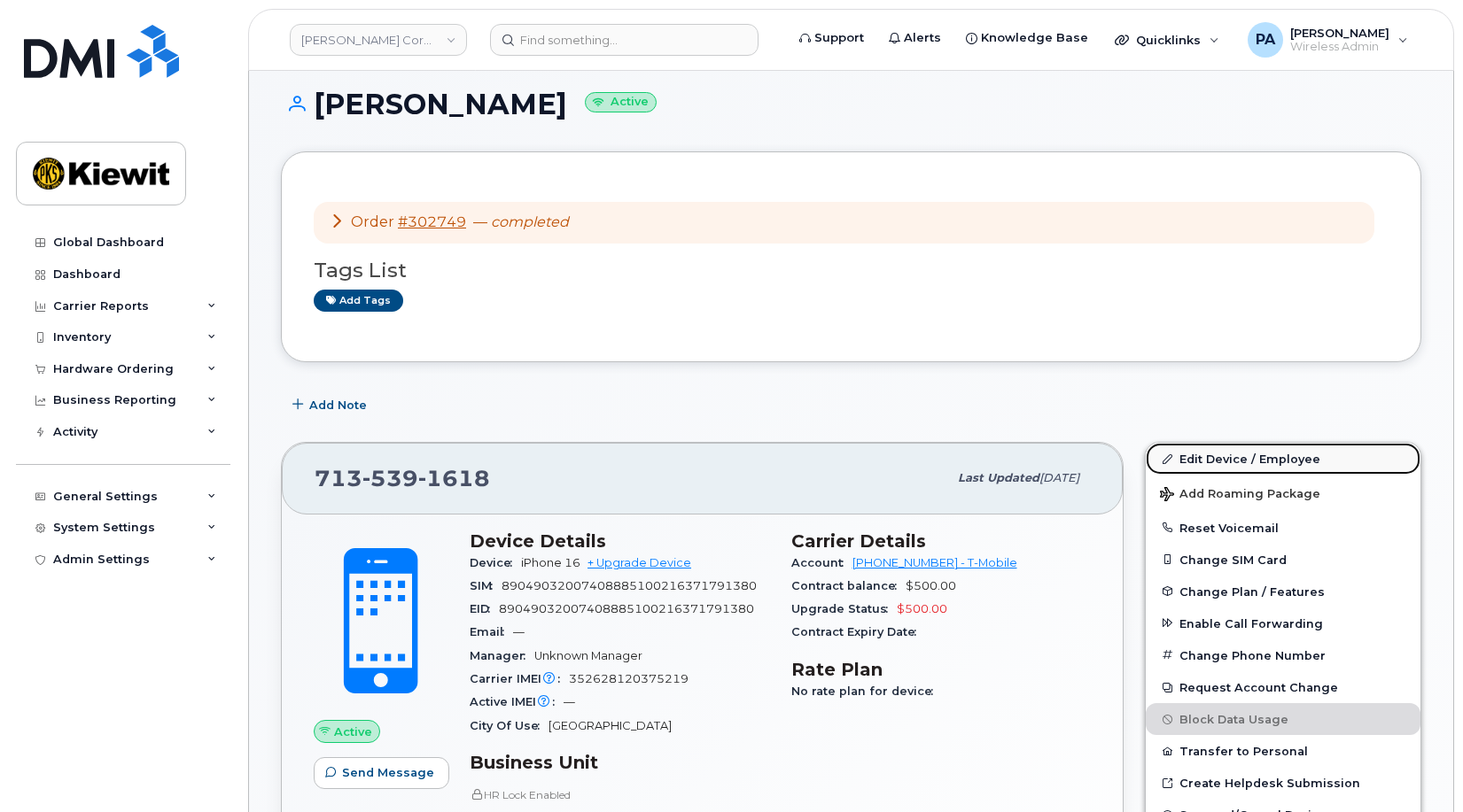
click at [1262, 463] on link "Edit Device / Employee" at bounding box center [1283, 459] width 275 height 31
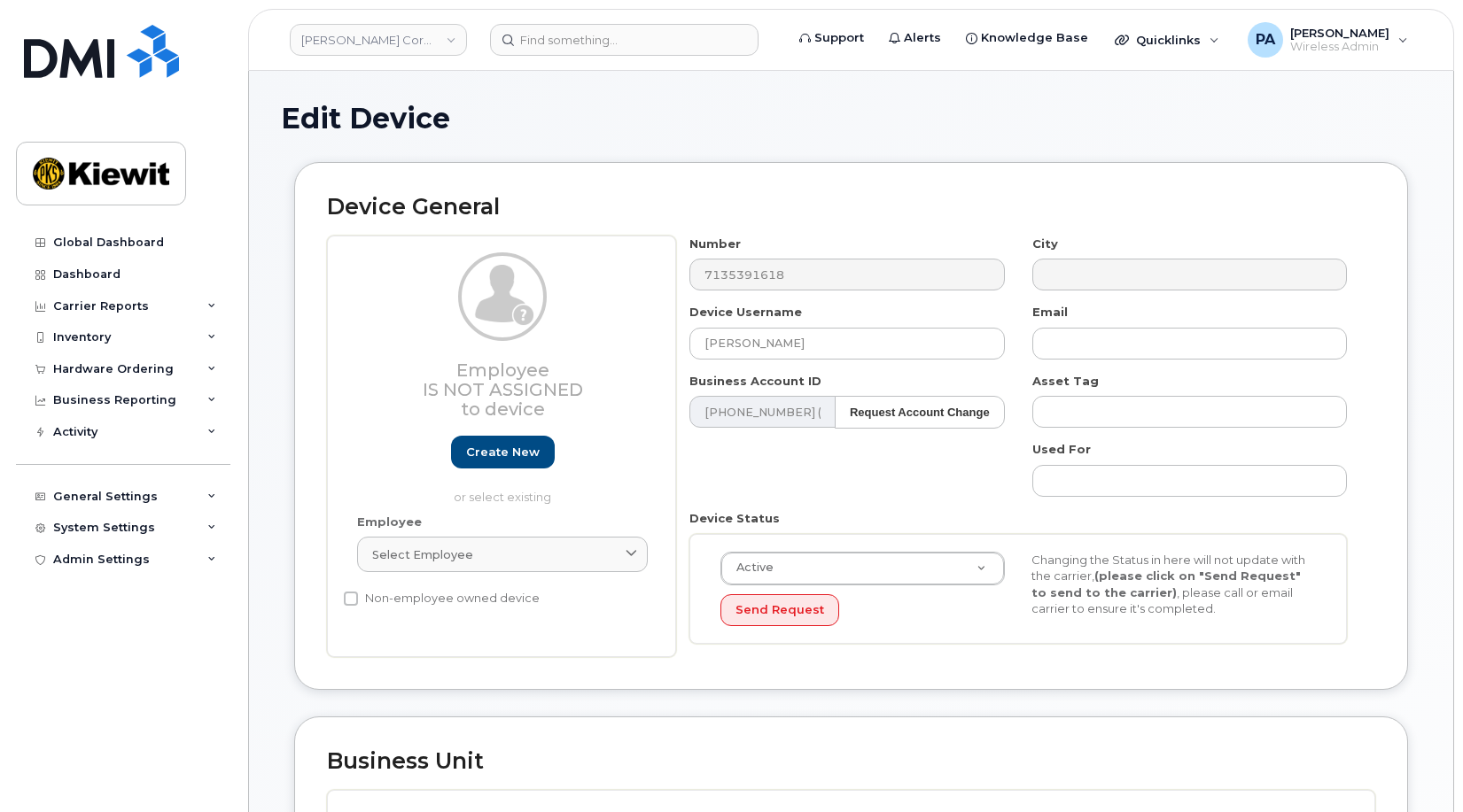
scroll to position [620, 0]
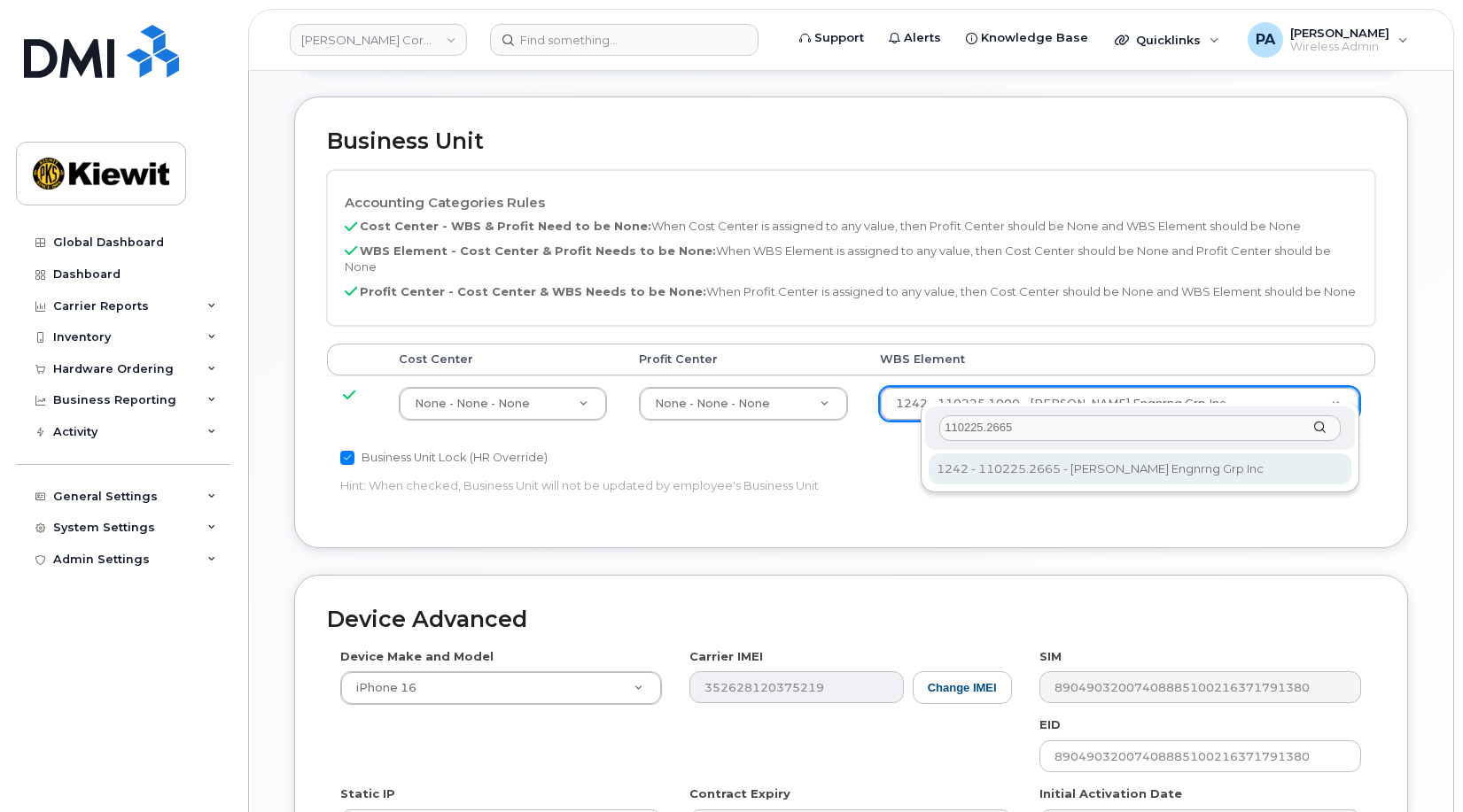
type input "110225.2665"
type input "33616582"
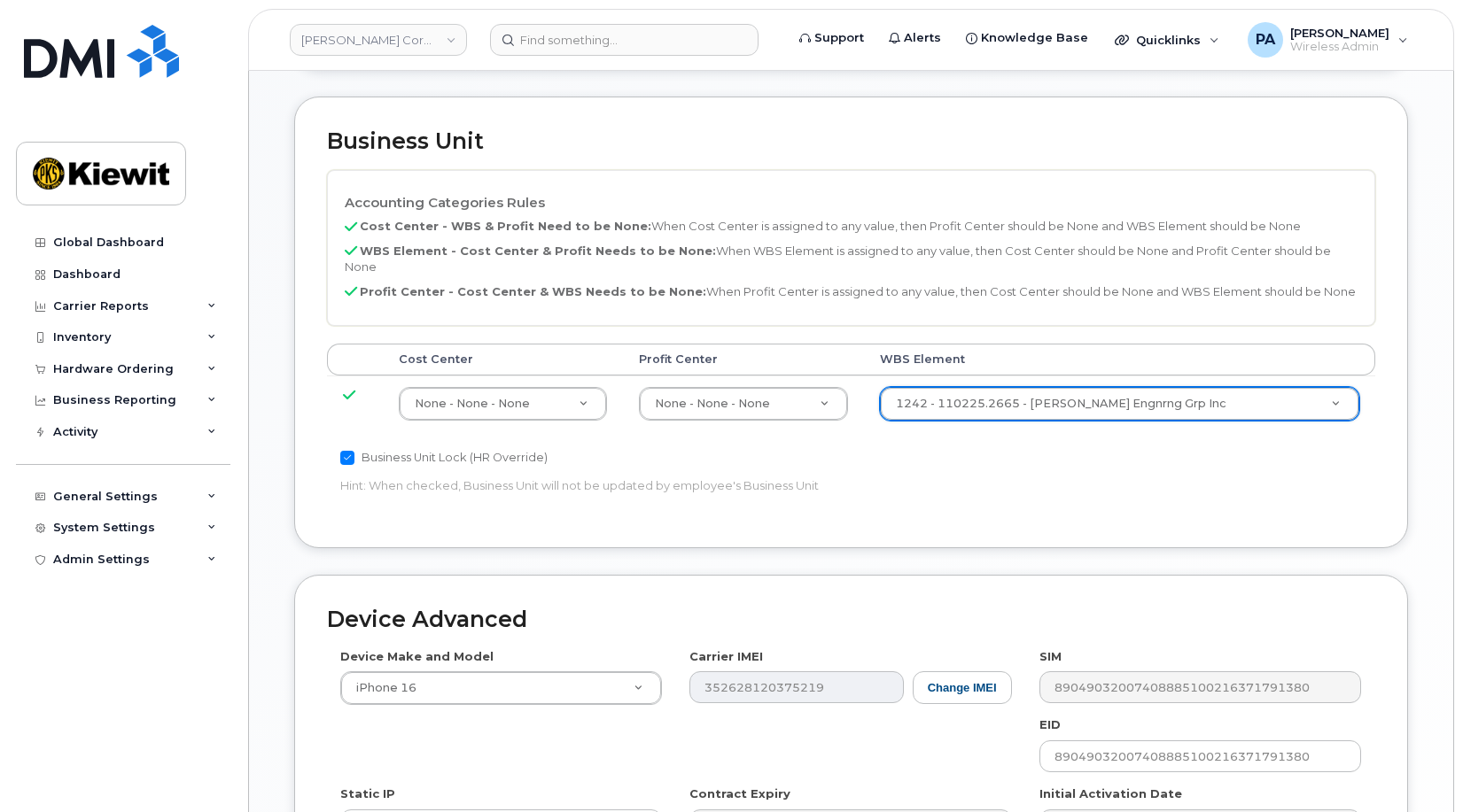
scroll to position [895, 0]
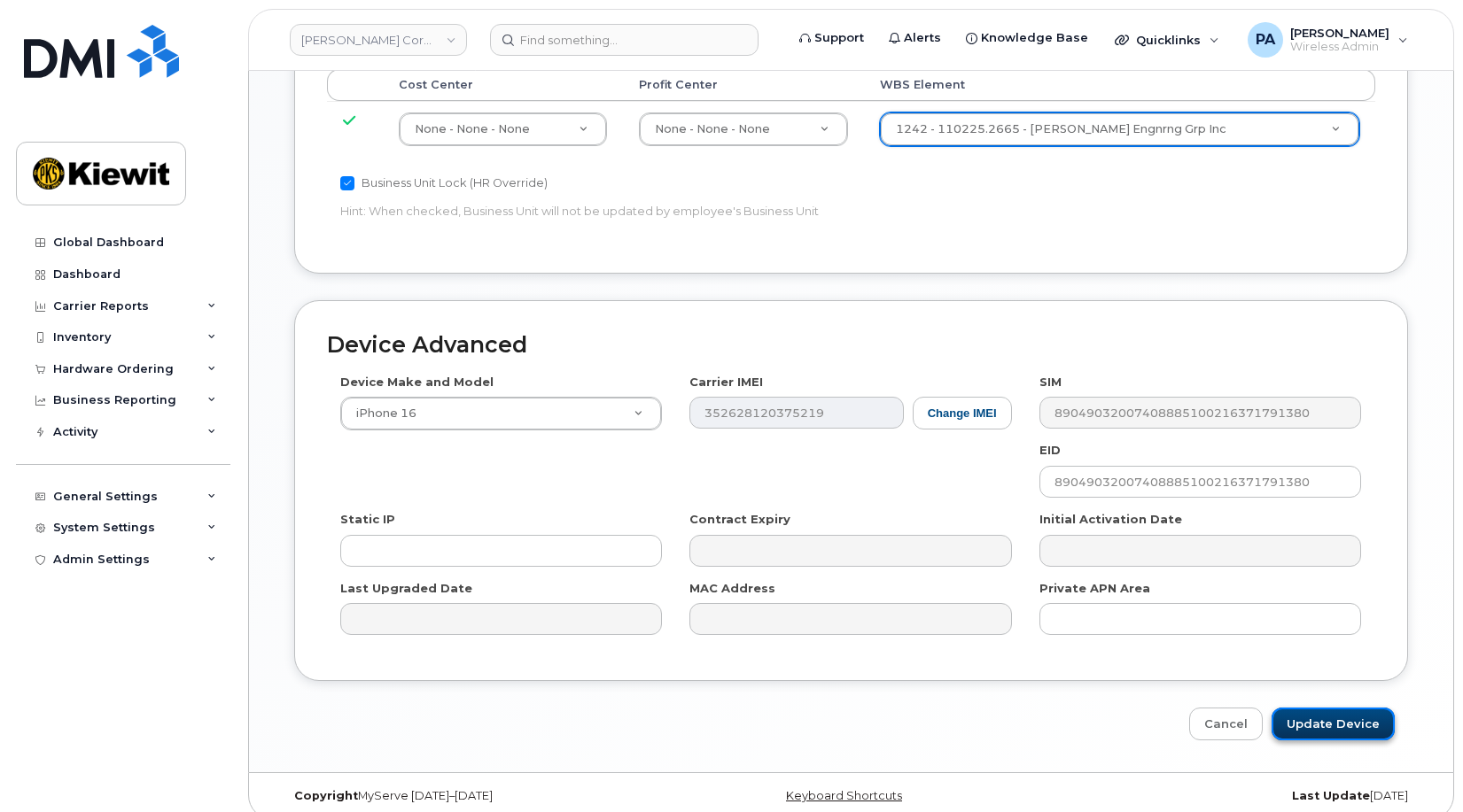
click at [1308, 716] on input "Update Device" at bounding box center [1333, 723] width 123 height 32
type input "Saving..."
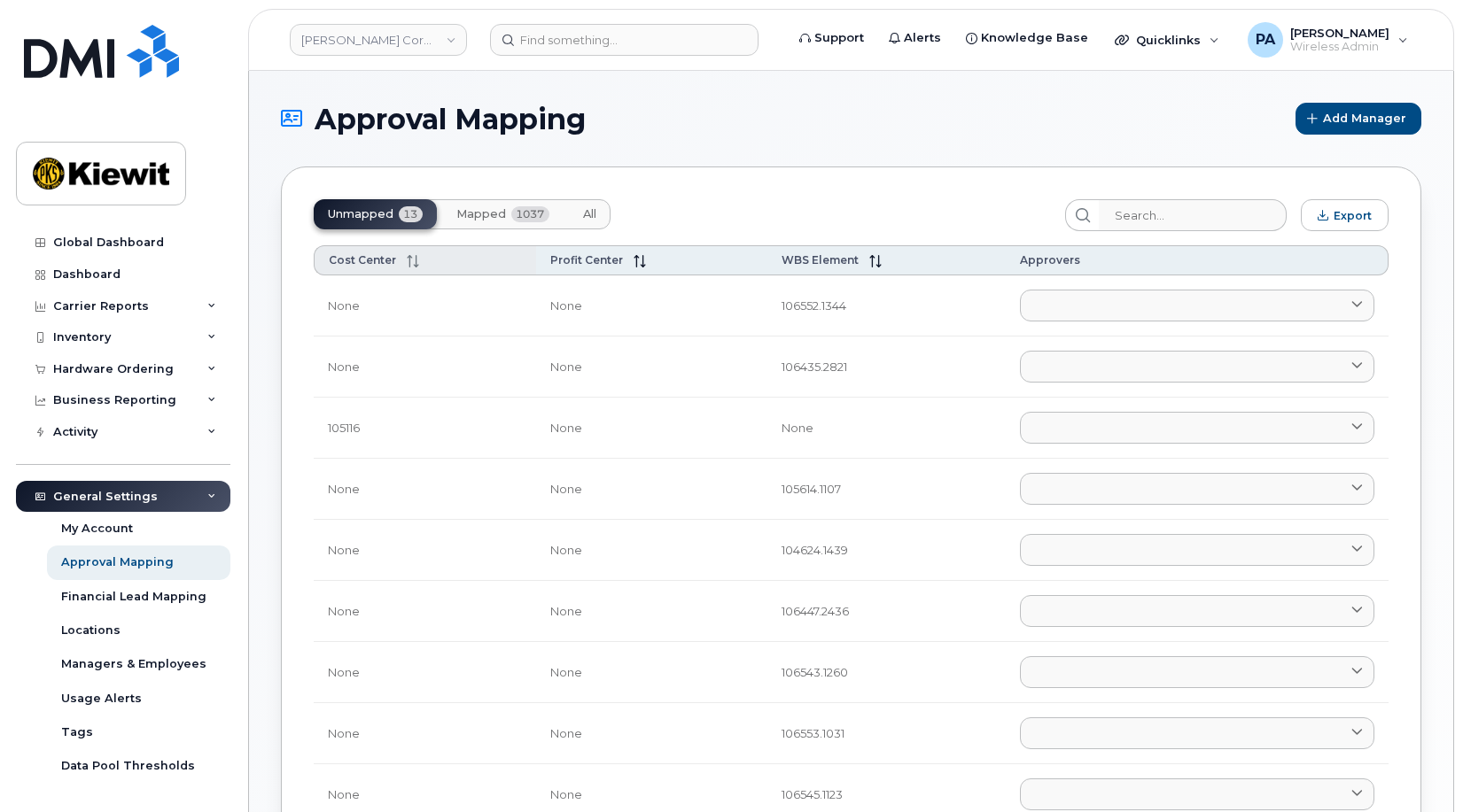
click at [350, 261] on span "Cost Center" at bounding box center [362, 260] width 67 height 14
click at [837, 244] on div "Unmapped 13 Mapped 1037 All Export Cost Center Profit Center WBS Element Approv…" at bounding box center [851, 656] width 1140 height 980
click at [828, 257] on span "WBS Element" at bounding box center [820, 260] width 77 height 14
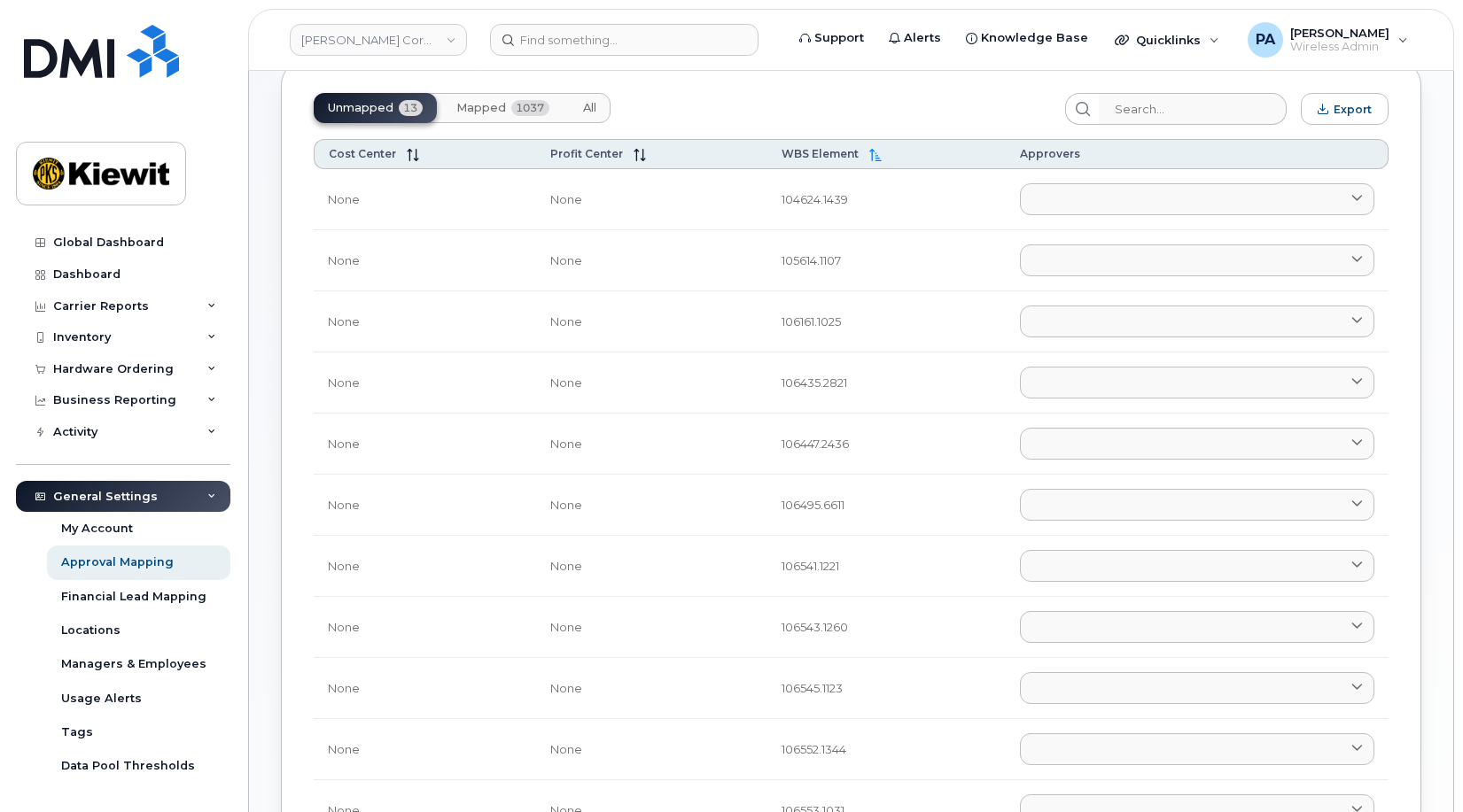
scroll to position [18, 0]
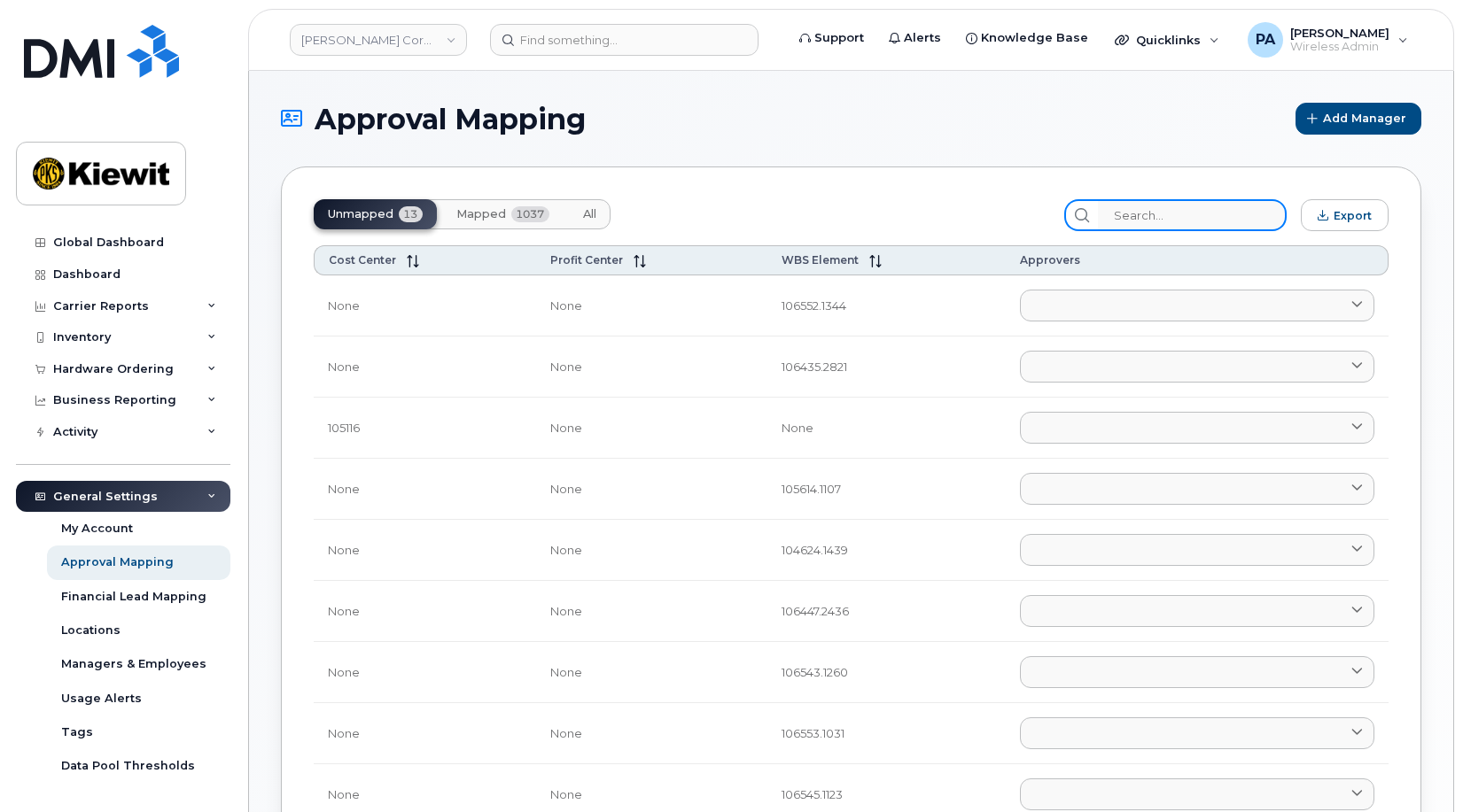
click at [1265, 214] on input "search" at bounding box center [1192, 216] width 189 height 31
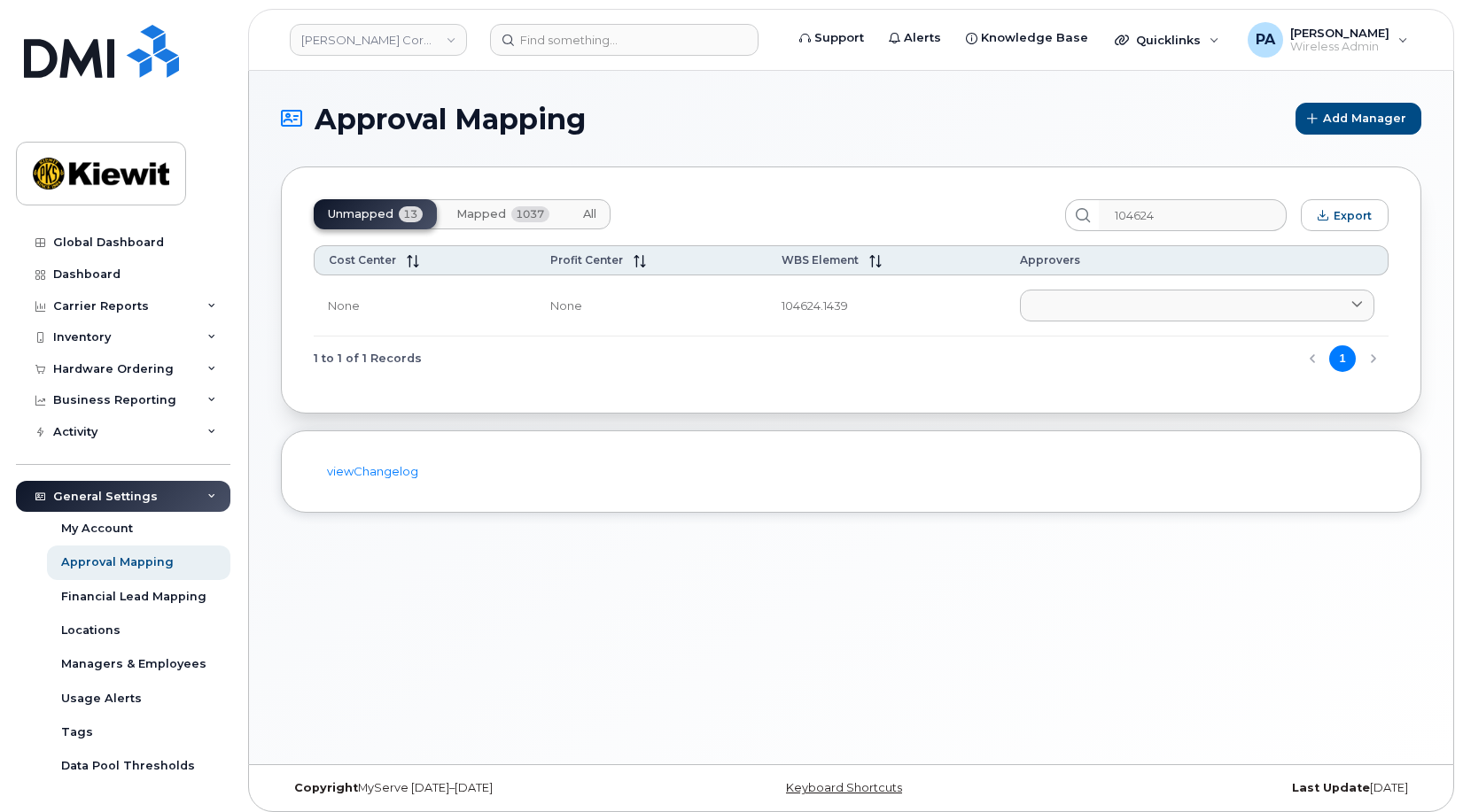
click at [586, 223] on button "All" at bounding box center [590, 215] width 41 height 31
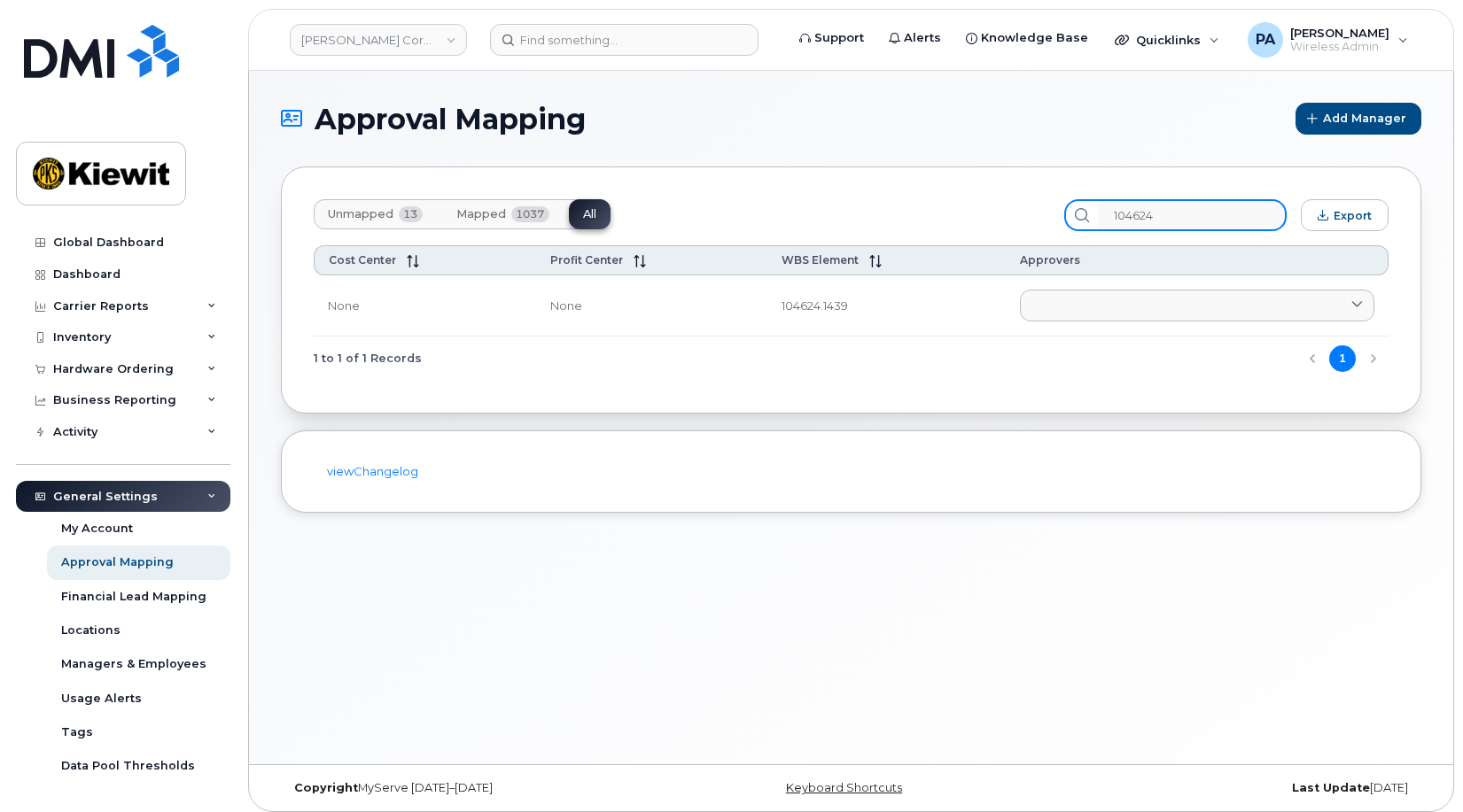
drag, startPoint x: 1122, startPoint y: 219, endPoint x: 838, endPoint y: 216, distance: 284.0
click at [838, 216] on div "Unmapped 13 Mapped 1037 All 104624 Export" at bounding box center [852, 216] width 1075 height 31
type input "106545"
click at [357, 210] on span "Unmapped" at bounding box center [360, 215] width 66 height 14
drag, startPoint x: 759, startPoint y: 221, endPoint x: 620, endPoint y: 251, distance: 142.2
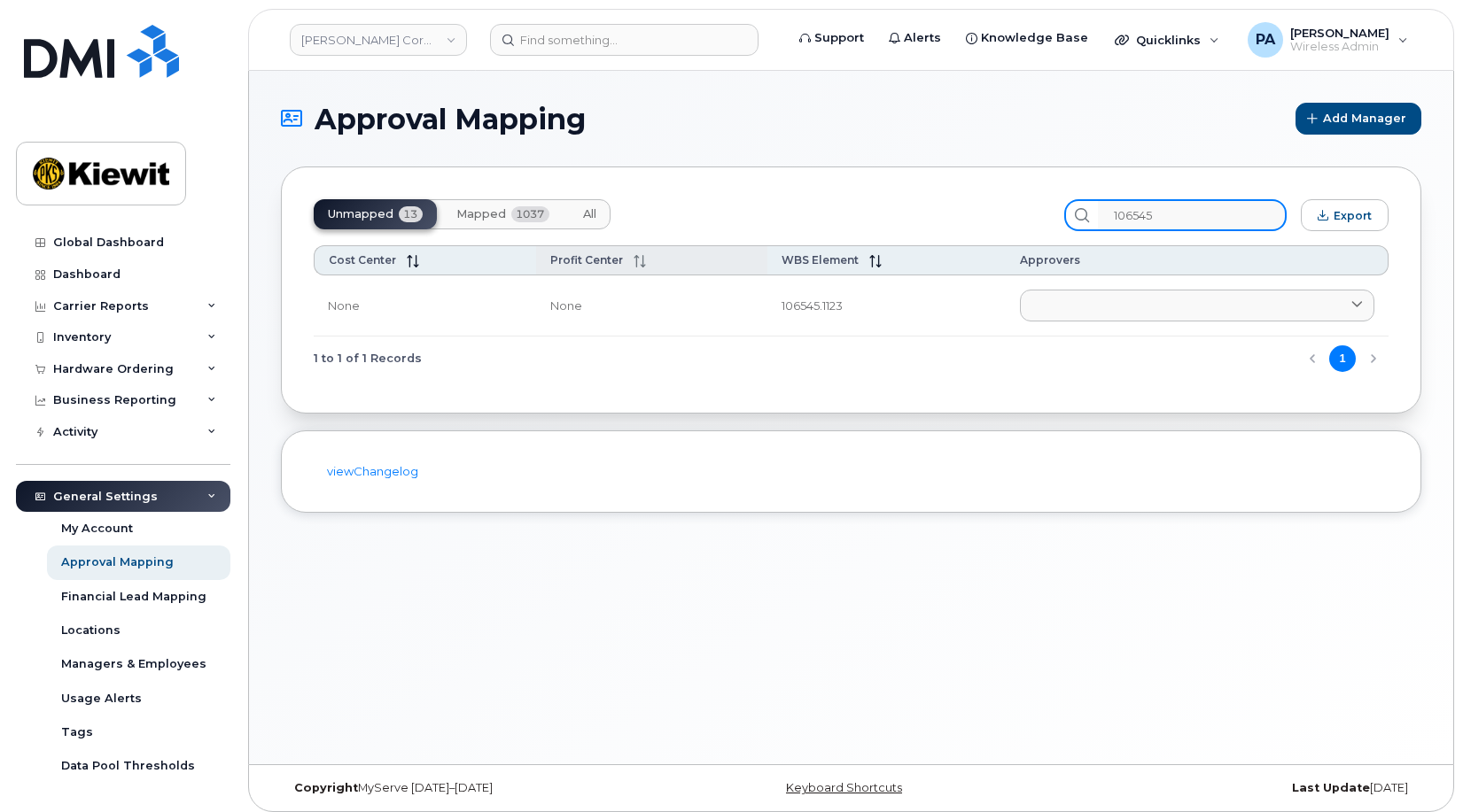
click at [625, 248] on div "Unmapped 13 Mapped 1037 All 106545 Export Cost Center Profit Center WBS Element…" at bounding box center [851, 289] width 1140 height 247
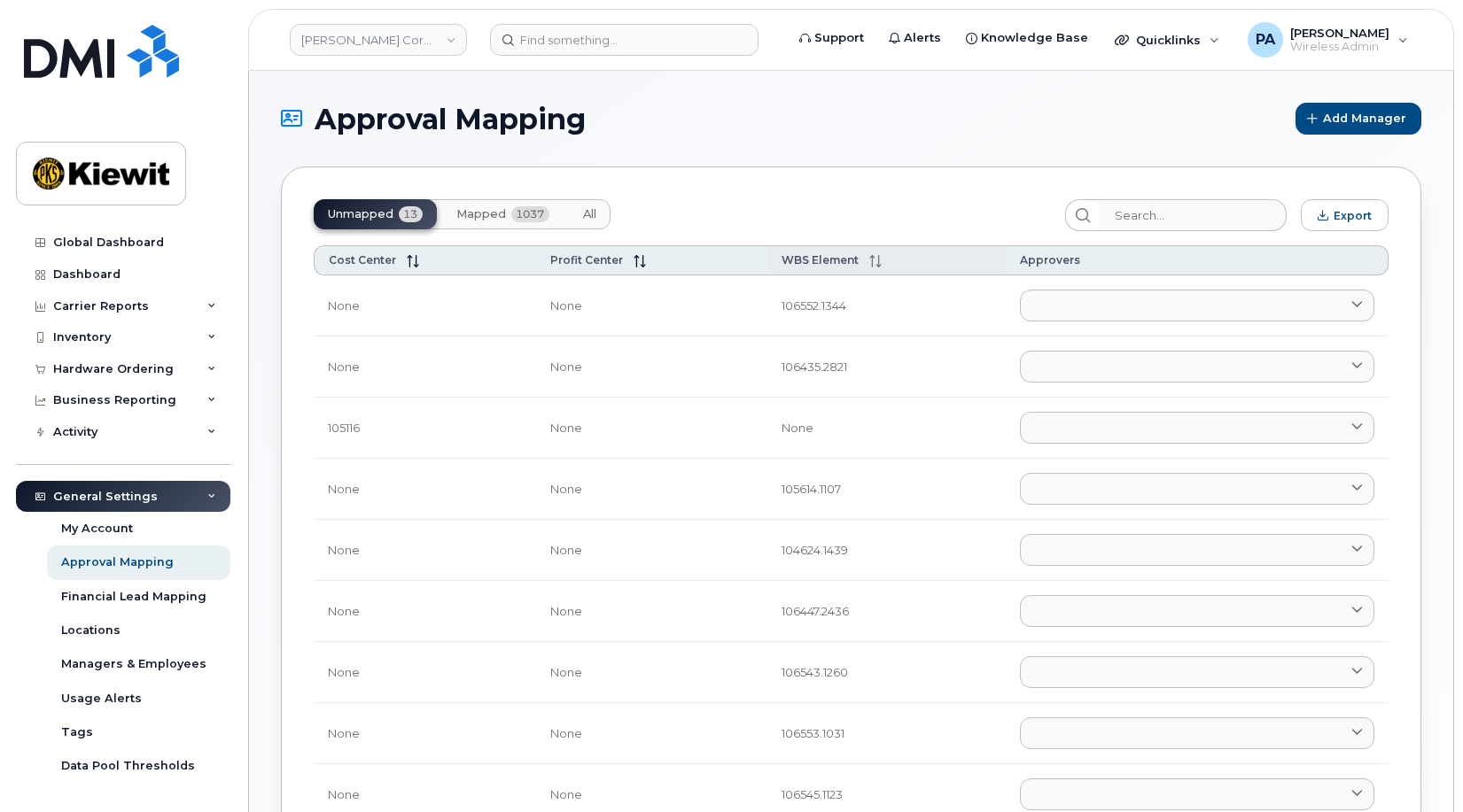
click at [814, 253] on th "WBS Element" at bounding box center [887, 260] width 239 height 31
drag, startPoint x: 589, startPoint y: 216, endPoint x: 957, endPoint y: 235, distance: 368.5
click at [589, 216] on span "All" at bounding box center [590, 215] width 14 height 14
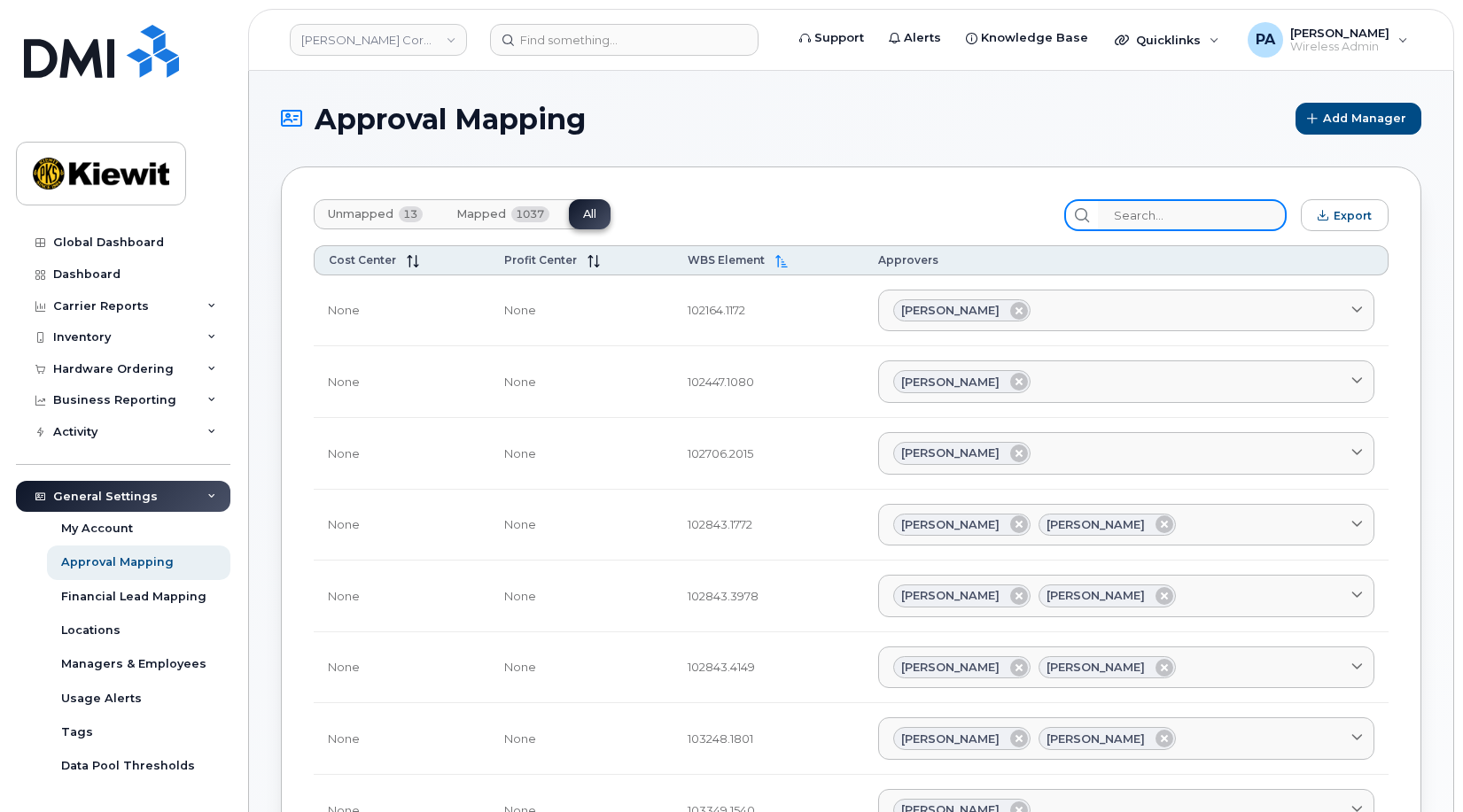
click at [1185, 218] on input "search" at bounding box center [1192, 216] width 189 height 31
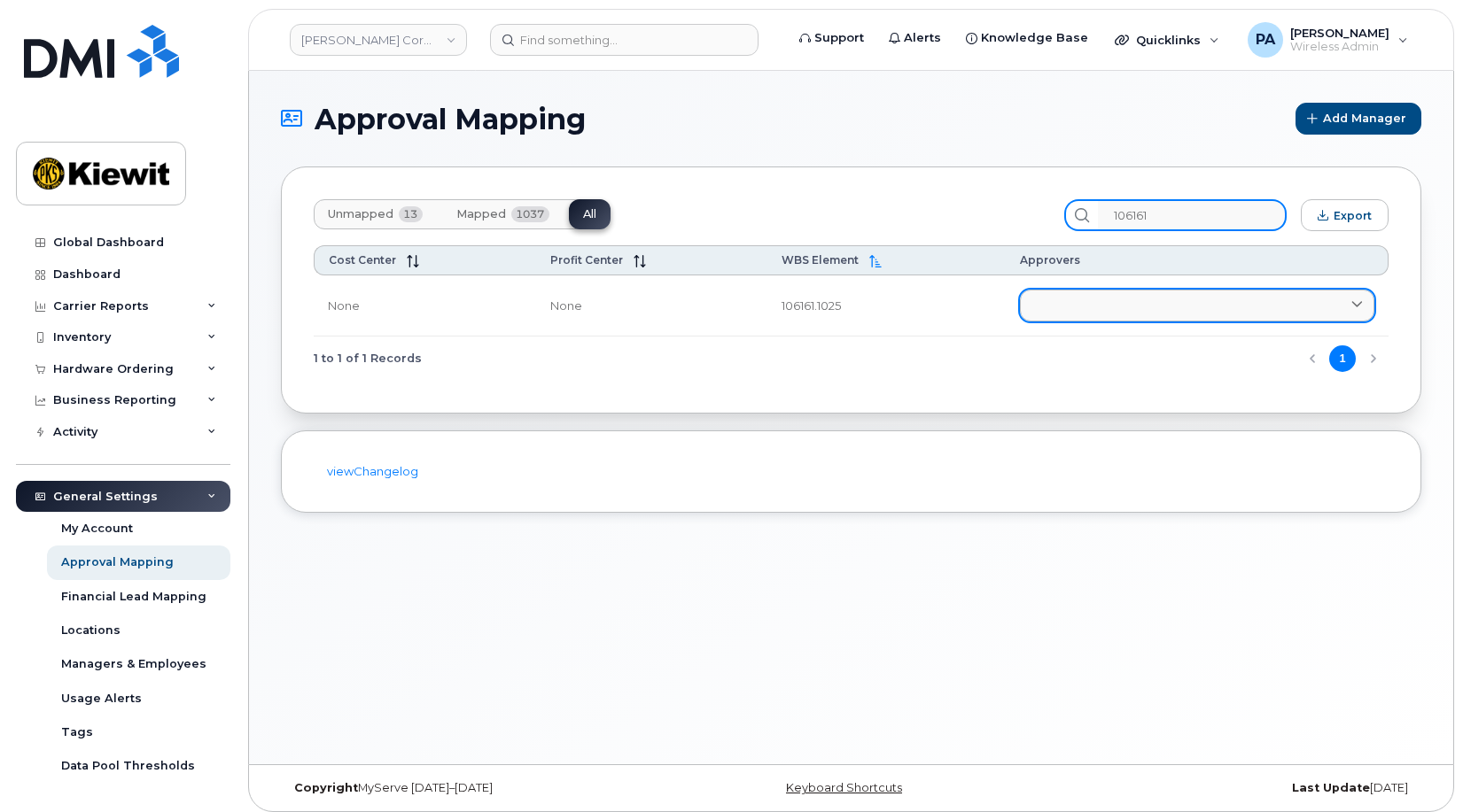
type input "106161"
click at [1063, 296] on link at bounding box center [1197, 305] width 354 height 31
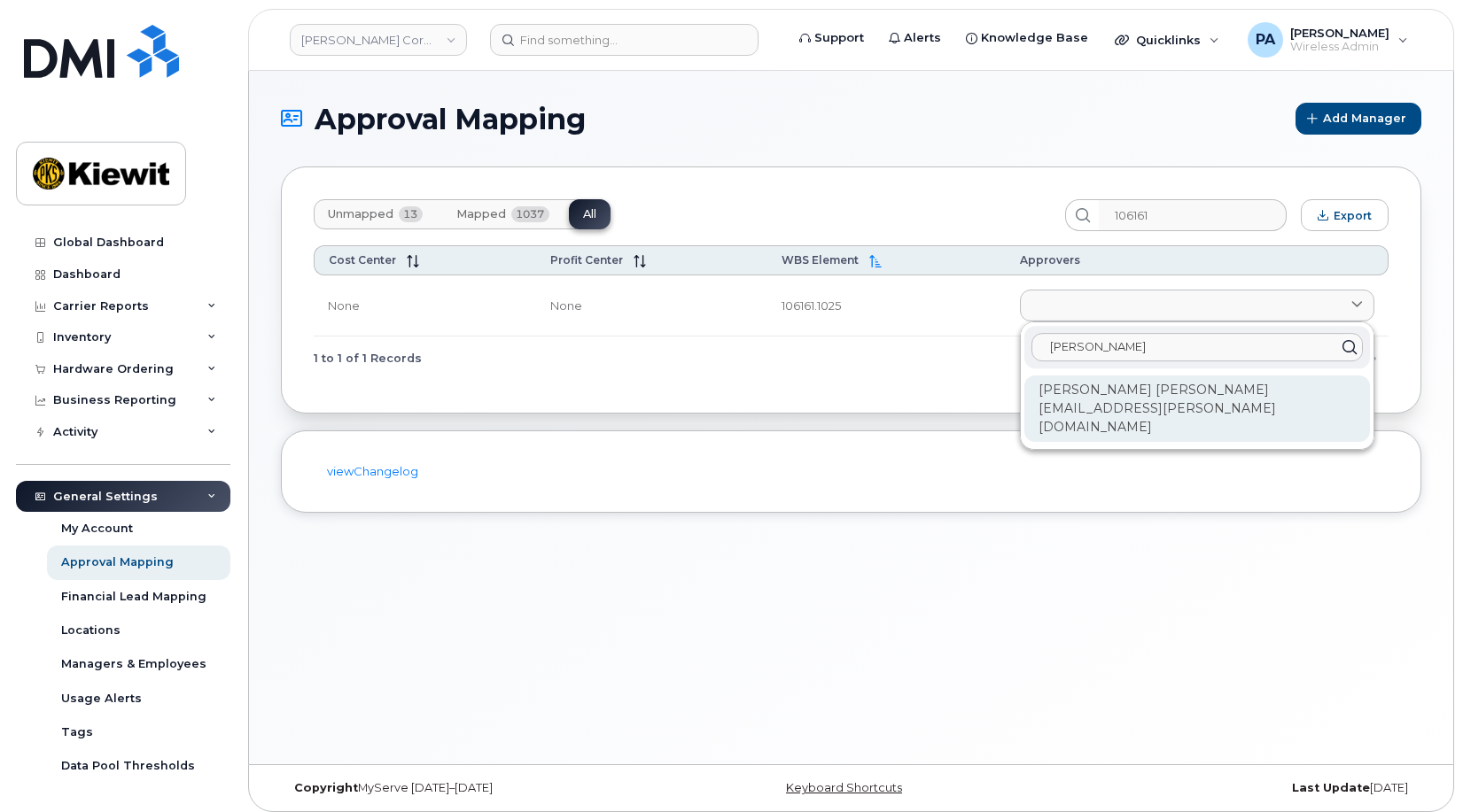
type input "[PERSON_NAME]"
click at [1069, 388] on div "[PERSON_NAME] [PERSON_NAME][EMAIL_ADDRESS][PERSON_NAME][DOMAIN_NAME]" at bounding box center [1197, 409] width 346 height 67
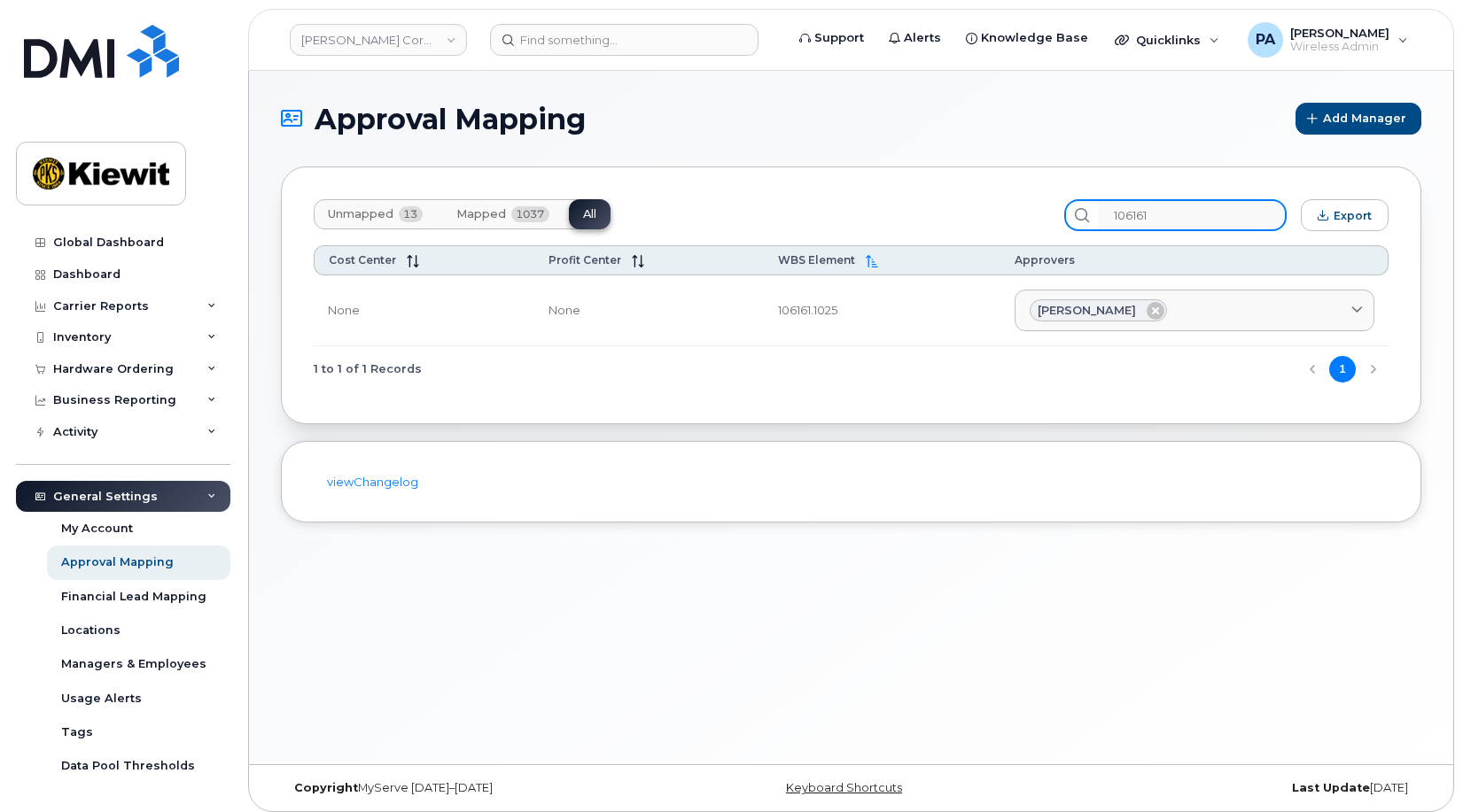
drag, startPoint x: 1145, startPoint y: 220, endPoint x: 919, endPoint y: 210, distance: 226.2
click at [919, 210] on div "Unmapped 13 Mapped 1037 All 106161 Export" at bounding box center [852, 216] width 1075 height 31
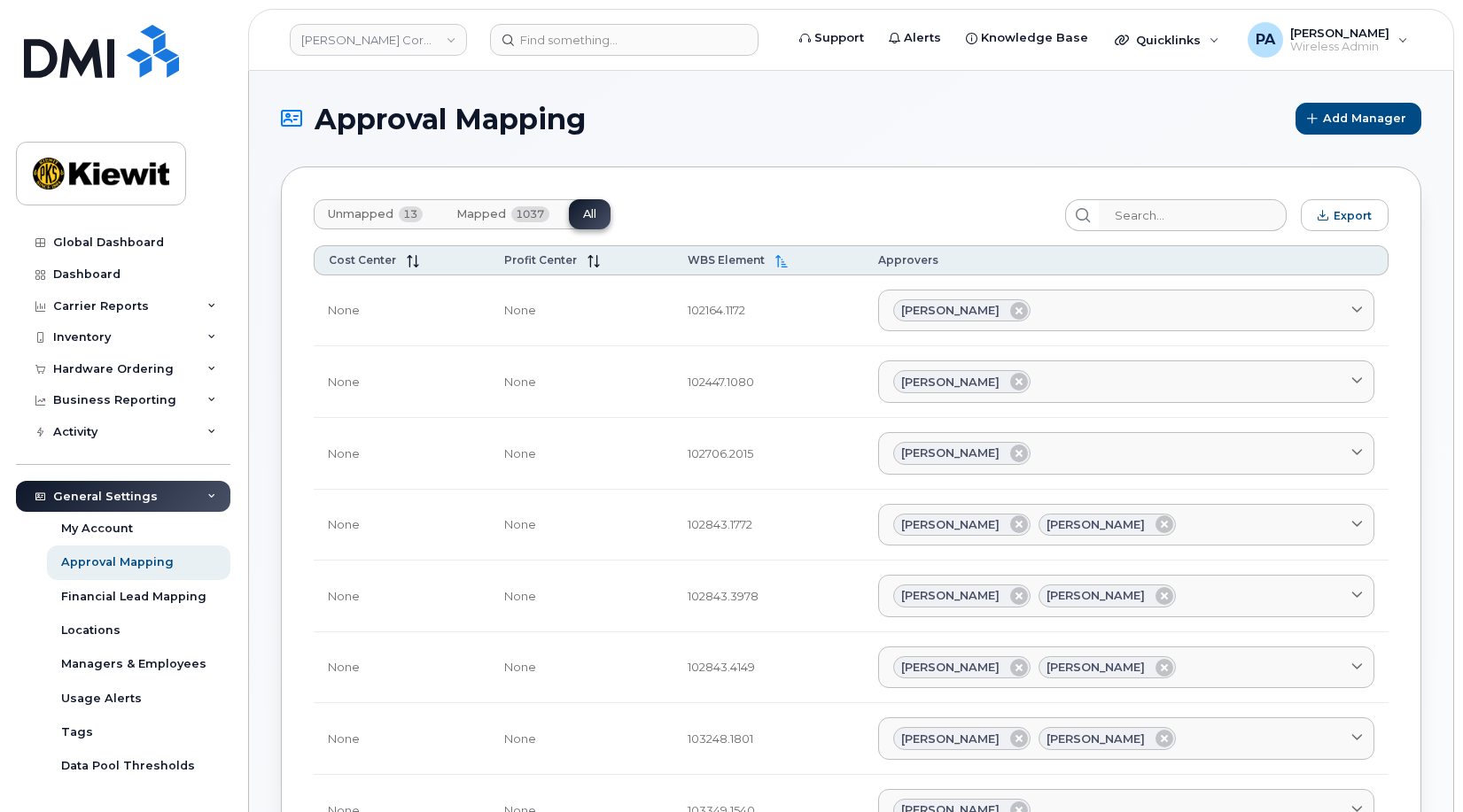
click at [361, 216] on span "Unmapped" at bounding box center [360, 215] width 66 height 14
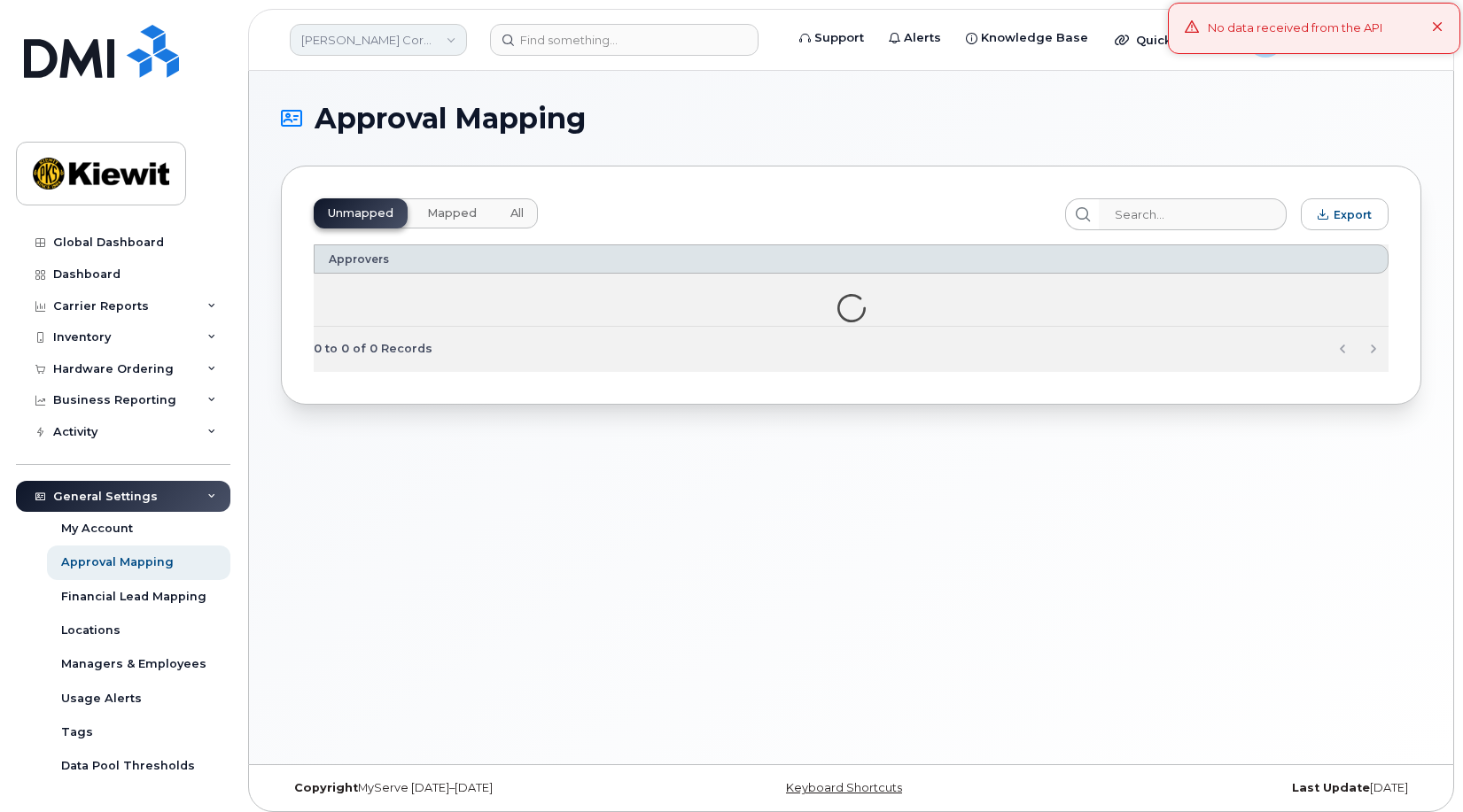
click at [324, 27] on link "Kiewit Corporation" at bounding box center [378, 39] width 177 height 31
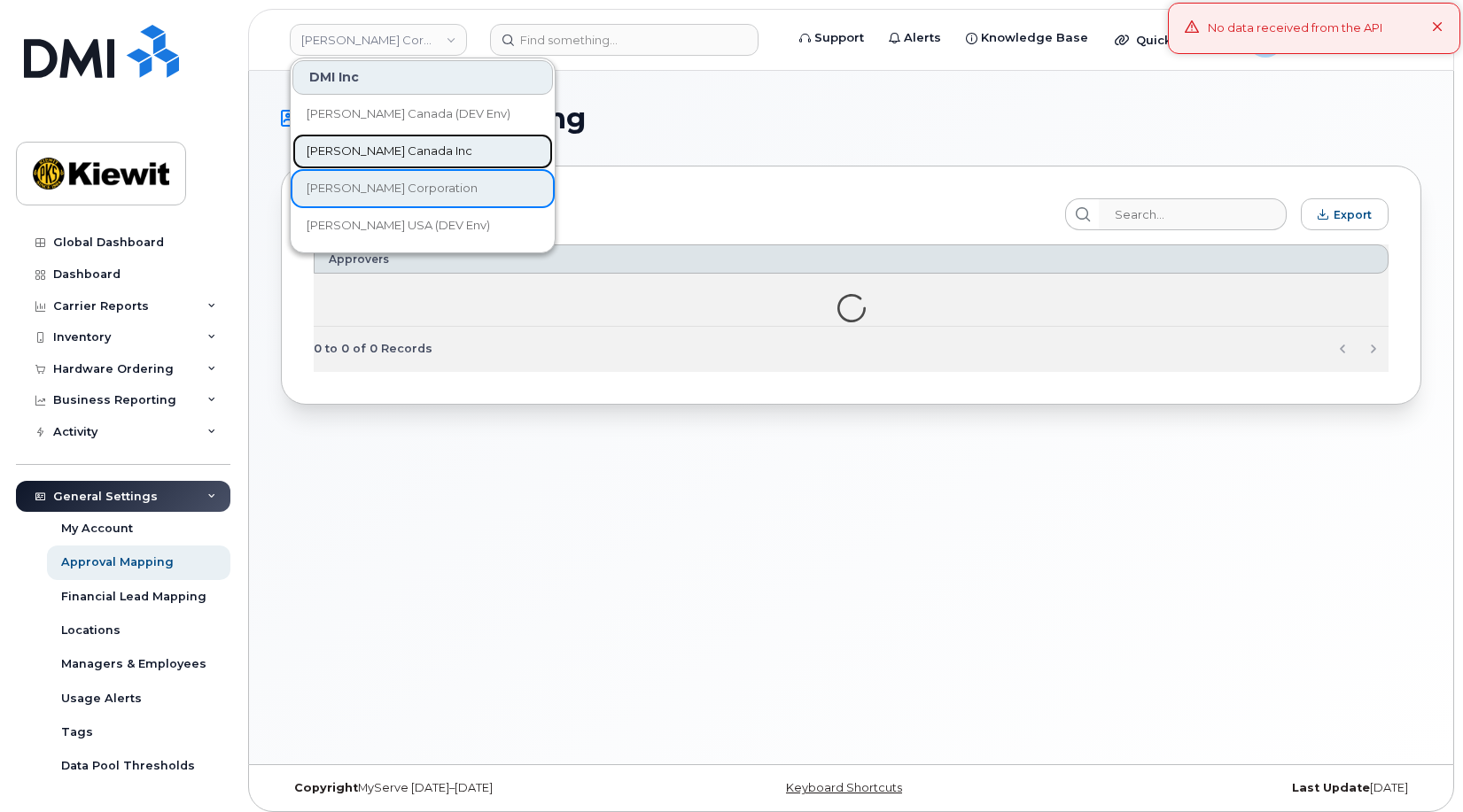
click at [366, 148] on span "[PERSON_NAME] Canada Inc" at bounding box center [389, 152] width 165 height 18
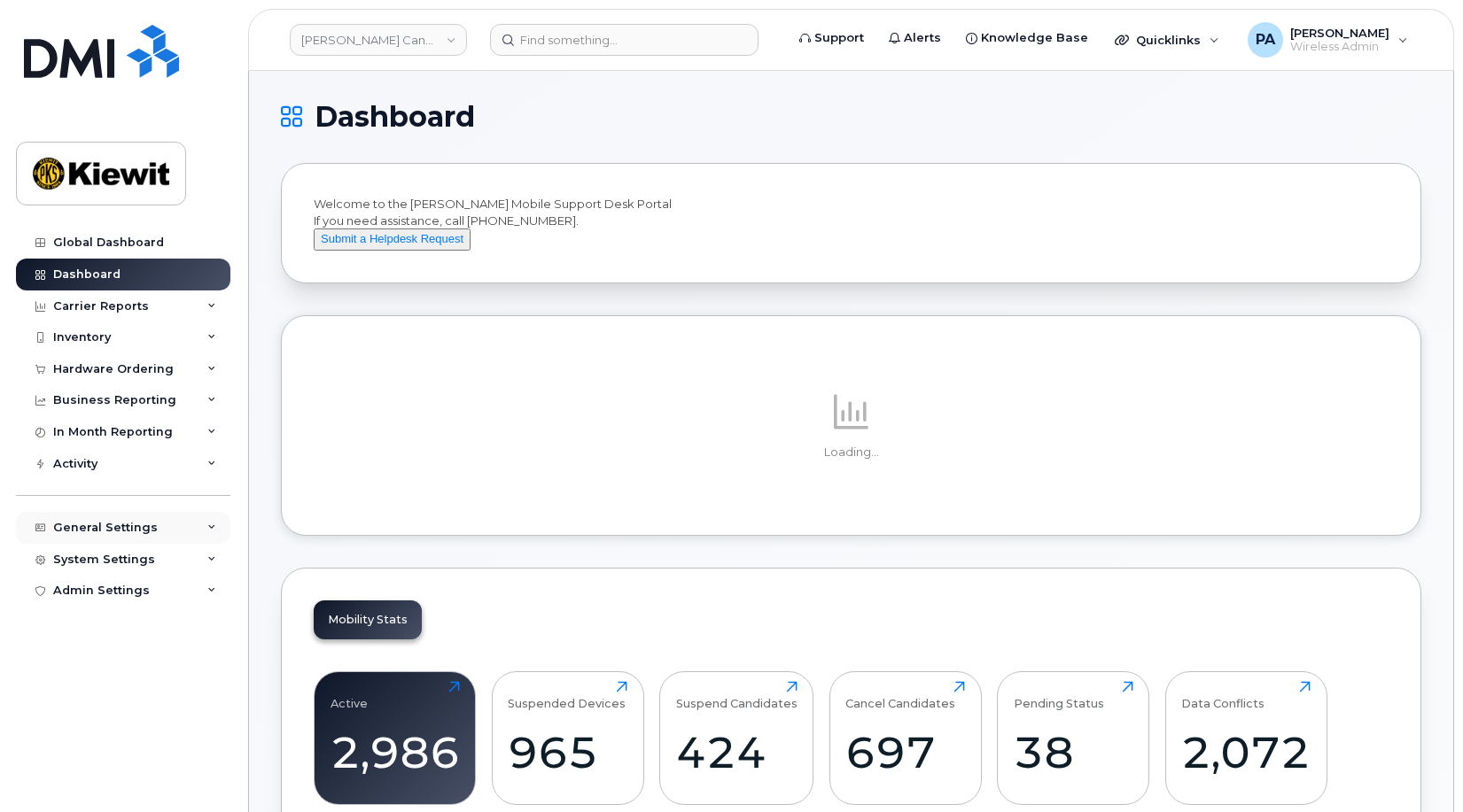
click at [125, 516] on div "General Settings" at bounding box center [123, 528] width 215 height 31
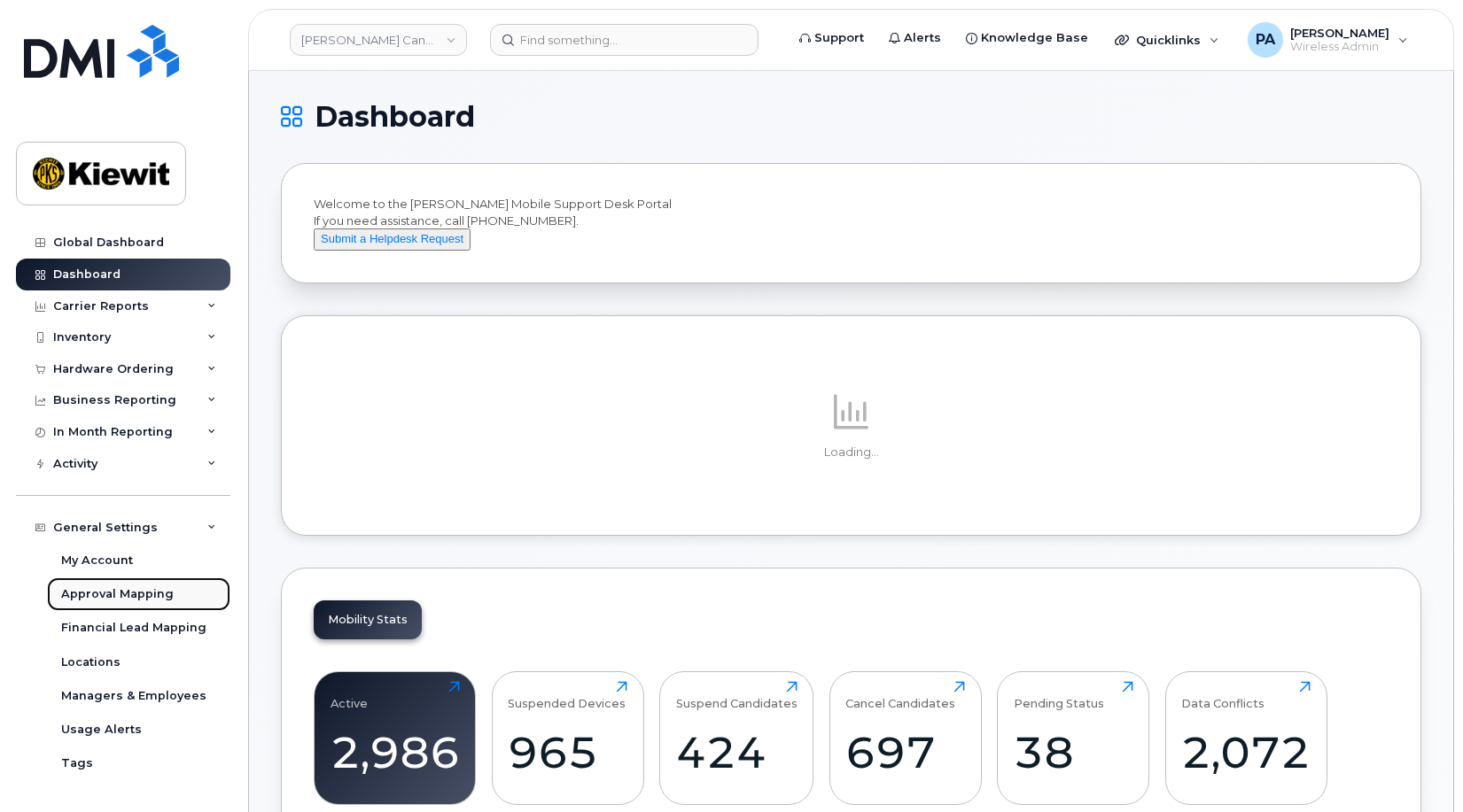
click at [111, 591] on div "Approval Mapping" at bounding box center [117, 594] width 112 height 16
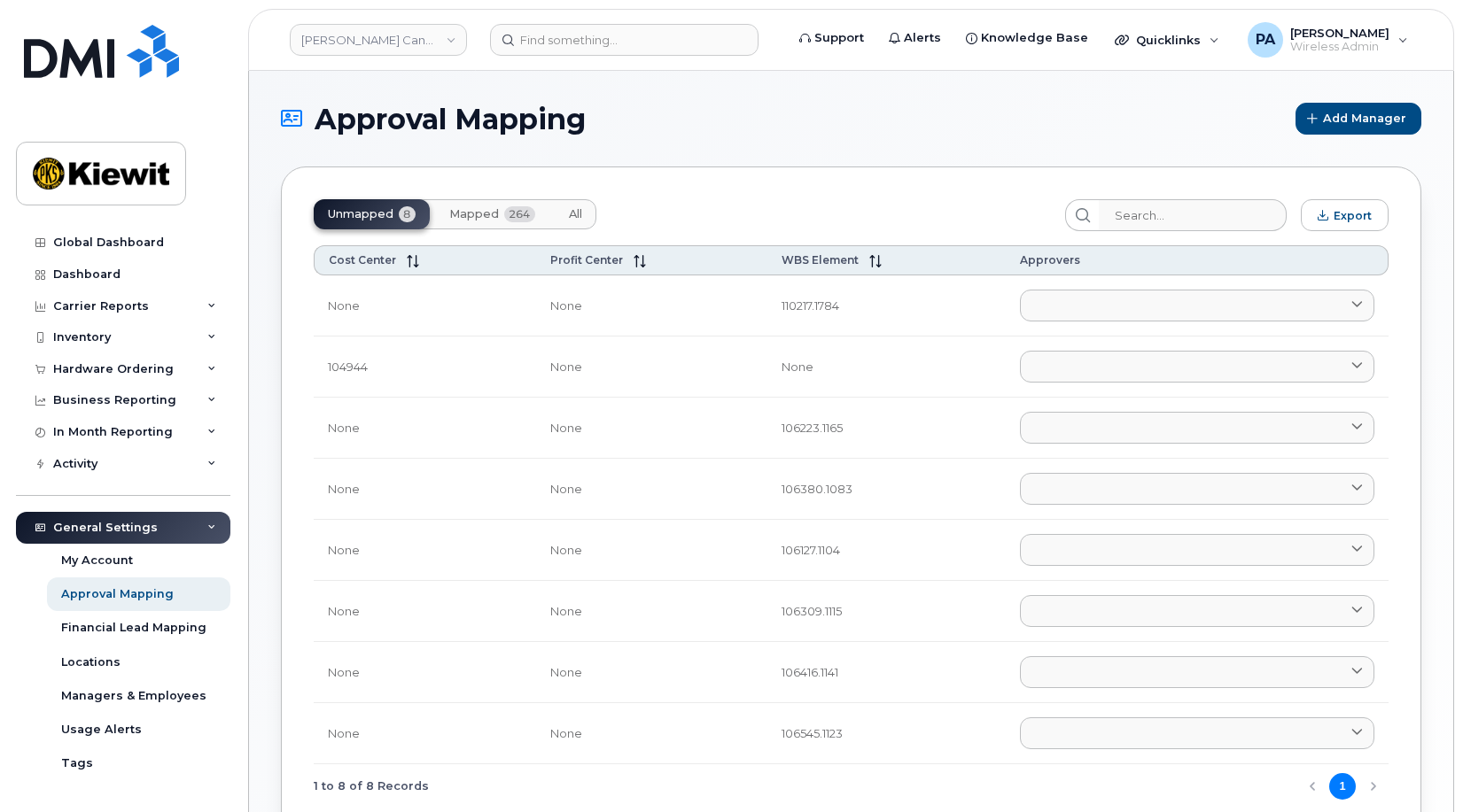
click at [584, 213] on button "All" at bounding box center [575, 215] width 41 height 31
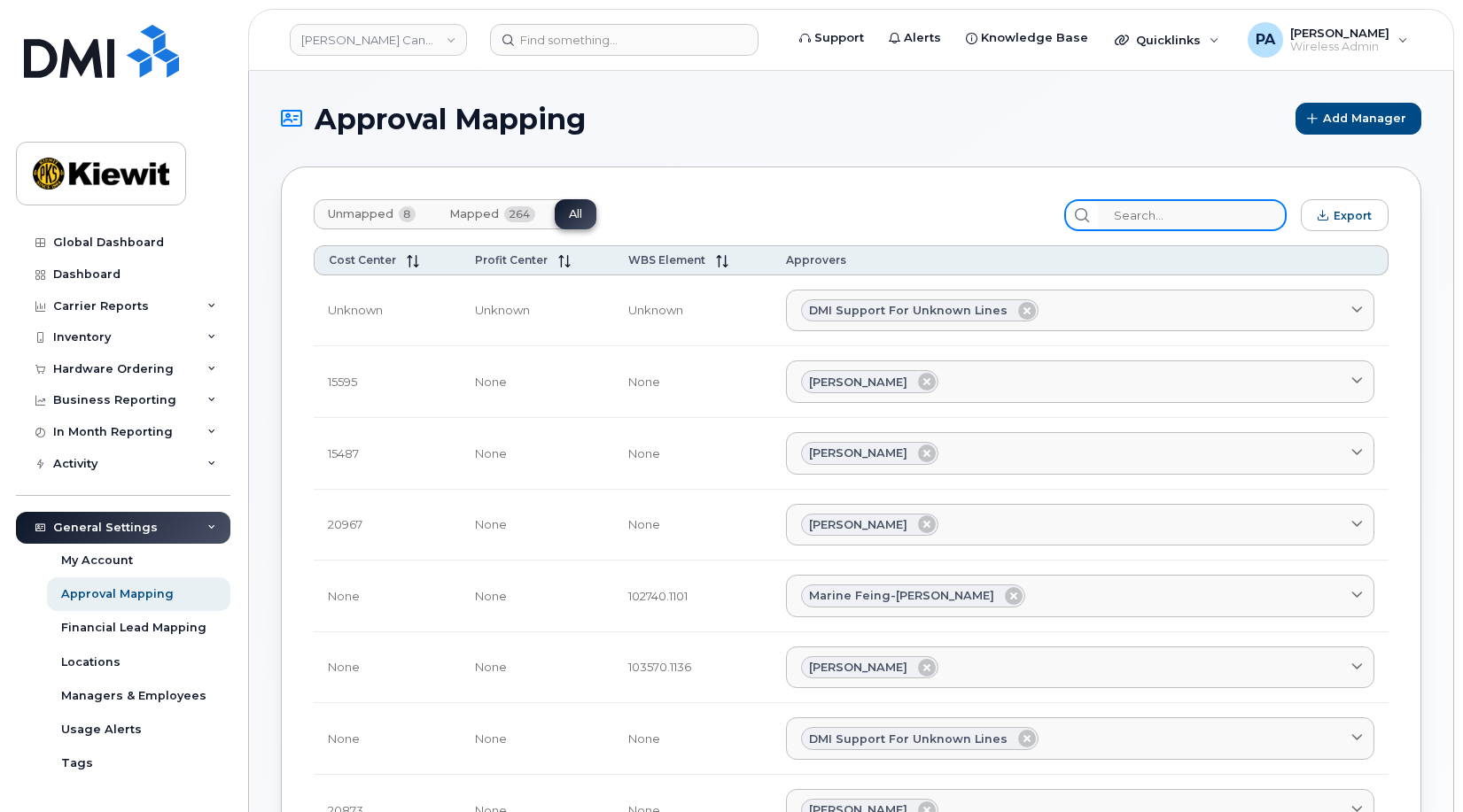
click at [1194, 220] on input "search" at bounding box center [1192, 216] width 189 height 31
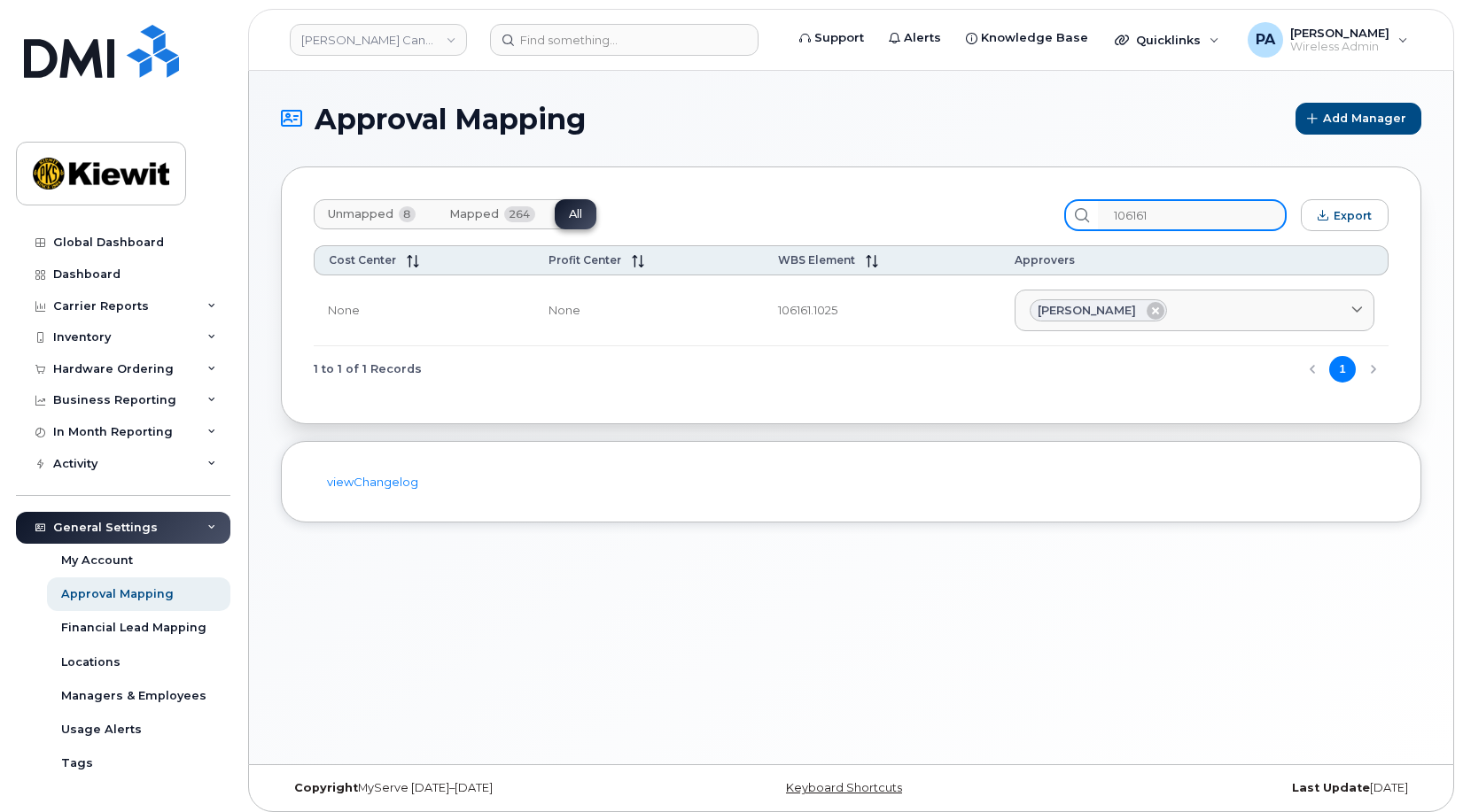
type input "106161"
drag, startPoint x: 1216, startPoint y: 218, endPoint x: 951, endPoint y: 195, distance: 266.0
click at [951, 195] on div "Unmapped 8 Mapped 264 All 106161 Export Cost Center Profit Center WBS Element A…" at bounding box center [851, 295] width 1140 height 258
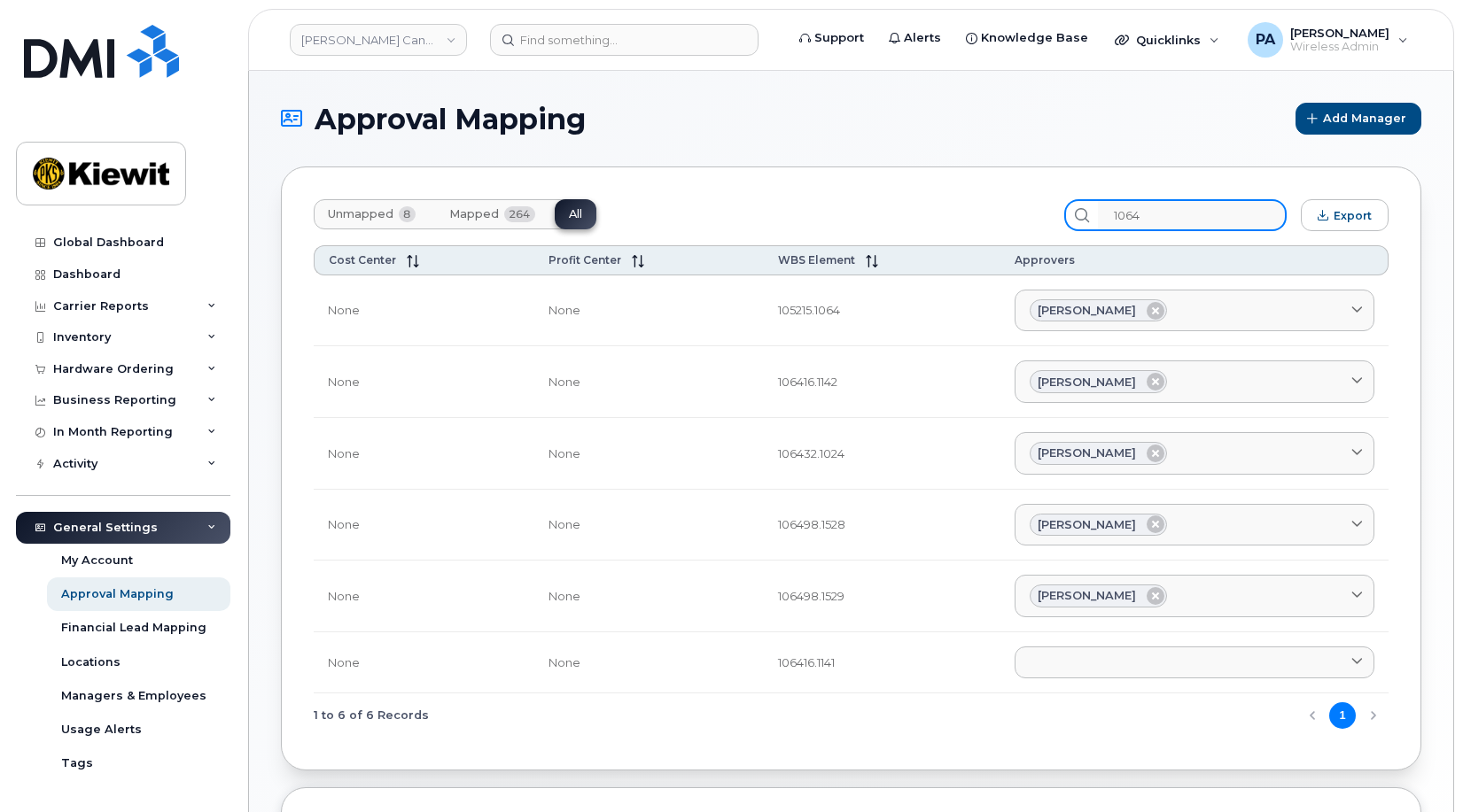
click at [1191, 215] on input "1064" at bounding box center [1192, 216] width 189 height 31
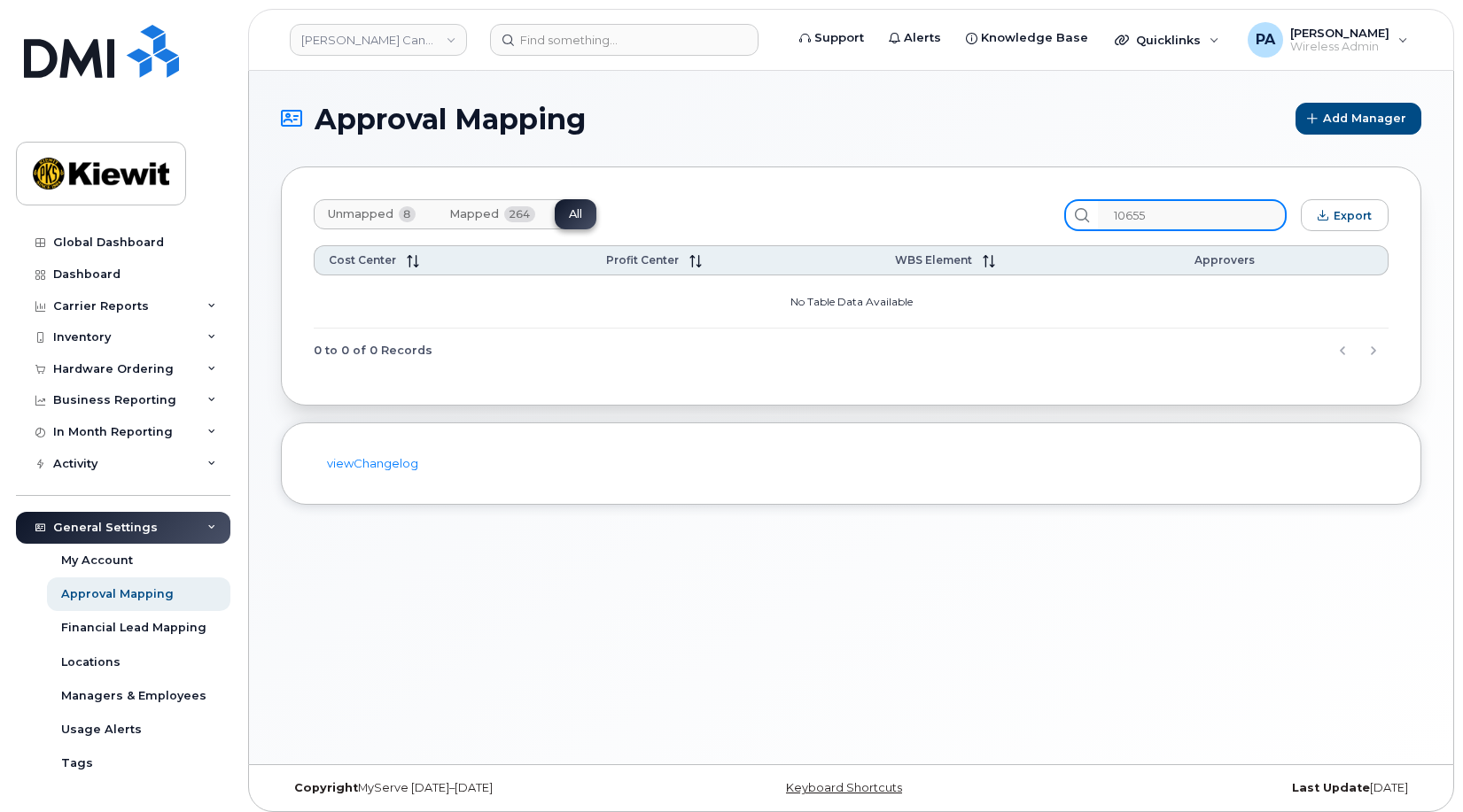
type input "106552"
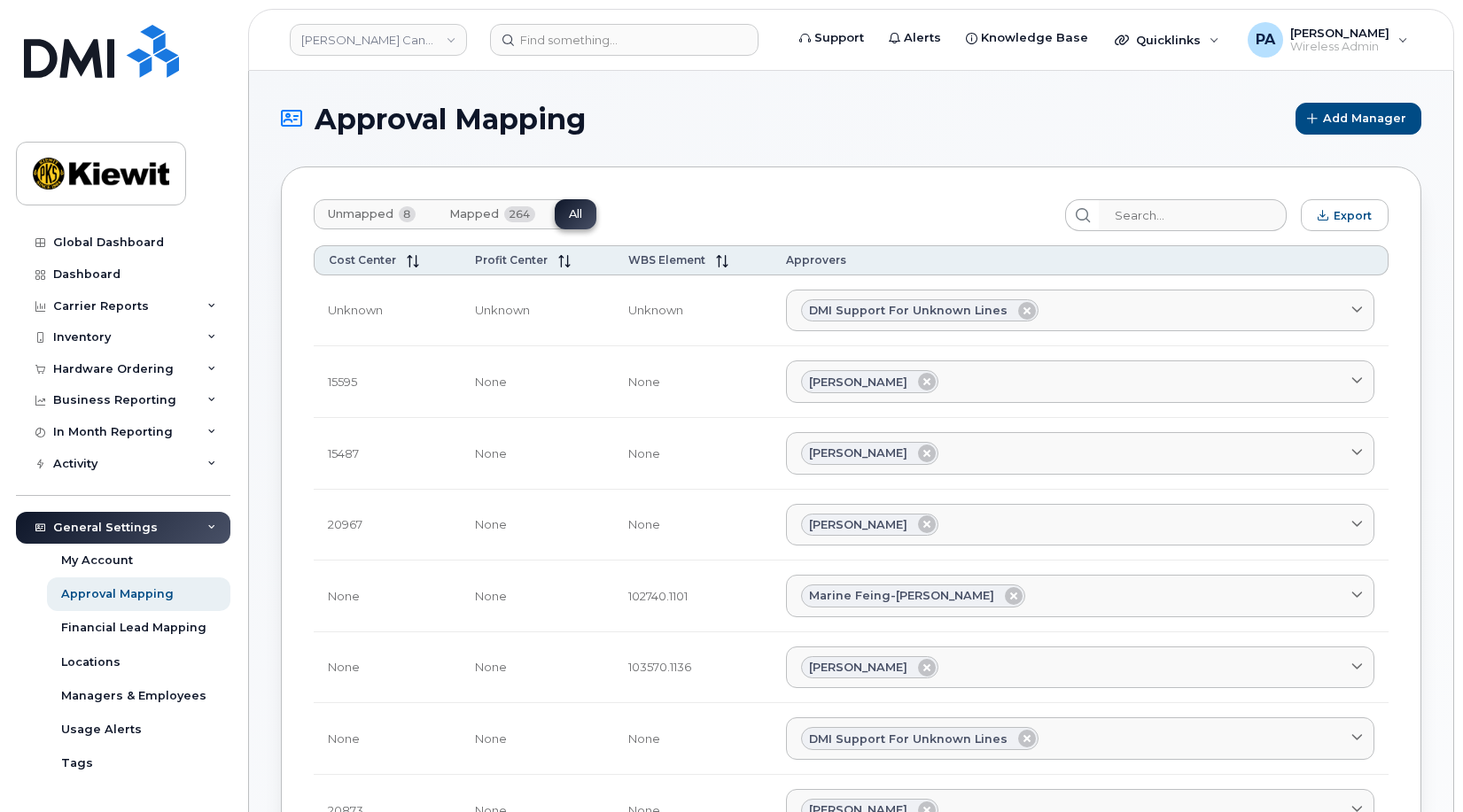
click at [362, 217] on span "Unmapped" at bounding box center [360, 215] width 66 height 14
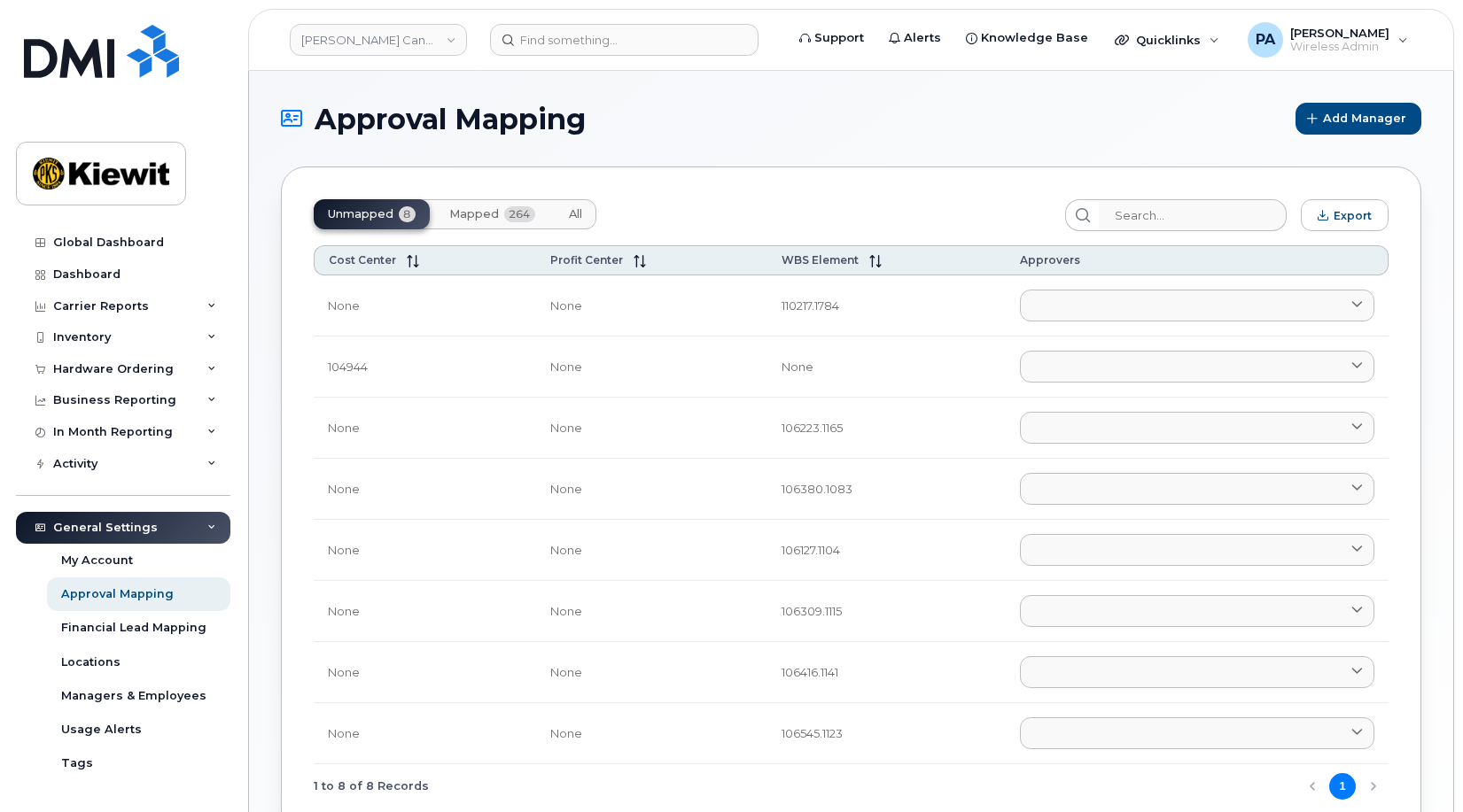
click at [573, 212] on span "All" at bounding box center [576, 215] width 14 height 14
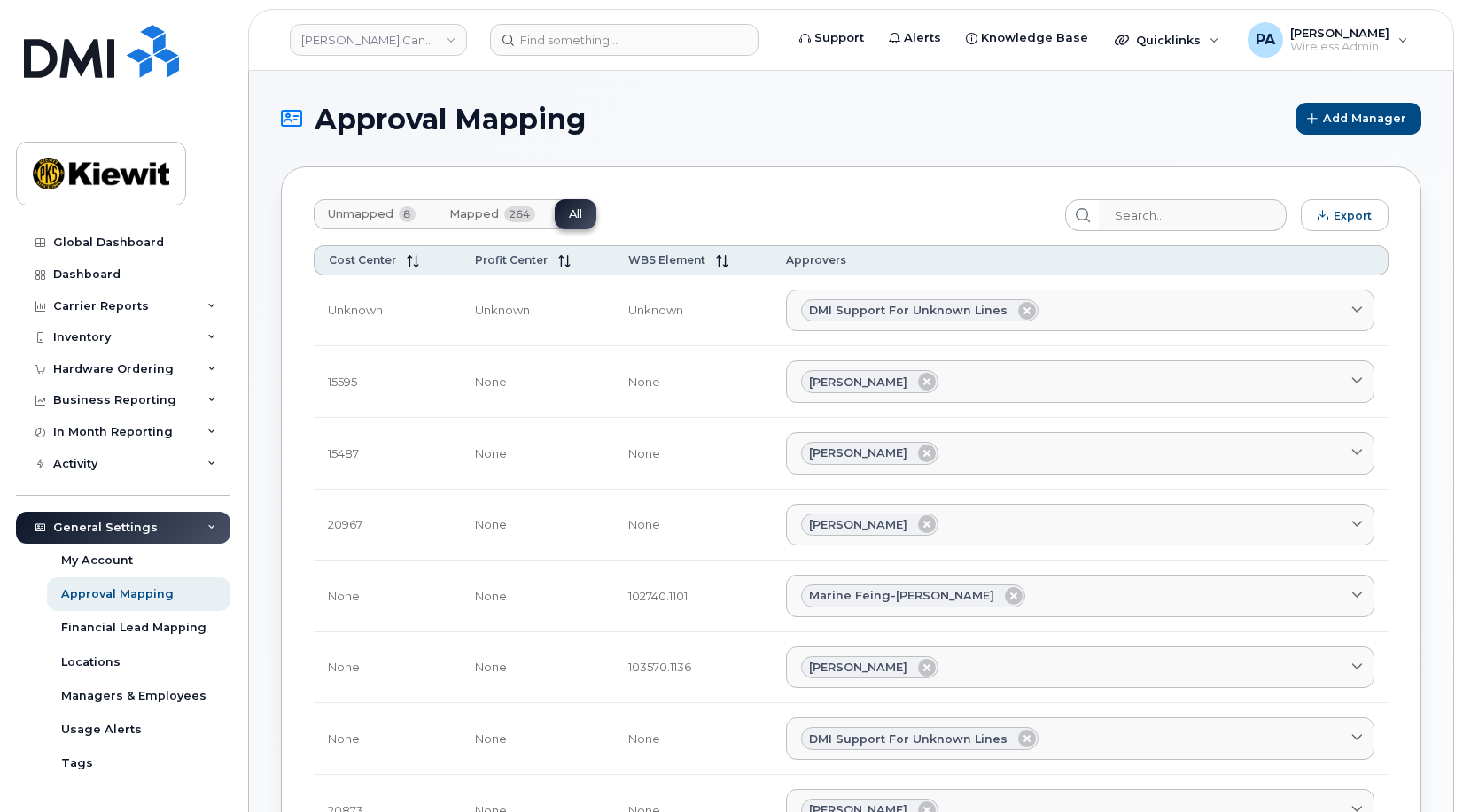
click at [340, 217] on span "Unmapped" at bounding box center [360, 215] width 66 height 14
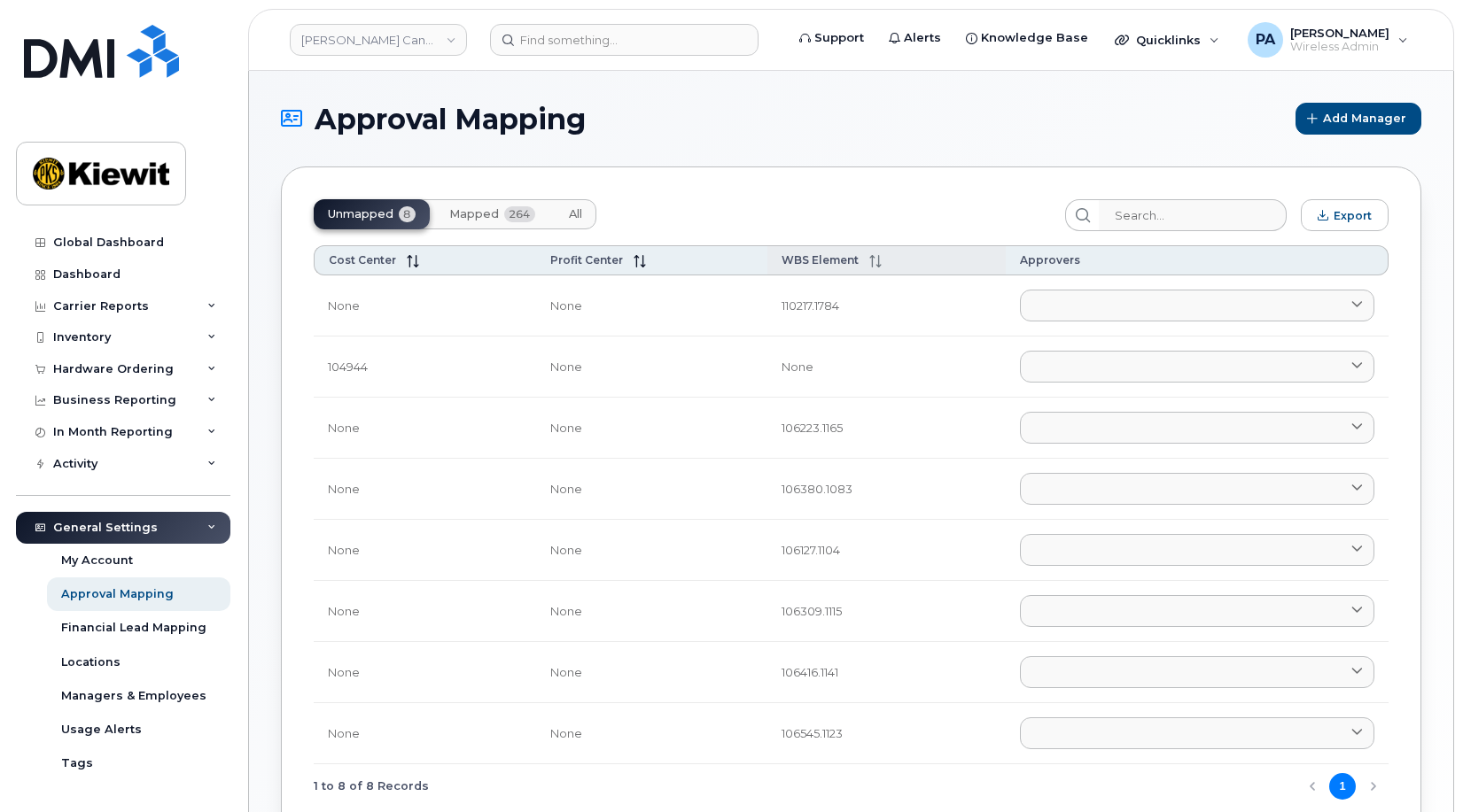
click at [804, 258] on span "WBS Element" at bounding box center [820, 260] width 77 height 14
click at [1203, 218] on input "search" at bounding box center [1192, 216] width 189 height 31
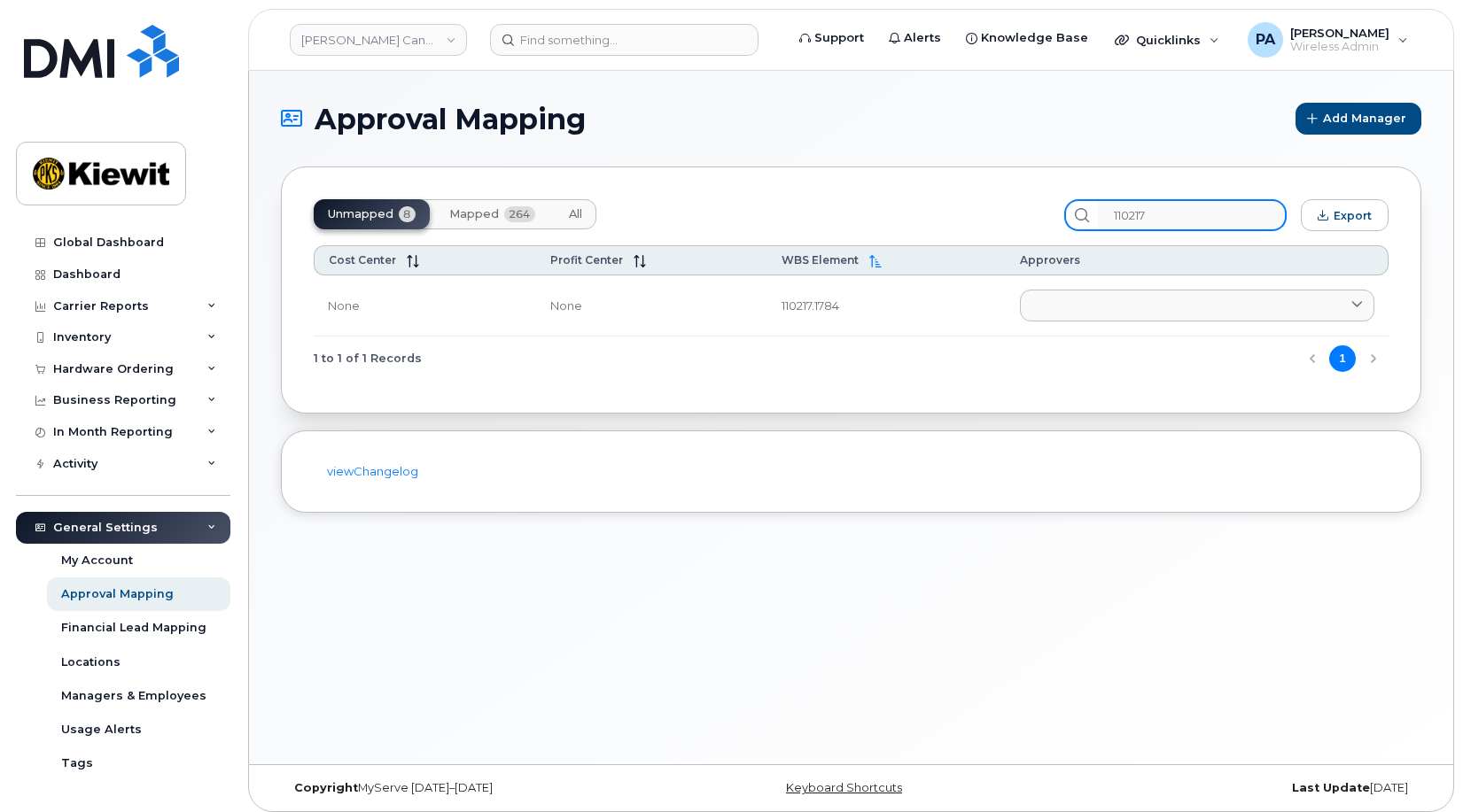
type input "110217"
click at [569, 214] on span "All" at bounding box center [576, 215] width 14 height 14
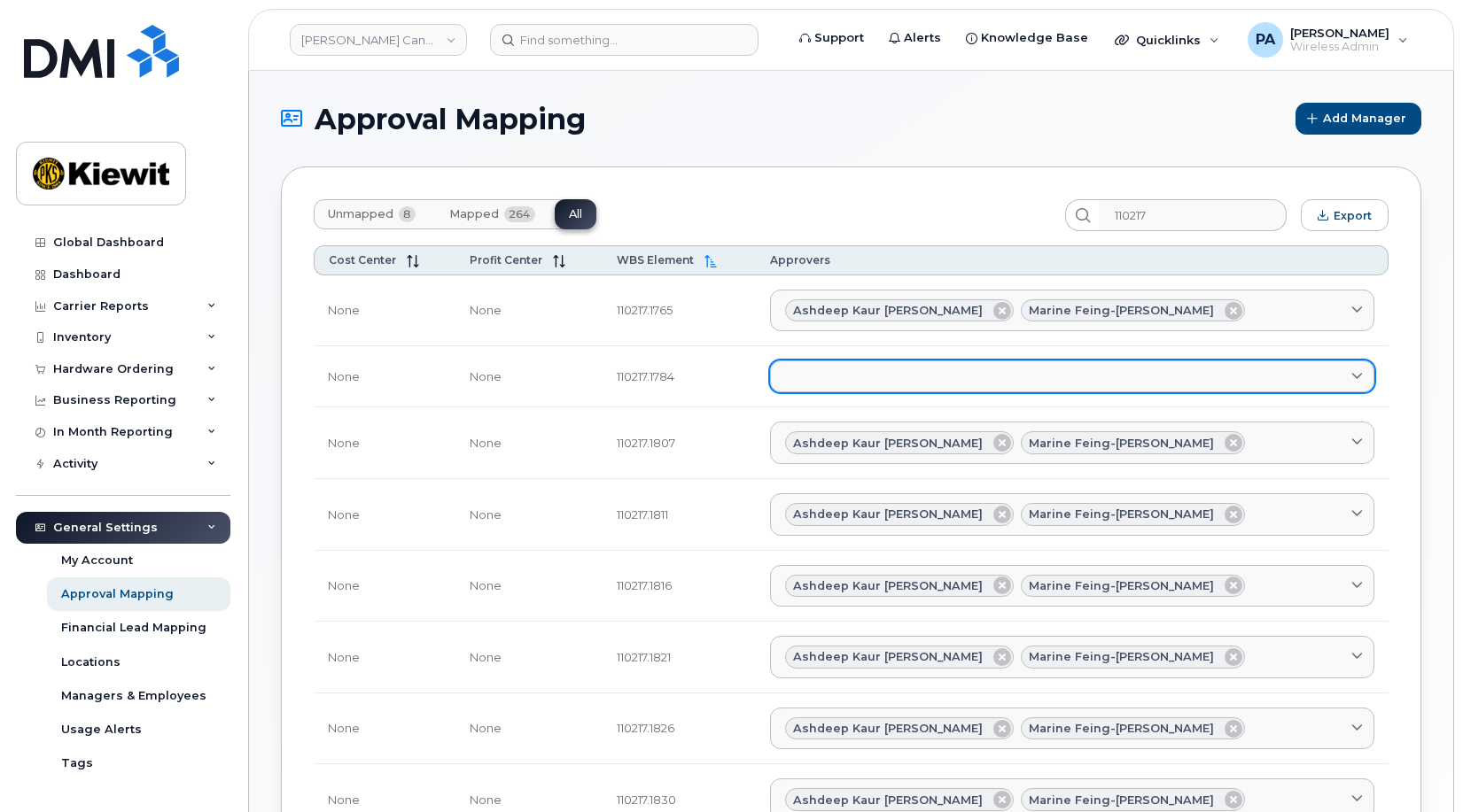
click at [971, 370] on link at bounding box center [1072, 376] width 605 height 31
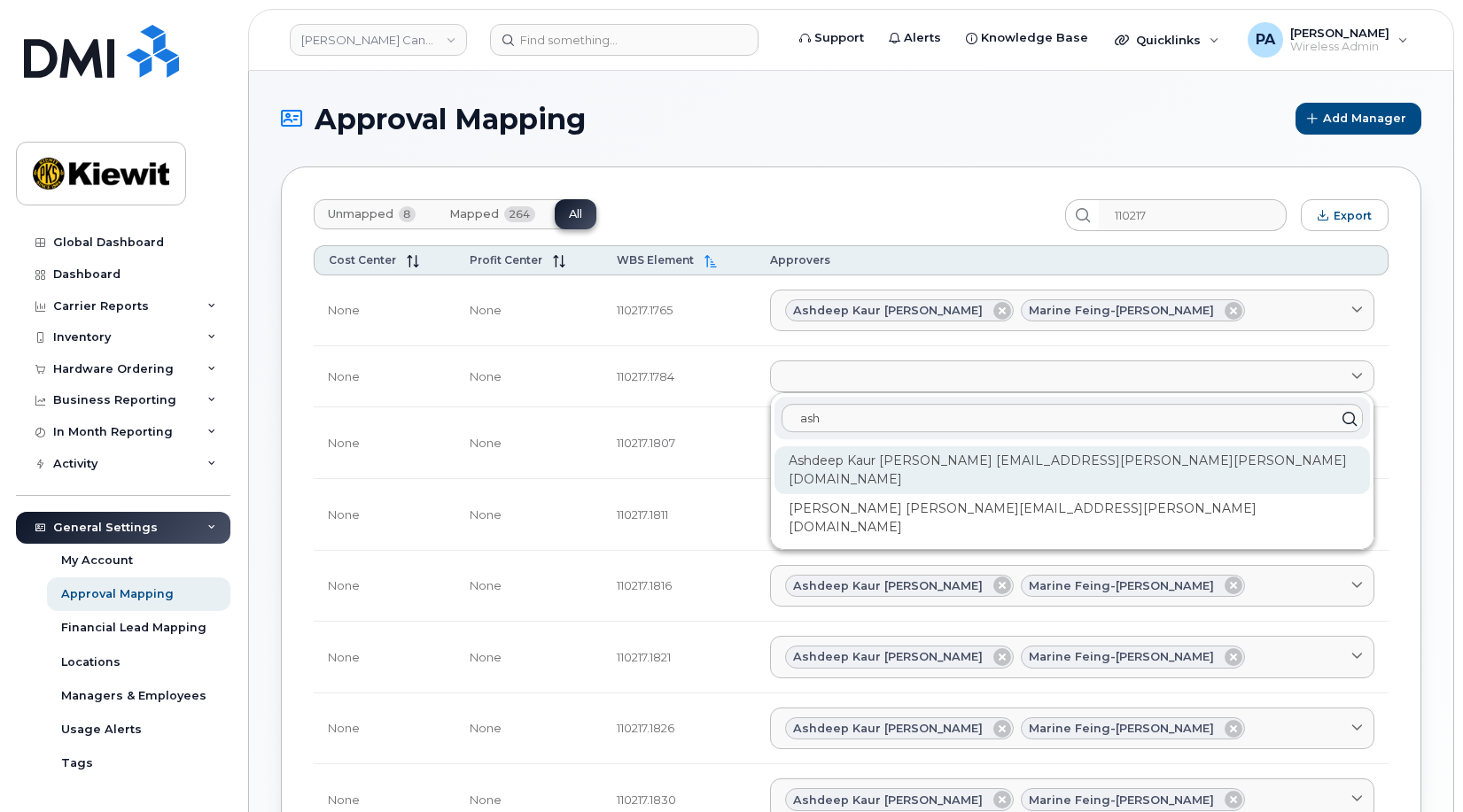
click at [980, 451] on div "Ashdeep Kaur Vij ASHDEEPKAUR.VIJ@KIEWIT.COM" at bounding box center [1073, 470] width 597 height 48
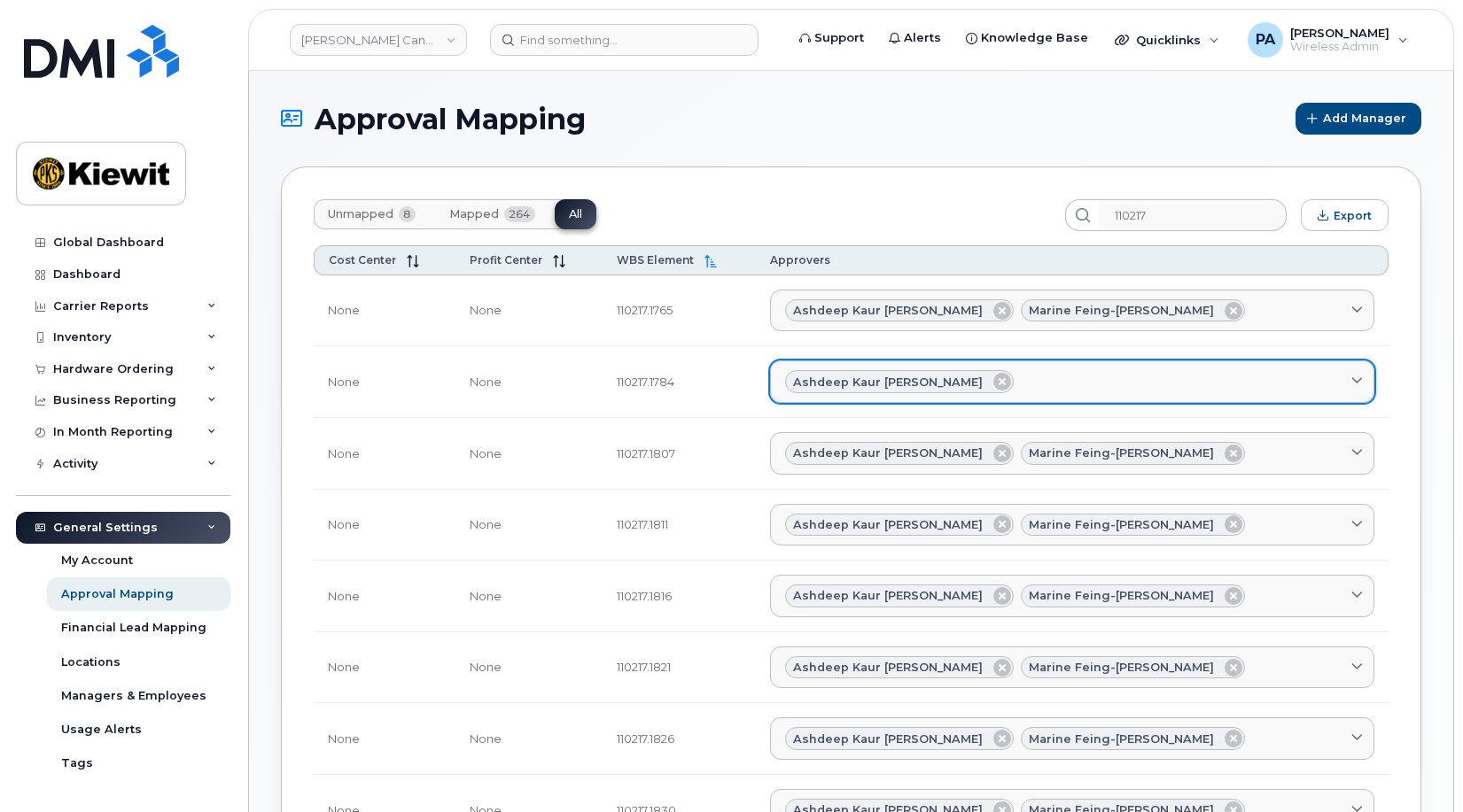
click at [1033, 381] on div "Ashdeep Kaur Vij" at bounding box center [1073, 381] width 575 height 23
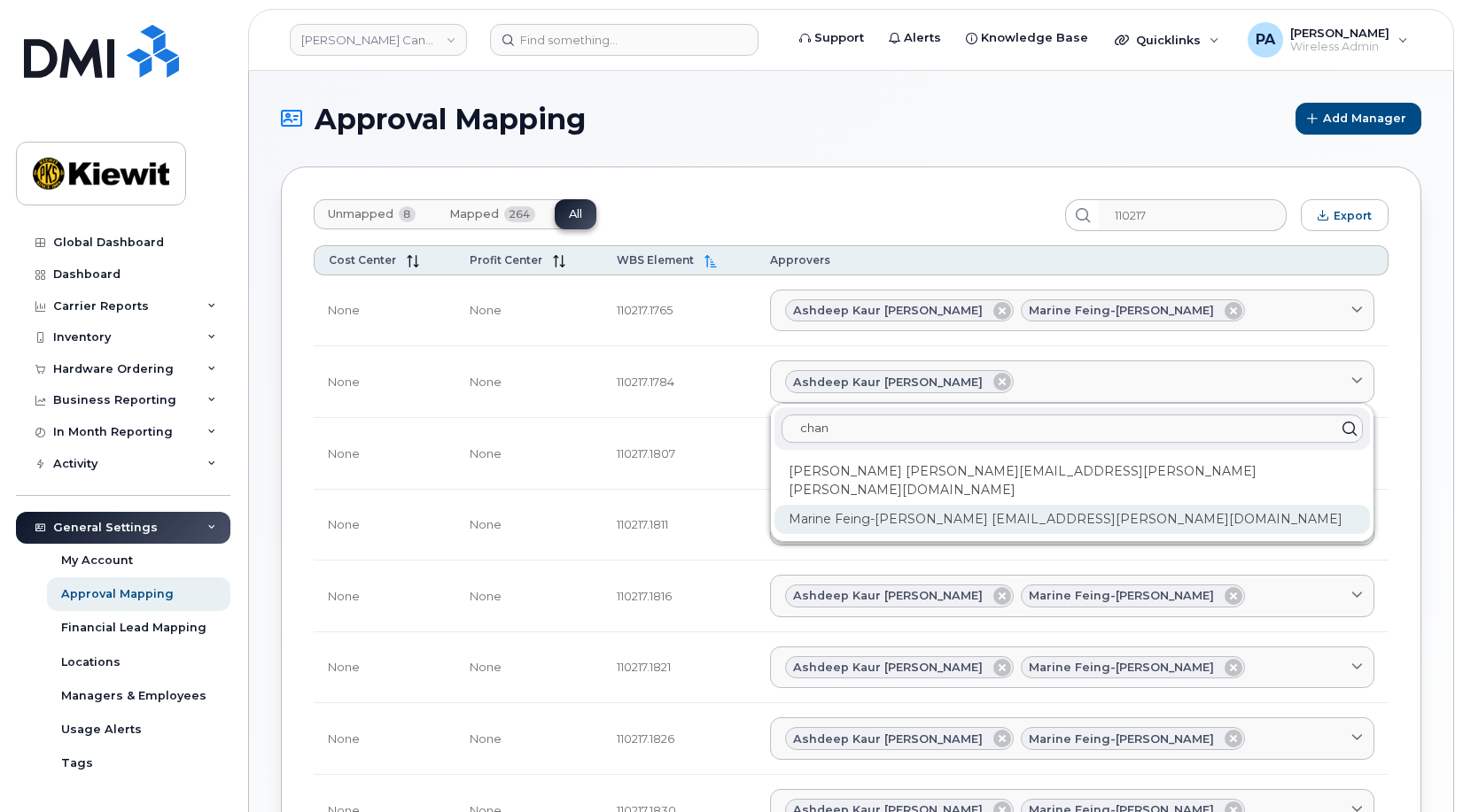
type input "chan"
click at [989, 505] on div "Marine Feing-Kwong-Chan MARINE.FEING@KIEWIT.COM" at bounding box center [1073, 520] width 597 height 30
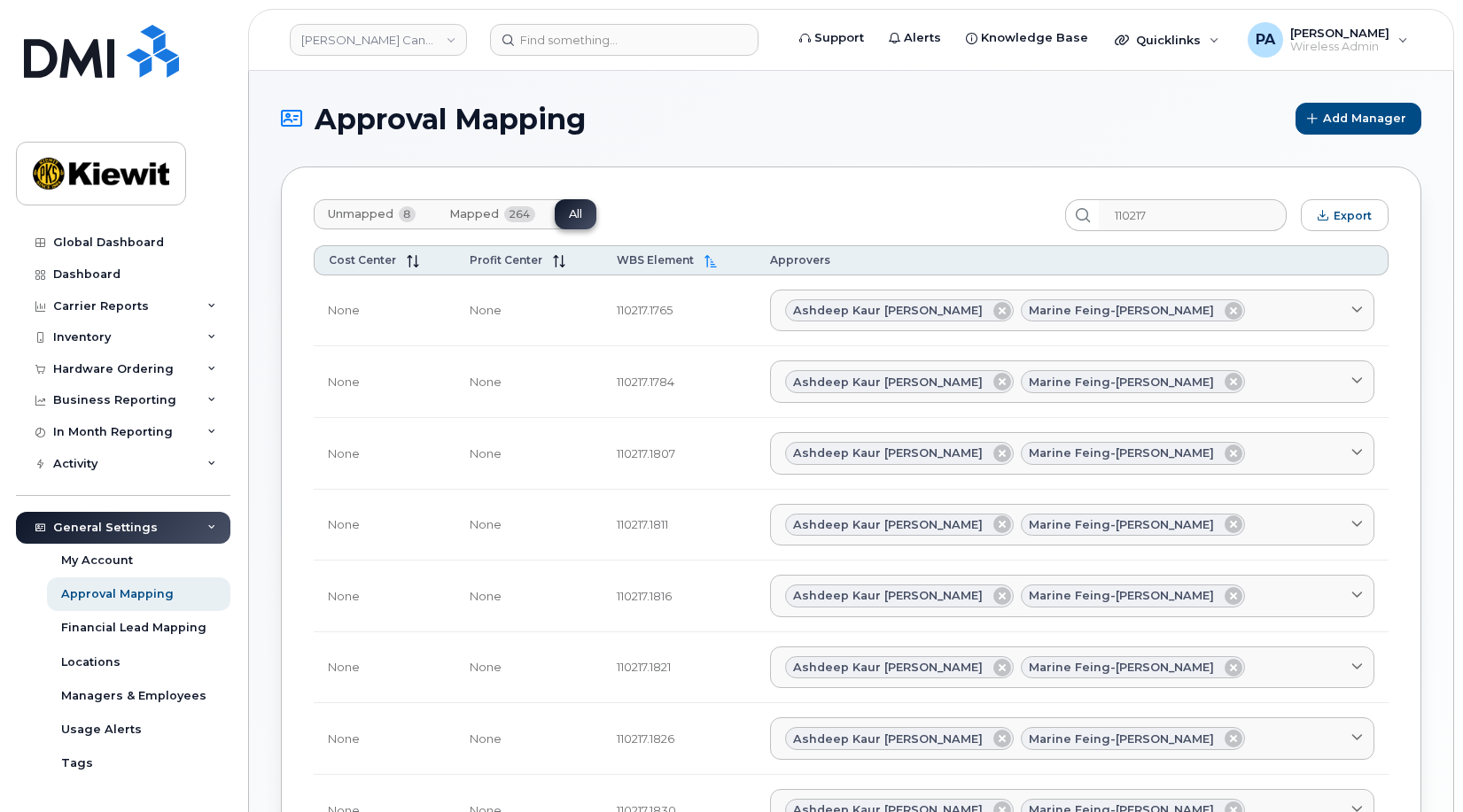
click at [358, 210] on span "Unmapped" at bounding box center [360, 215] width 66 height 14
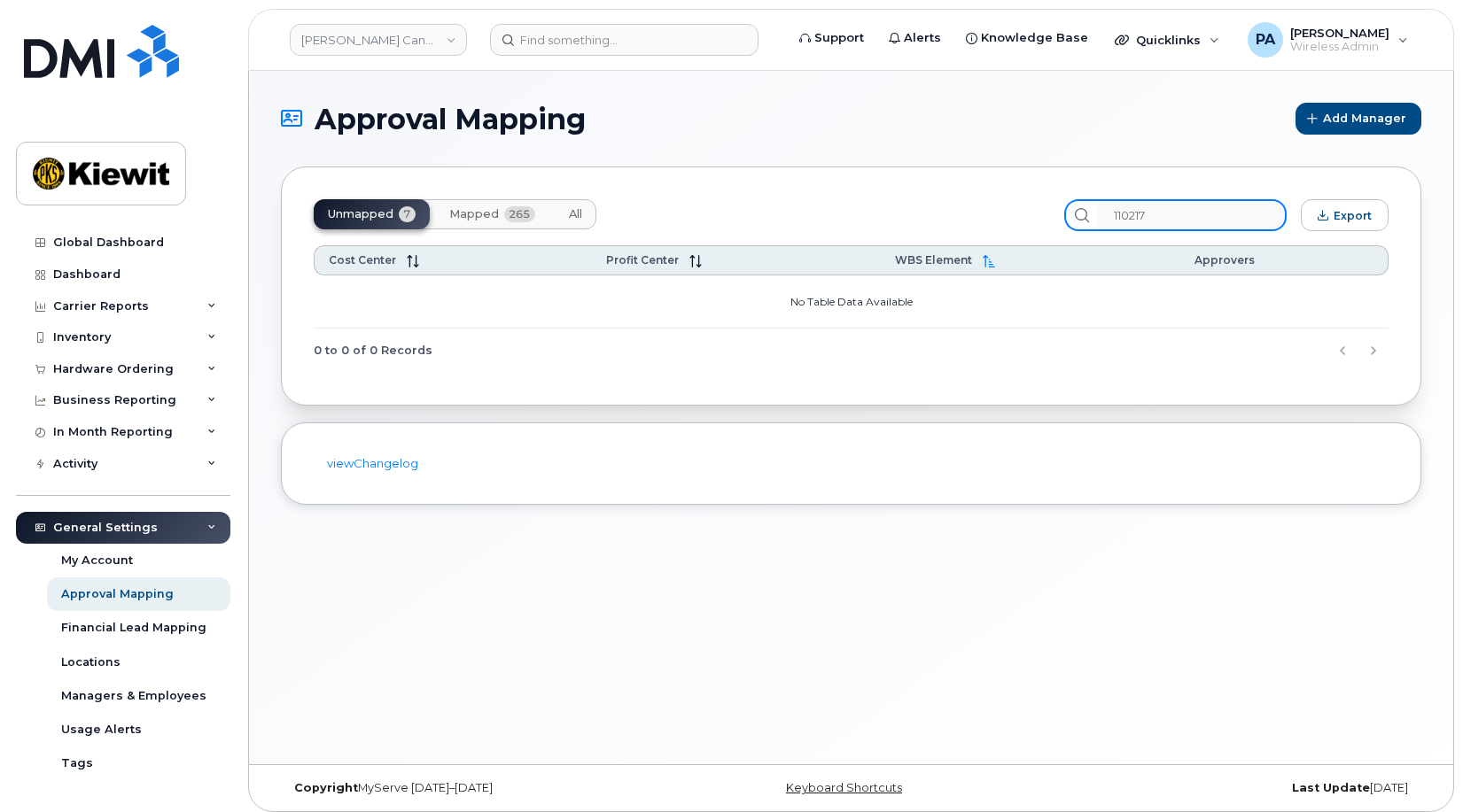
drag, startPoint x: 1187, startPoint y: 209, endPoint x: 656, endPoint y: 174, distance: 532.2
click at [670, 179] on div "Unmapped 7 Mapped 265 All 110217 Export Cost Center Profit Center WBS Element A…" at bounding box center [851, 285] width 1140 height 239
type input "="
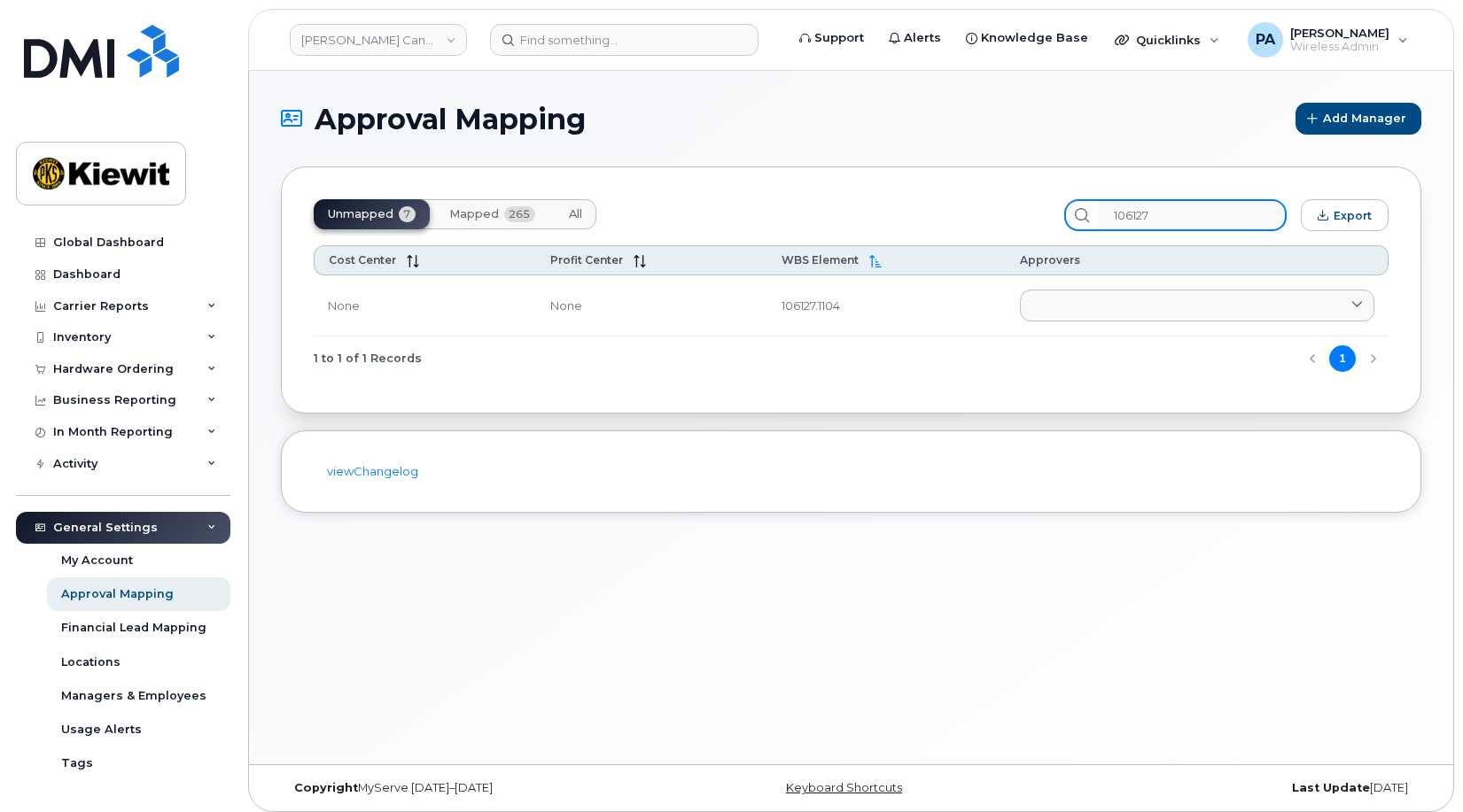
type input "106127"
click at [579, 213] on span "All" at bounding box center [576, 215] width 14 height 14
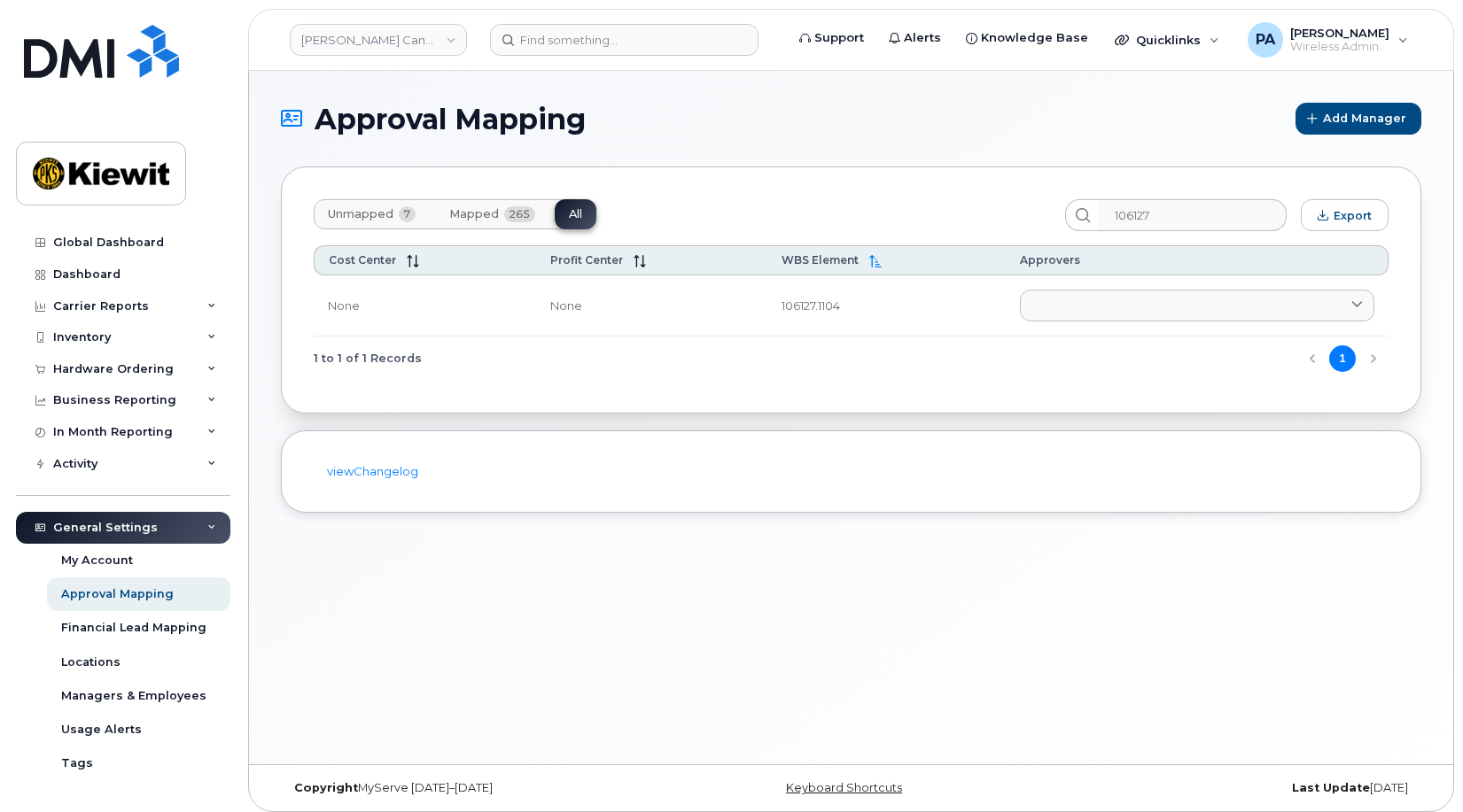
click at [356, 204] on button "Unmapped 7" at bounding box center [372, 215] width 116 height 31
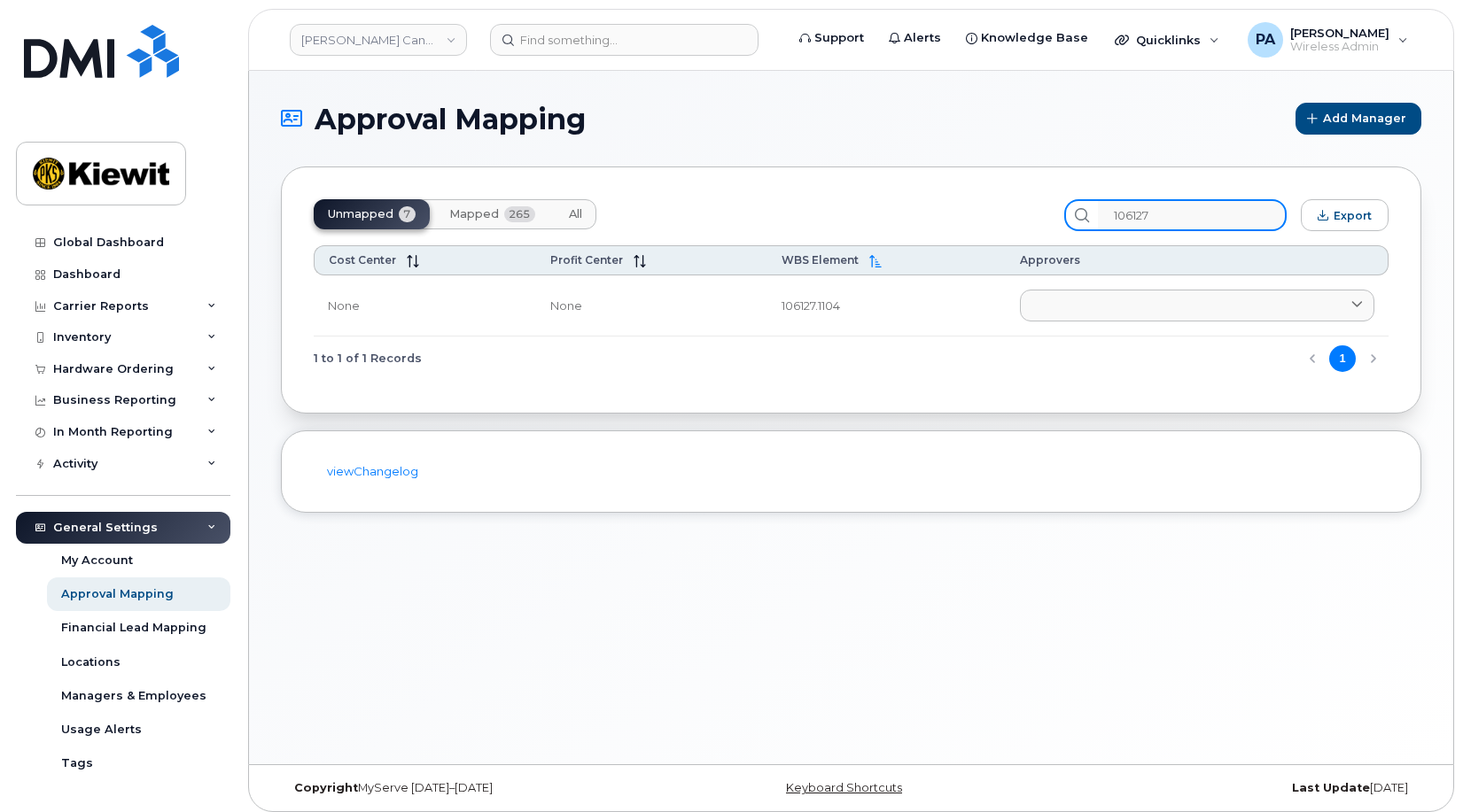
drag, startPoint x: 1203, startPoint y: 215, endPoint x: 839, endPoint y: 191, distance: 364.8
click at [861, 199] on div "Unmapped 7 Mapped 265 All 106127 Export Cost Center Profit Center WBS Element A…" at bounding box center [851, 289] width 1140 height 247
type input "106223"
click at [574, 209] on span "All" at bounding box center [576, 215] width 14 height 14
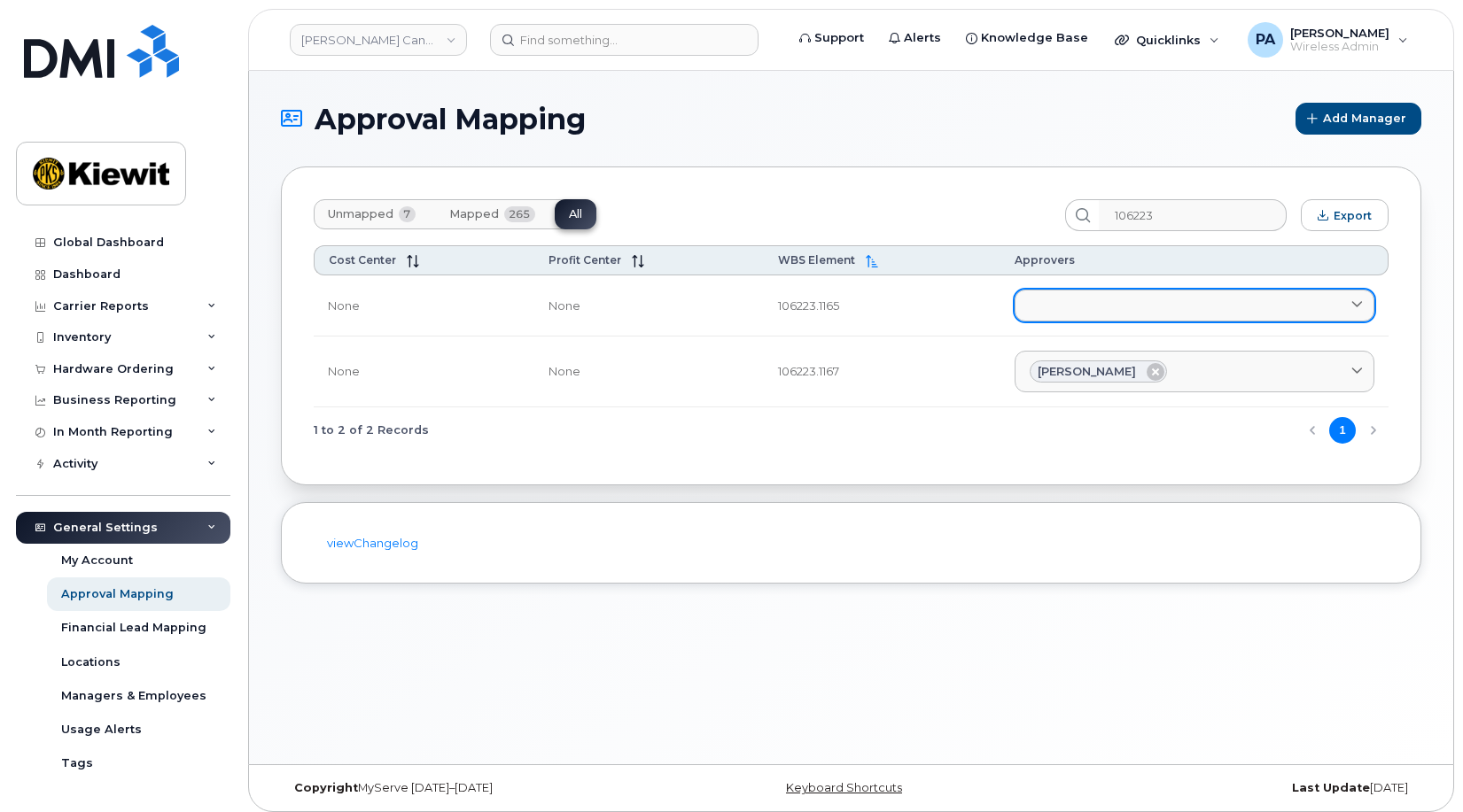
click at [1105, 310] on link at bounding box center [1194, 305] width 359 height 31
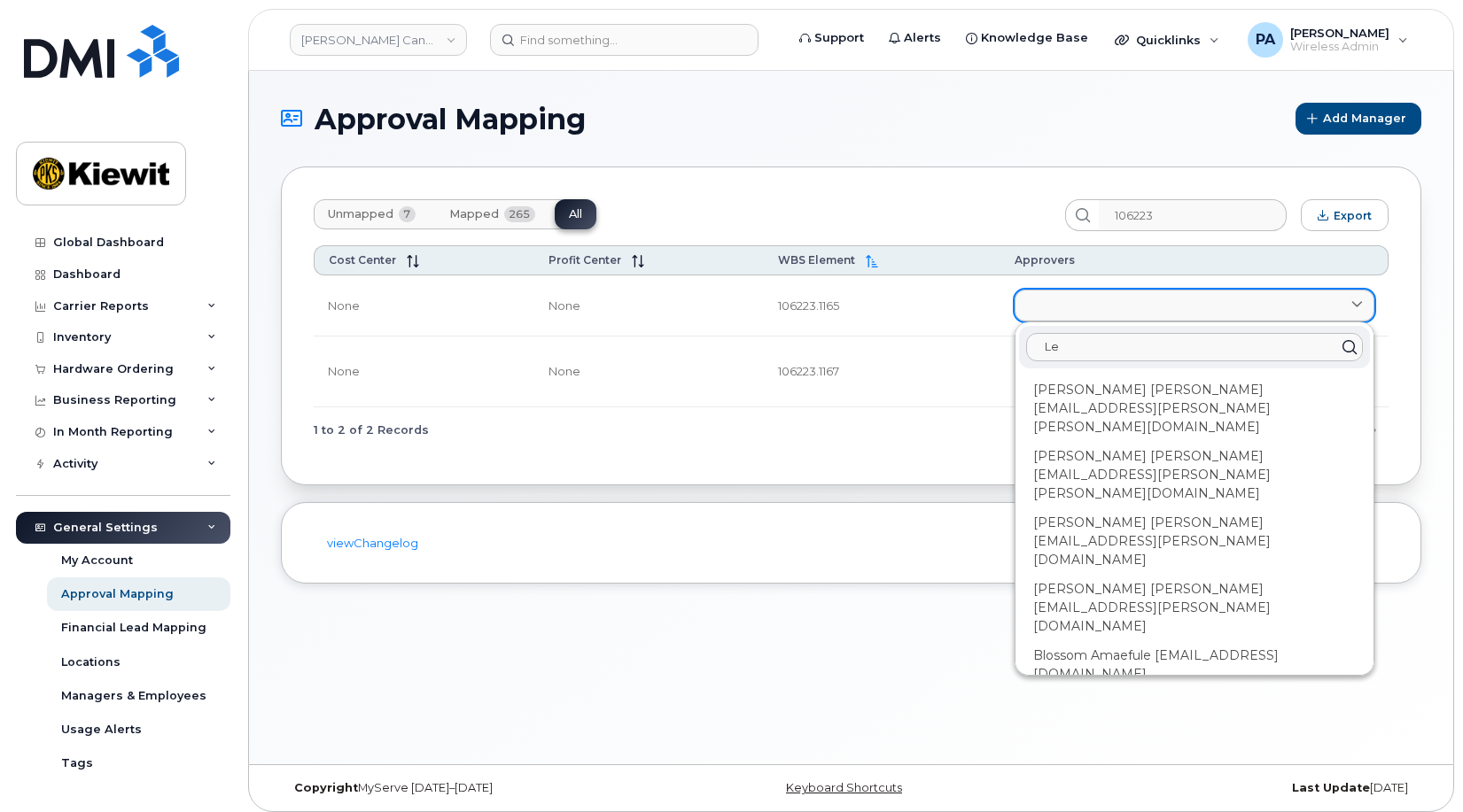
type input "Lee"
click at [1076, 575] on div "Lee Rivero LEEANN.RIVERO@KIEWIT.COM" at bounding box center [1194, 608] width 350 height 67
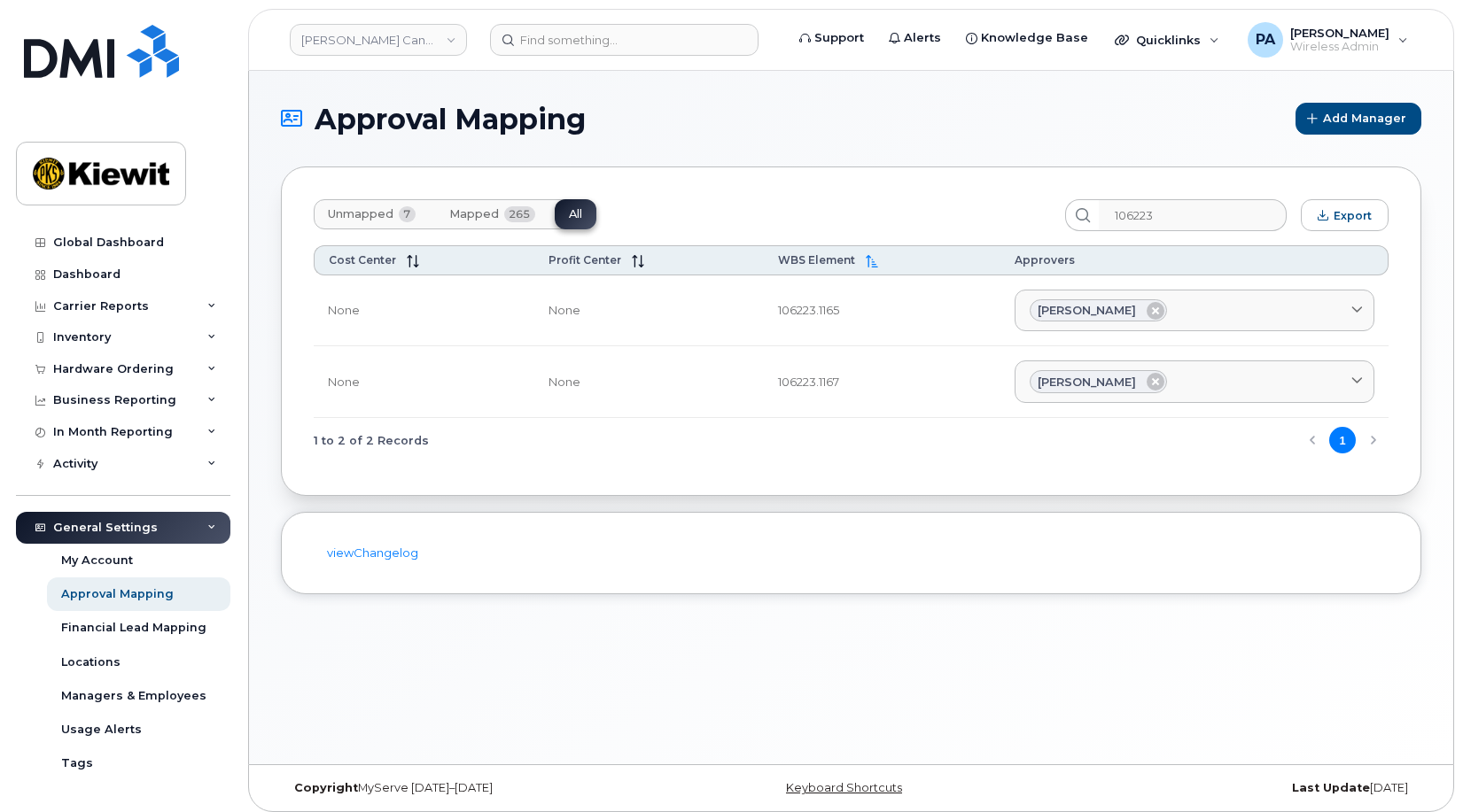
click at [373, 218] on span "Unmapped" at bounding box center [360, 215] width 66 height 14
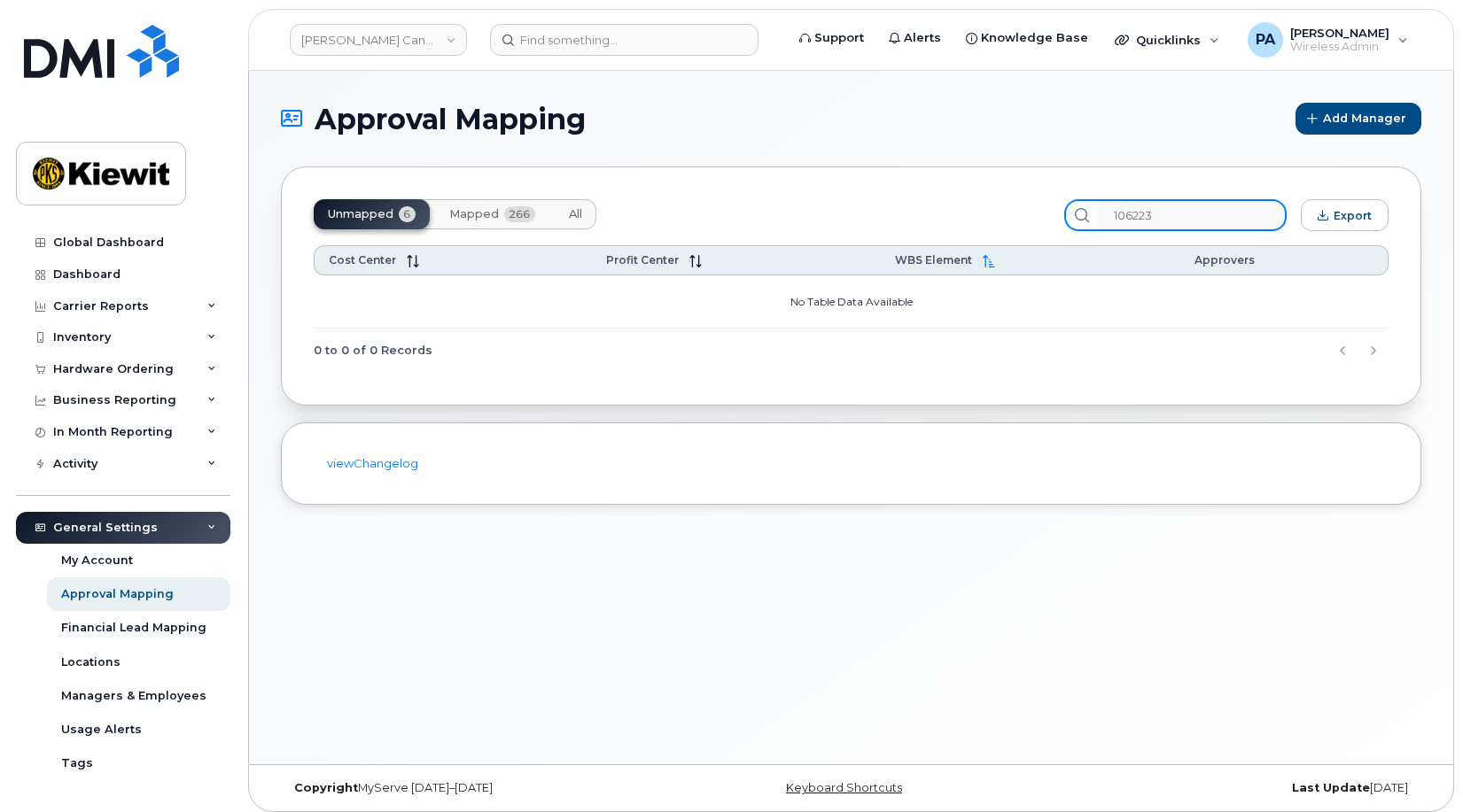
drag, startPoint x: 975, startPoint y: 218, endPoint x: 822, endPoint y: 184, distance: 156.7
click at [863, 199] on div "Unmapped 6 Mapped 266 All 106223 Export Cost Center Profit Center WBS Element A…" at bounding box center [851, 285] width 1140 height 239
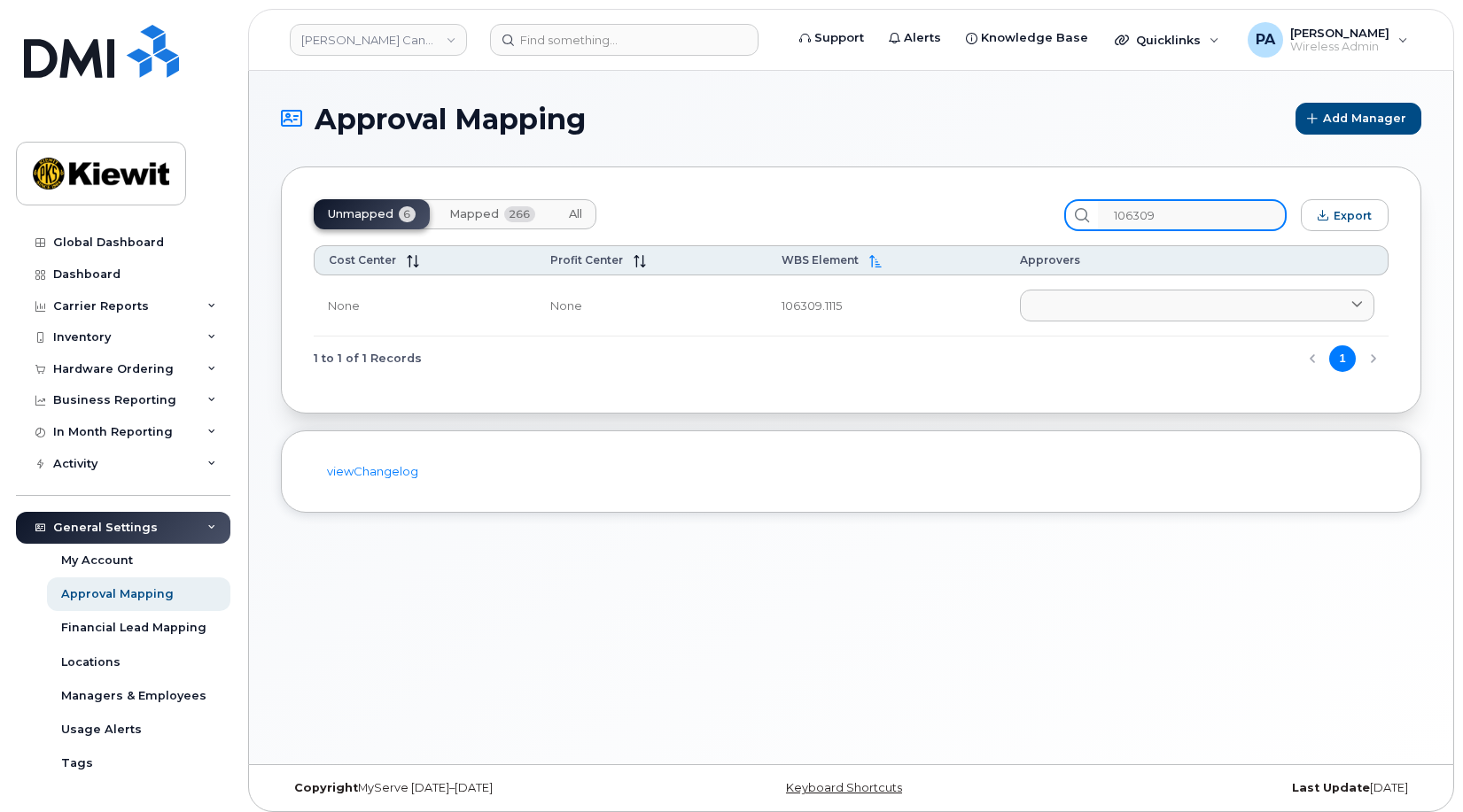
type input "106309"
click at [590, 215] on button "All" at bounding box center [575, 215] width 41 height 31
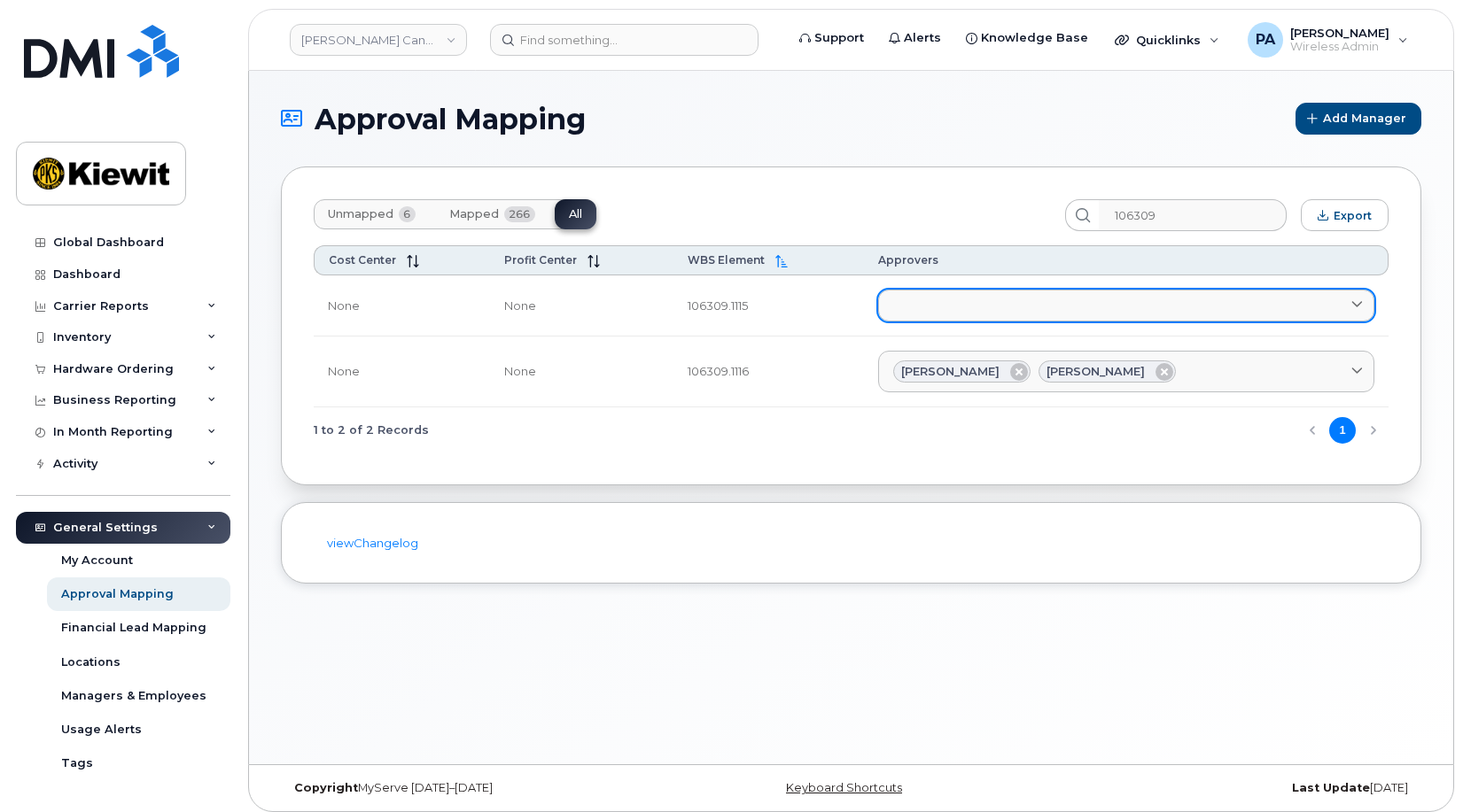
click at [1016, 309] on link at bounding box center [1126, 305] width 496 height 31
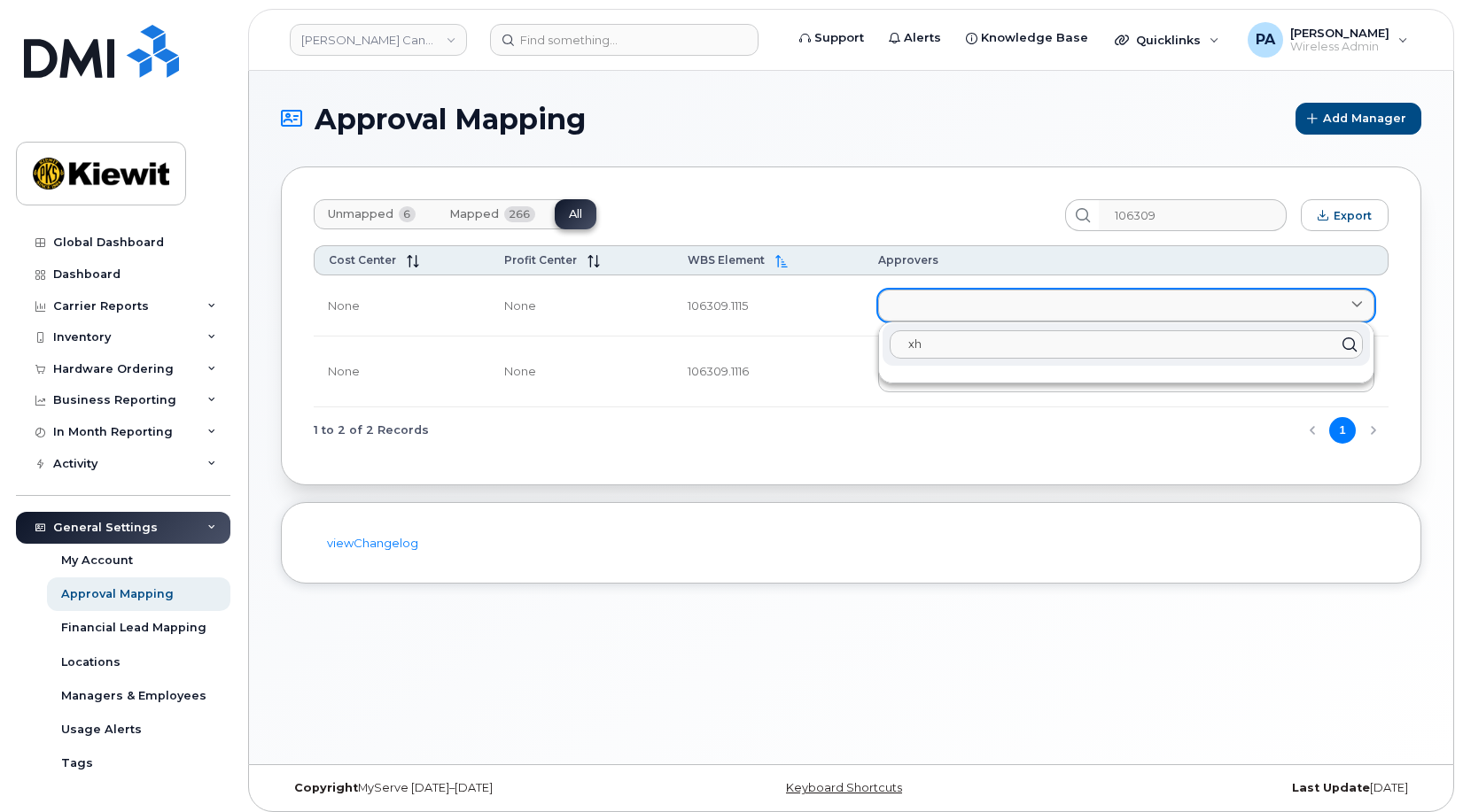
type input "x"
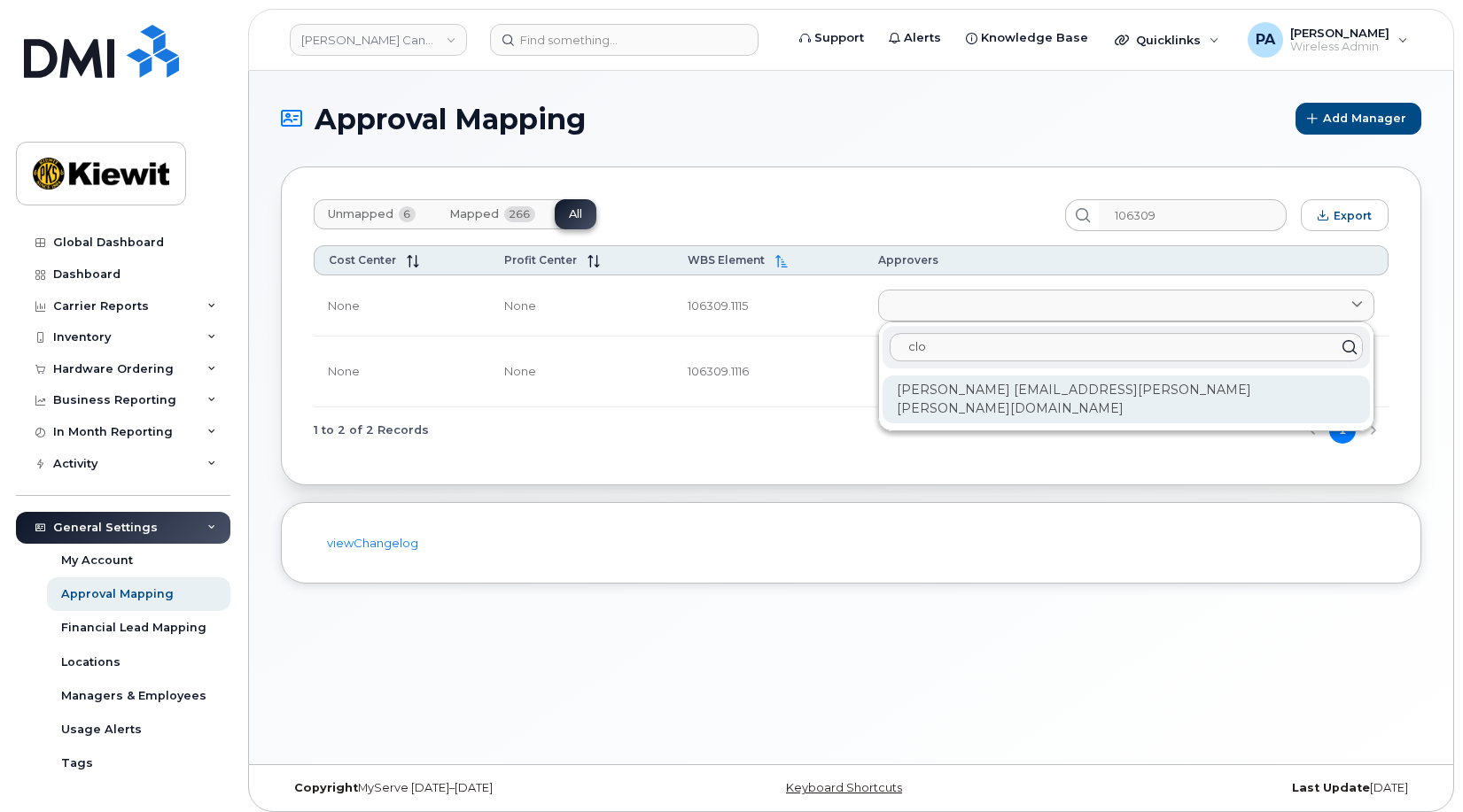
type input "clo"
click at [1009, 379] on div "Cloe Roberge CLOE.ROBERGE@KIEWIT.COM" at bounding box center [1126, 400] width 487 height 48
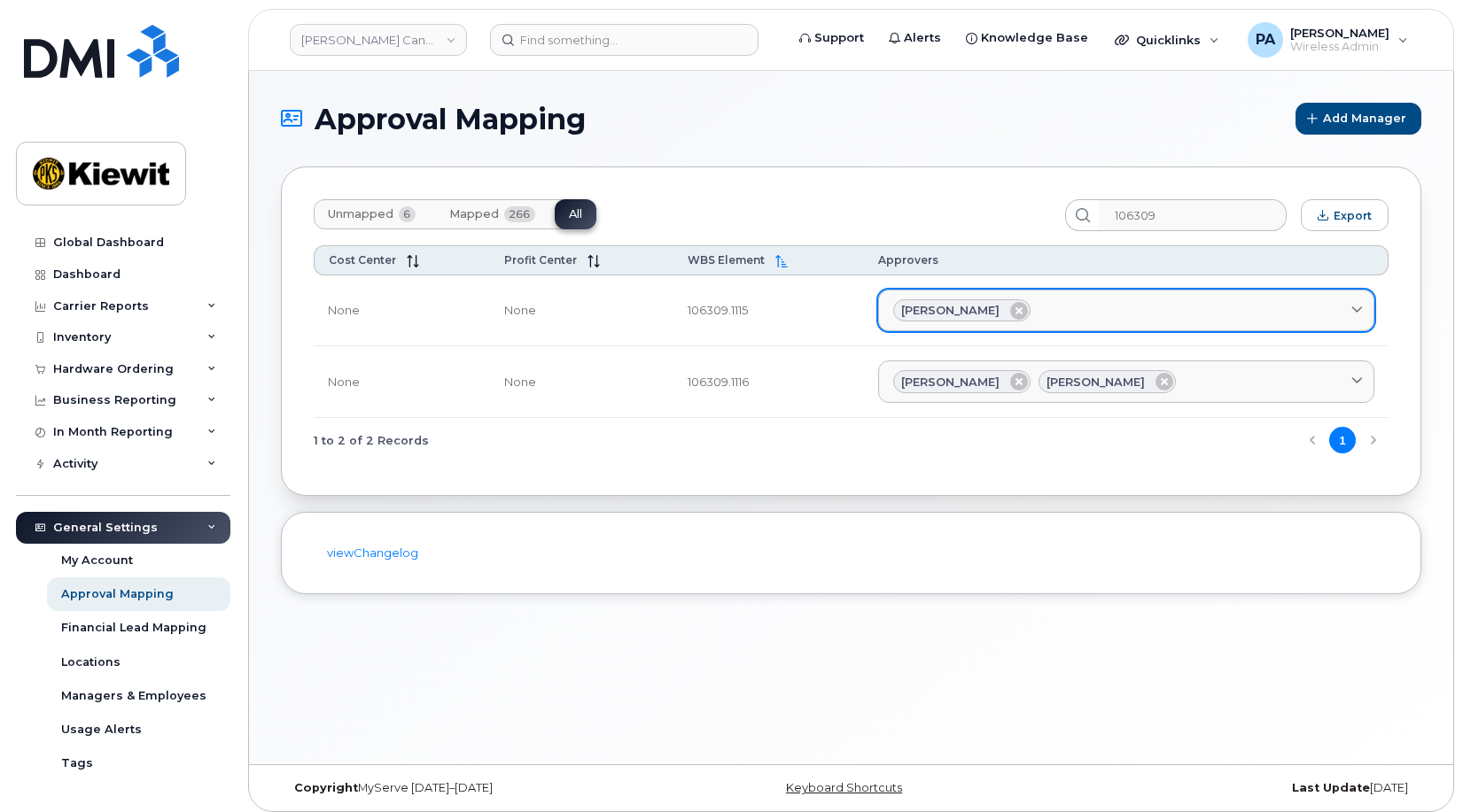
click at [1102, 311] on div "Cloe Roberge" at bounding box center [1125, 310] width 466 height 23
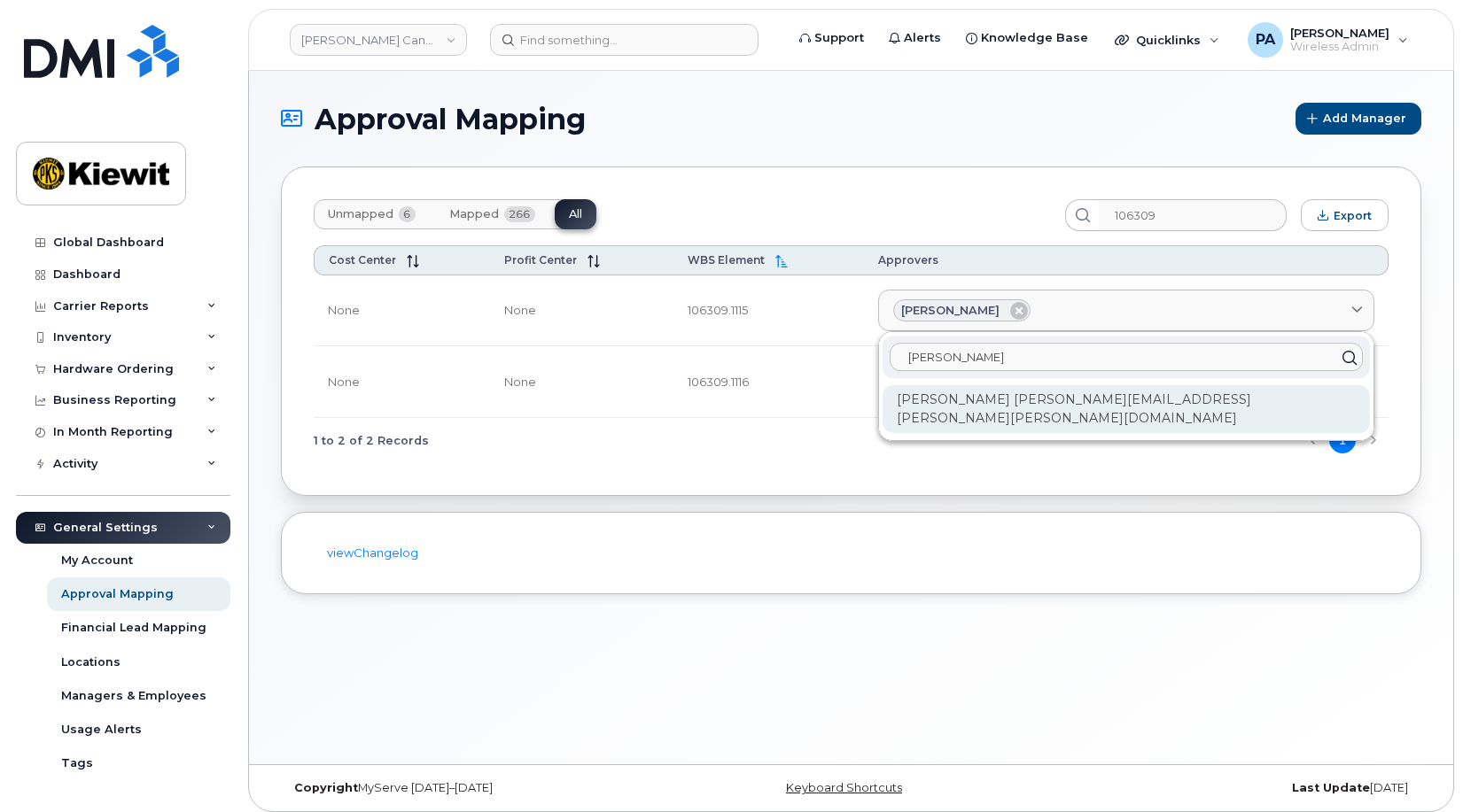
type input "eric"
click at [1000, 409] on div "Eric Mangov ERIC.MANGOV@KIEWIT.COM" at bounding box center [1126, 409] width 487 height 48
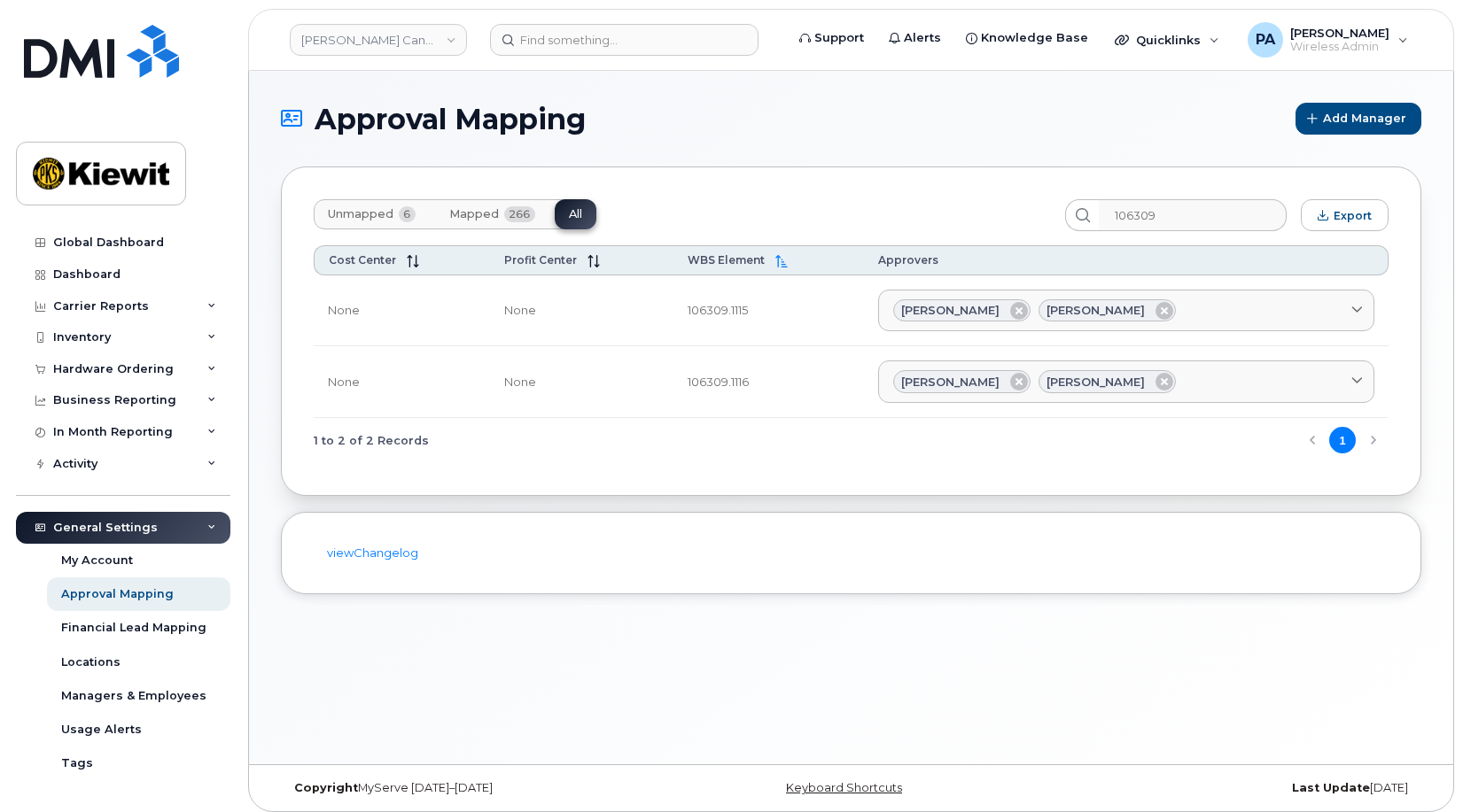
click at [355, 220] on span "Unmapped" at bounding box center [360, 215] width 66 height 14
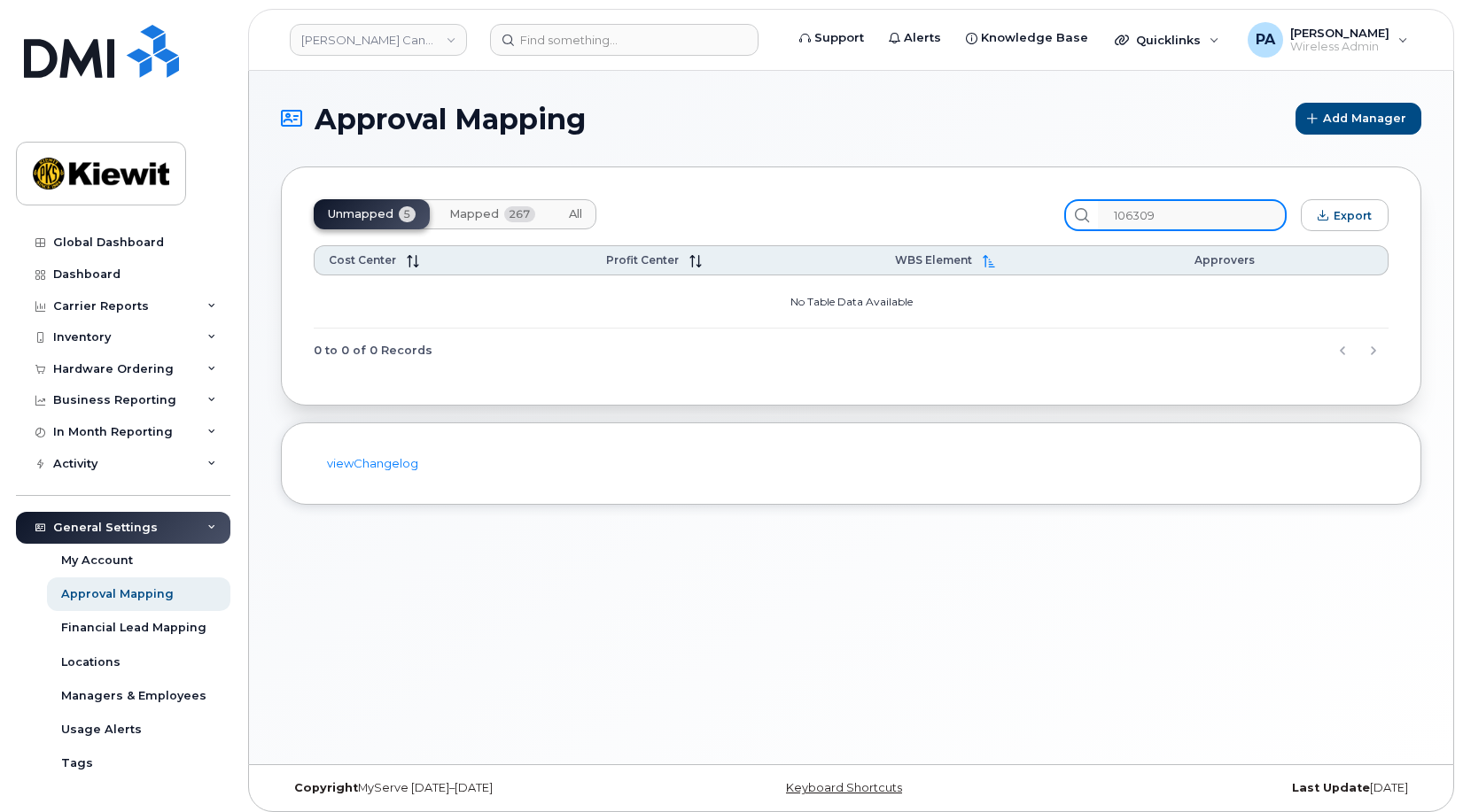
drag, startPoint x: 1171, startPoint y: 217, endPoint x: 1016, endPoint y: 200, distance: 155.9
click at [1021, 203] on div "Unmapped 5 Mapped 267 All 106309 Export" at bounding box center [852, 216] width 1075 height 31
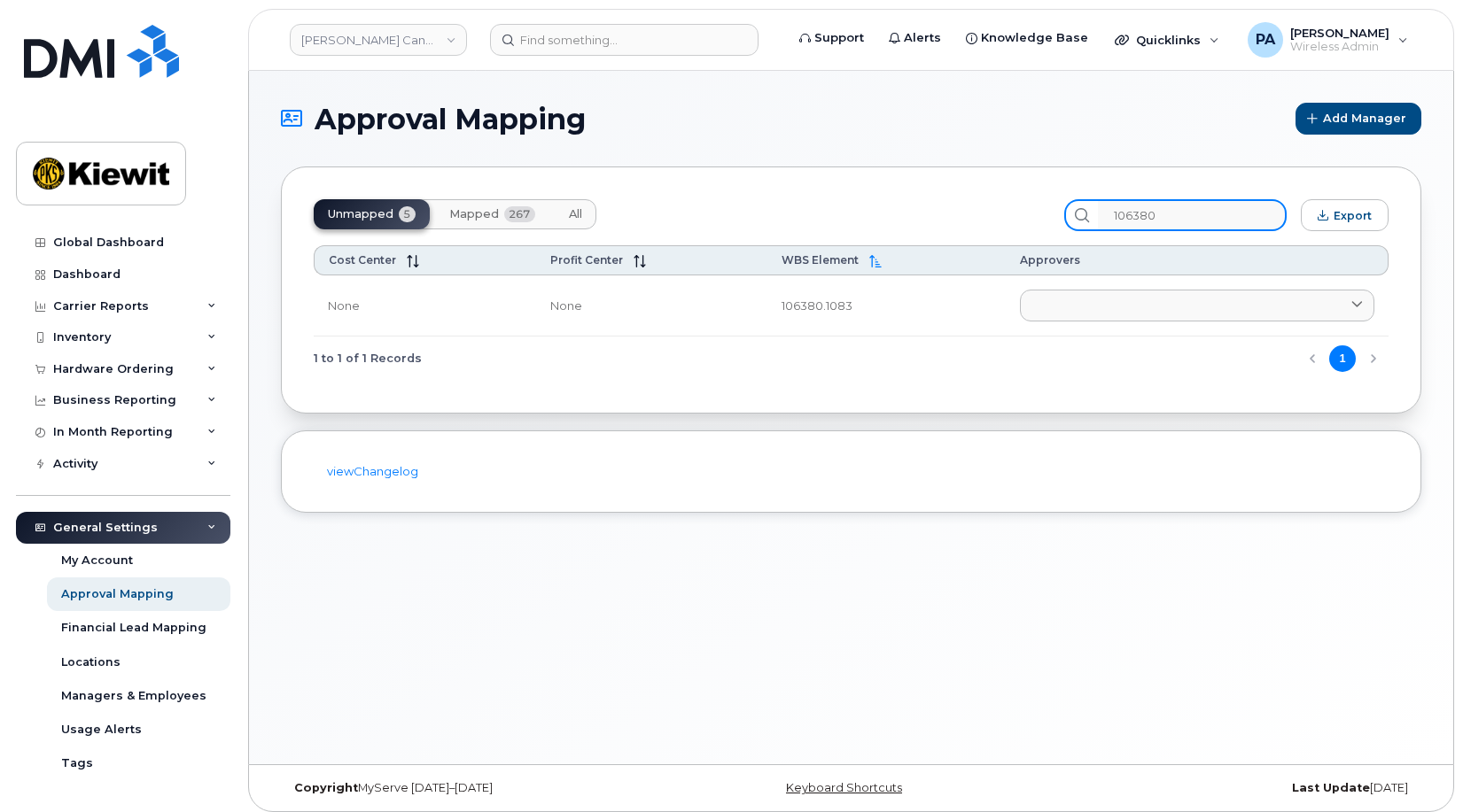
type input "106380"
click at [564, 209] on button "All" at bounding box center [575, 215] width 41 height 31
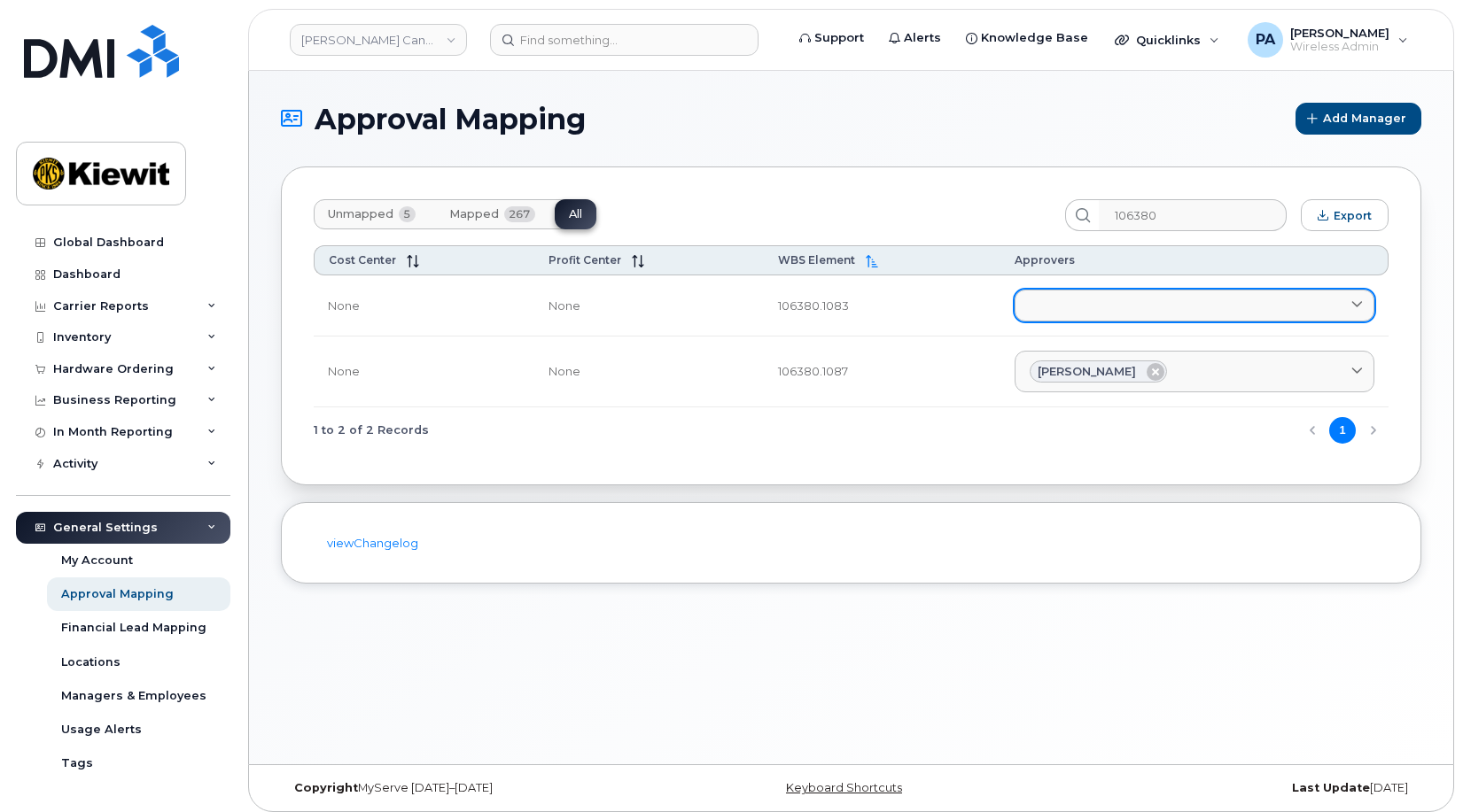
click at [1119, 293] on link at bounding box center [1194, 305] width 359 height 31
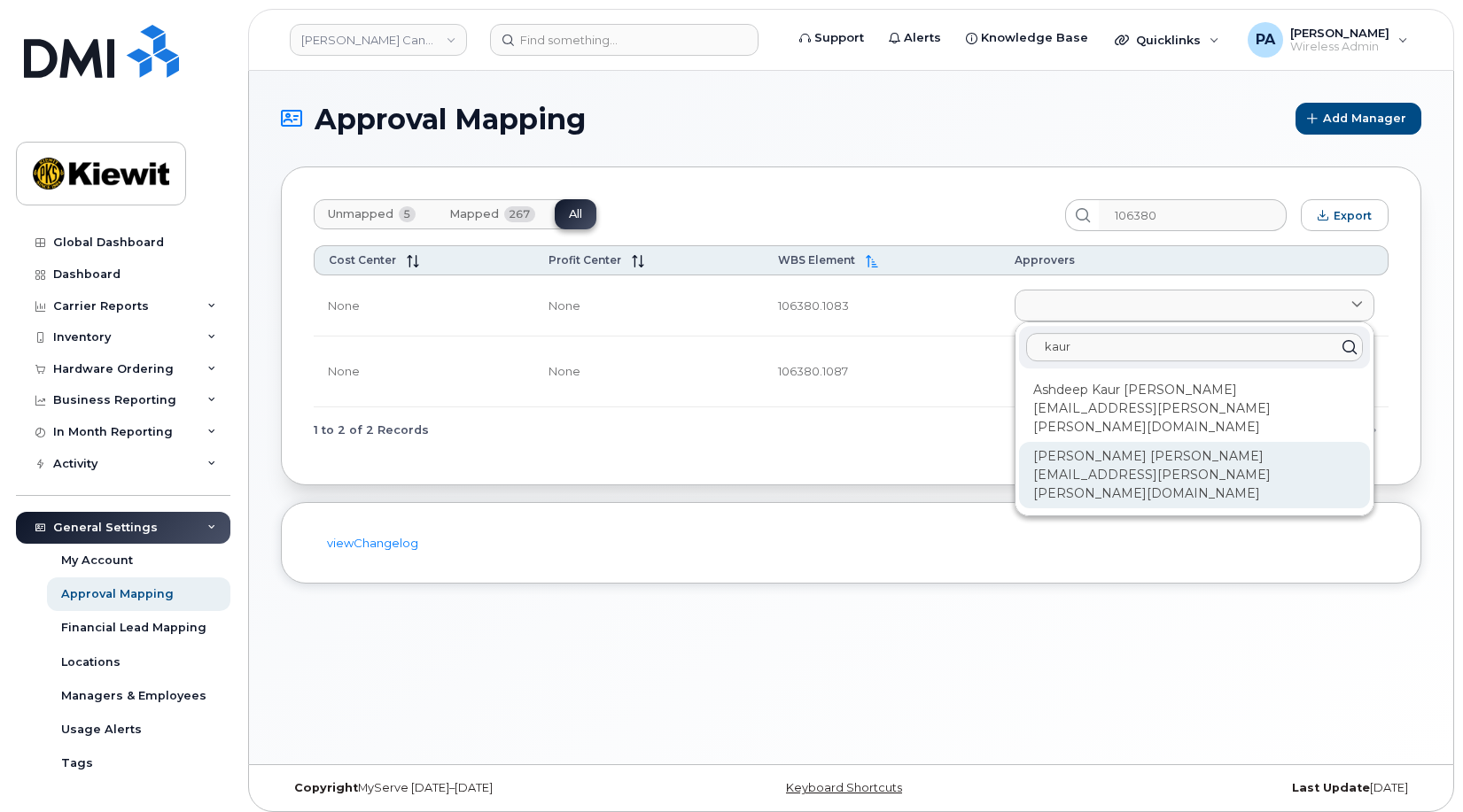
type input "kaur"
click at [1131, 442] on div "Gurleen Kaur GURLEEN.KAUR@KIEWIT.COM" at bounding box center [1194, 475] width 350 height 67
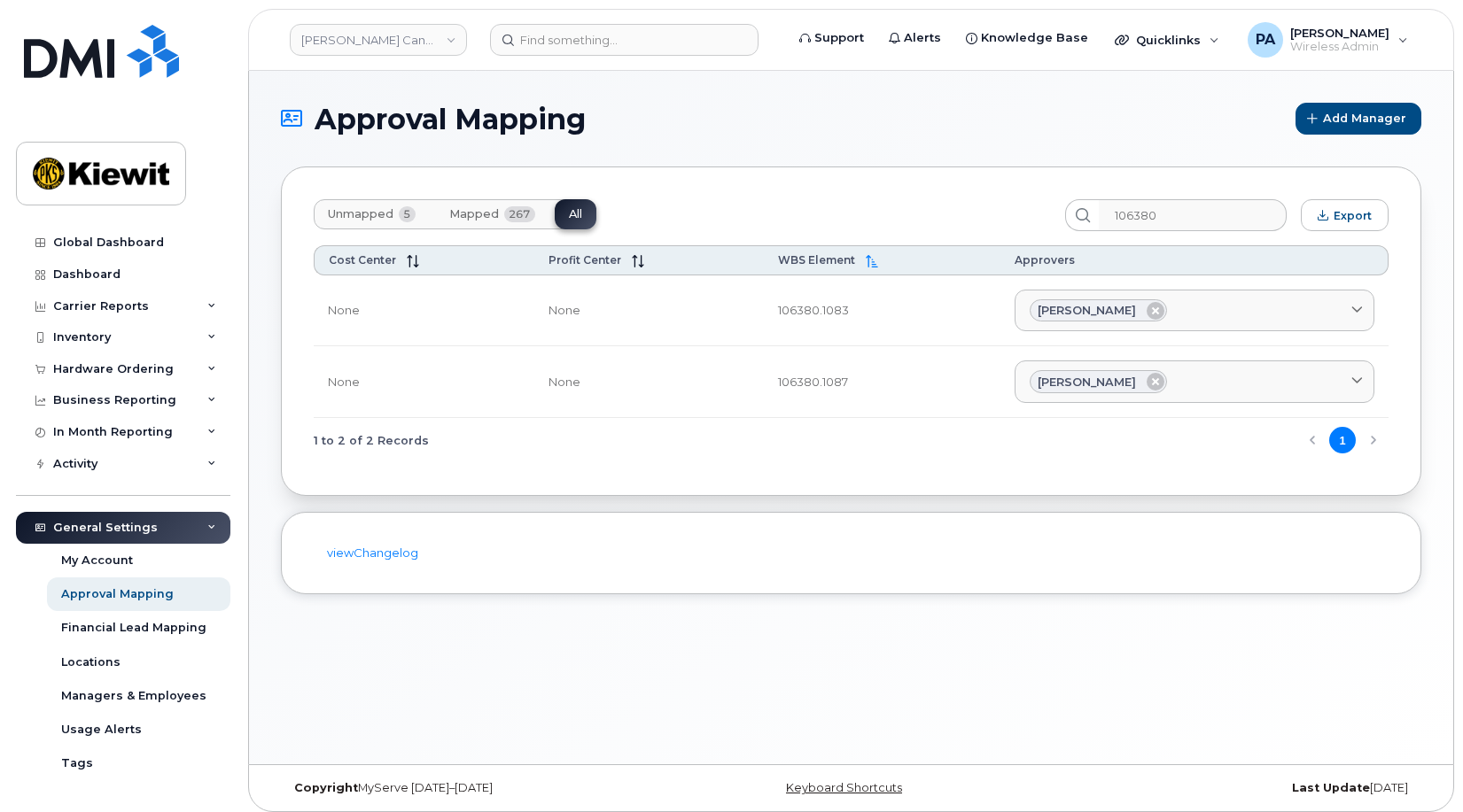
click at [357, 209] on span "Unmapped" at bounding box center [360, 215] width 66 height 14
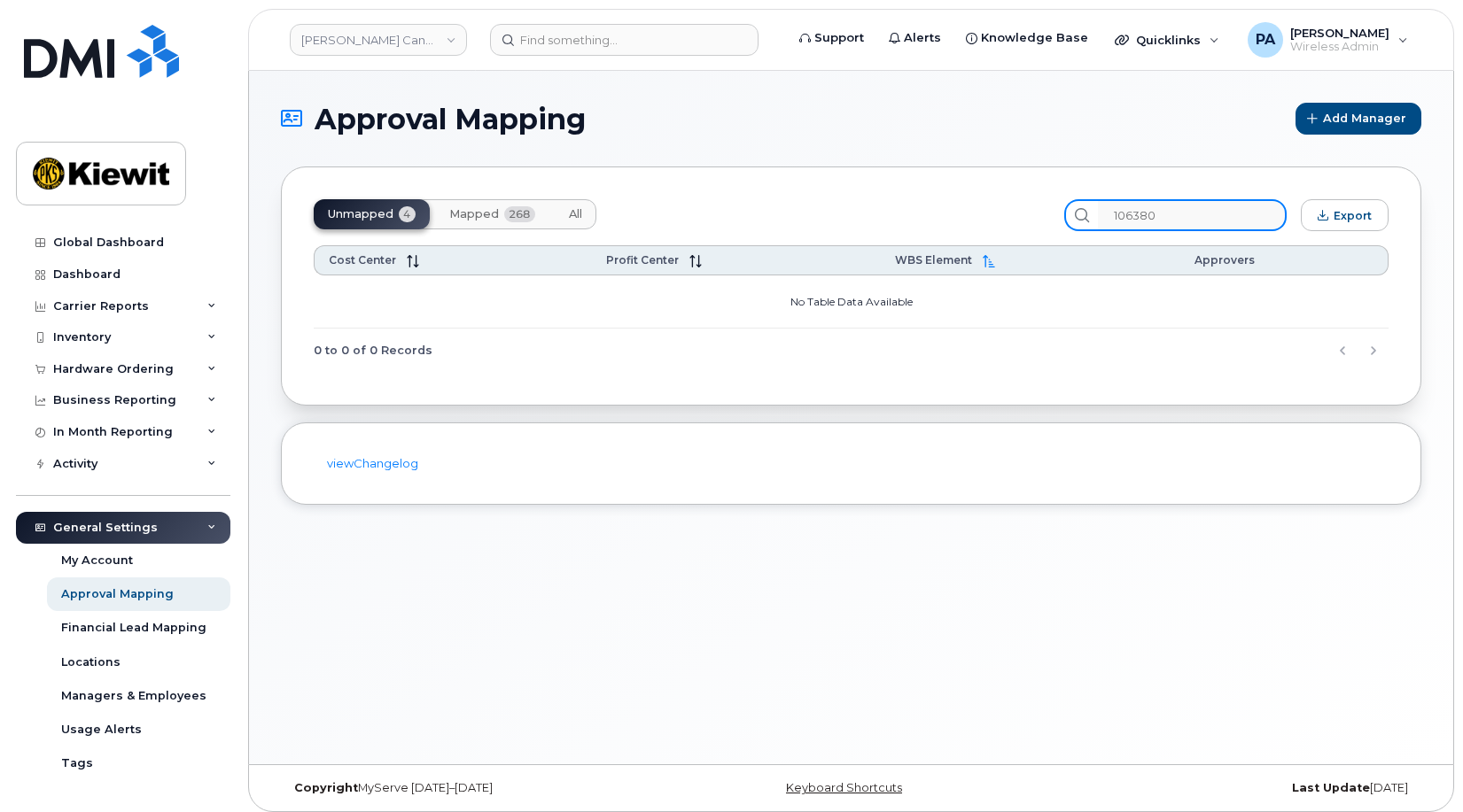
drag, startPoint x: 1046, startPoint y: 218, endPoint x: 767, endPoint y: 211, distance: 279.1
click at [783, 213] on div "Unmapped 4 Mapped 268 All 106380 Export" at bounding box center [852, 216] width 1075 height 31
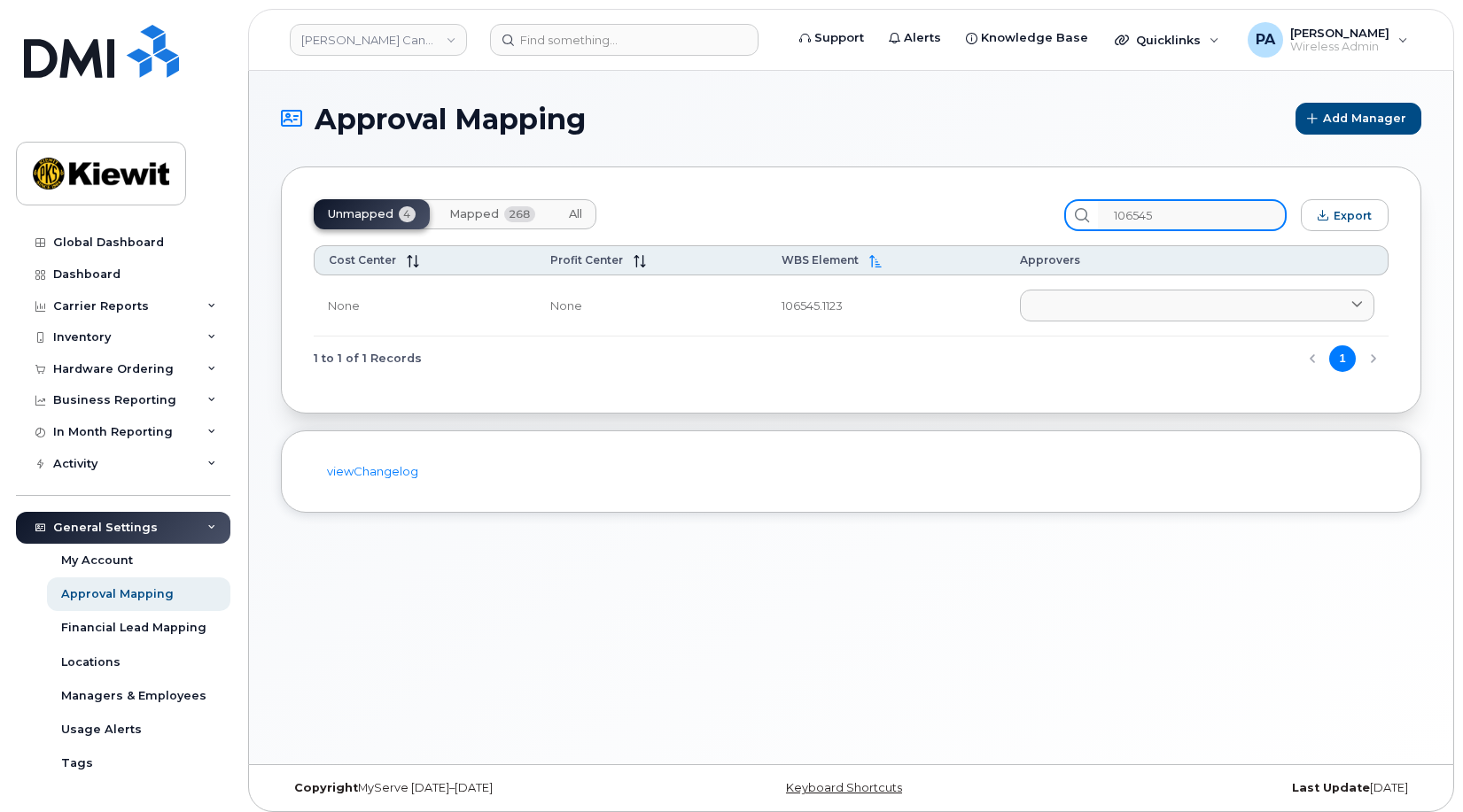
type input "106545"
click at [572, 213] on span "All" at bounding box center [576, 215] width 14 height 14
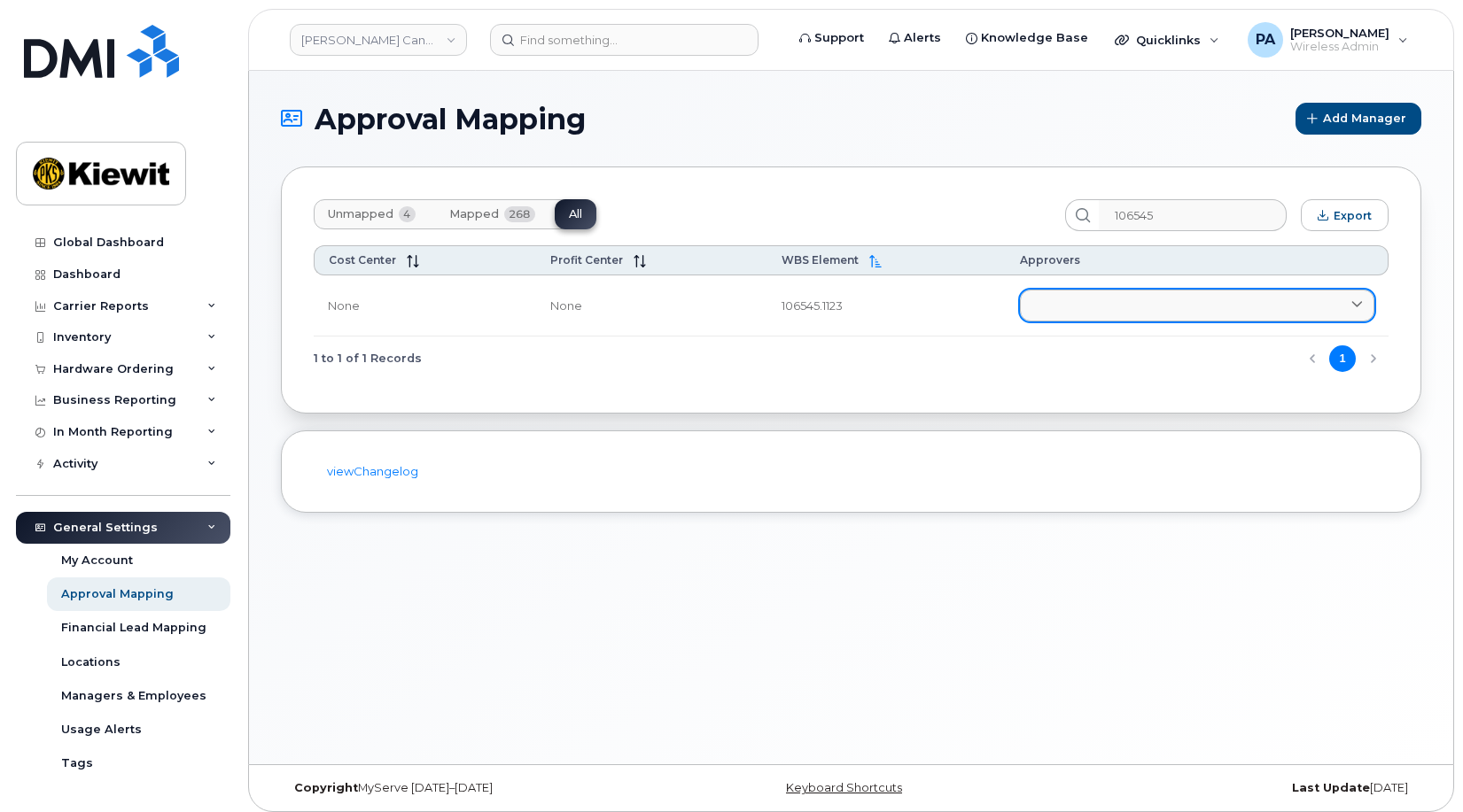
click at [1241, 310] on link at bounding box center [1197, 305] width 354 height 31
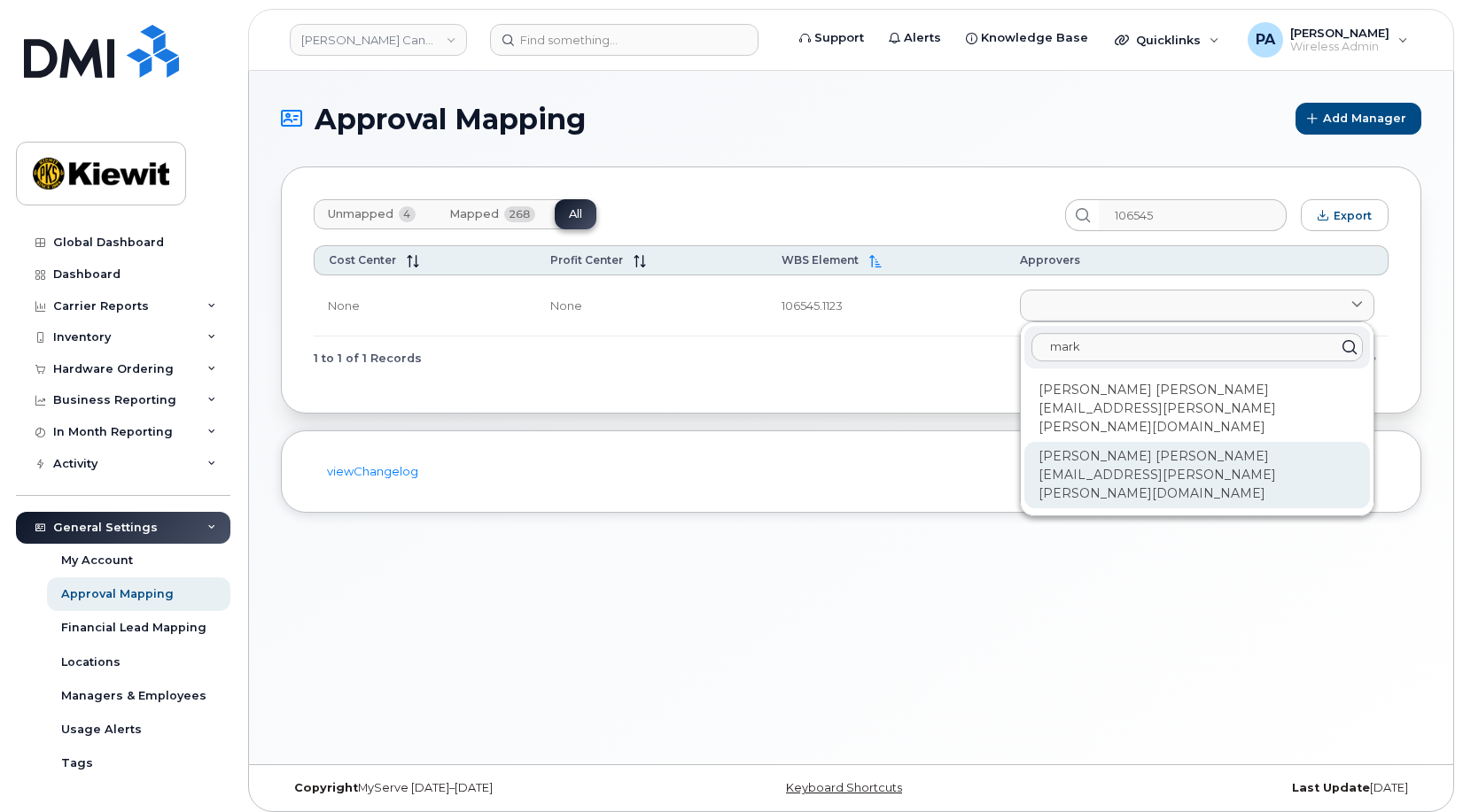
type input "mark"
click at [1212, 442] on div "Mark Erdmann MARK.ERDMANN@KIEWIT.COM" at bounding box center [1197, 475] width 346 height 67
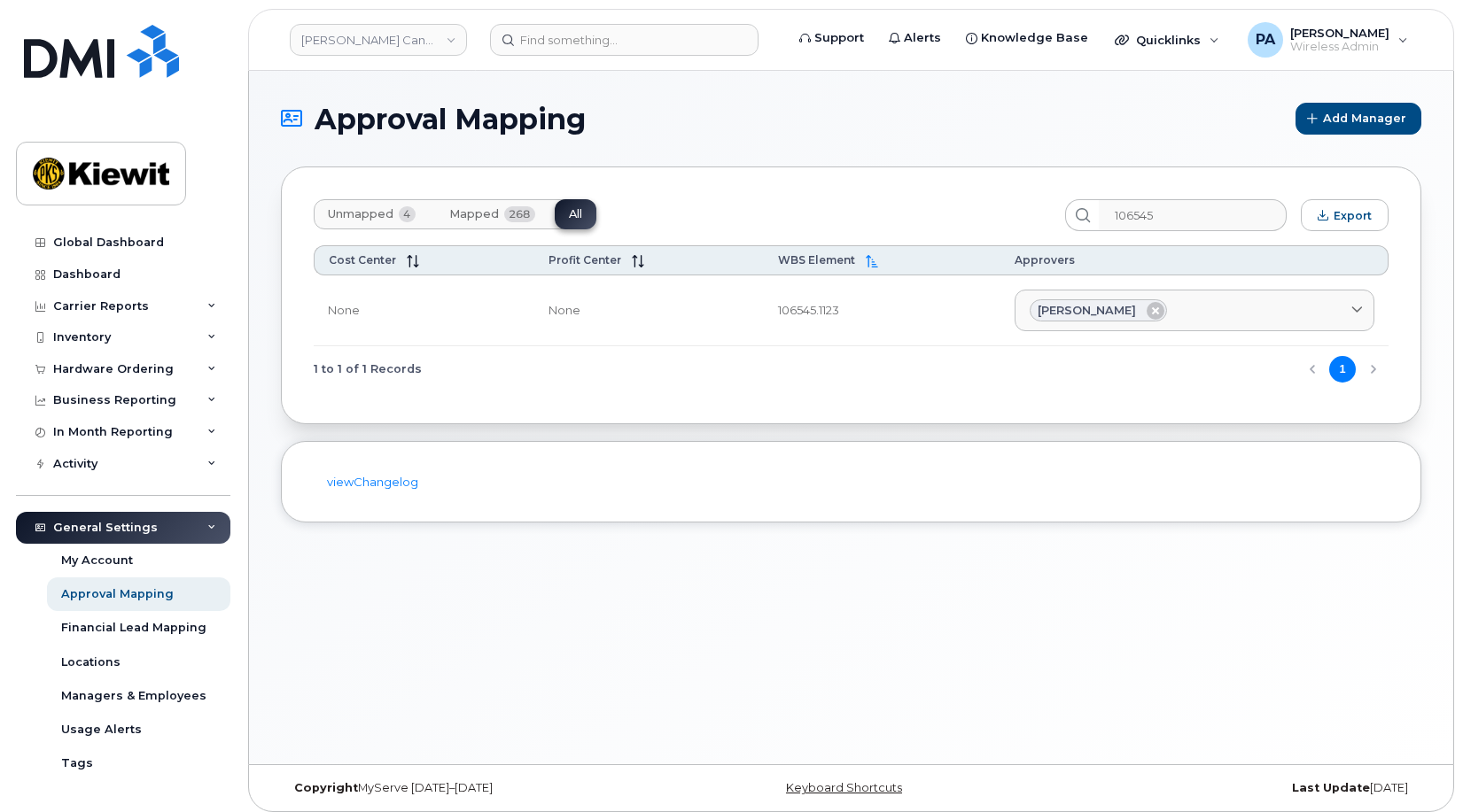
click at [403, 213] on span "4" at bounding box center [407, 215] width 17 height 16
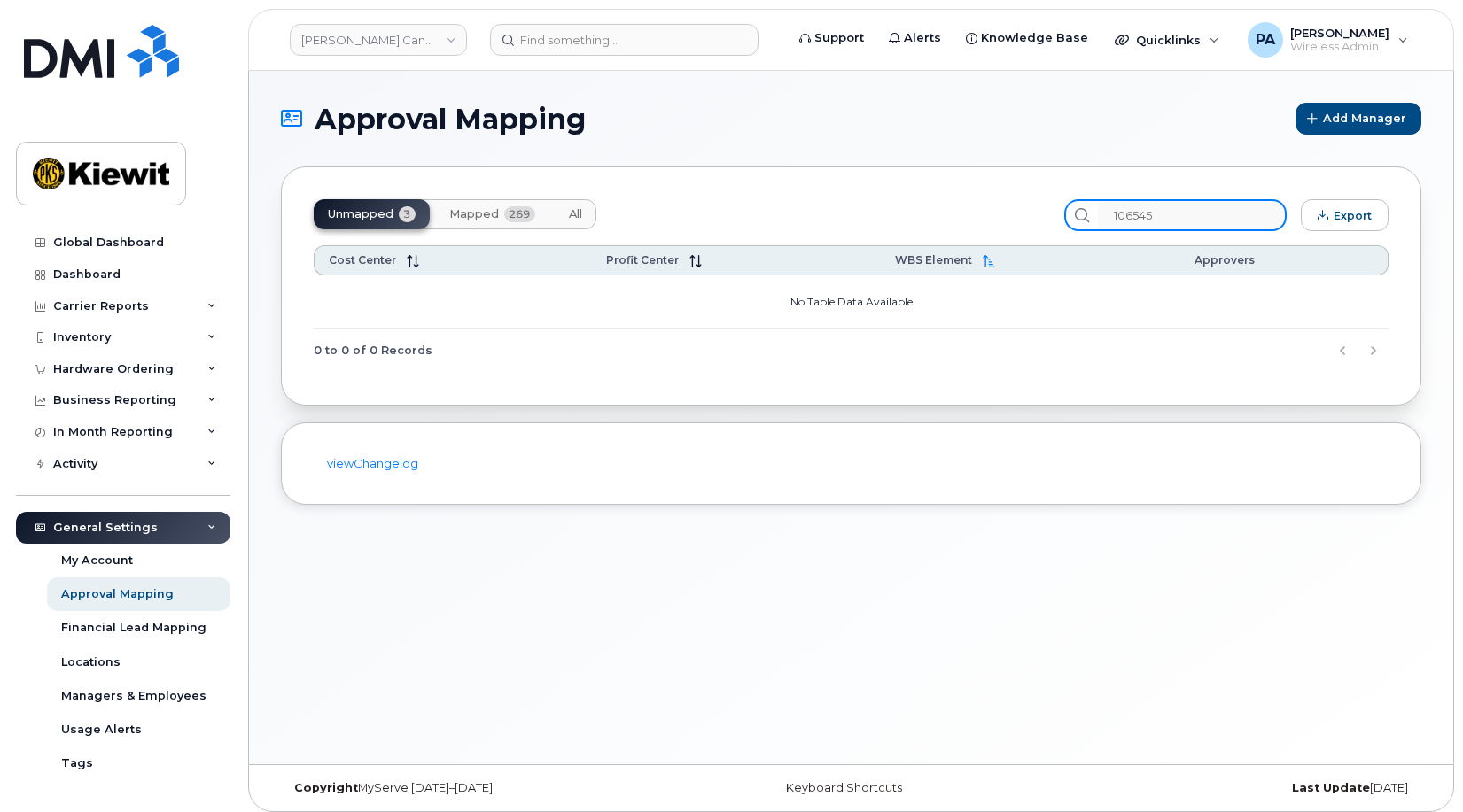
drag, startPoint x: 1177, startPoint y: 216, endPoint x: 880, endPoint y: 188, distance: 298.3
click at [887, 191] on div "Unmapped 3 Mapped 269 All 106545 Export Cost Center Profit Center WBS Element A…" at bounding box center [851, 285] width 1140 height 239
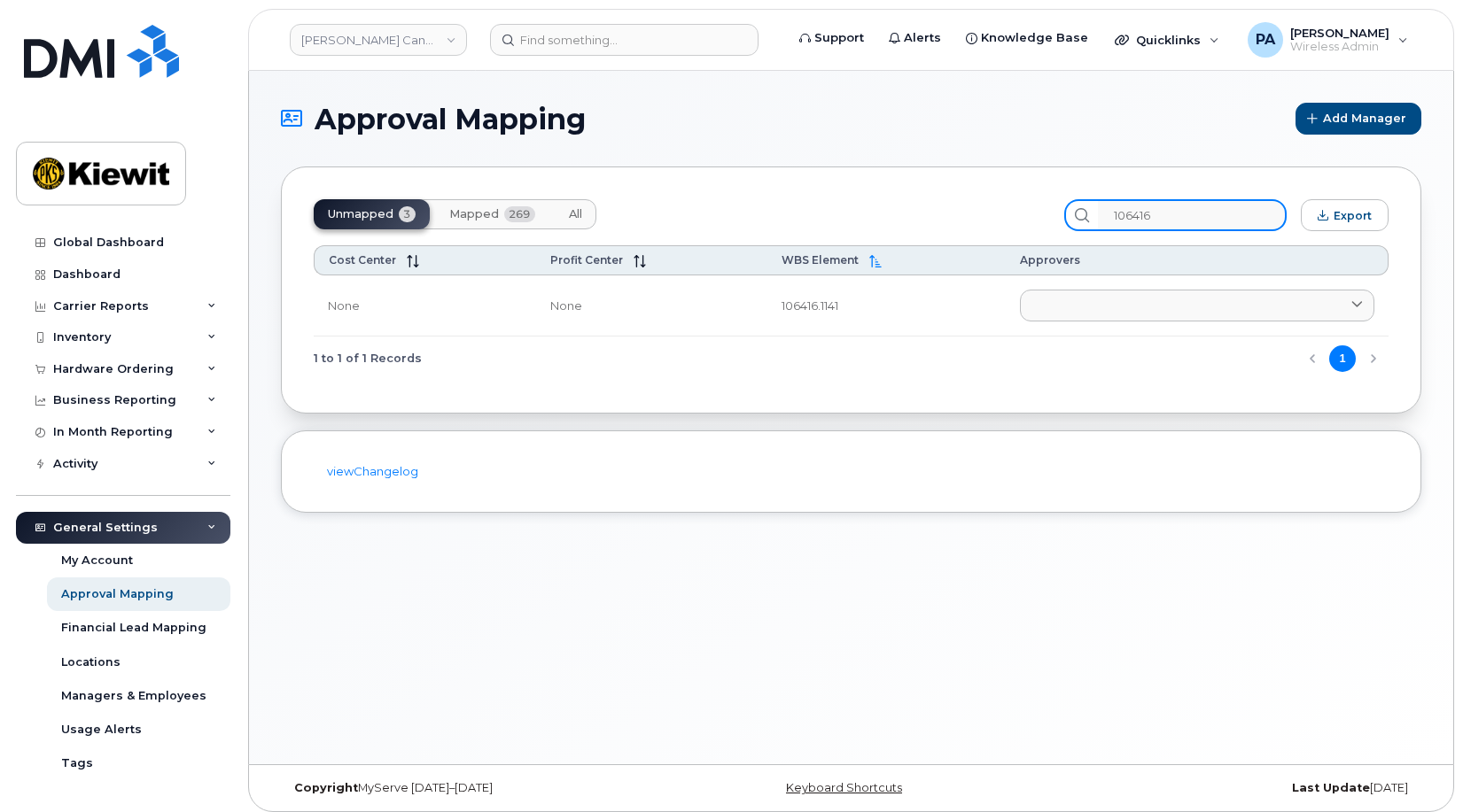
type input "106416"
click at [567, 211] on button "All" at bounding box center [575, 215] width 41 height 31
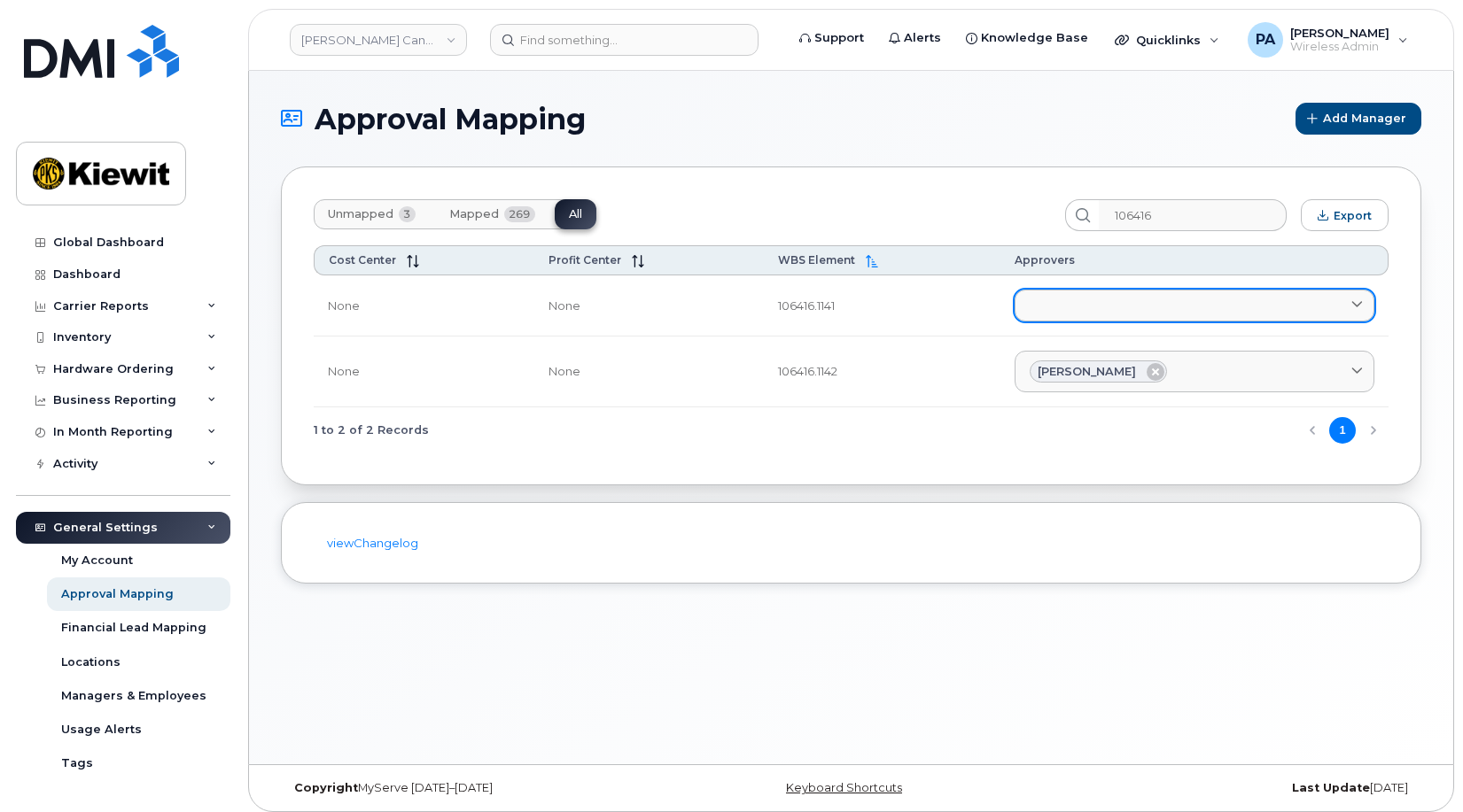
click at [1104, 306] on link at bounding box center [1194, 305] width 359 height 31
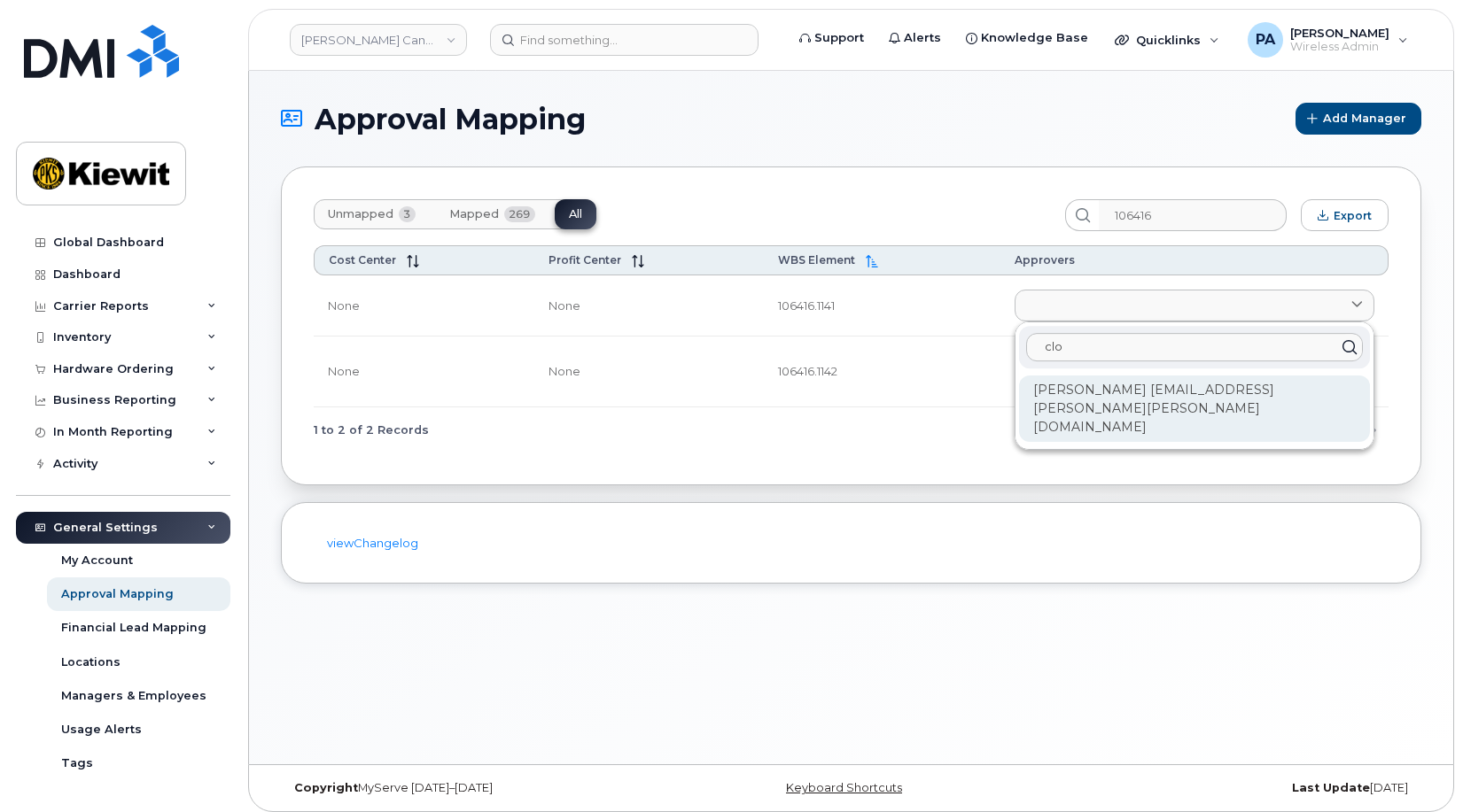
type input "clo"
click at [1086, 387] on div "Cloe Roberge CLOE.ROBERGE@KIEWIT.COM" at bounding box center [1194, 409] width 350 height 67
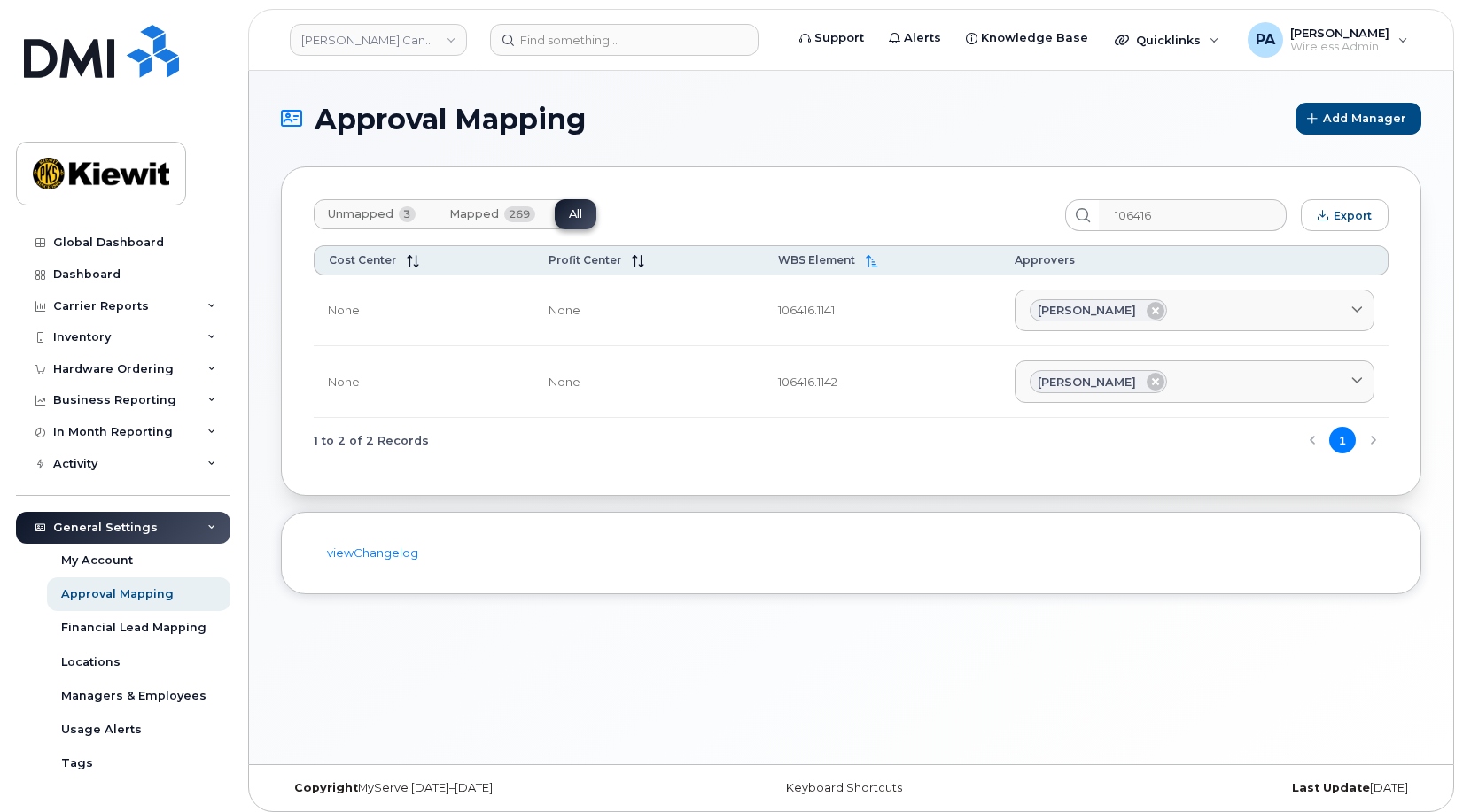
click at [368, 212] on span "Unmapped" at bounding box center [360, 215] width 66 height 14
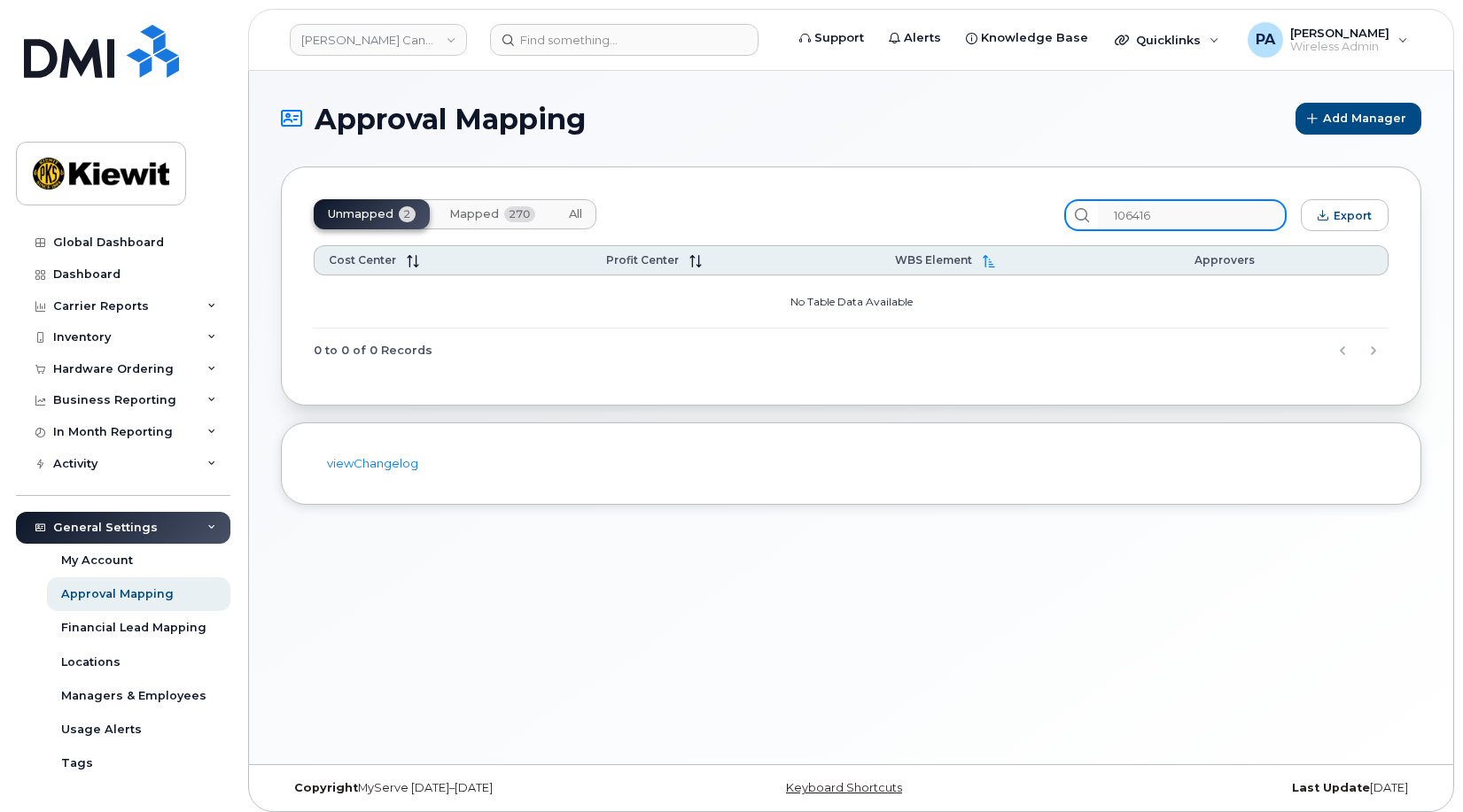
drag, startPoint x: 1187, startPoint y: 216, endPoint x: 950, endPoint y: 191, distance: 238.3
click at [961, 197] on div "Unmapped 2 Mapped 270 All 106416 Export Cost Center Profit Center WBS Element A…" at bounding box center [851, 285] width 1140 height 239
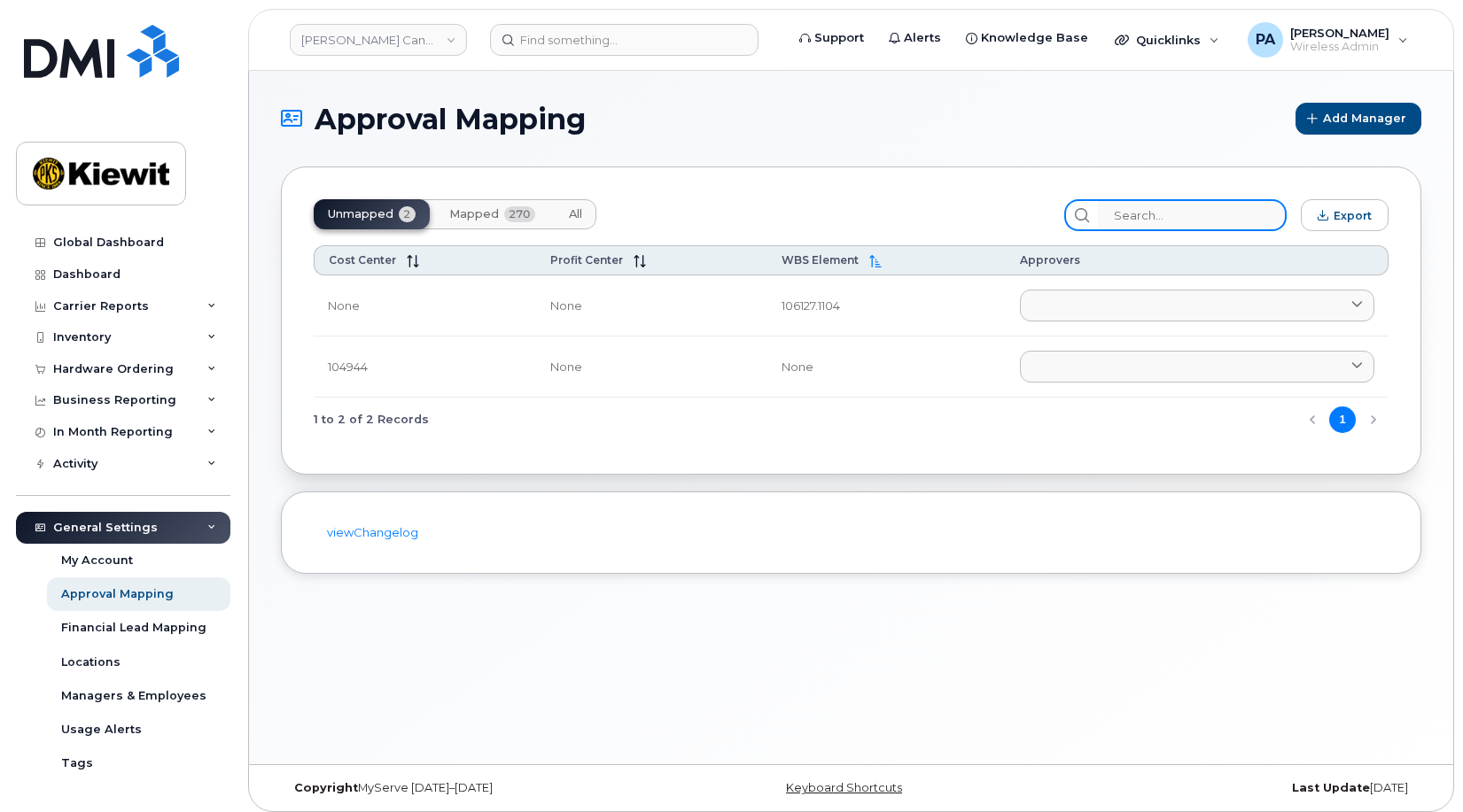
drag, startPoint x: 1210, startPoint y: 219, endPoint x: 992, endPoint y: 212, distance: 218.1
click at [992, 212] on div "Unmapped 2 Mapped 270 All Export" at bounding box center [852, 216] width 1075 height 31
click at [84, 336] on div "Inventory" at bounding box center [82, 338] width 58 height 14
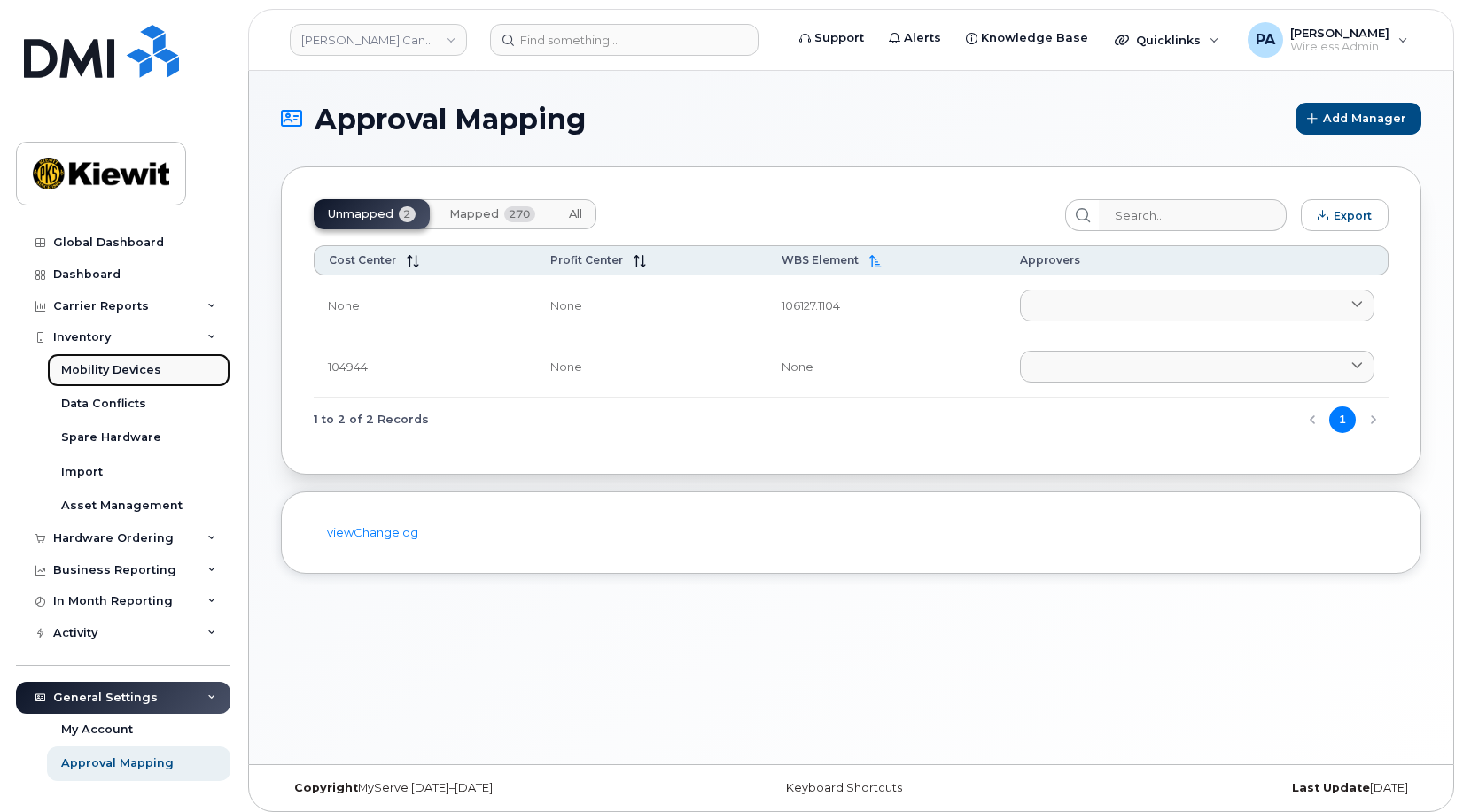
click at [121, 373] on div "Mobility Devices" at bounding box center [111, 370] width 100 height 16
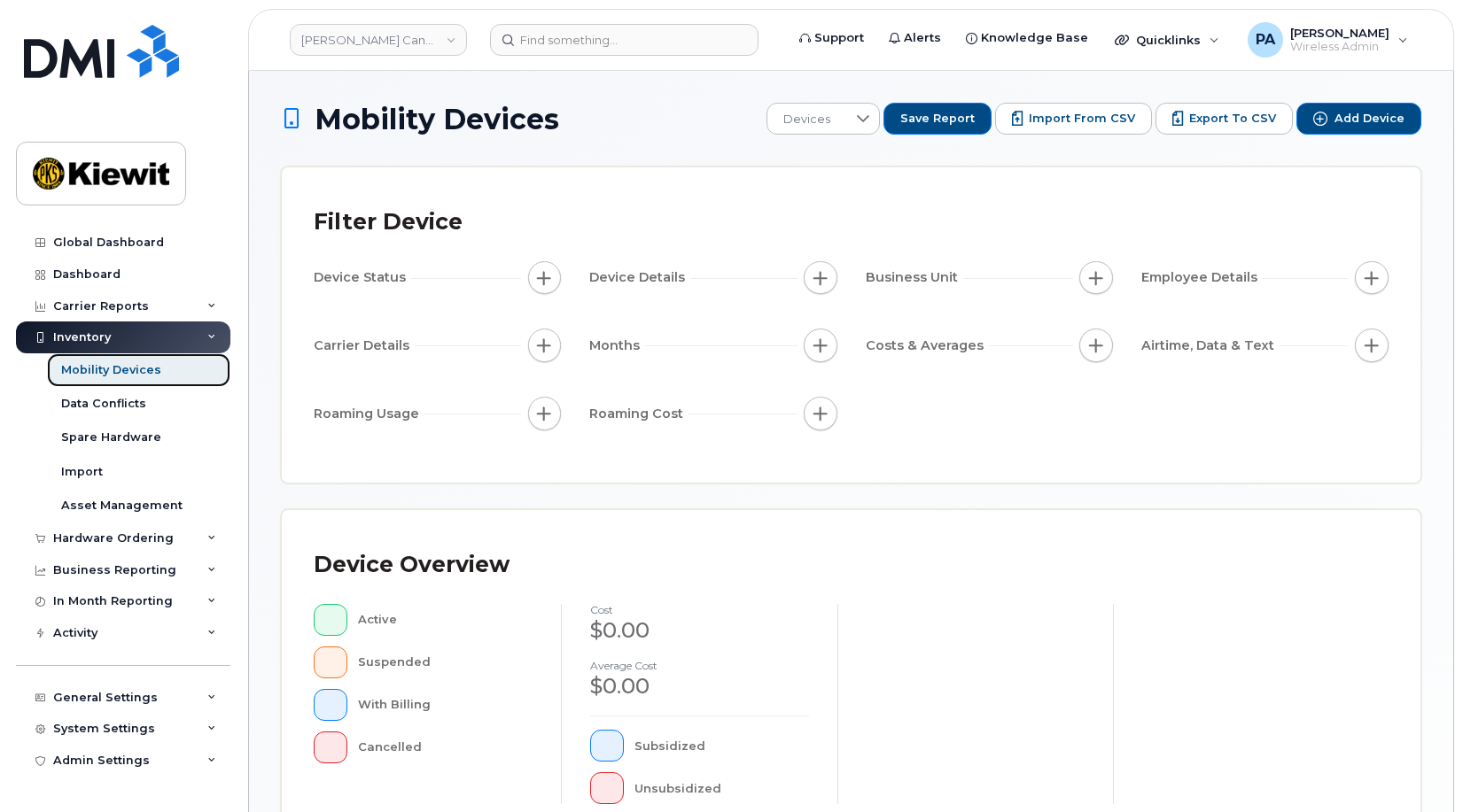
scroll to position [478, 0]
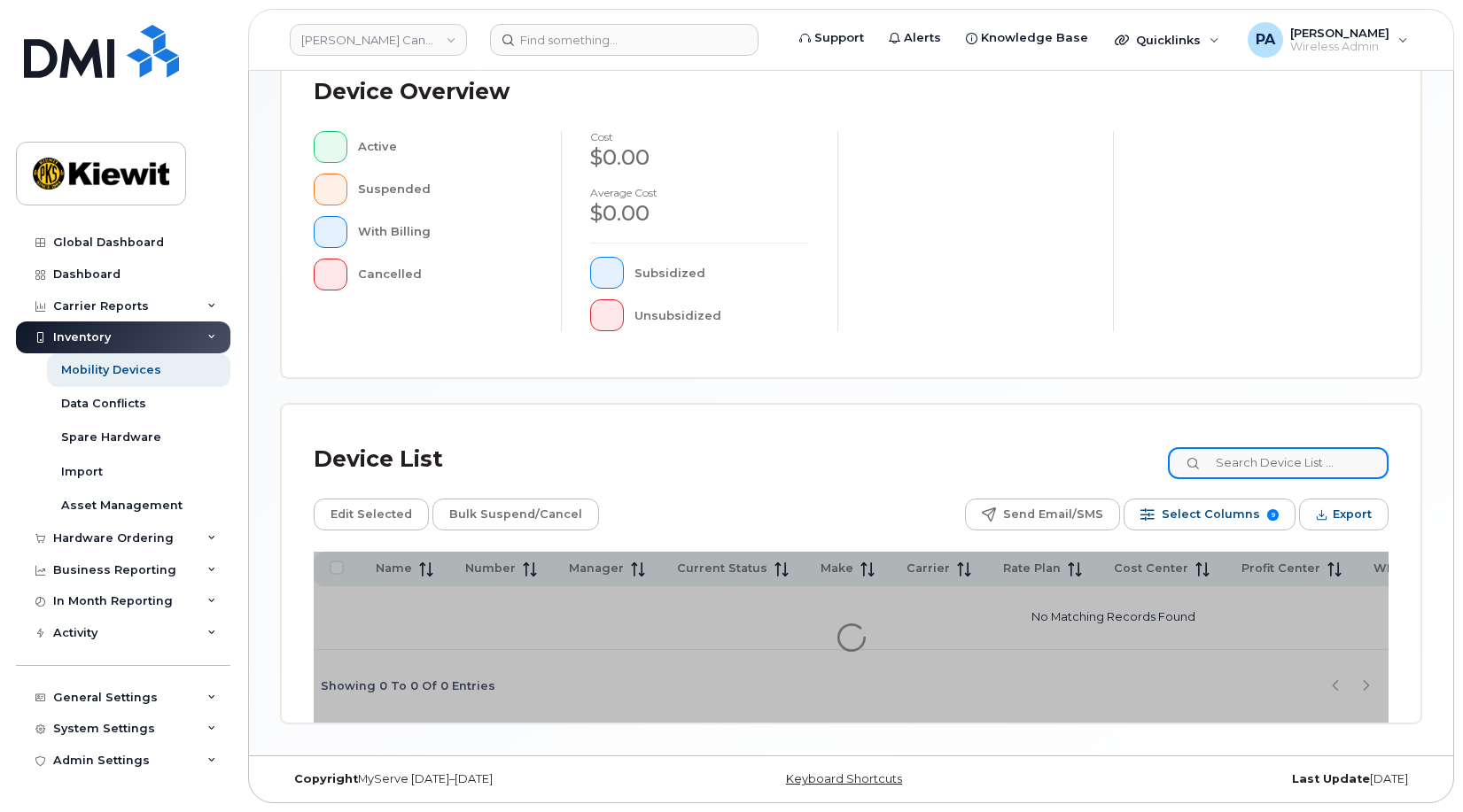
click at [1267, 461] on input at bounding box center [1278, 464] width 221 height 31
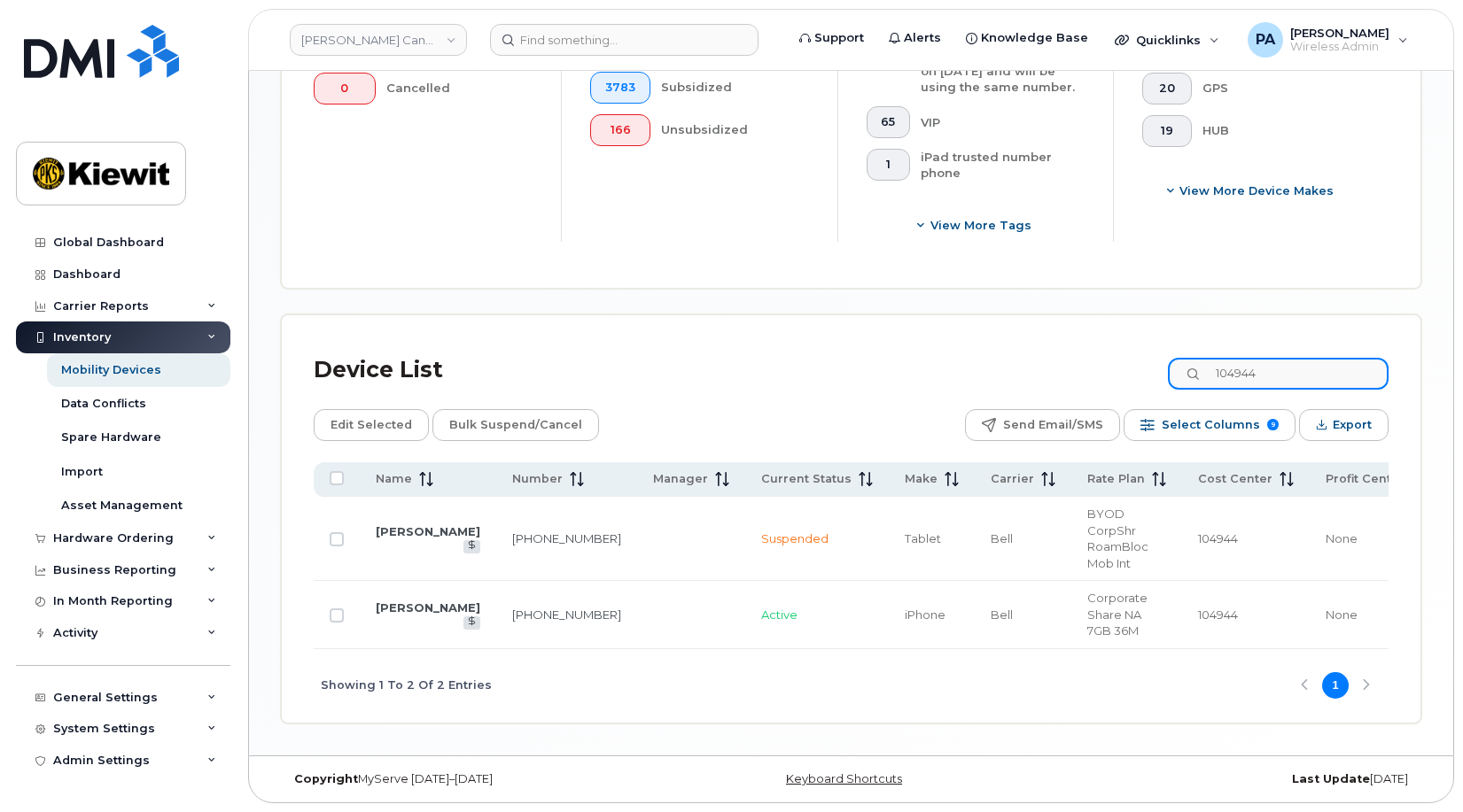
type input "104944"
click at [415, 600] on link "[PERSON_NAME]" at bounding box center [428, 607] width 104 height 14
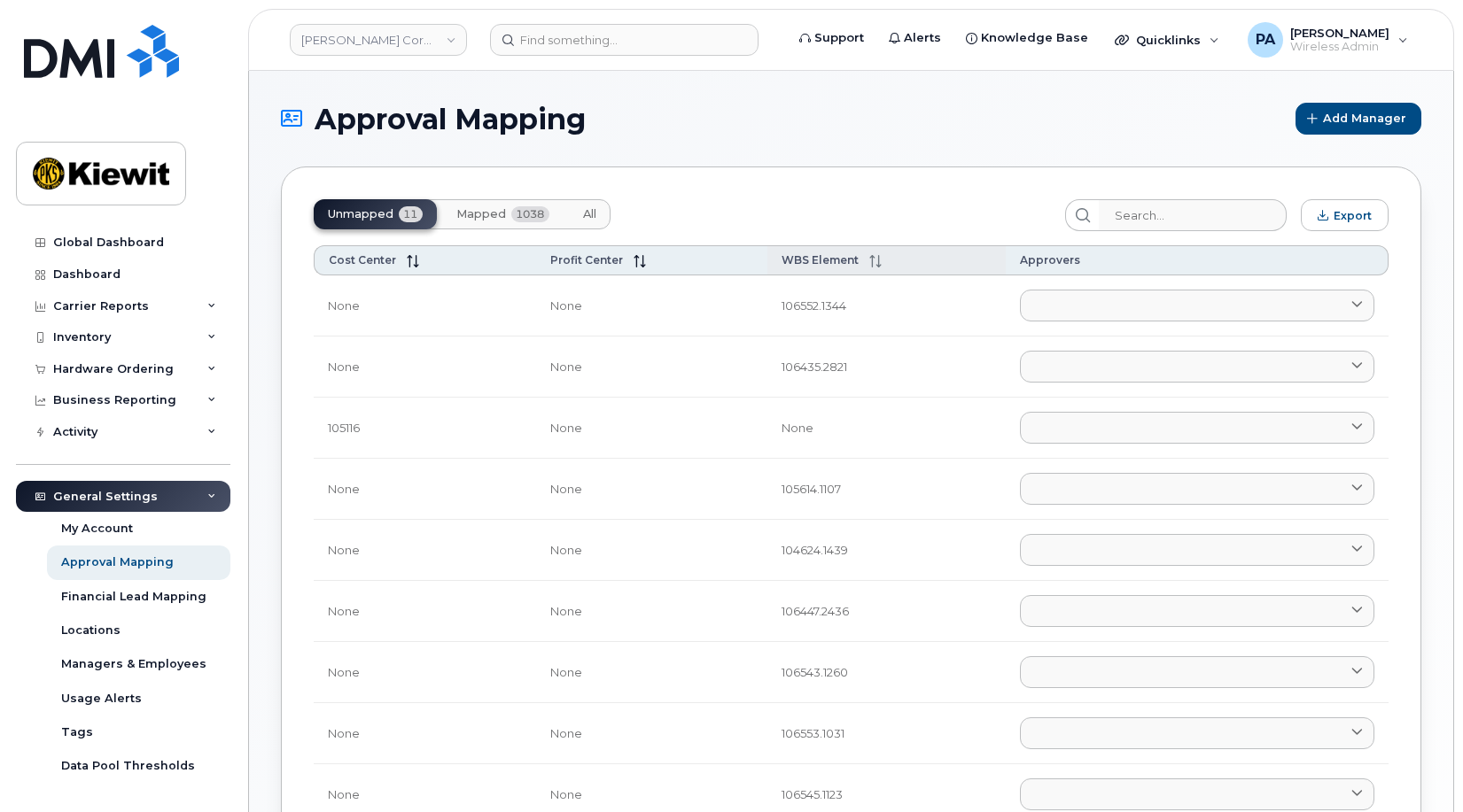
click at [859, 264] on span at bounding box center [869, 260] width 23 height 14
click at [1164, 218] on input "search" at bounding box center [1192, 216] width 189 height 31
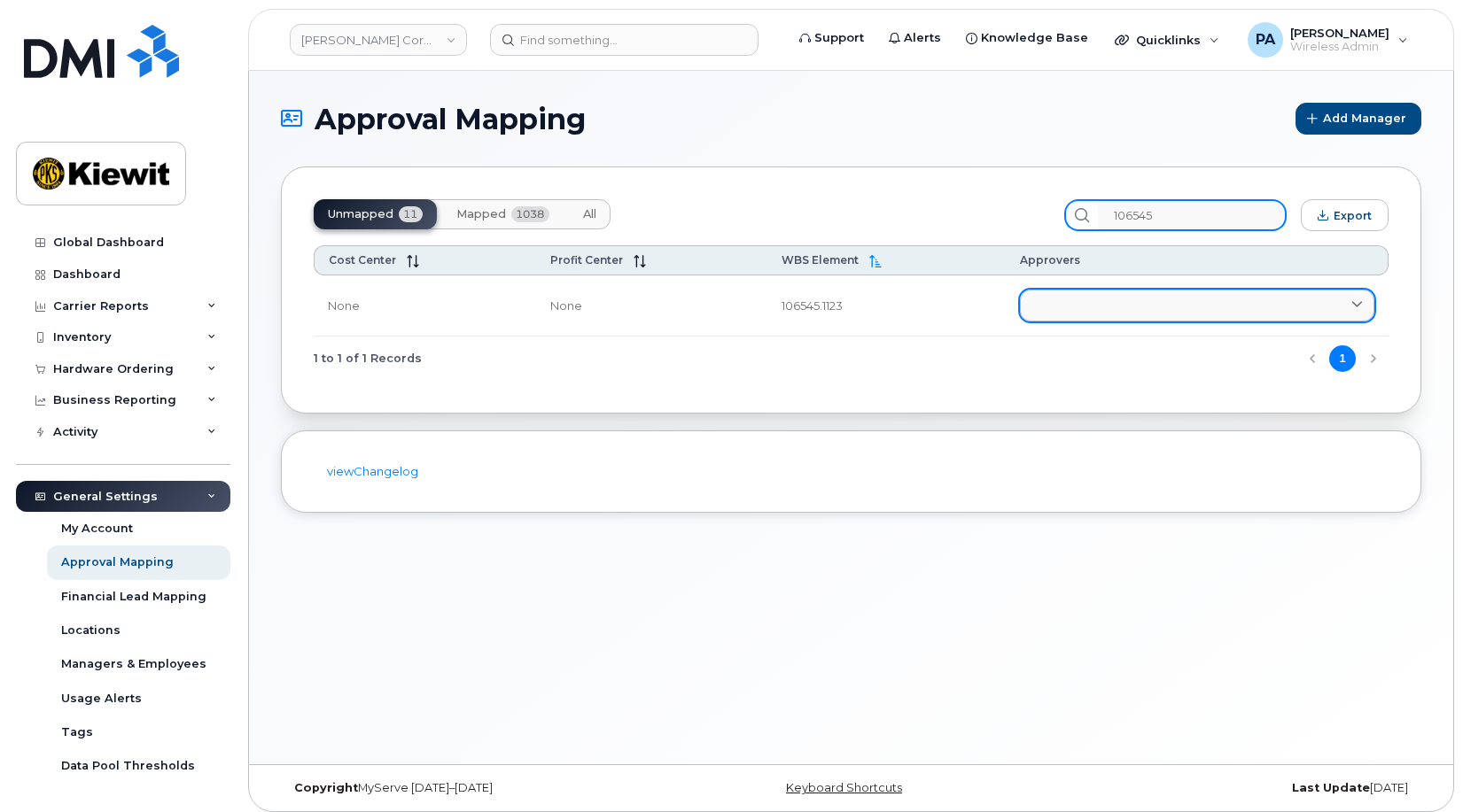
type input "106545"
click at [1090, 297] on link at bounding box center [1197, 305] width 354 height 31
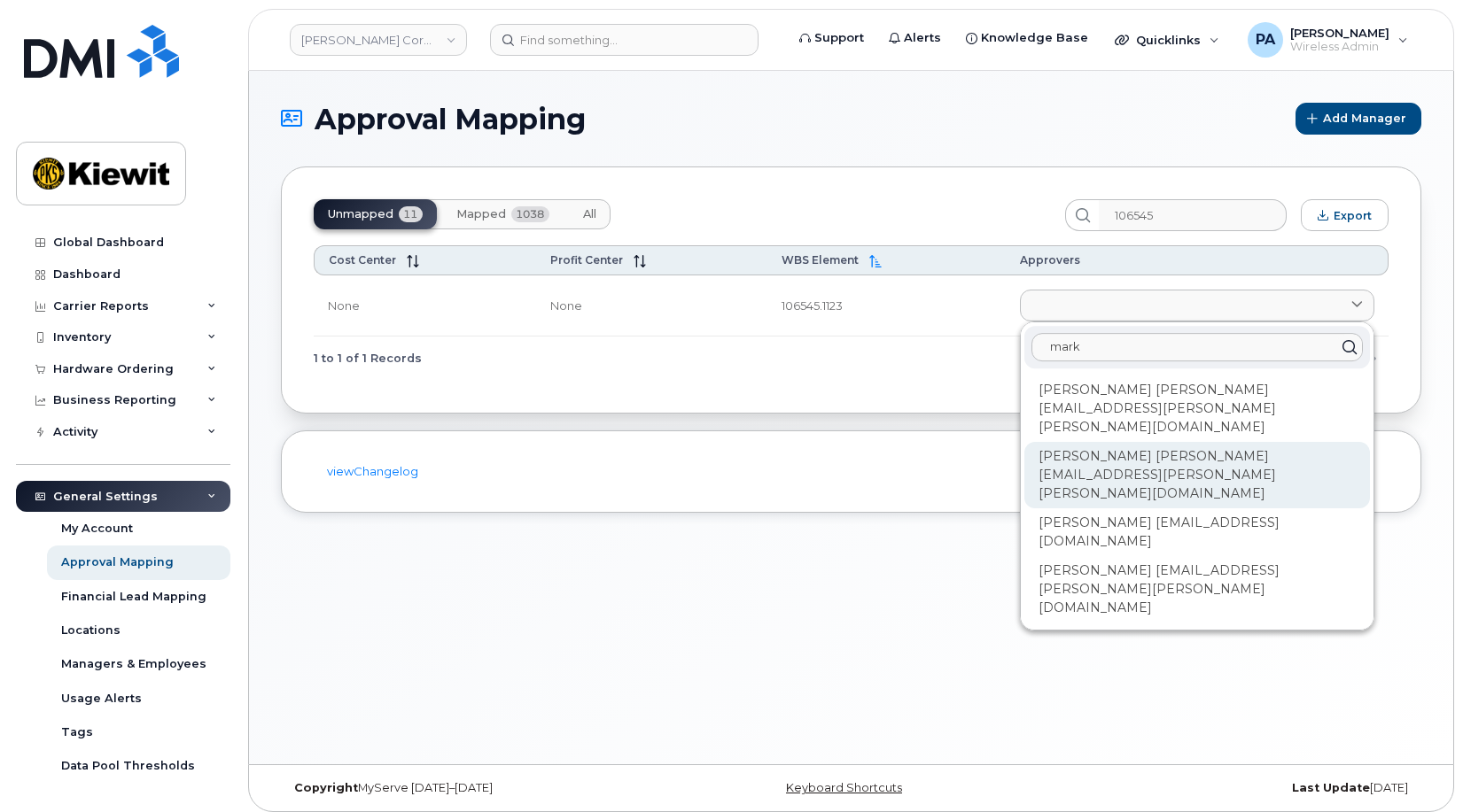
type input "mark"
click at [1104, 442] on div "[PERSON_NAME] [PERSON_NAME][EMAIL_ADDRESS][PERSON_NAME][PERSON_NAME][DOMAIN_NAM…" at bounding box center [1197, 475] width 346 height 67
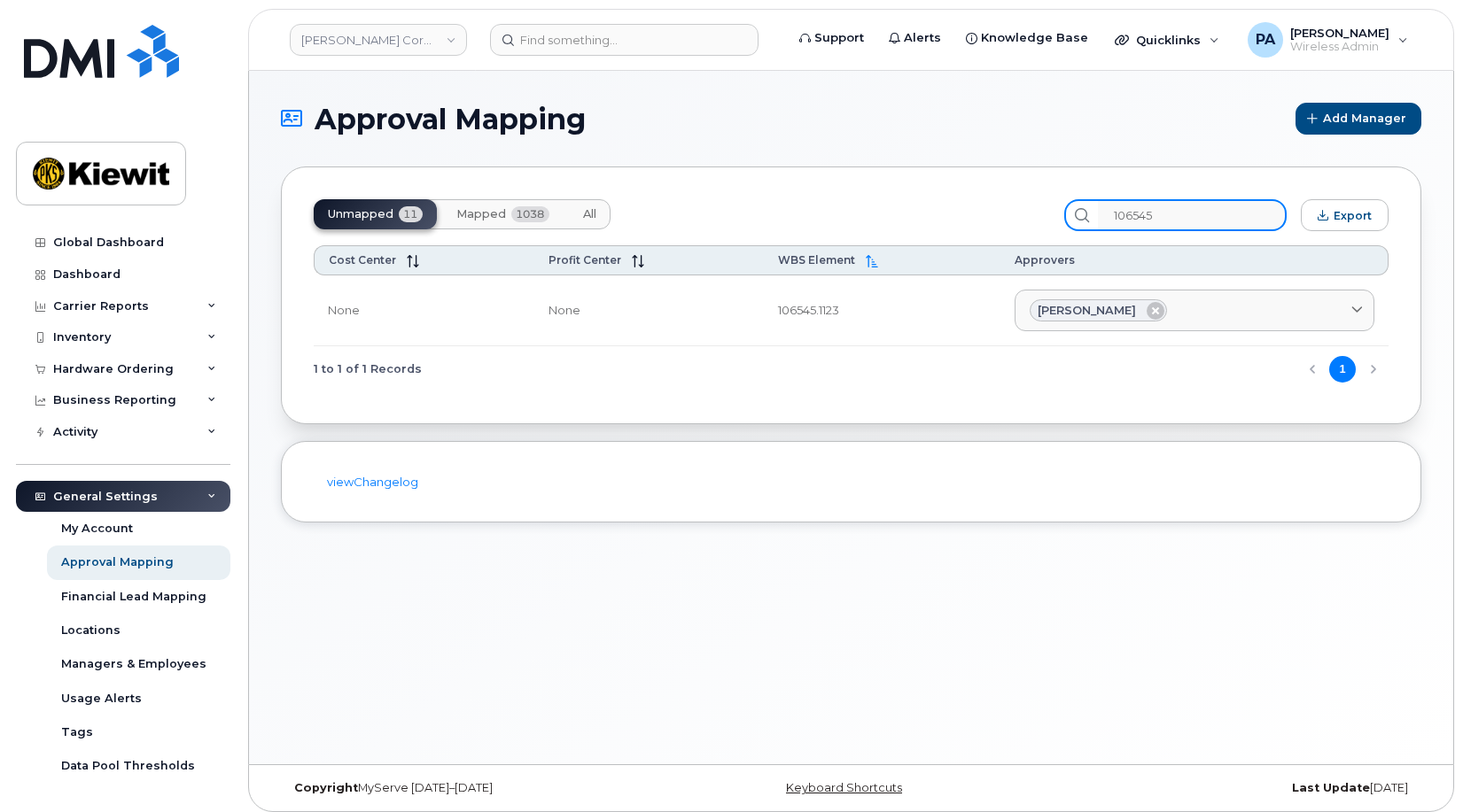
drag, startPoint x: 1203, startPoint y: 212, endPoint x: 986, endPoint y: 210, distance: 217.0
click at [986, 210] on div "Unmapped 11 Mapped 1038 All 106545 Export" at bounding box center [852, 216] width 1075 height 31
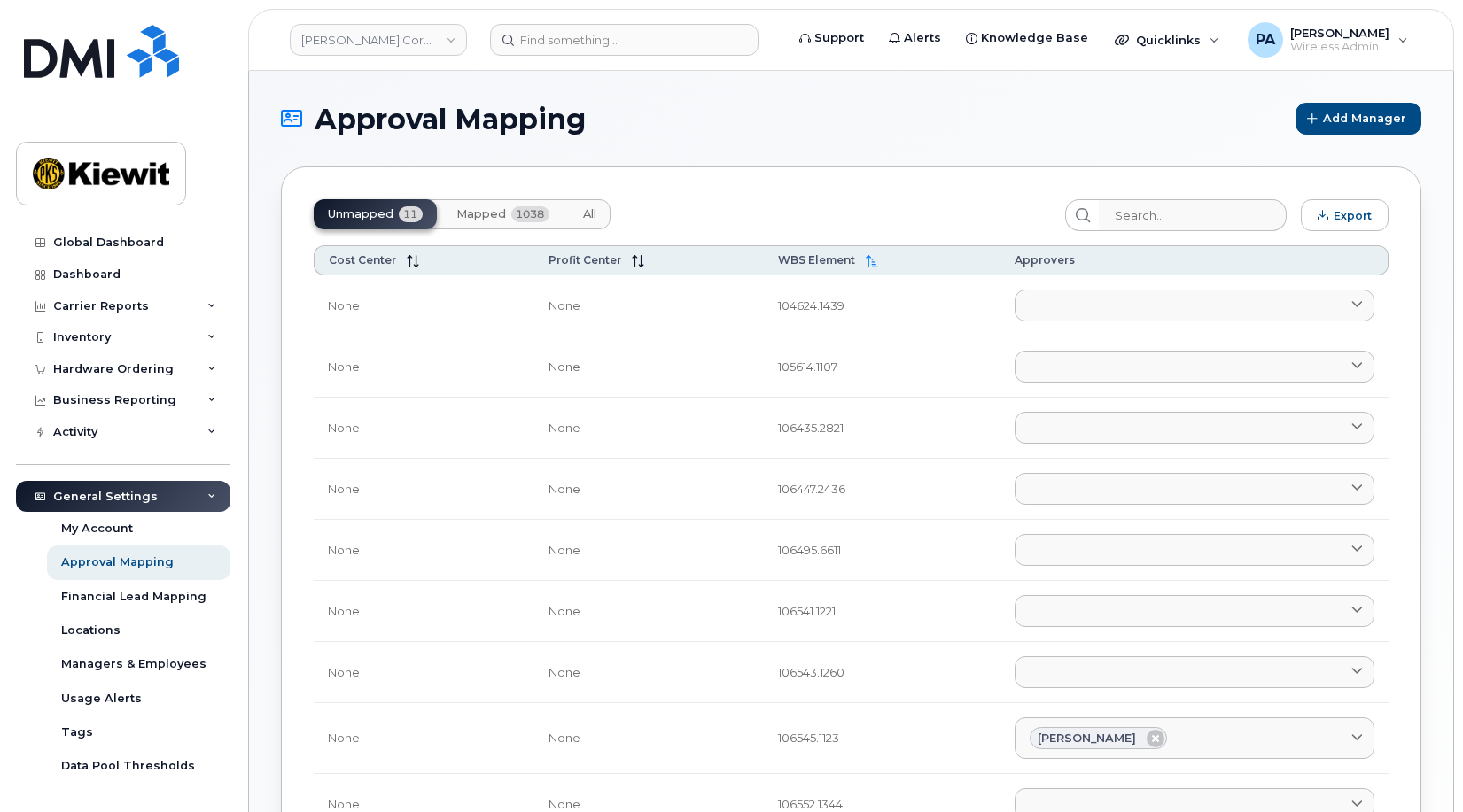
drag, startPoint x: 598, startPoint y: 212, endPoint x: 1152, endPoint y: 251, distance: 555.4
click at [597, 212] on span "All" at bounding box center [590, 215] width 14 height 14
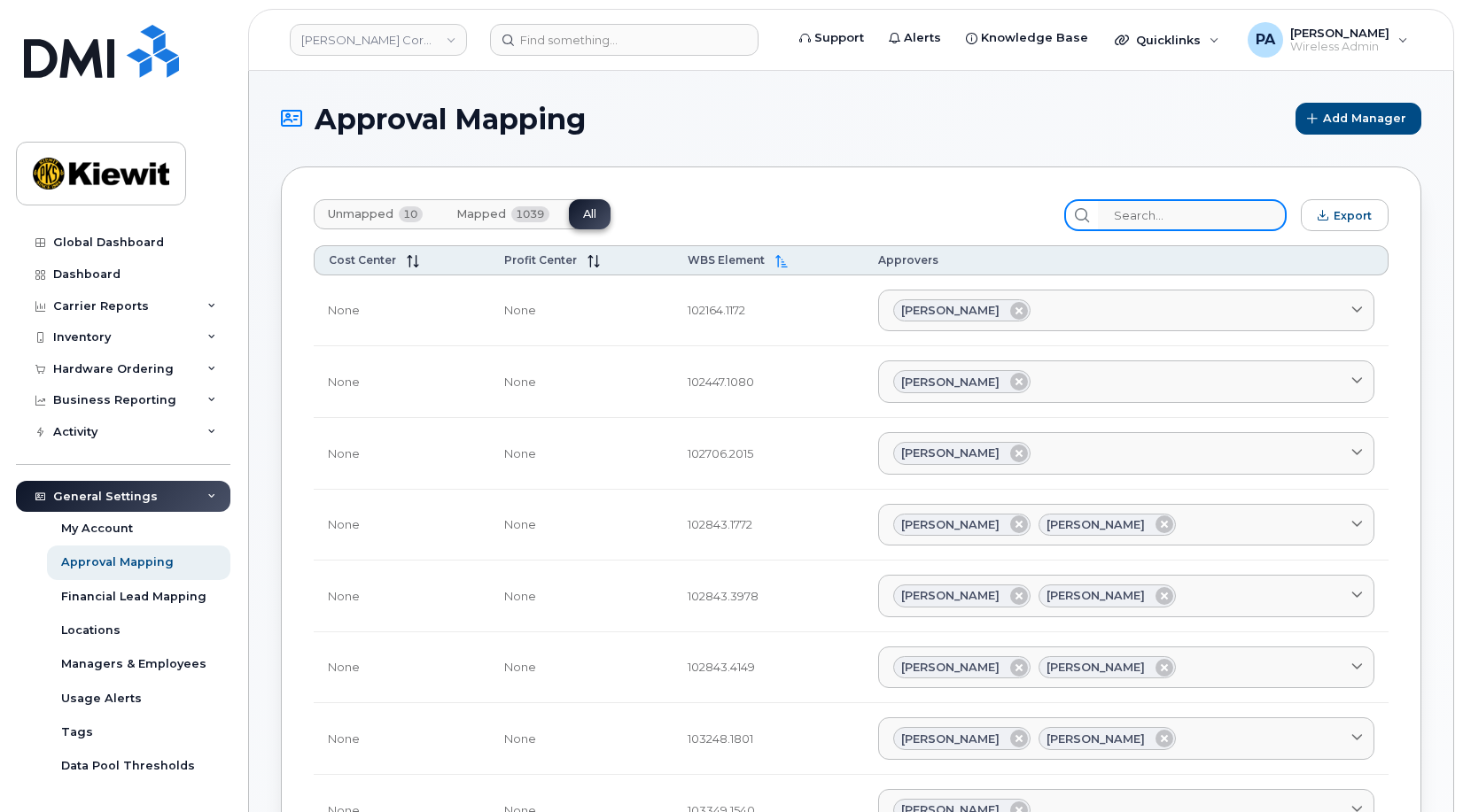
click at [1186, 219] on input "search" at bounding box center [1192, 216] width 189 height 31
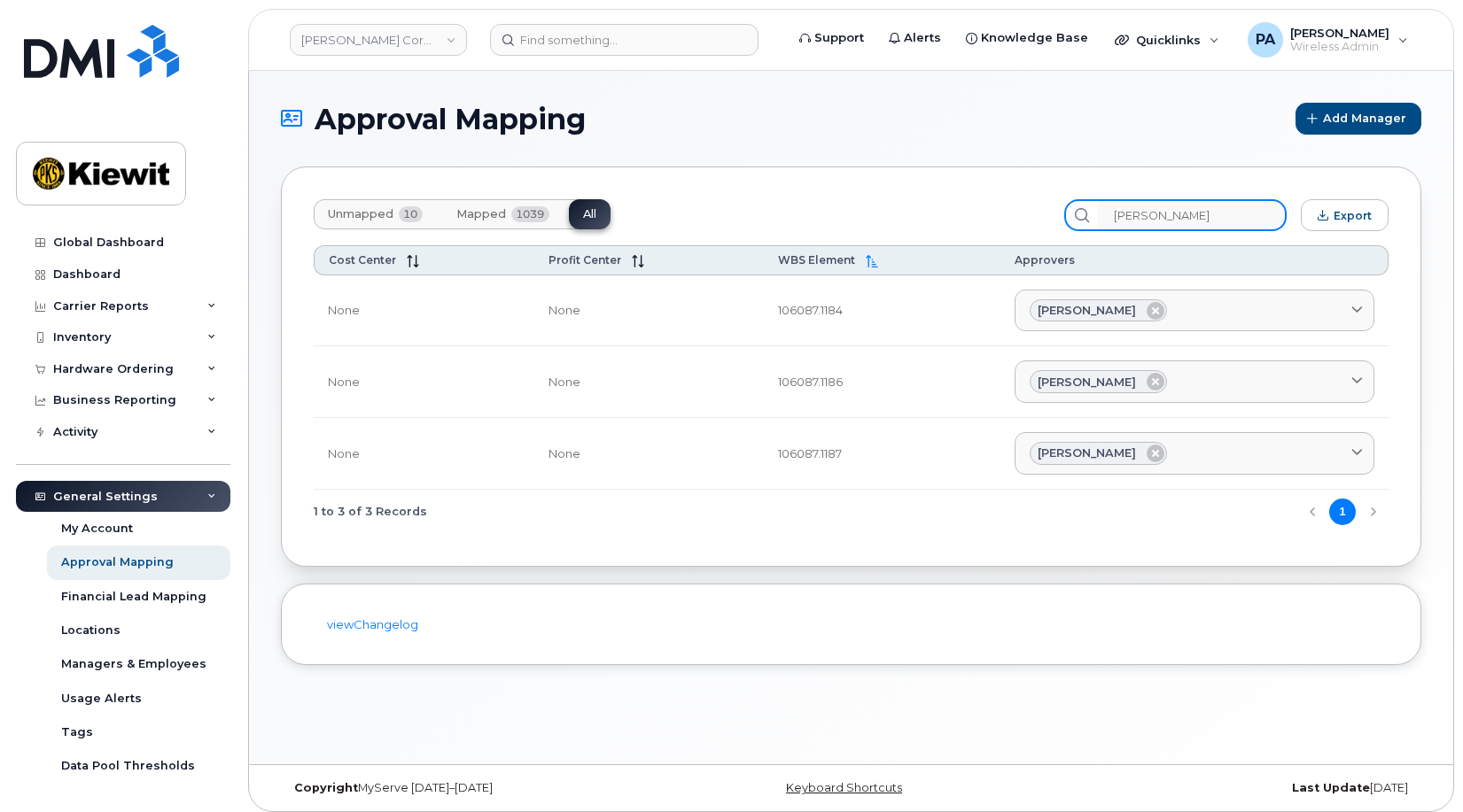
click at [1226, 213] on input "[PERSON_NAME]" at bounding box center [1192, 216] width 189 height 31
drag, startPoint x: 1105, startPoint y: 216, endPoint x: 1005, endPoint y: 208, distance: 100.3
click at [1005, 208] on div "Unmapped 10 Mapped 1039 All crump Export" at bounding box center [852, 216] width 1075 height 31
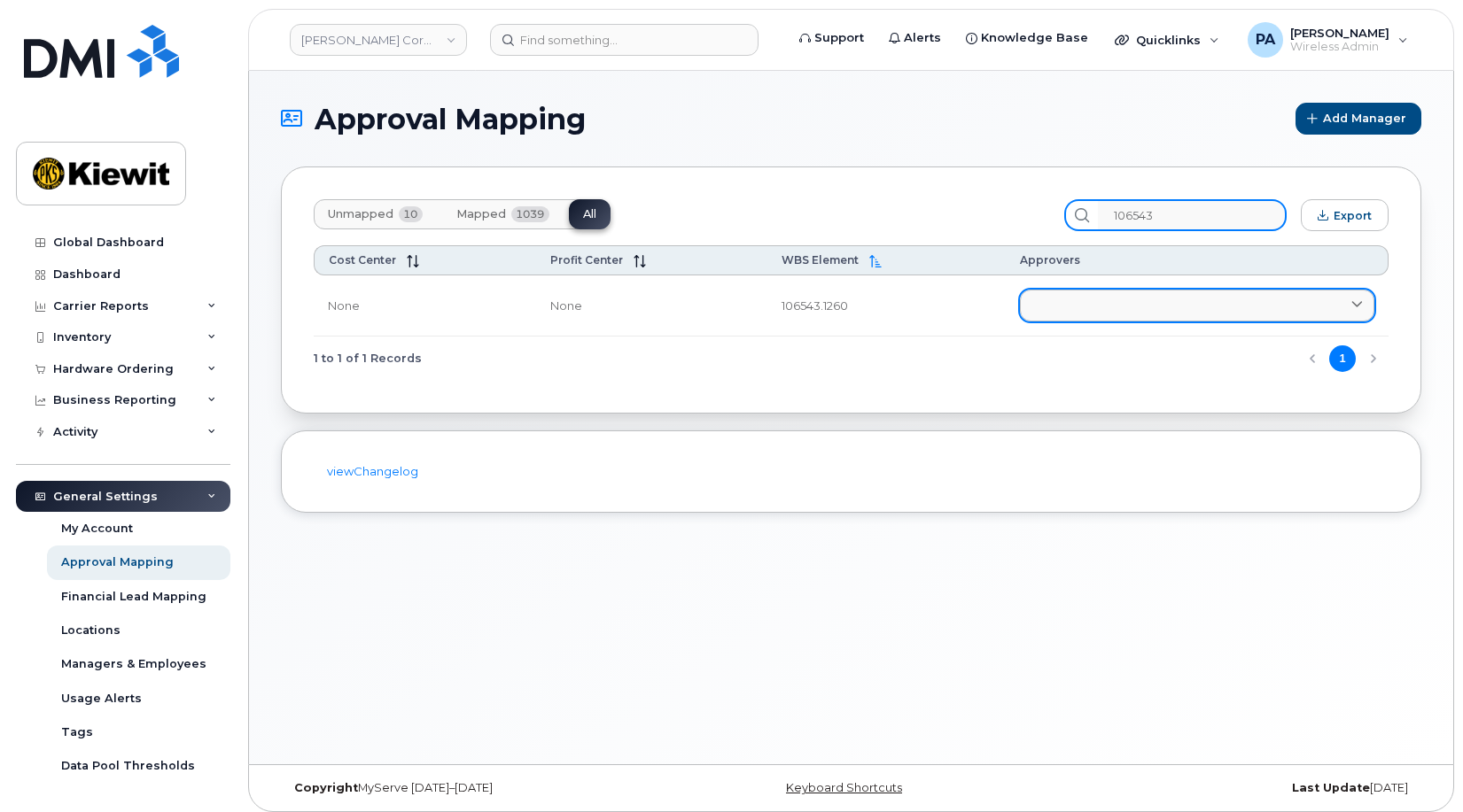
type input "106543"
click at [1120, 305] on link at bounding box center [1197, 305] width 354 height 31
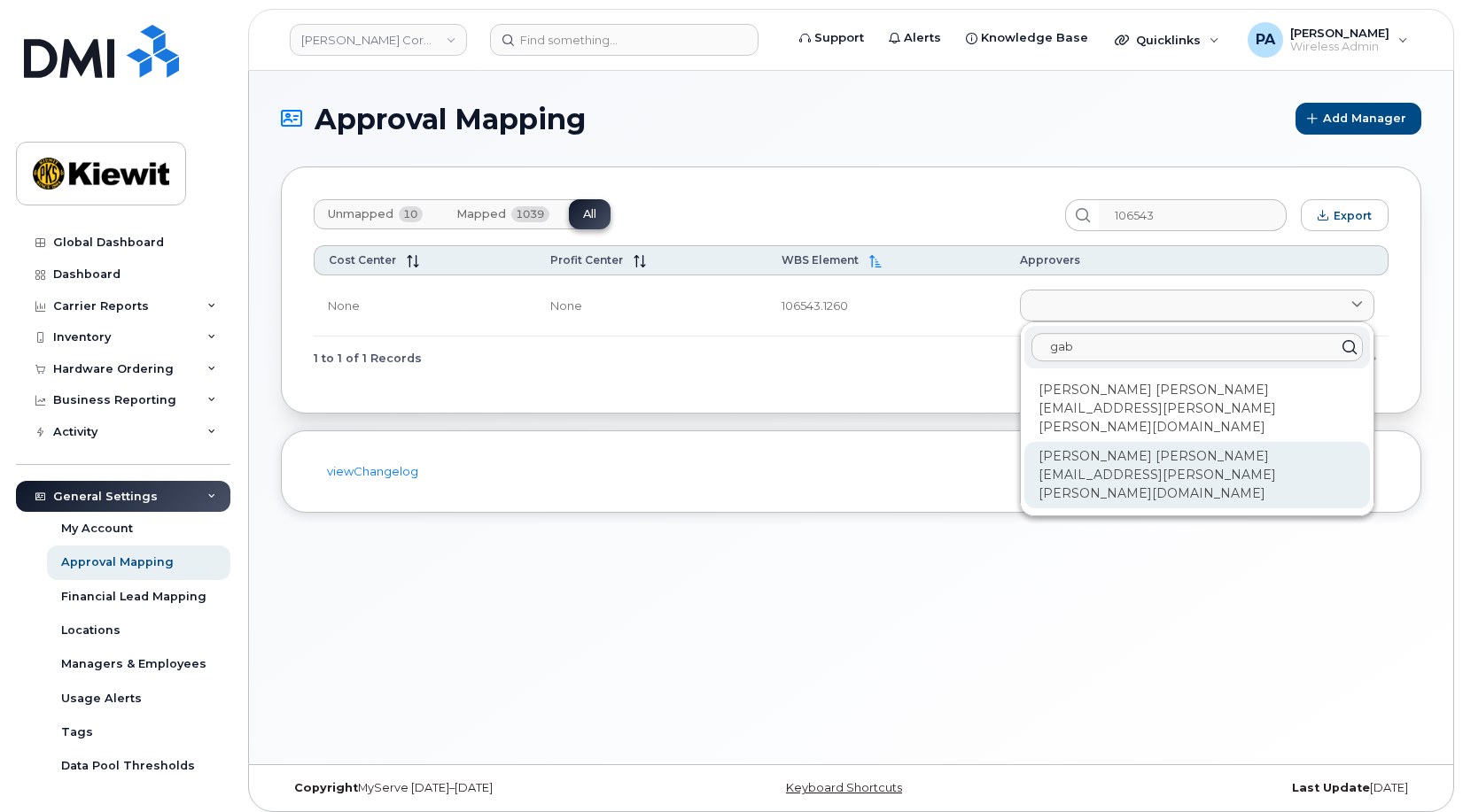
type input "gab"
click at [1125, 442] on div "[PERSON_NAME] [PERSON_NAME][EMAIL_ADDRESS][PERSON_NAME][PERSON_NAME][DOMAIN_NAM…" at bounding box center [1197, 475] width 346 height 67
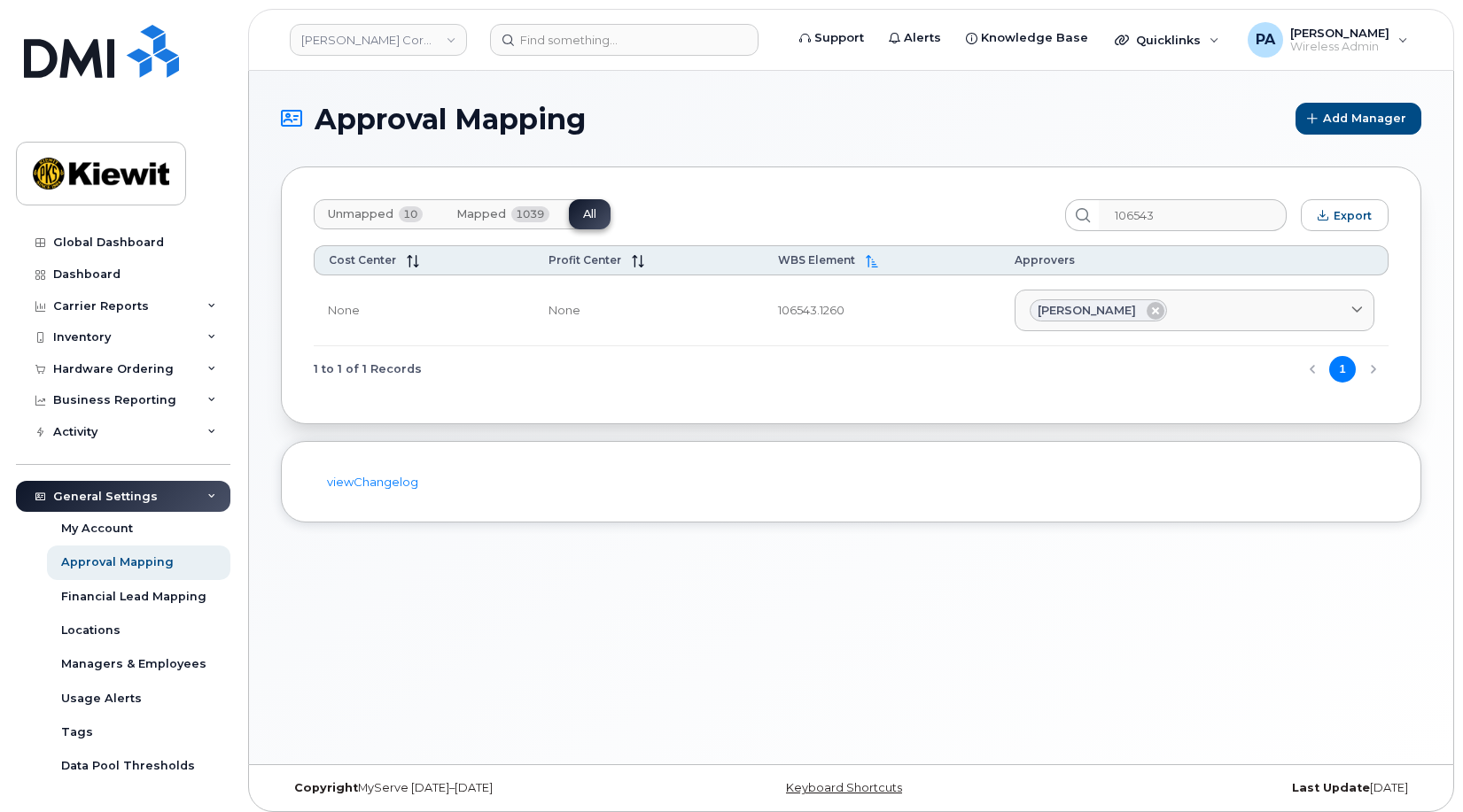
click at [385, 218] on span "Unmapped" at bounding box center [360, 215] width 66 height 14
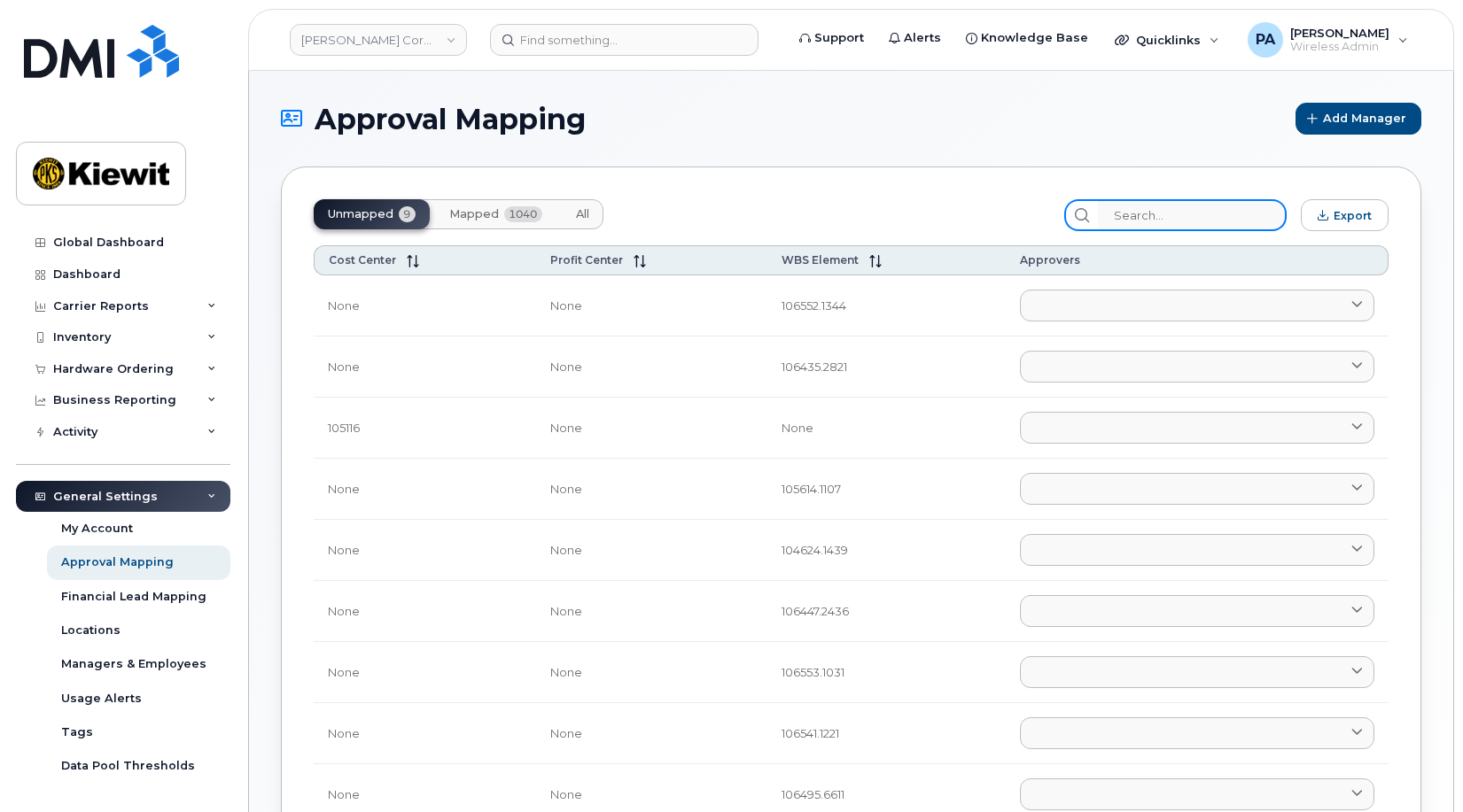
click at [1180, 214] on input "search" at bounding box center [1192, 216] width 189 height 31
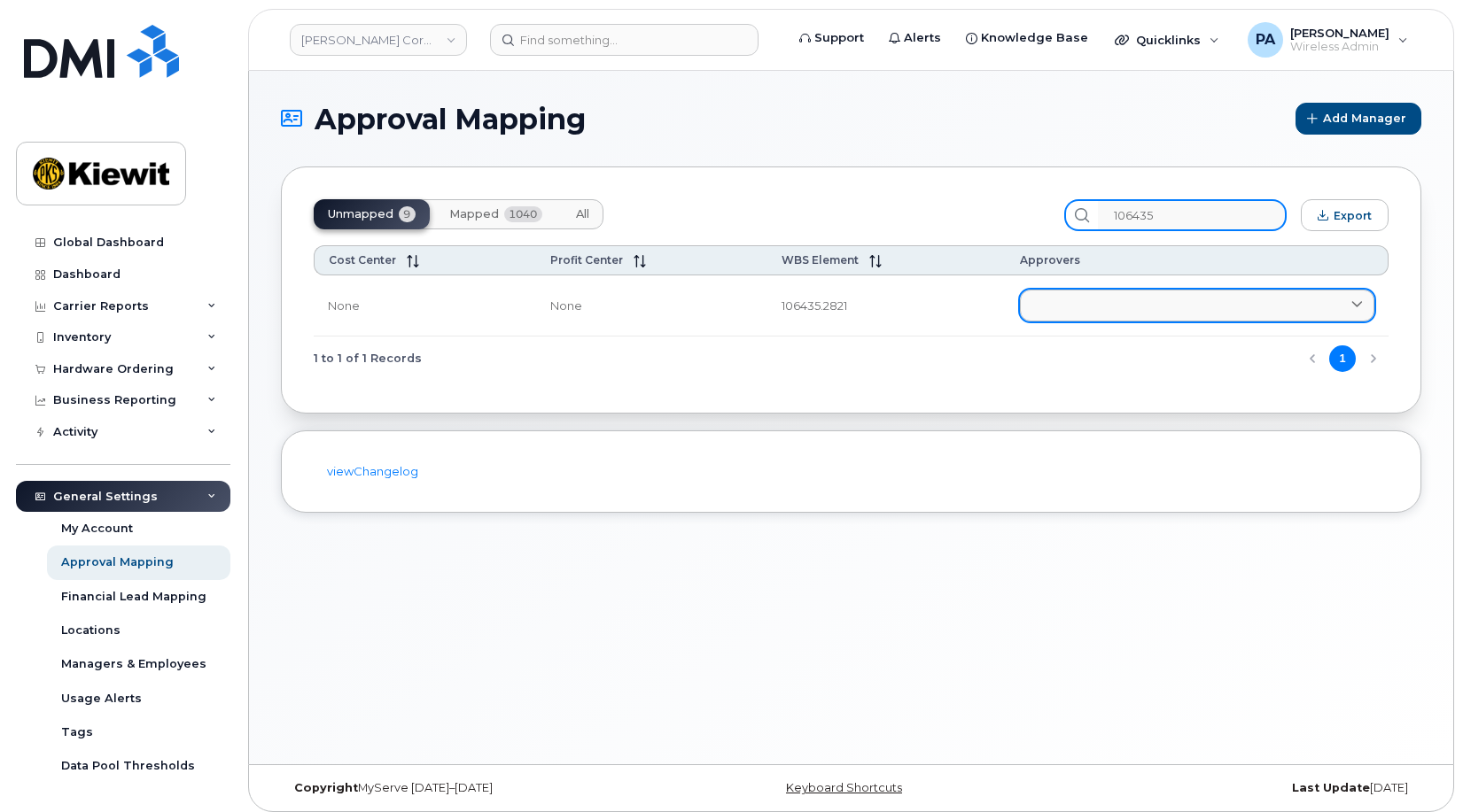
type input "106435"
click at [1072, 306] on link at bounding box center [1197, 305] width 354 height 31
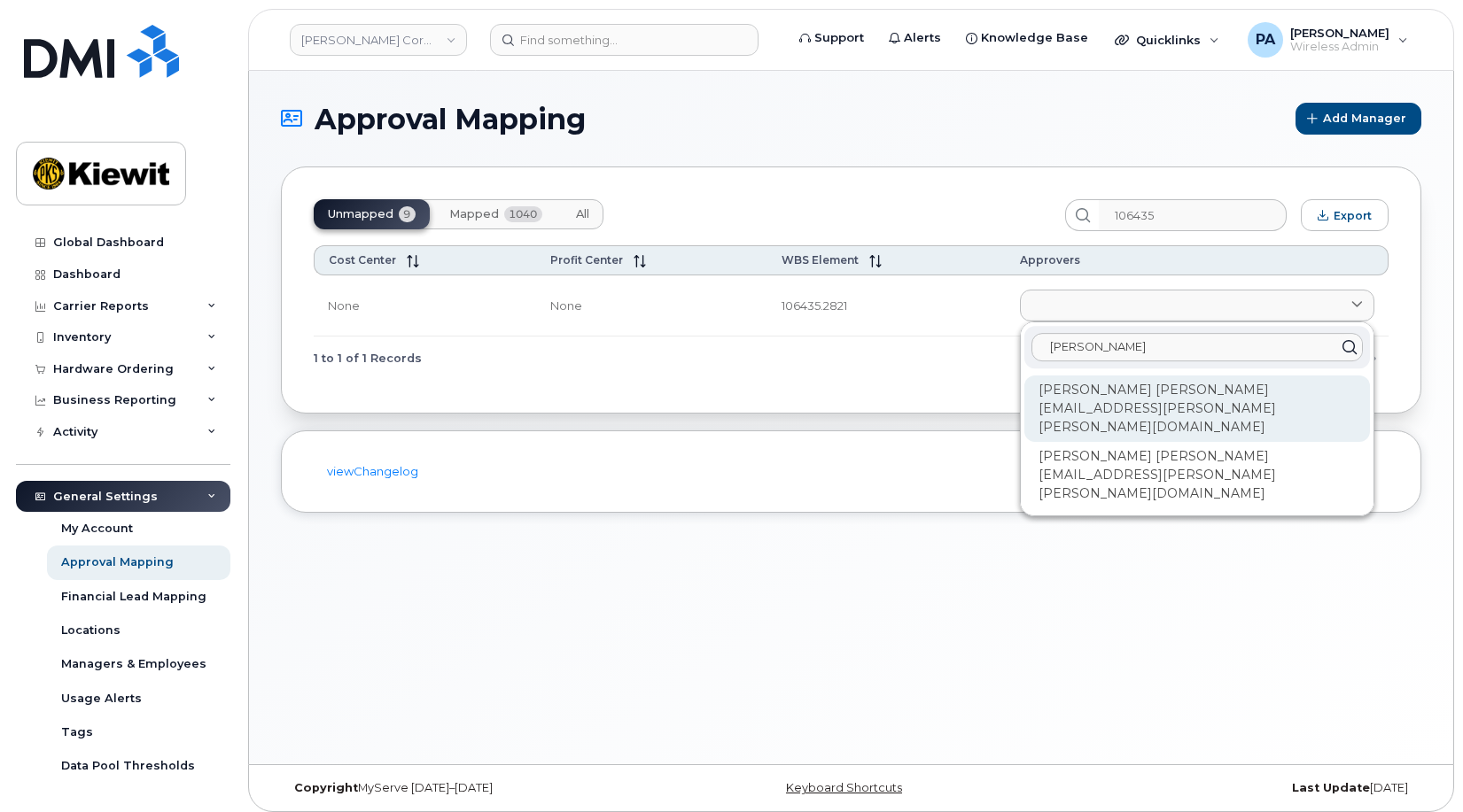
type input "[PERSON_NAME]"
click at [1096, 393] on div "[PERSON_NAME] [PERSON_NAME][EMAIL_ADDRESS][PERSON_NAME][PERSON_NAME][DOMAIN_NAM…" at bounding box center [1197, 409] width 346 height 67
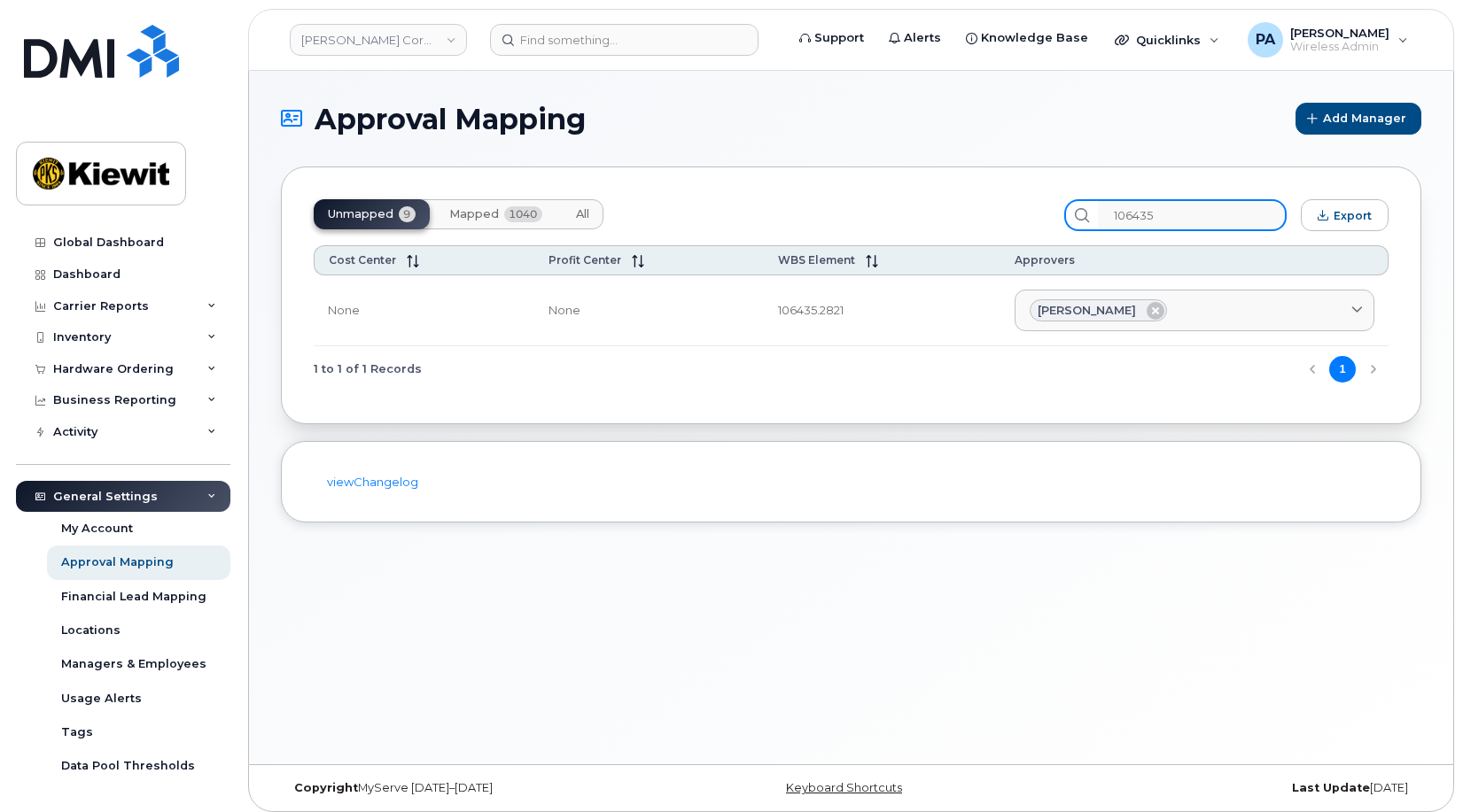
drag, startPoint x: 1142, startPoint y: 218, endPoint x: 795, endPoint y: 170, distance: 350.3
click at [803, 174] on div "Unmapped 9 Mapped 1040 All 106435 Export Cost Center Profit Center WBS Element …" at bounding box center [851, 295] width 1140 height 258
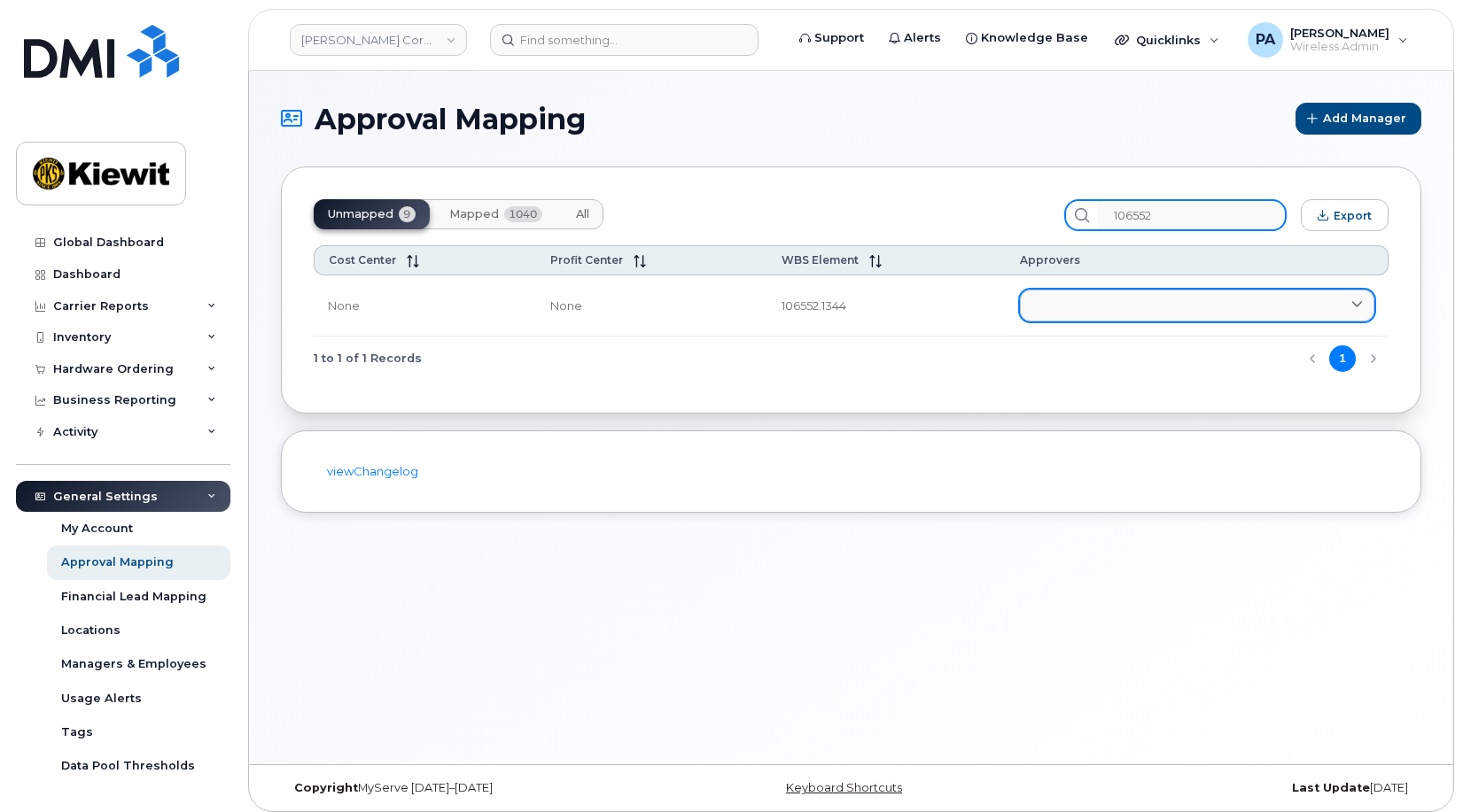
type input "106552"
click at [1063, 304] on link at bounding box center [1197, 305] width 354 height 31
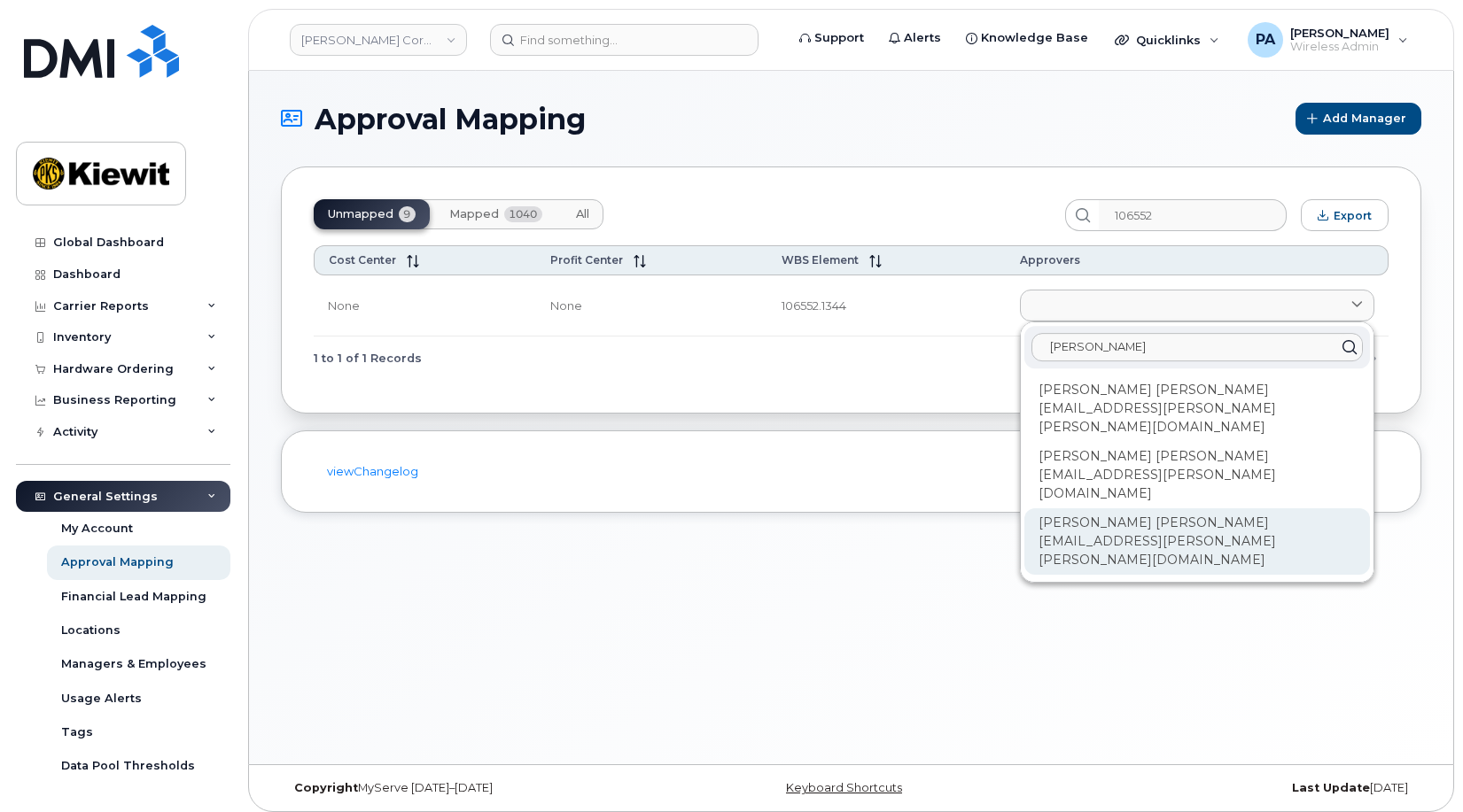
type input "Jake"
click at [1086, 509] on div "Matthew Hagge JAKE.HAGGE@KIEWIT.COM" at bounding box center [1197, 542] width 346 height 67
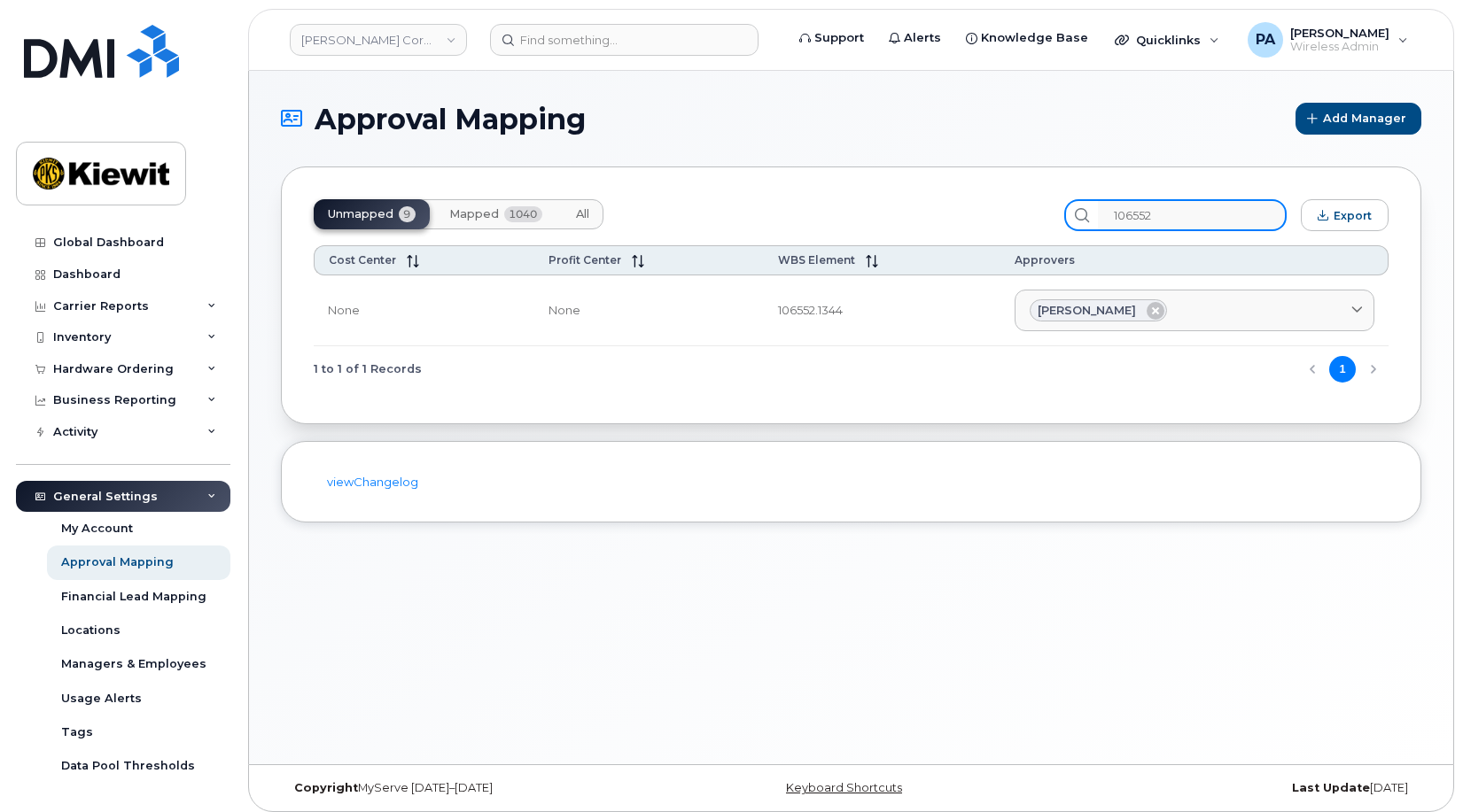
drag, startPoint x: 1200, startPoint y: 216, endPoint x: 731, endPoint y: 136, distance: 475.8
click at [741, 141] on section "Approval Mapping Add Manager Unmapped 9 Mapped 1040 All 106552 Export Cost Cent…" at bounding box center [851, 312] width 1140 height 420
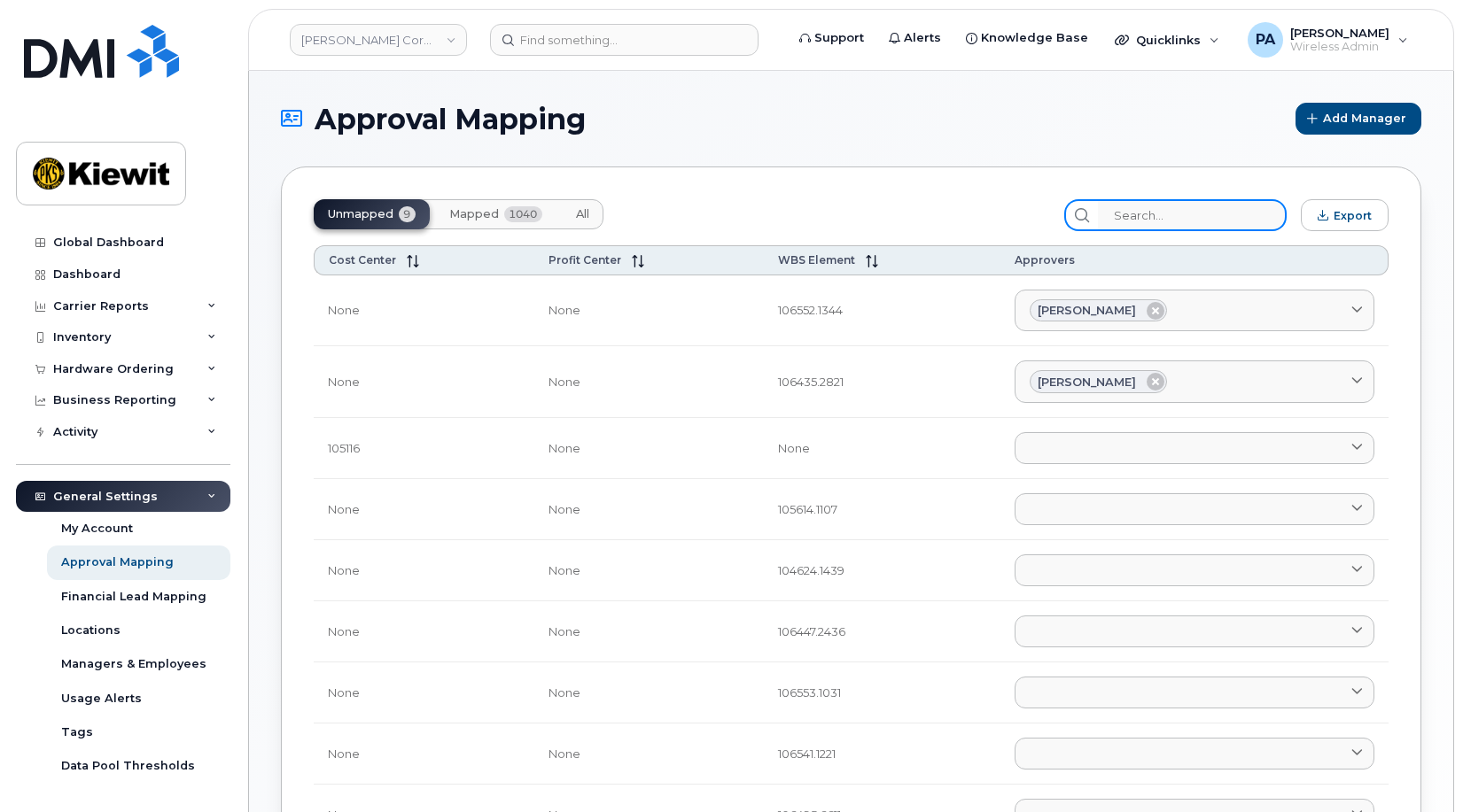
click at [1219, 214] on input "search" at bounding box center [1192, 216] width 189 height 31
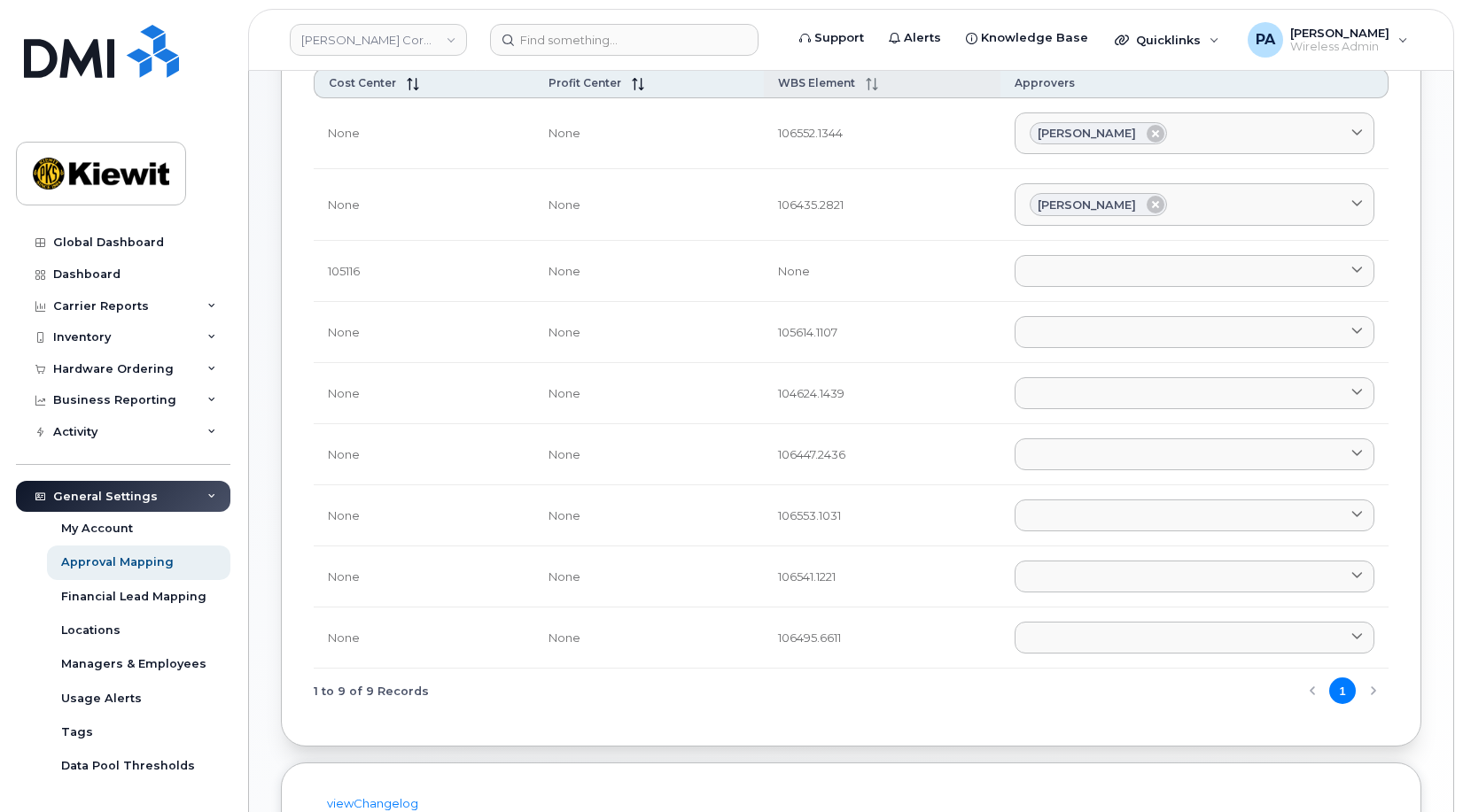
click at [810, 90] on span "WBS Element" at bounding box center [816, 83] width 77 height 14
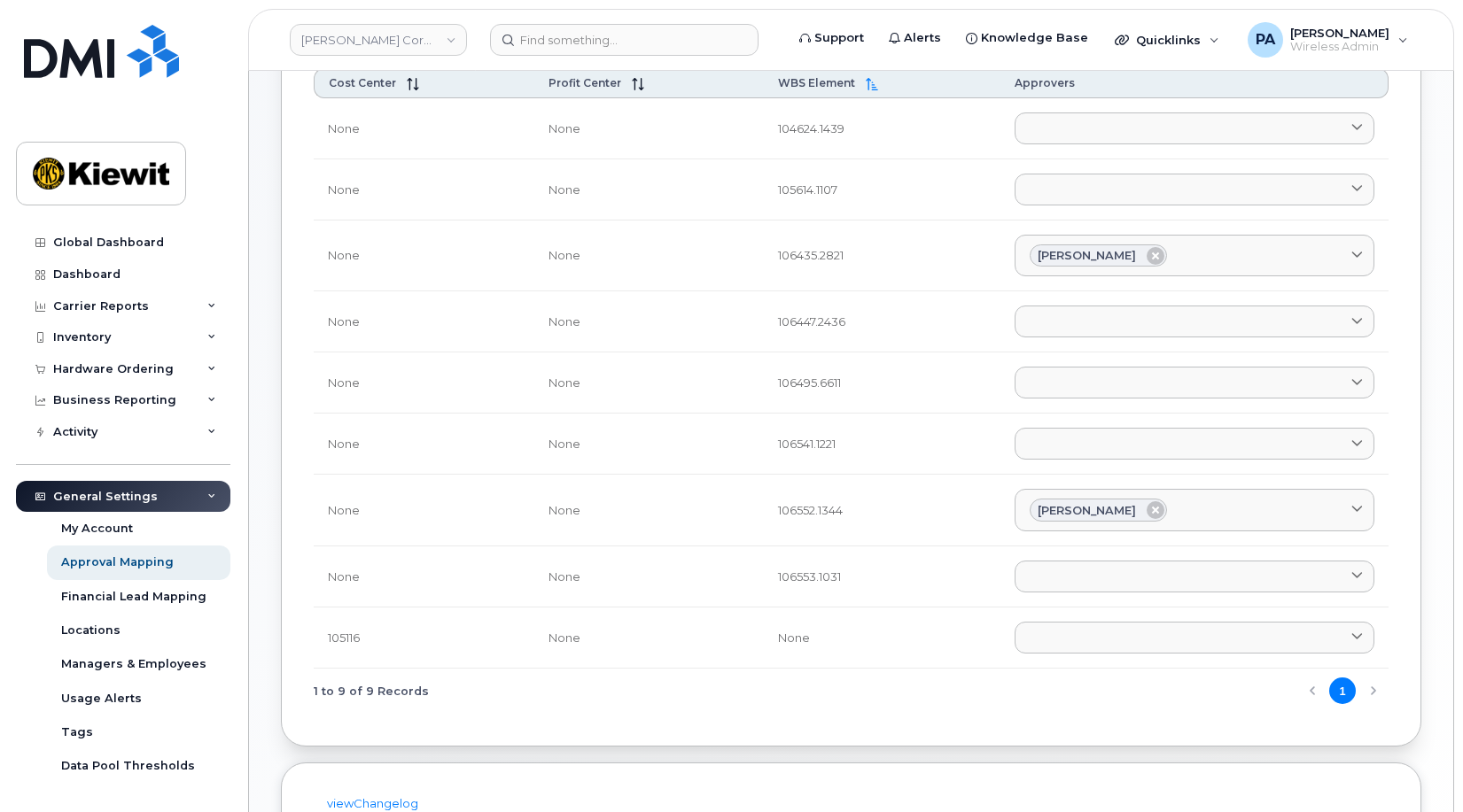
scroll to position [0, 0]
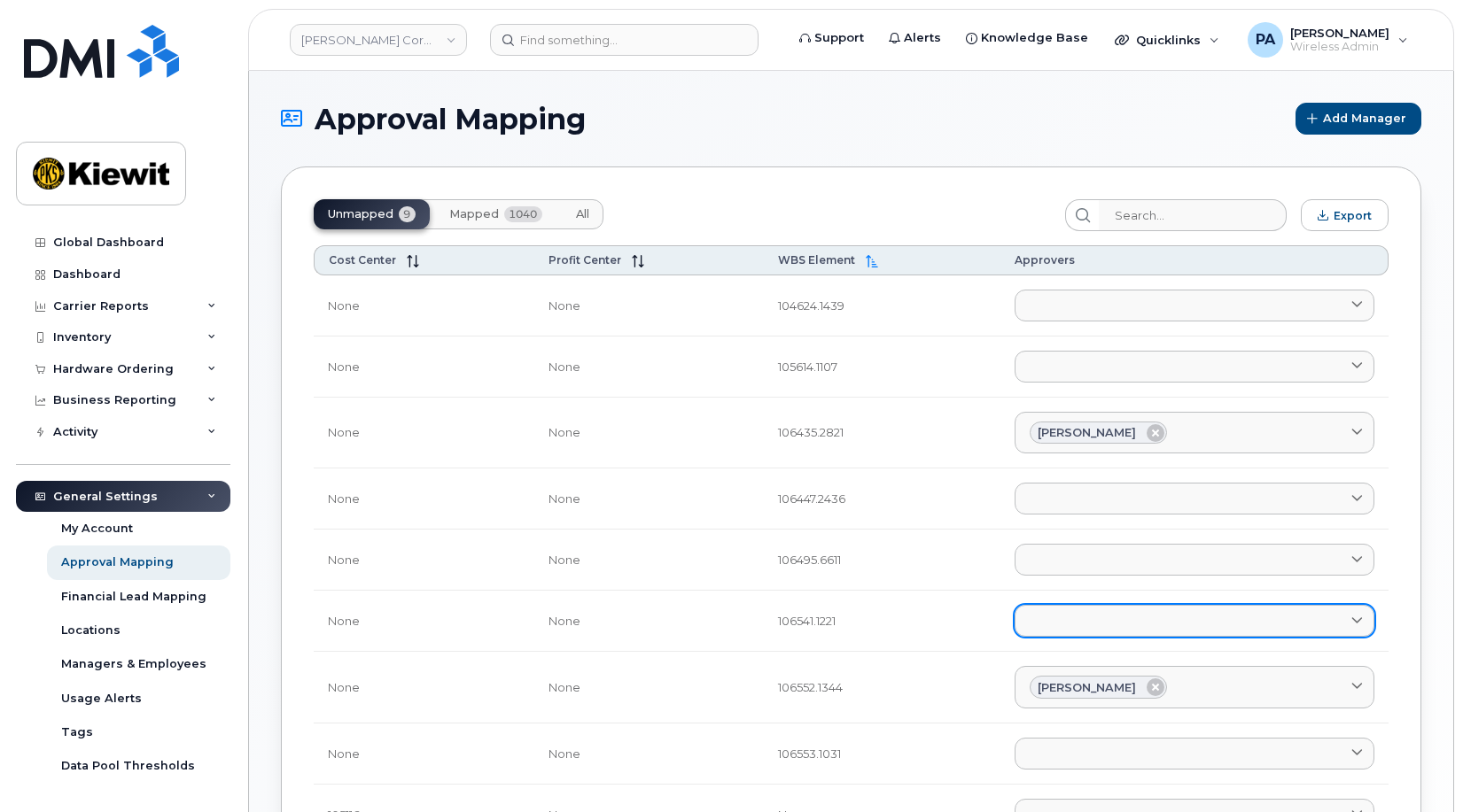
click at [1140, 626] on link at bounding box center [1194, 621] width 359 height 31
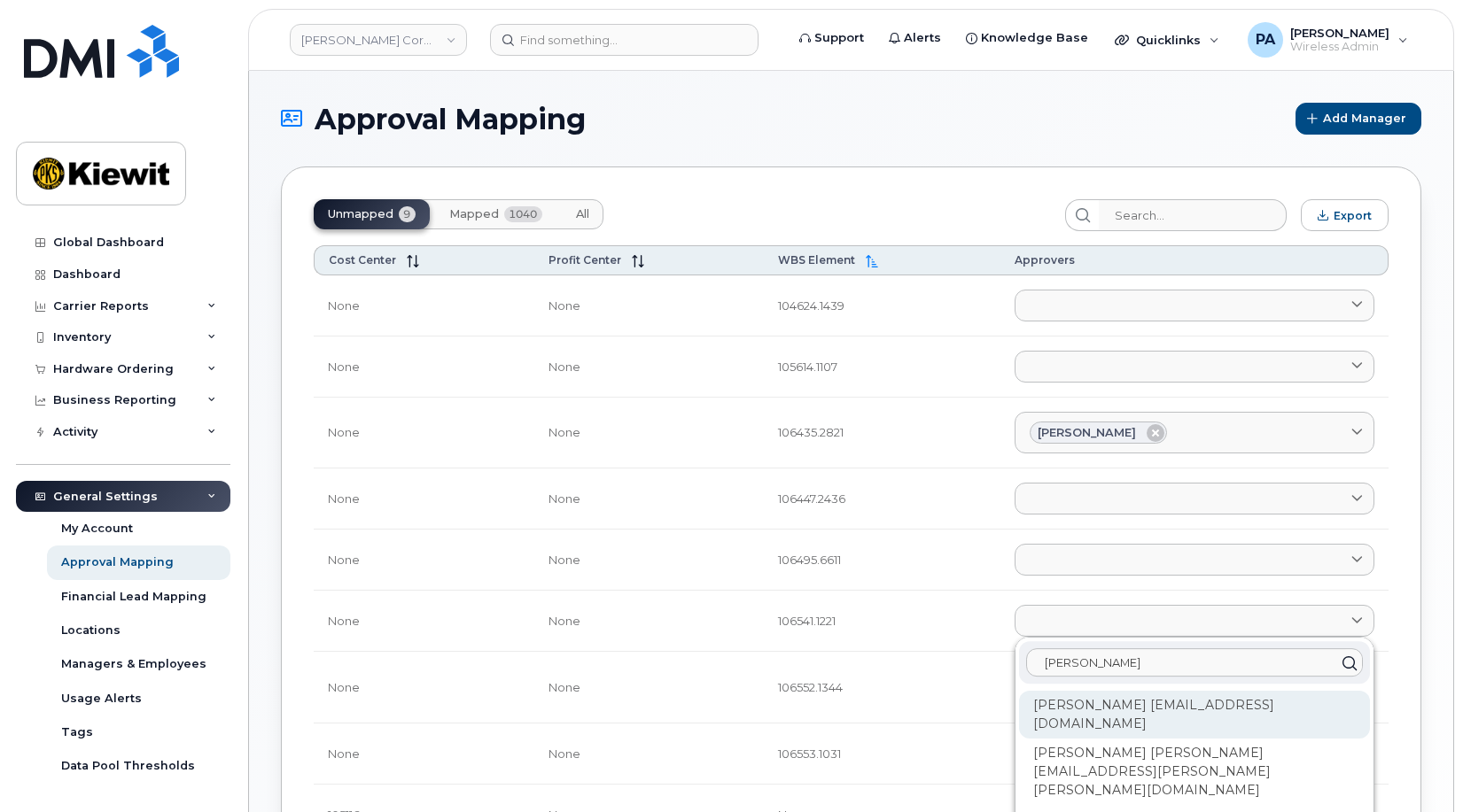
type input "Jacob"
click at [1105, 702] on div "Jacob Chadwick JCHADWICK@MASSELEC.COM" at bounding box center [1194, 715] width 350 height 48
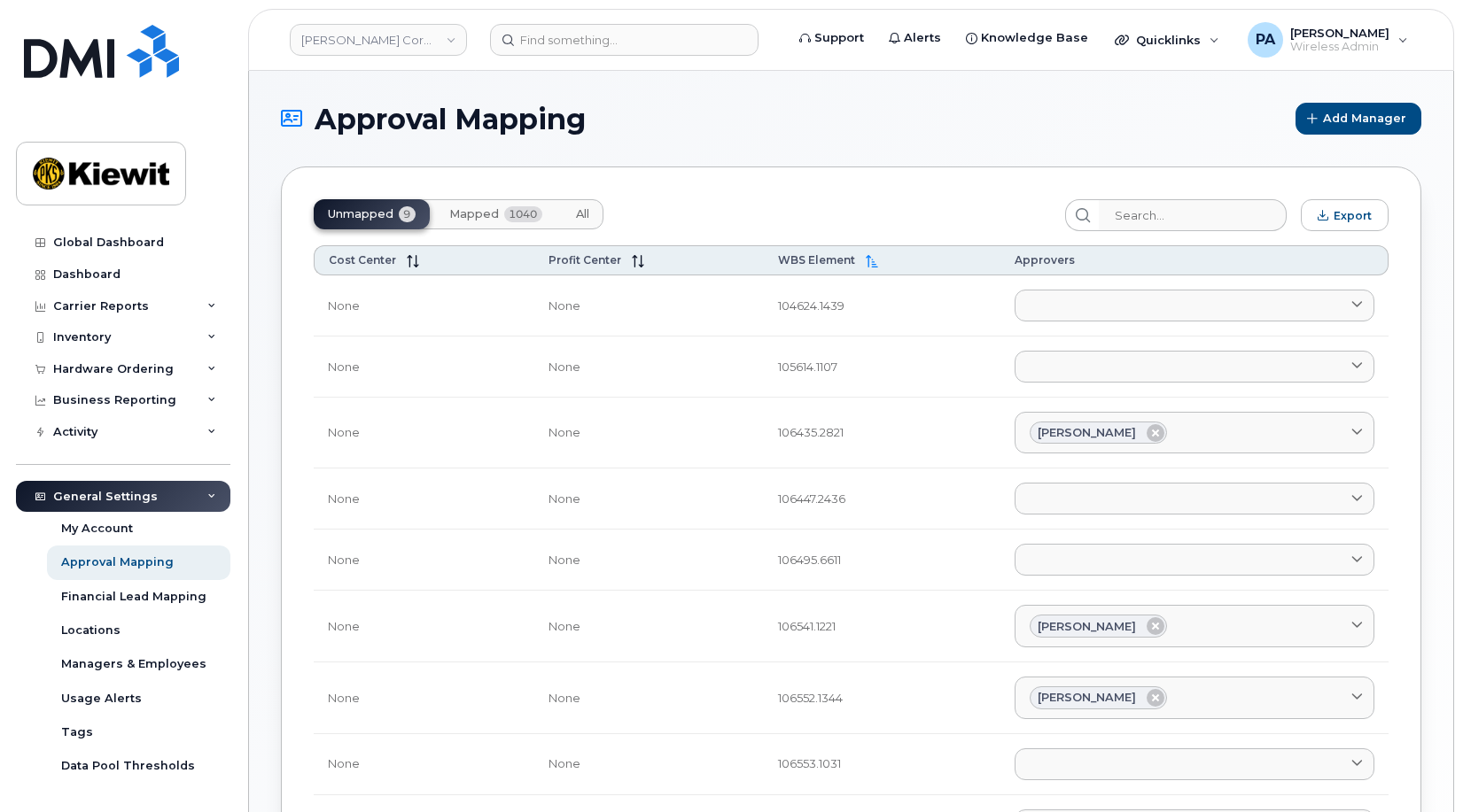
click at [590, 213] on span "All" at bounding box center [583, 215] width 14 height 14
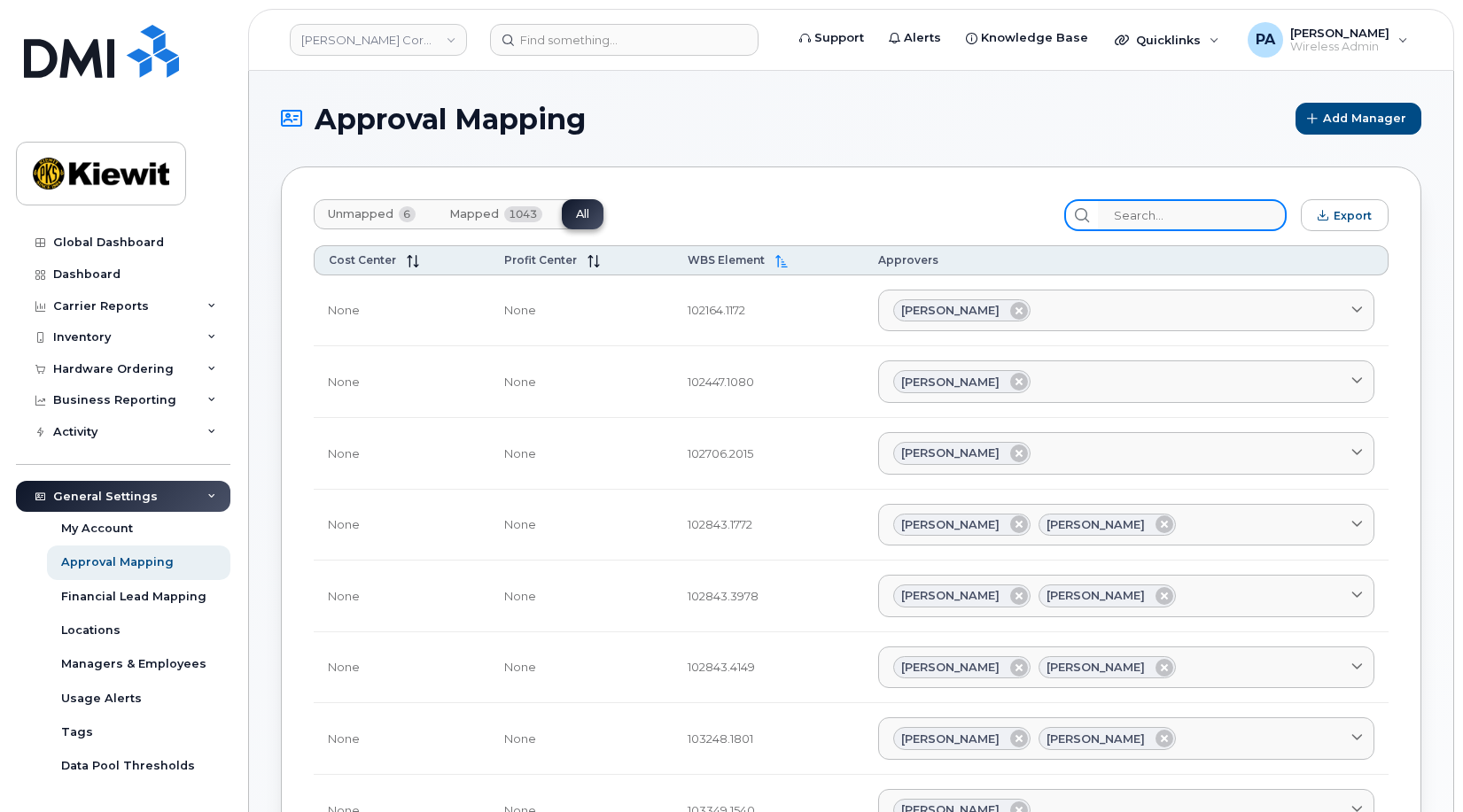
click at [1181, 217] on input "search" at bounding box center [1192, 216] width 189 height 31
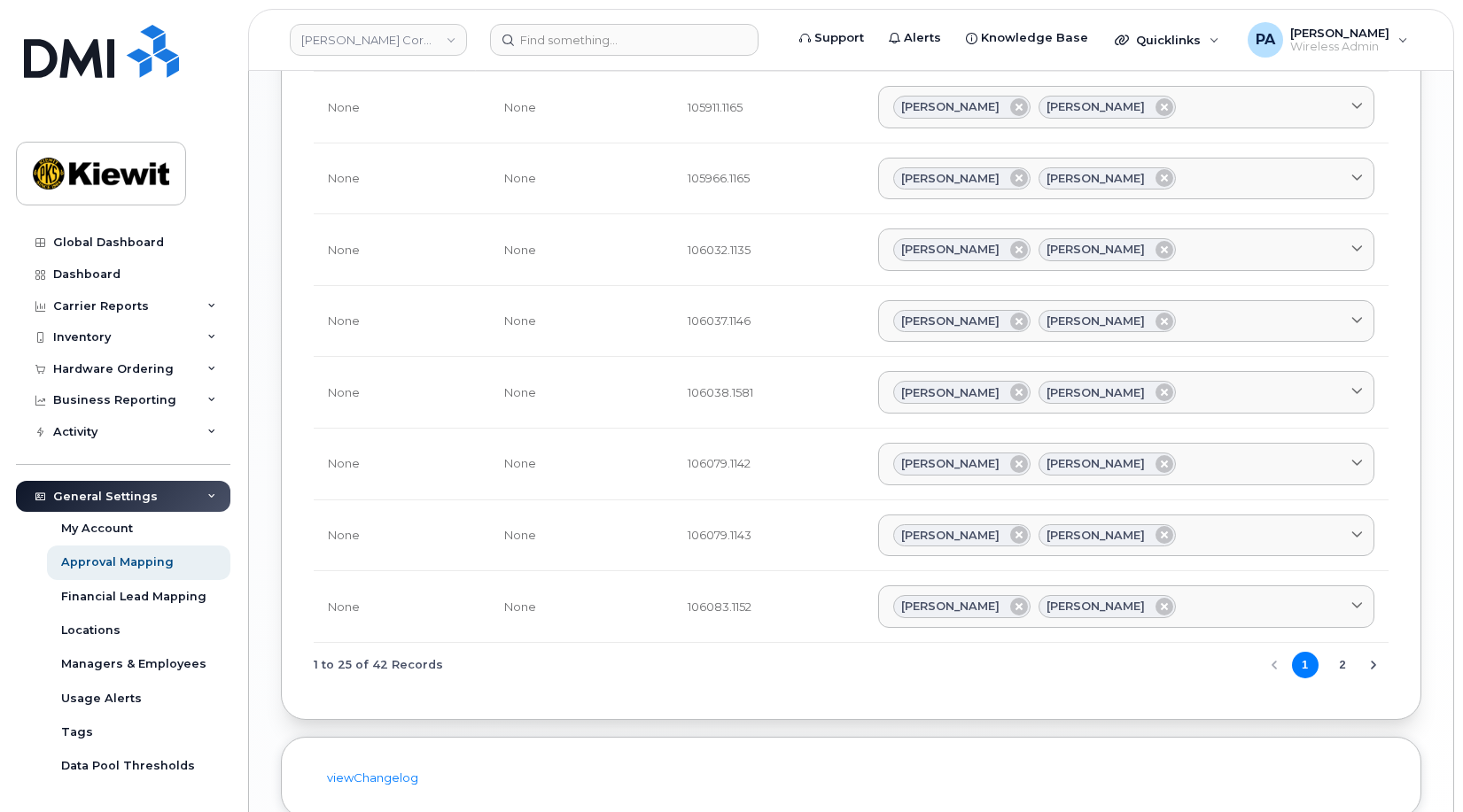
scroll to position [1539, 0]
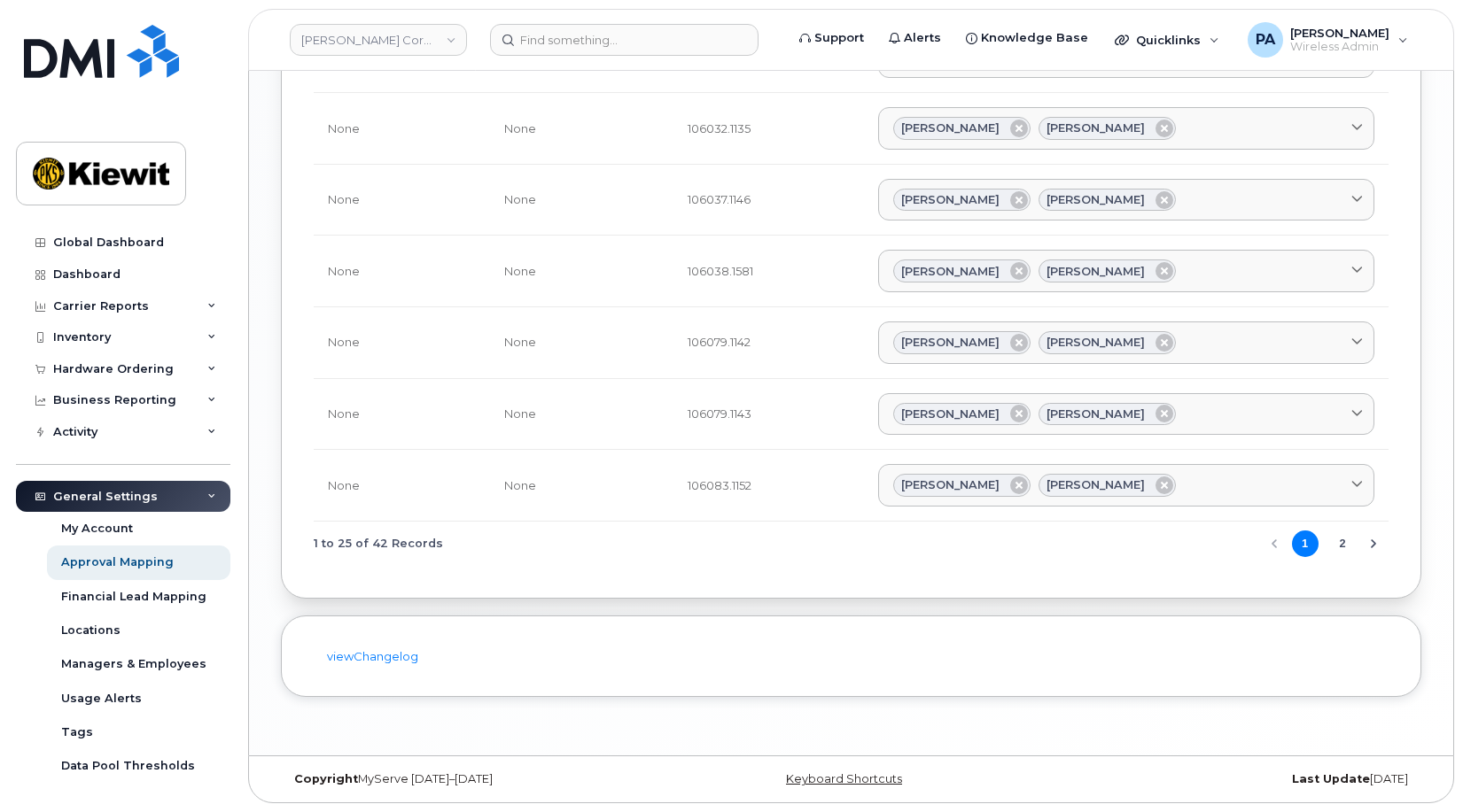
type input "jacob"
click at [1350, 544] on button "2" at bounding box center [1342, 543] width 27 height 27
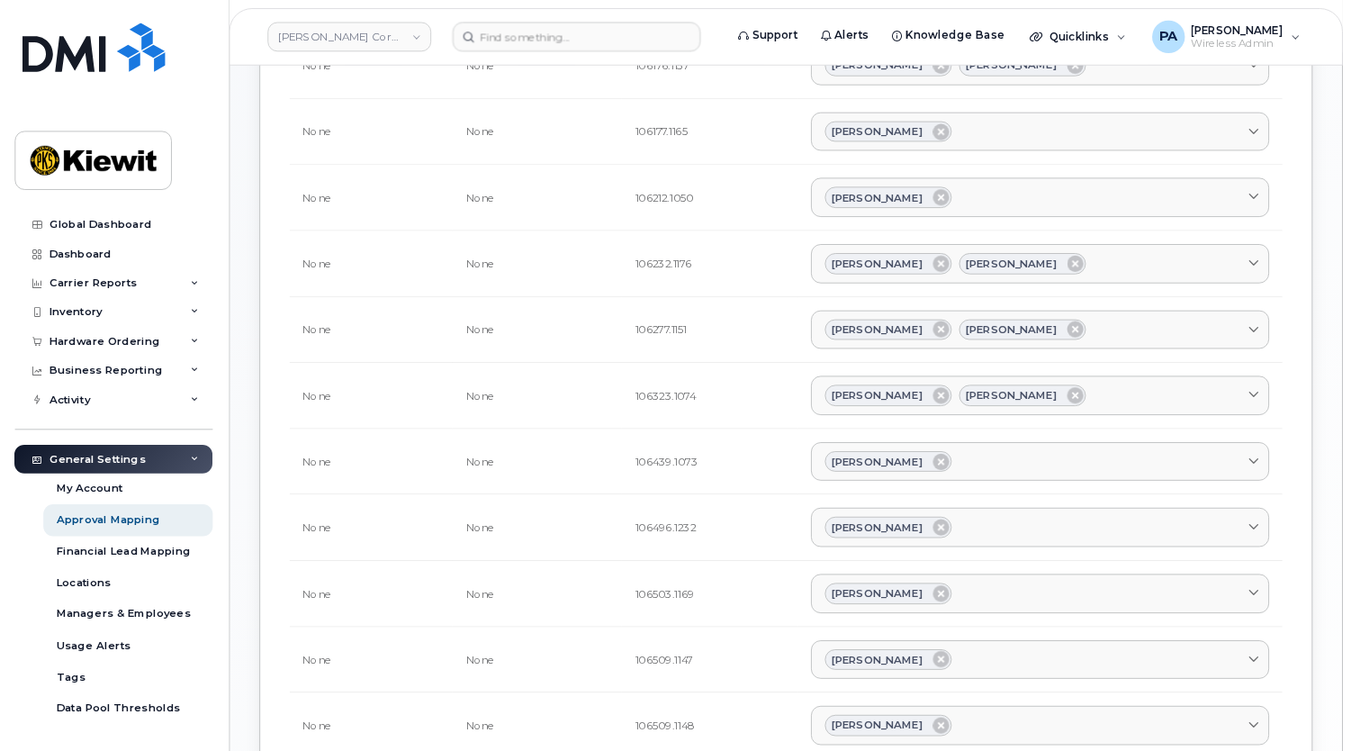
scroll to position [0, 0]
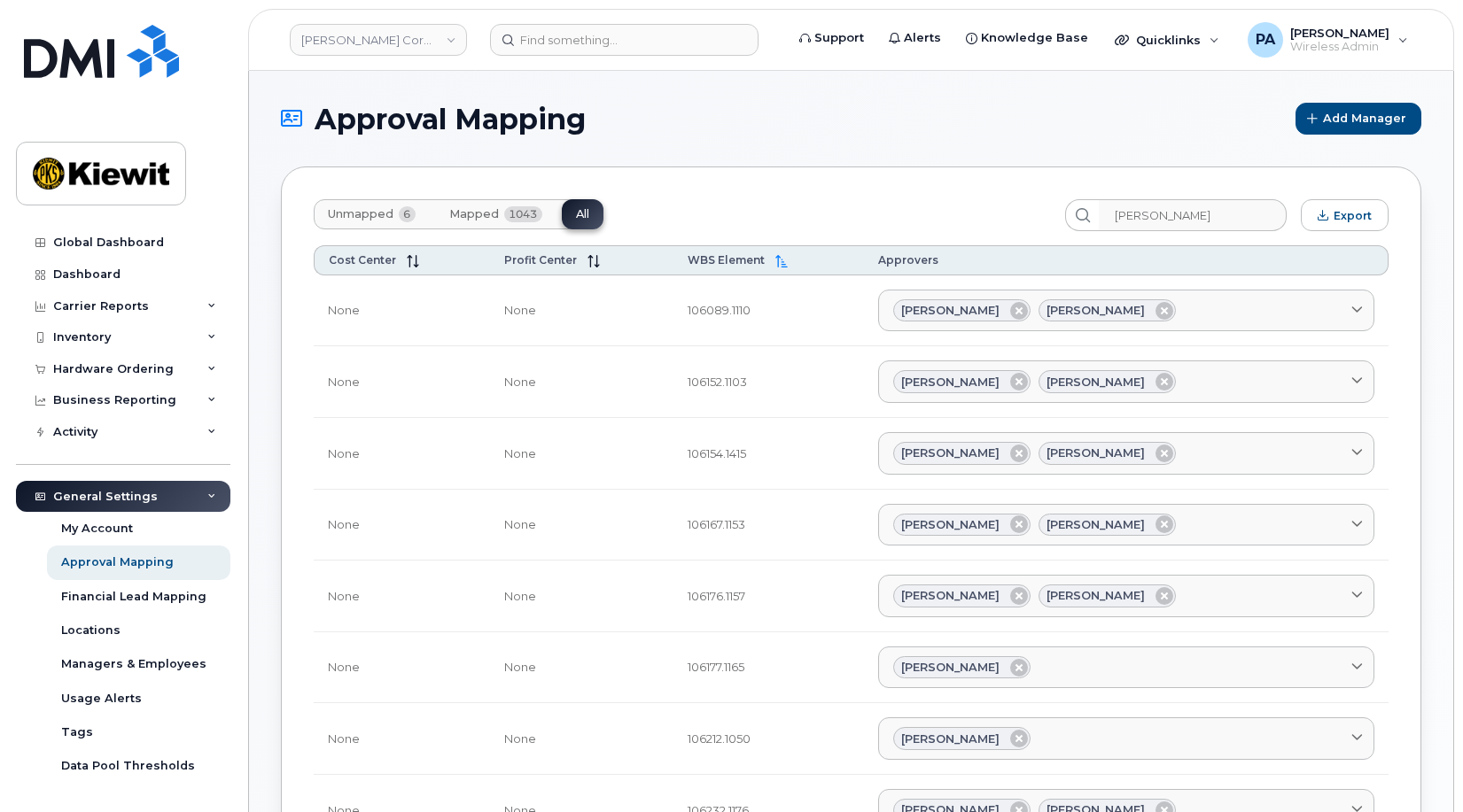
click at [368, 218] on span "Unmapped" at bounding box center [360, 215] width 66 height 14
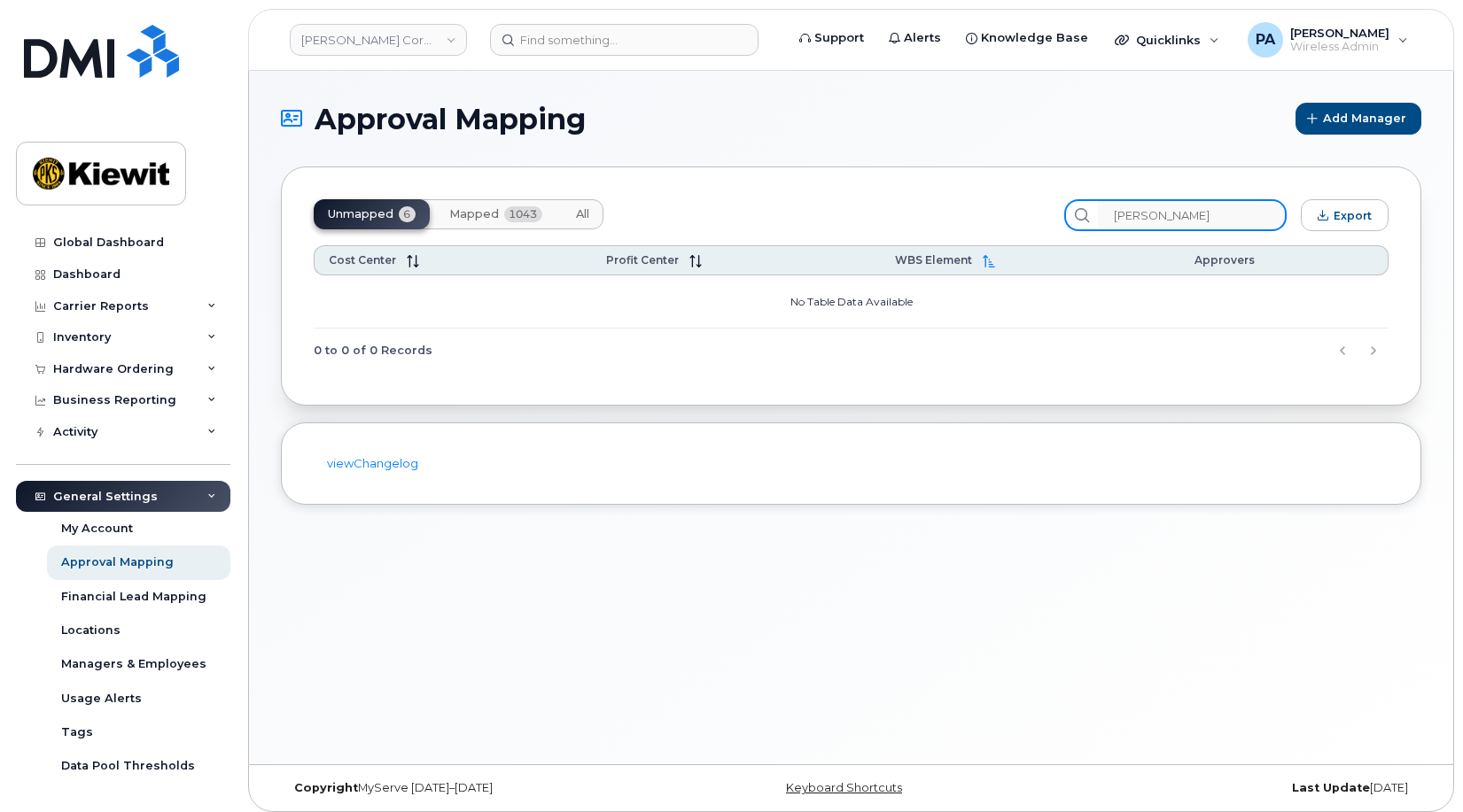
drag, startPoint x: 1140, startPoint y: 214, endPoint x: 975, endPoint y: 191, distance: 166.6
click at [992, 197] on div "Unmapped 6 Mapped 1043 All jacob Export Cost Center Profit Center WBS Element A…" at bounding box center [851, 285] width 1140 height 239
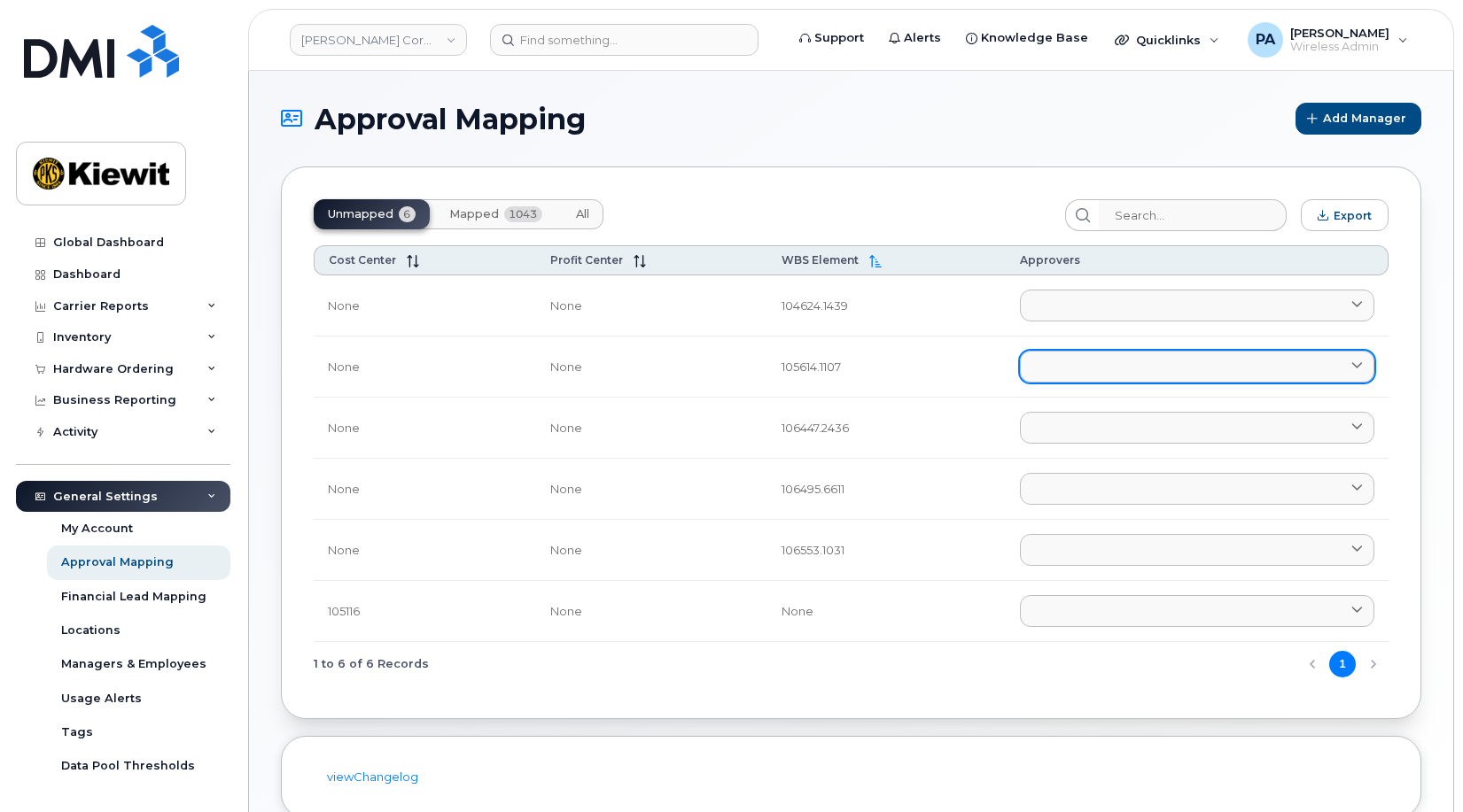
click at [1052, 362] on link at bounding box center [1197, 366] width 354 height 31
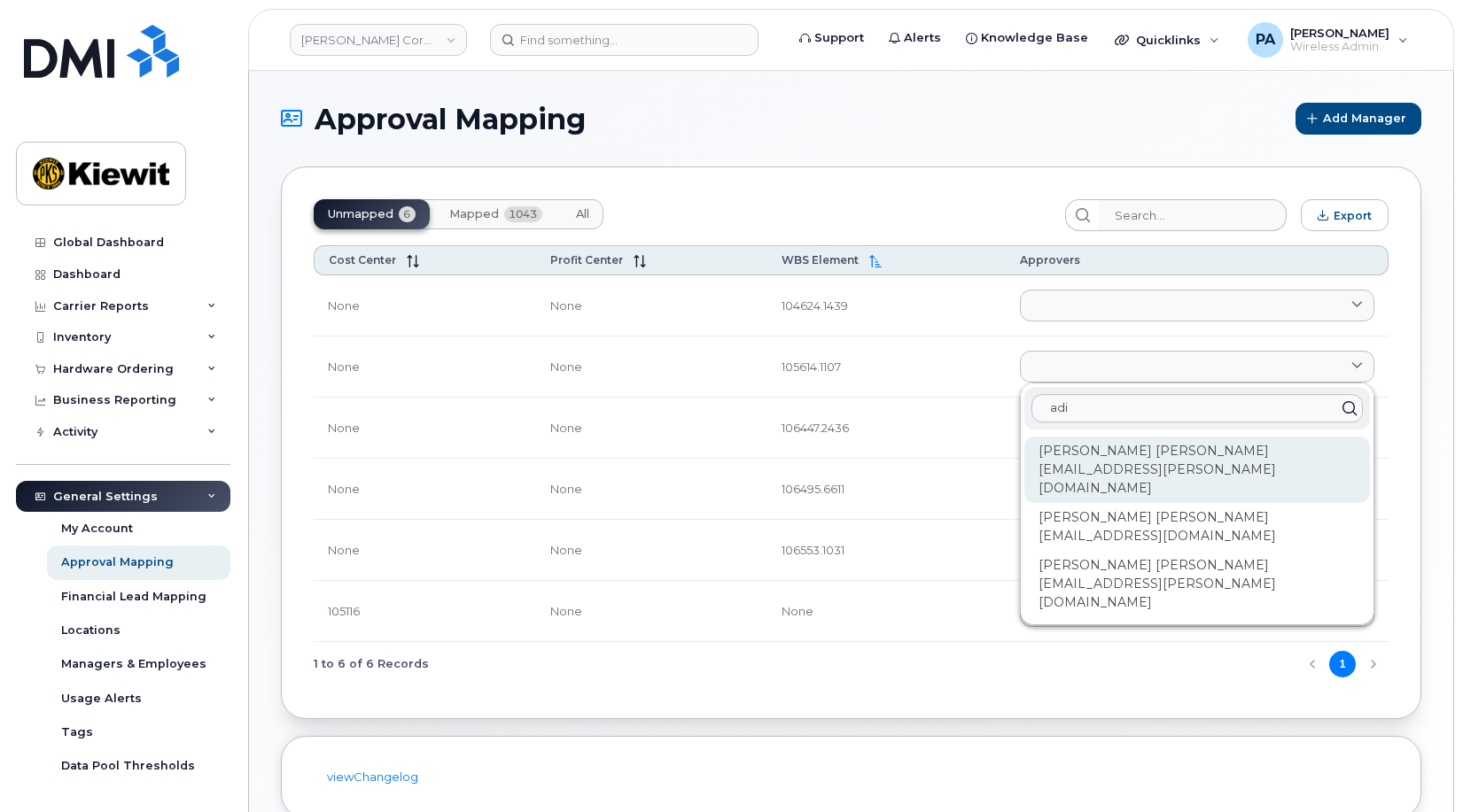
type input "adi"
click at [1087, 452] on div "Aditi Ranganathan ADITI.RANGANATHAN@KIEWIT.COM" at bounding box center [1197, 470] width 346 height 67
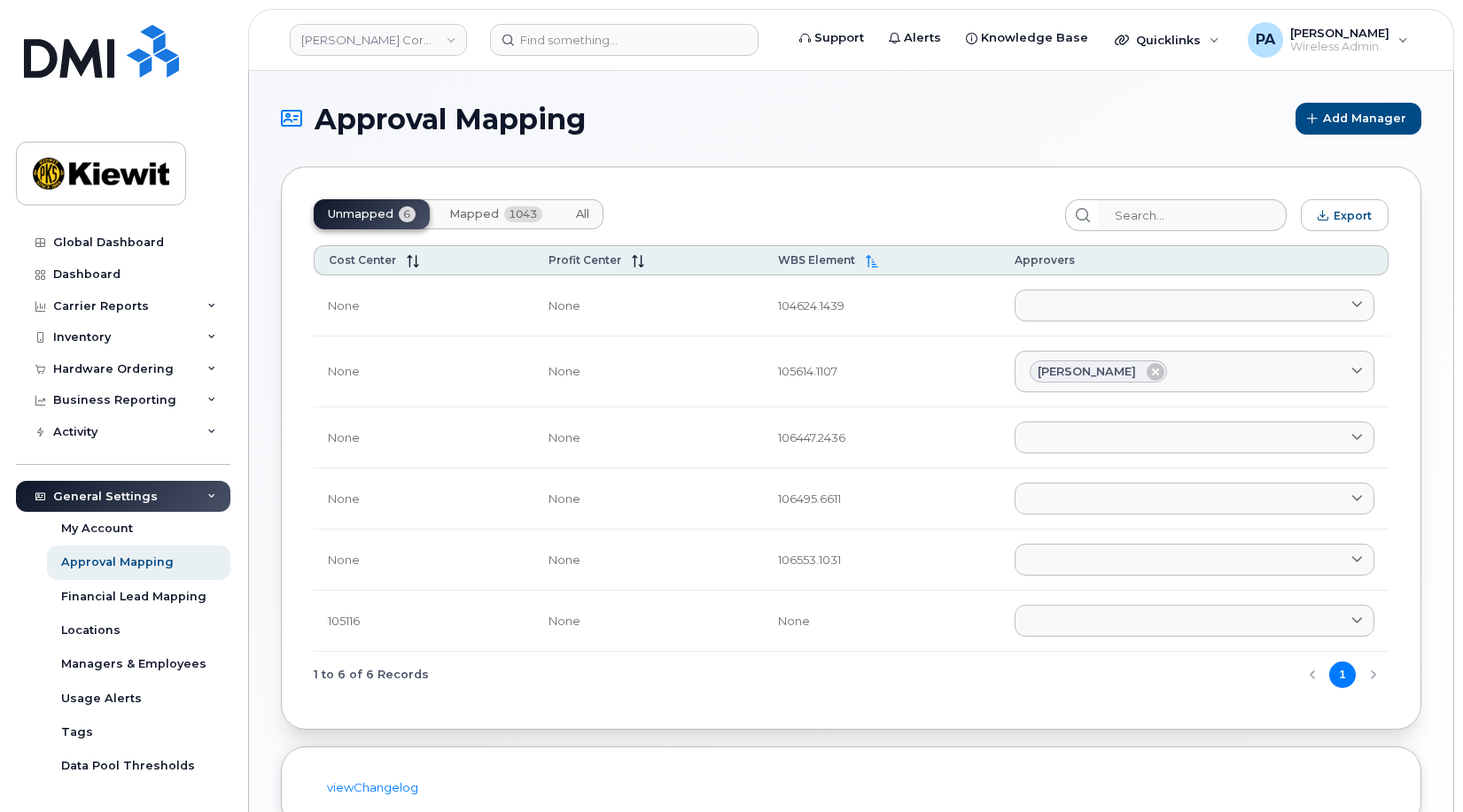
drag, startPoint x: 573, startPoint y: 214, endPoint x: 1039, endPoint y: 191, distance: 466.6
click at [573, 214] on button "All" at bounding box center [583, 215] width 41 height 31
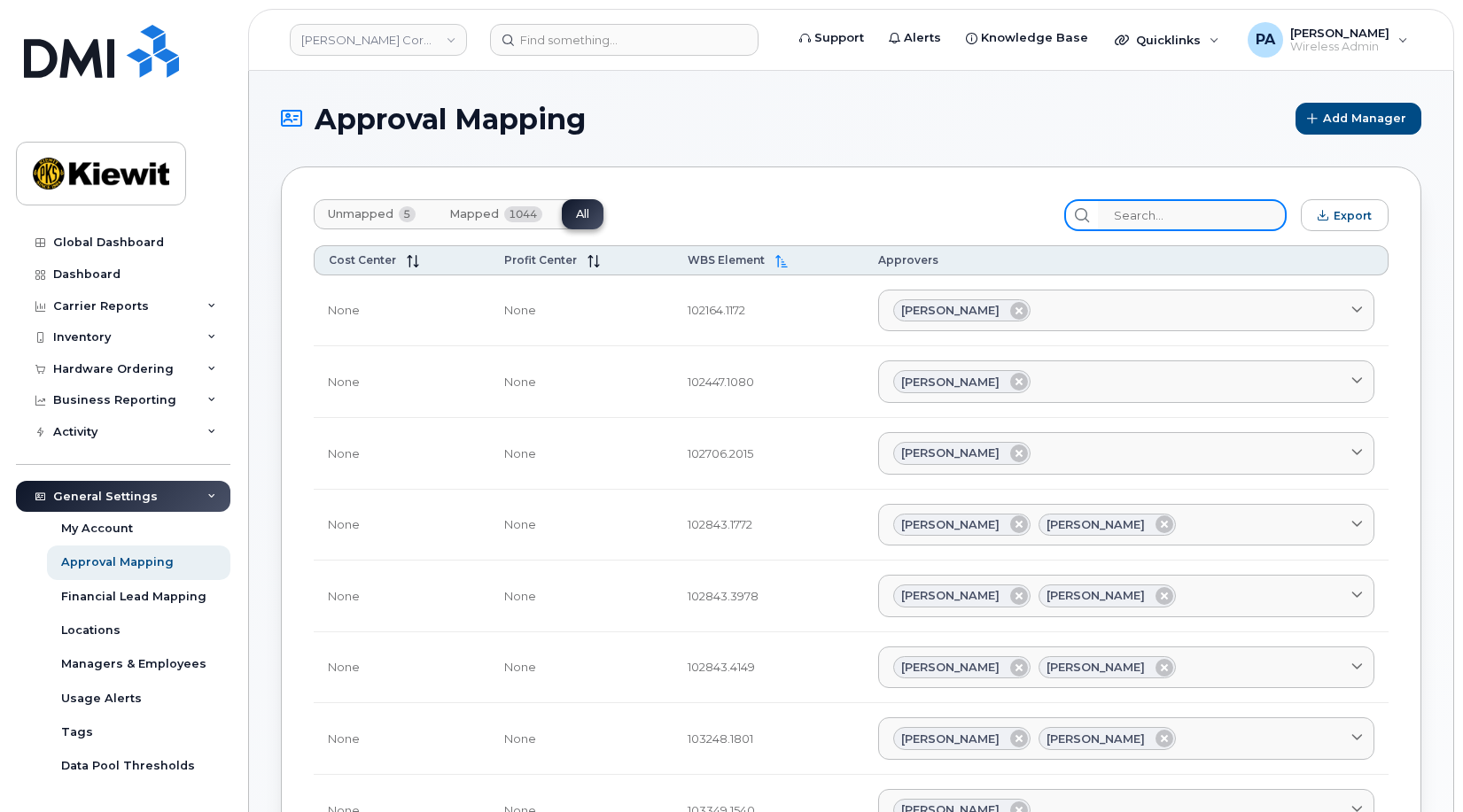
click at [1187, 209] on input "search" at bounding box center [1192, 216] width 189 height 31
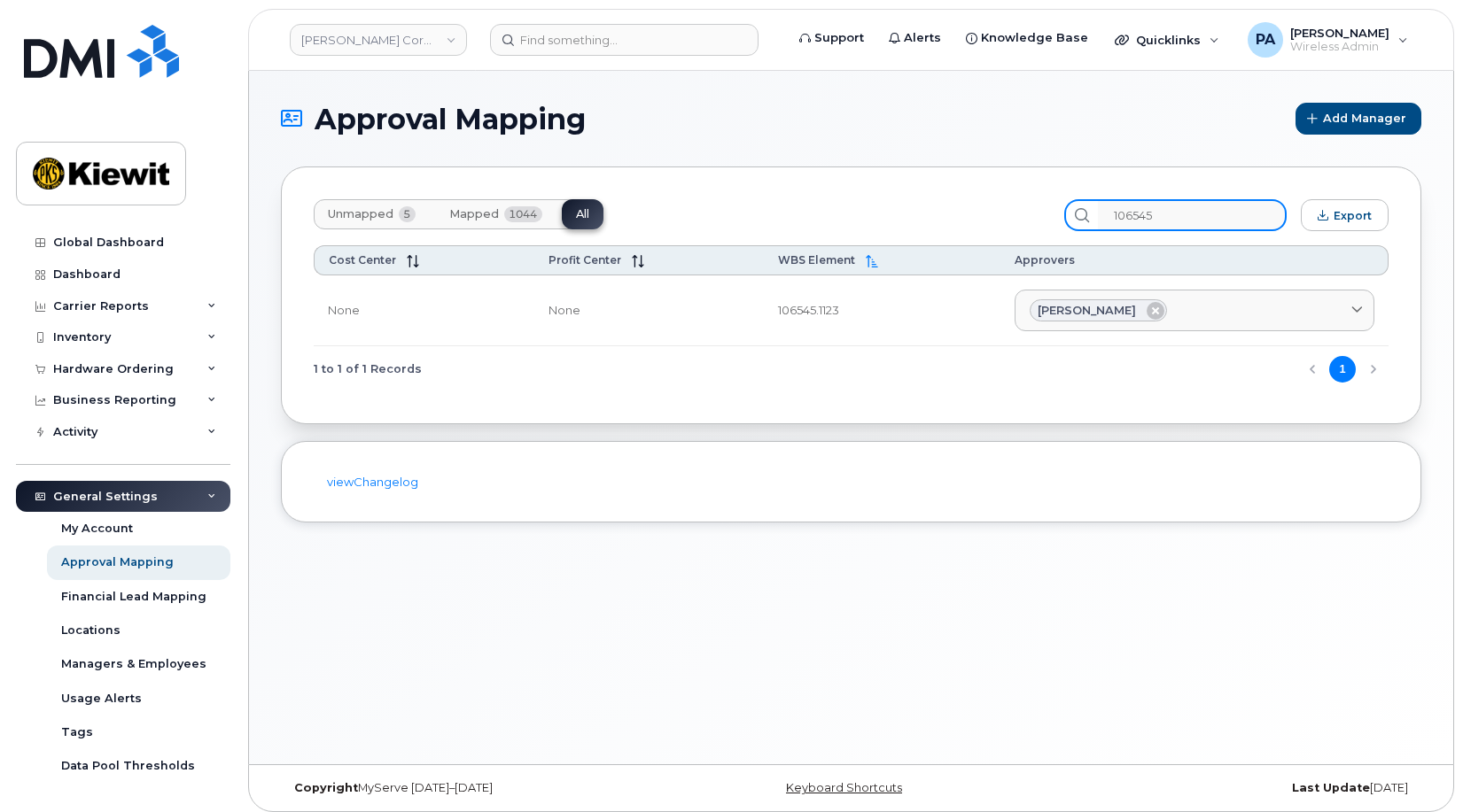
drag, startPoint x: 1193, startPoint y: 209, endPoint x: 871, endPoint y: 206, distance: 322.0
click at [871, 206] on div "Unmapped 5 Mapped 1044 All 106545 Export" at bounding box center [852, 216] width 1075 height 31
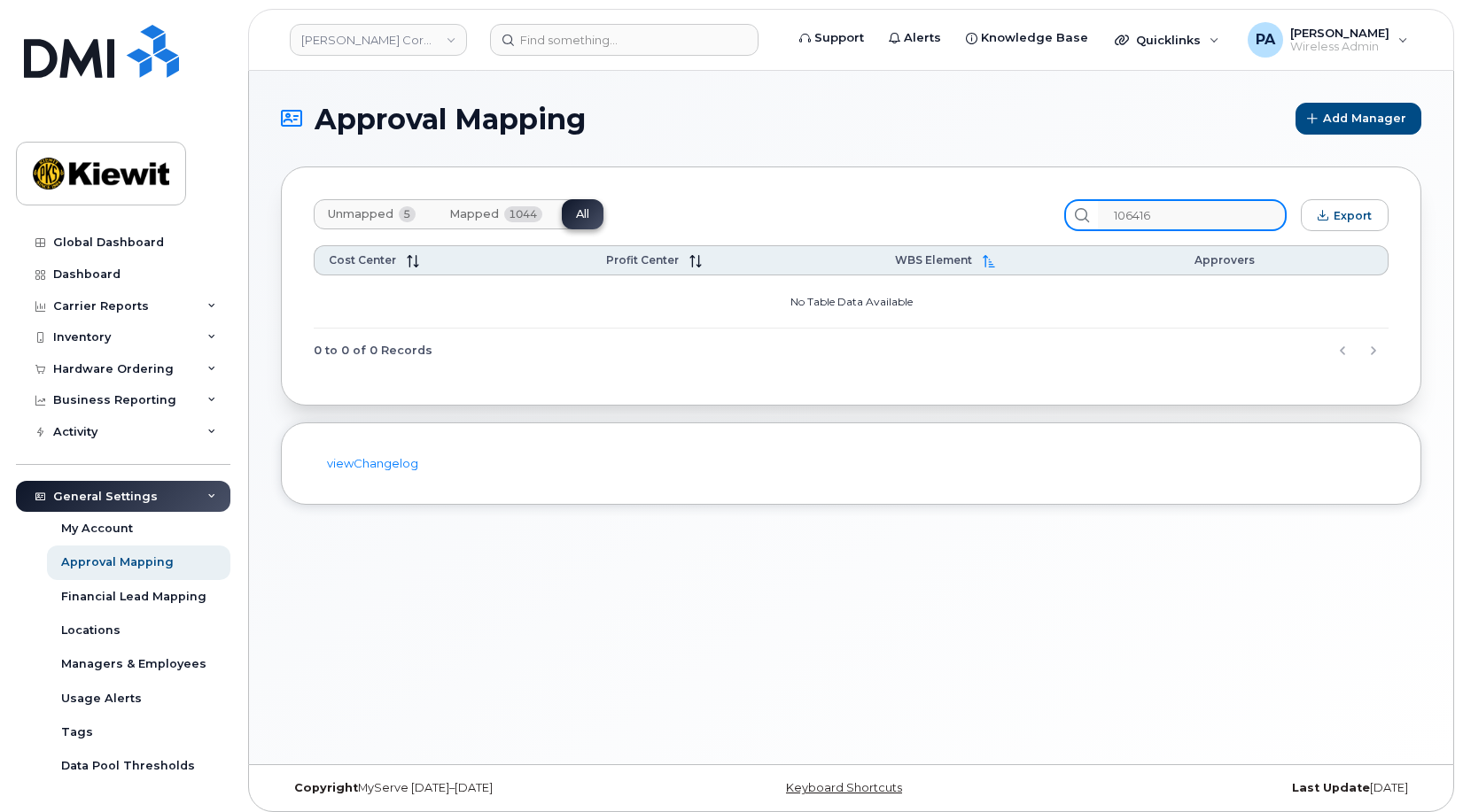
drag, startPoint x: 1191, startPoint y: 221, endPoint x: 708, endPoint y: 197, distance: 483.6
click at [709, 197] on div "Unmapped 5 Mapped 1044 All 106416 Export Cost Center Profit Center WBS Element …" at bounding box center [851, 285] width 1140 height 239
type input "tim"
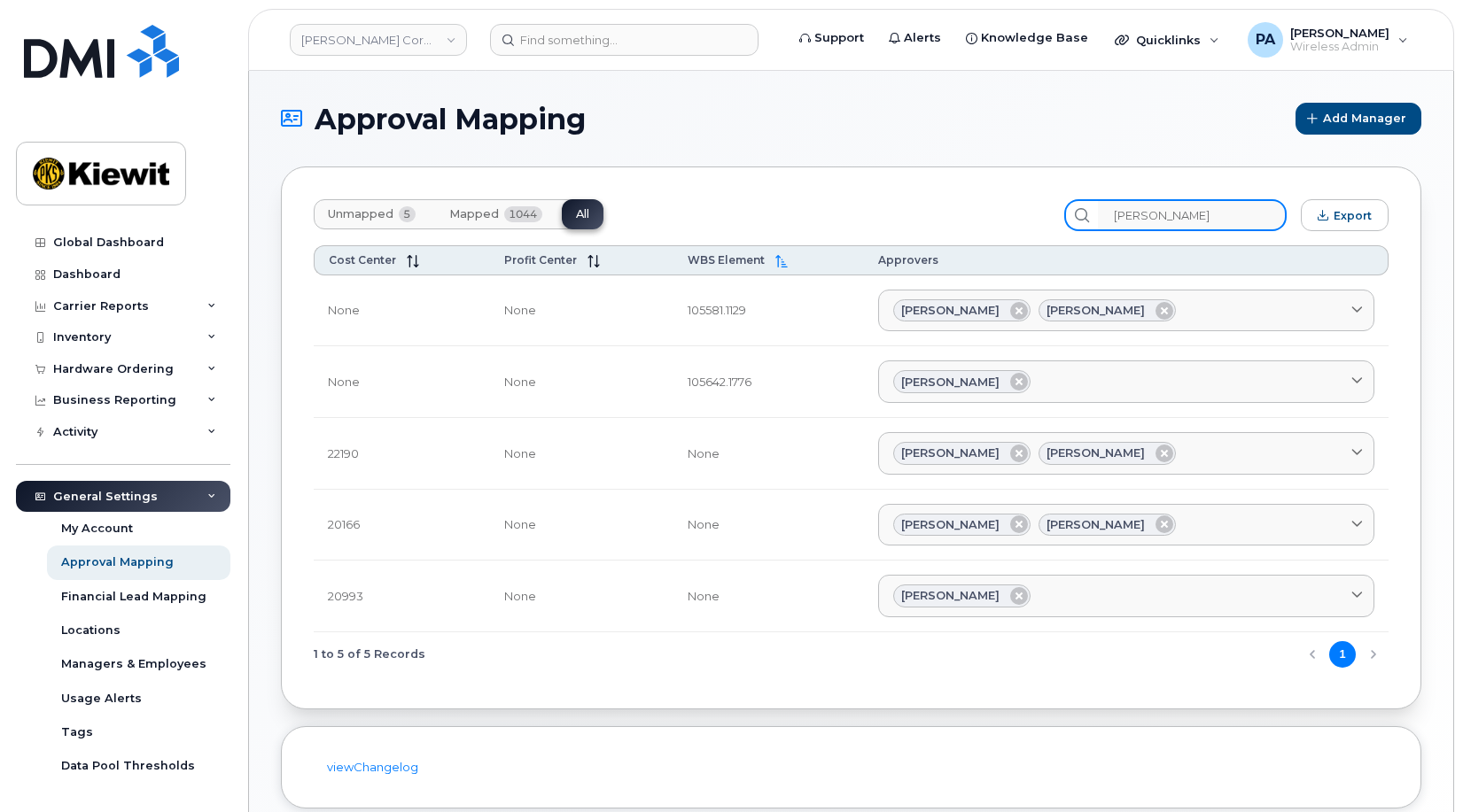
drag, startPoint x: 1230, startPoint y: 211, endPoint x: 919, endPoint y: 213, distance: 311.0
click at [919, 213] on div "Unmapped 5 Mapped 1044 All tim Export" at bounding box center [852, 216] width 1075 height 31
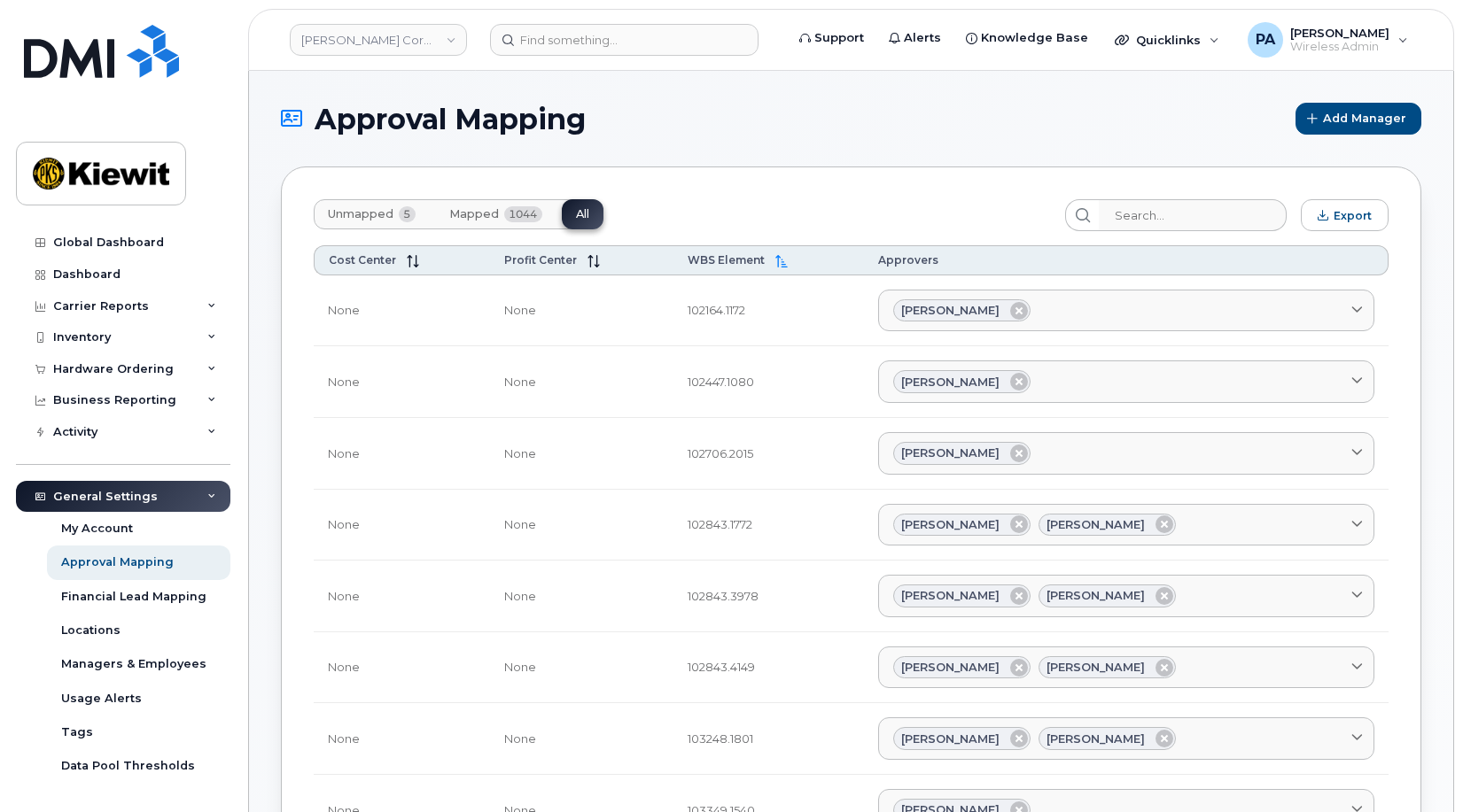
click at [356, 216] on span "Unmapped" at bounding box center [360, 215] width 66 height 14
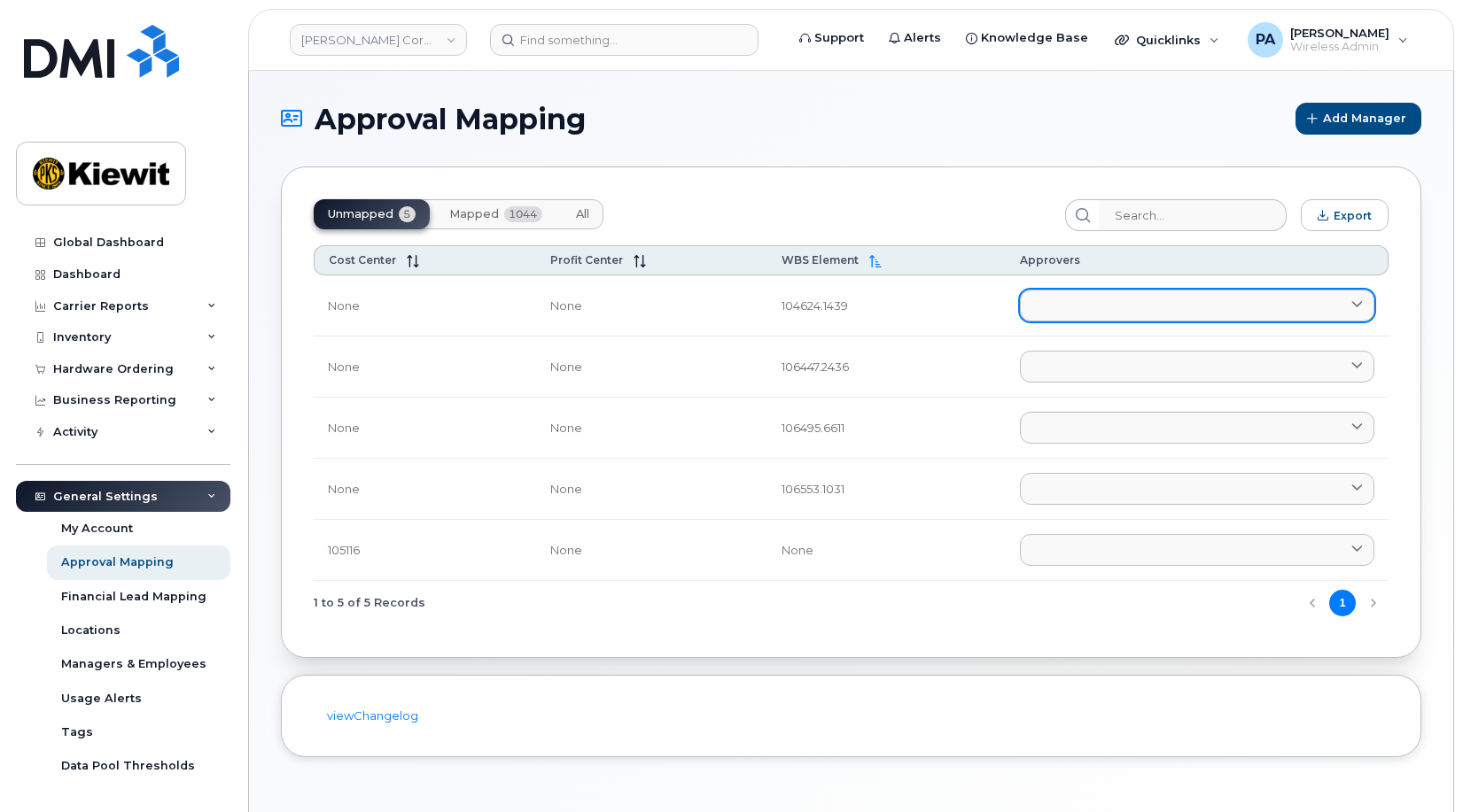
click at [1063, 309] on link at bounding box center [1197, 305] width 354 height 31
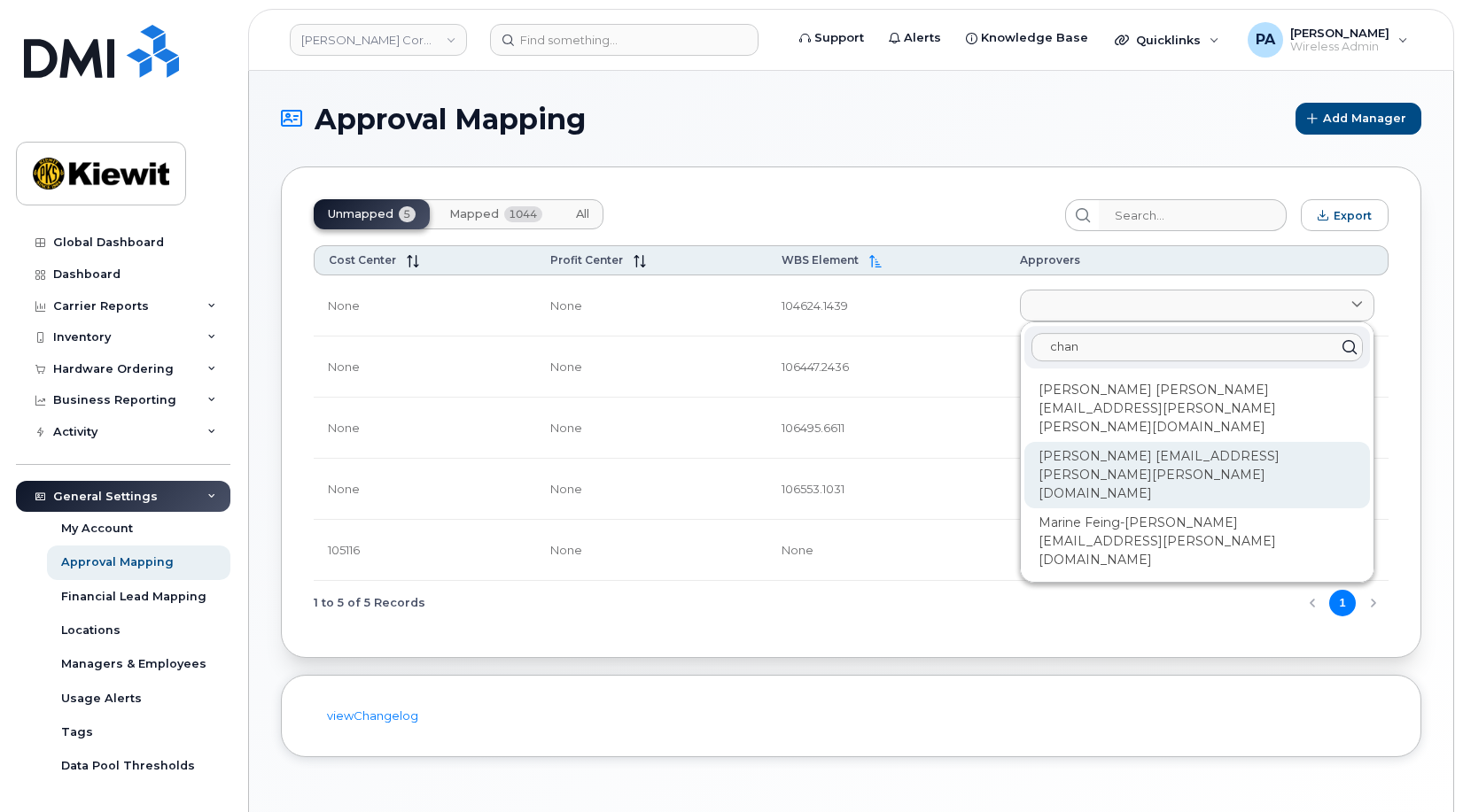
type input "chan"
click at [1072, 442] on div "Katy Chan-Vien KATY.CHAN-VIEN@KIEWIT.COM" at bounding box center [1197, 475] width 346 height 67
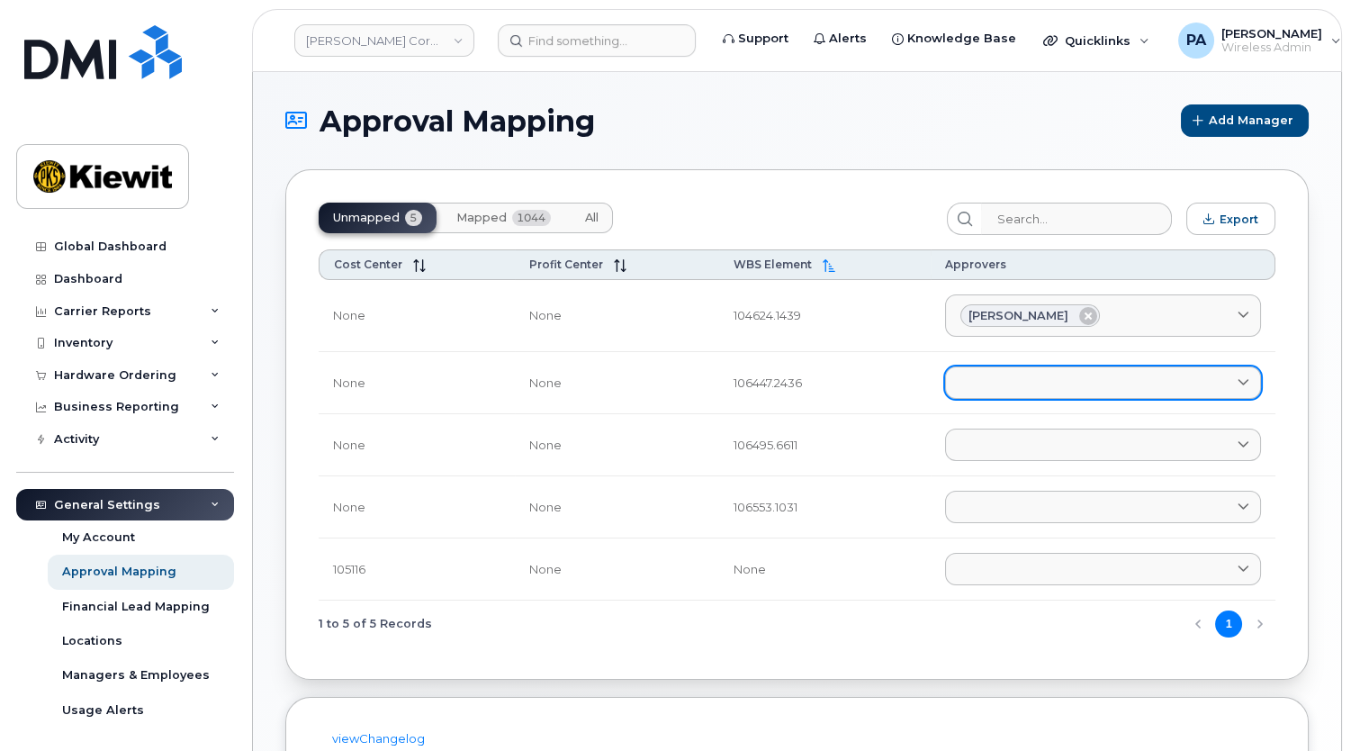
click at [965, 386] on link at bounding box center [1103, 382] width 316 height 32
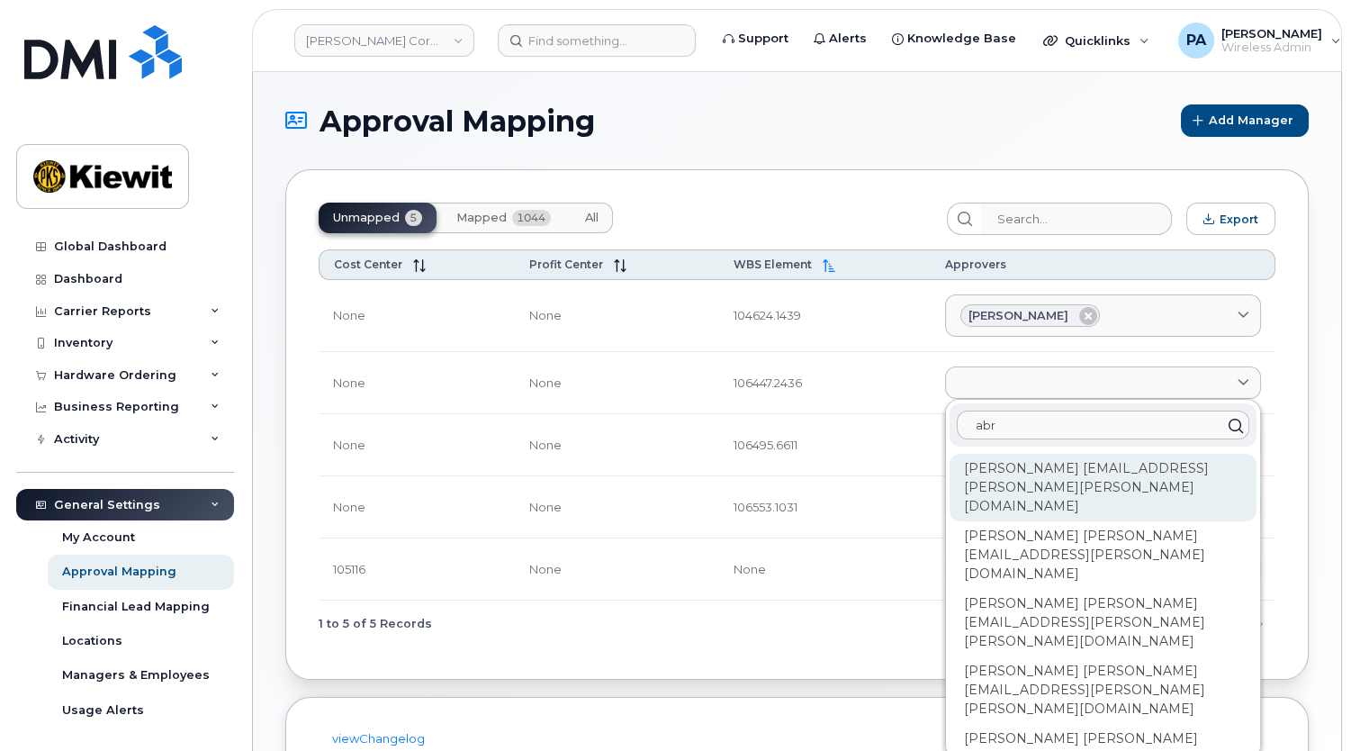
type input "abr"
click at [1049, 482] on div "Abrianna Garcia ABRIANNA.GARCIA@KIEWIT.COM" at bounding box center [1103, 488] width 307 height 68
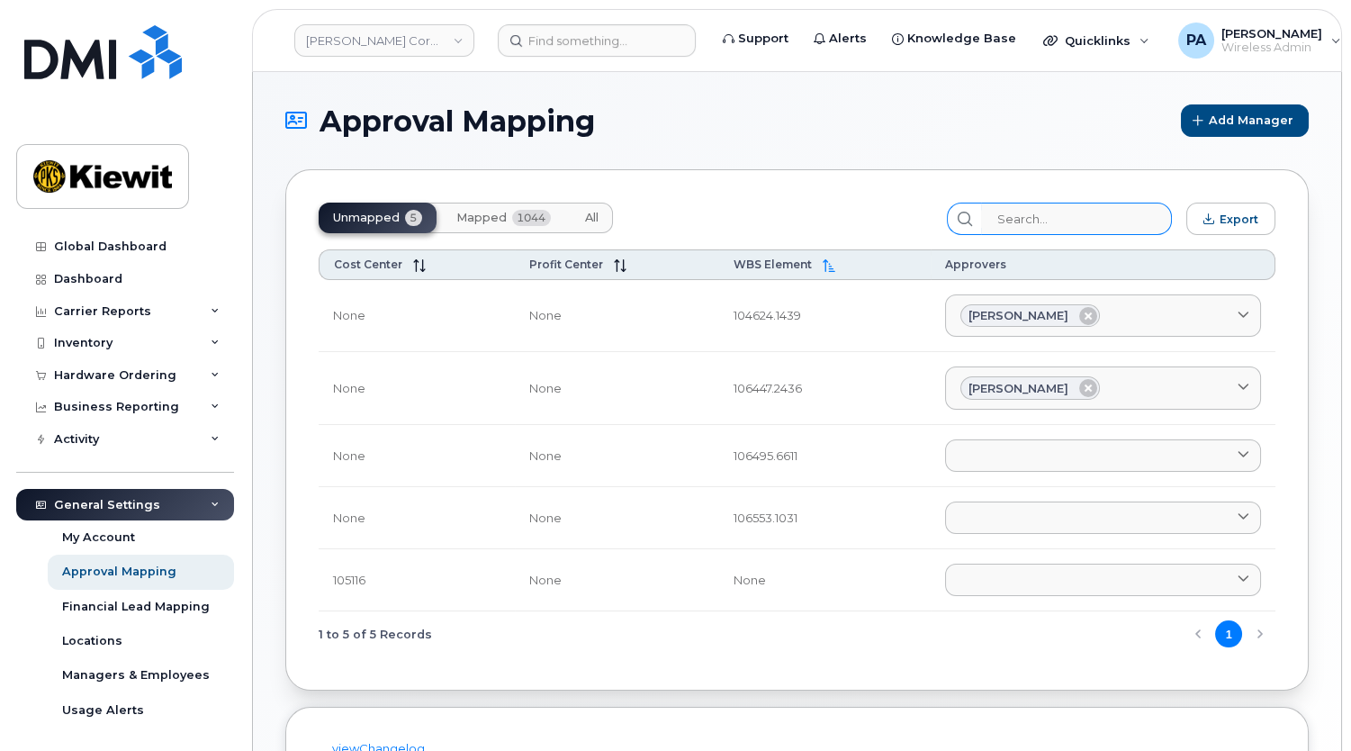
drag, startPoint x: 592, startPoint y: 219, endPoint x: 1095, endPoint y: 212, distance: 502.3
click at [592, 219] on span "All" at bounding box center [592, 218] width 14 height 14
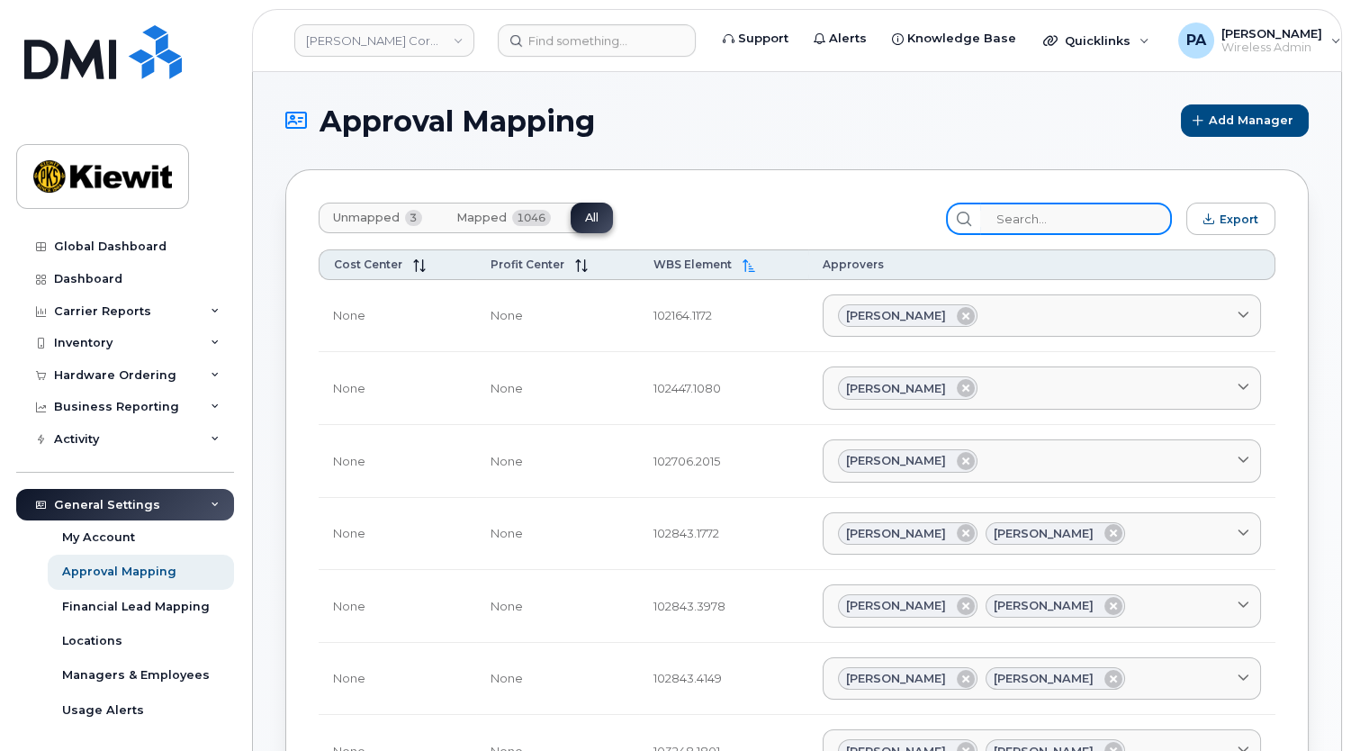
click at [1050, 224] on input "search" at bounding box center [1076, 219] width 192 height 32
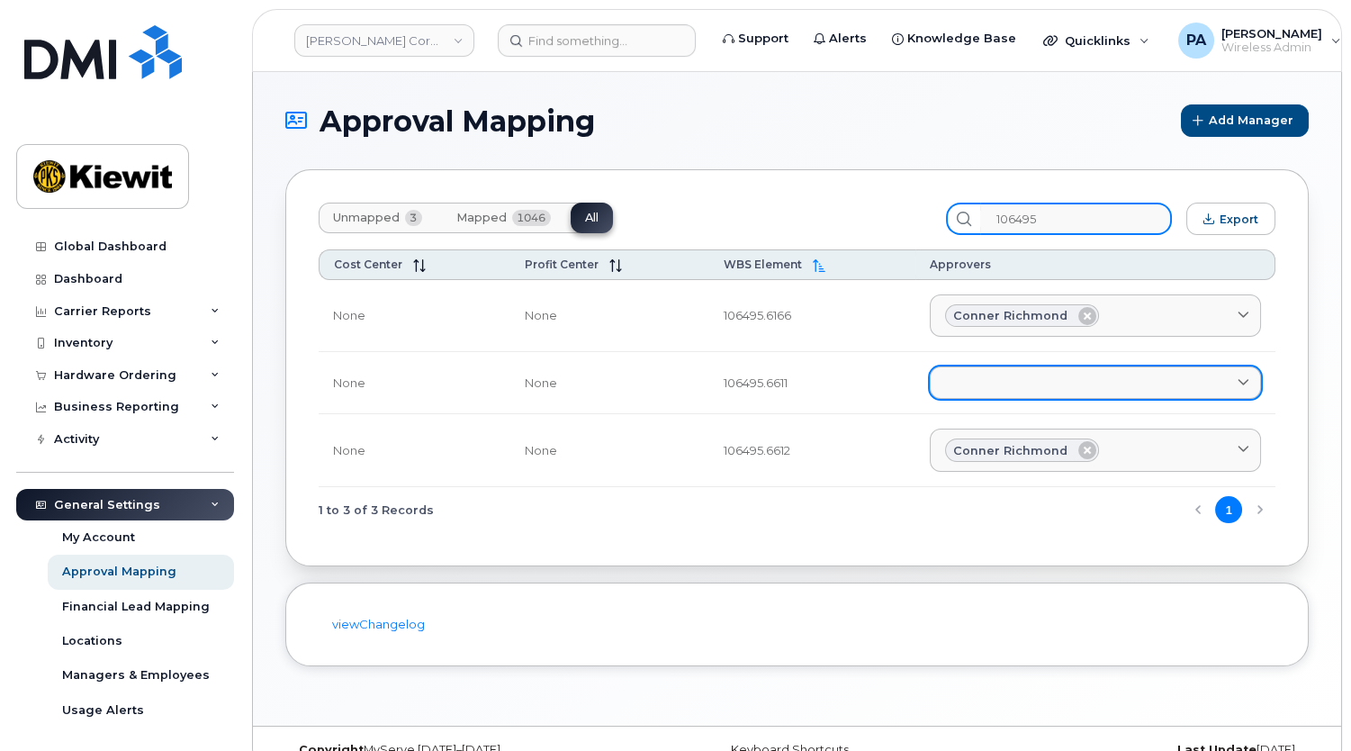
type input "106495"
click at [998, 370] on link at bounding box center [1095, 382] width 331 height 32
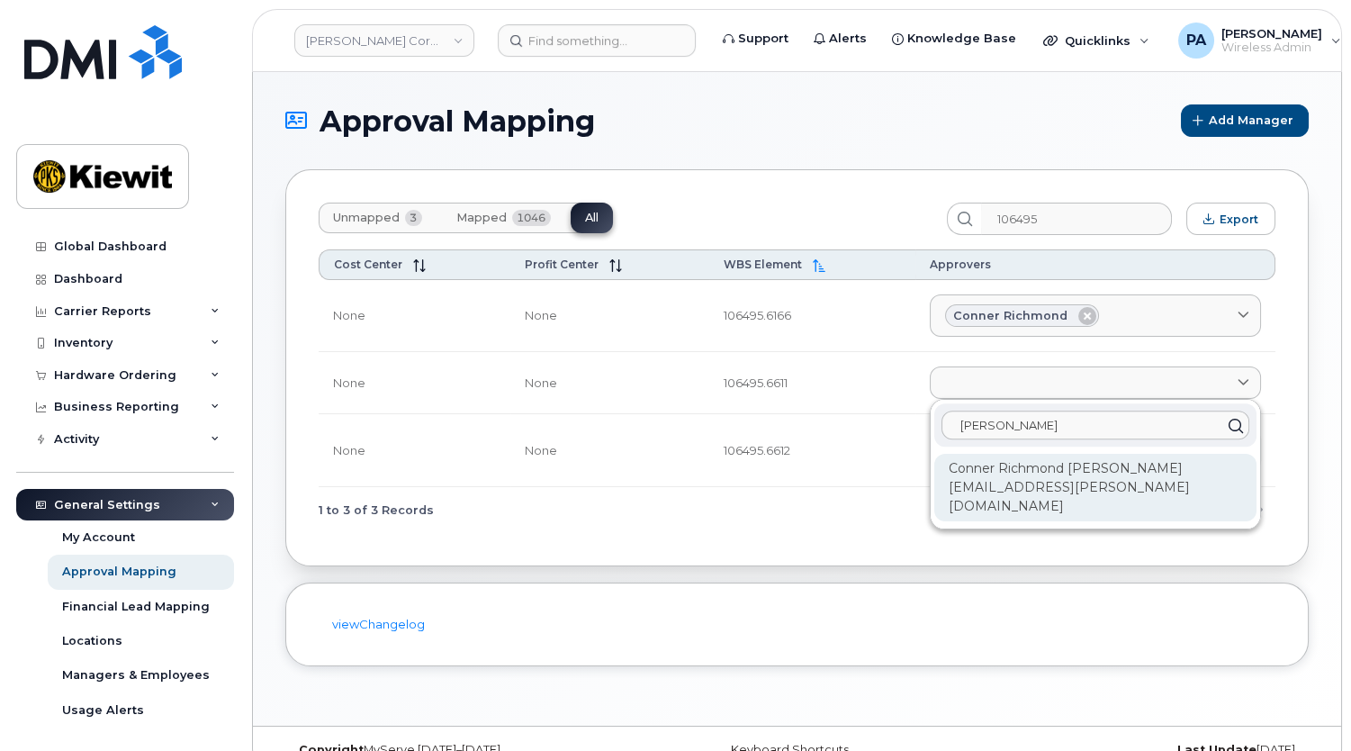
type input "Conner"
click at [1003, 466] on div "Conner Richmond CONNER.RICHMOND@KIEWIT.COM" at bounding box center [1095, 488] width 322 height 68
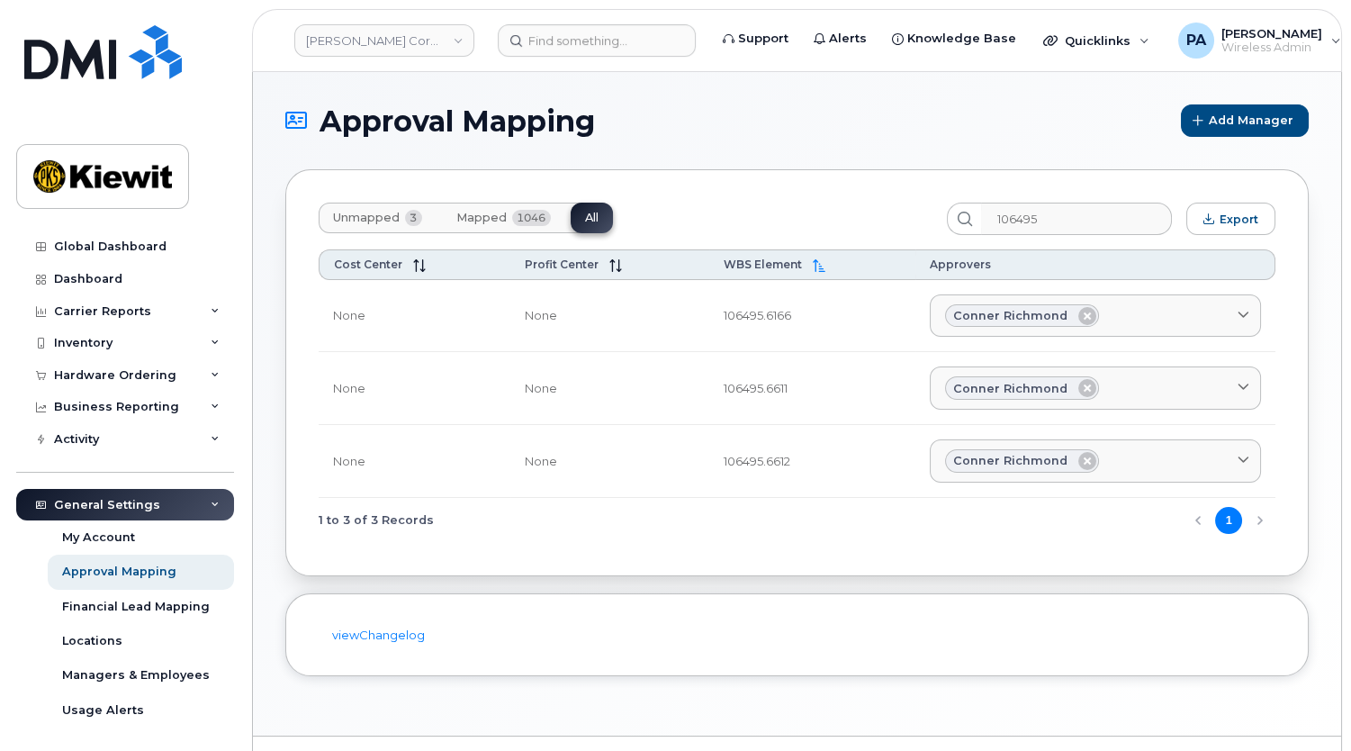
click at [389, 220] on span "Unmapped" at bounding box center [366, 218] width 67 height 14
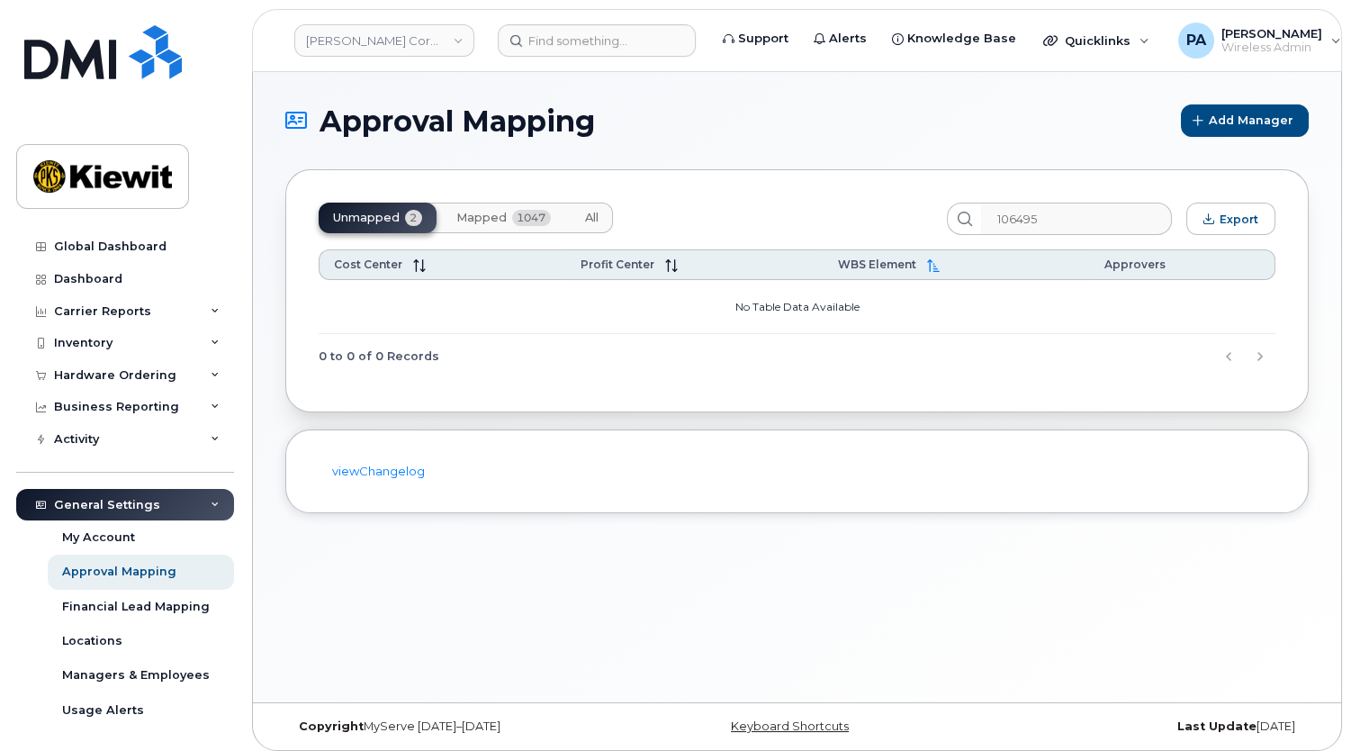
drag, startPoint x: 580, startPoint y: 212, endPoint x: 630, endPoint y: 214, distance: 50.4
click at [580, 212] on button "All" at bounding box center [592, 218] width 42 height 31
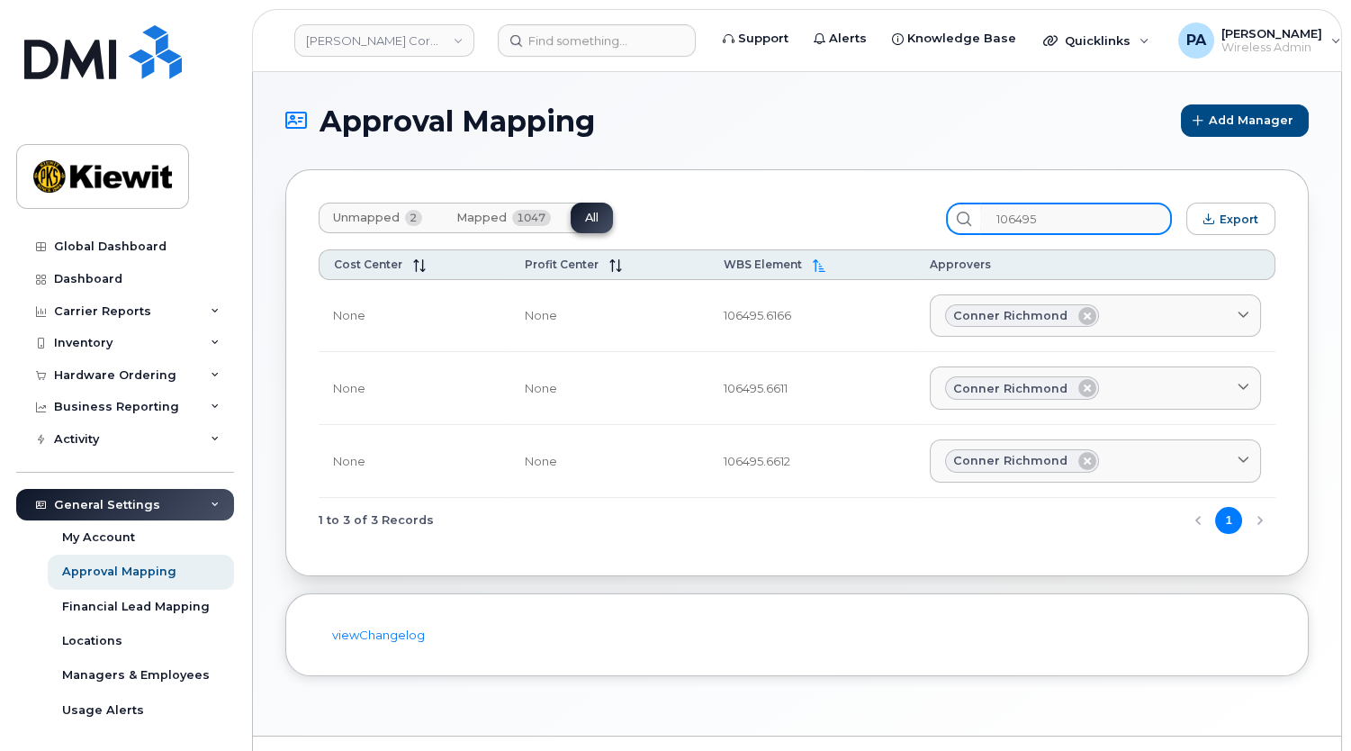
click at [1053, 218] on input "106495" at bounding box center [1076, 219] width 192 height 32
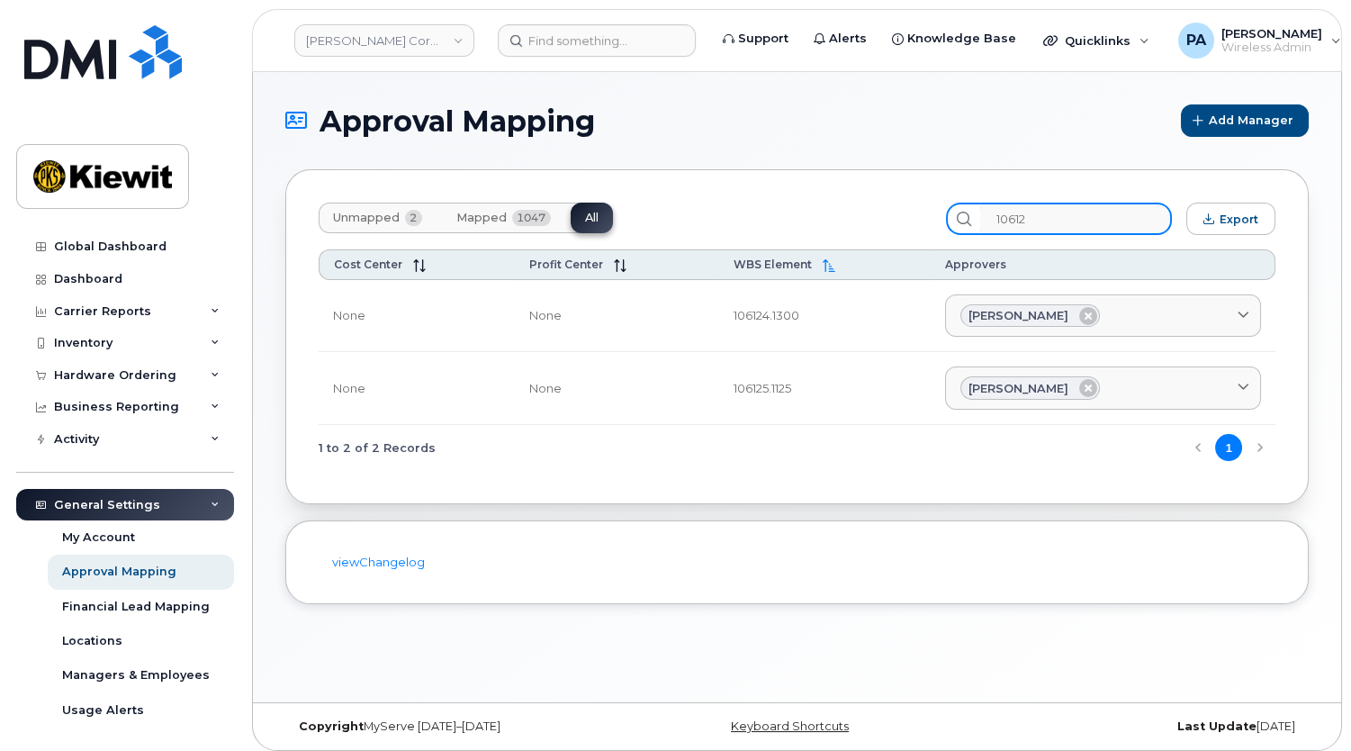
type input "106127"
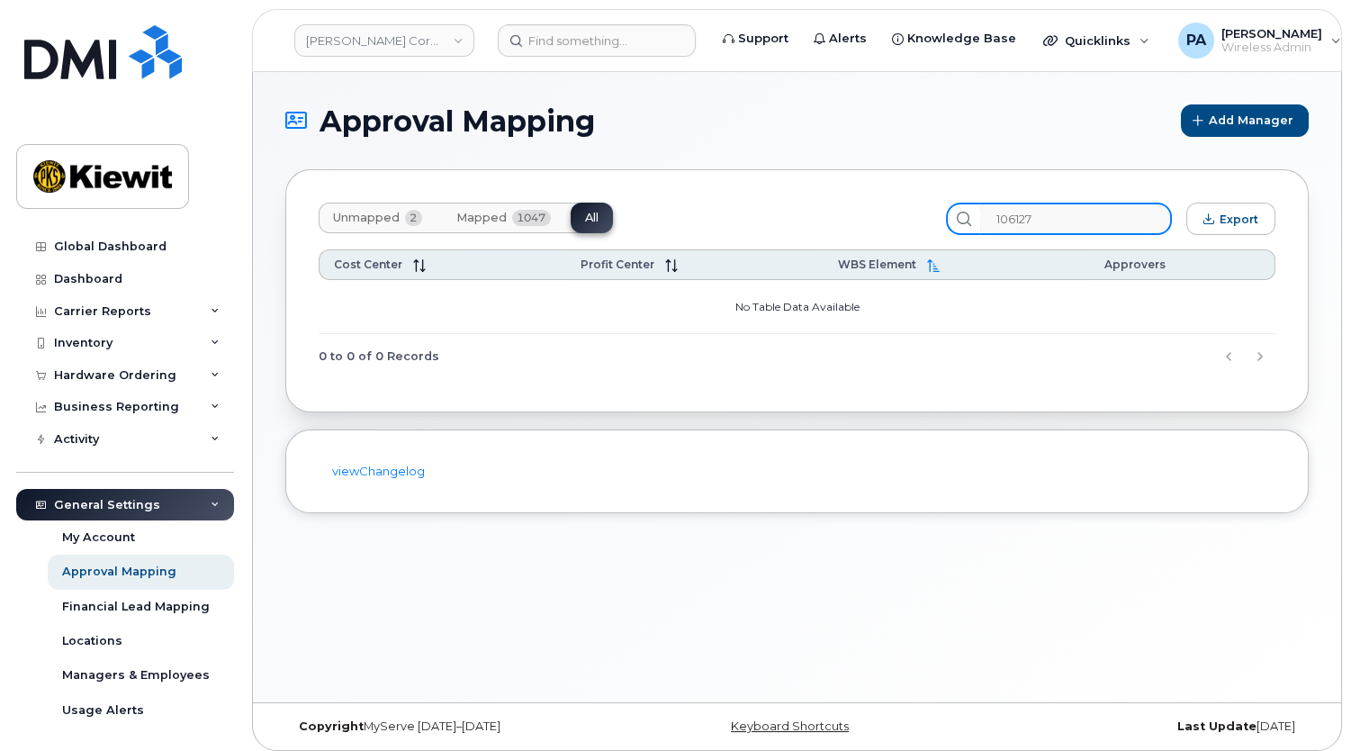
drag, startPoint x: 1104, startPoint y: 221, endPoint x: 563, endPoint y: 161, distance: 545.1
click at [567, 162] on section "Approval Mapping Add Manager Unmapped 2 Mapped 1047 All 106127 Export Cost Cent…" at bounding box center [796, 308] width 1023 height 409
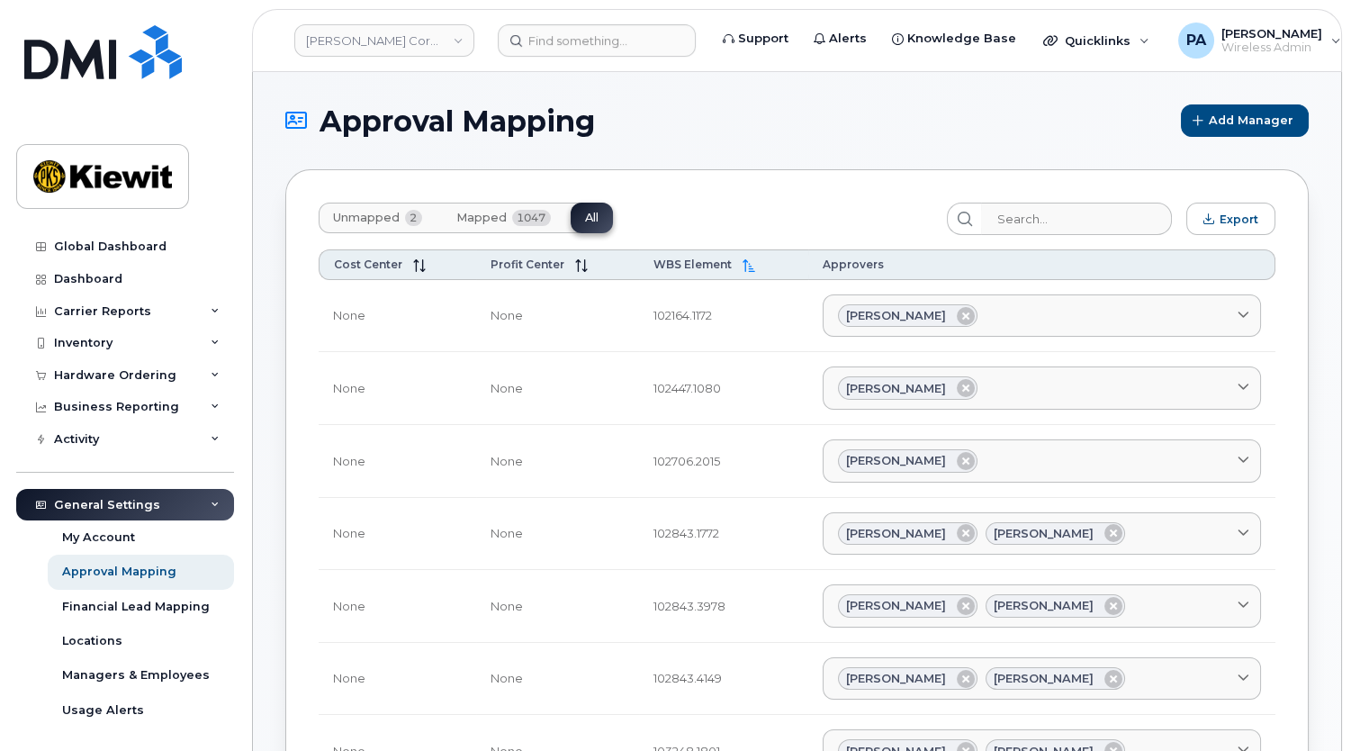
click at [388, 212] on span "Unmapped" at bounding box center [366, 218] width 67 height 14
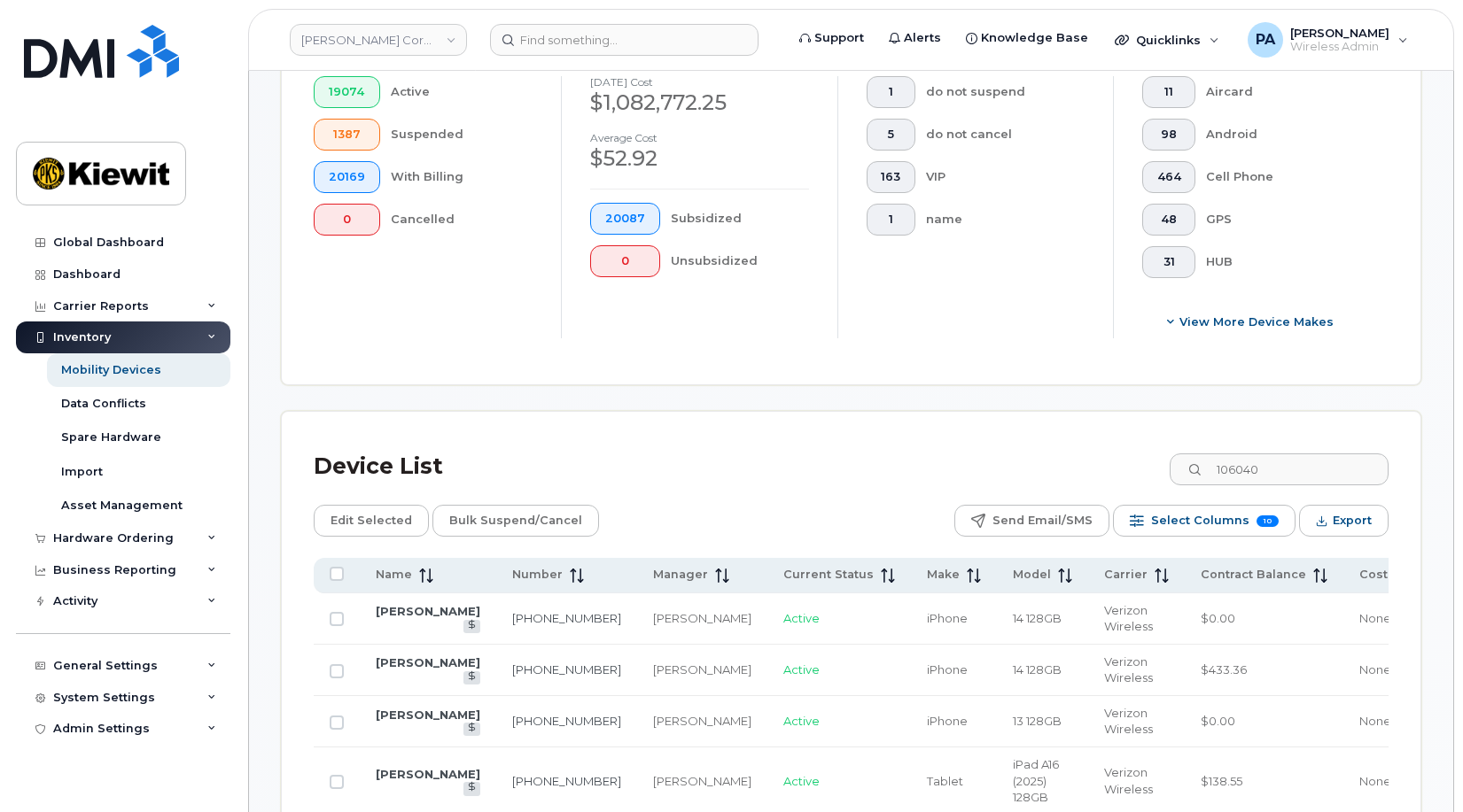
scroll to position [559, 0]
drag, startPoint x: 1318, startPoint y: 478, endPoint x: 1096, endPoint y: 473, distance: 222.1
click at [1096, 473] on div "Device List 106040" at bounding box center [852, 467] width 1075 height 46
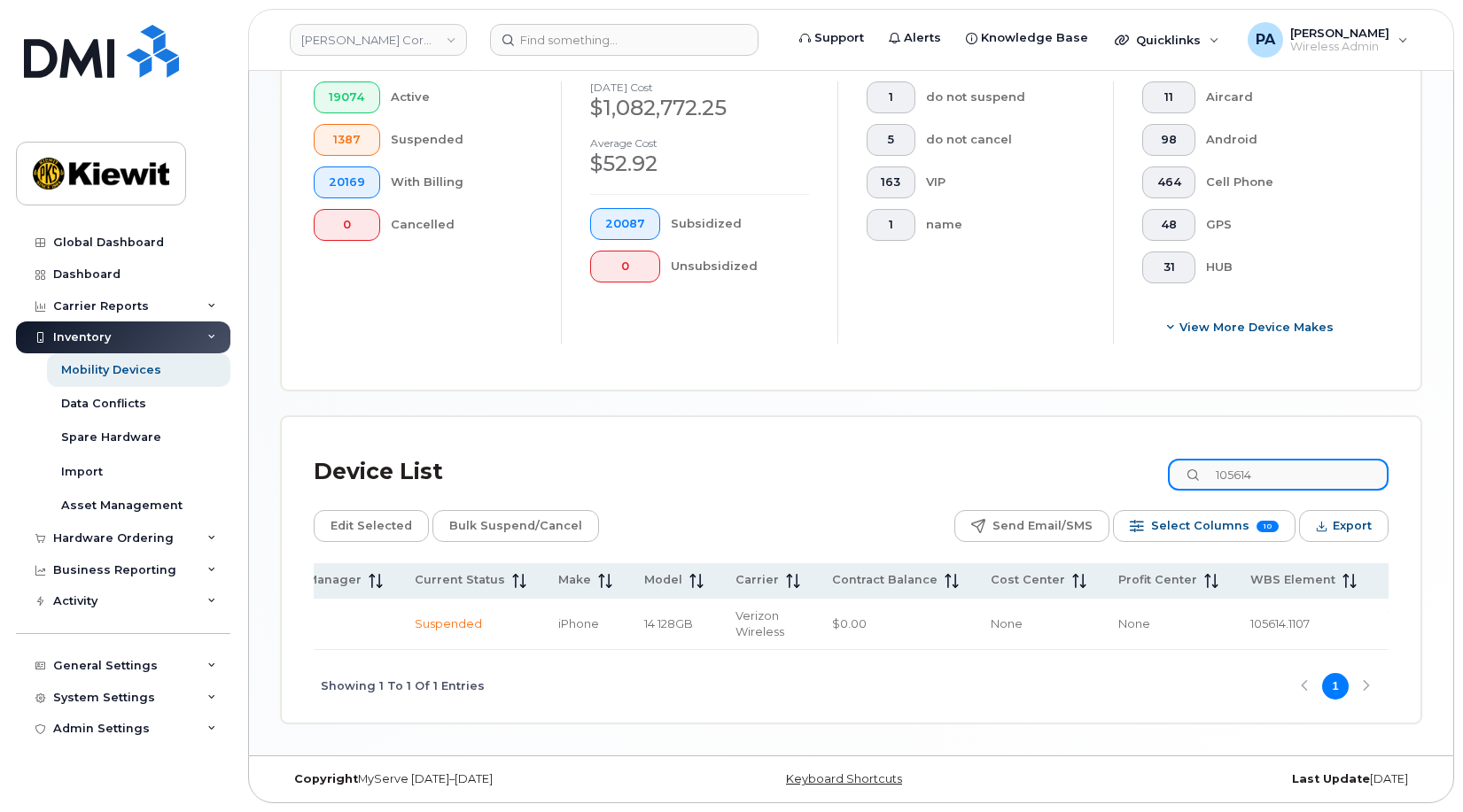
scroll to position [0, 351]
drag, startPoint x: 1148, startPoint y: 643, endPoint x: 717, endPoint y: 647, distance: 431.0
click at [727, 644] on tr "[PERSON_NAME] [PHONE_NUMBER] Suspended iPhone 14 128GB Verizon Wireless $0.00 N…" at bounding box center [738, 625] width 1554 height 51
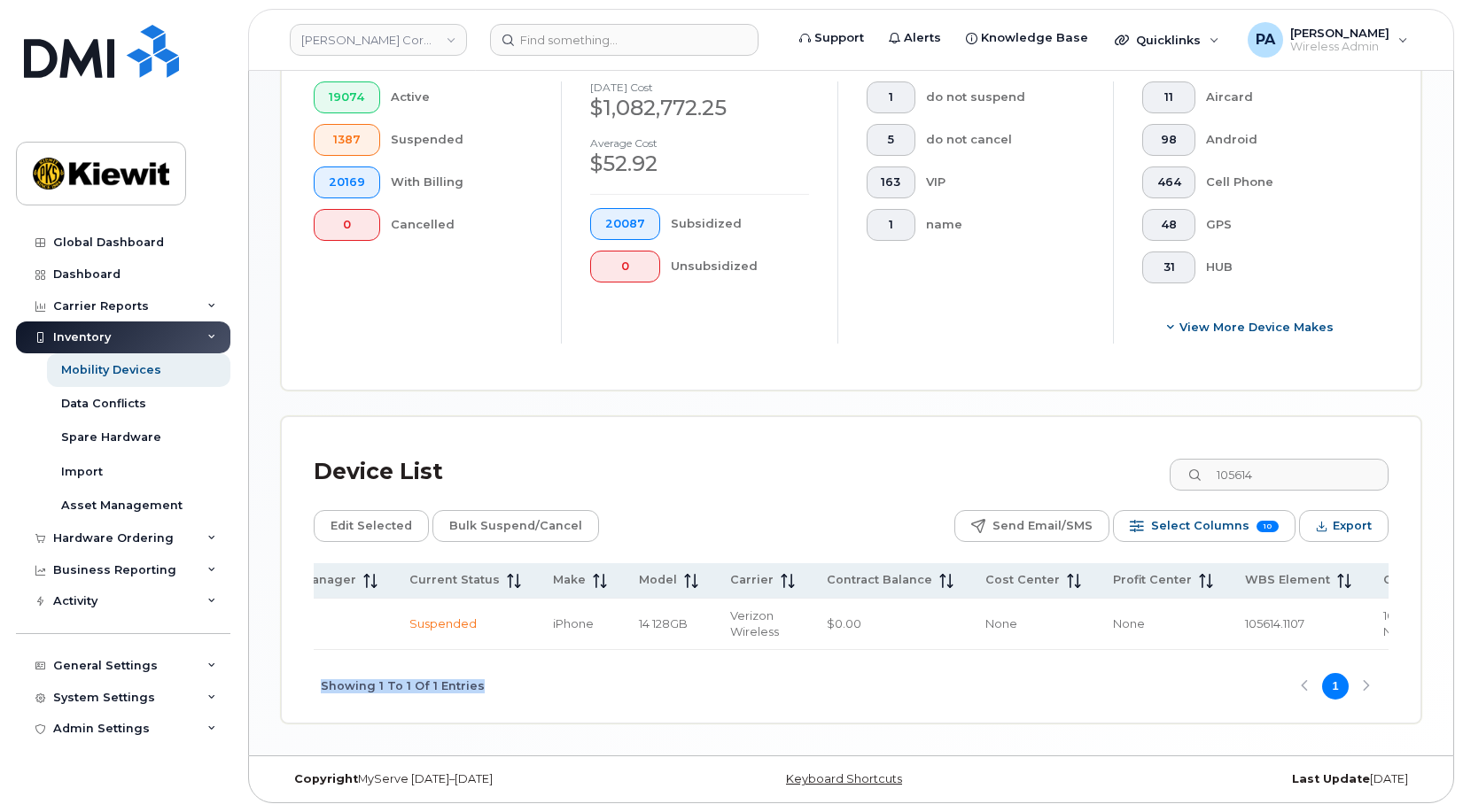
drag, startPoint x: 717, startPoint y: 647, endPoint x: 253, endPoint y: 656, distance: 464.1
click at [253, 656] on div "Mobility Devices Devices Save Report Import from CSV Export to CSV Add Device F…" at bounding box center [851, 136] width 1204 height 1238
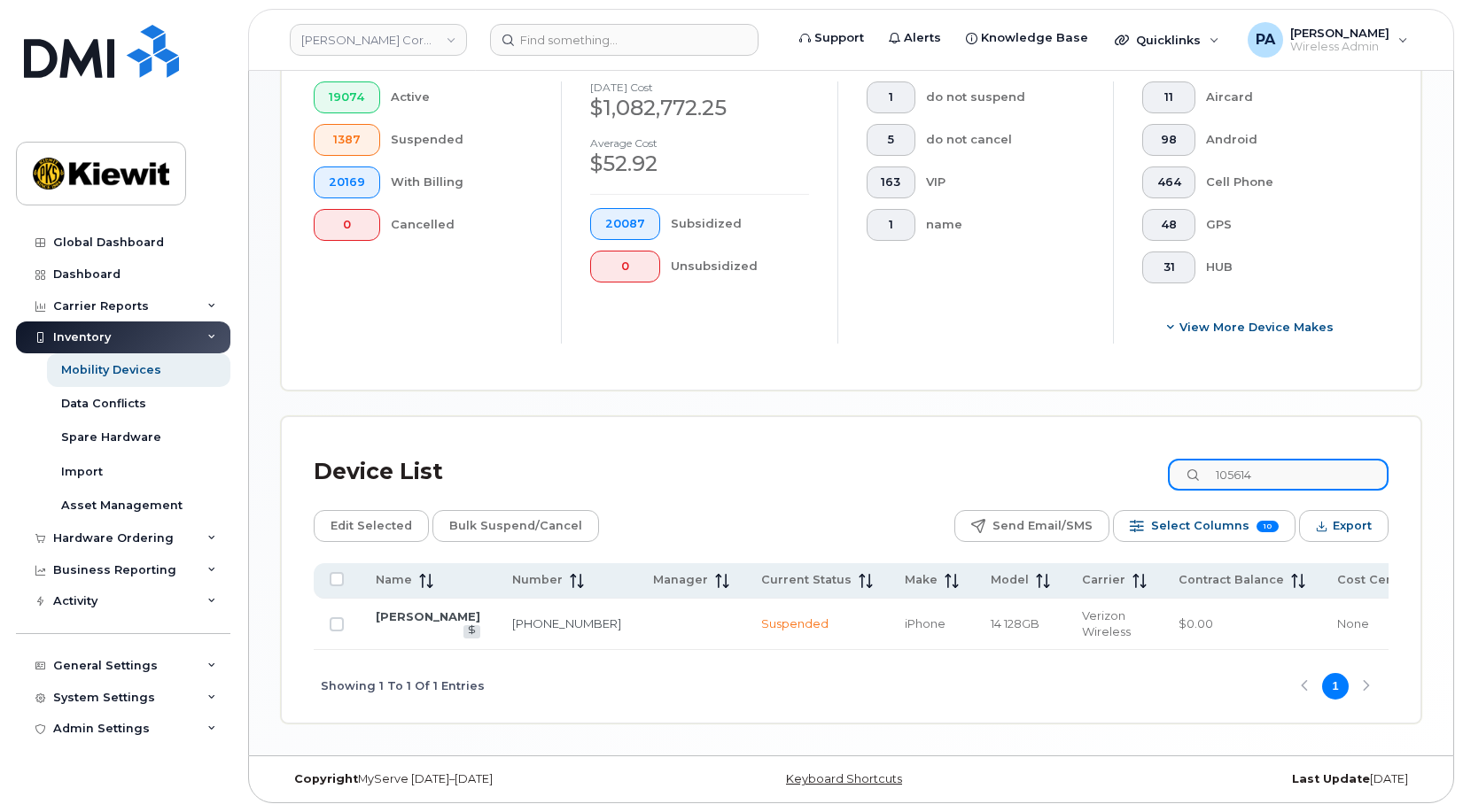
drag, startPoint x: 1295, startPoint y: 458, endPoint x: 1018, endPoint y: 451, distance: 277.1
click at [1018, 451] on div "Device List 105614" at bounding box center [852, 471] width 1075 height 46
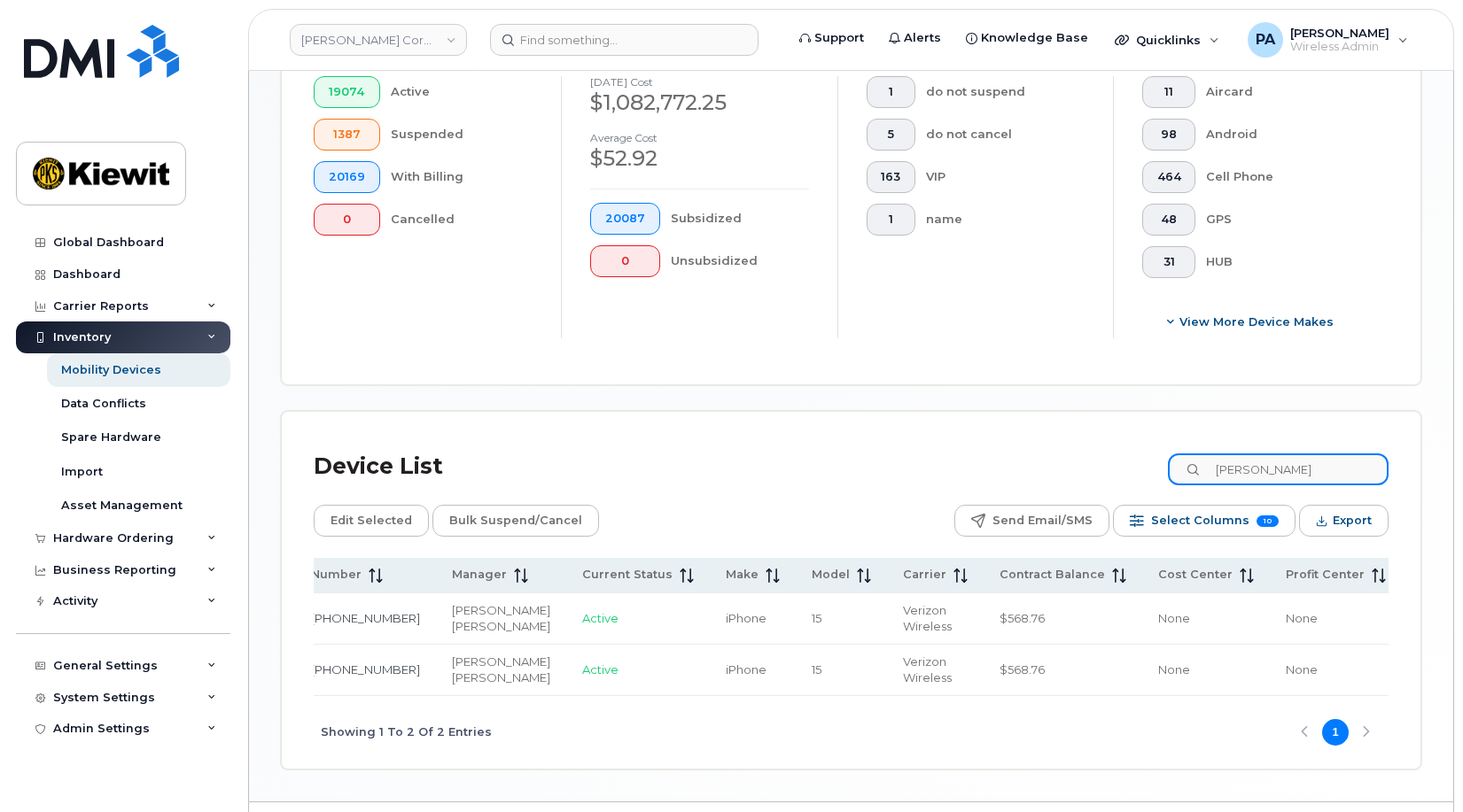
scroll to position [0, 206]
type input "[PERSON_NAME]"
drag, startPoint x: 1339, startPoint y: 630, endPoint x: 1258, endPoint y: 637, distance: 81.3
click at [1398, 638] on td "105309.1123" at bounding box center [1467, 619] width 138 height 51
copy span "105309.1123"
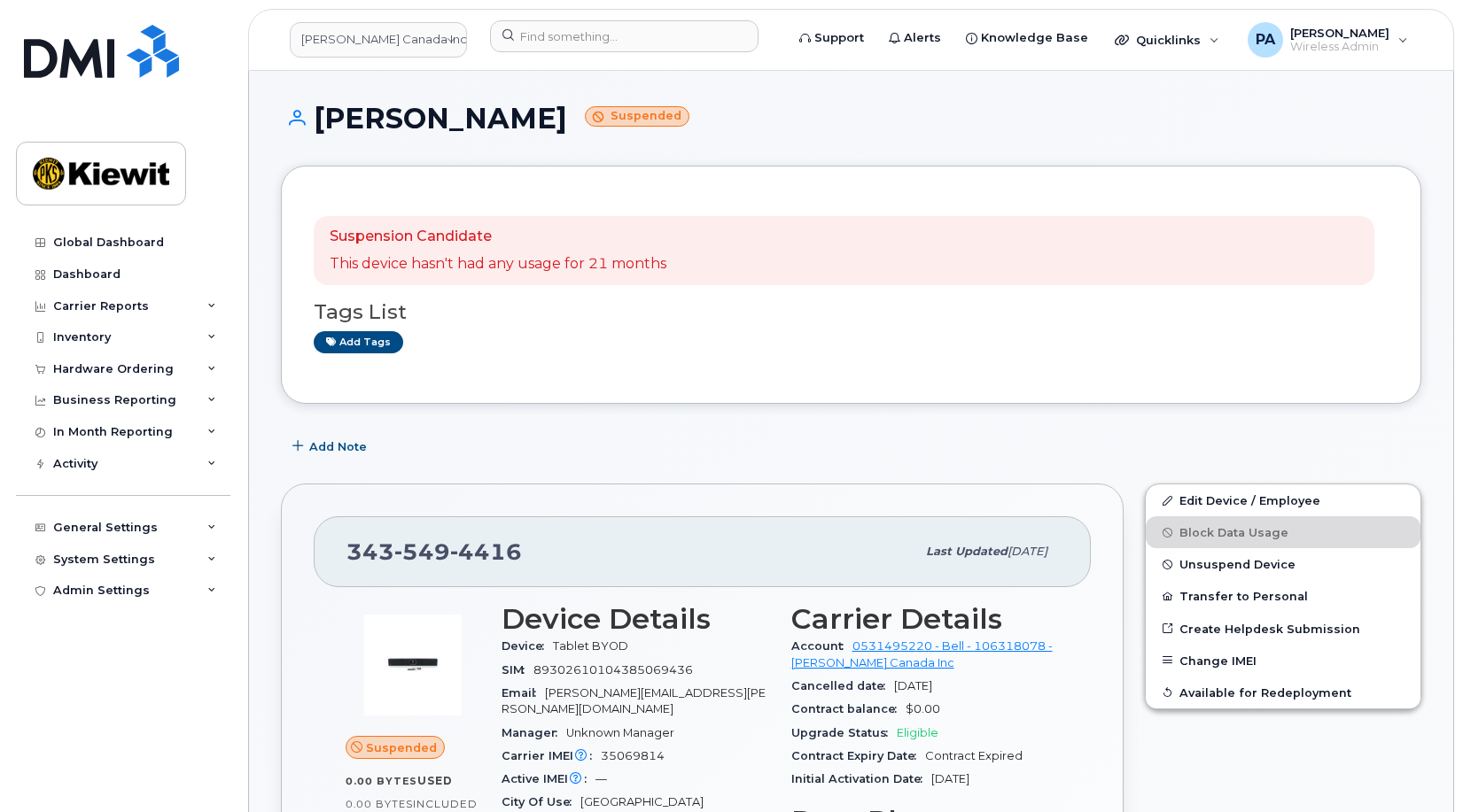
scroll to position [177, 0]
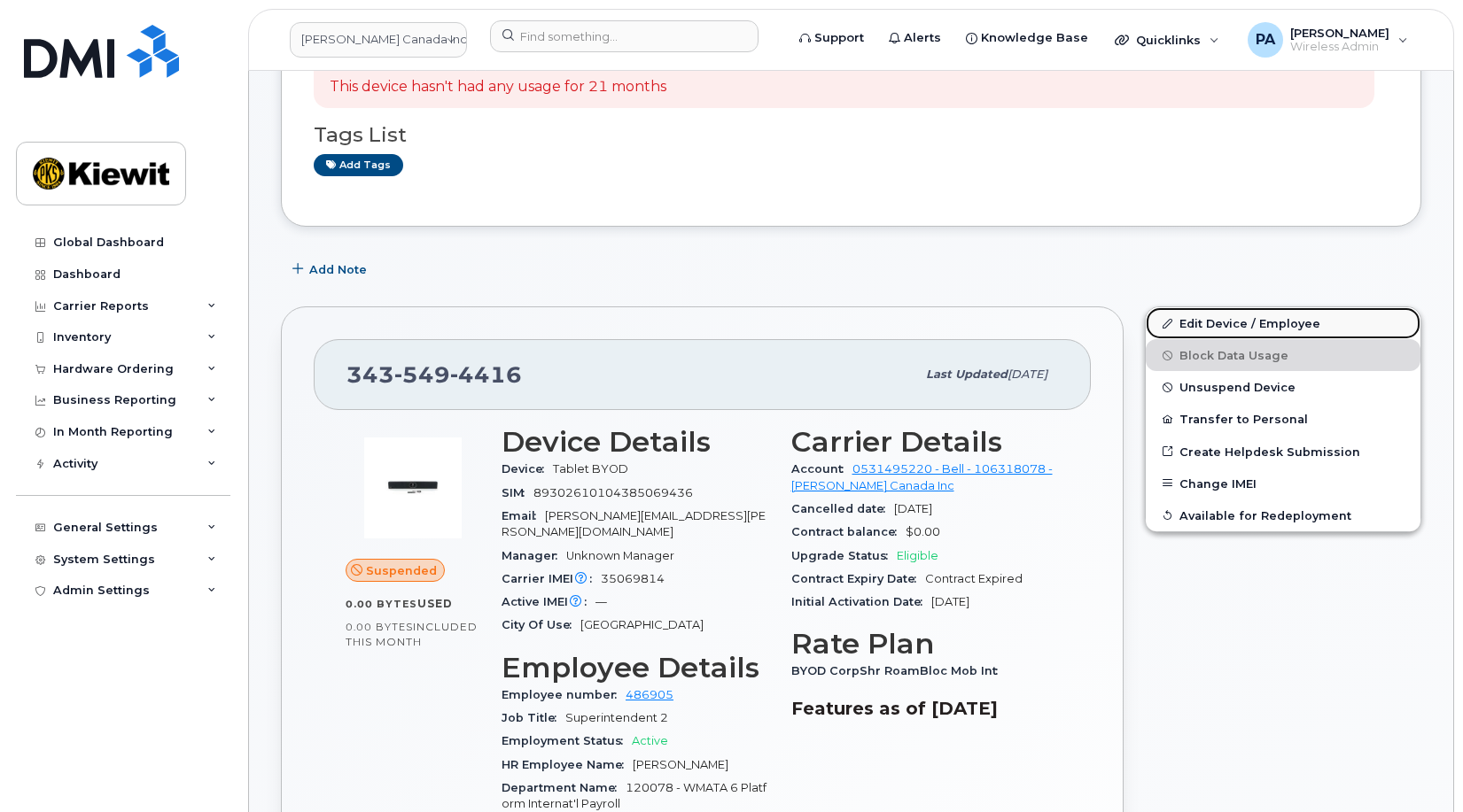
click at [1208, 323] on link "Edit Device / Employee" at bounding box center [1283, 323] width 275 height 31
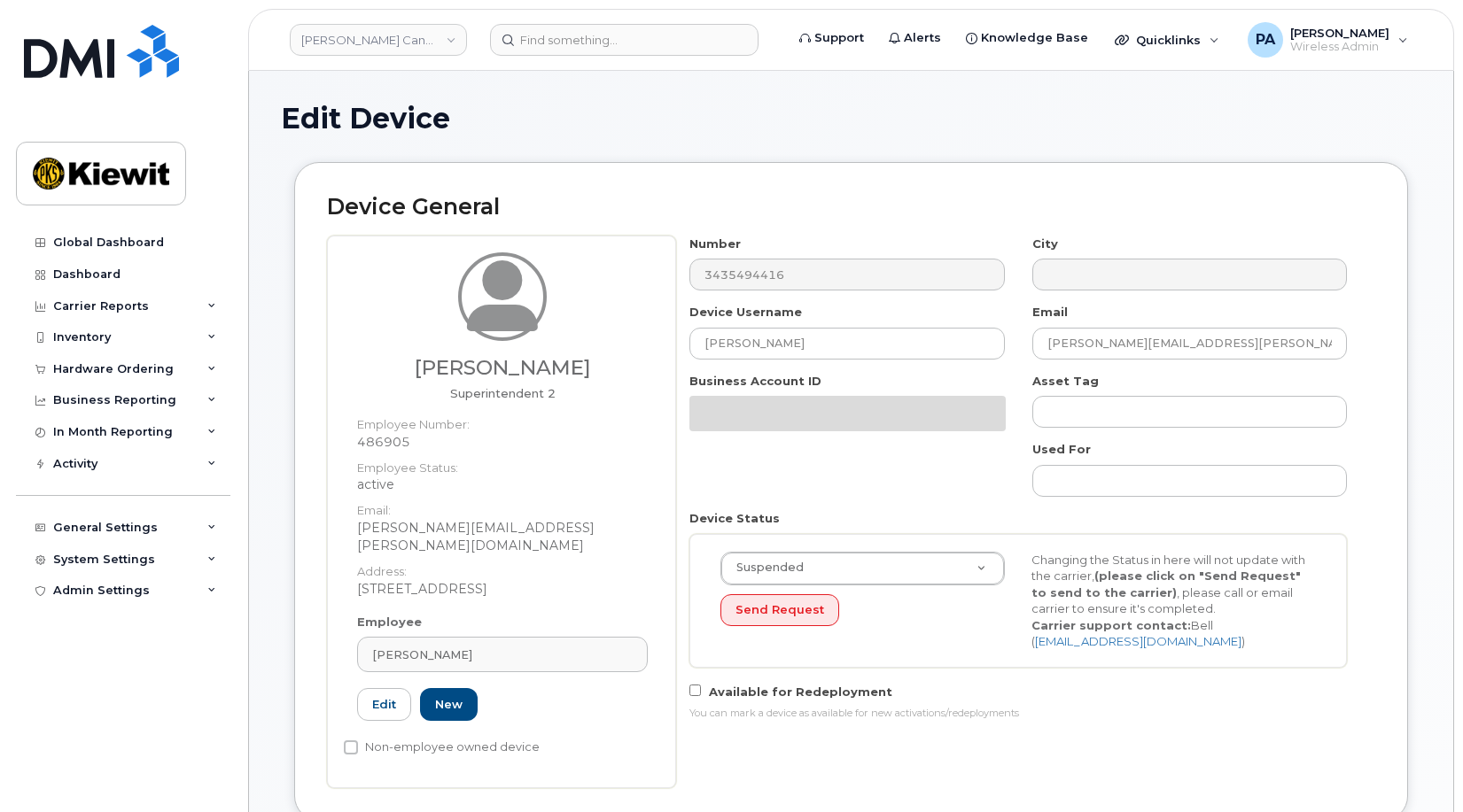
select select "14059"
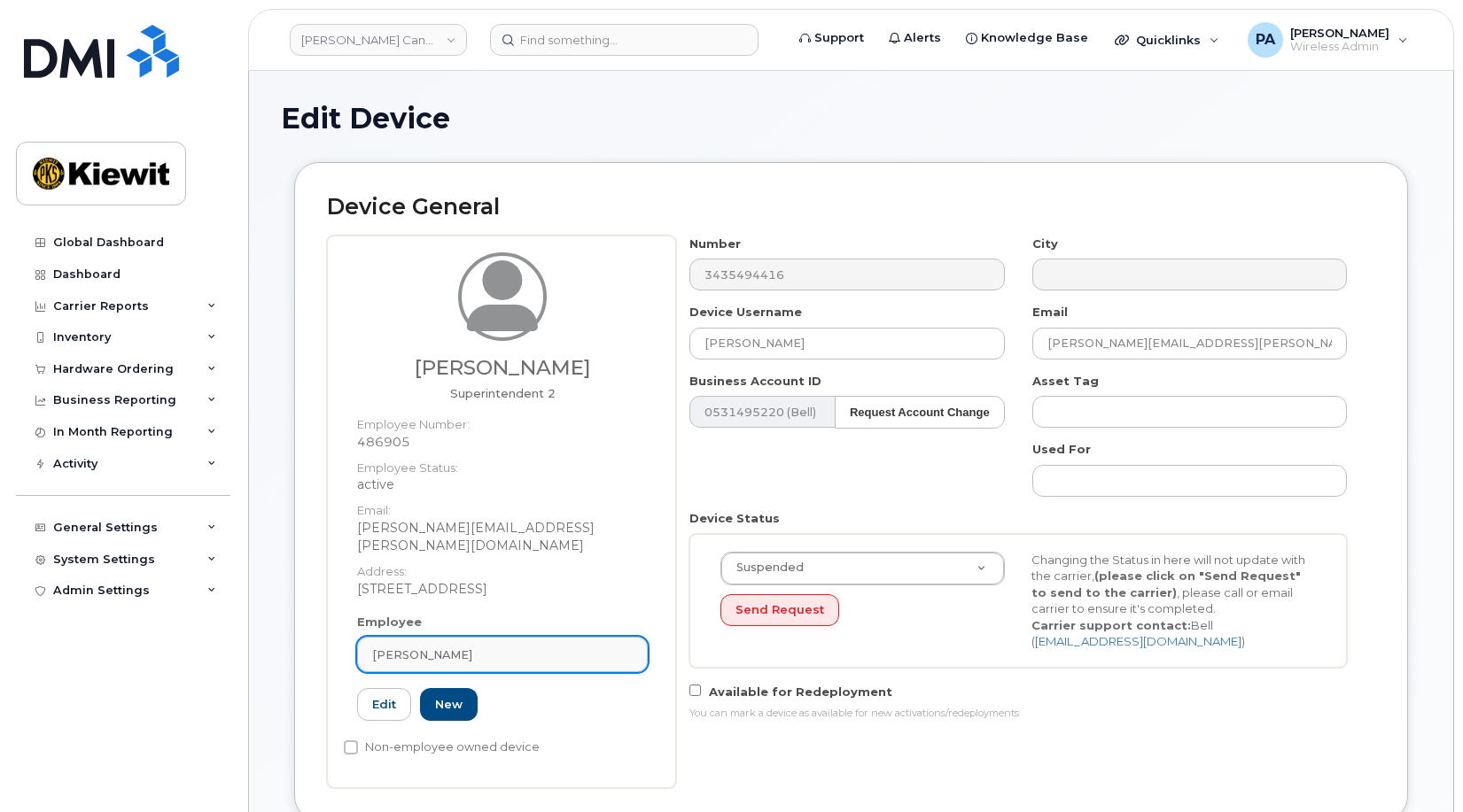
click at [538, 646] on link "[PERSON_NAME]" at bounding box center [502, 655] width 290 height 35
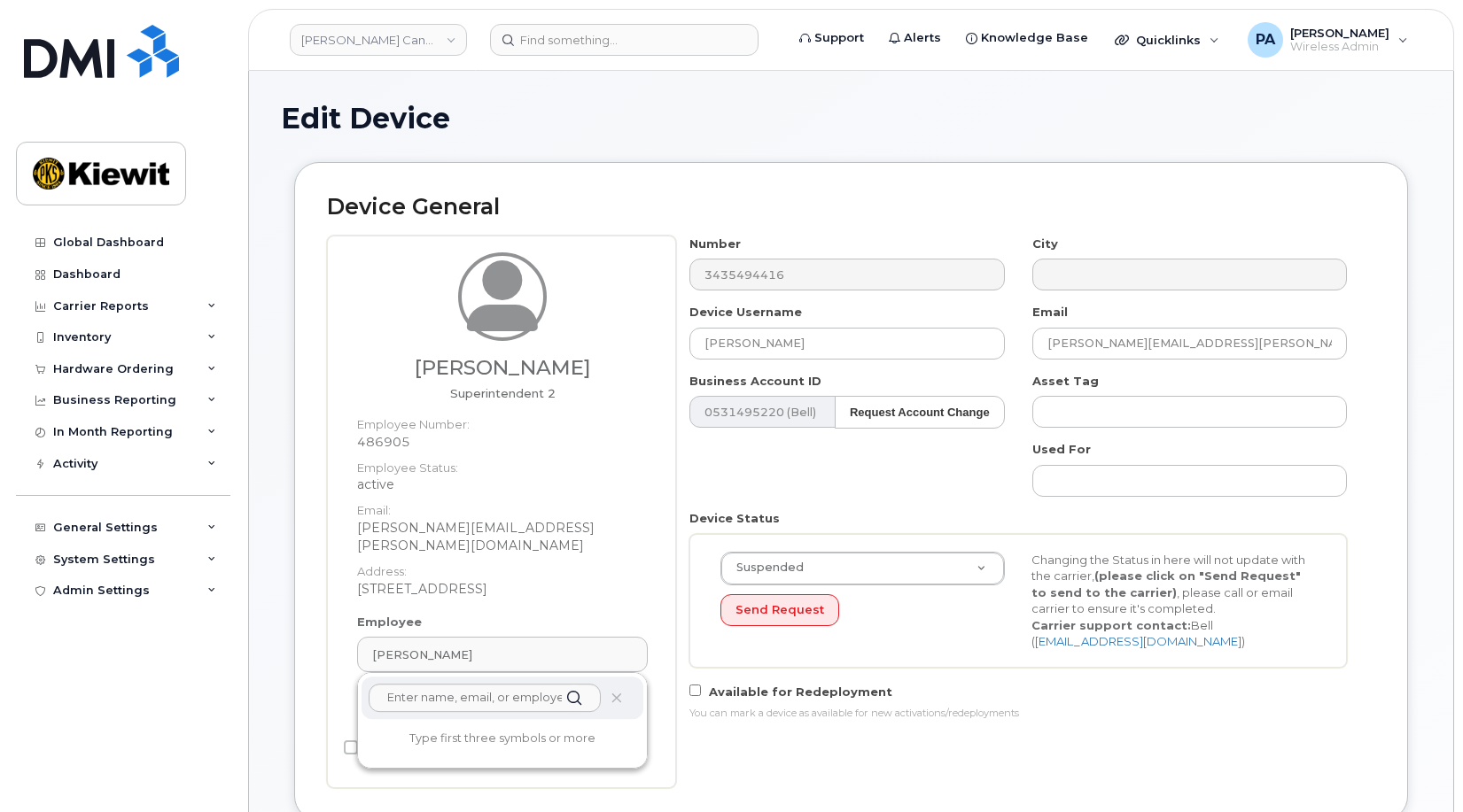
click at [901, 474] on div "Number 3435494416 City Device Username [PERSON_NAME] Email [PERSON_NAME][EMAIL_…" at bounding box center [1019, 485] width 685 height 500
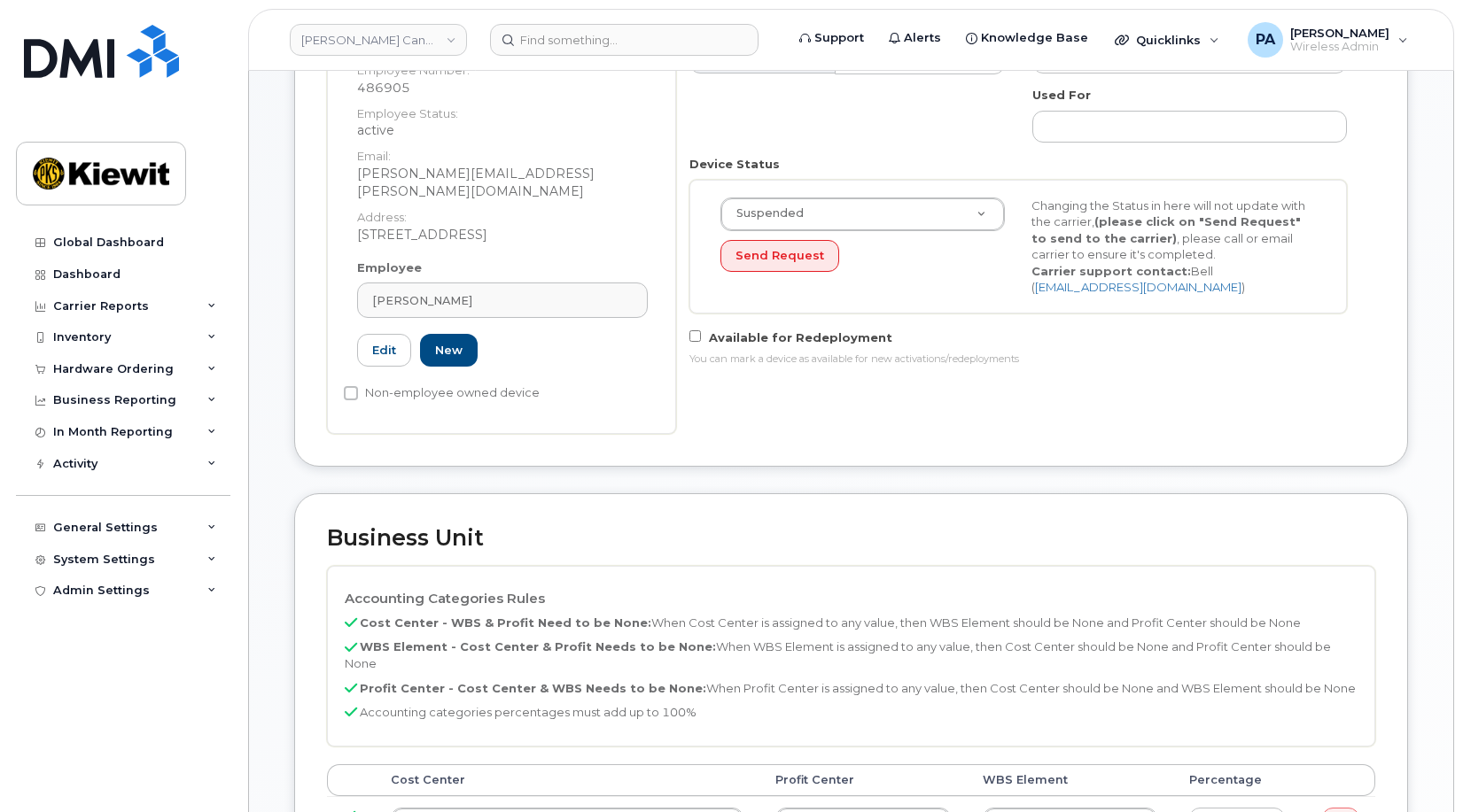
scroll to position [531, 0]
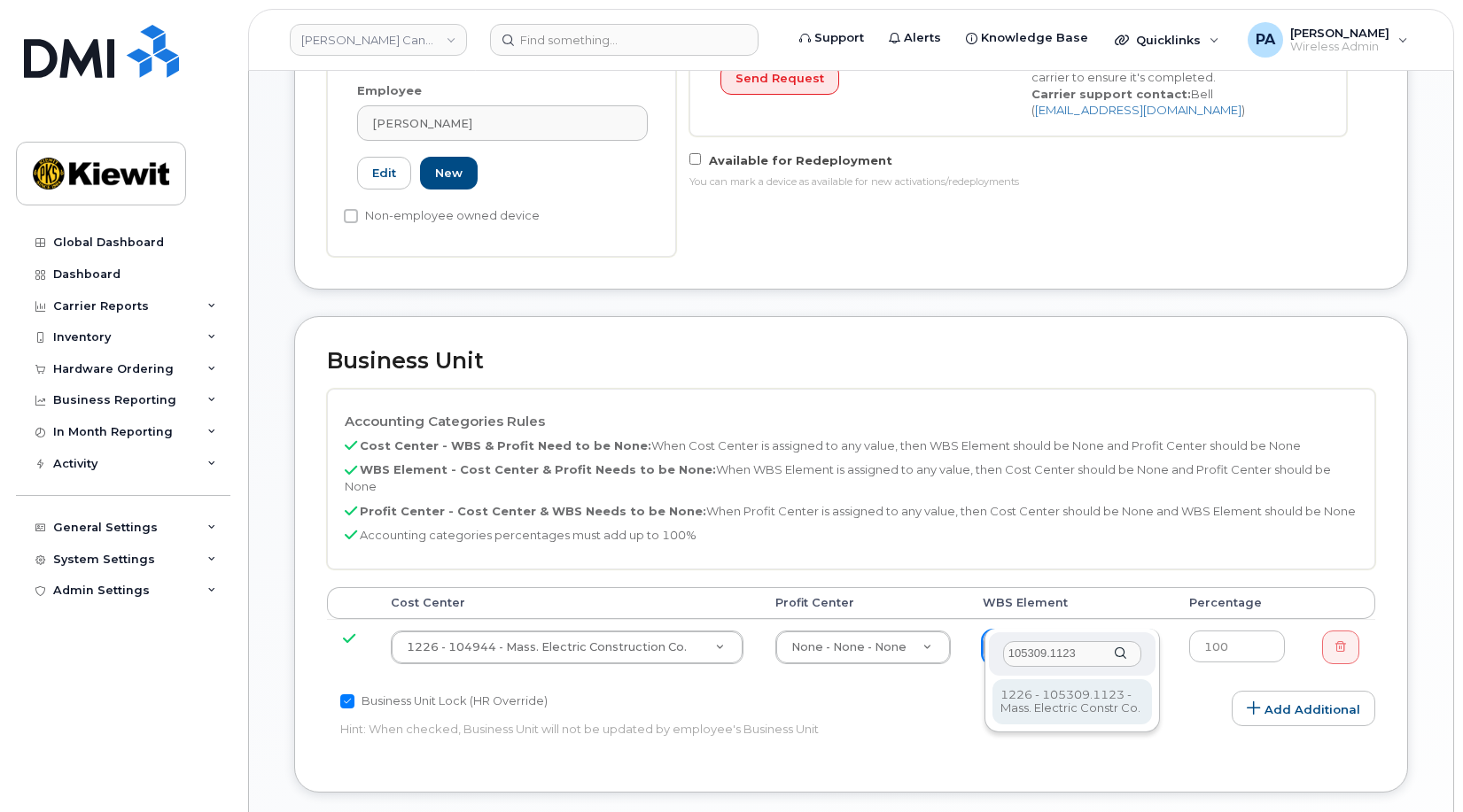
type input "105309.1123"
type input "4679478"
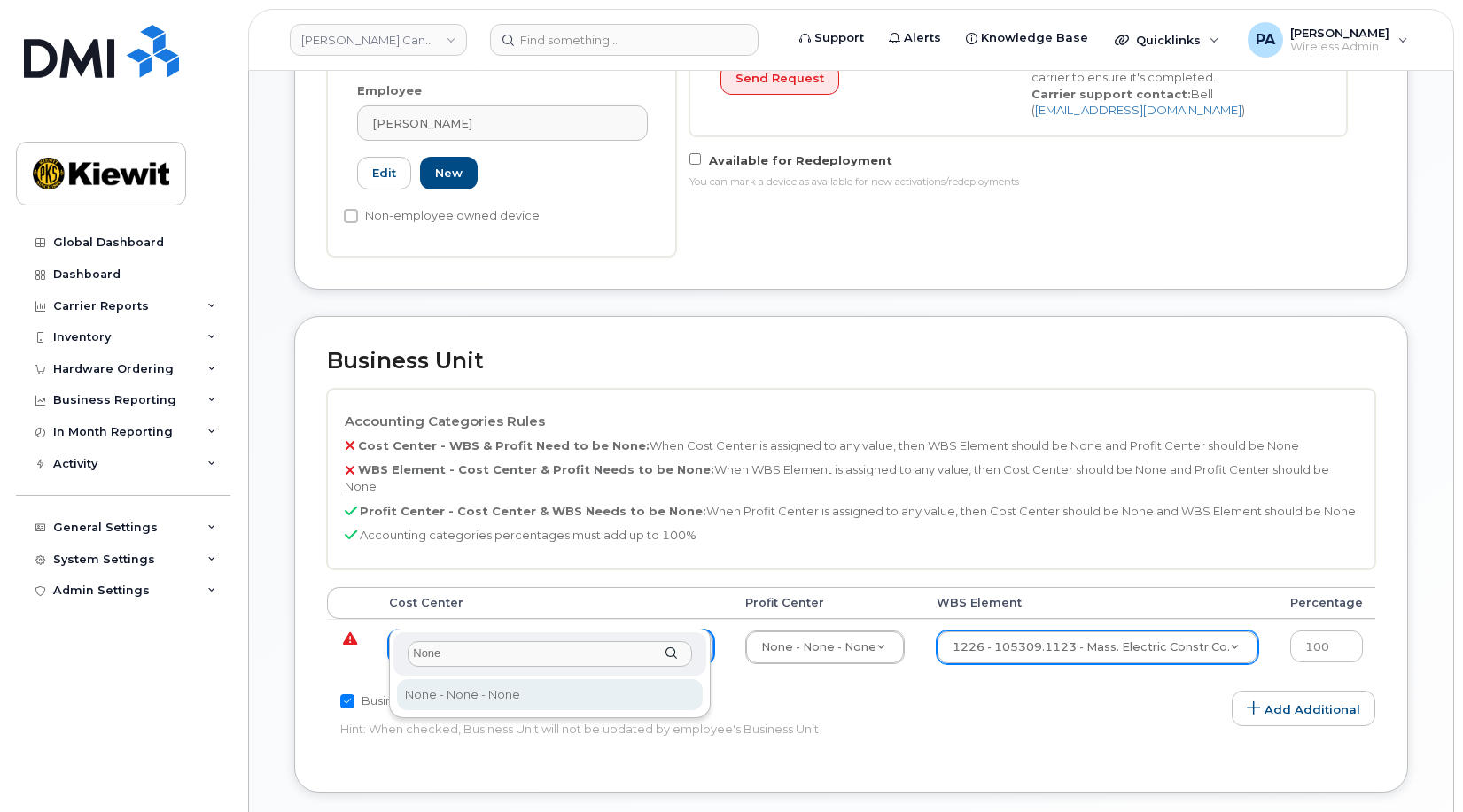
type input "None"
type input "13383"
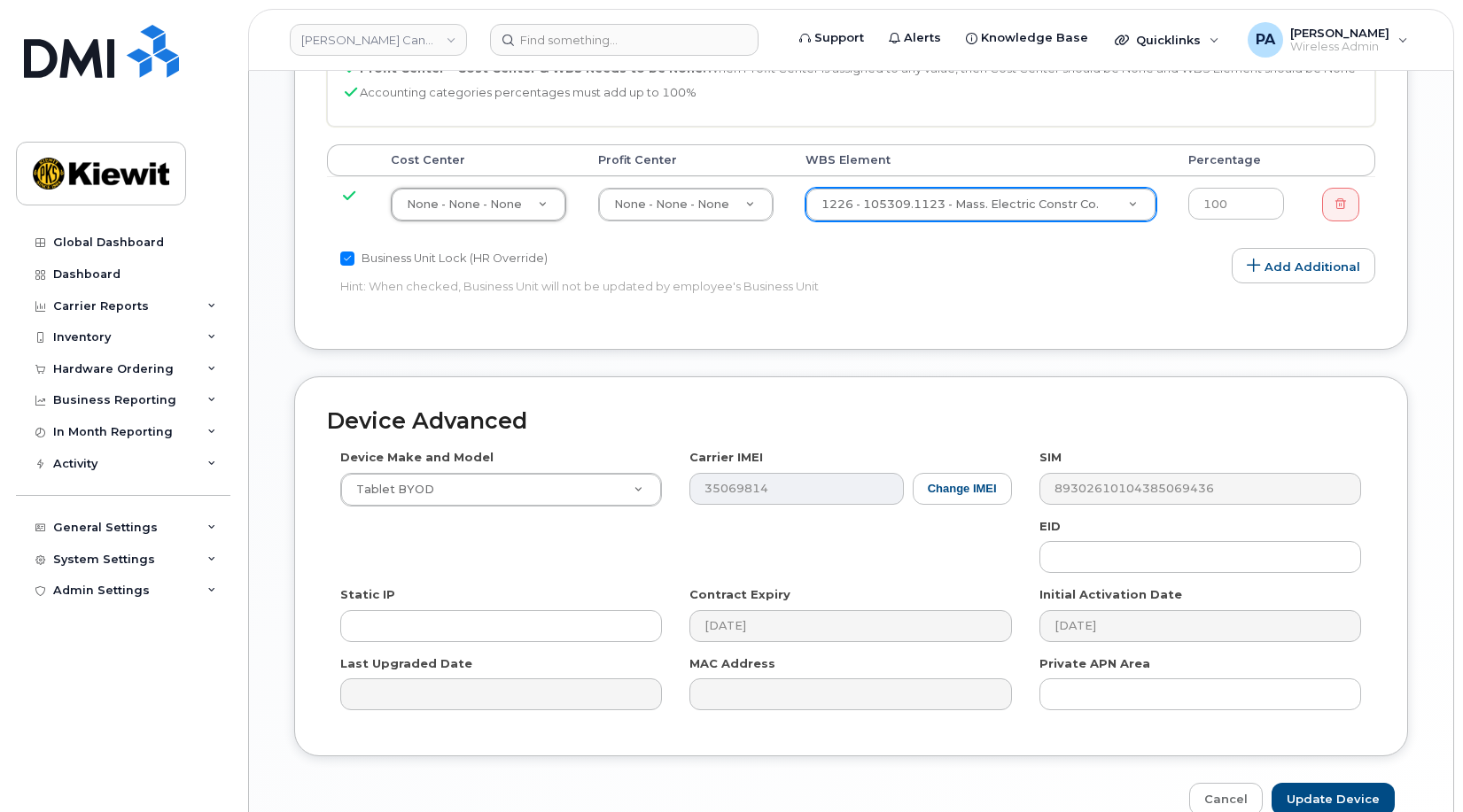
scroll to position [1033, 0]
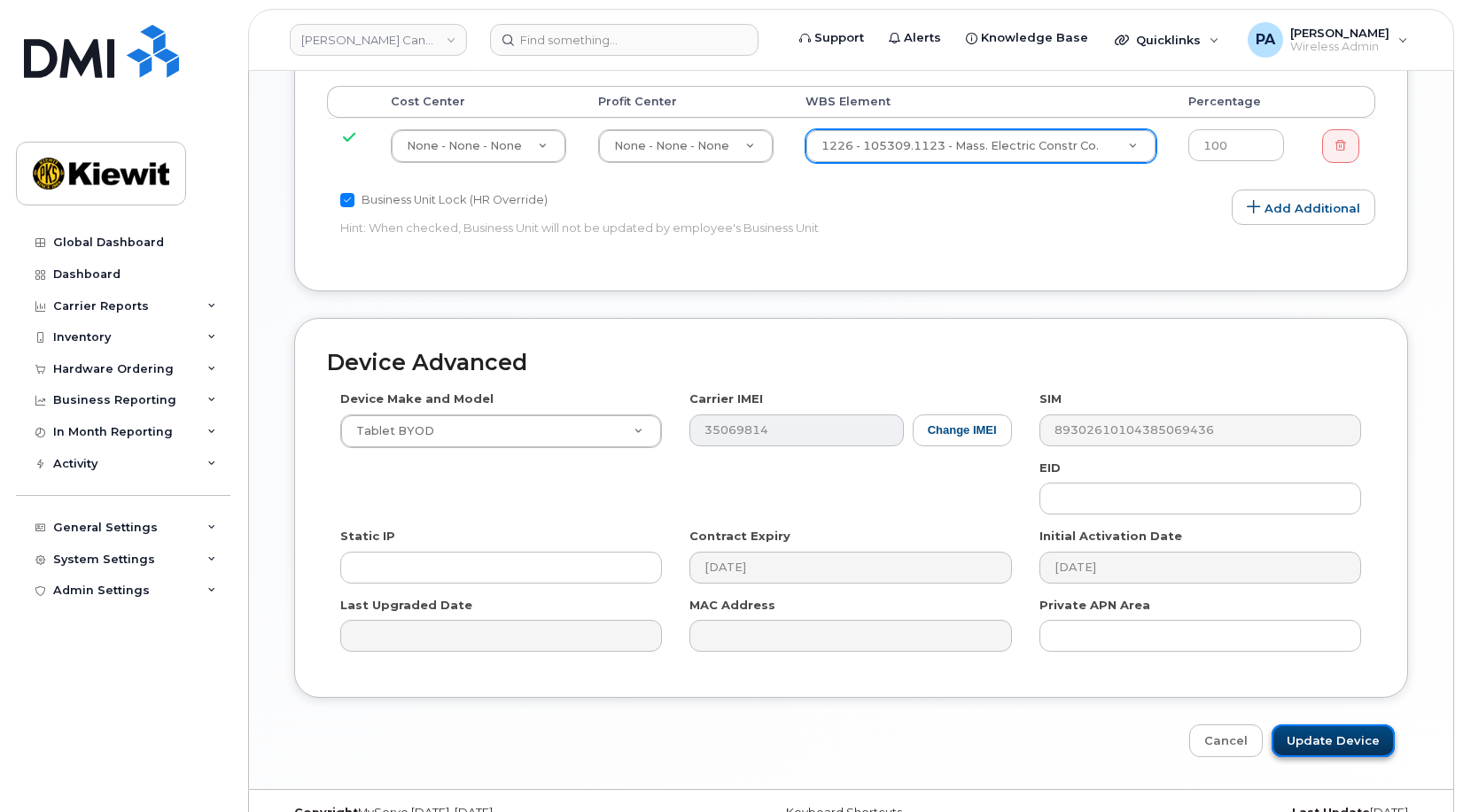
click at [1315, 724] on input "Update Device" at bounding box center [1333, 740] width 123 height 32
type input "Saving..."
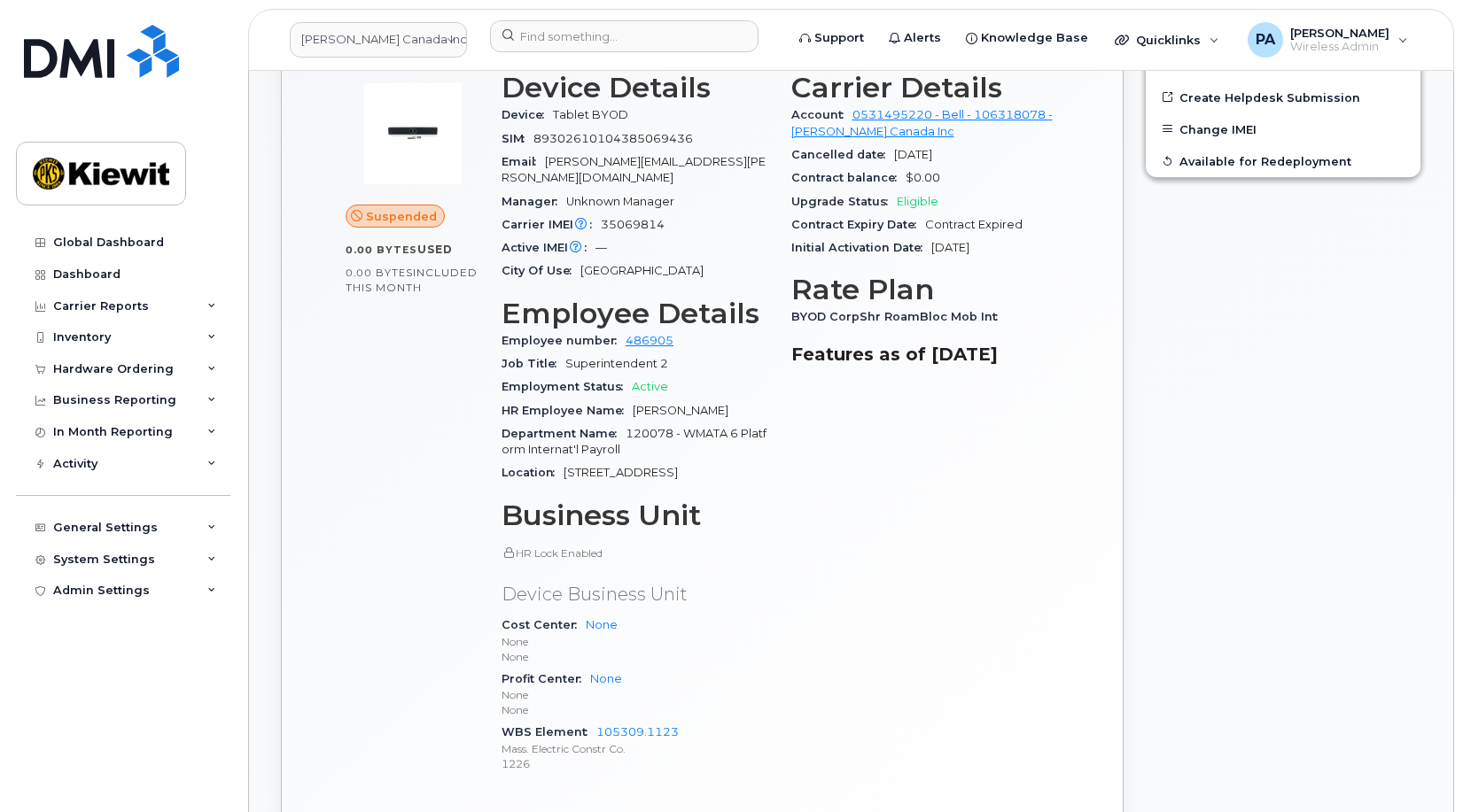
scroll to position [266, 0]
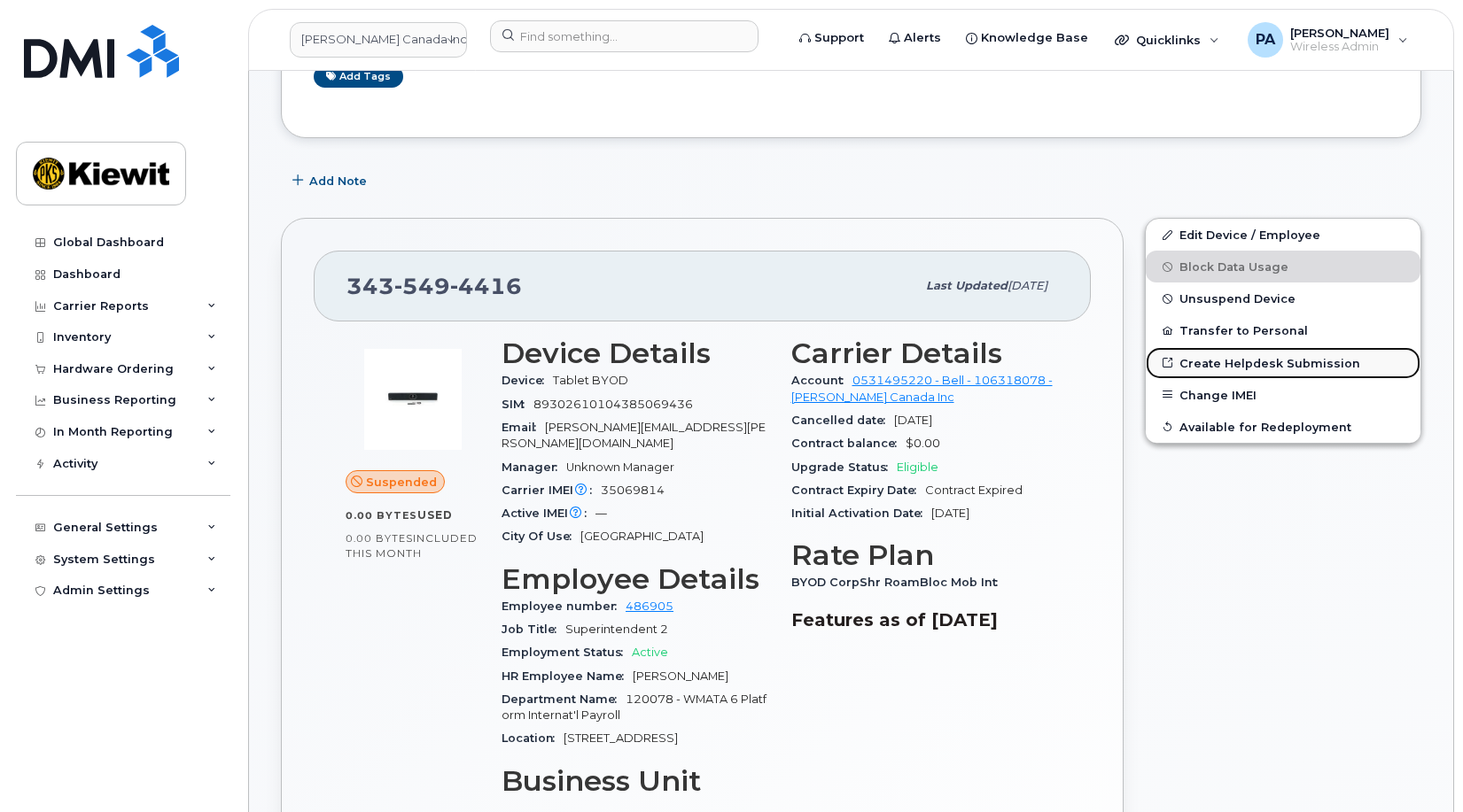
click at [1217, 361] on link "Create Helpdesk Submission" at bounding box center [1283, 363] width 275 height 31
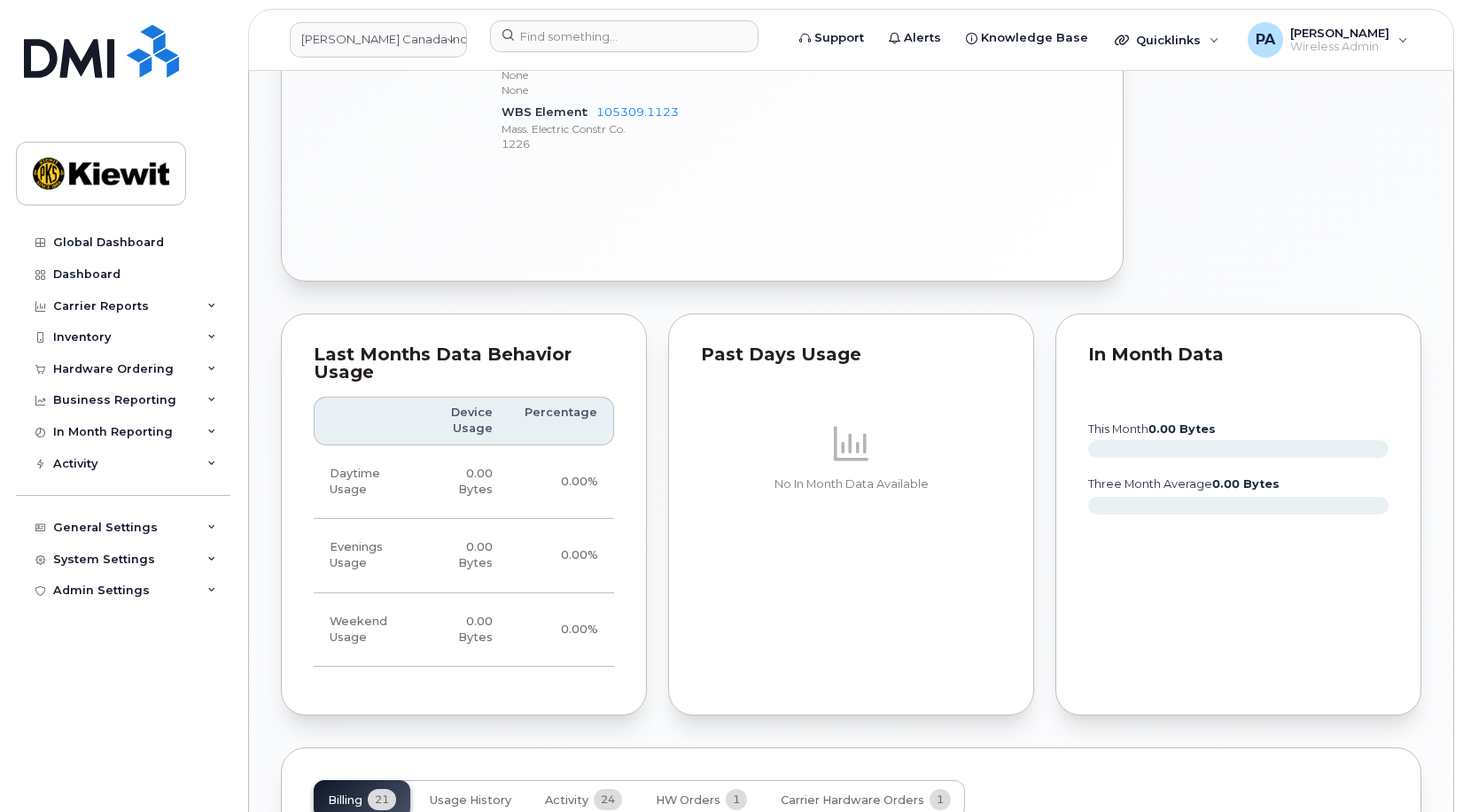
scroll to position [1772, 0]
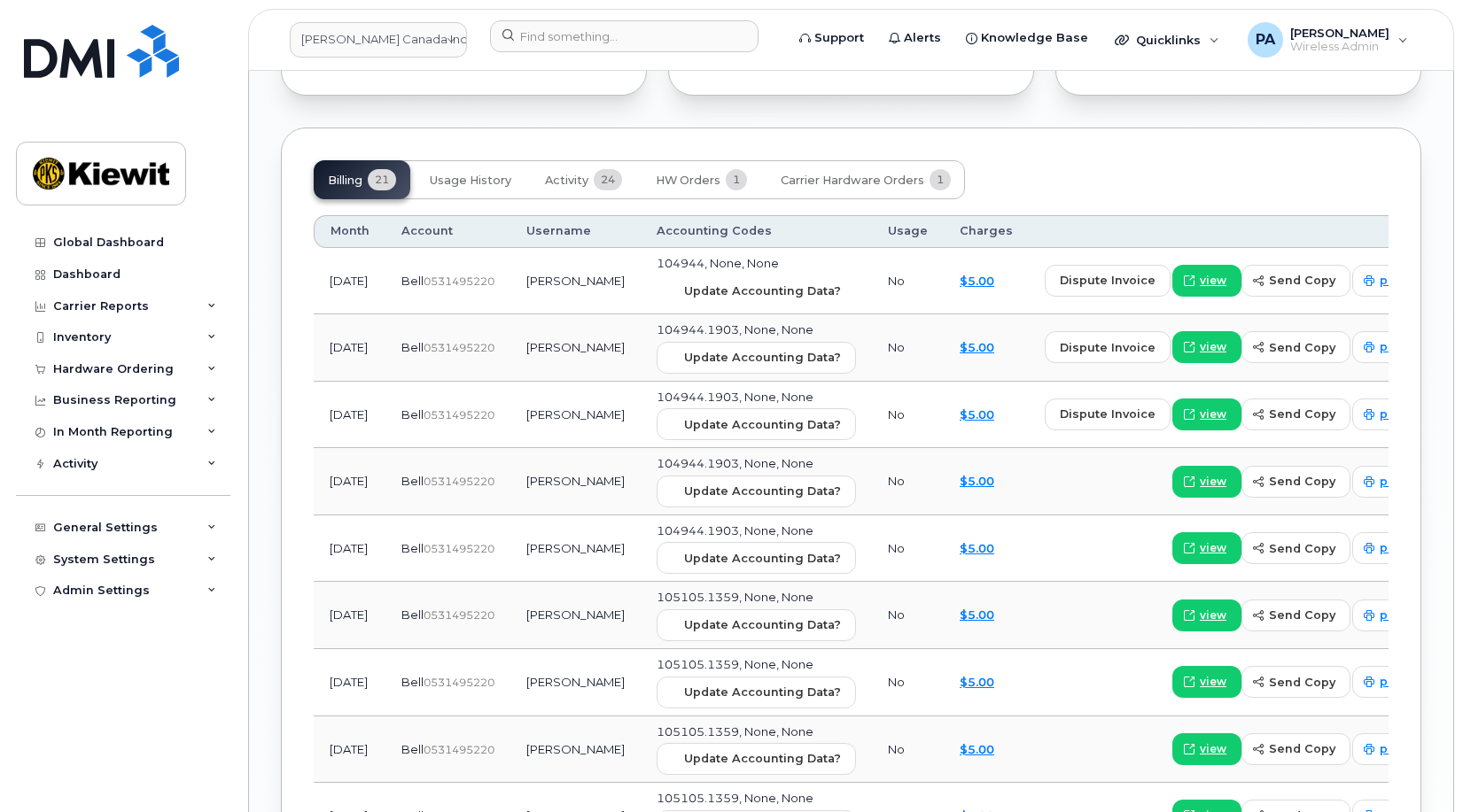
drag, startPoint x: 758, startPoint y: 278, endPoint x: 826, endPoint y: 67, distance: 221.7
click at [758, 282] on span "Update Accounting Data?" at bounding box center [762, 290] width 157 height 17
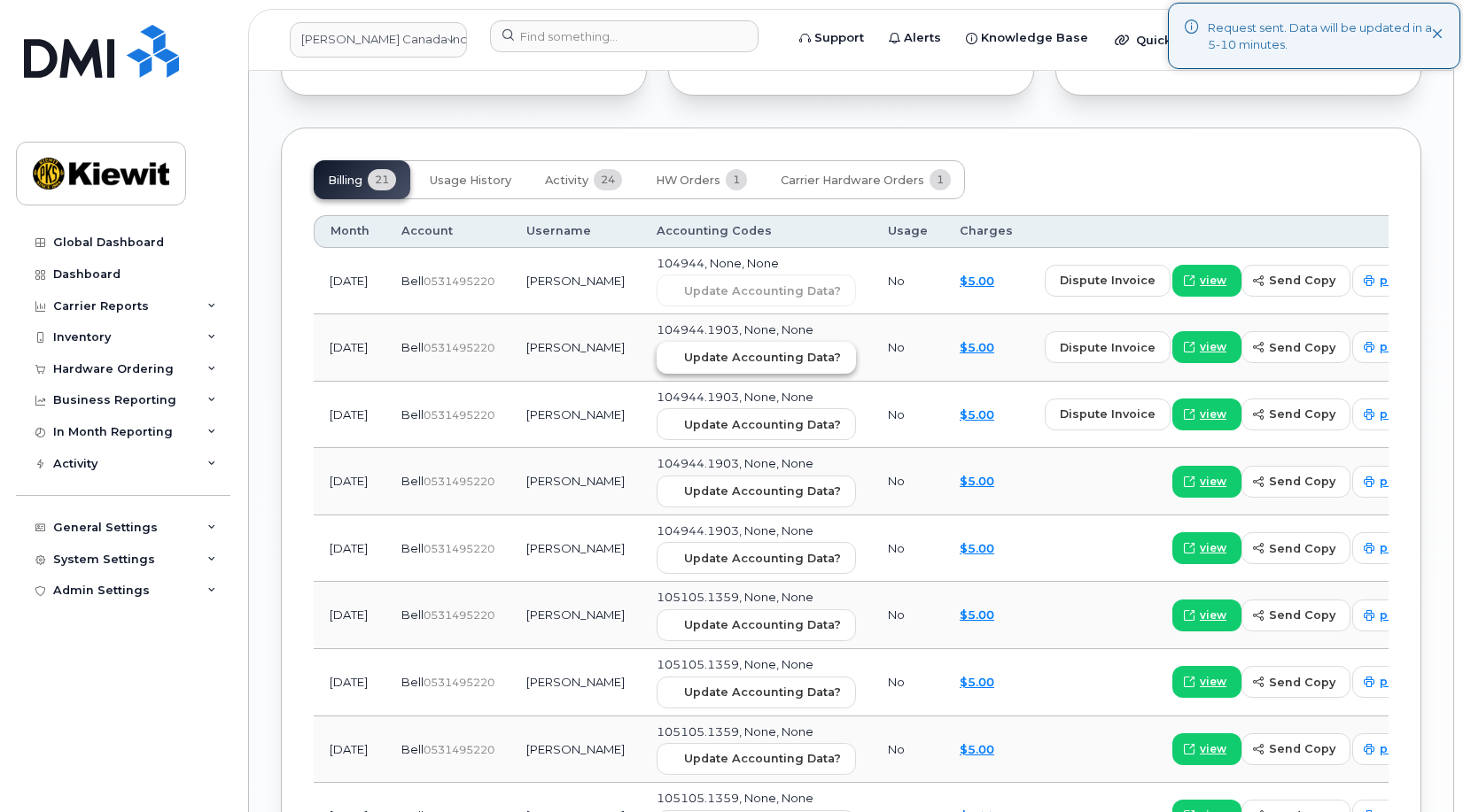
click at [728, 349] on span "Update Accounting Data?" at bounding box center [762, 357] width 157 height 17
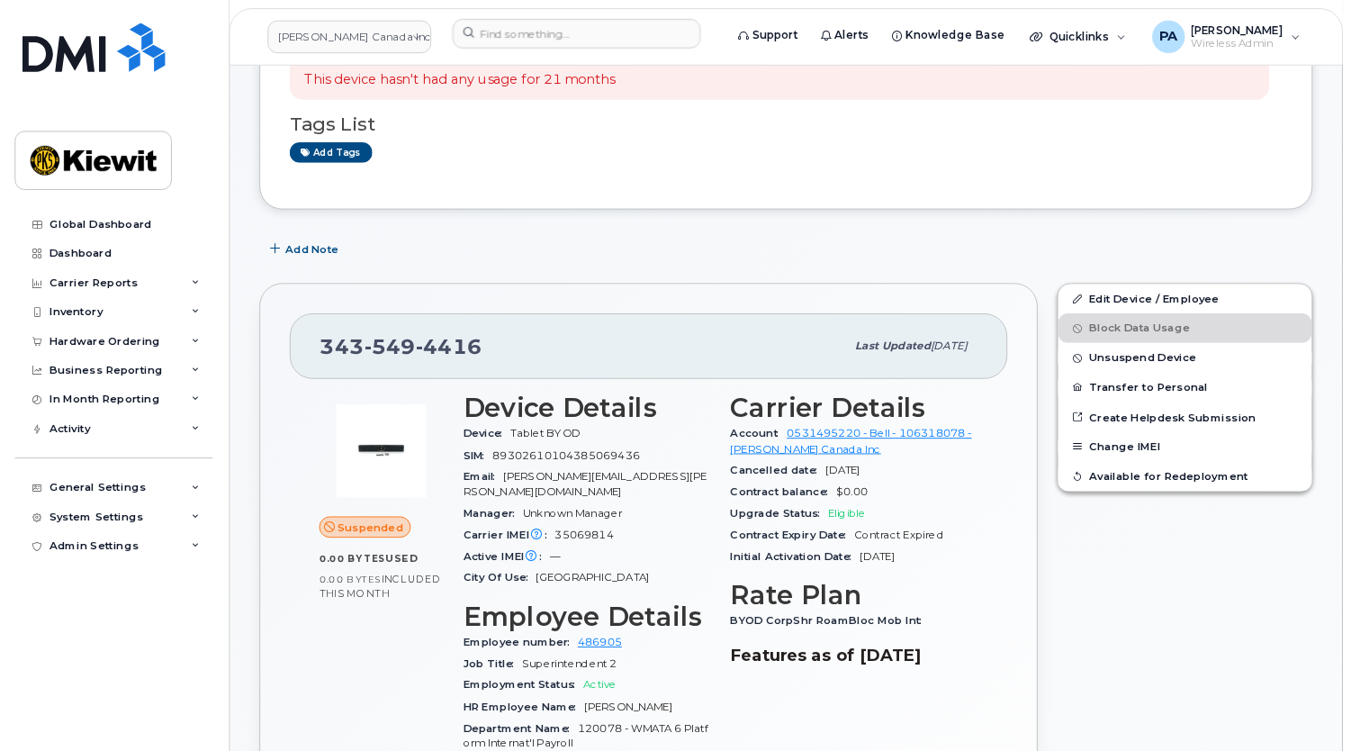
scroll to position [0, 0]
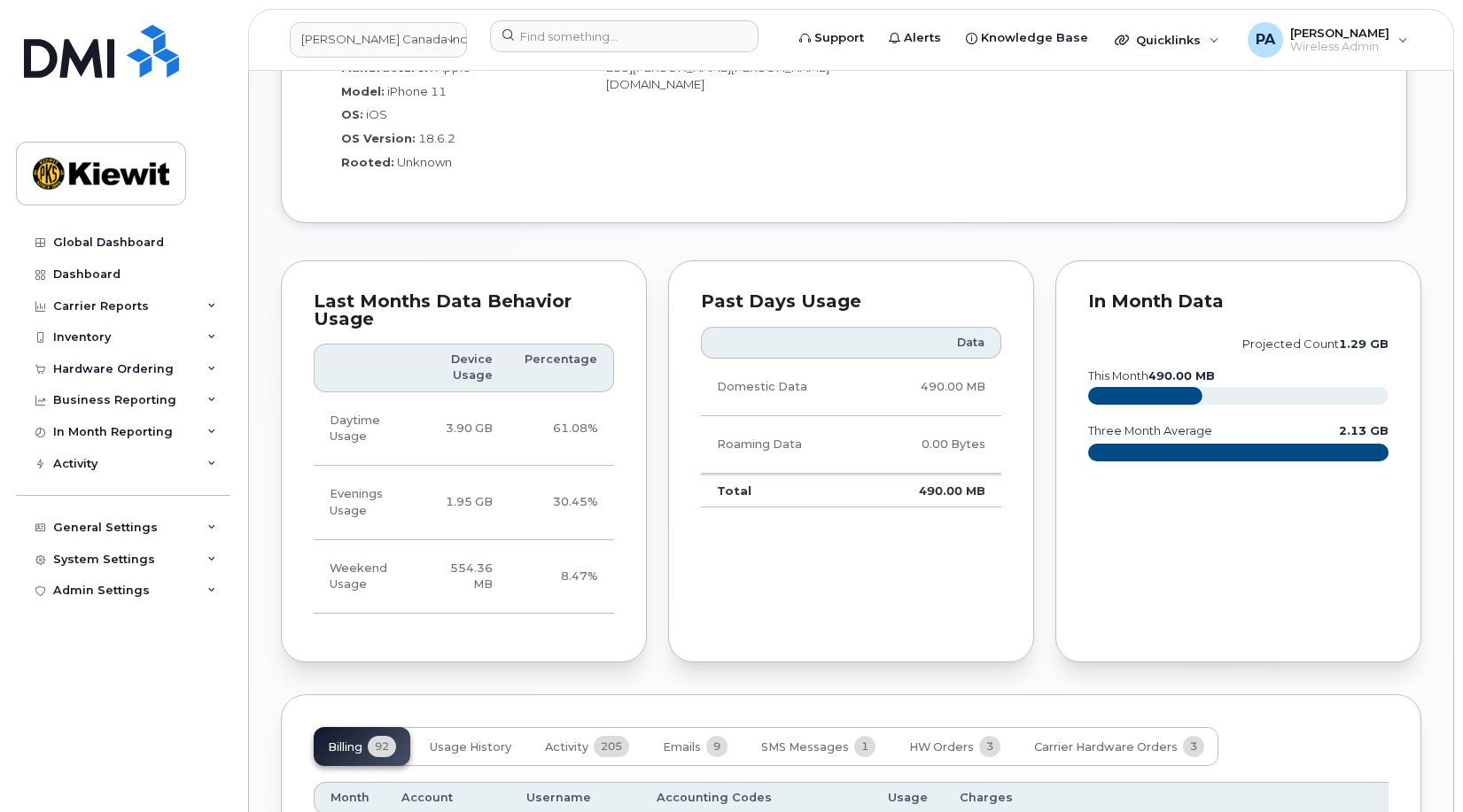
scroll to position [1772, 0]
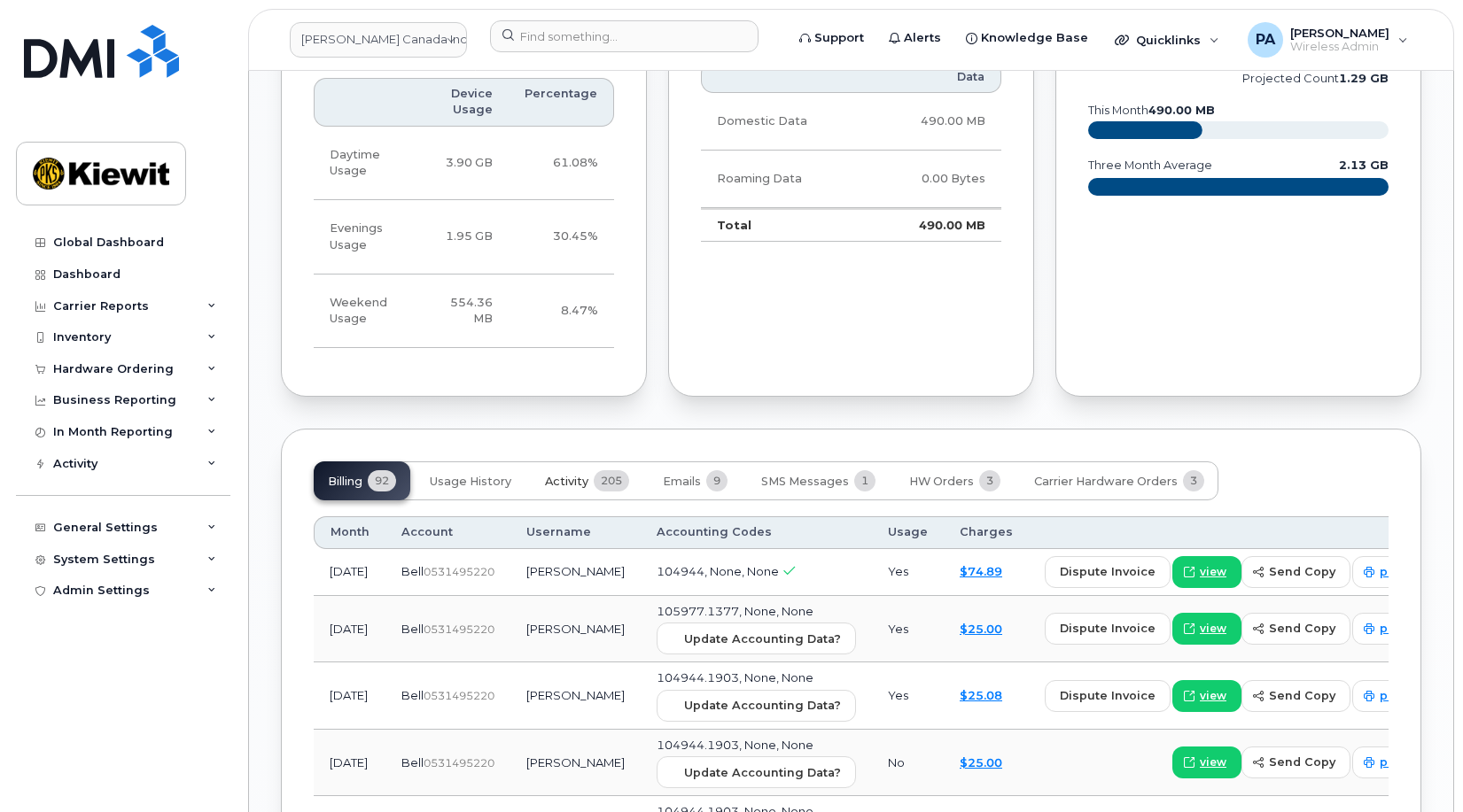
click at [572, 489] on span "Activity" at bounding box center [567, 481] width 43 height 14
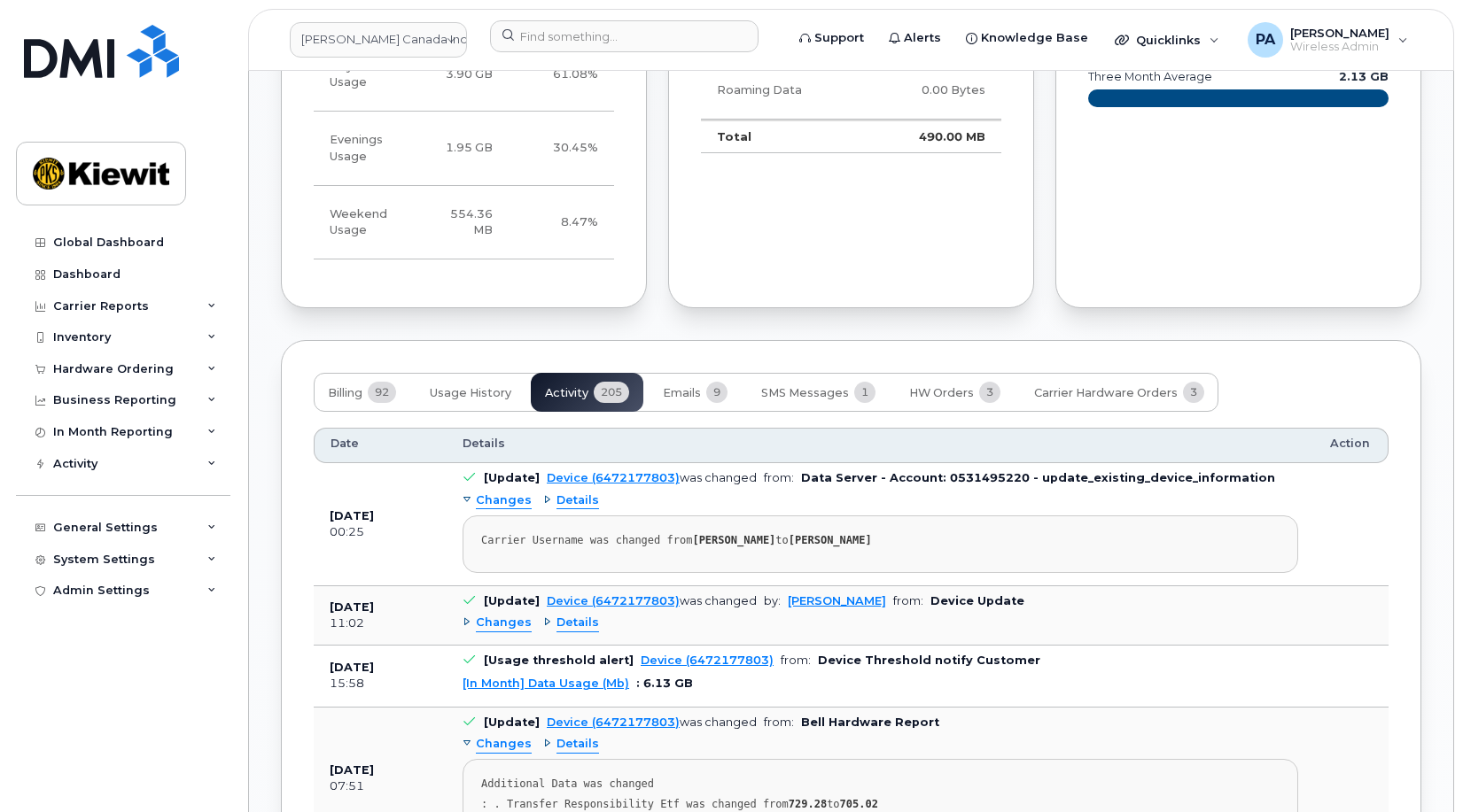
scroll to position [2037, 0]
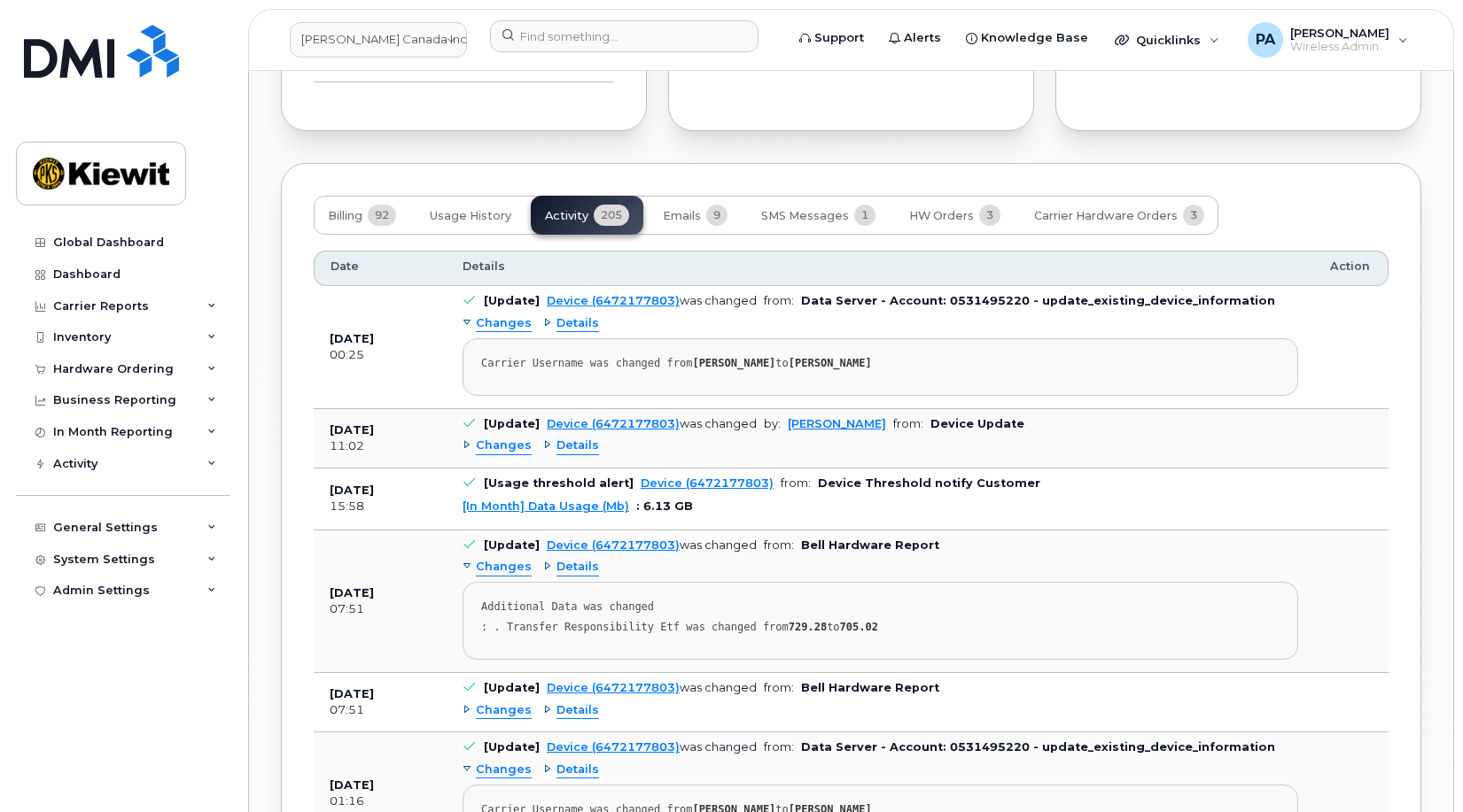
click at [511, 455] on span "Changes" at bounding box center [503, 446] width 56 height 17
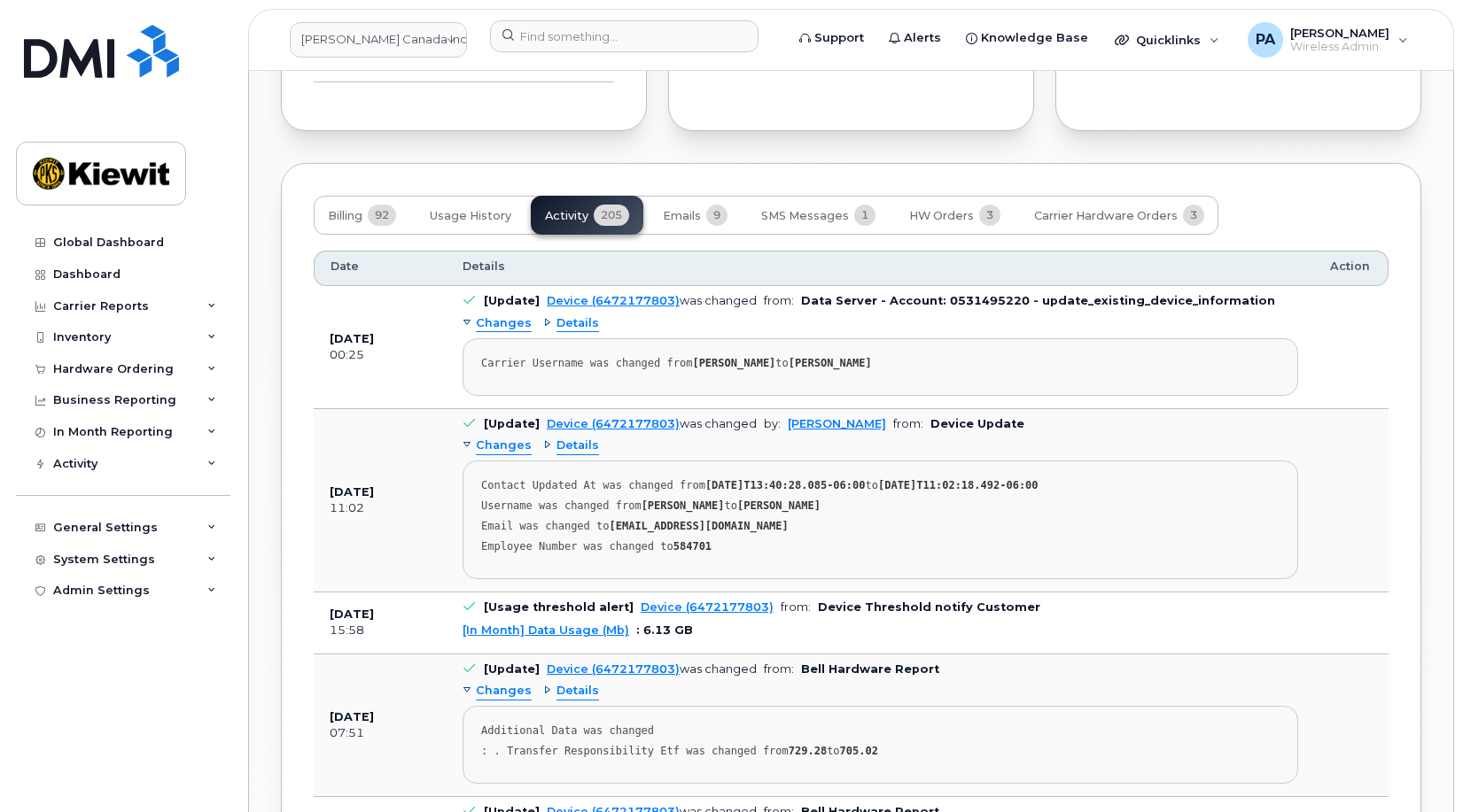
click at [511, 455] on span "Changes" at bounding box center [503, 446] width 56 height 17
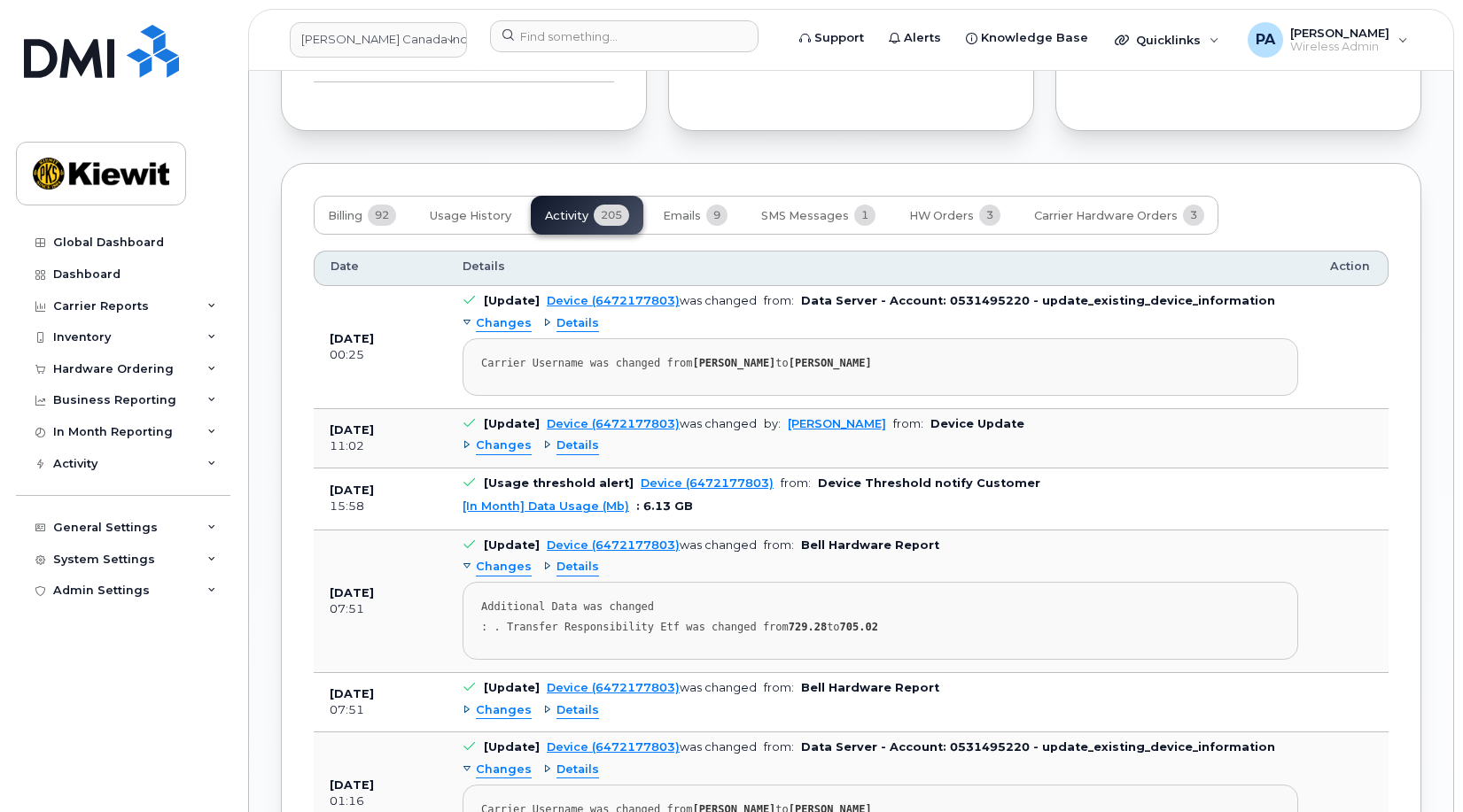
click at [494, 576] on span "Changes" at bounding box center [503, 567] width 56 height 17
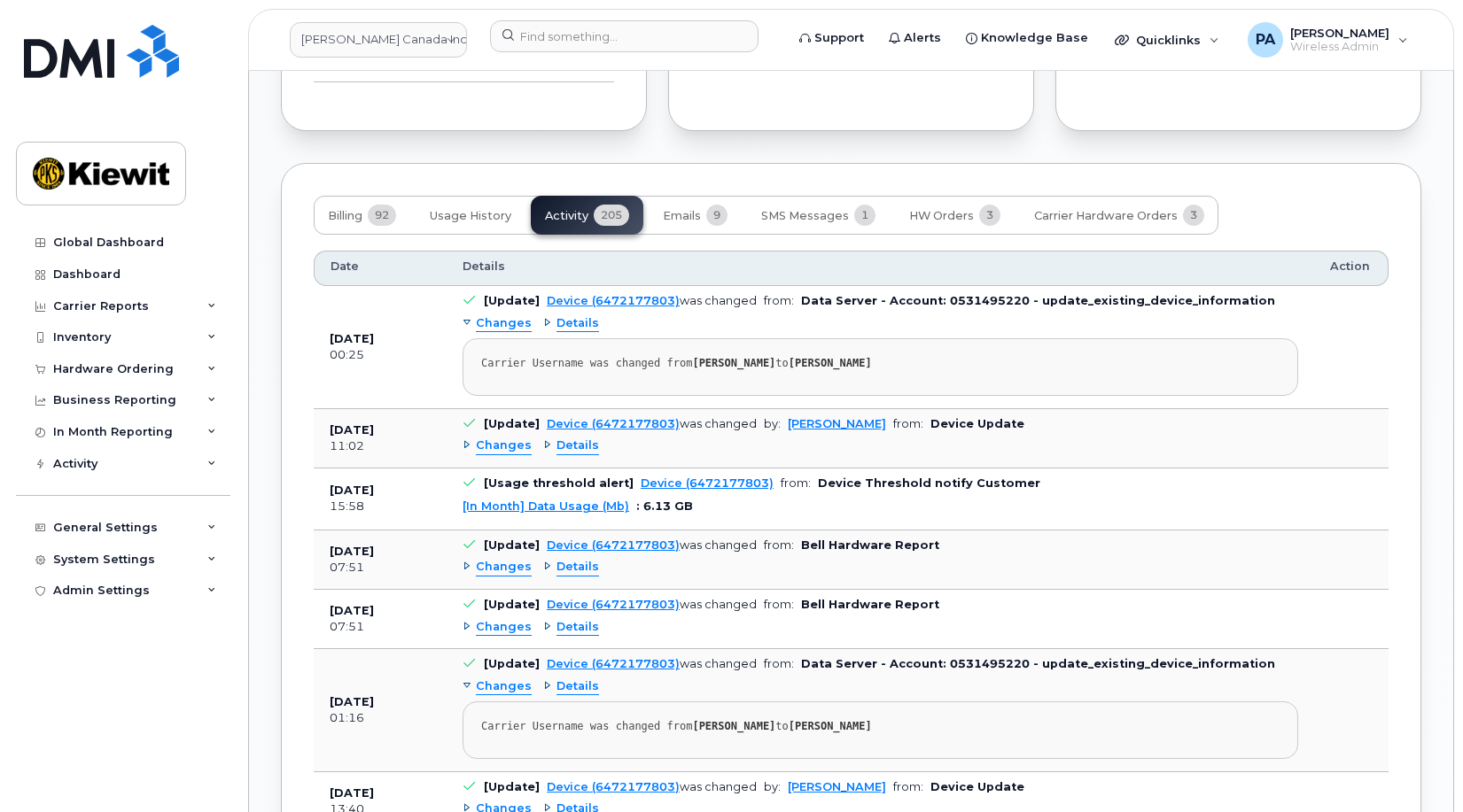
click at [494, 576] on span "Changes" at bounding box center [503, 567] width 56 height 17
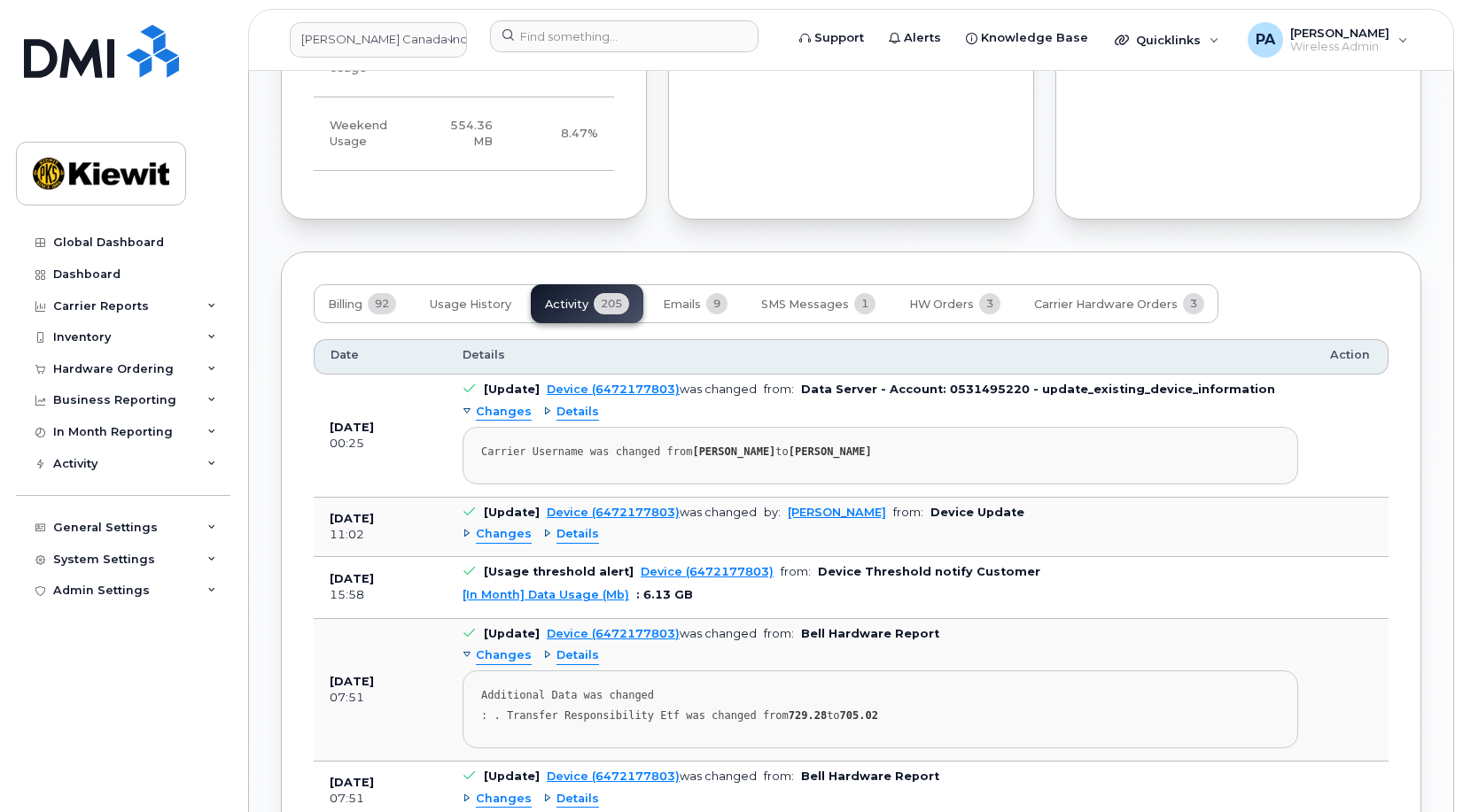
scroll to position [1860, 0]
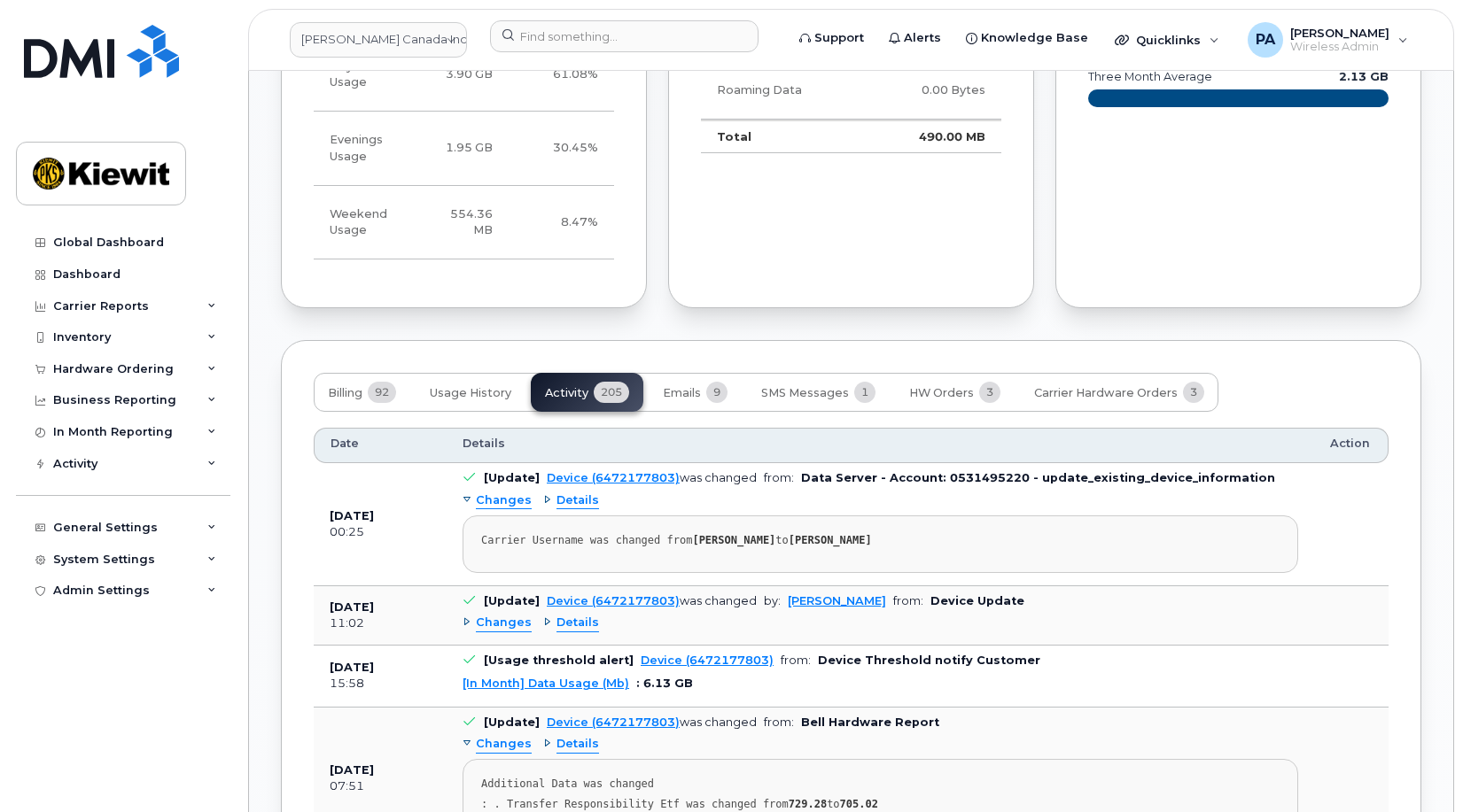
click at [572, 632] on span "Details" at bounding box center [577, 623] width 42 height 17
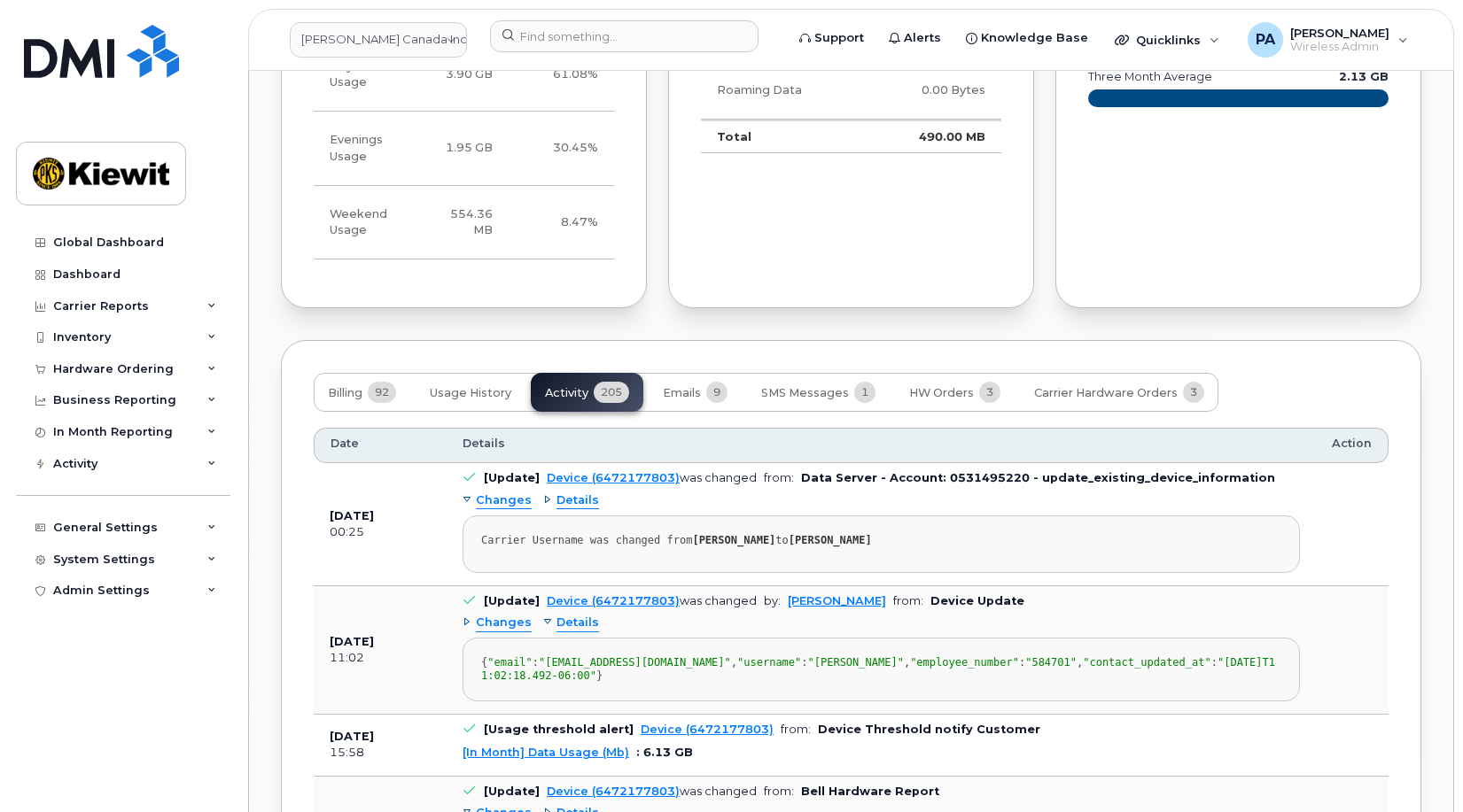
click at [572, 632] on span "Details" at bounding box center [577, 623] width 42 height 17
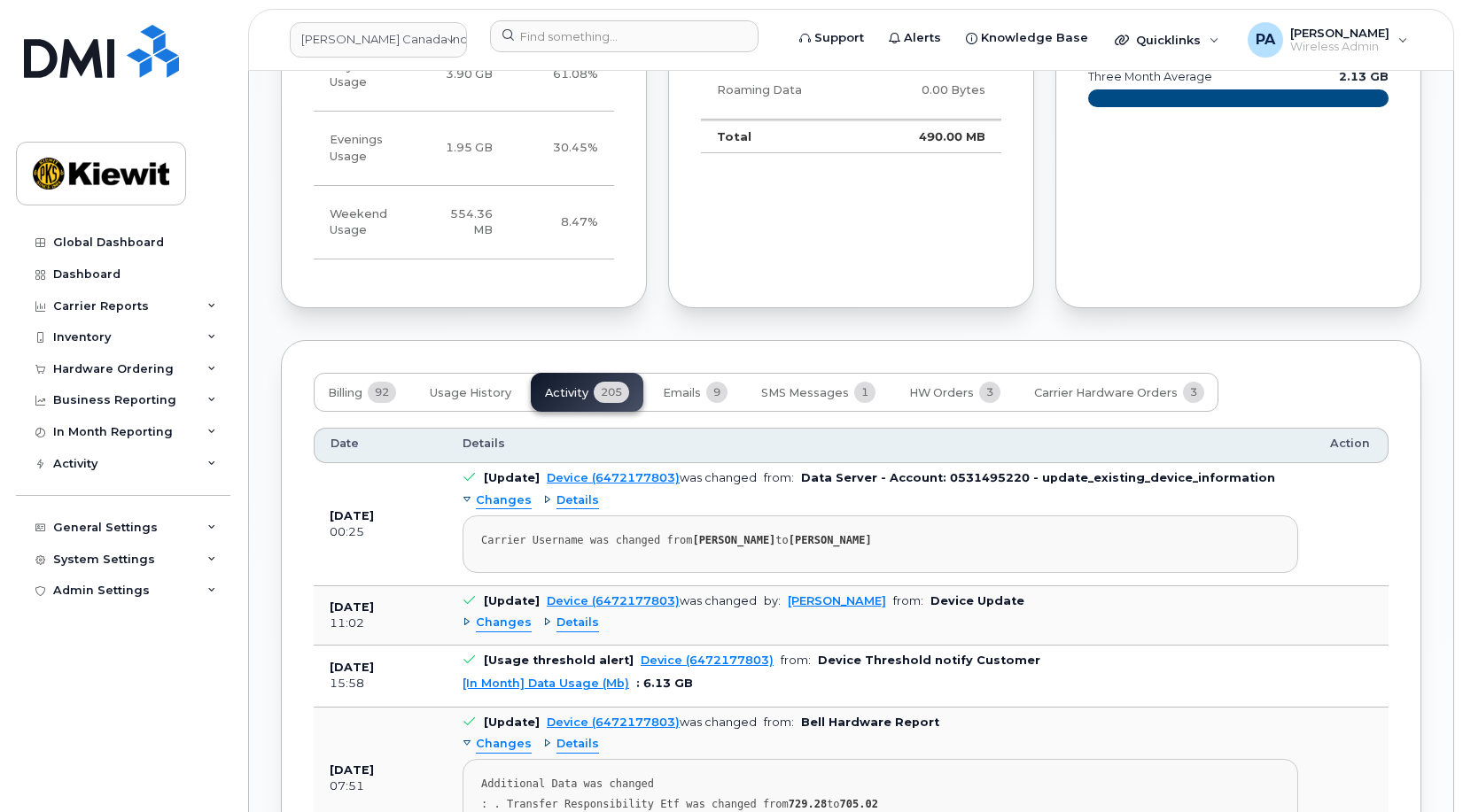
click at [514, 632] on span "Changes" at bounding box center [503, 623] width 56 height 17
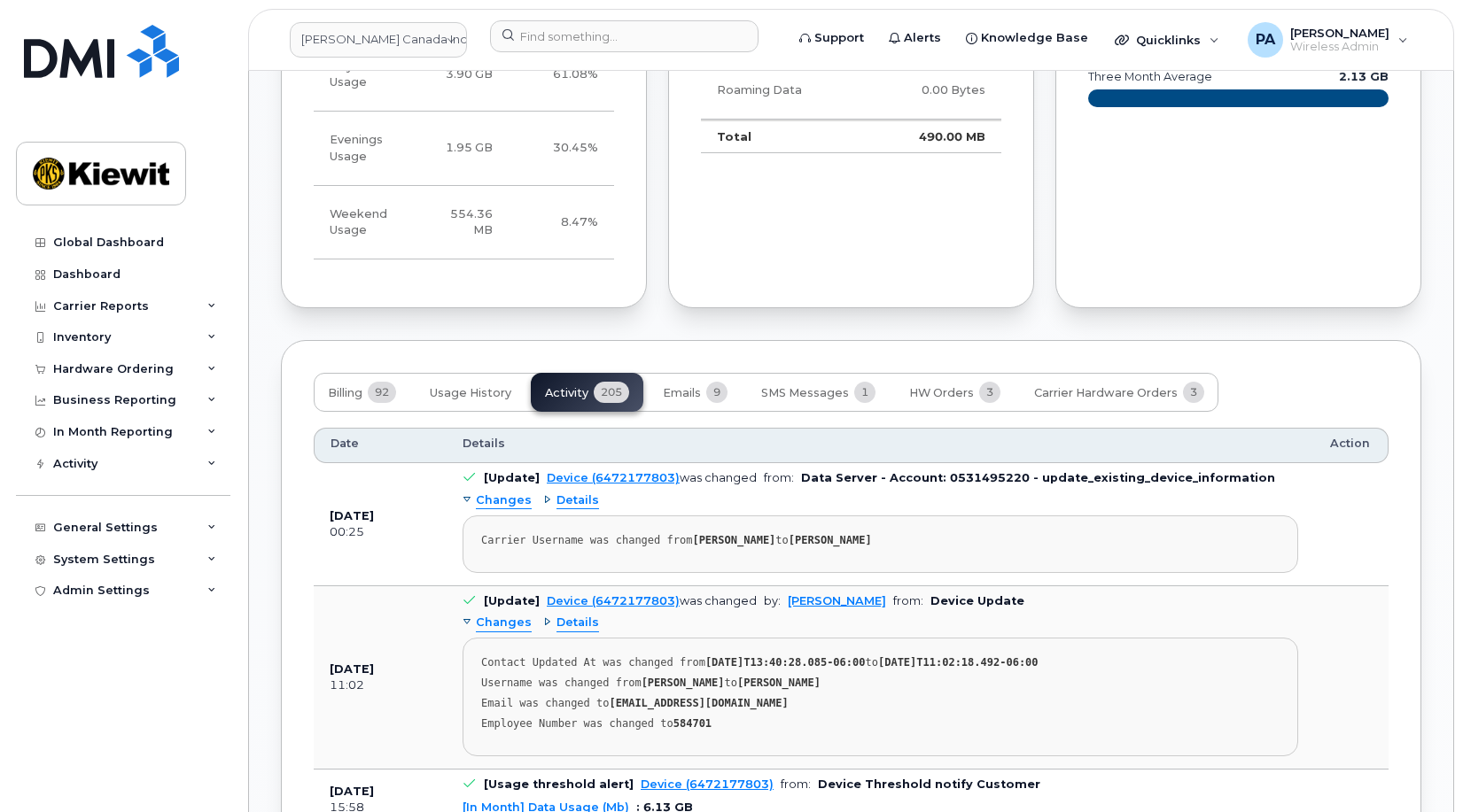
scroll to position [2126, 0]
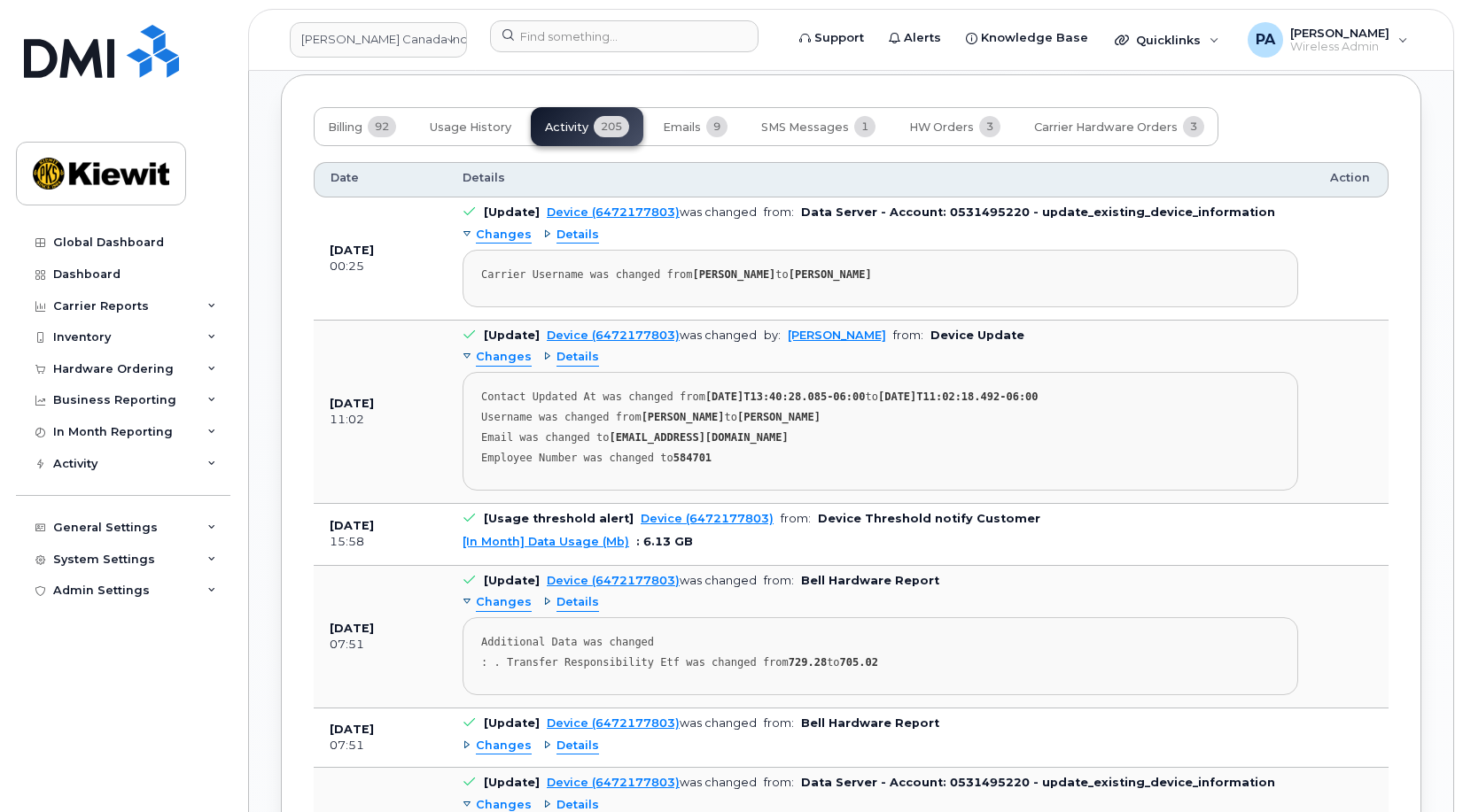
click at [501, 611] on span "Changes" at bounding box center [503, 602] width 56 height 17
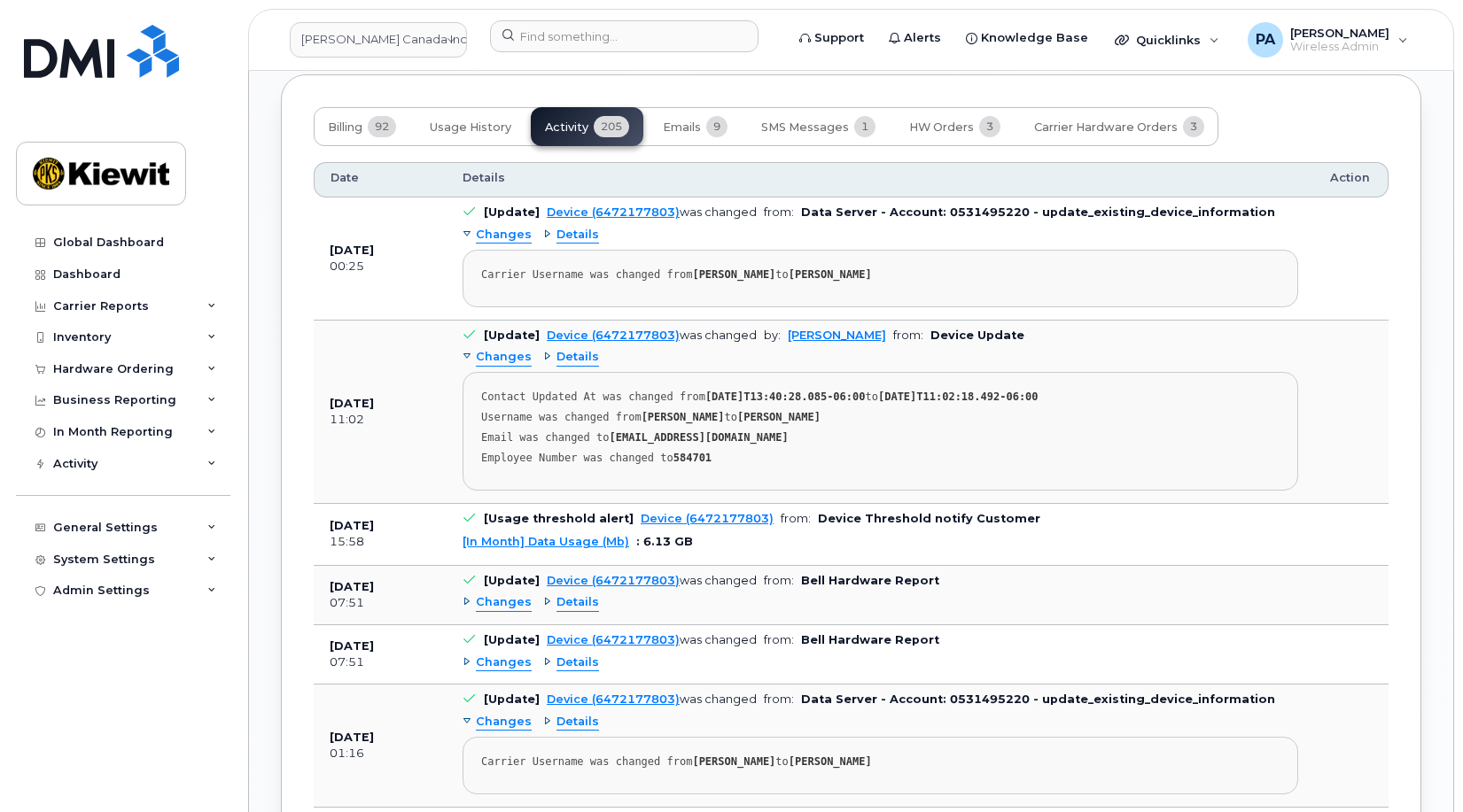
click at [510, 671] on span "Changes" at bounding box center [503, 662] width 56 height 17
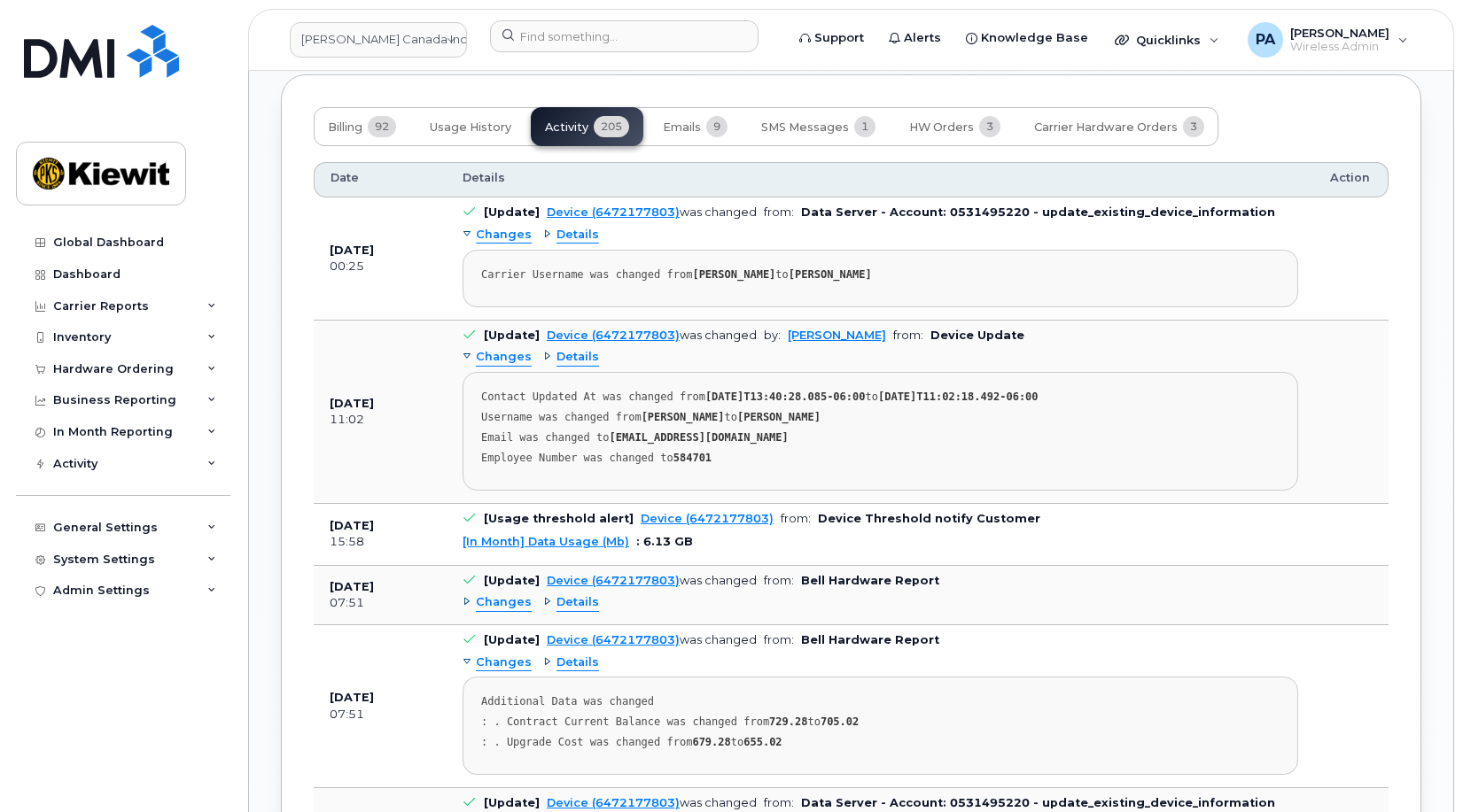
click at [510, 671] on span "Changes" at bounding box center [503, 662] width 56 height 17
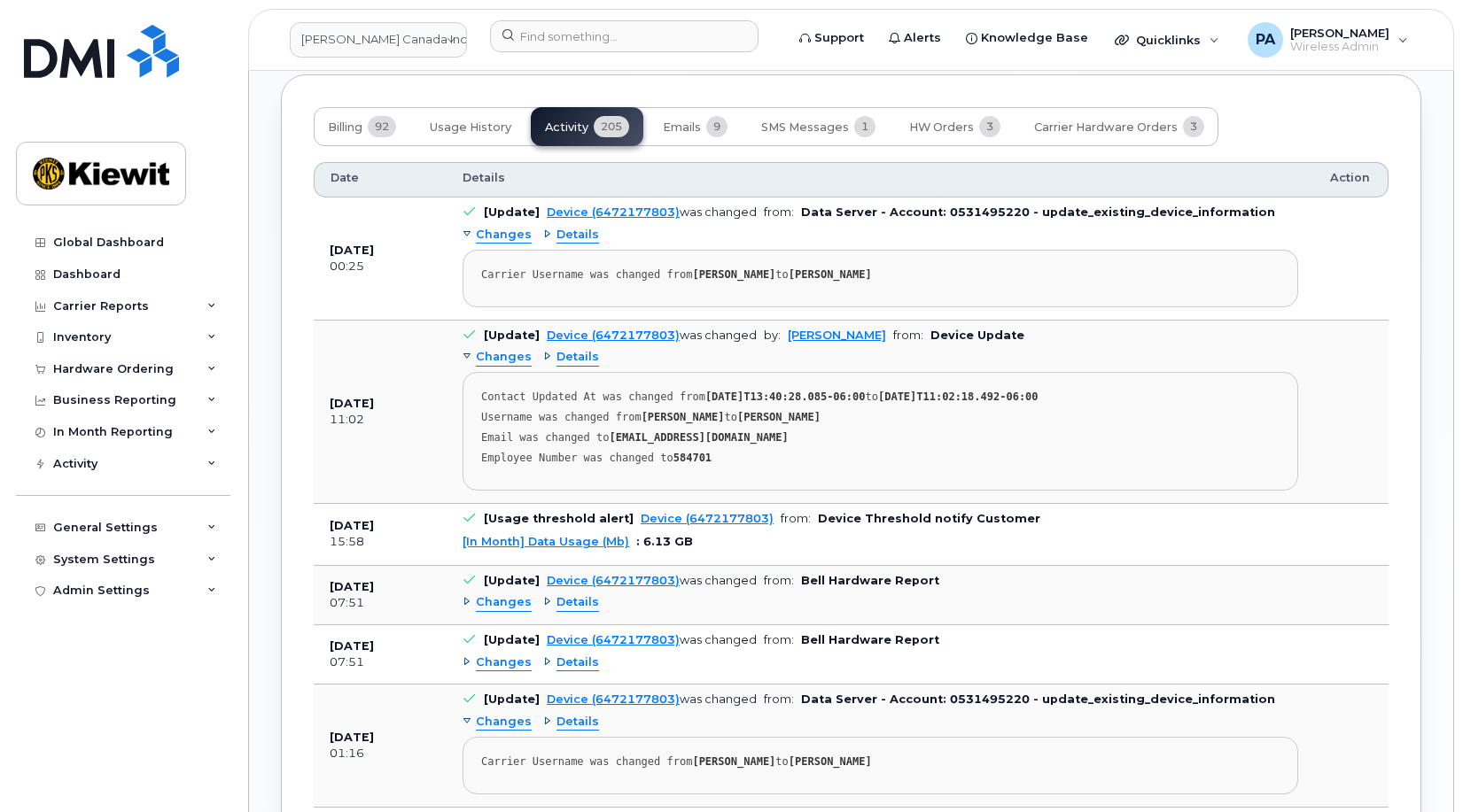
scroll to position [2303, 0]
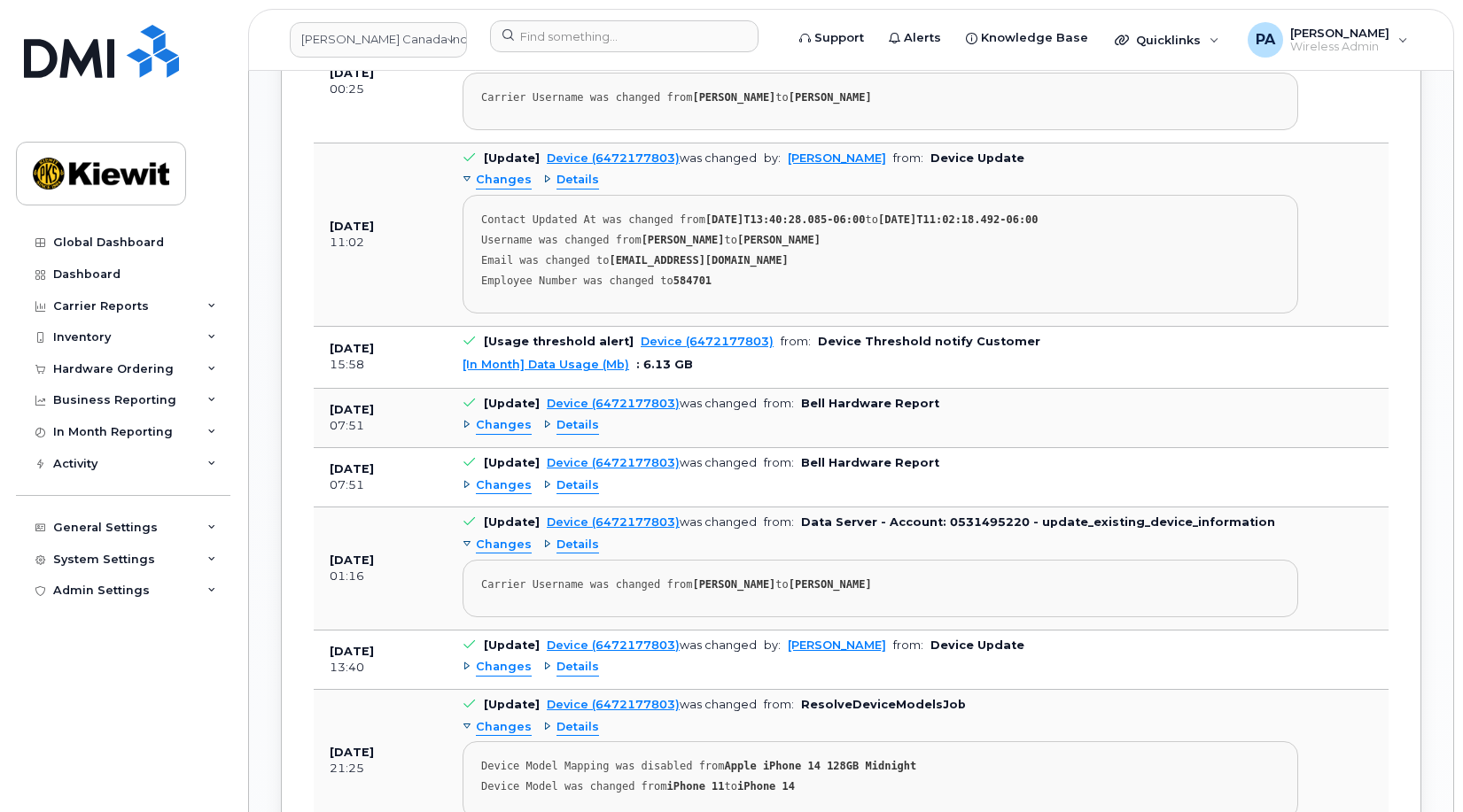
click at [502, 676] on span "Changes" at bounding box center [503, 667] width 56 height 17
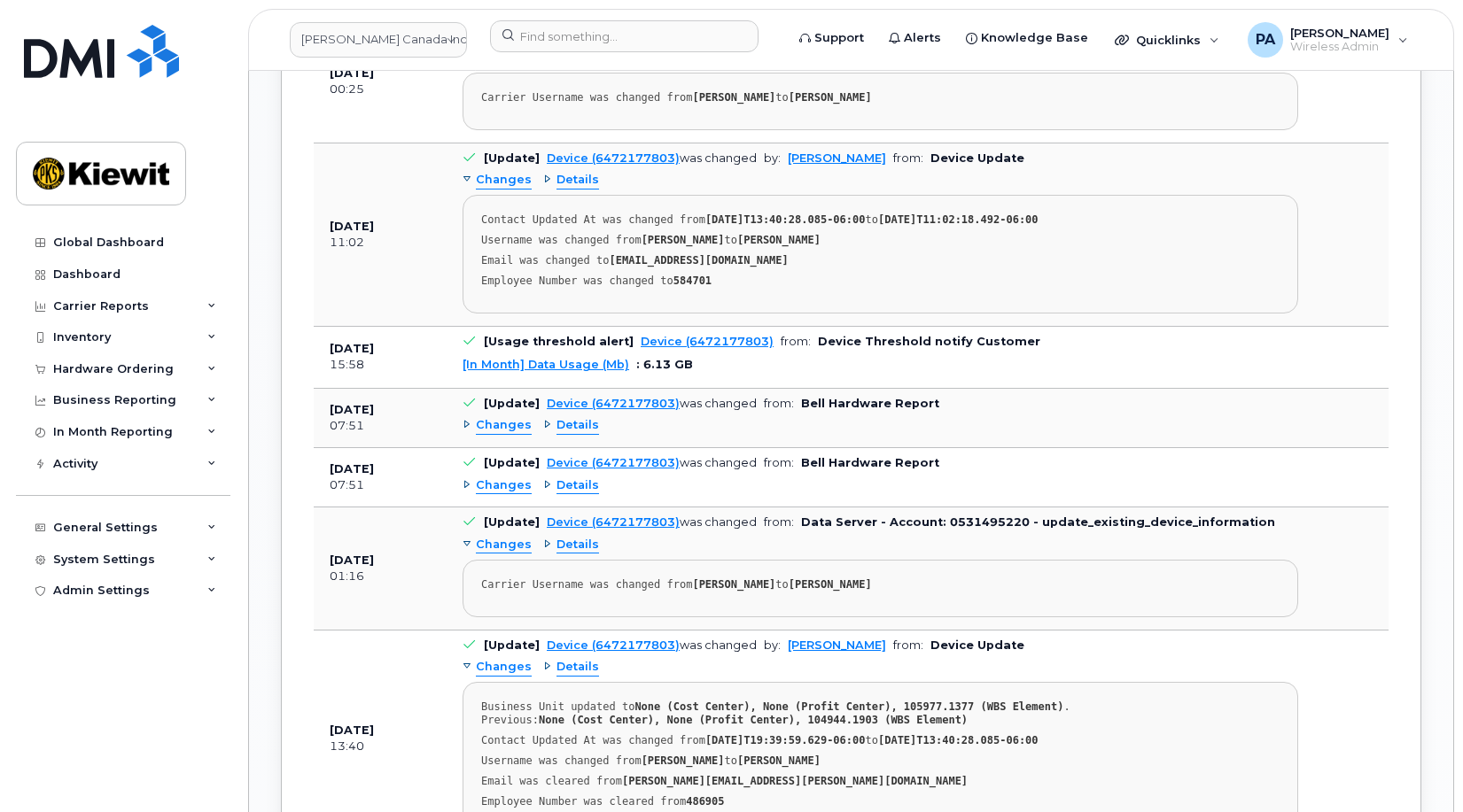
scroll to position [1949, 0]
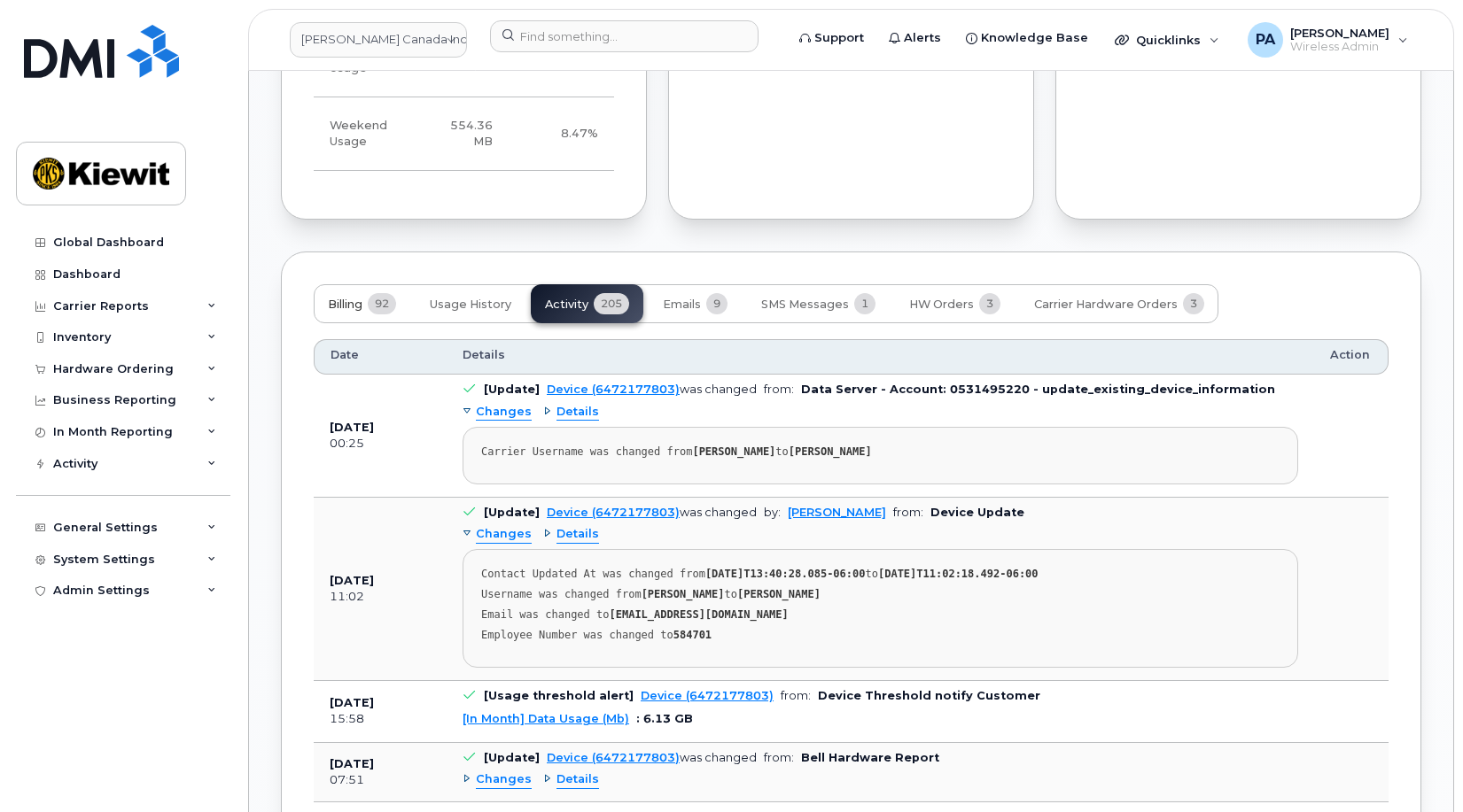
click at [345, 312] on span "Billing" at bounding box center [345, 304] width 34 height 14
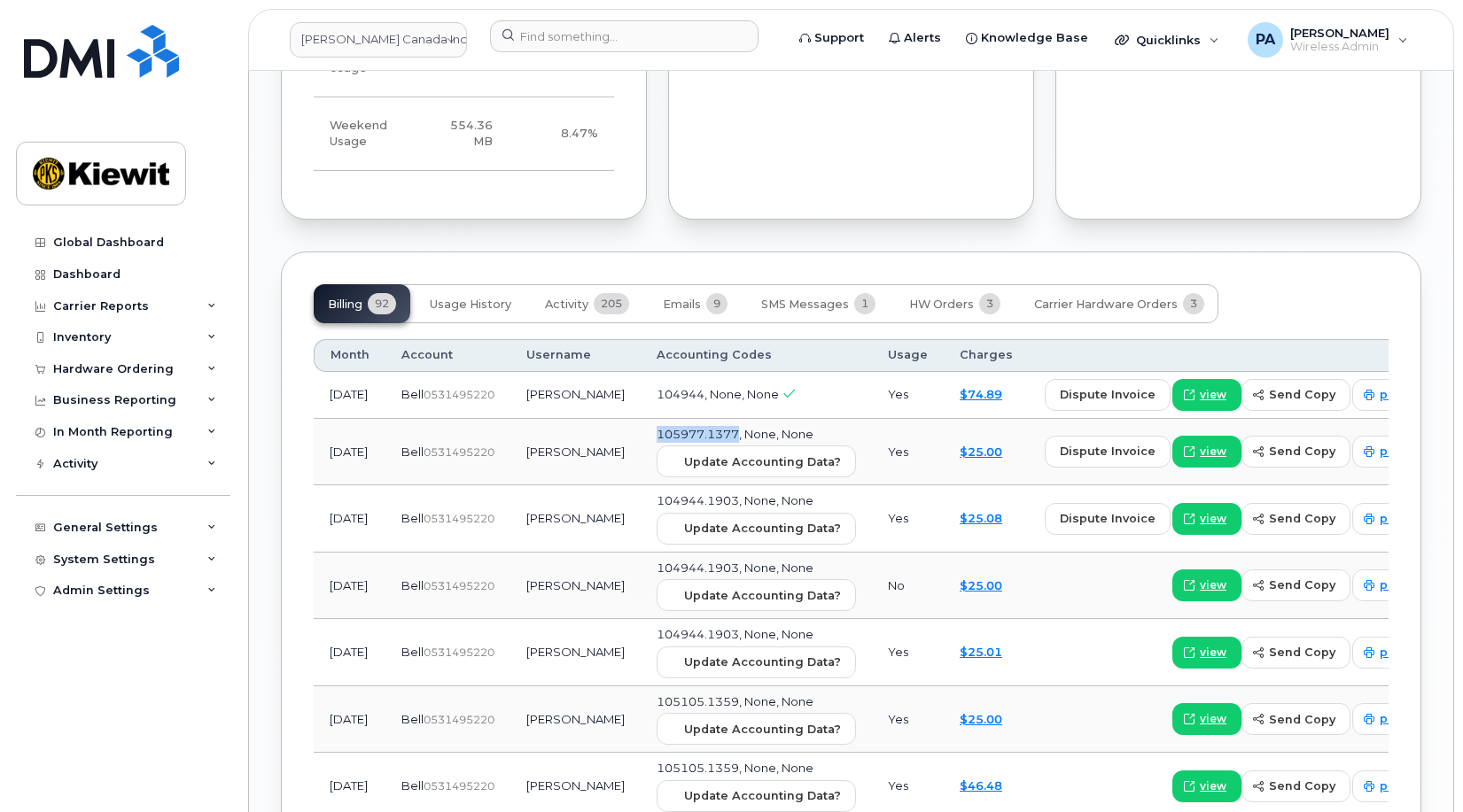
drag, startPoint x: 713, startPoint y: 466, endPoint x: 626, endPoint y: 466, distance: 87.0
click at [641, 466] on td "105977.1377, None, None Update Accounting Data?" at bounding box center [756, 453] width 231 height 67
copy span "105977.1377"
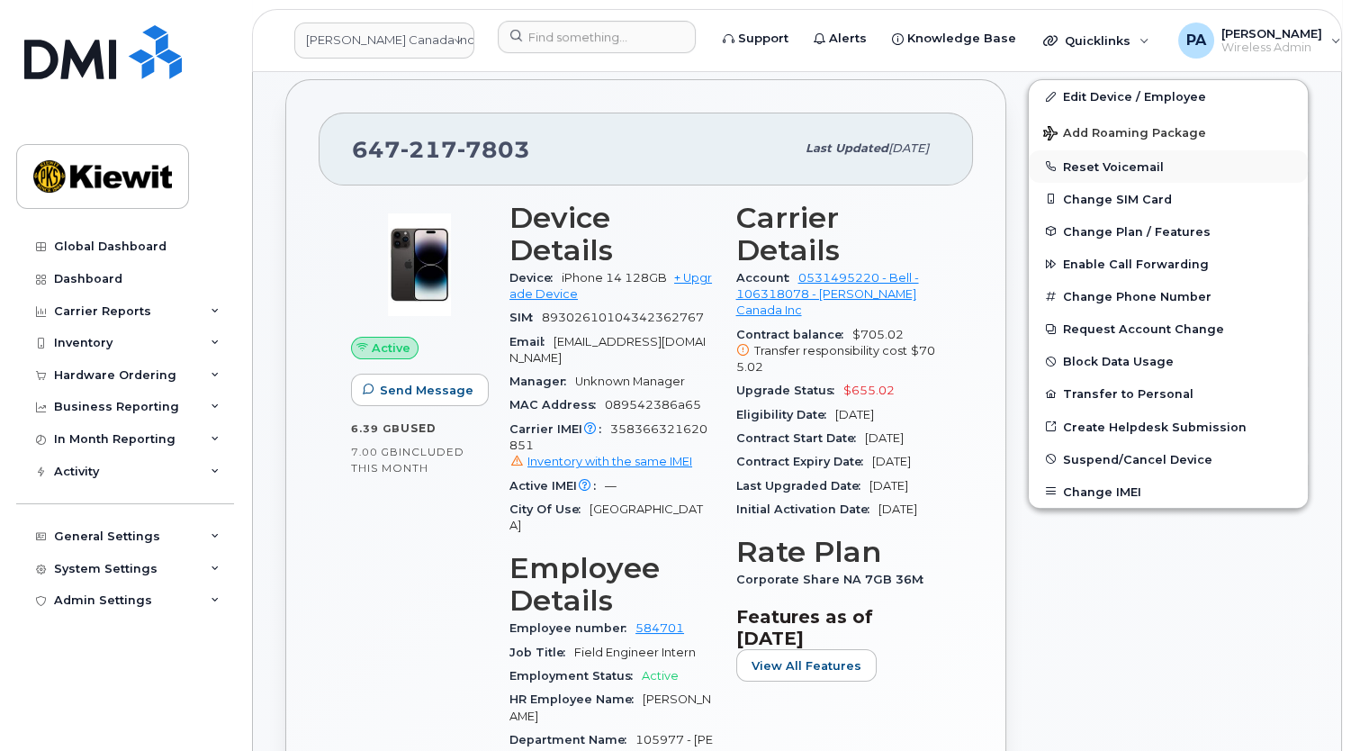
scroll to position [16, 0]
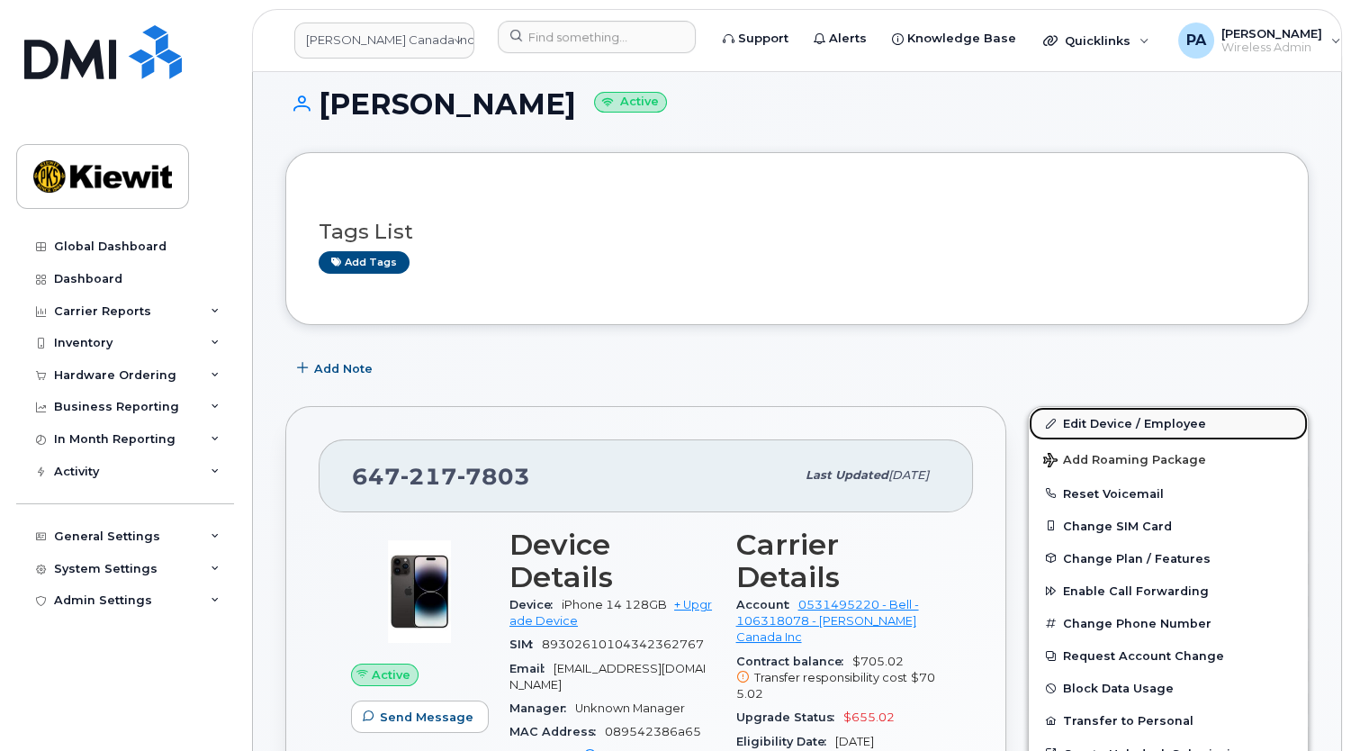
click at [1111, 422] on link "Edit Device / Employee" at bounding box center [1168, 423] width 279 height 32
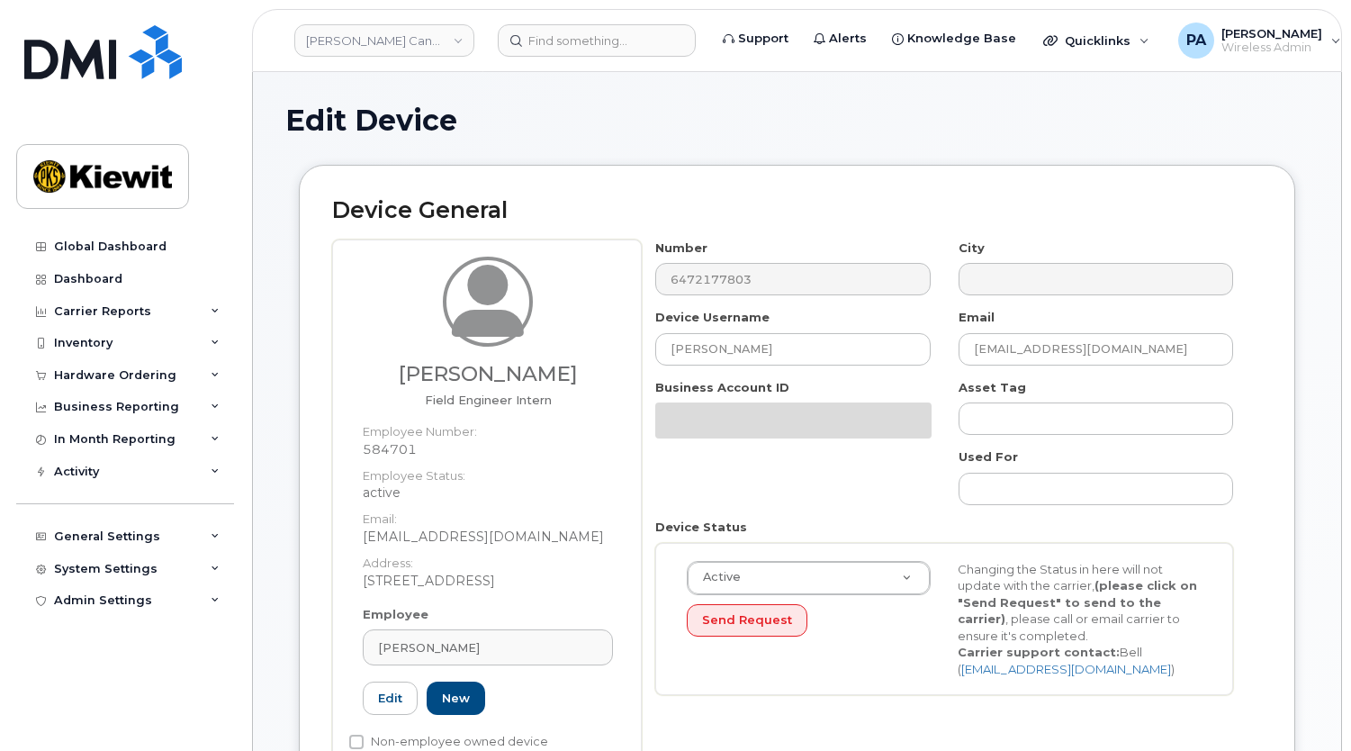
select select "14059"
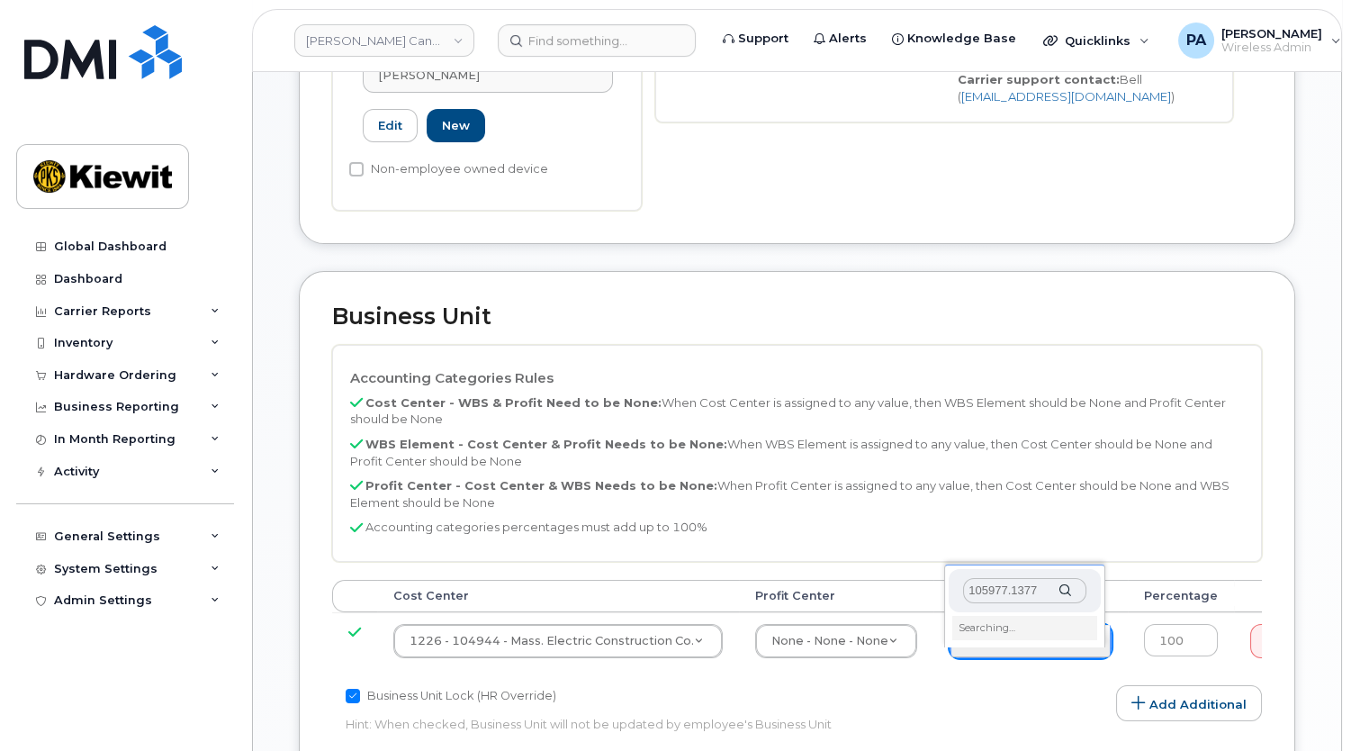
scroll to position [736, 0]
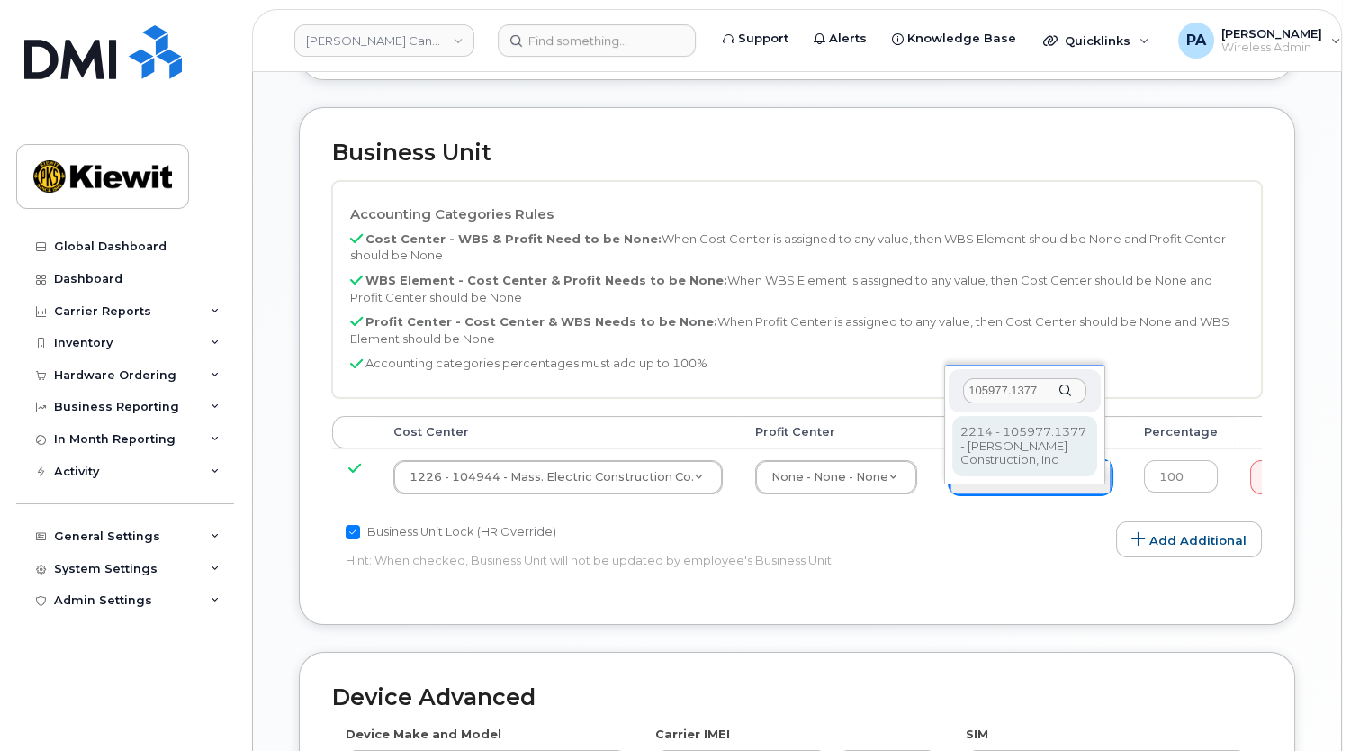
type input "105977.1377"
type input "29527122"
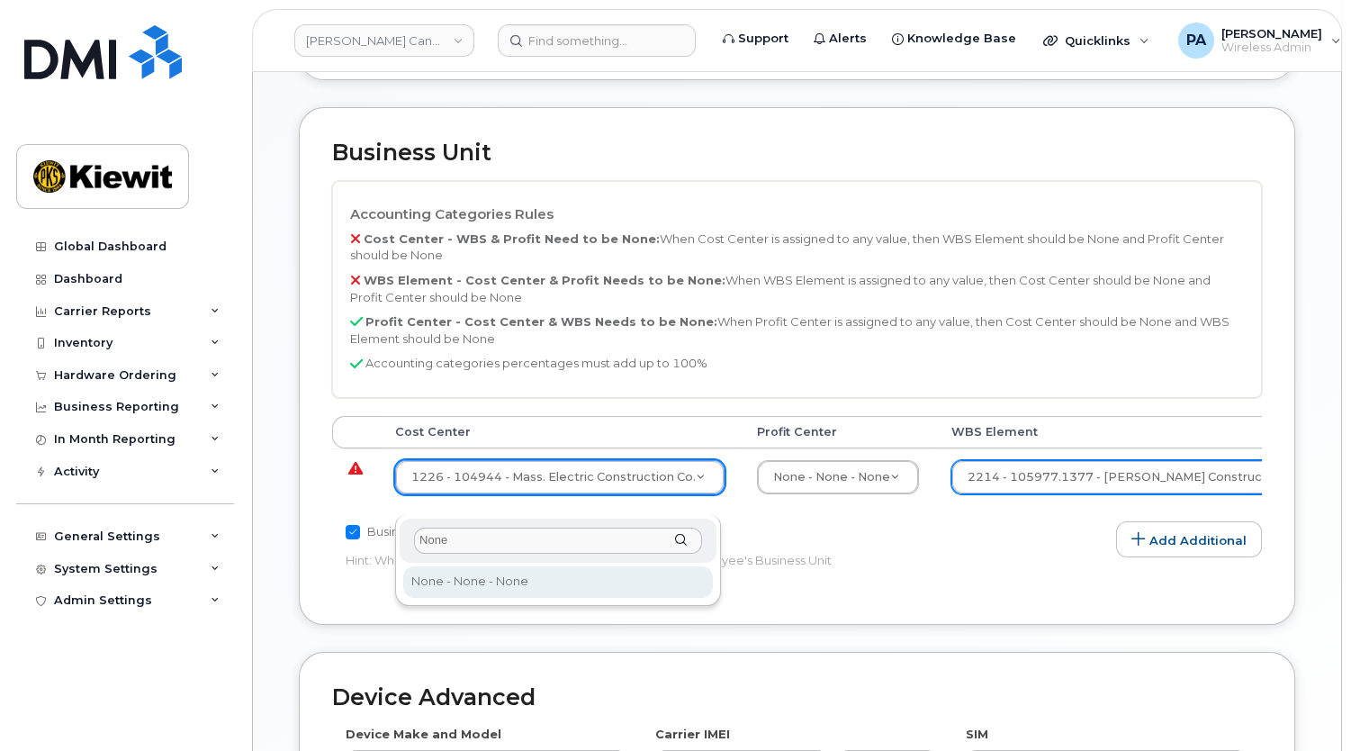
type input "None"
type input "13383"
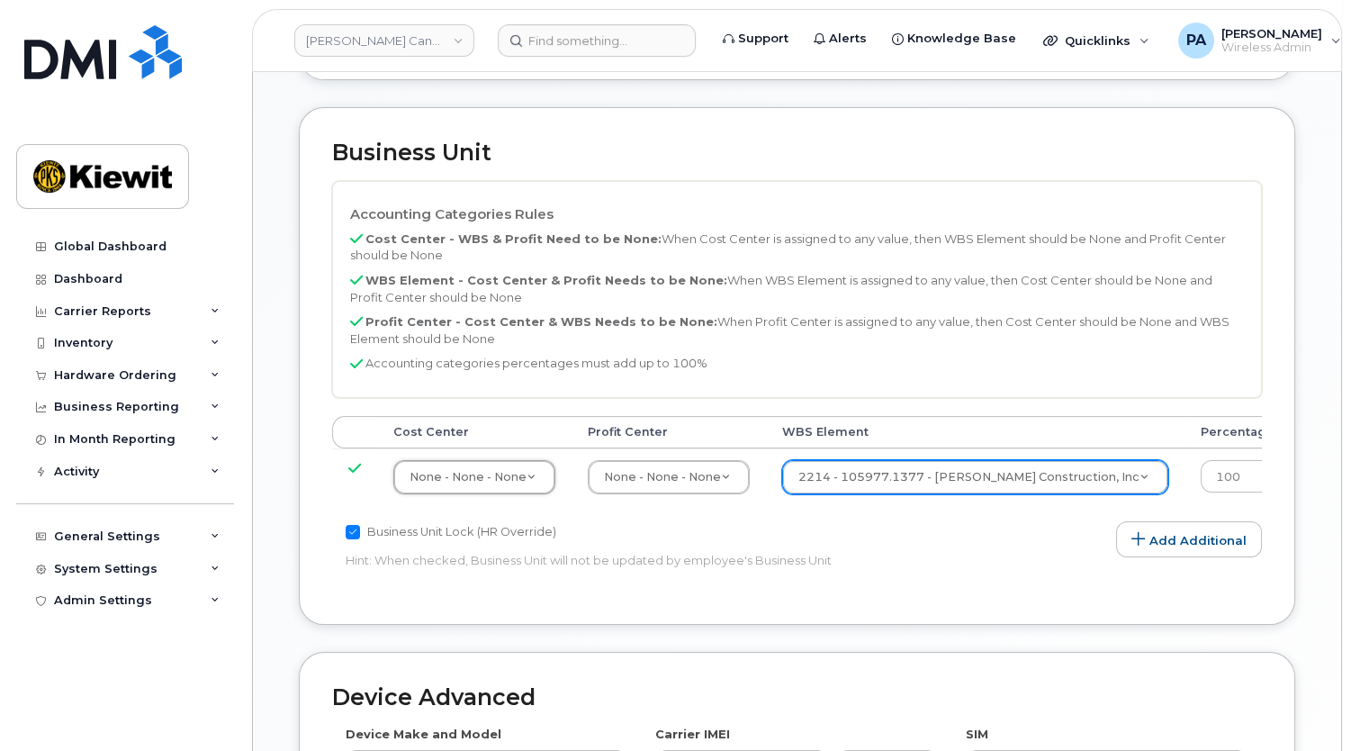
scroll to position [1200, 0]
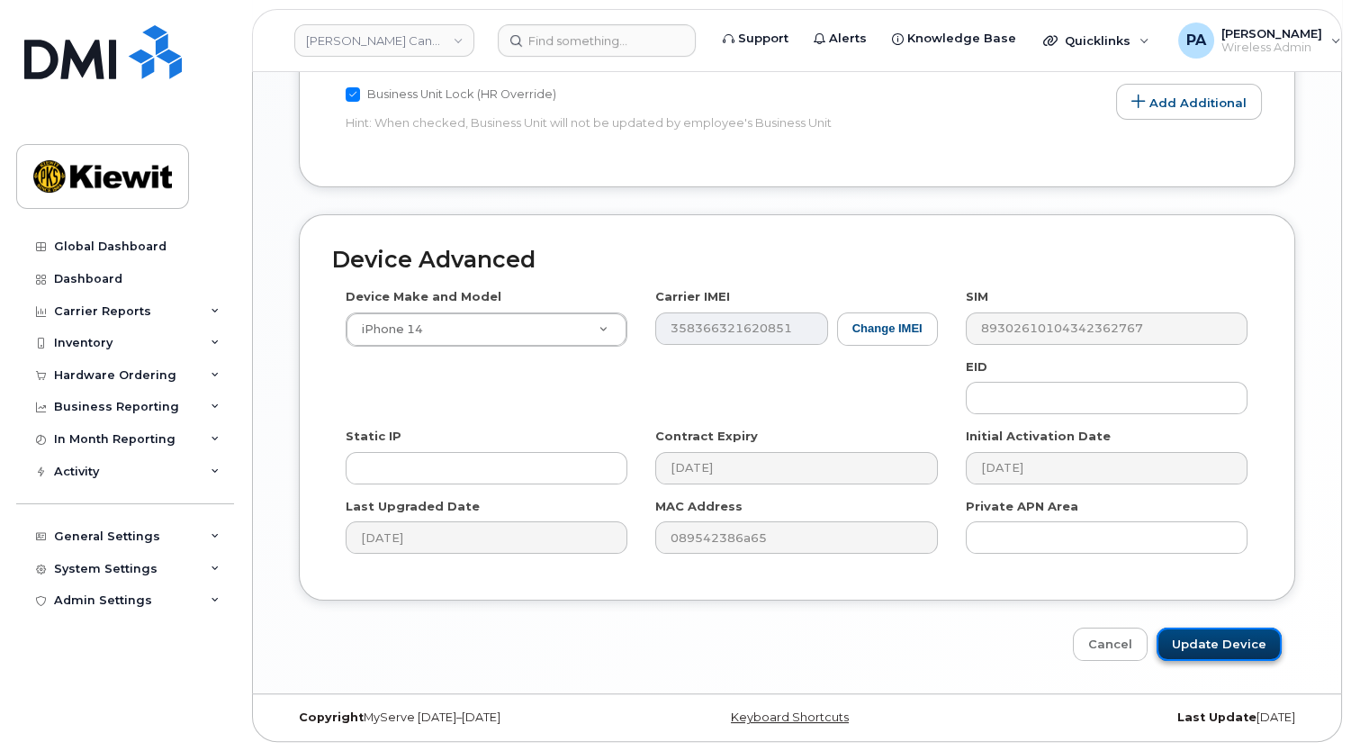
click at [1195, 643] on input "Update Device" at bounding box center [1219, 643] width 125 height 33
type input "Saving..."
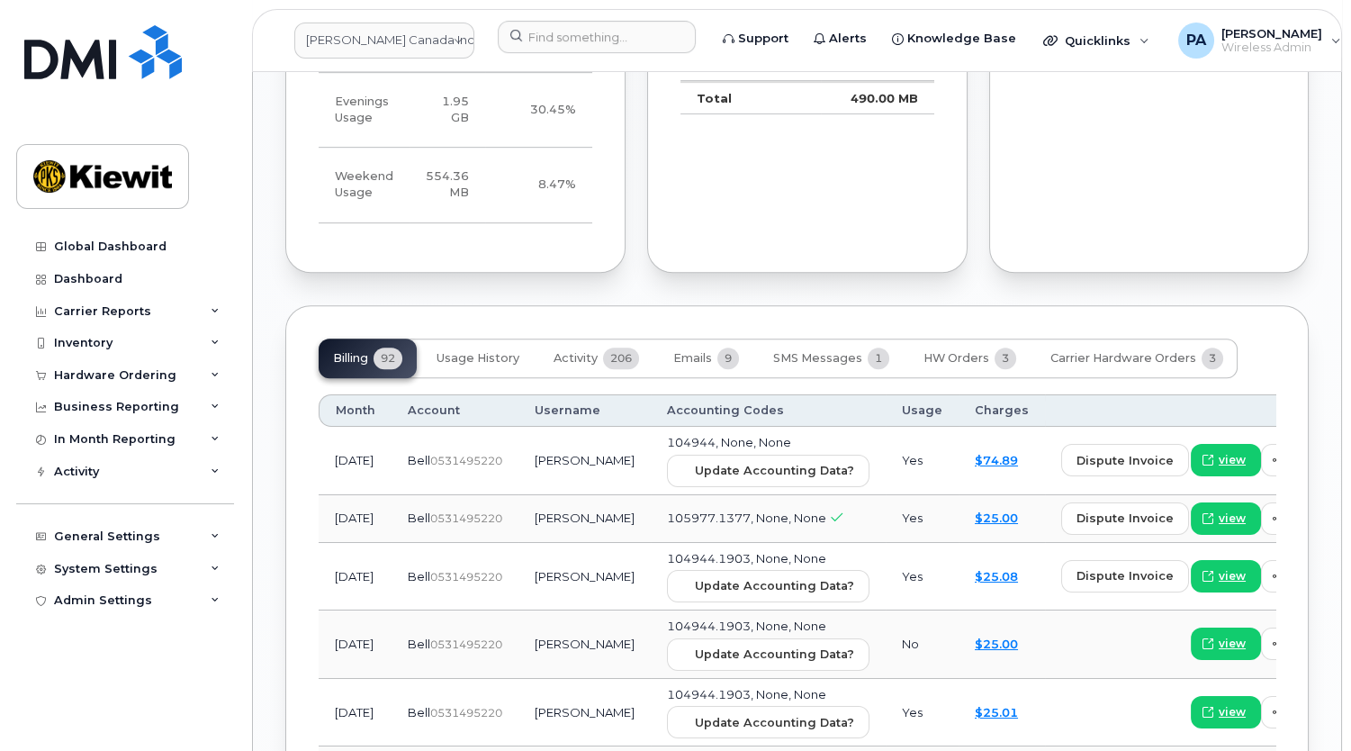
scroll to position [2209, 0]
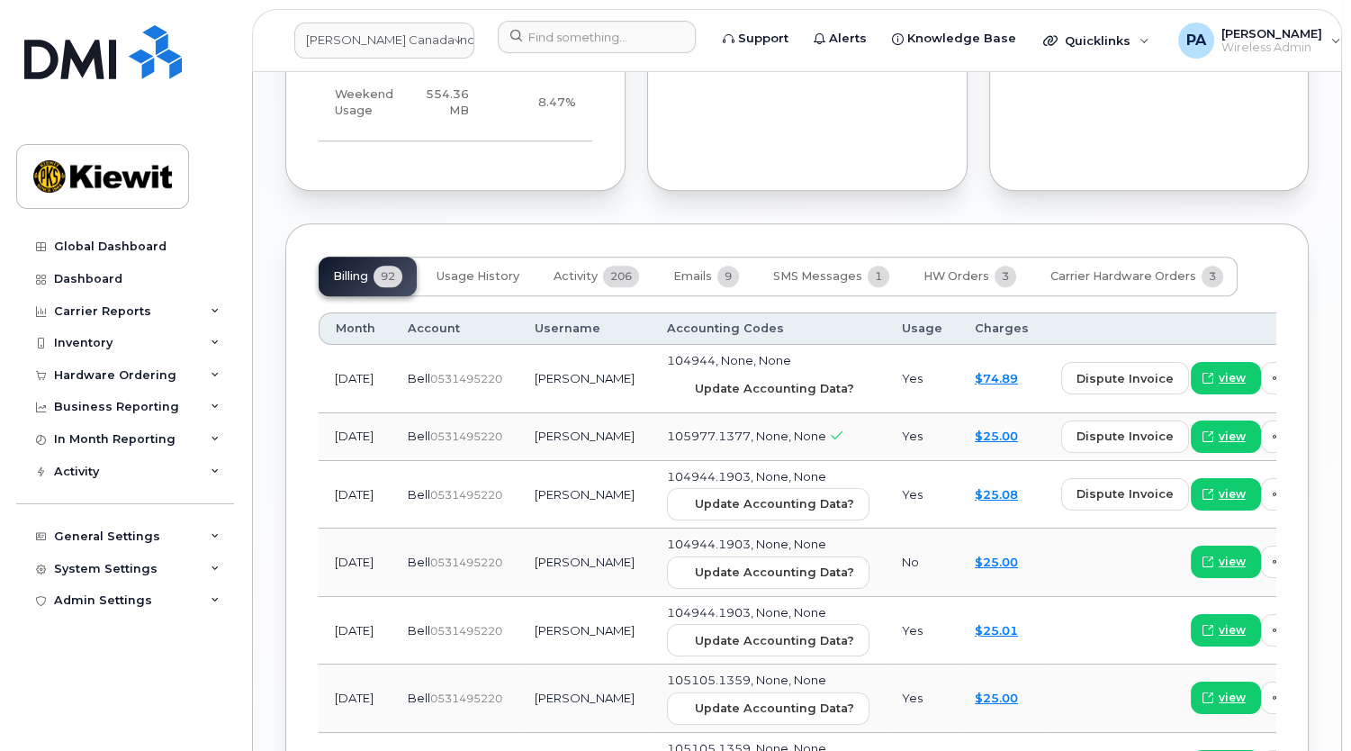
drag, startPoint x: 671, startPoint y: 352, endPoint x: 748, endPoint y: 60, distance: 301.7
click at [695, 380] on span "Update Accounting Data?" at bounding box center [774, 388] width 159 height 17
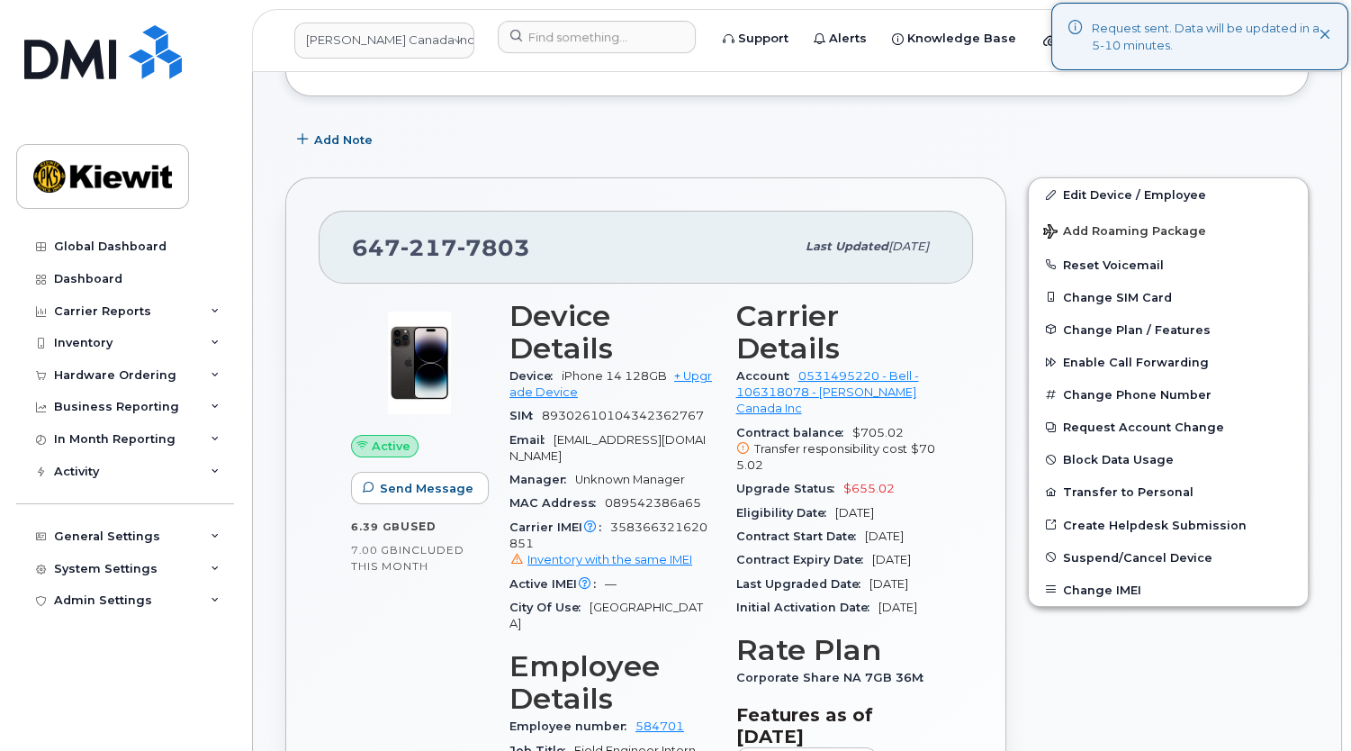
scroll to position [0, 0]
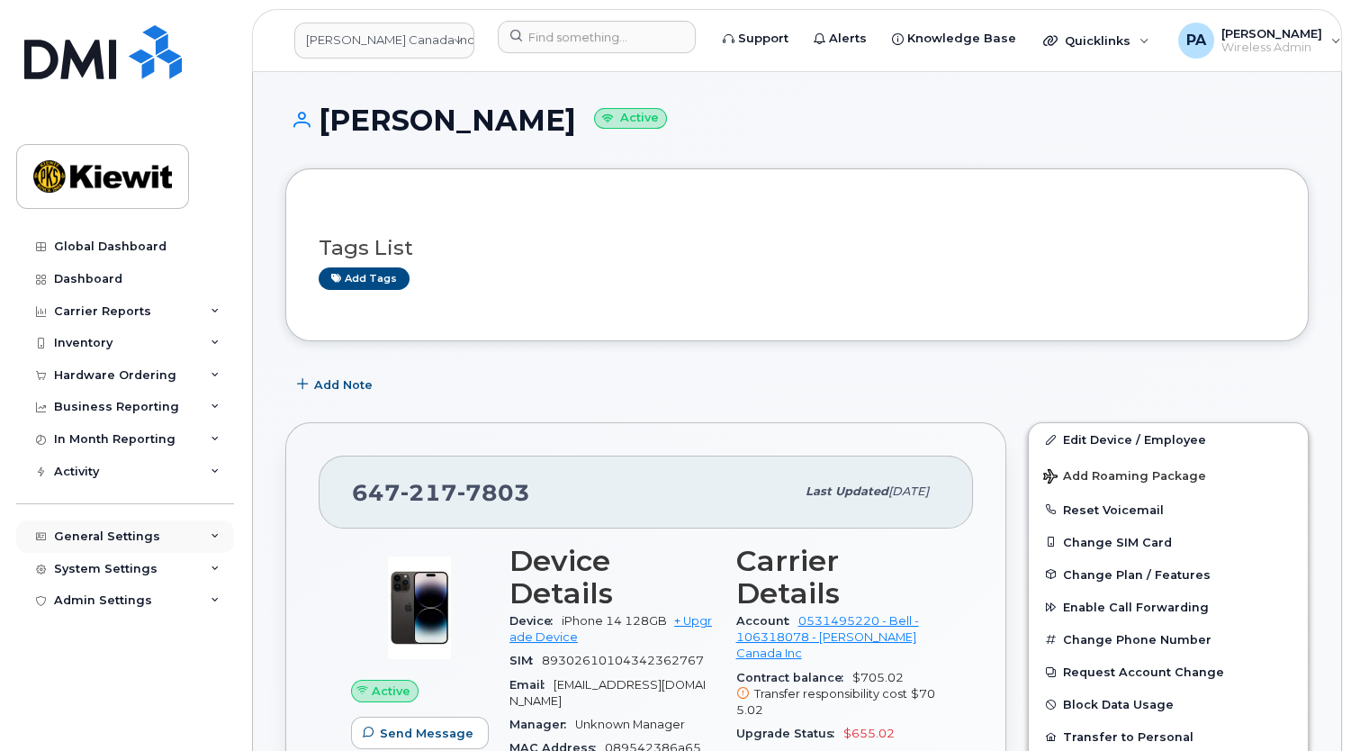
click at [132, 529] on div "General Settings" at bounding box center [107, 536] width 106 height 14
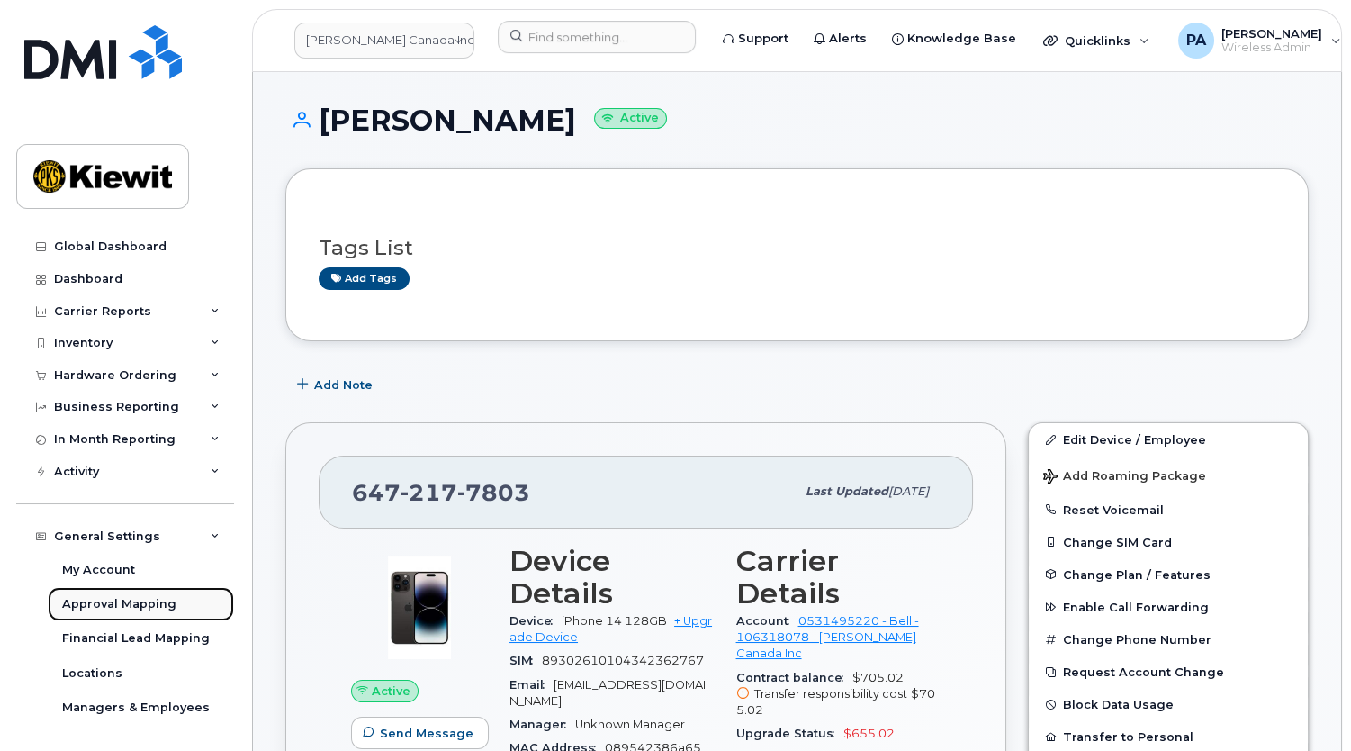
click at [95, 603] on div "Approval Mapping" at bounding box center [119, 604] width 114 height 16
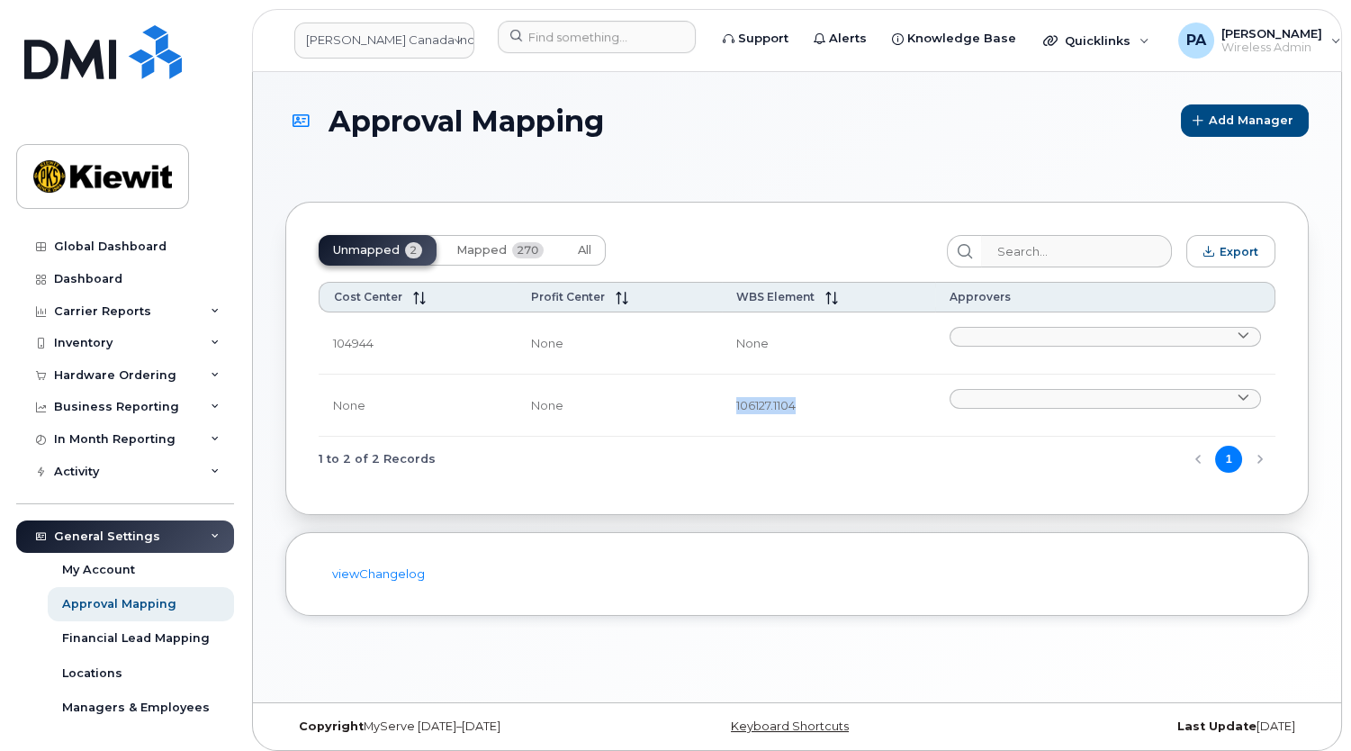
drag, startPoint x: 792, startPoint y: 401, endPoint x: 711, endPoint y: 398, distance: 81.1
click at [711, 398] on tr "None None 106127.1104 Adrien AGUI EBOI ADRIEN.AGUIEBOI@KIEWIT.COM Alejandro Cas…" at bounding box center [797, 405] width 957 height 62
copy tr "106127.1104"
click at [212, 371] on icon at bounding box center [215, 375] width 9 height 9
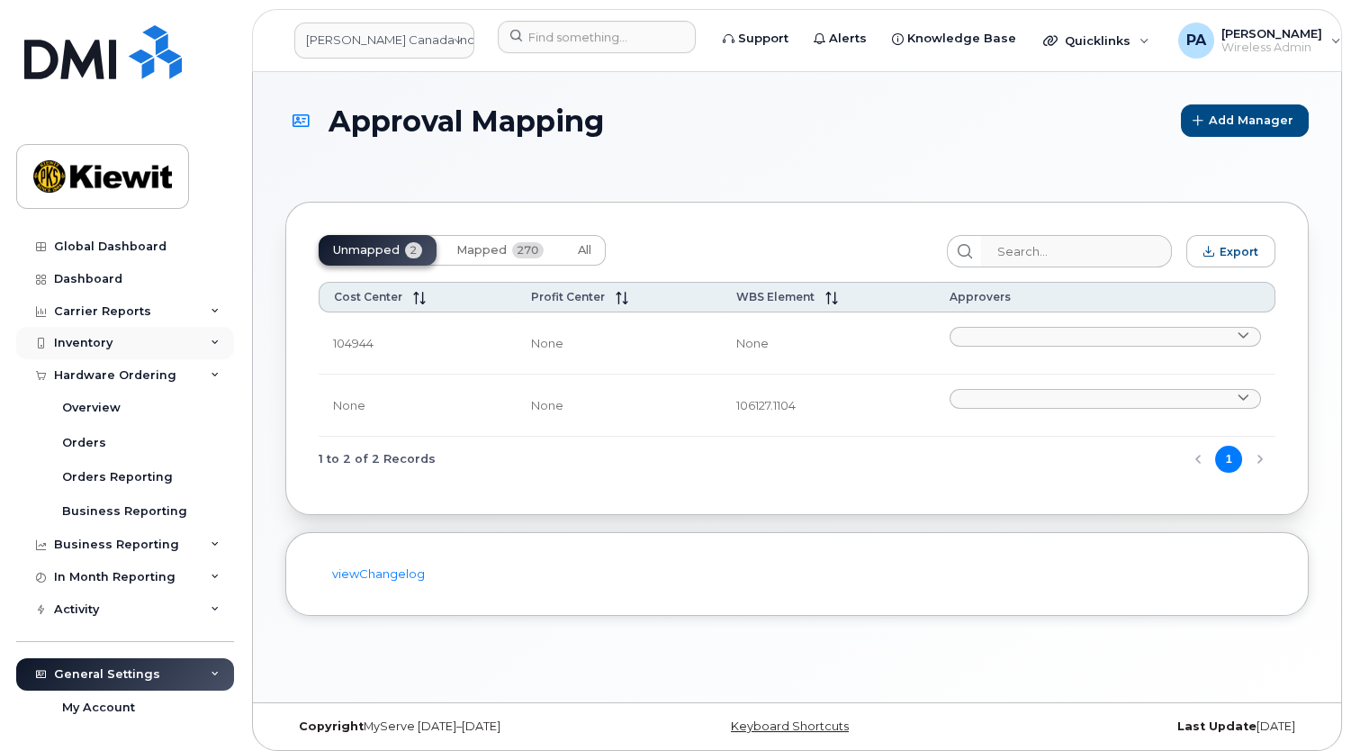
click at [113, 338] on div "Inventory" at bounding box center [125, 343] width 218 height 32
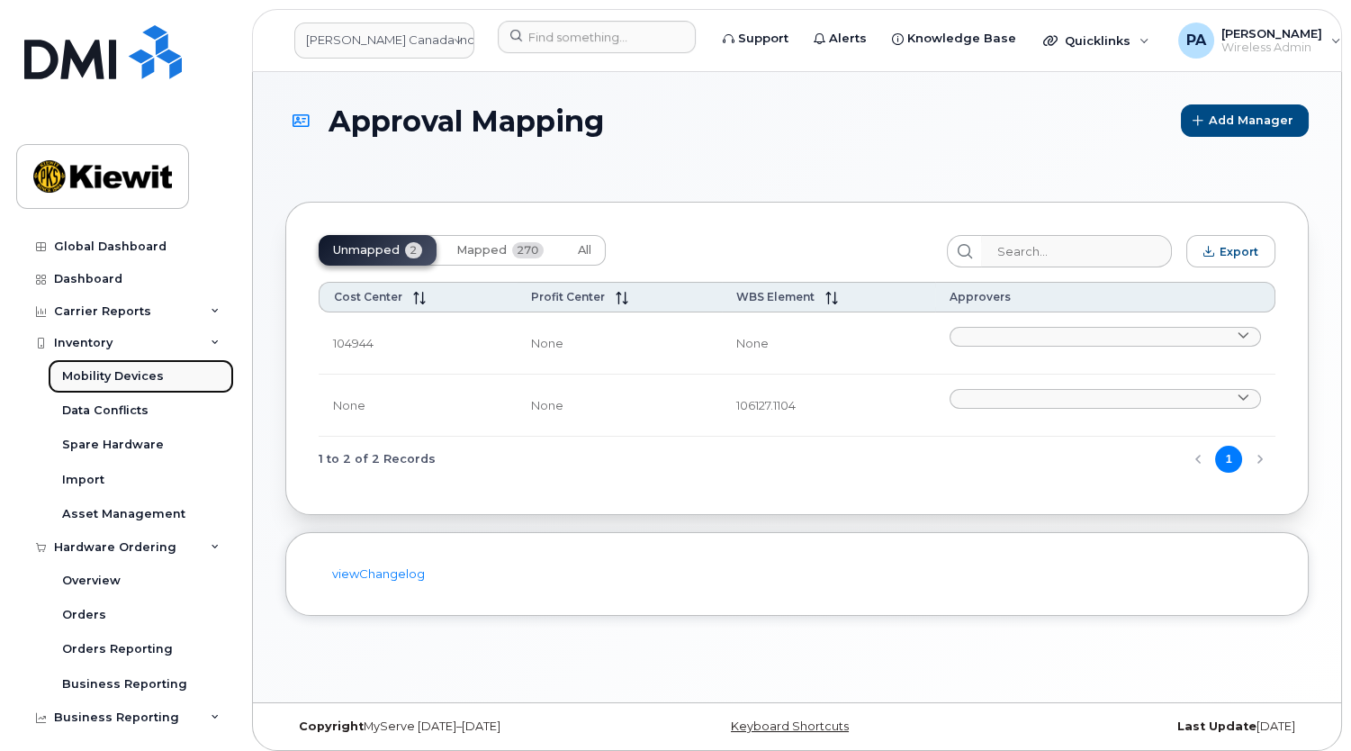
click at [102, 378] on div "Mobility Devices" at bounding box center [113, 376] width 102 height 16
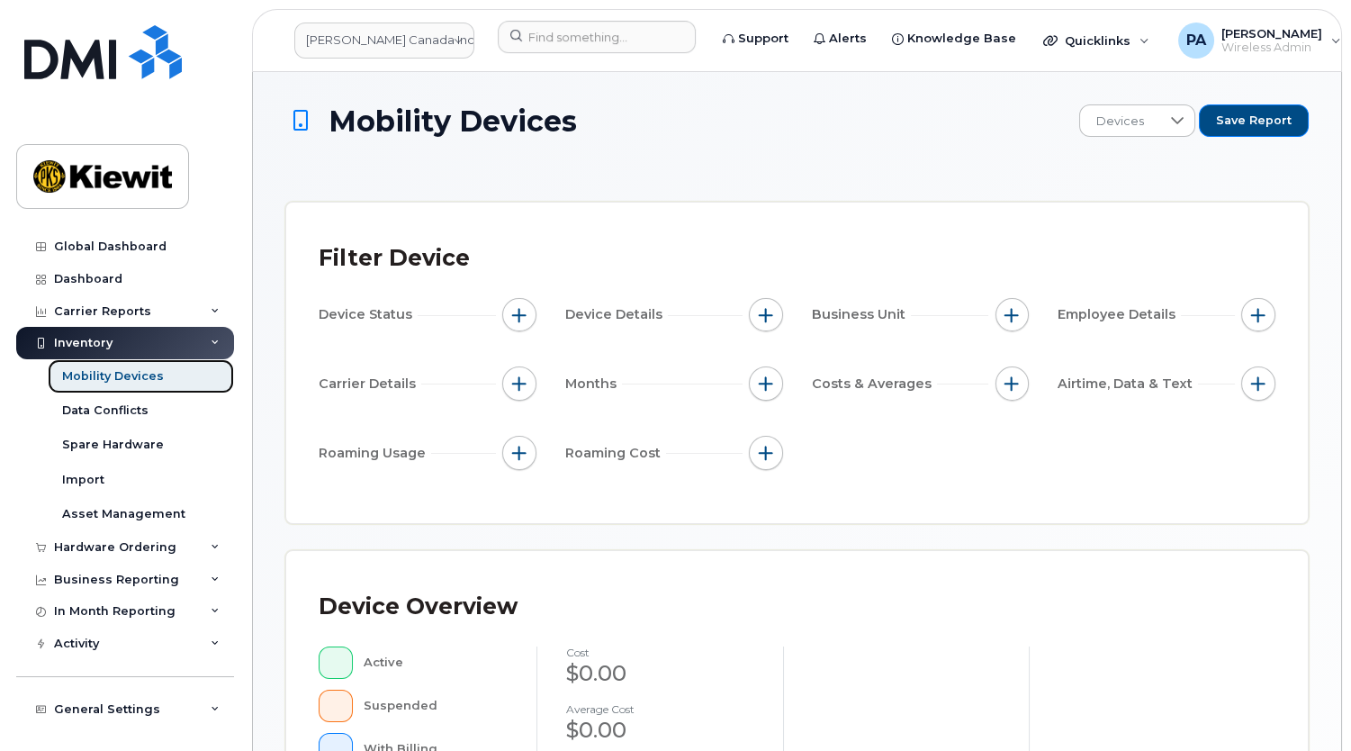
scroll to position [491, 0]
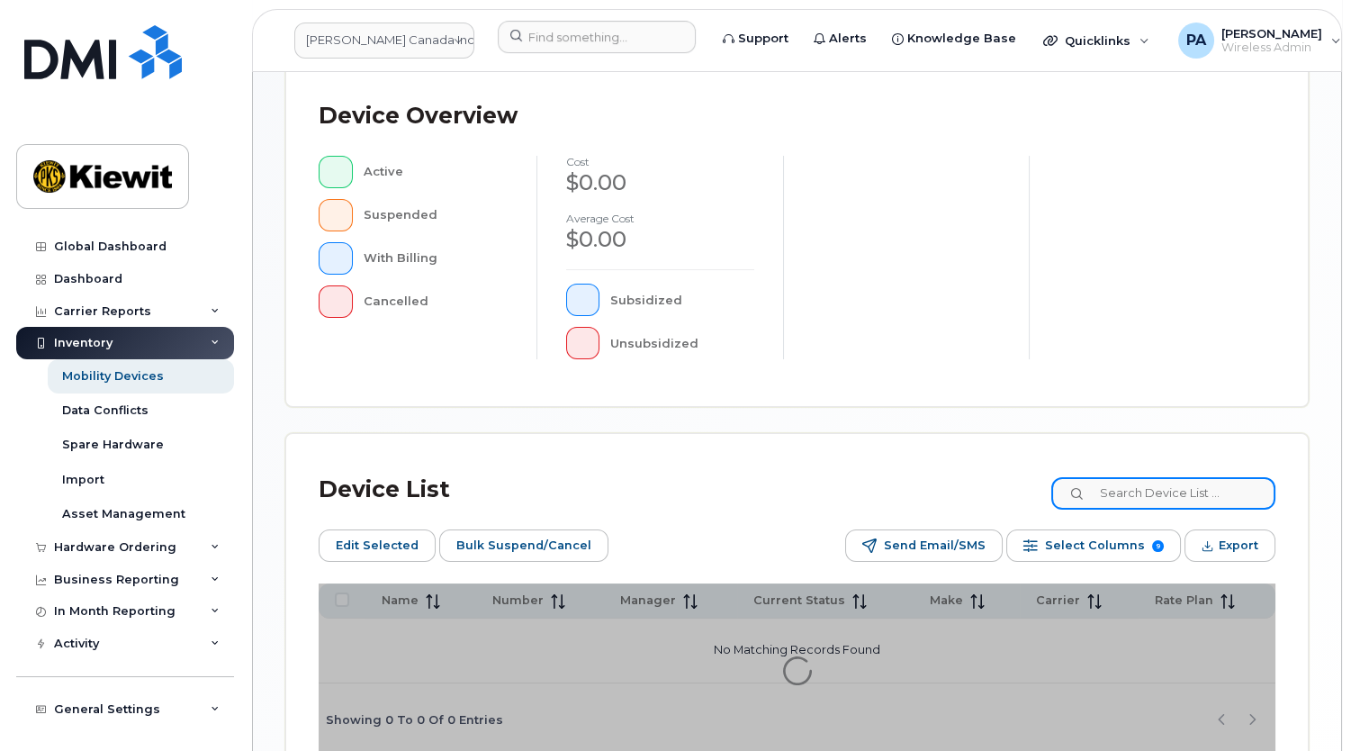
click at [1194, 490] on input at bounding box center [1163, 493] width 224 height 32
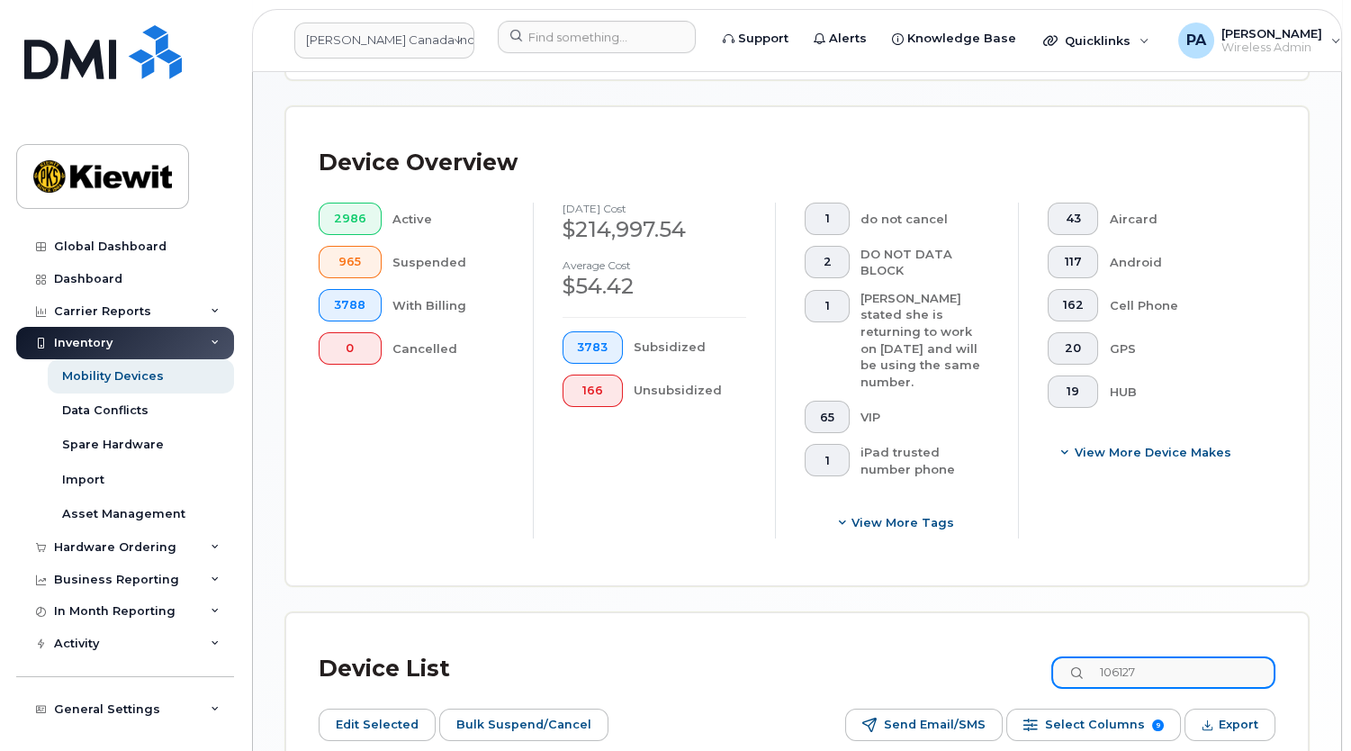
scroll to position [758, 0]
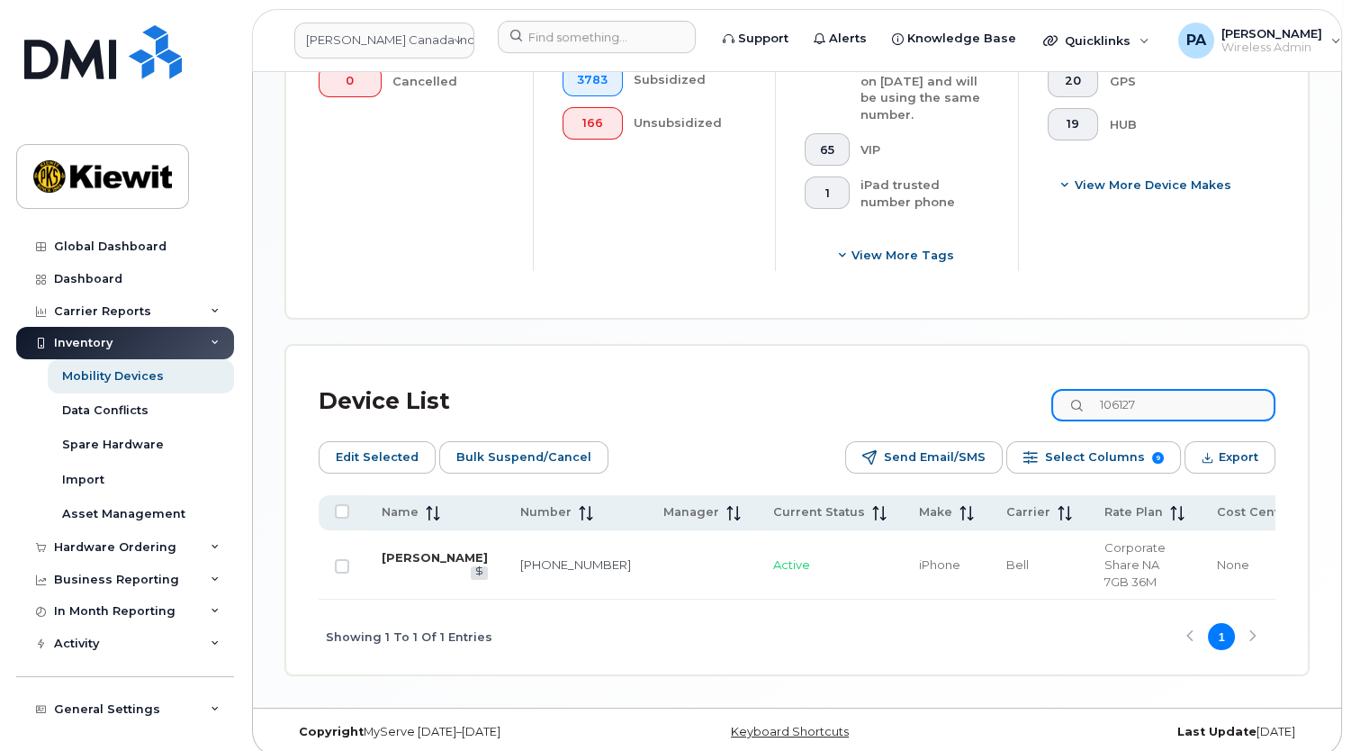
type input "106127"
click at [567, 42] on input at bounding box center [597, 37] width 198 height 32
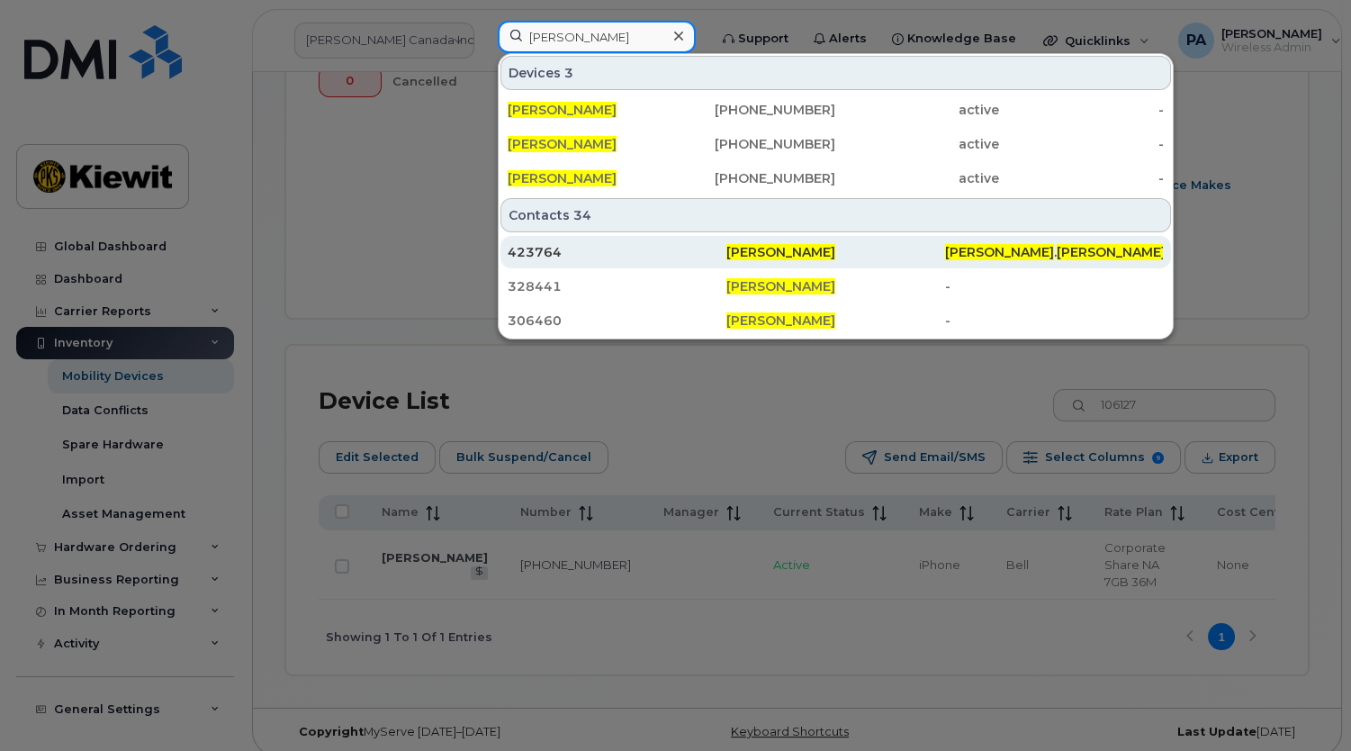
type input "michael murphy"
click at [600, 245] on div "423764" at bounding box center [617, 252] width 219 height 18
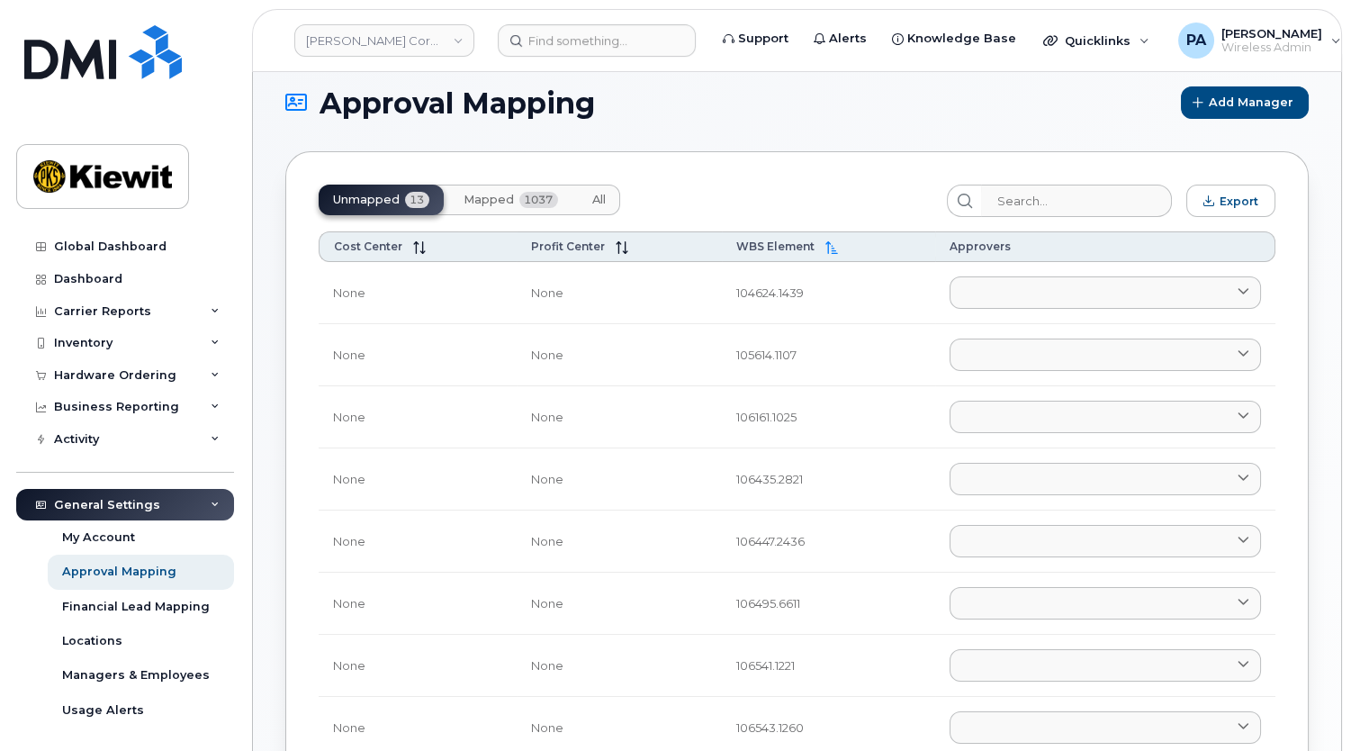
scroll to position [18, 0]
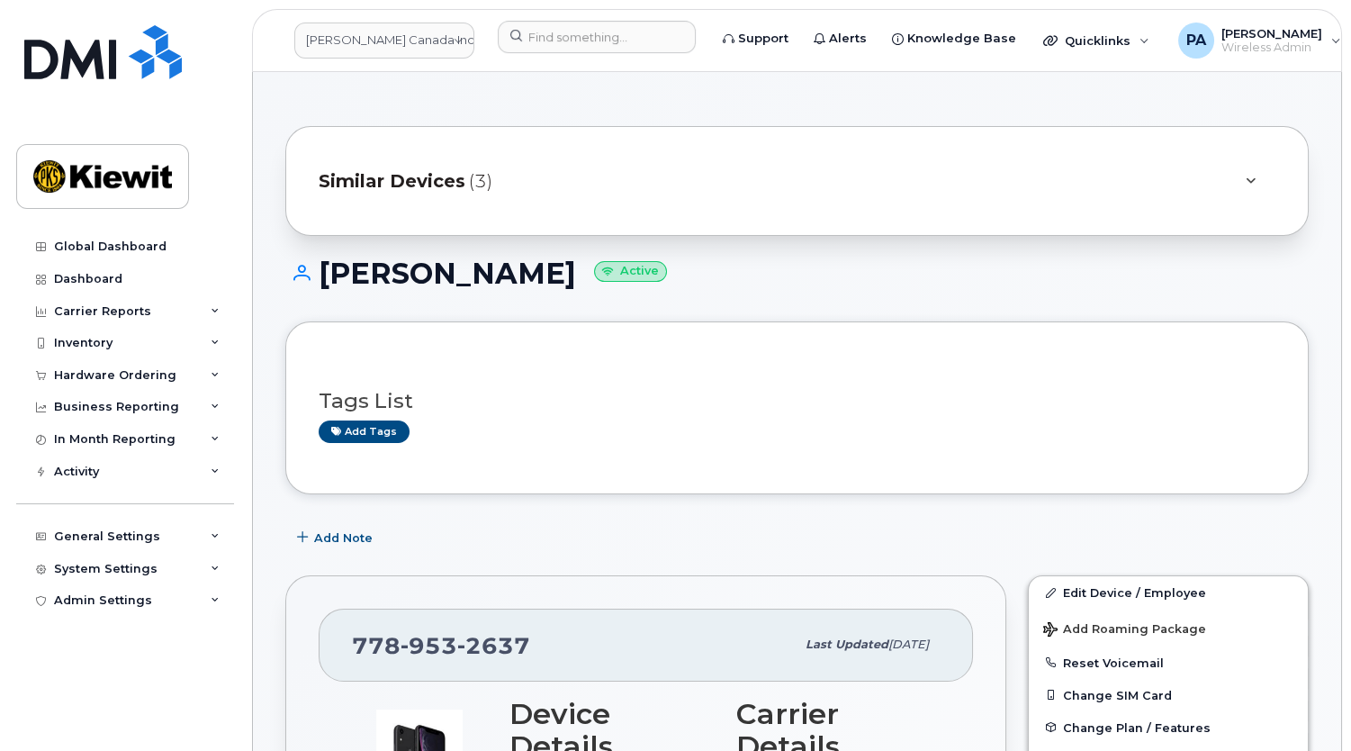
click at [437, 173] on span "Similar Devices" at bounding box center [392, 181] width 147 height 26
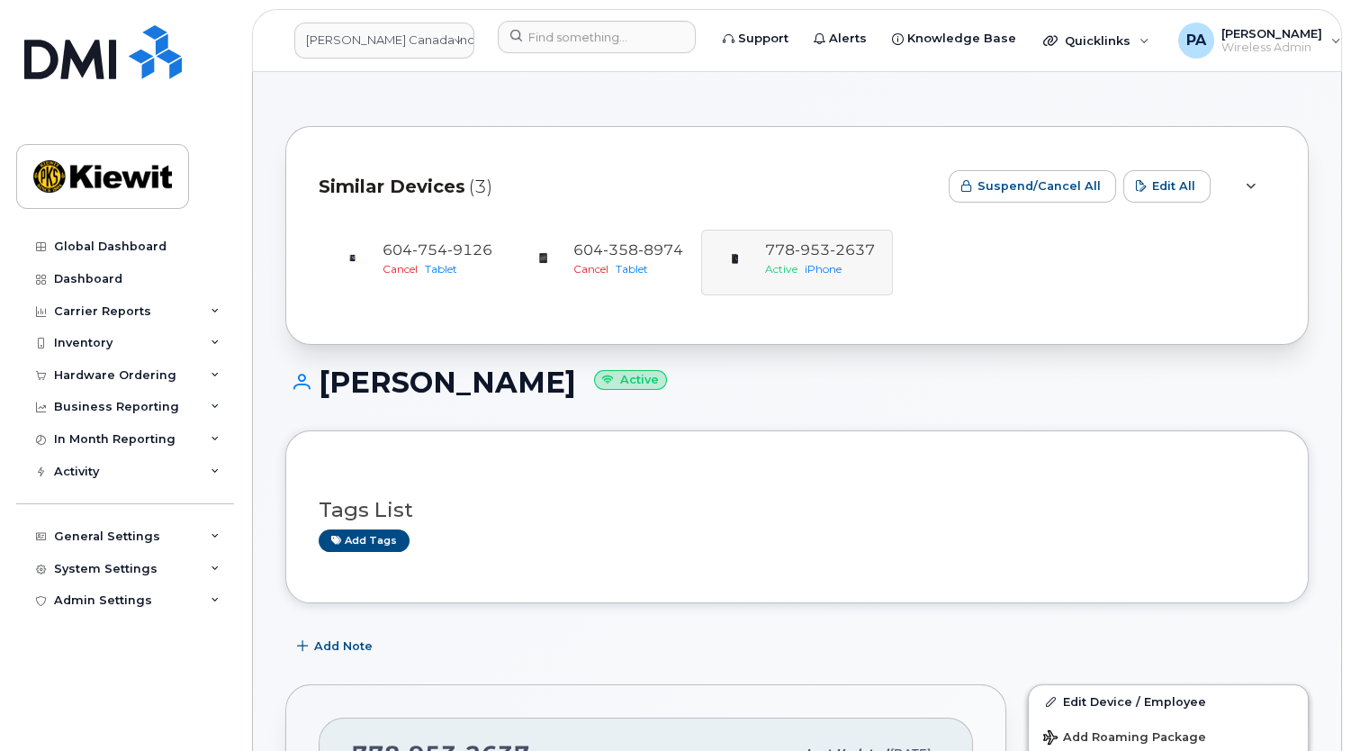
click at [840, 166] on div "Similar Devices (3)" at bounding box center [627, 186] width 616 height 54
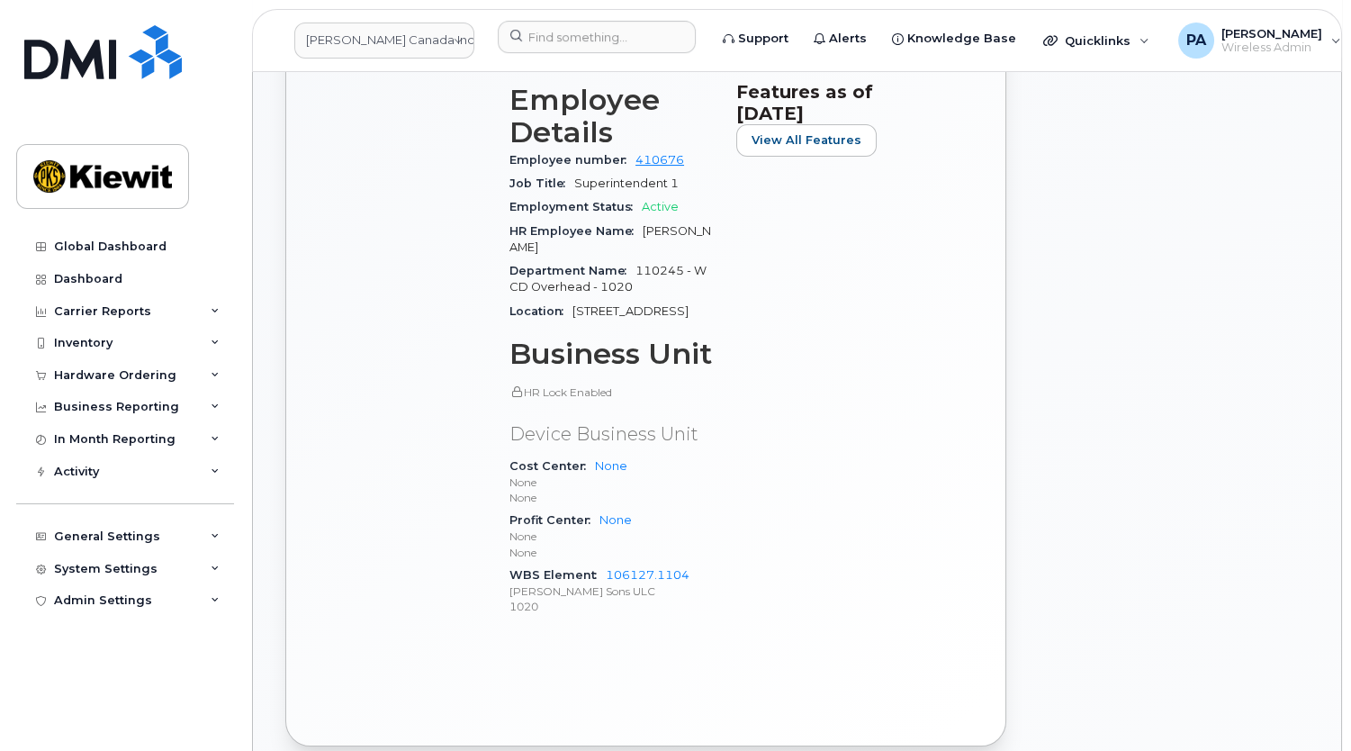
scroll to position [736, 0]
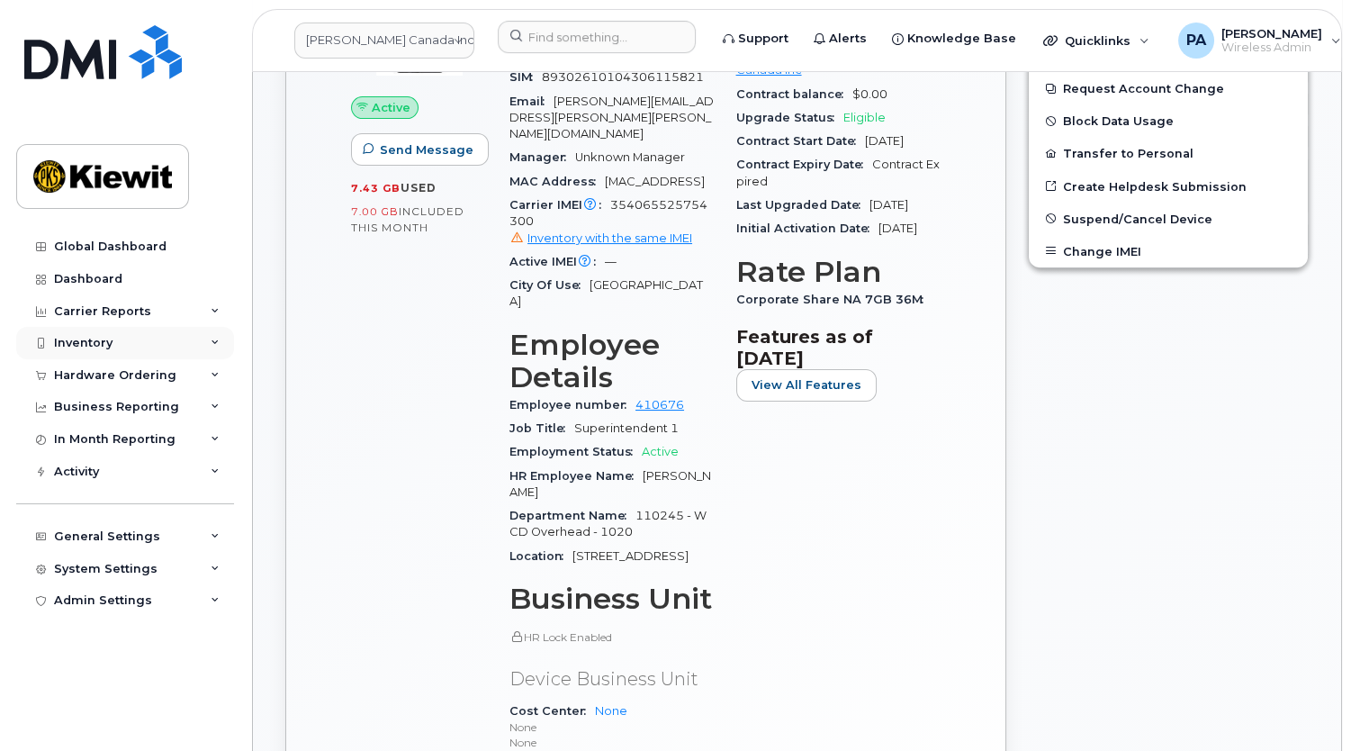
click at [95, 340] on div "Inventory" at bounding box center [83, 343] width 59 height 14
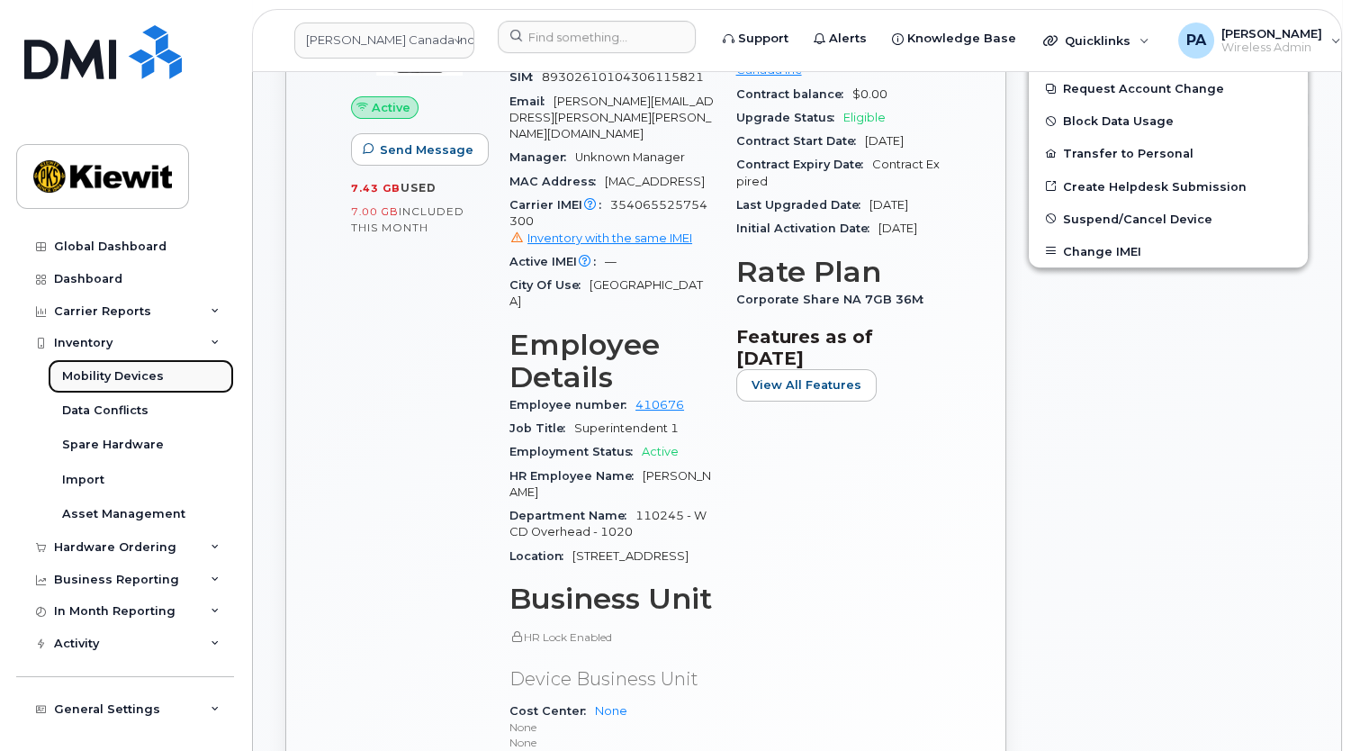
click at [102, 370] on div "Mobility Devices" at bounding box center [113, 376] width 102 height 16
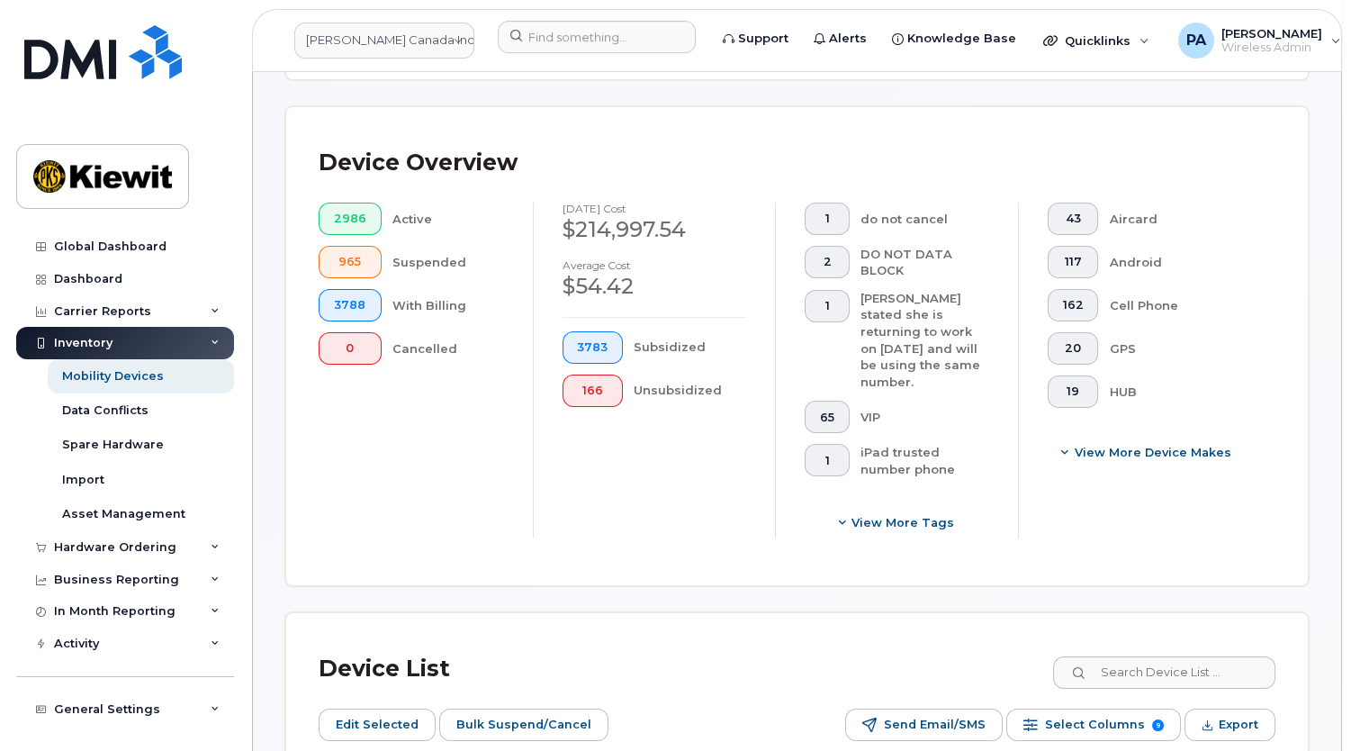
scroll to position [818, 0]
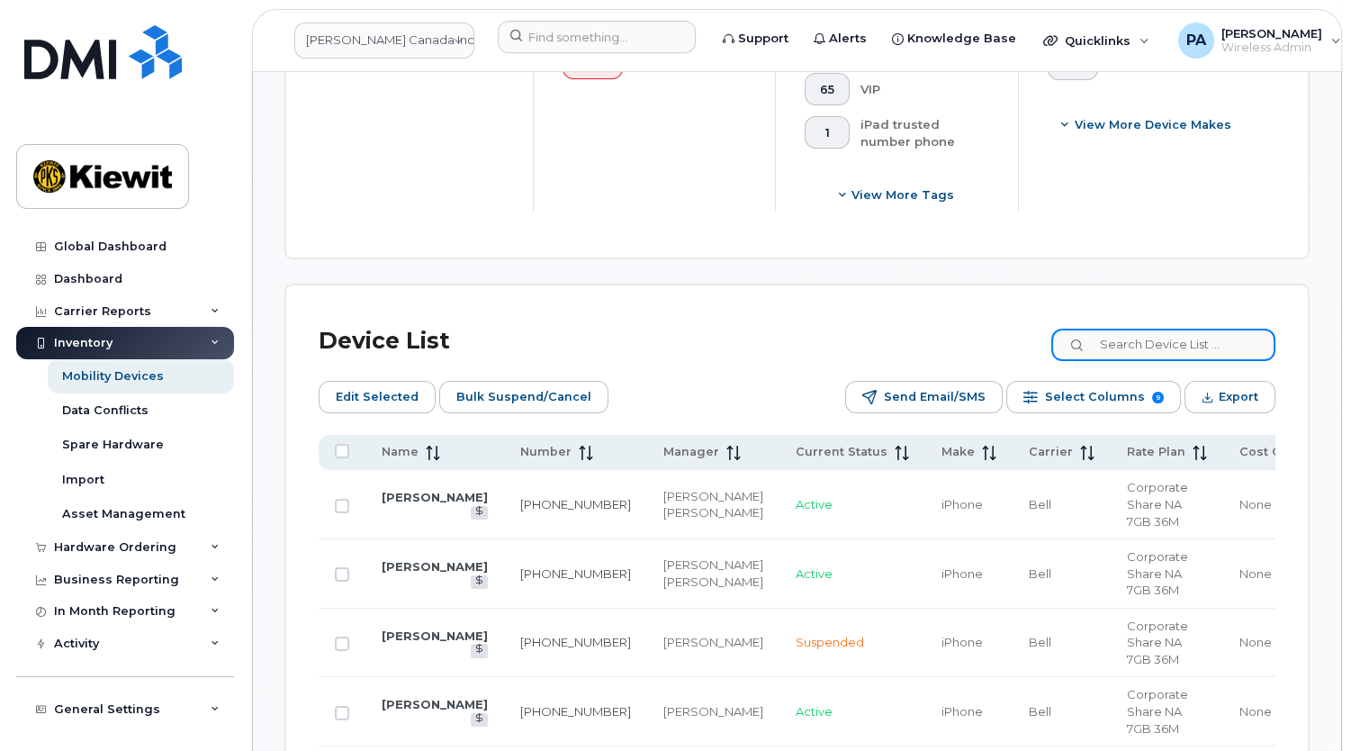
click at [1123, 329] on input at bounding box center [1163, 345] width 224 height 32
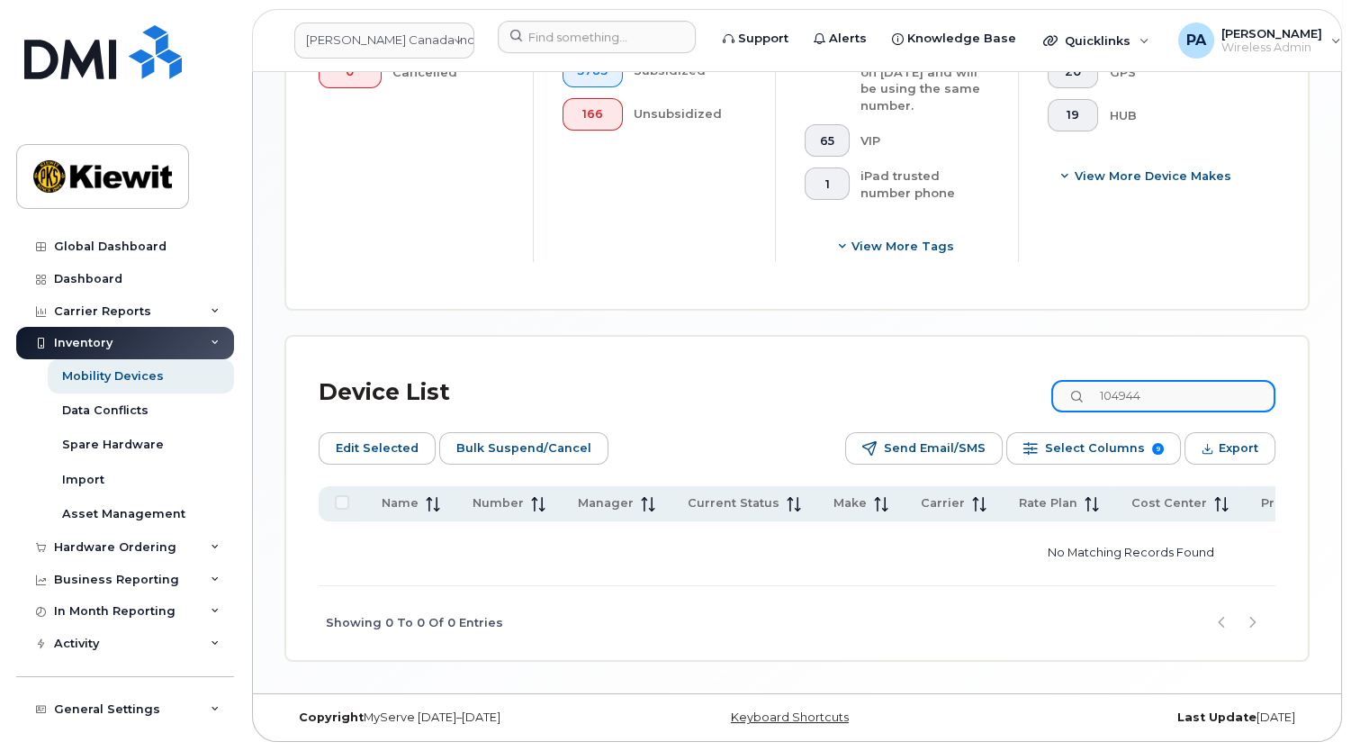
scroll to position [753, 0]
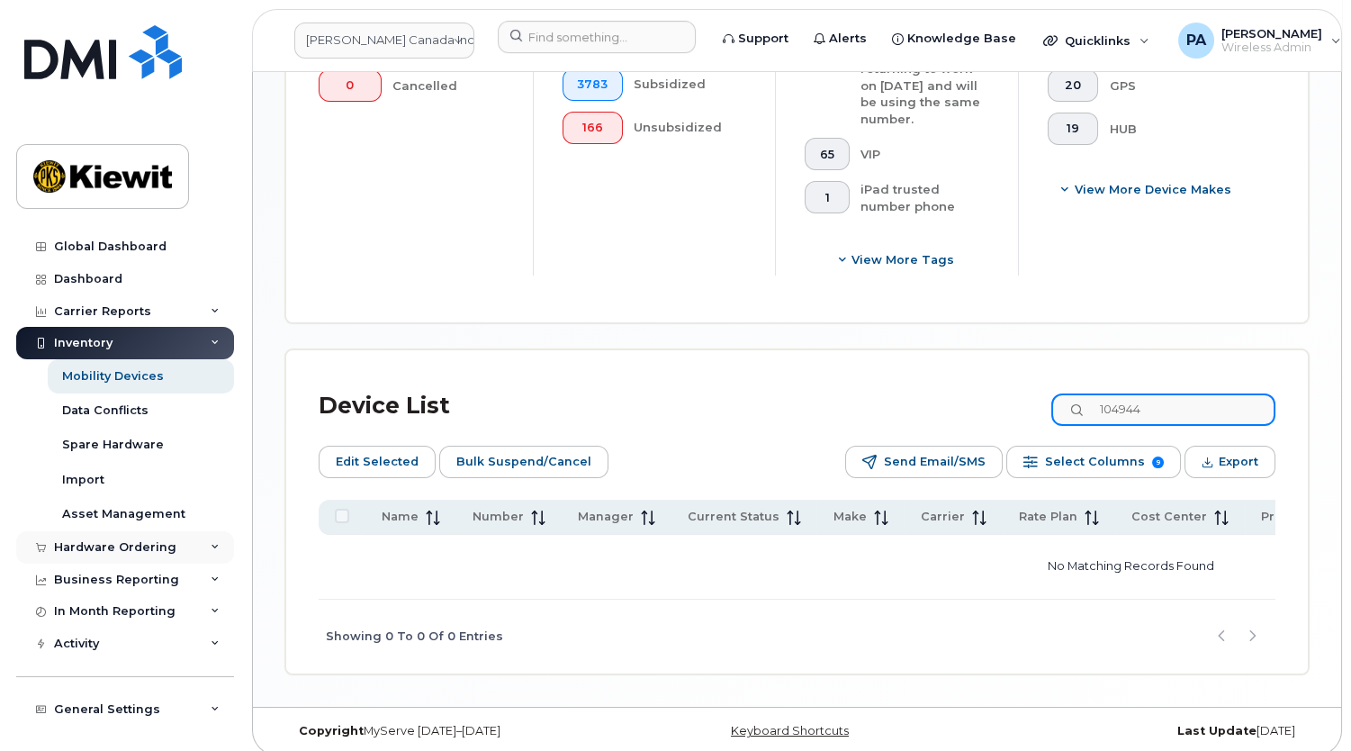
type input "104944"
click at [127, 550] on div "Hardware Ordering" at bounding box center [115, 547] width 122 height 14
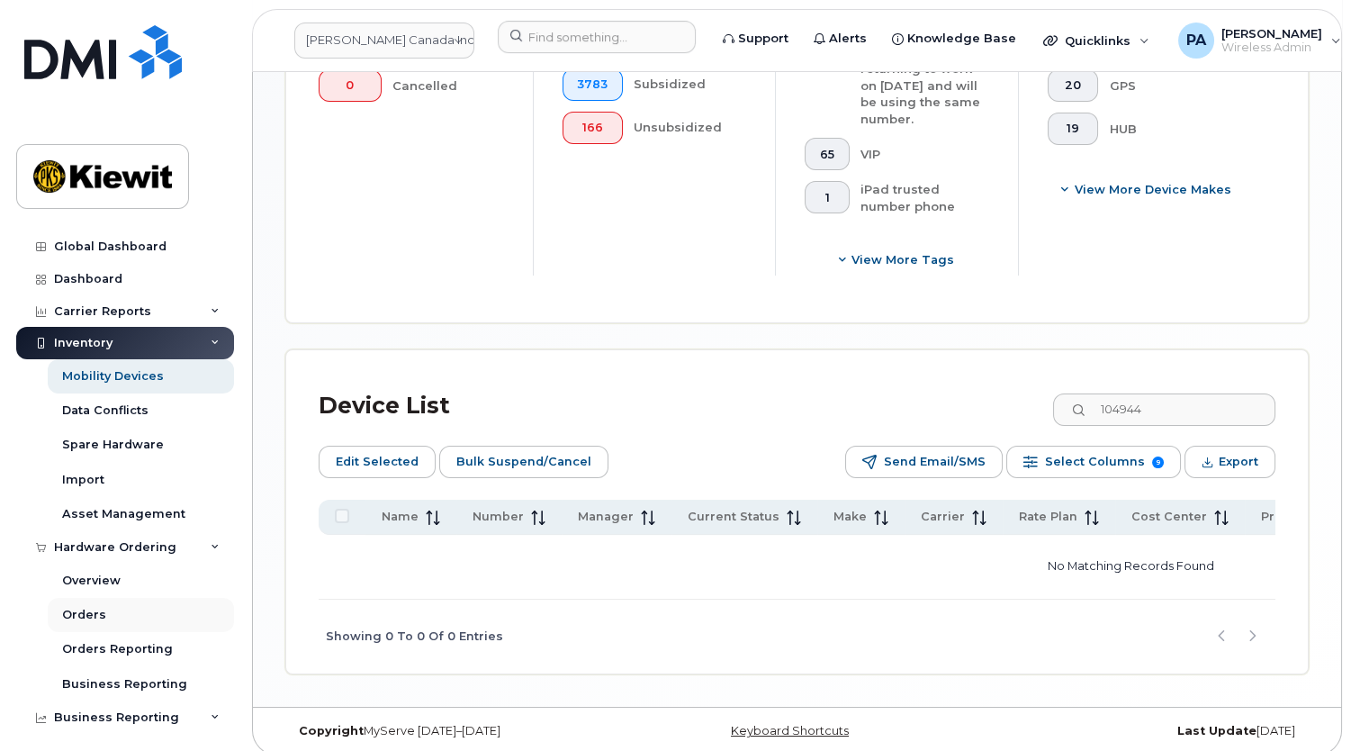
scroll to position [203, 0]
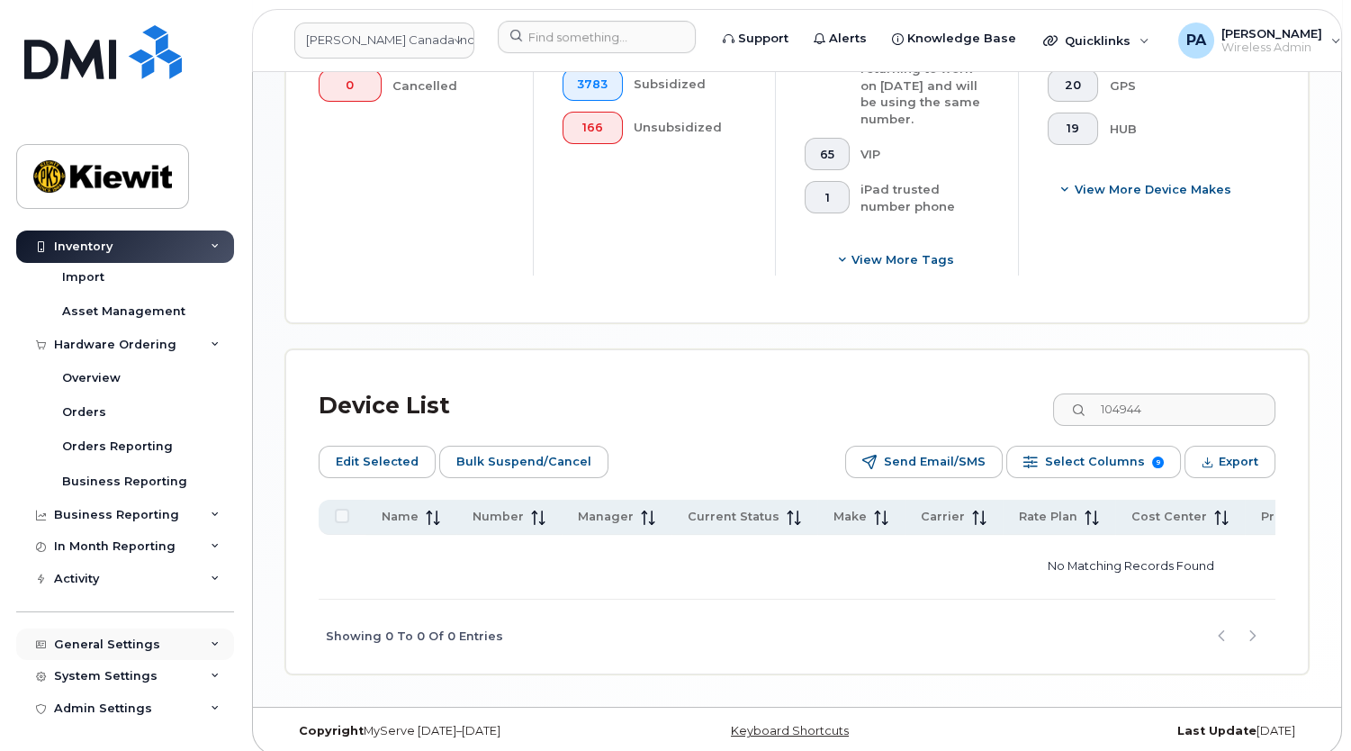
click at [129, 634] on div "General Settings" at bounding box center [125, 644] width 218 height 32
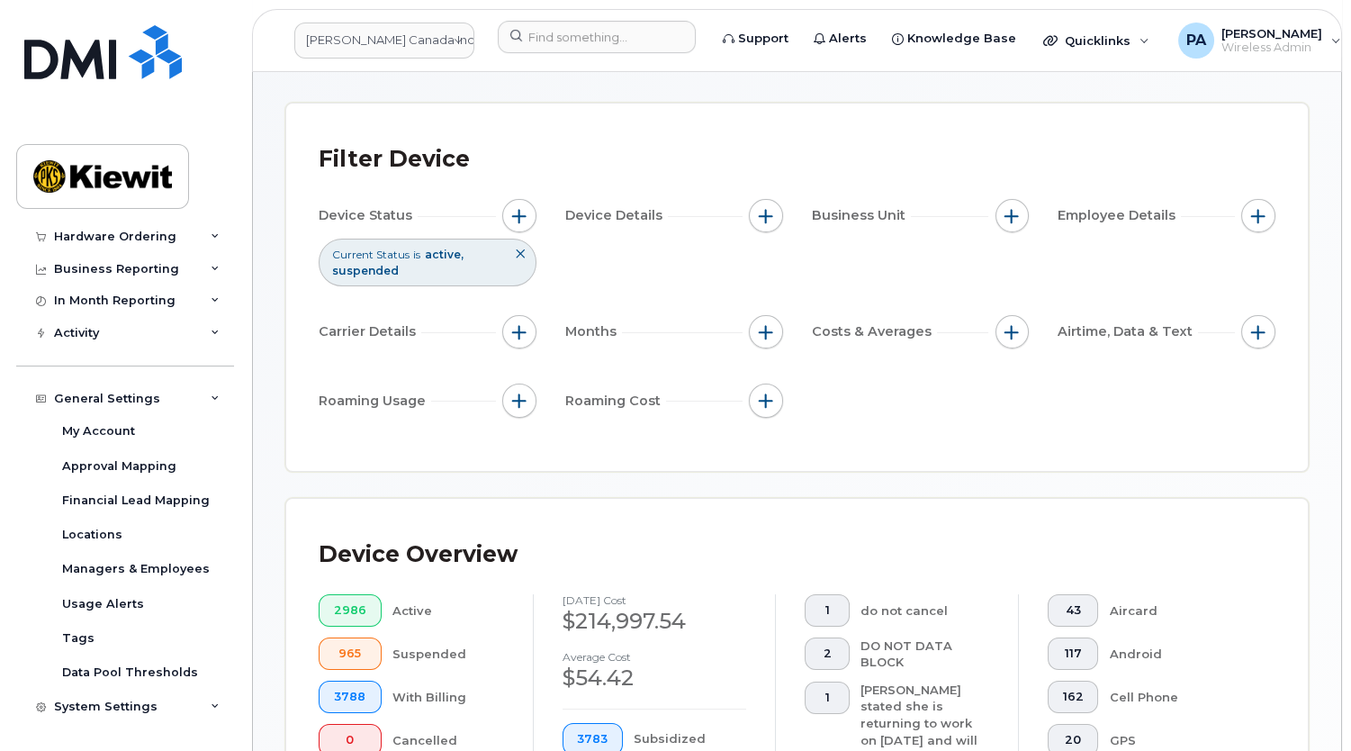
scroll to position [0, 0]
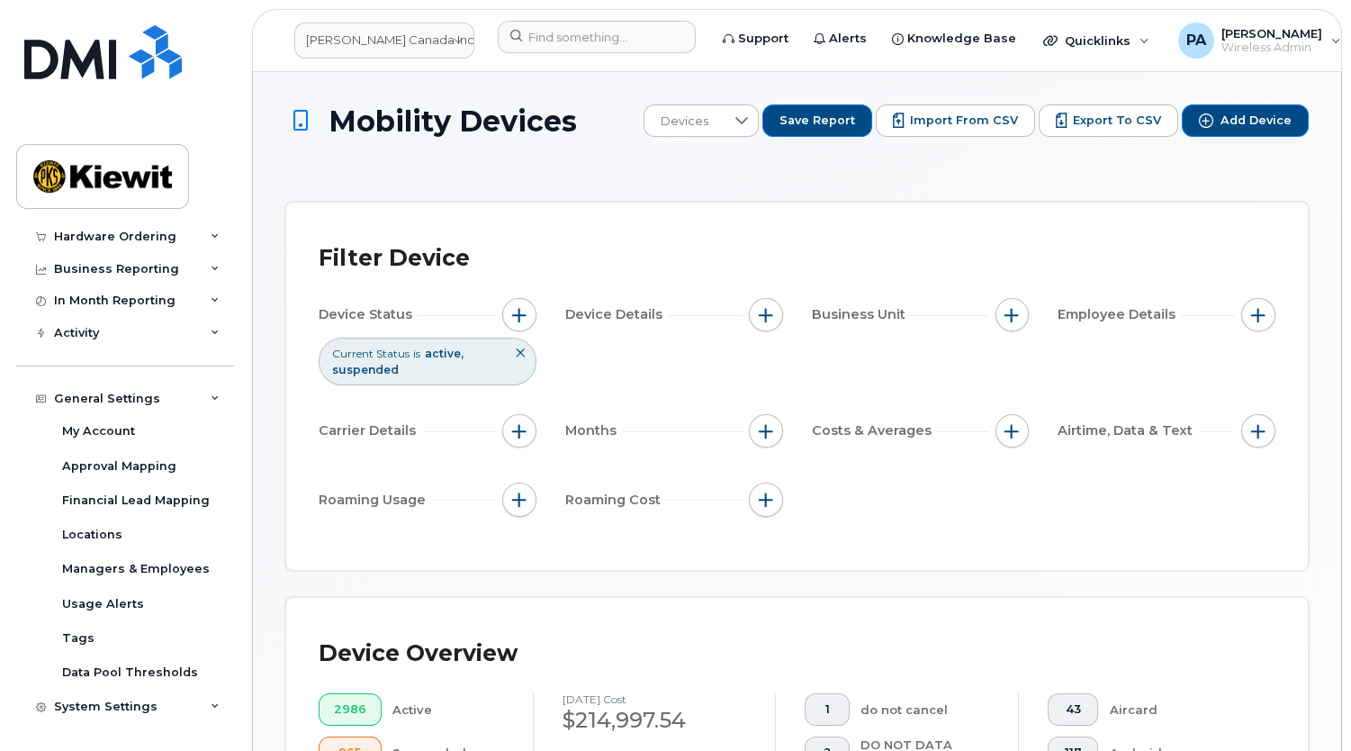
click at [520, 352] on icon at bounding box center [520, 352] width 11 height 11
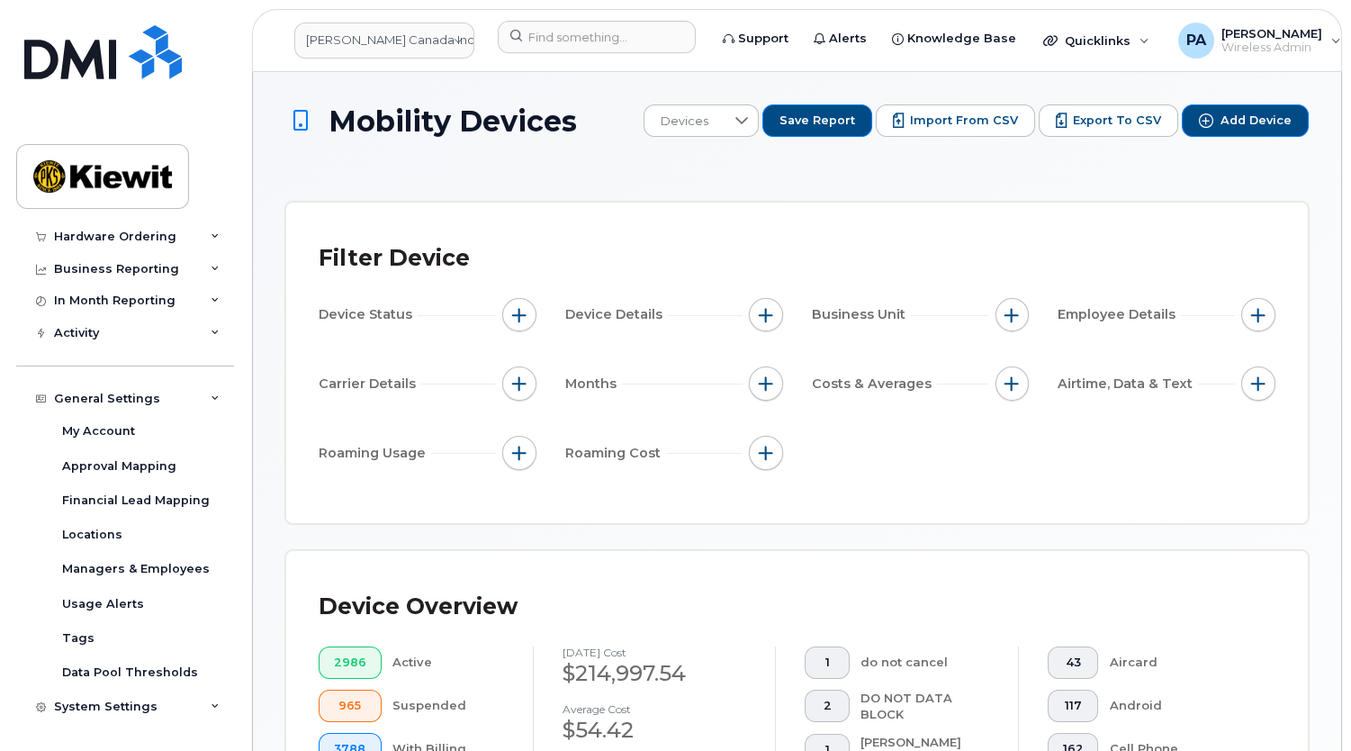
click at [572, 239] on div "Filter Device" at bounding box center [797, 258] width 957 height 47
click at [769, 386] on span "button" at bounding box center [766, 383] width 14 height 14
click at [768, 440] on input "Billing Cycle" at bounding box center [770, 438] width 14 height 14
checkbox input "true"
click at [849, 507] on icon at bounding box center [848, 512] width 14 height 14
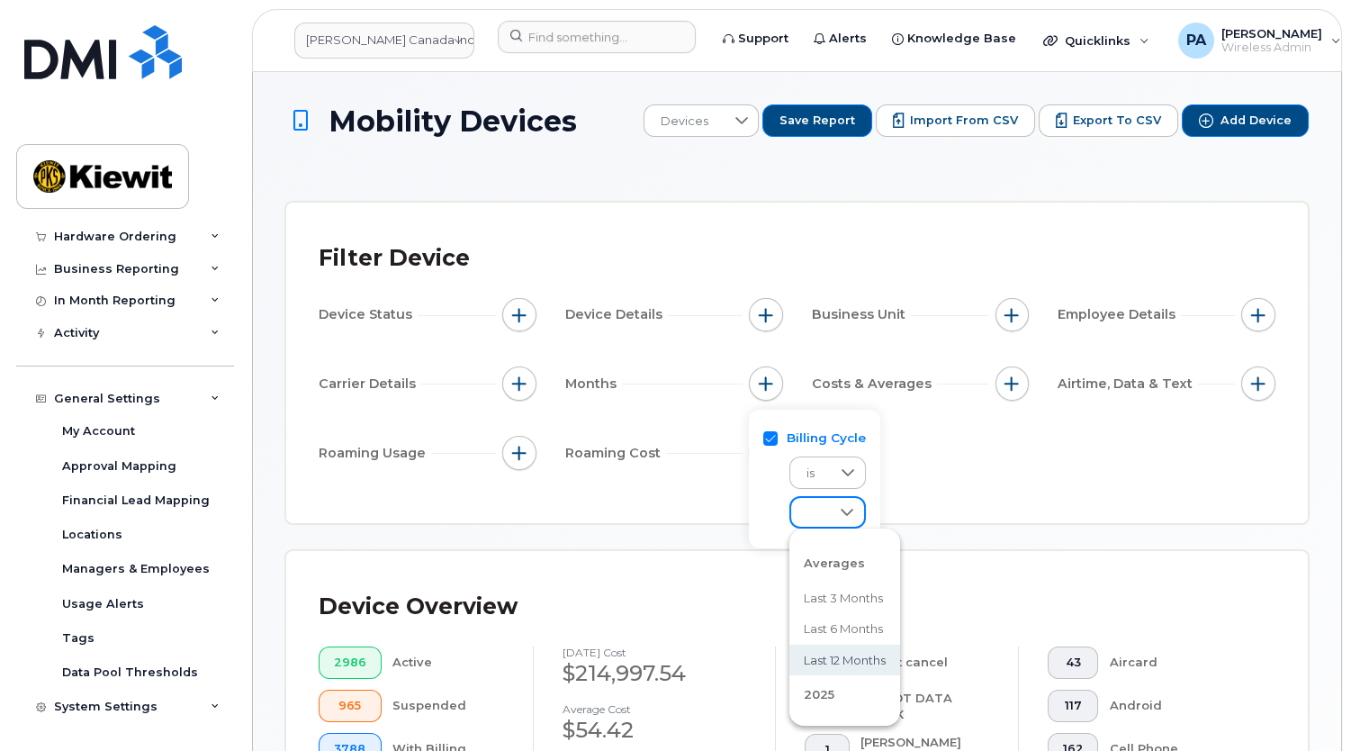
click at [852, 652] on span "Last 12 months" at bounding box center [845, 660] width 82 height 17
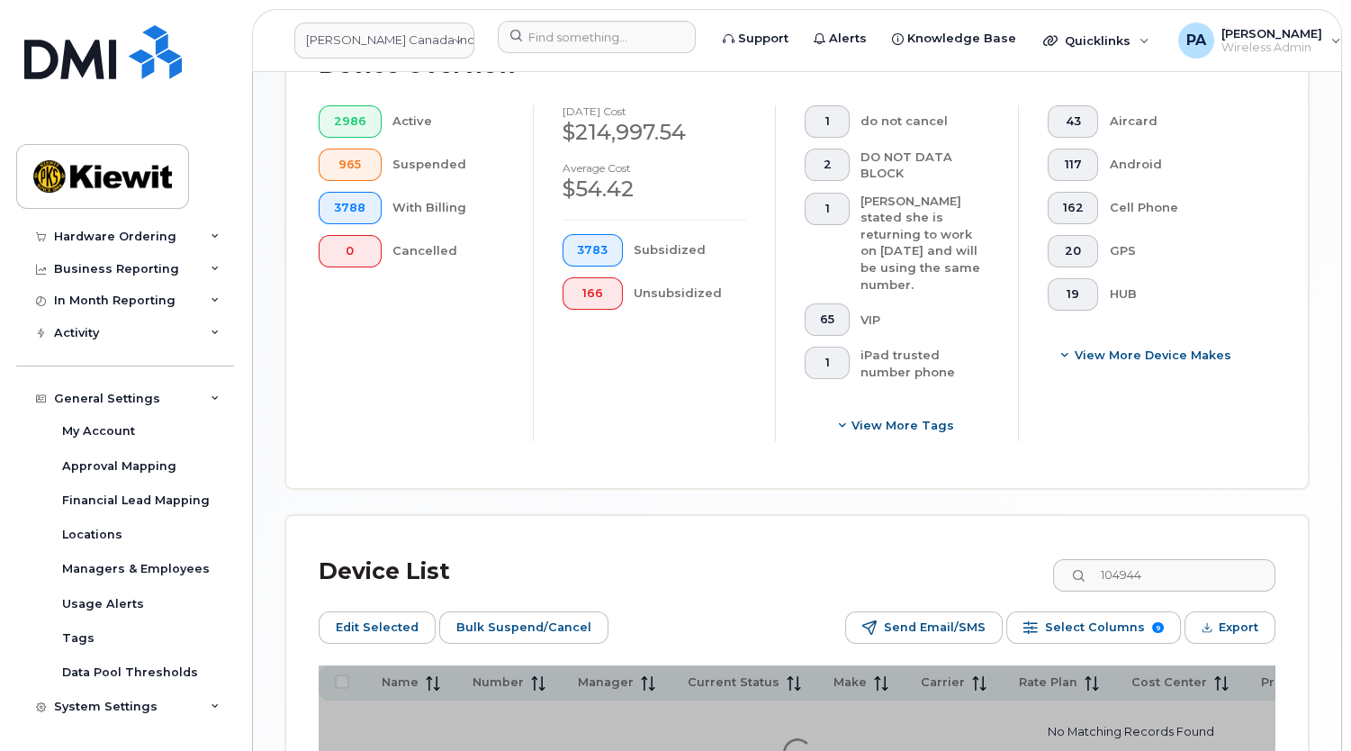
scroll to position [738, 0]
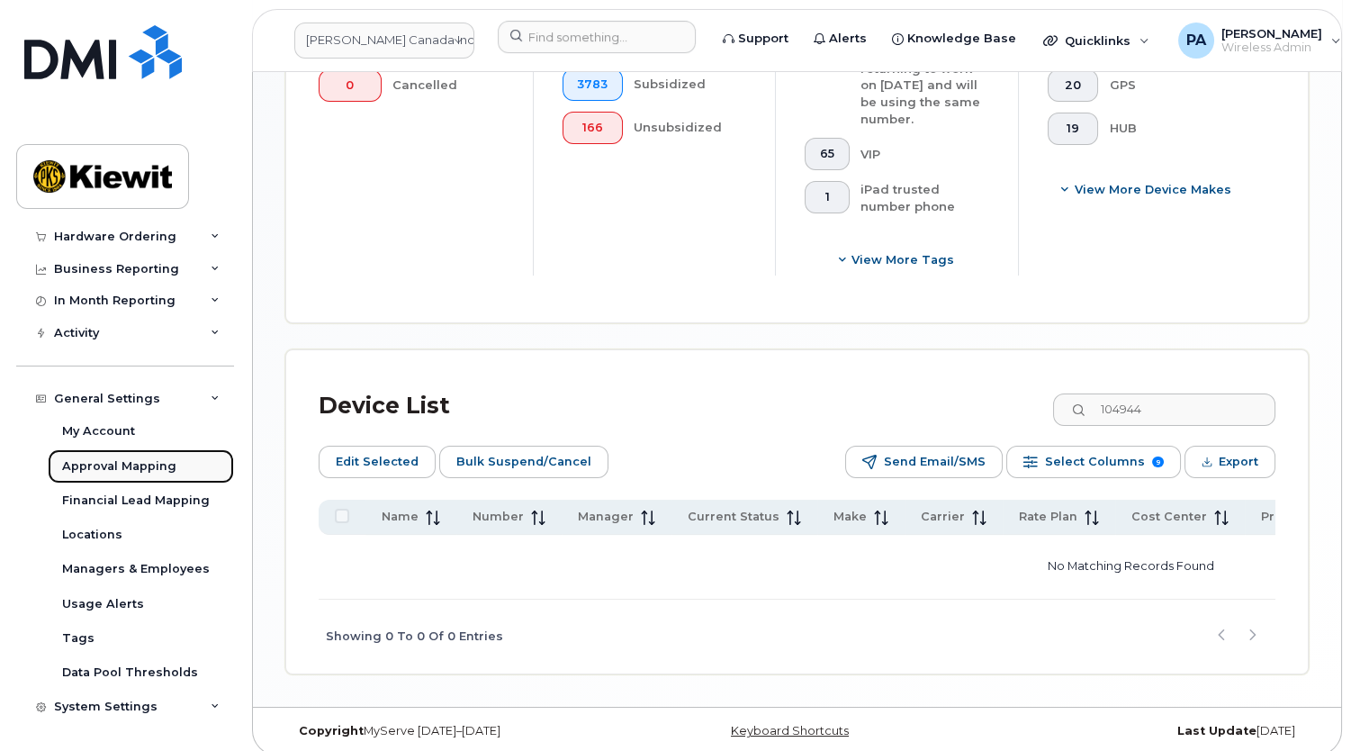
click at [94, 469] on div "Approval Mapping" at bounding box center [119, 466] width 114 height 16
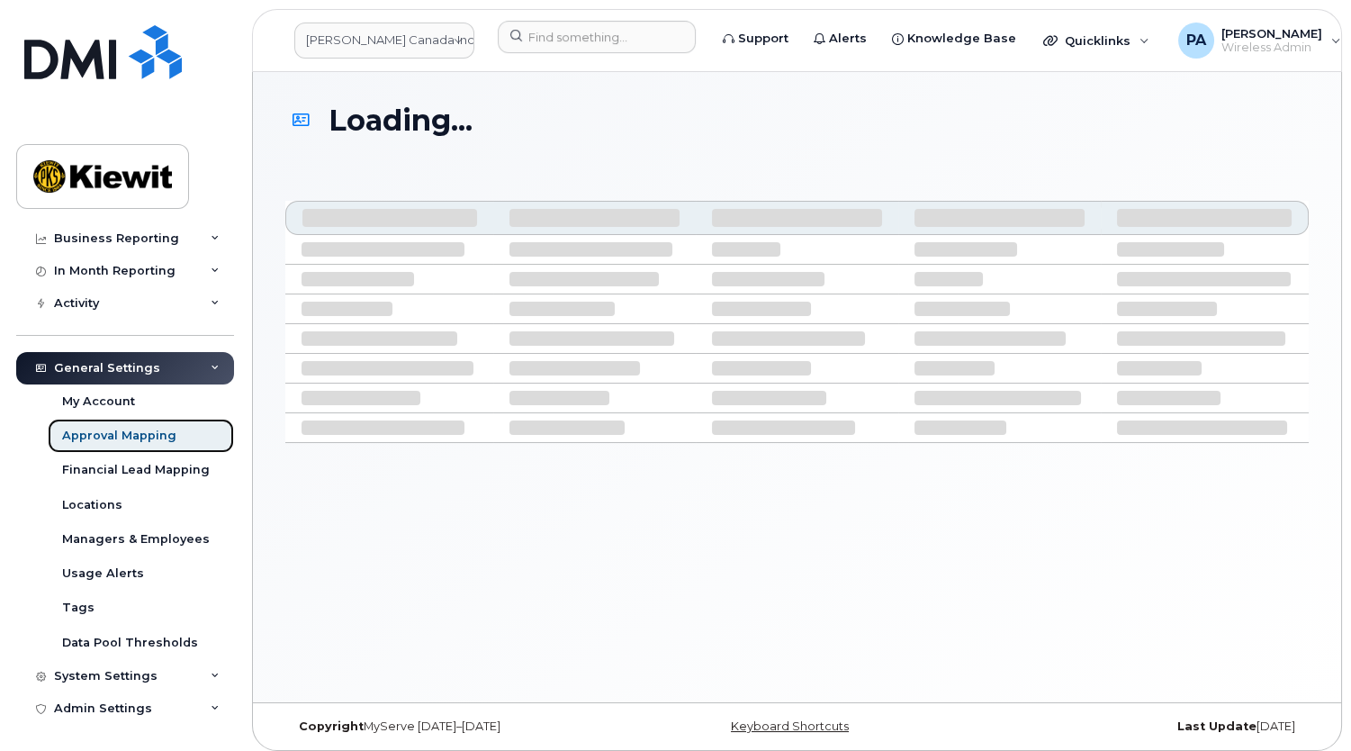
scroll to position [168, 0]
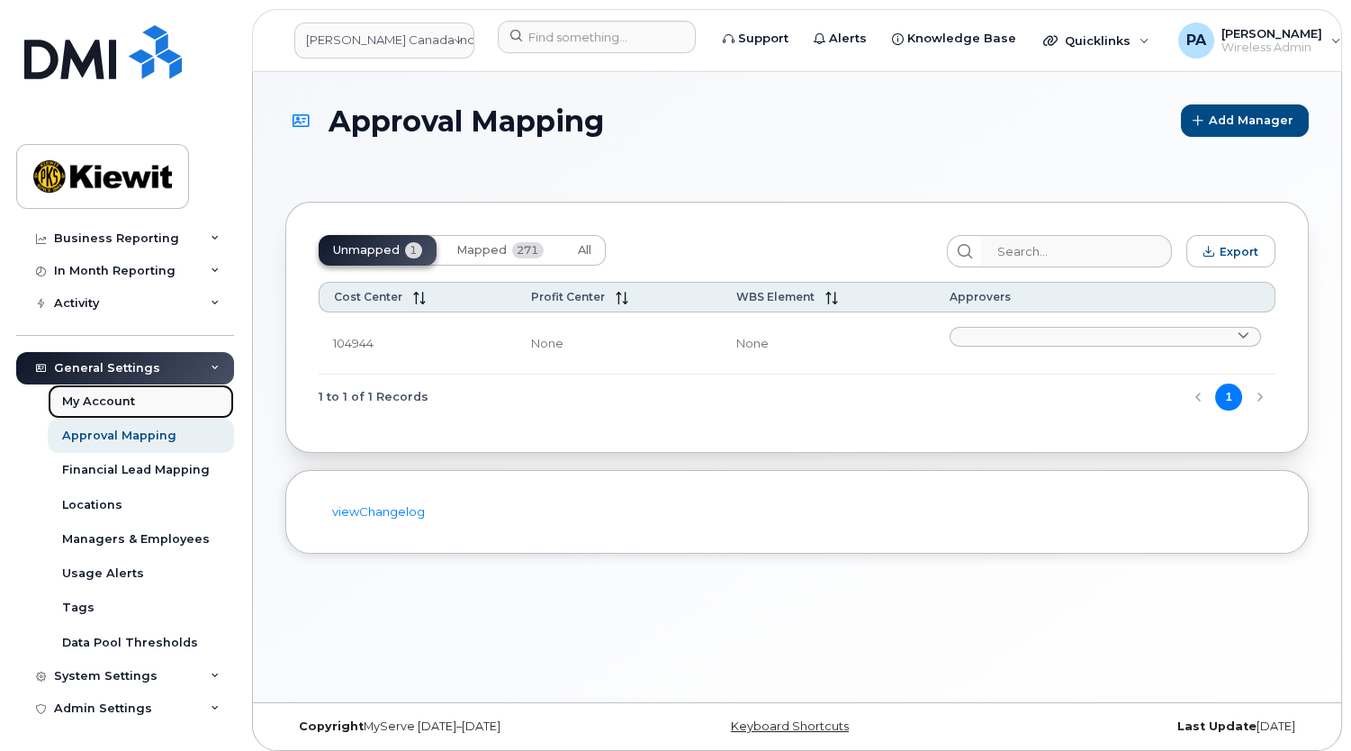
click at [119, 404] on div "My Account" at bounding box center [98, 401] width 73 height 16
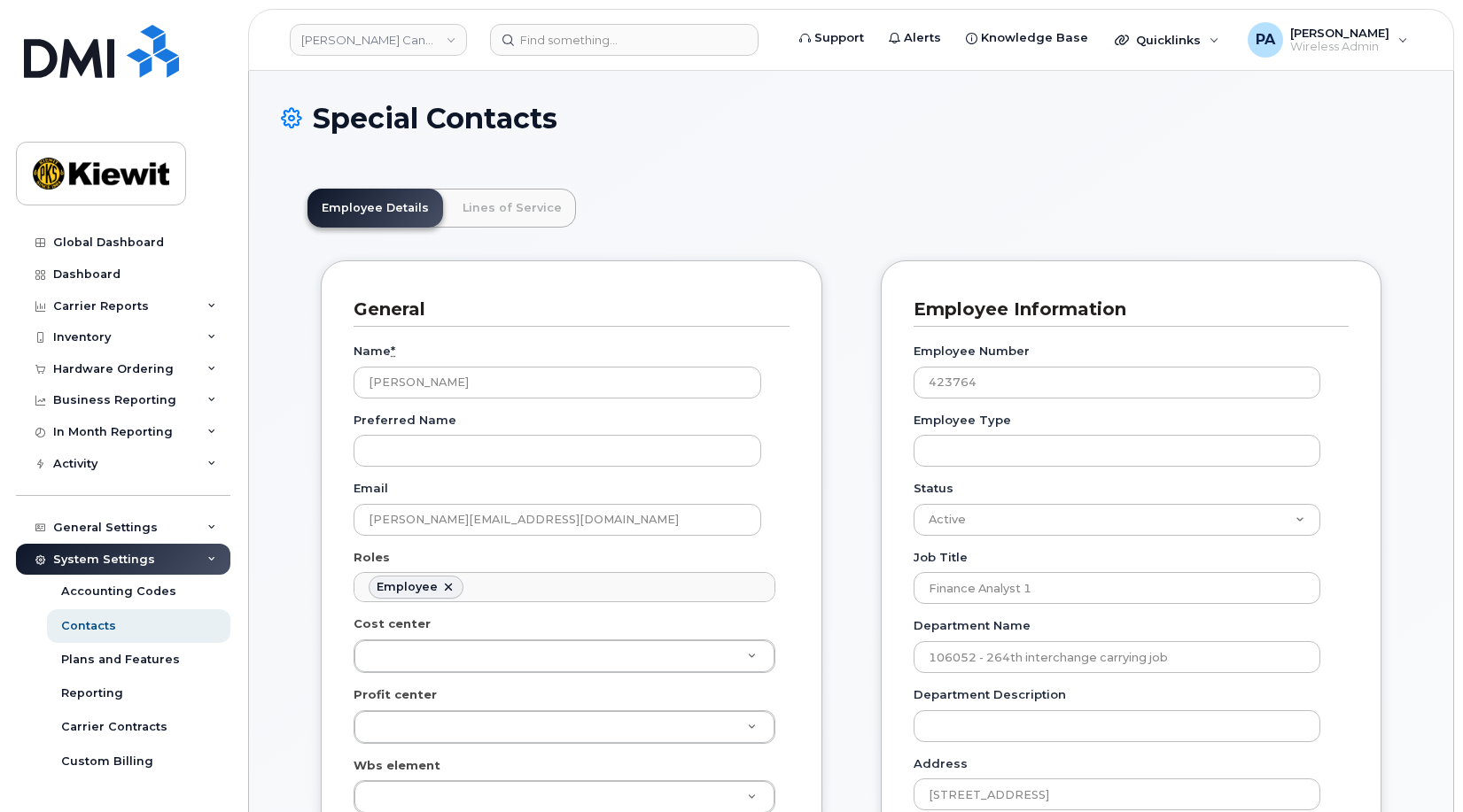
scroll to position [89, 0]
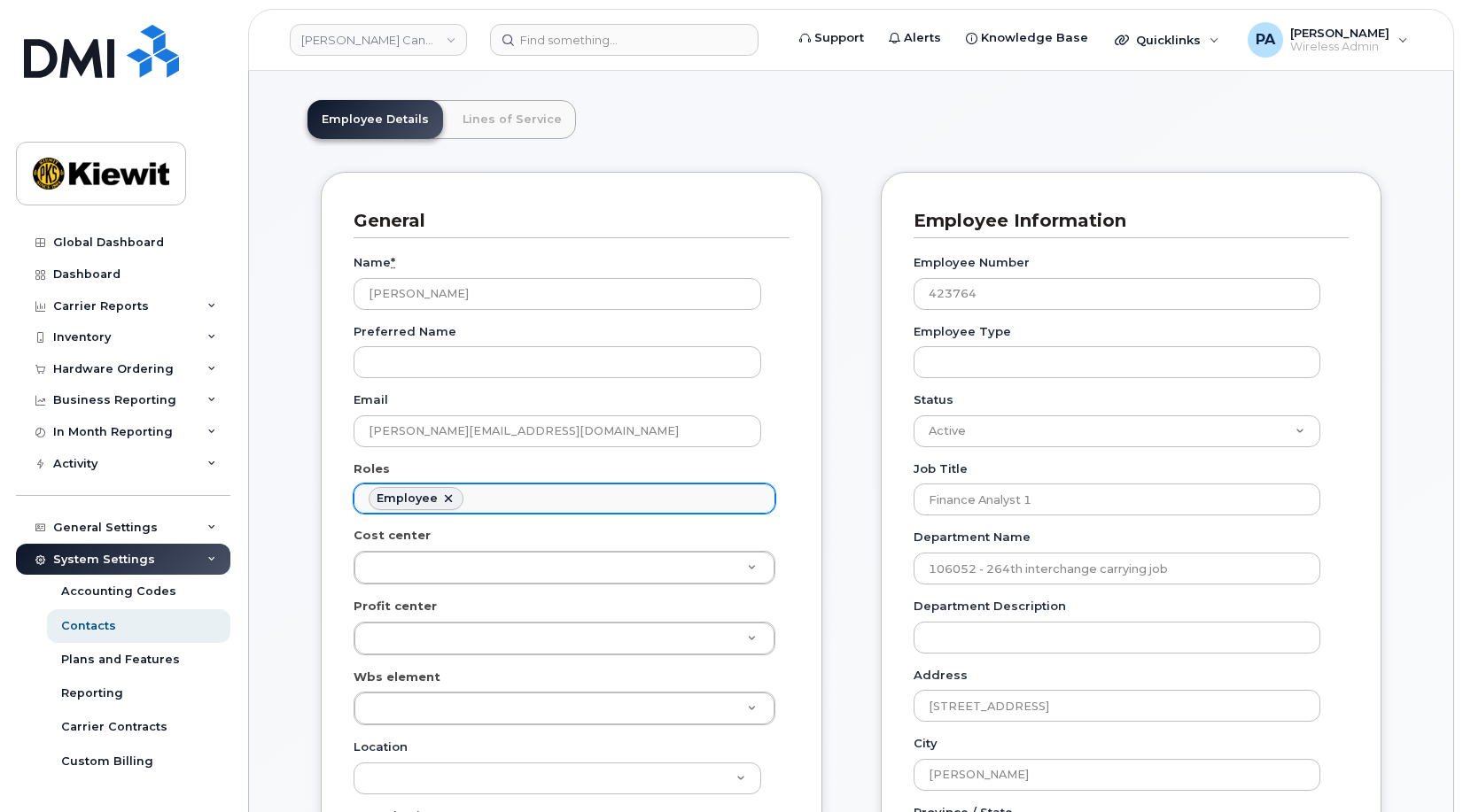
click at [630, 498] on ul "Employee" at bounding box center [564, 498] width 420 height 29
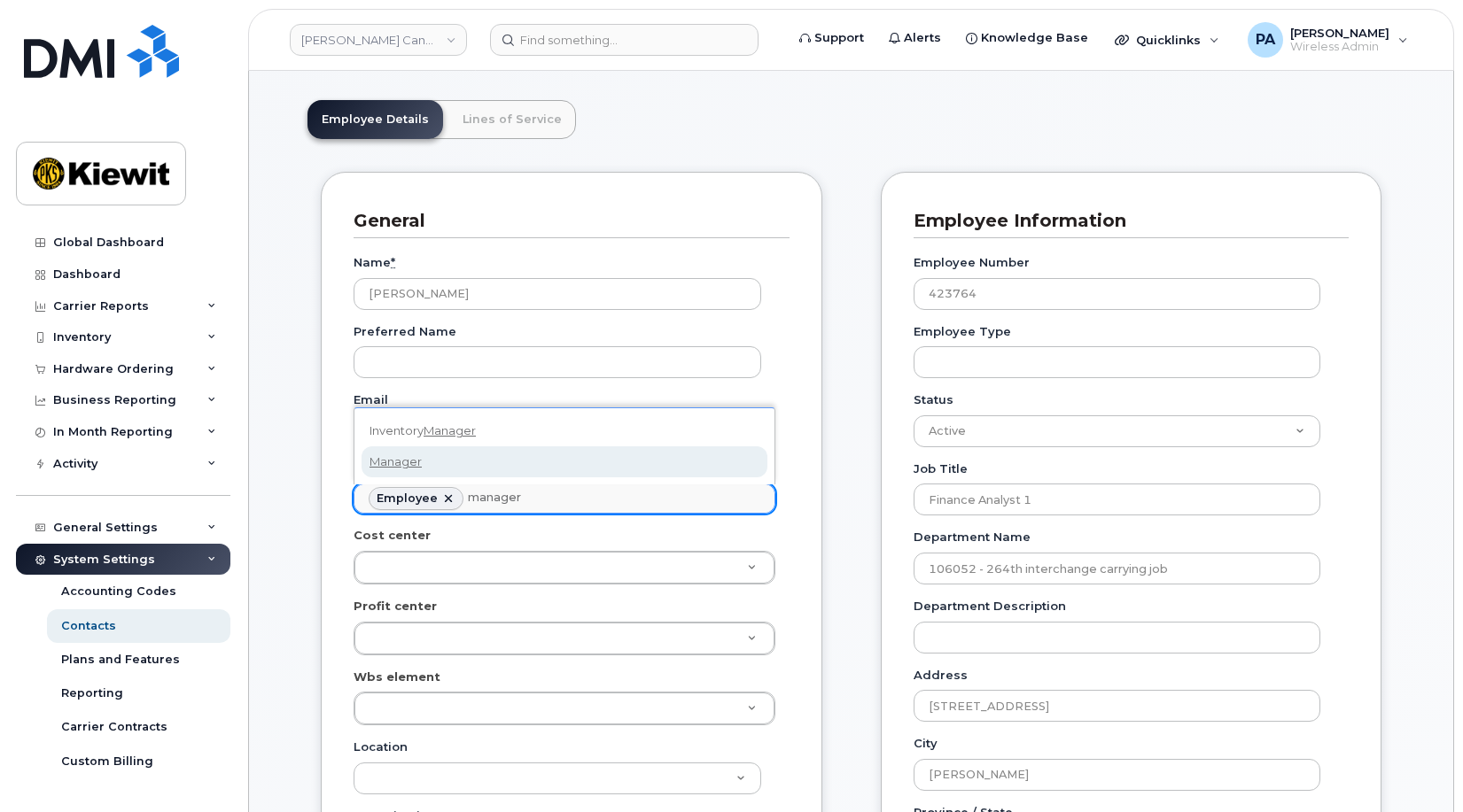
type input "manager"
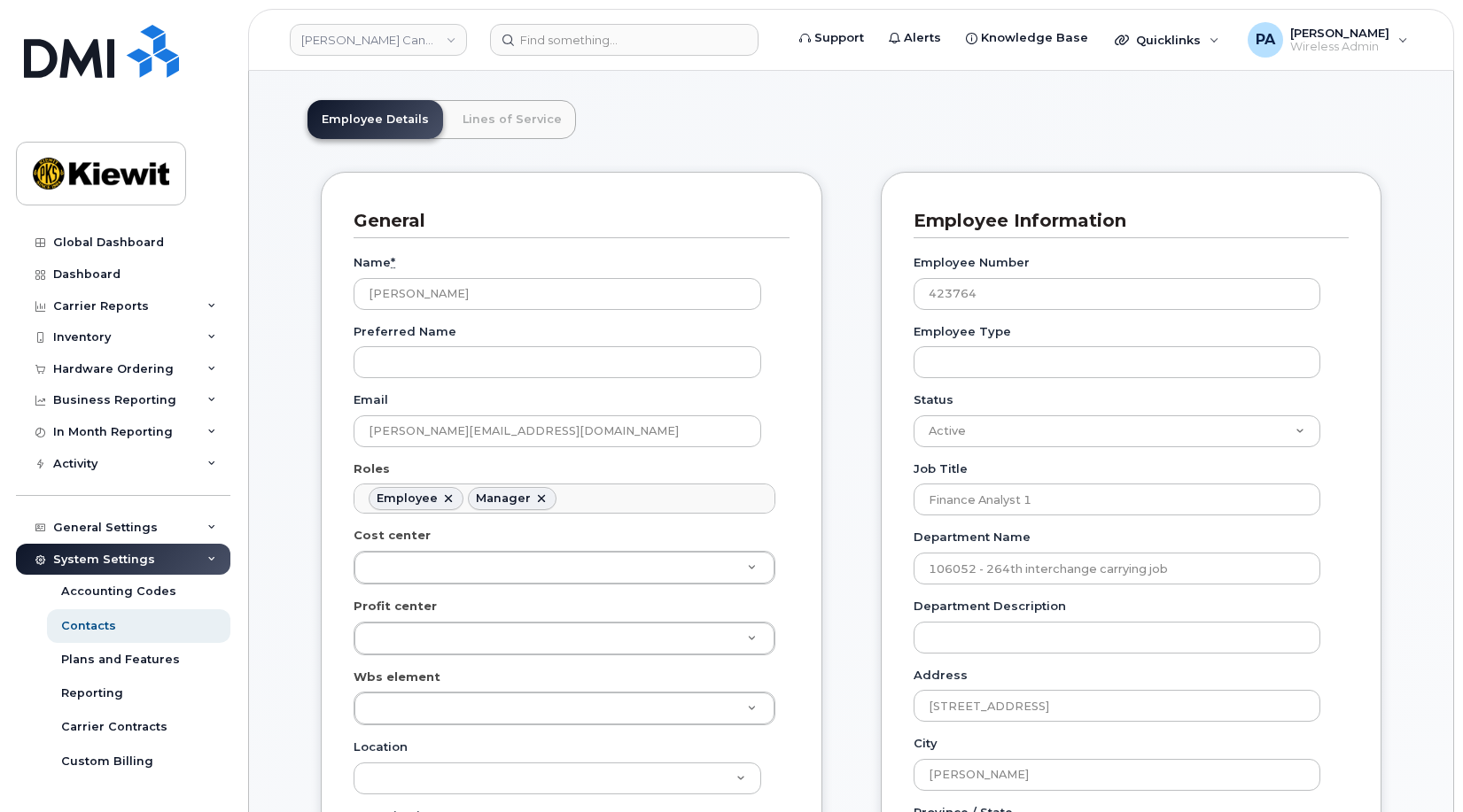
scroll to position [797, 0]
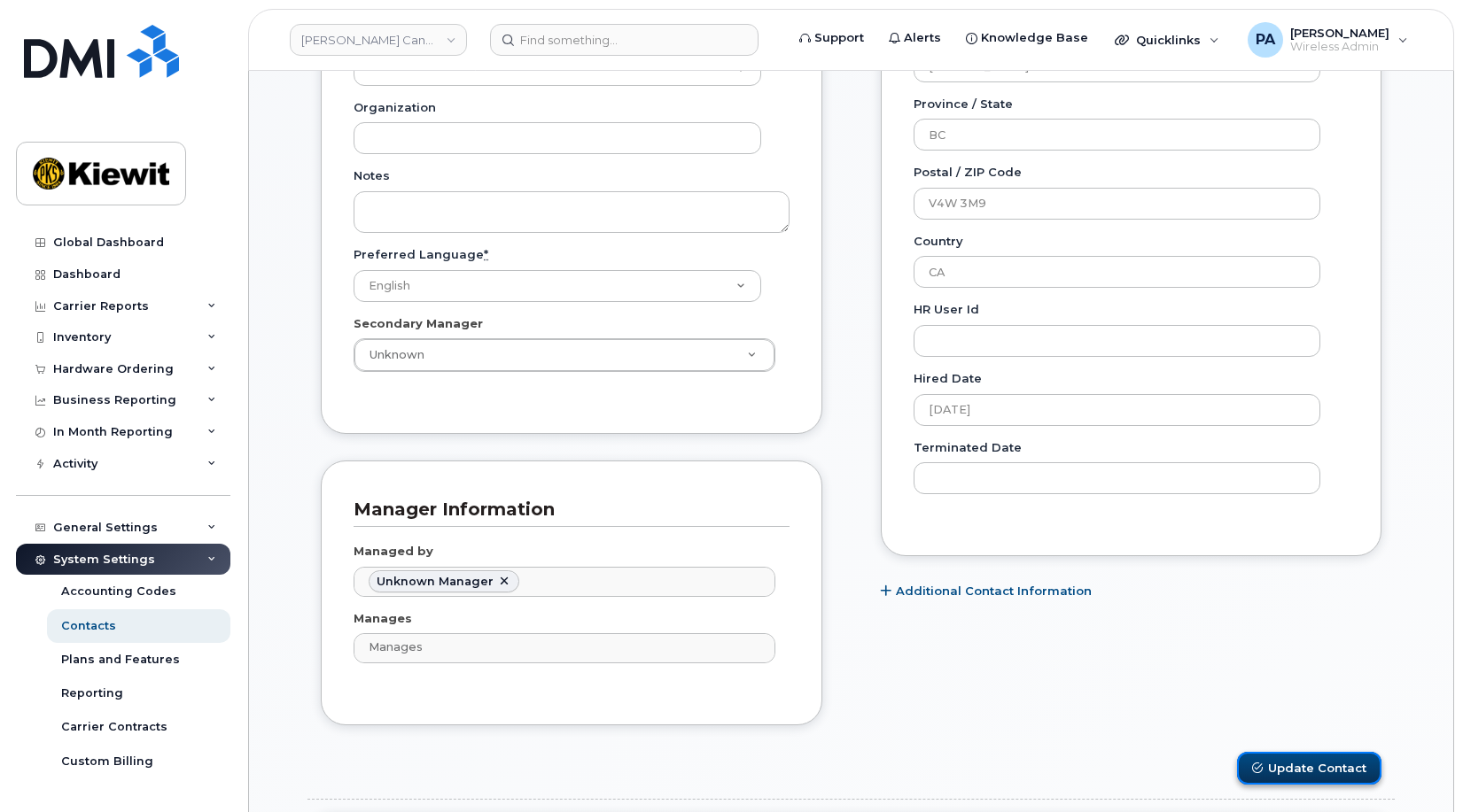
click at [1290, 769] on button "Update Contact" at bounding box center [1309, 768] width 145 height 32
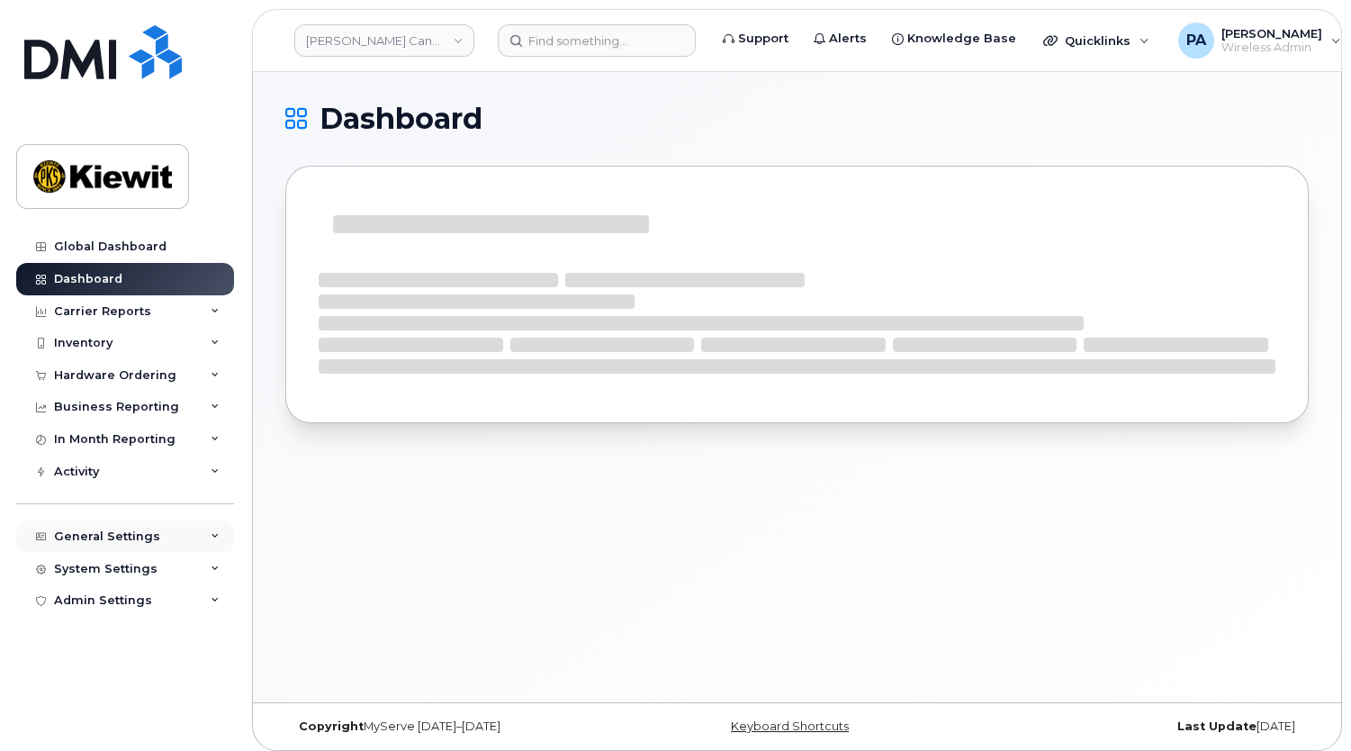
click at [118, 536] on div "General Settings" at bounding box center [107, 536] width 106 height 14
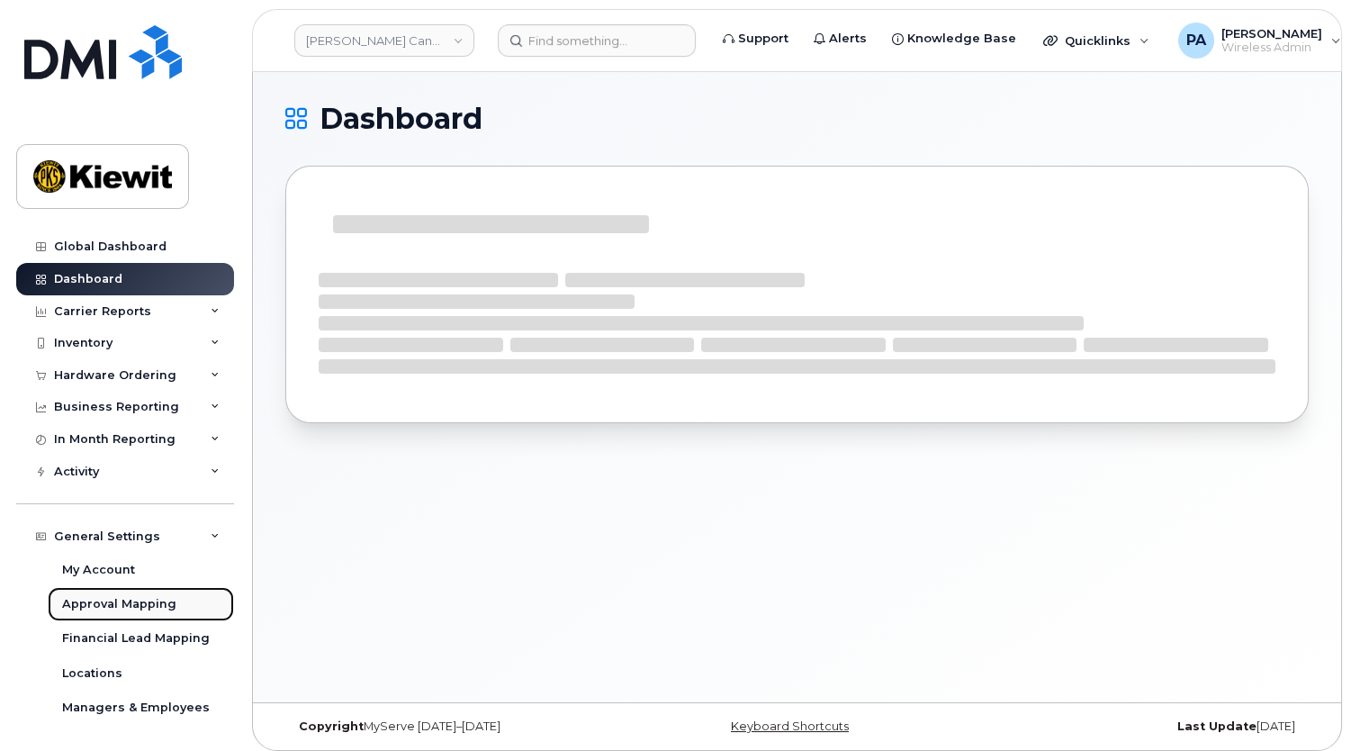
click at [117, 602] on div "Approval Mapping" at bounding box center [119, 604] width 114 height 16
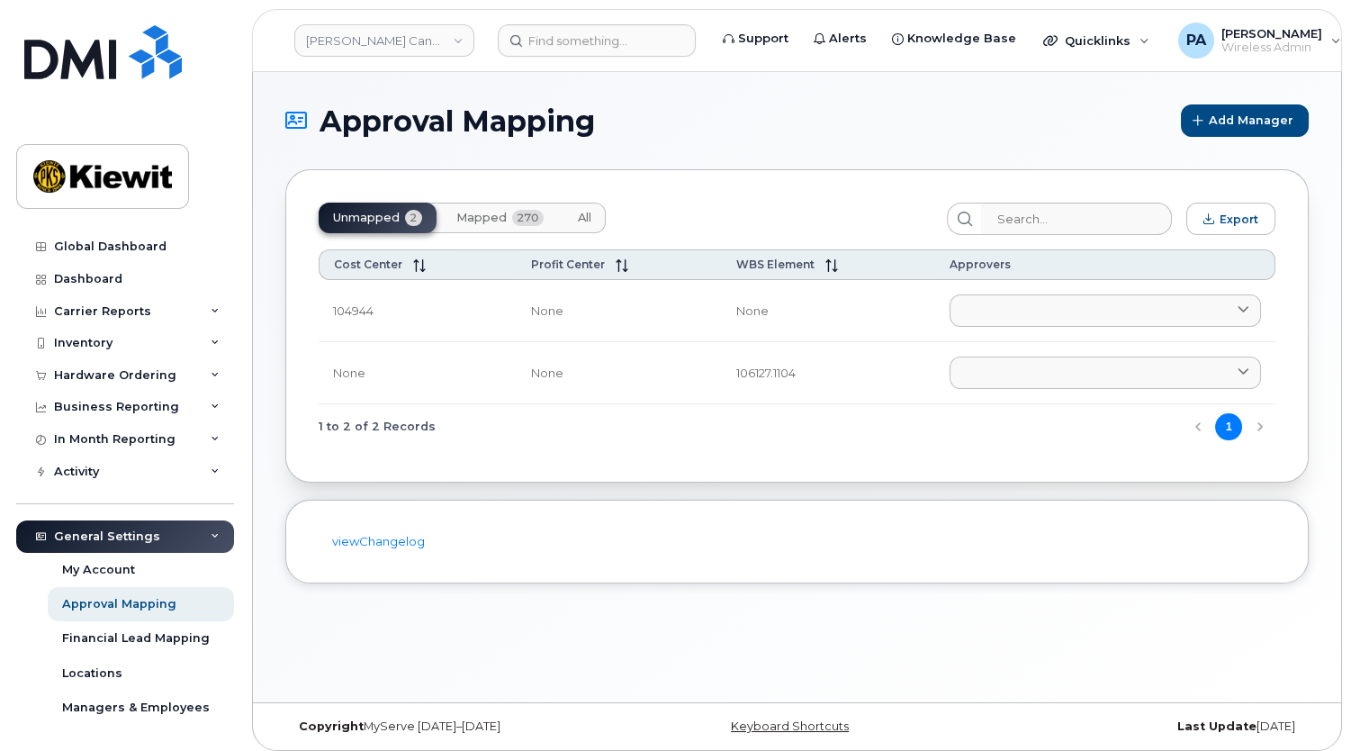
click at [526, 386] on td "None" at bounding box center [619, 373] width 205 height 62
click at [1102, 365] on link at bounding box center [1105, 372] width 311 height 32
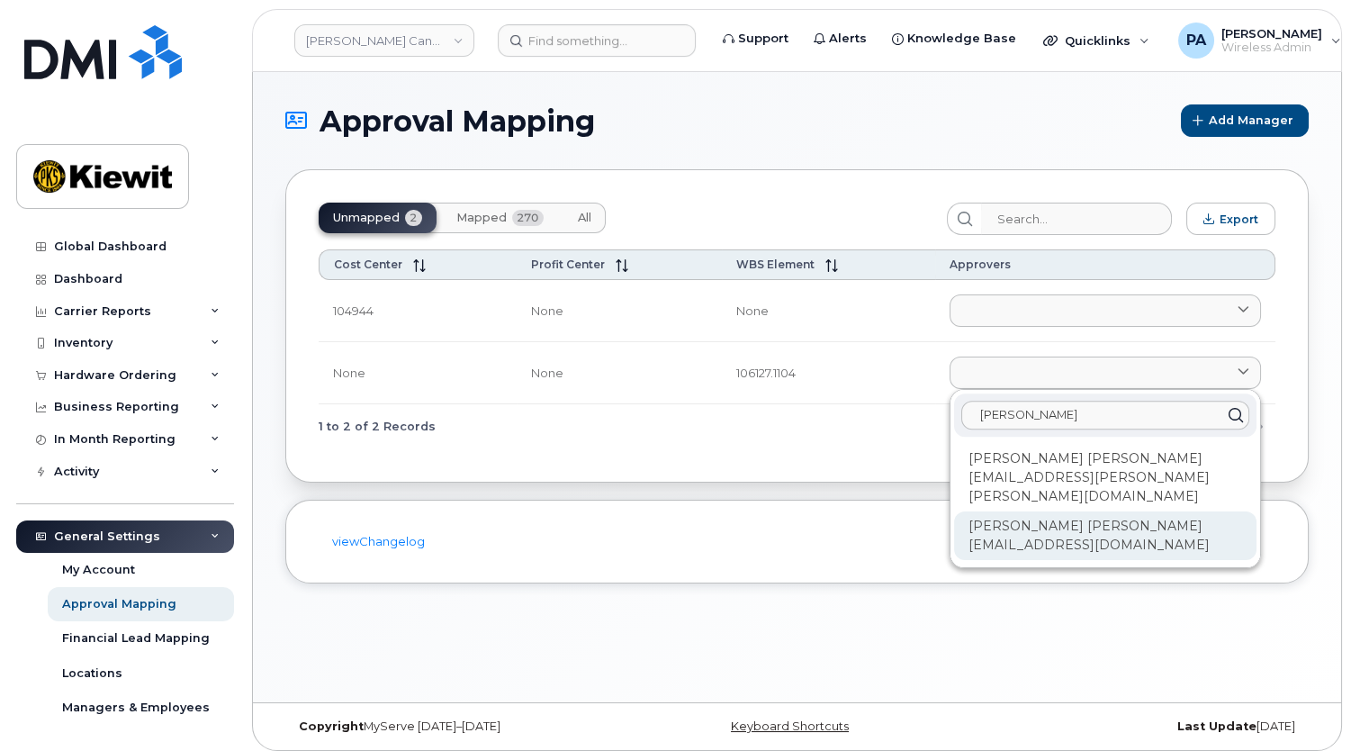
type input "michael"
click at [1096, 511] on div "Michael Murphy MICHAEL.MURPHY11@KEAFVC.COM" at bounding box center [1105, 535] width 302 height 49
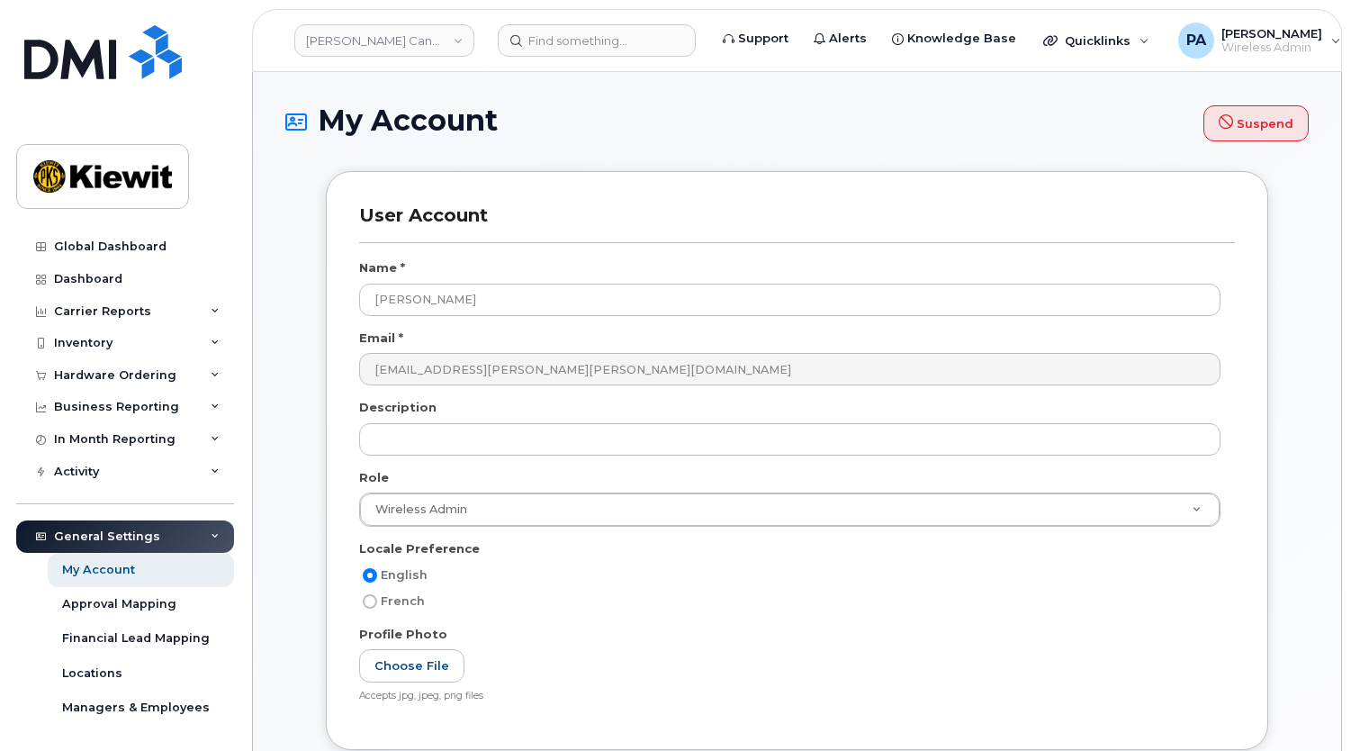
select select
click at [379, 56] on div "[PERSON_NAME] Canada Inc" at bounding box center [384, 41] width 198 height 36
click at [366, 40] on link "Kiewit Canada Inc" at bounding box center [384, 40] width 180 height 32
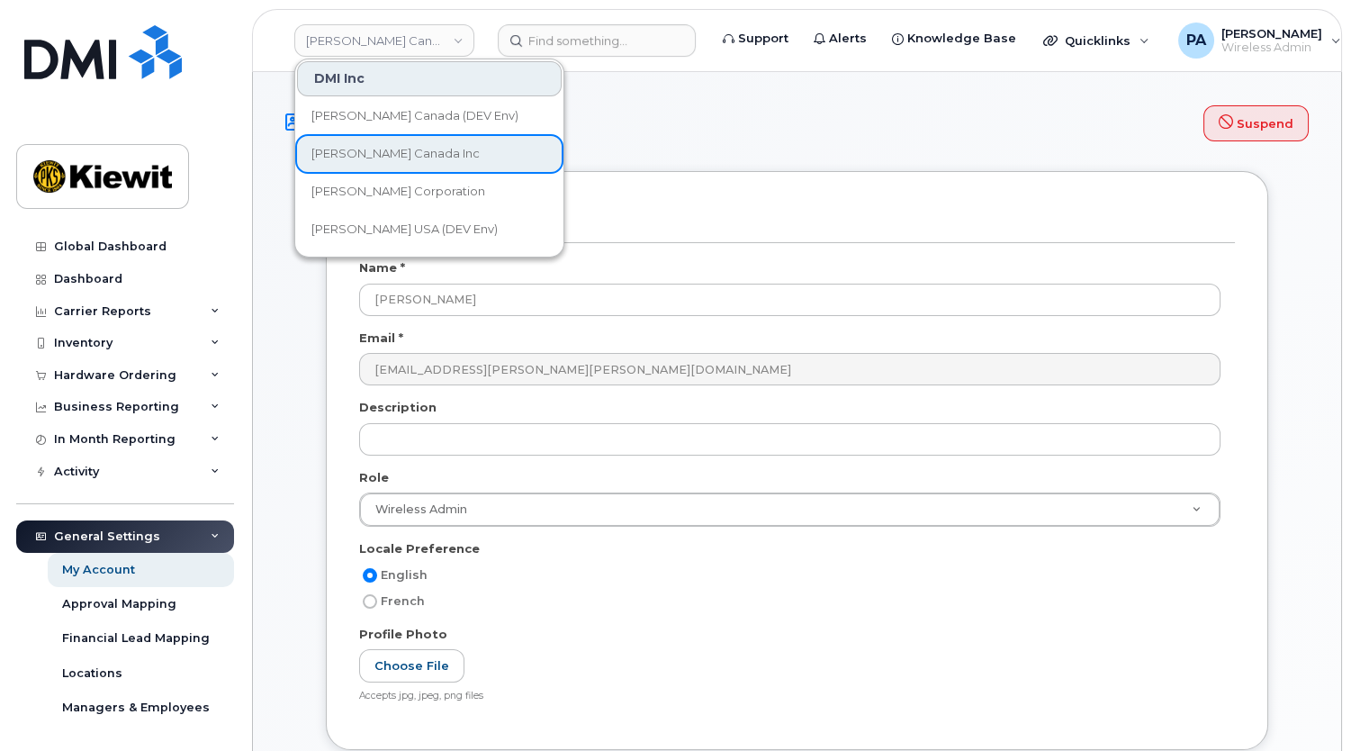
click at [827, 179] on div "User Account Name * Paul Andrews Email * paule.andrews@kiewit.com Description R…" at bounding box center [797, 460] width 942 height 579
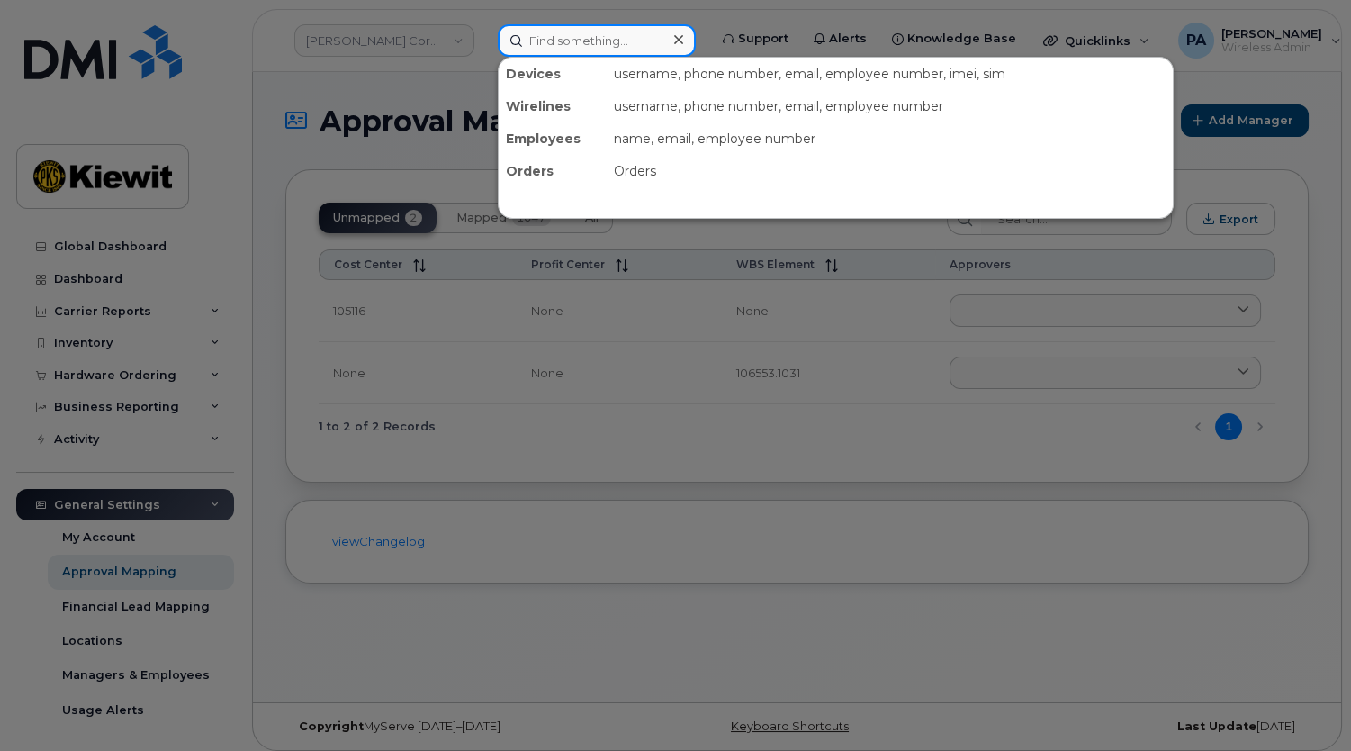
click at [553, 36] on input at bounding box center [597, 40] width 198 height 32
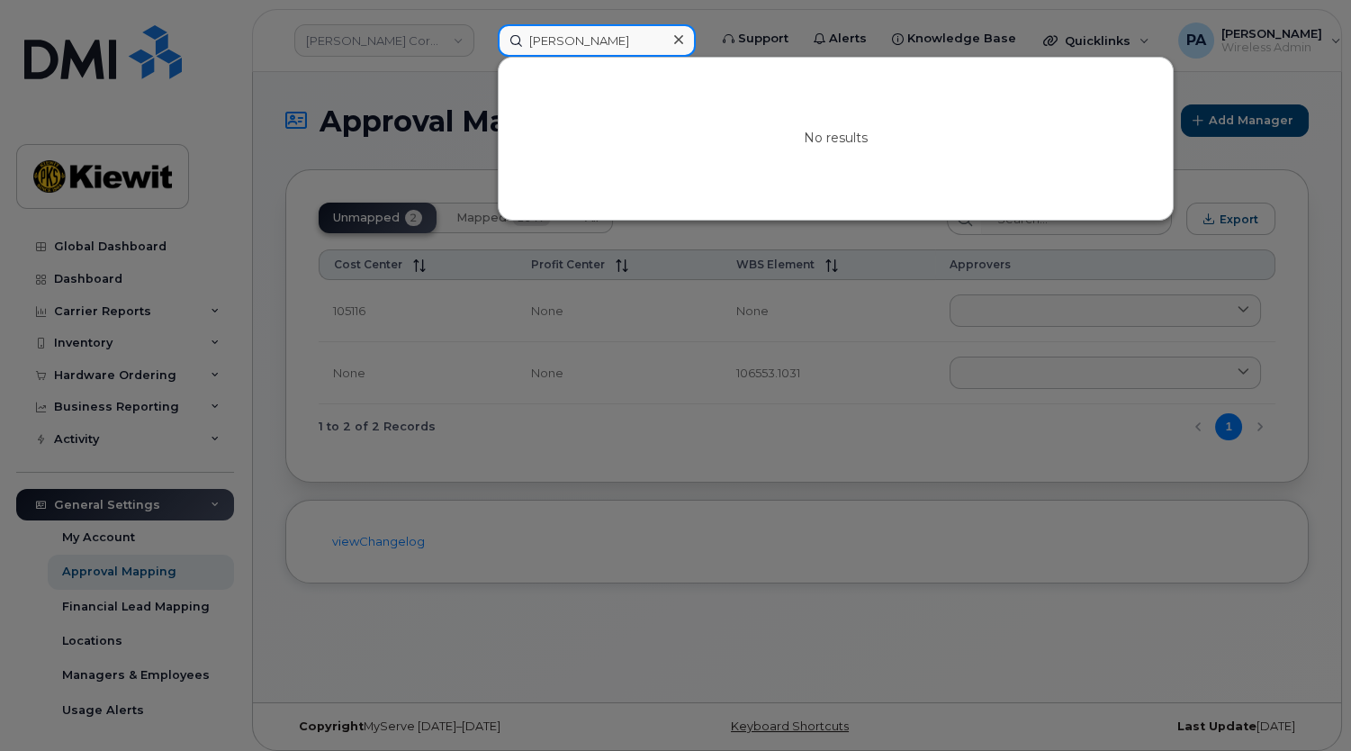
click at [554, 42] on input "dan asher" at bounding box center [597, 40] width 198 height 32
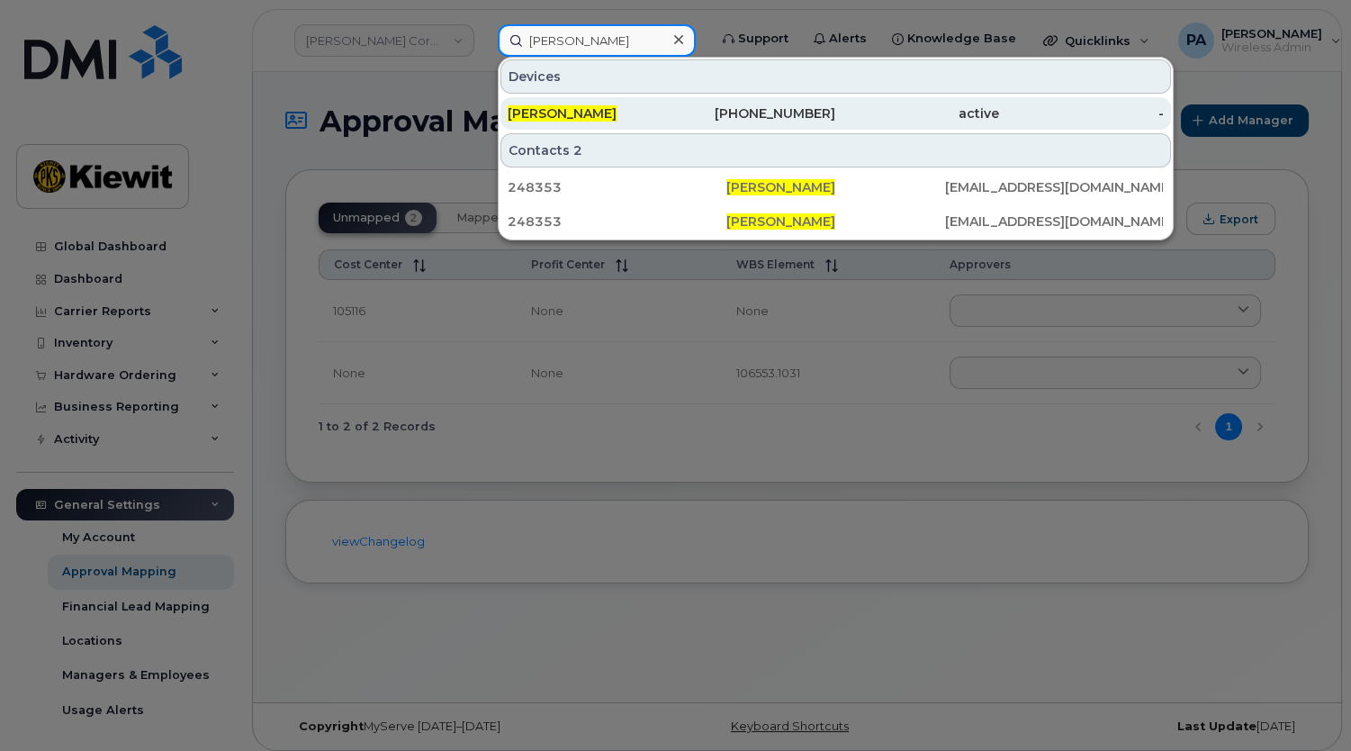
type input "daniel asher"
click at [577, 108] on span "Daniel Asher" at bounding box center [562, 113] width 109 height 16
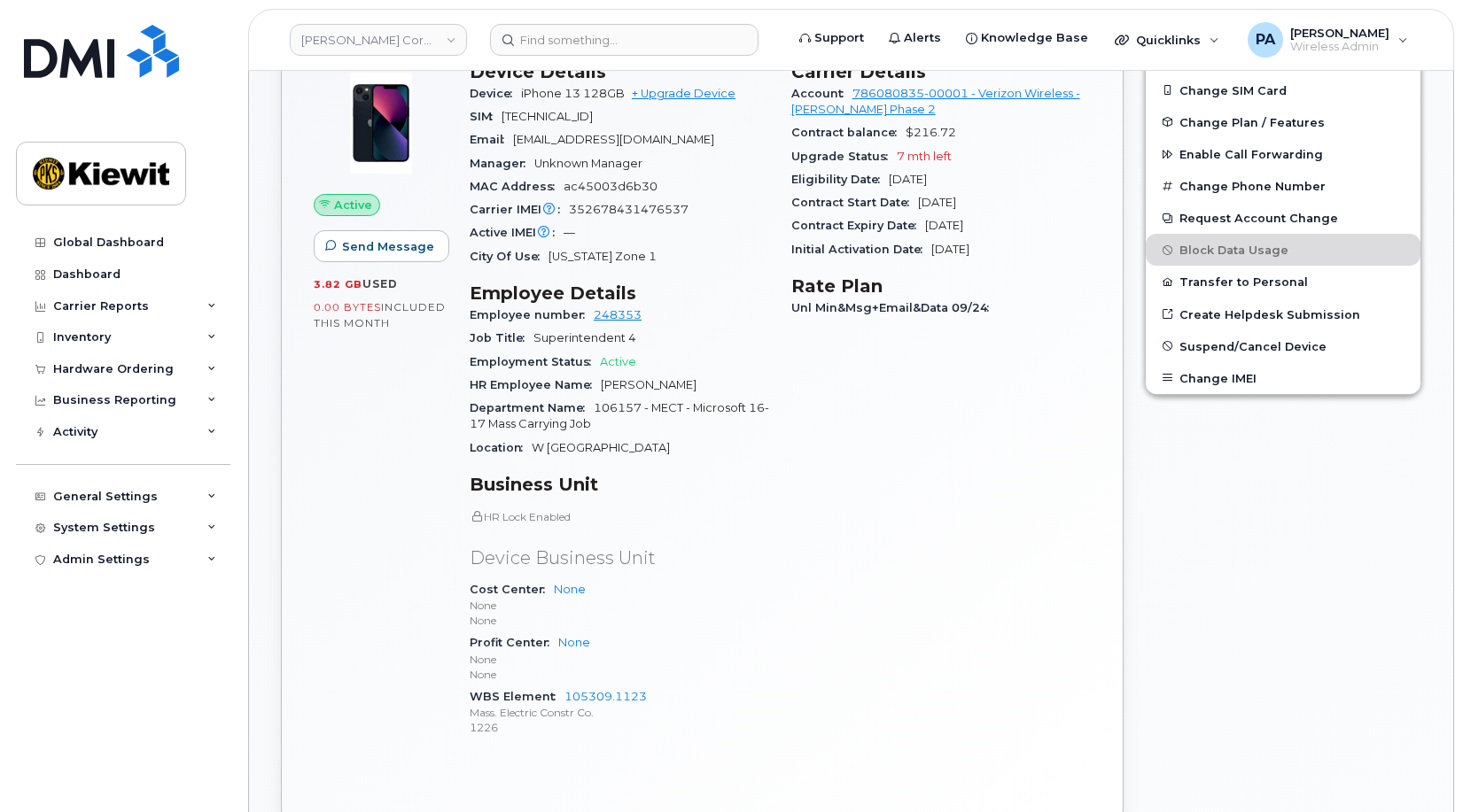
scroll to position [531, 0]
